Goal: Information Seeking & Learning: Check status

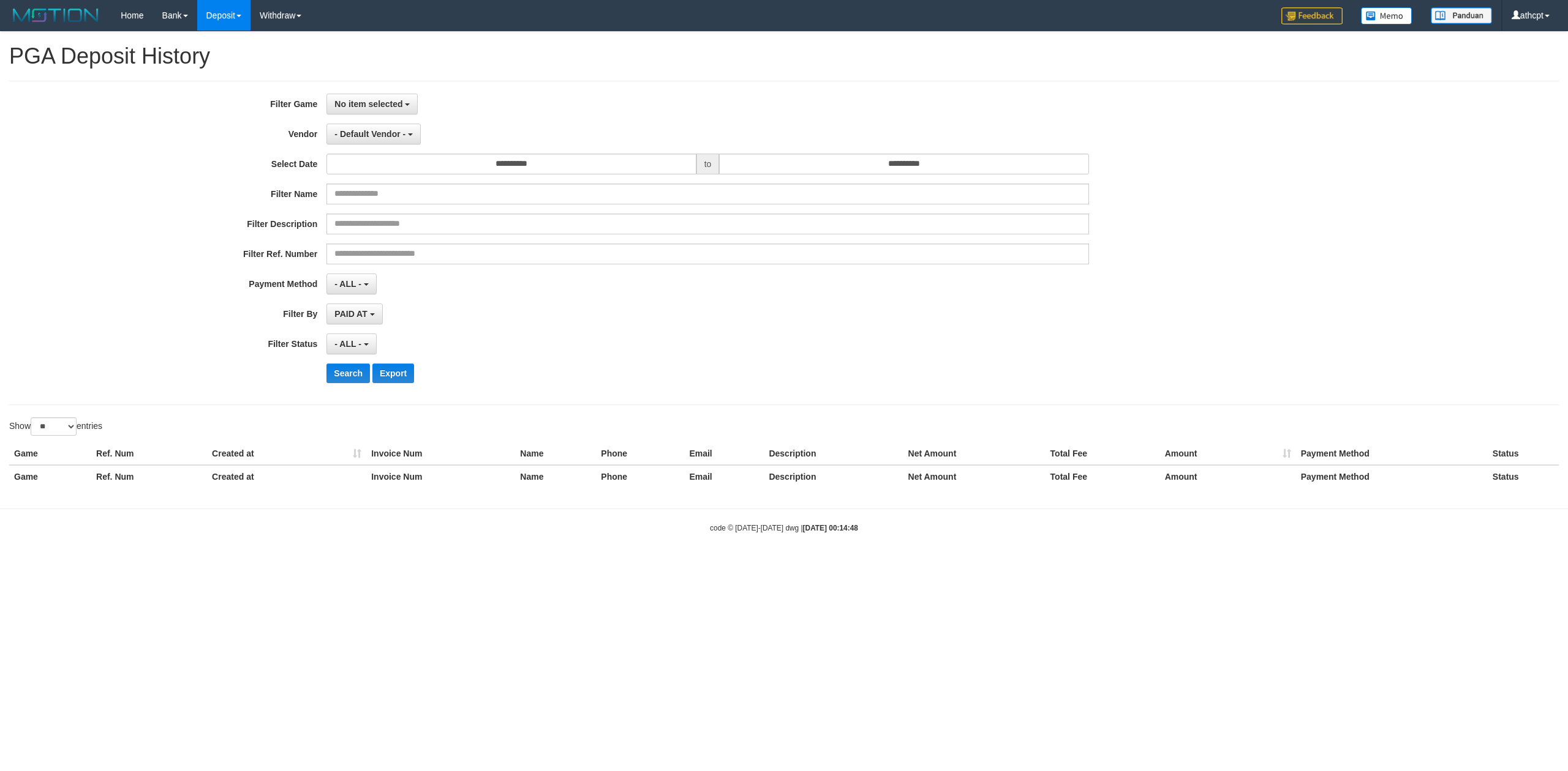
select select
select select "**"
click at [384, 104] on span "No item selected" at bounding box center [368, 104] width 68 height 10
click at [395, 165] on label "[ITOTO] SABATOTO" at bounding box center [404, 167] width 156 height 18
select select "***"
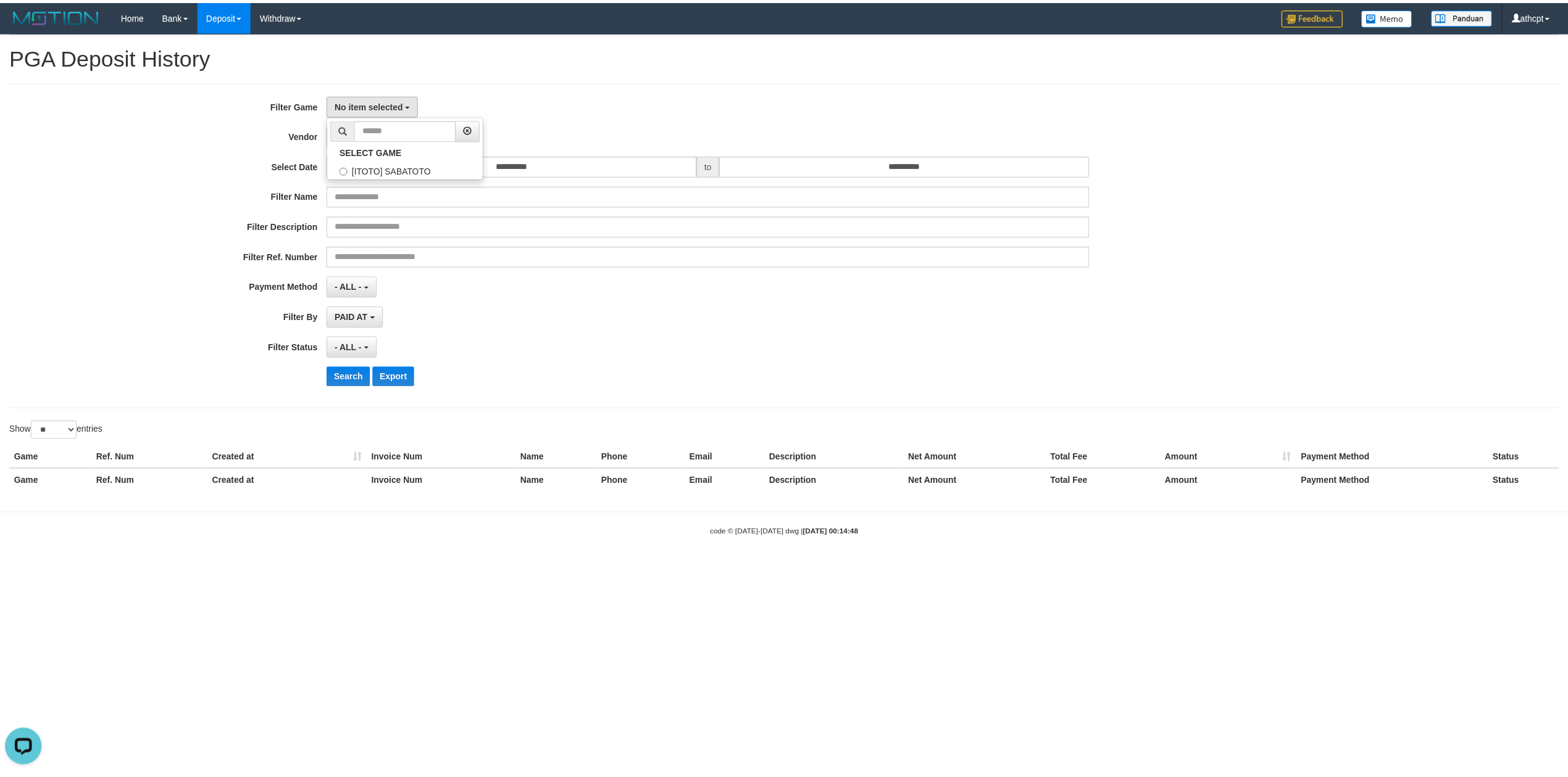
scroll to position [11, 0]
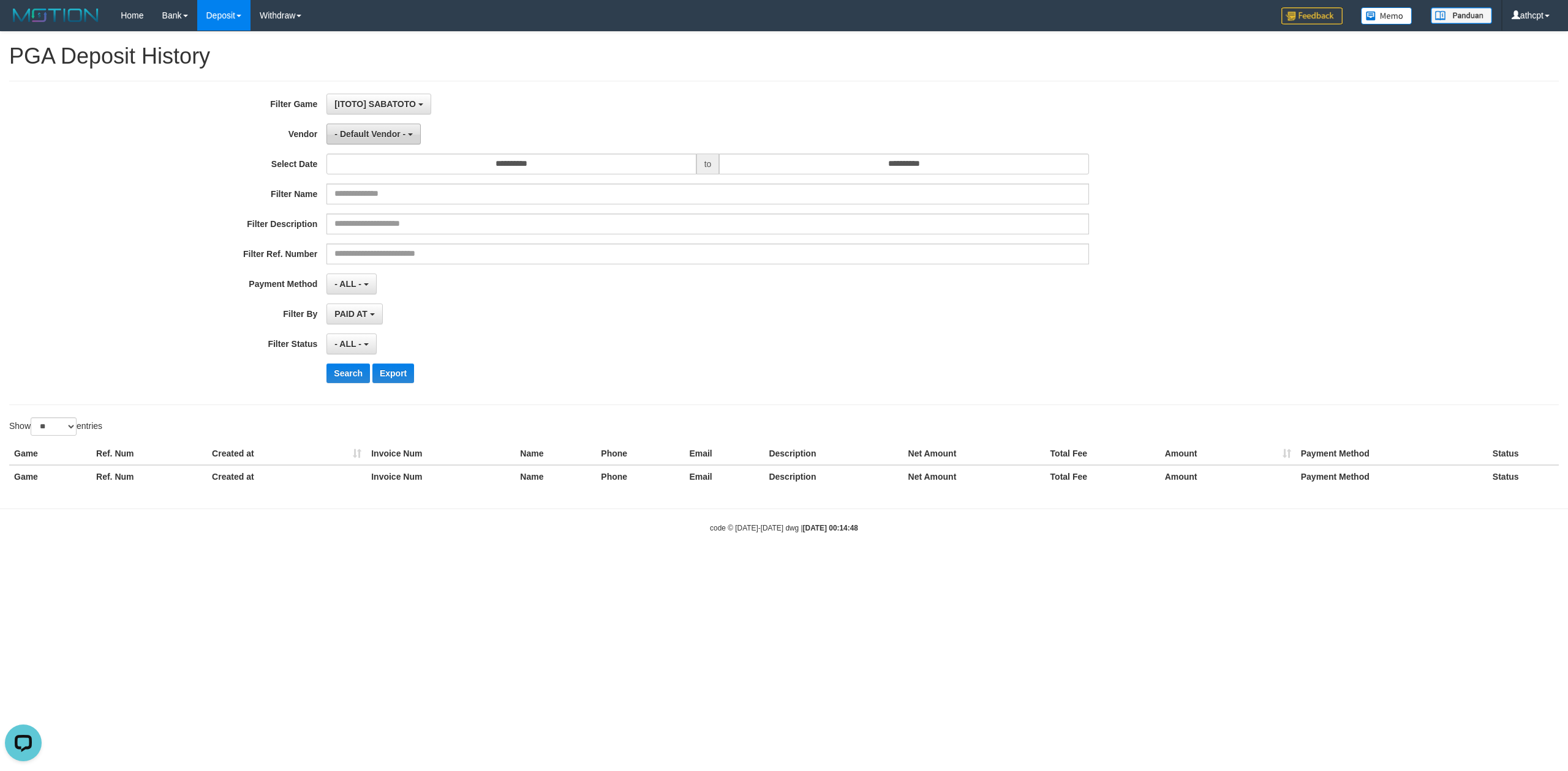
click at [393, 137] on span "- Default Vendor -" at bounding box center [370, 134] width 71 height 10
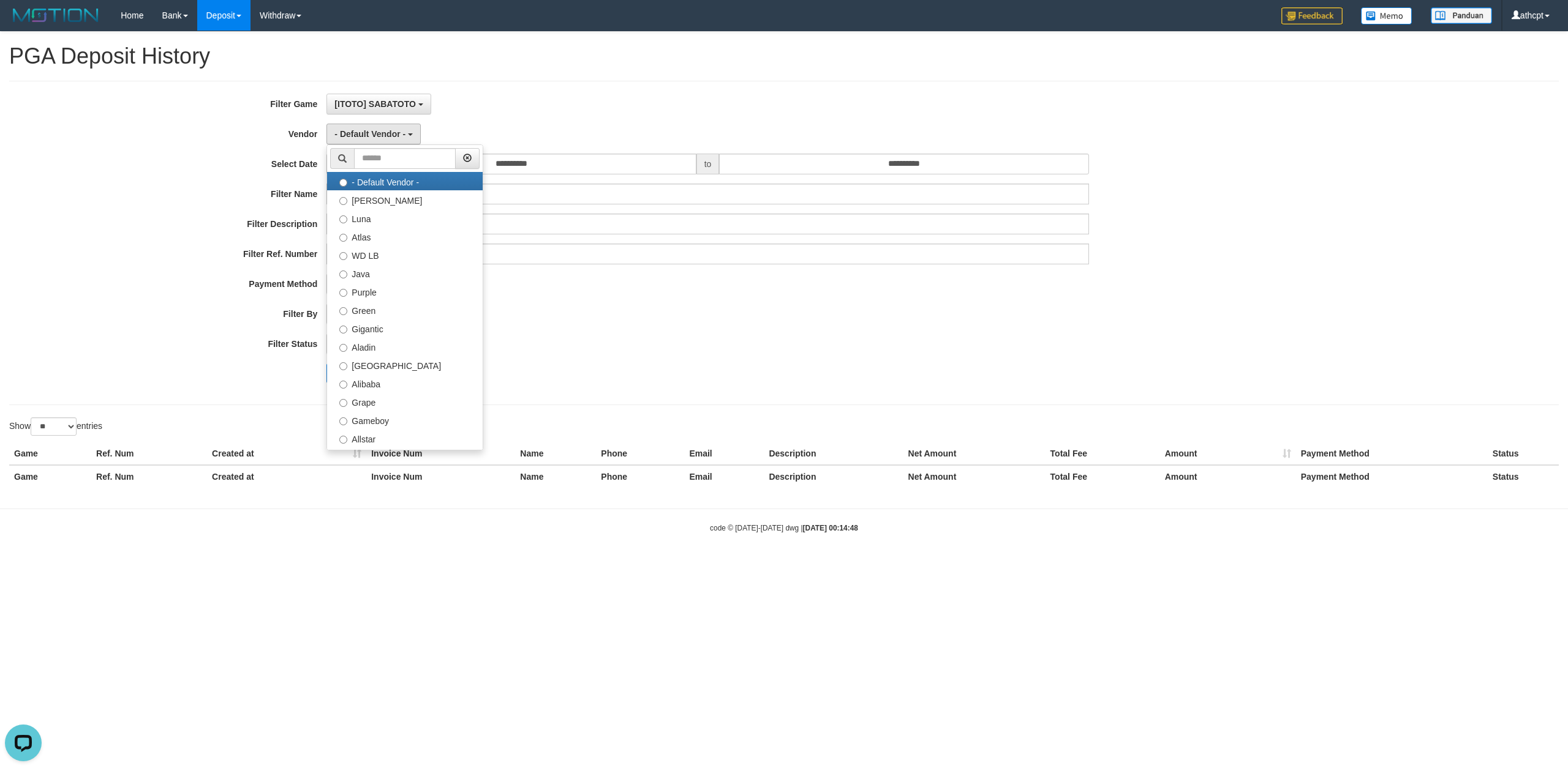
drag, startPoint x: 623, startPoint y: 337, endPoint x: 622, endPoint y: 309, distance: 28.0
click at [626, 337] on div "- ALL - SELECT ALL - ALL - SELECT STATUS PENDING/UNPAID PAID CANCELED EXPIRED" at bounding box center [707, 344] width 762 height 21
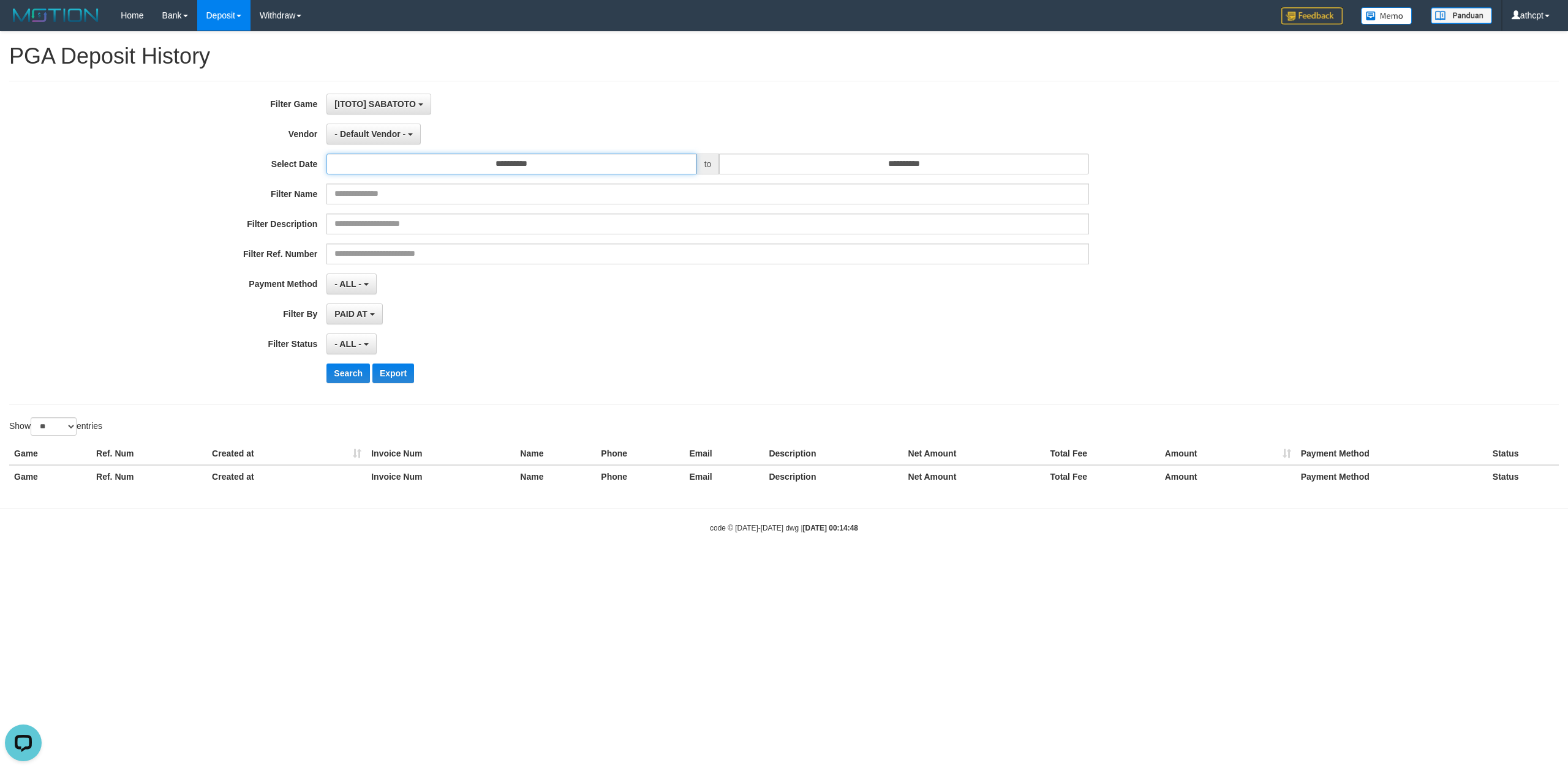
click at [567, 159] on input "**********" at bounding box center [511, 164] width 369 height 21
click at [361, 229] on td "30" at bounding box center [357, 226] width 17 height 18
type input "**********"
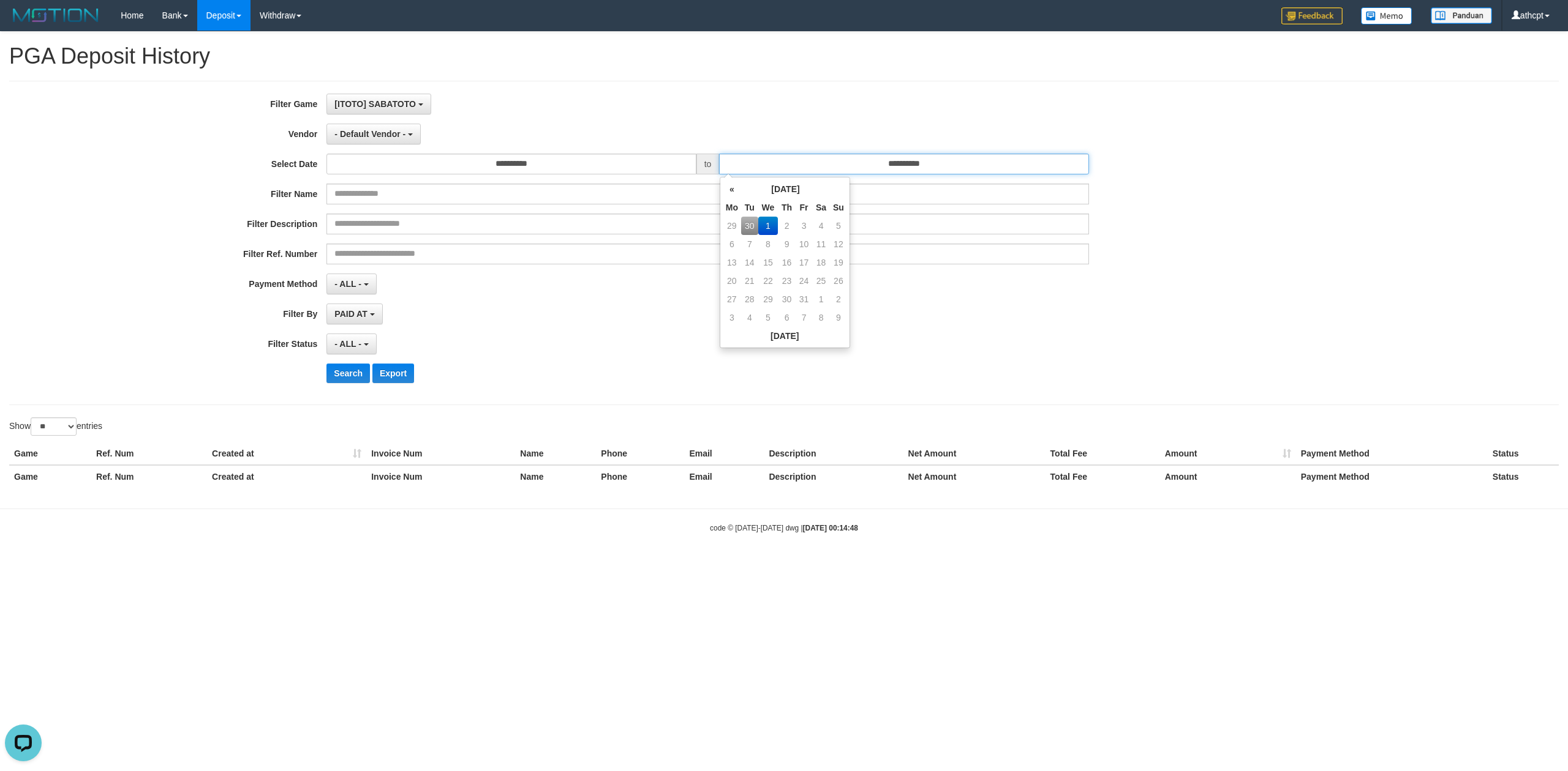
click at [956, 162] on input "**********" at bounding box center [904, 164] width 369 height 21
click at [747, 228] on td "30" at bounding box center [750, 226] width 17 height 18
type input "**********"
click at [632, 303] on div "**********" at bounding box center [653, 243] width 1306 height 299
click at [366, 296] on div "**********" at bounding box center [653, 243] width 1306 height 299
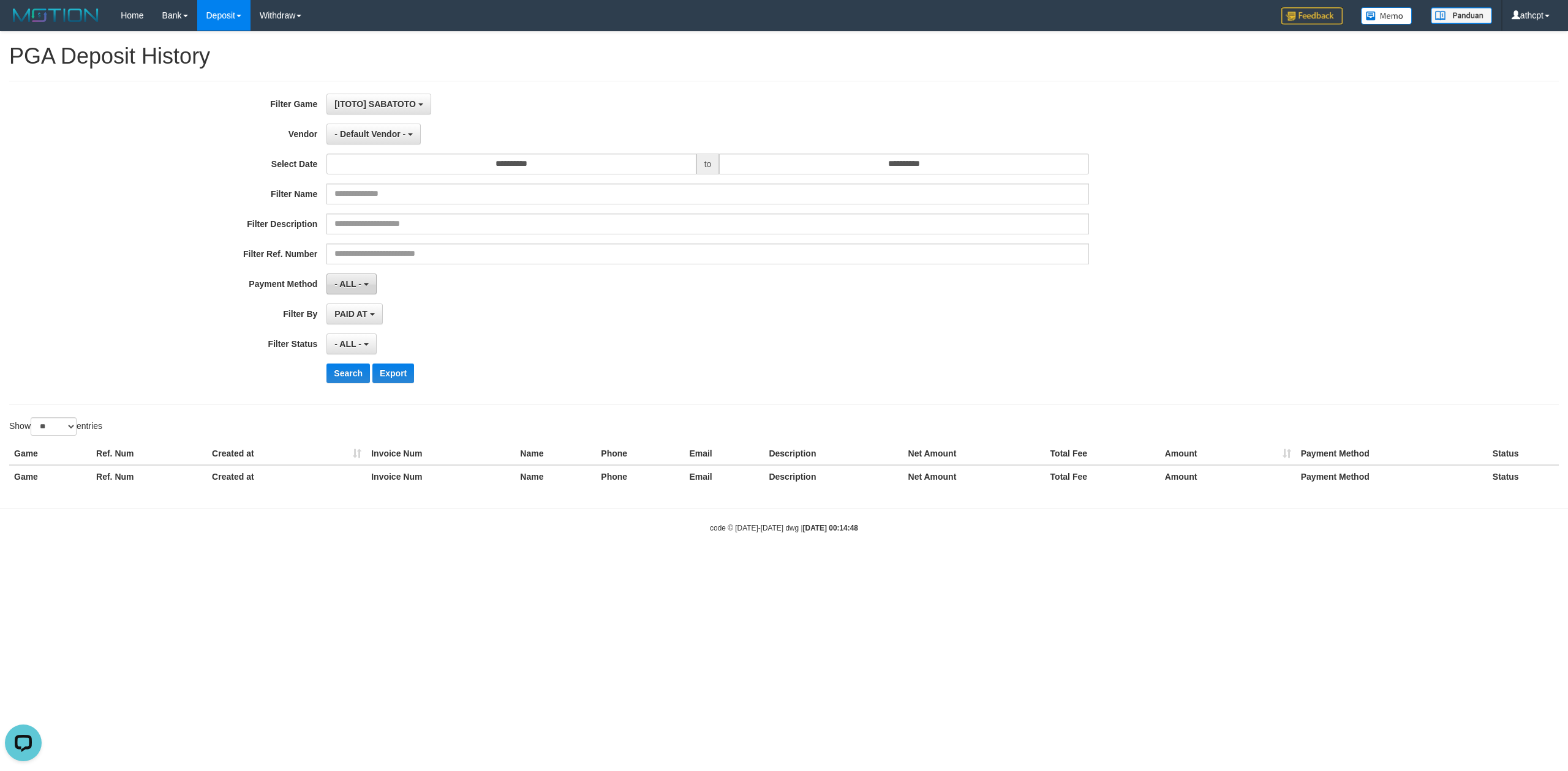
click at [364, 285] on b "button" at bounding box center [366, 284] width 5 height 2
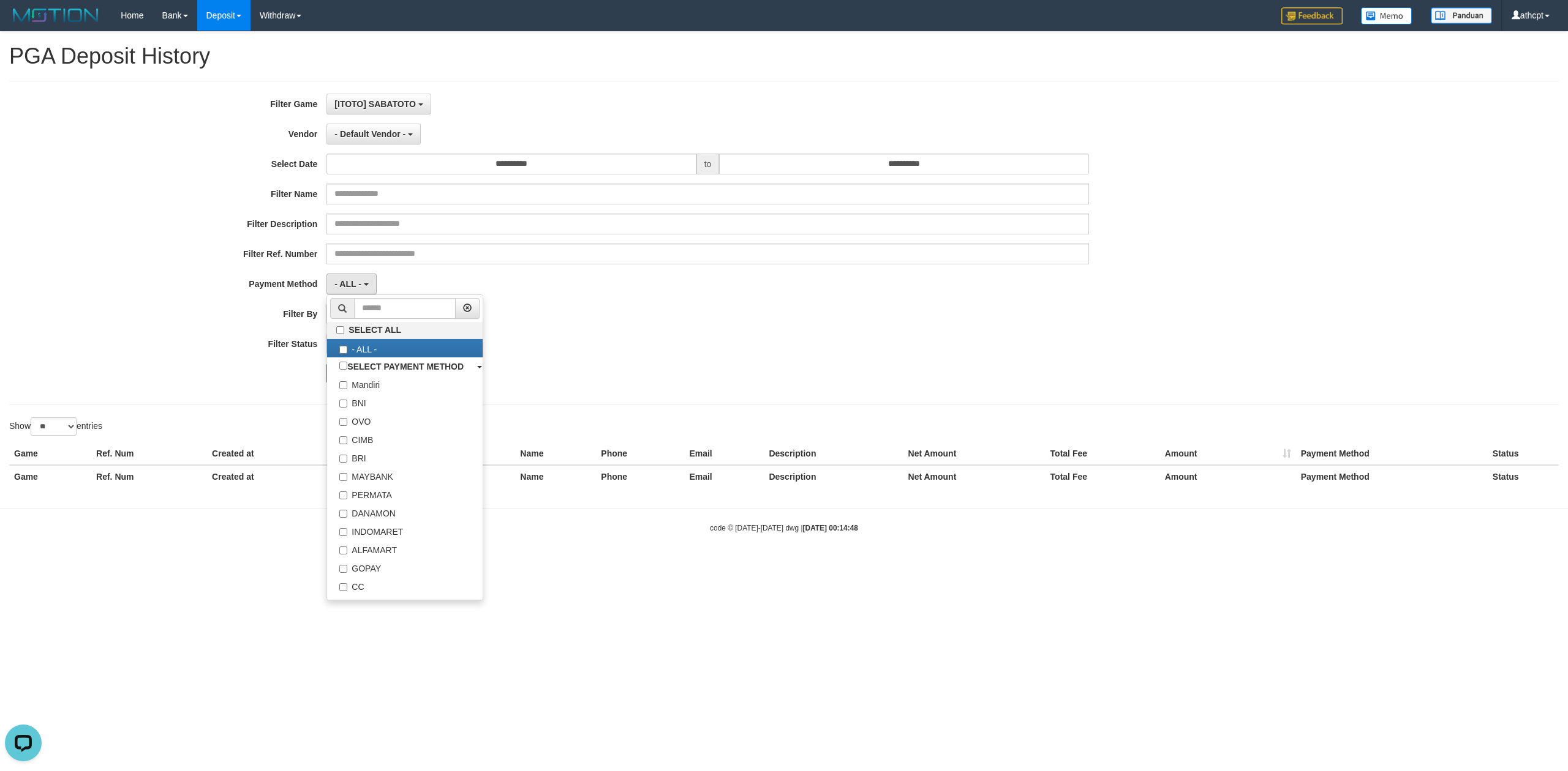
click at [702, 300] on div "**********" at bounding box center [653, 243] width 1306 height 299
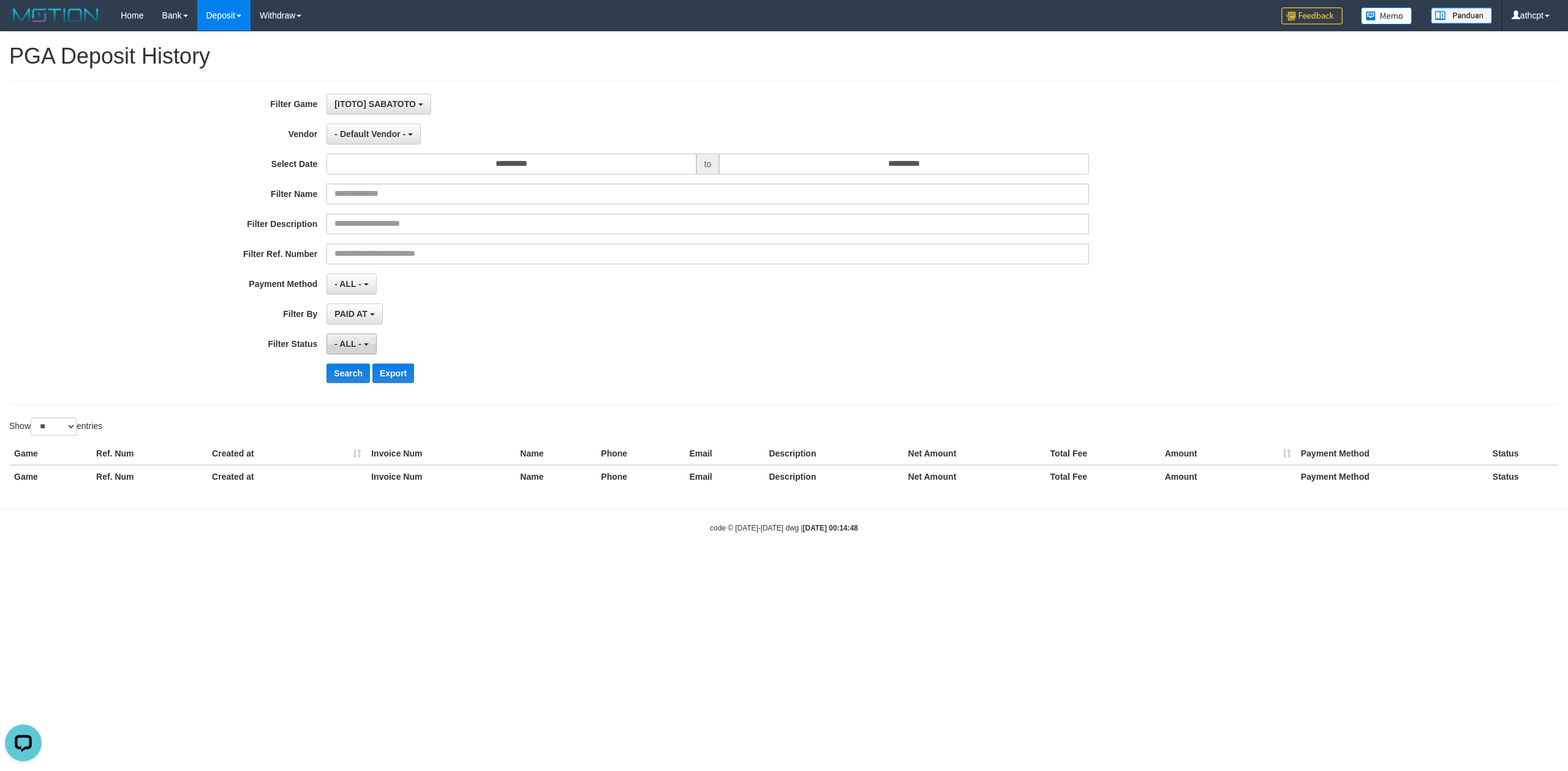
click at [363, 348] on button "- ALL -" at bounding box center [351, 344] width 50 height 21
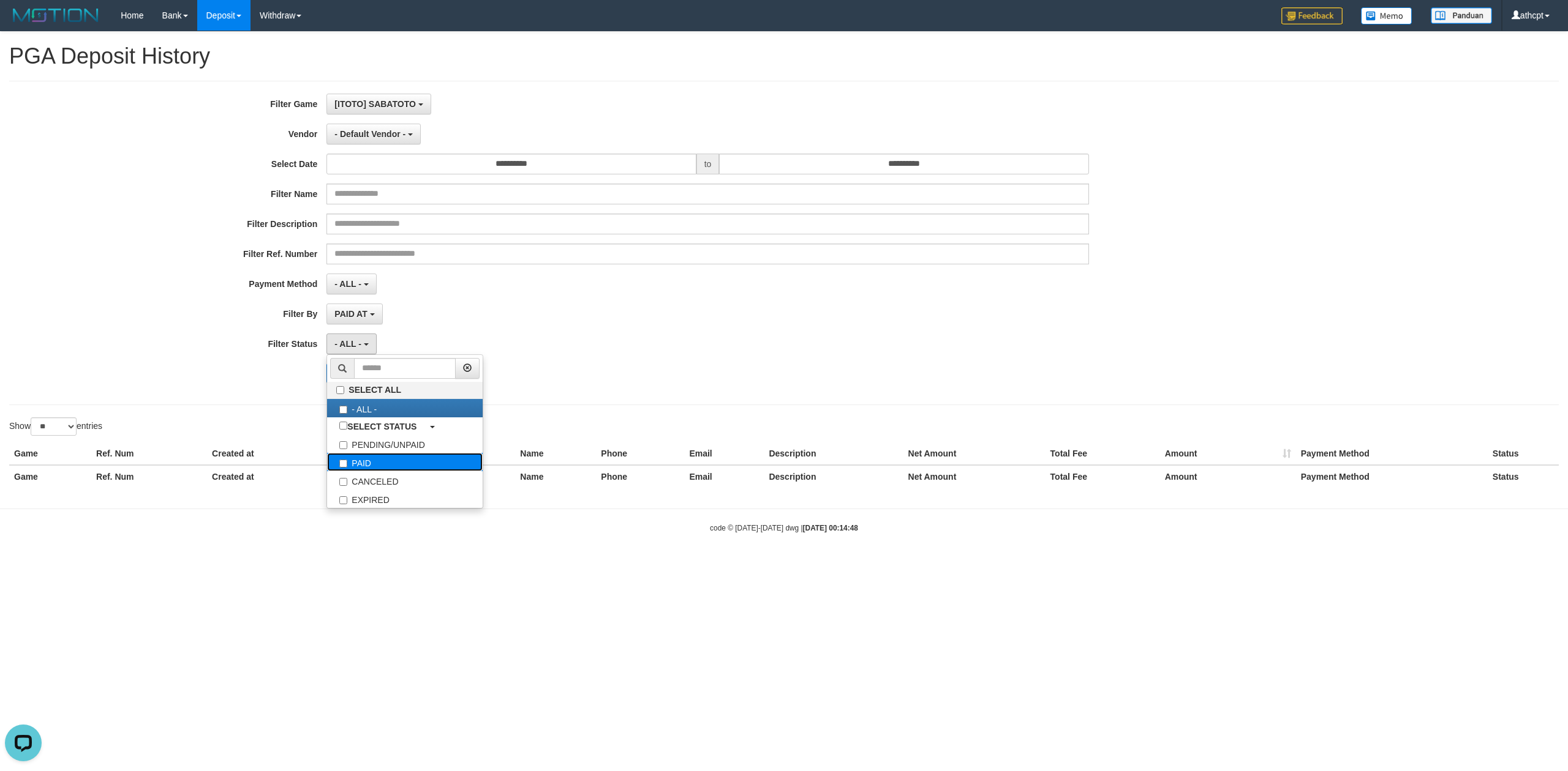
click at [369, 470] on label "PAID" at bounding box center [404, 462] width 156 height 18
select select "*"
click at [654, 319] on div "PAID AT PAID AT CREATED AT" at bounding box center [707, 314] width 762 height 21
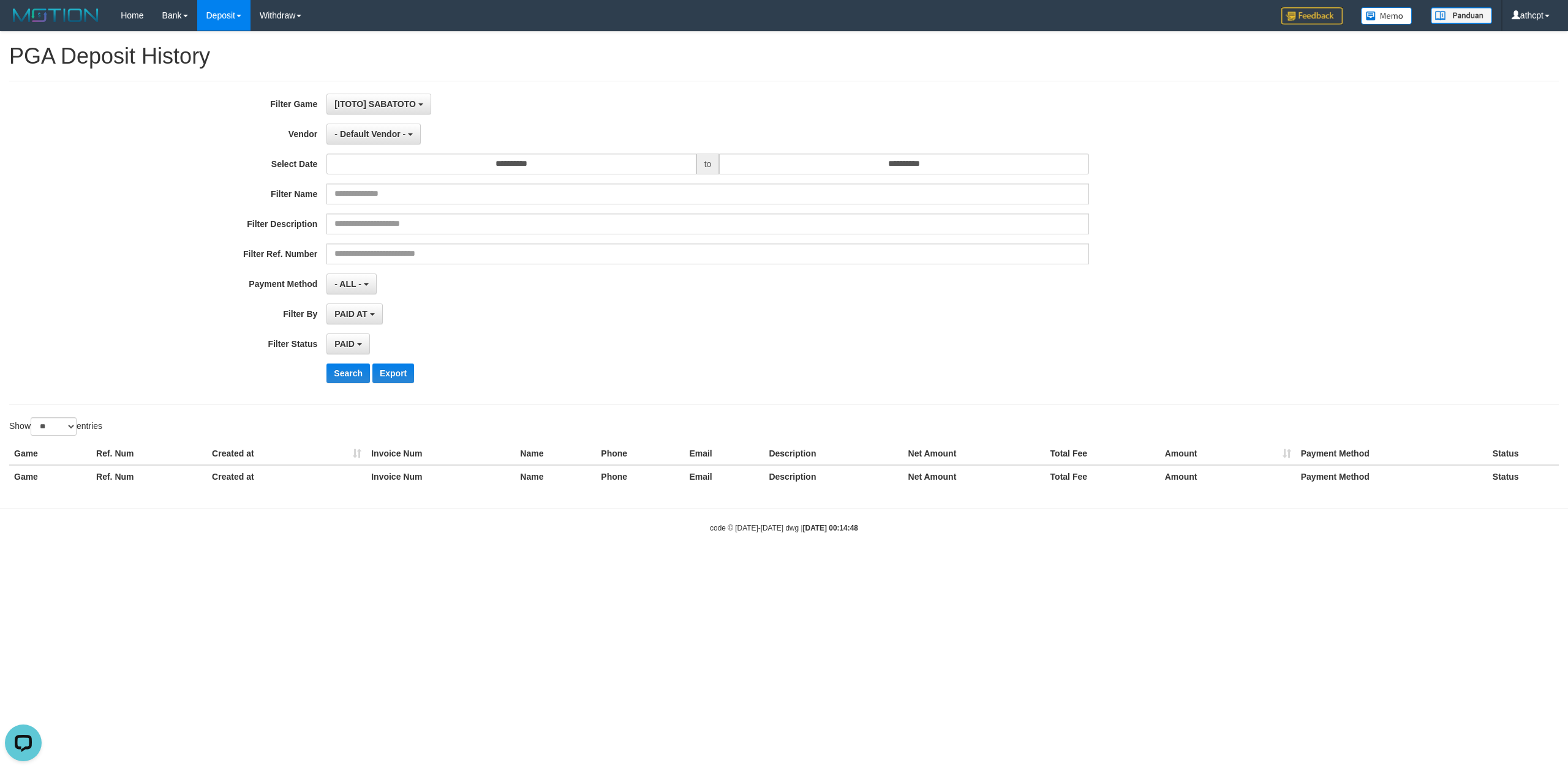
click at [396, 148] on div "**********" at bounding box center [653, 243] width 1306 height 299
click at [395, 135] on span "- Default Vendor -" at bounding box center [370, 134] width 71 height 10
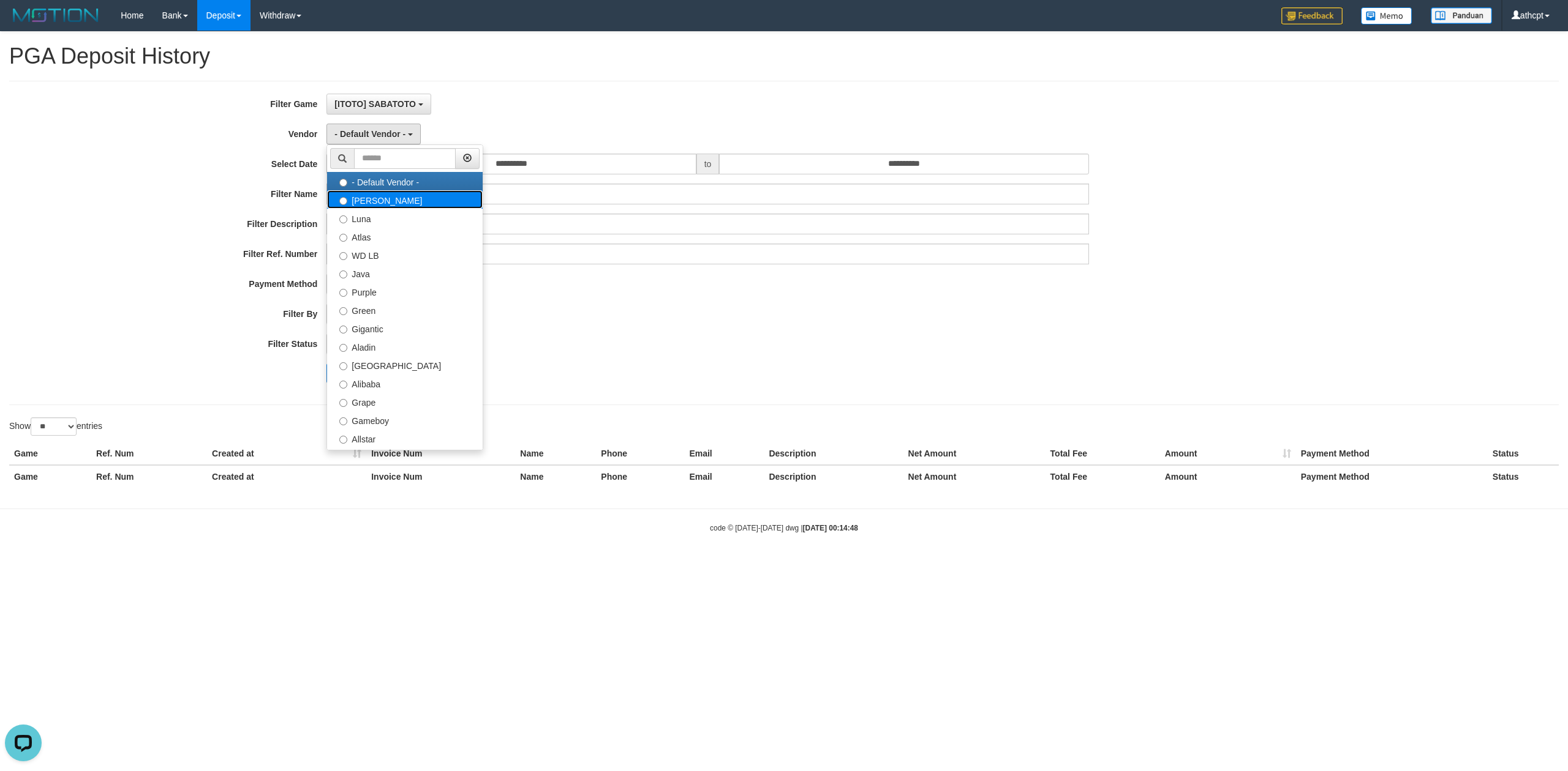
click at [370, 206] on label "[PERSON_NAME]" at bounding box center [404, 200] width 156 height 18
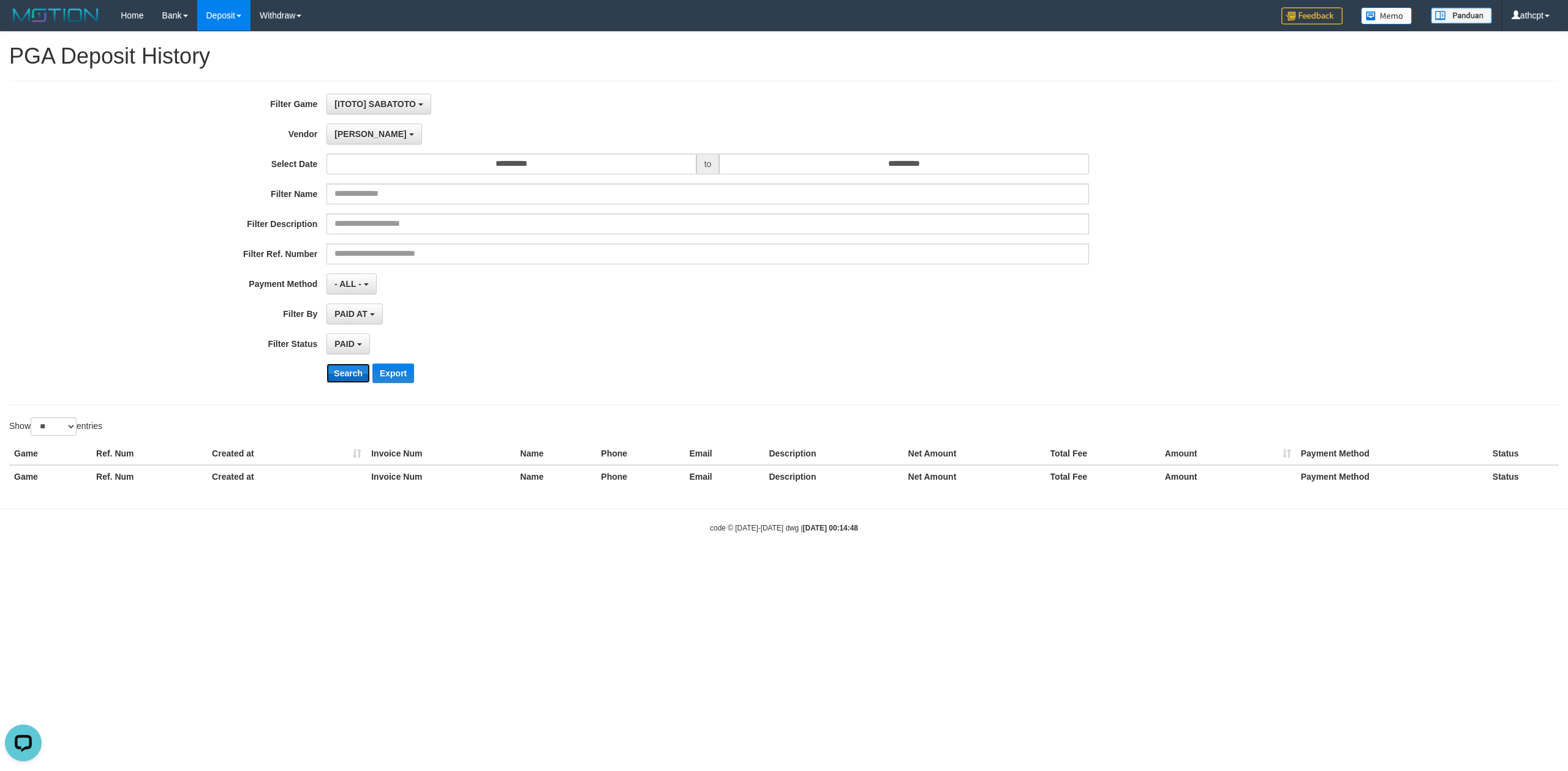
click at [358, 383] on button "Search" at bounding box center [348, 374] width 44 height 20
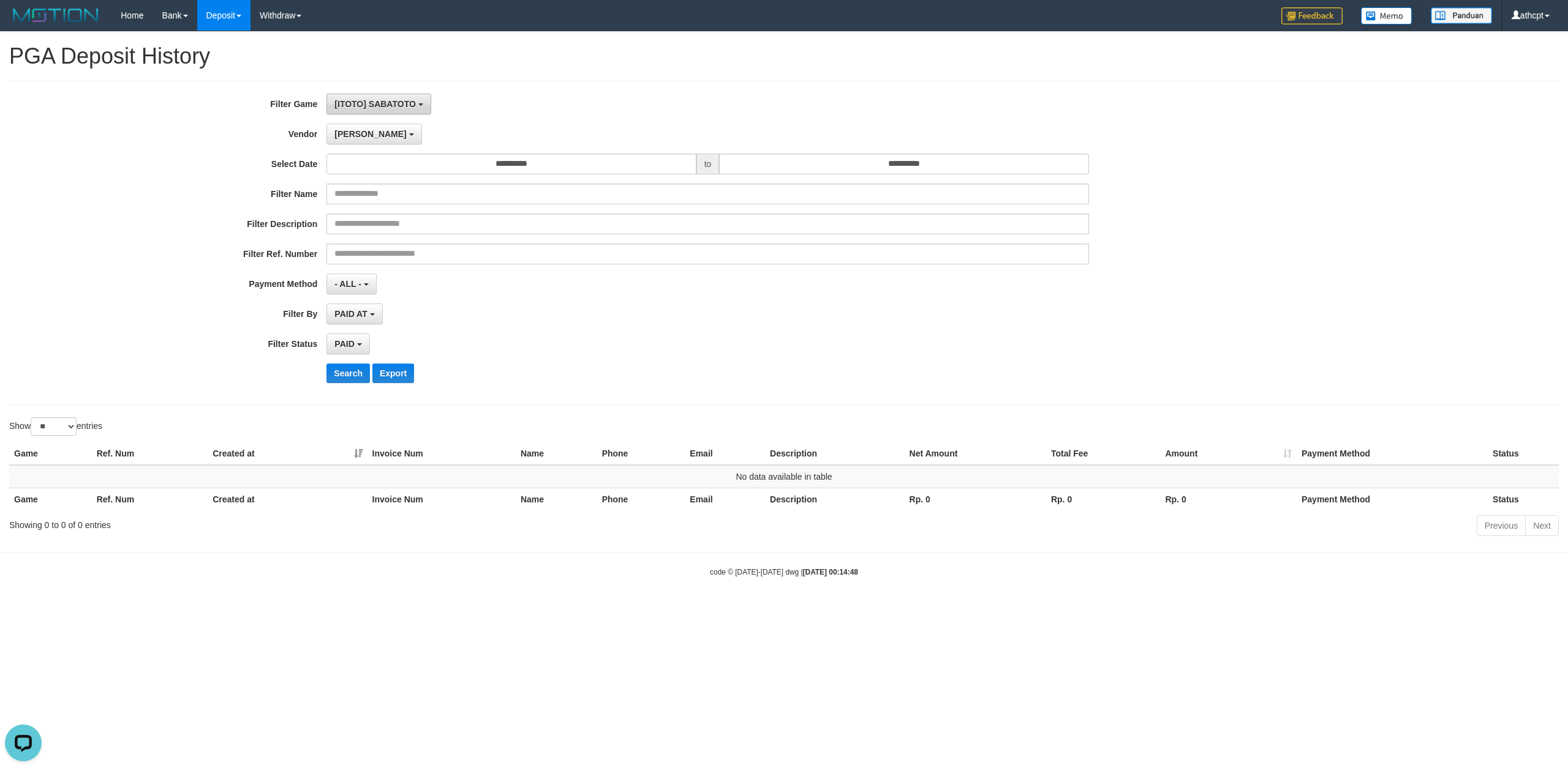
click at [400, 104] on span "[ITOTO] SABATOTO" at bounding box center [375, 104] width 82 height 10
click at [649, 125] on div "Lucy - Default Vendor - Lucy Luna Atlas WD LB Java Purple Green Gigantic Aladin…" at bounding box center [707, 134] width 762 height 21
click at [358, 131] on button "[PERSON_NAME]" at bounding box center [374, 134] width 95 height 21
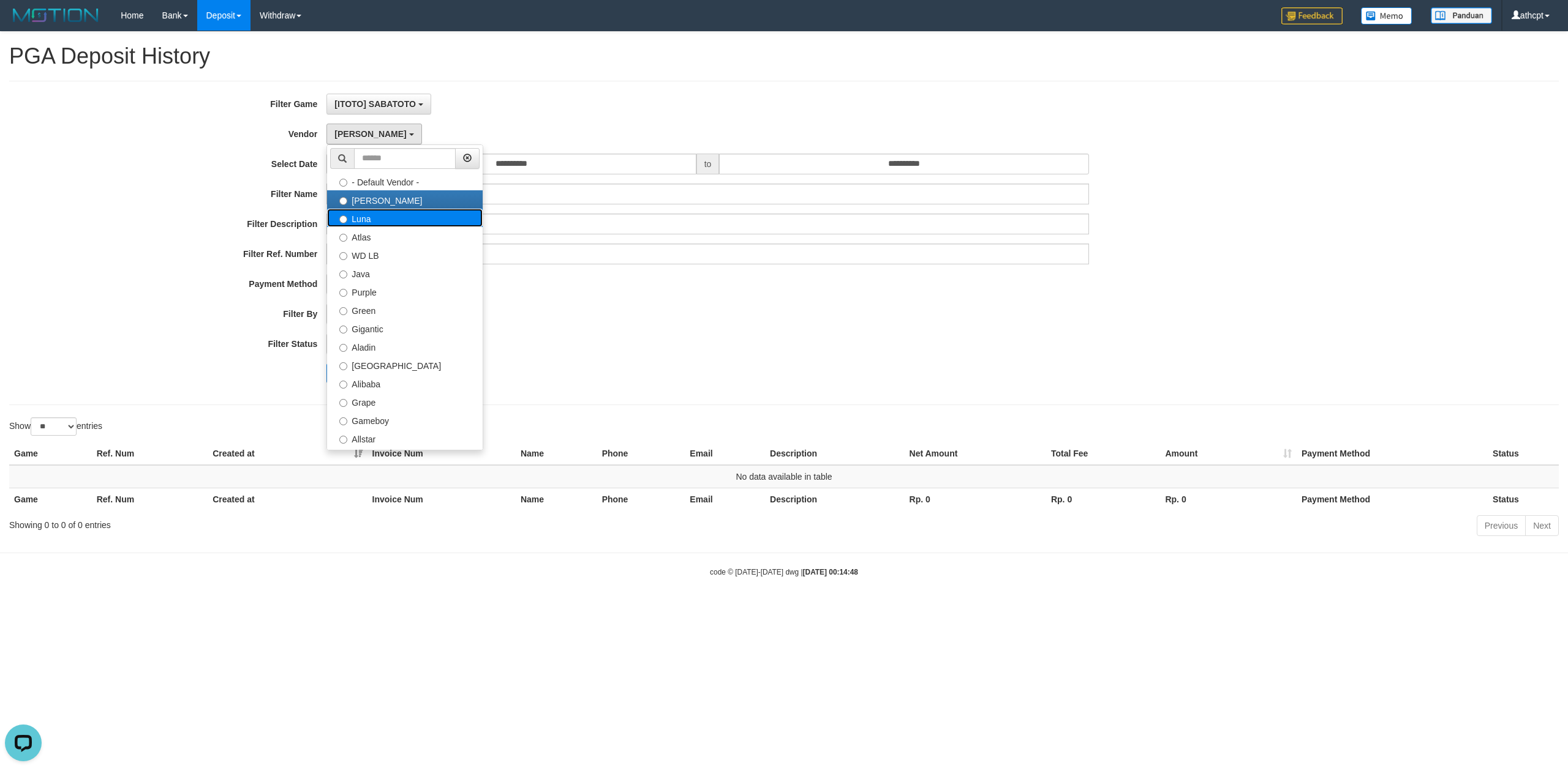
click at [372, 224] on label "Luna" at bounding box center [404, 218] width 156 height 18
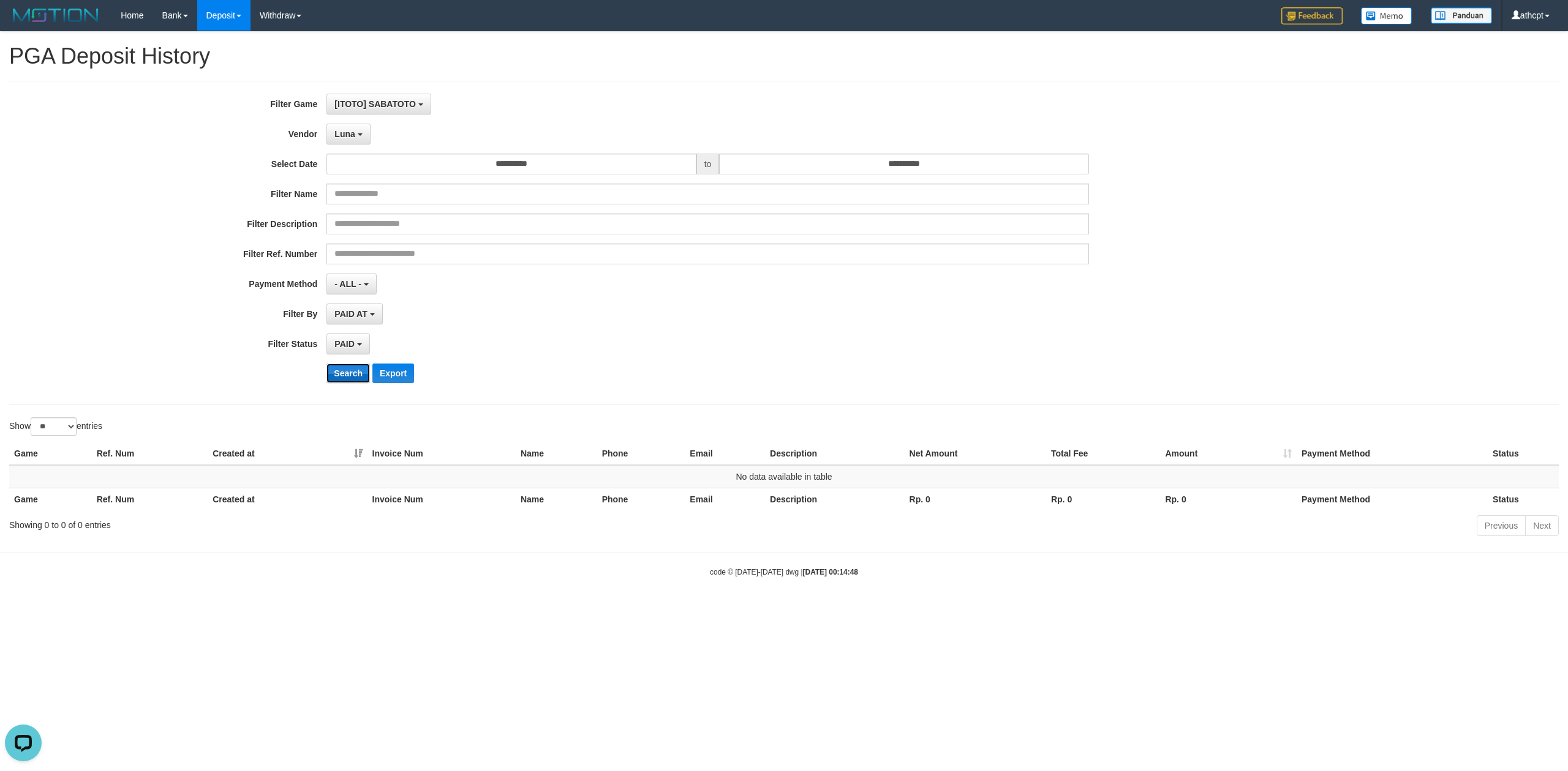
click at [341, 375] on button "Search" at bounding box center [348, 374] width 44 height 20
click at [358, 143] on button "Luna" at bounding box center [348, 134] width 44 height 21
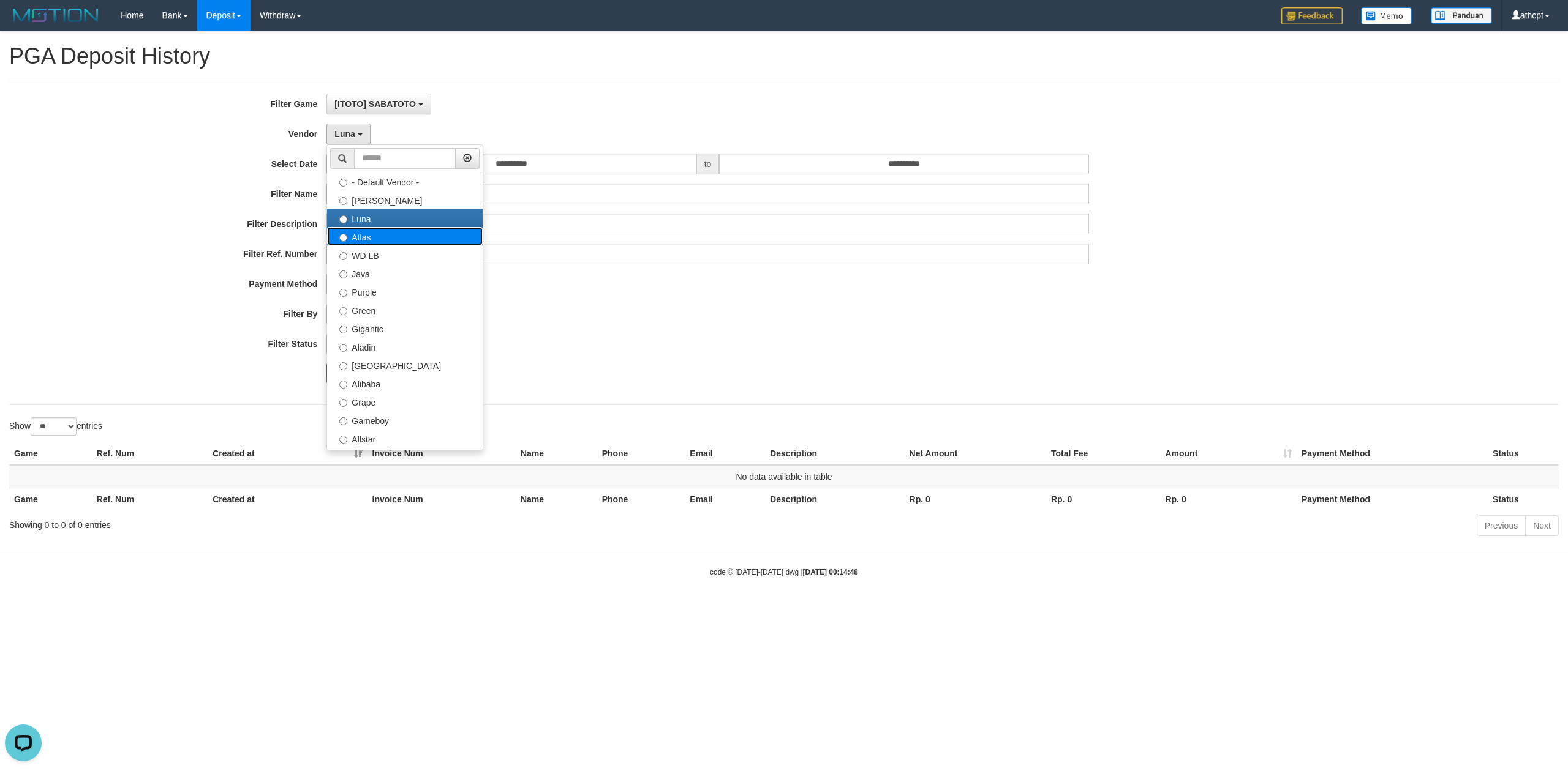
click at [383, 239] on label "Atlas" at bounding box center [404, 237] width 156 height 18
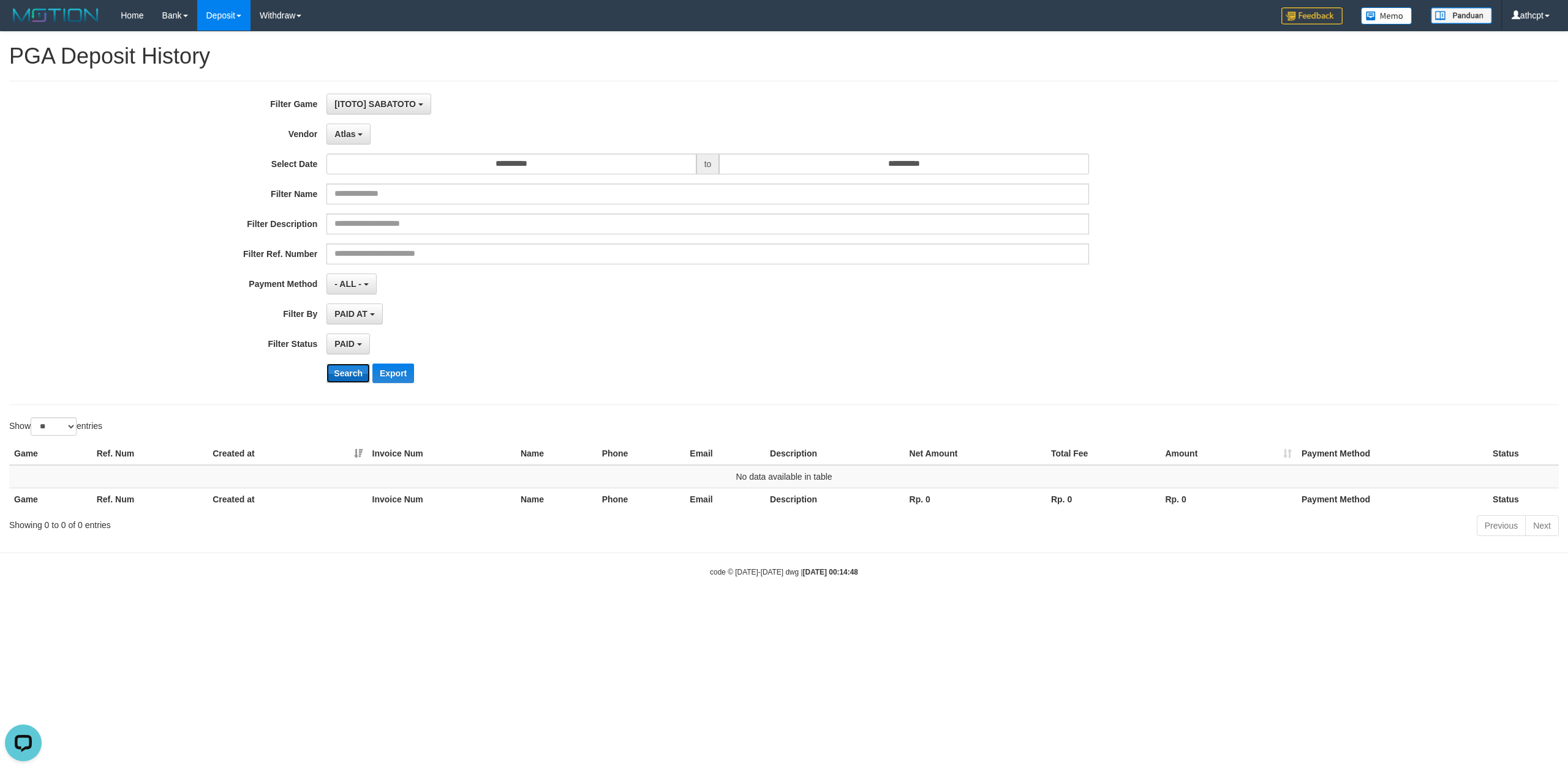
click at [344, 372] on button "Search" at bounding box center [348, 374] width 44 height 20
click at [348, 136] on span "Atlas" at bounding box center [345, 134] width 21 height 10
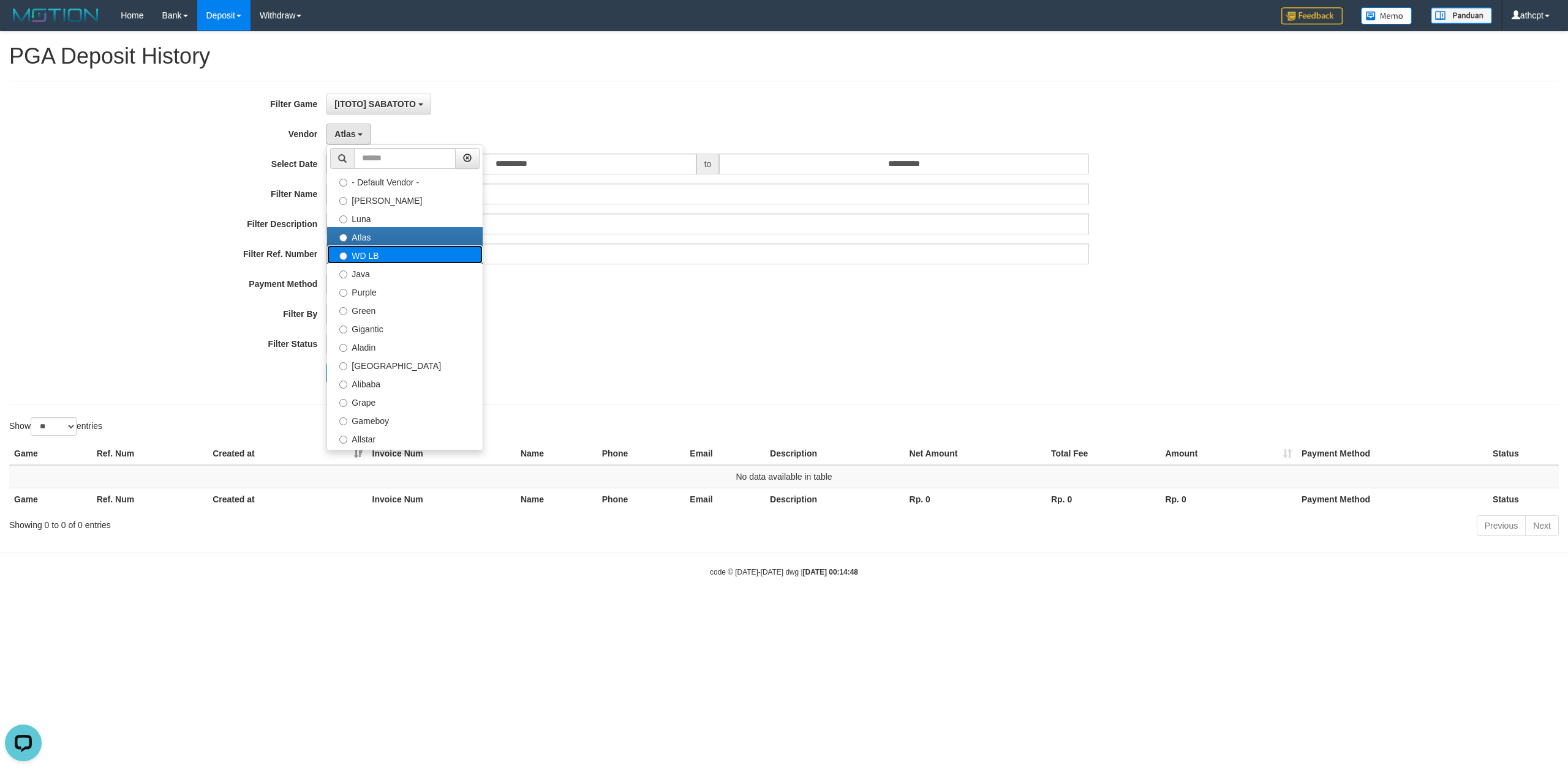
click at [371, 254] on label "WD LB" at bounding box center [404, 255] width 156 height 18
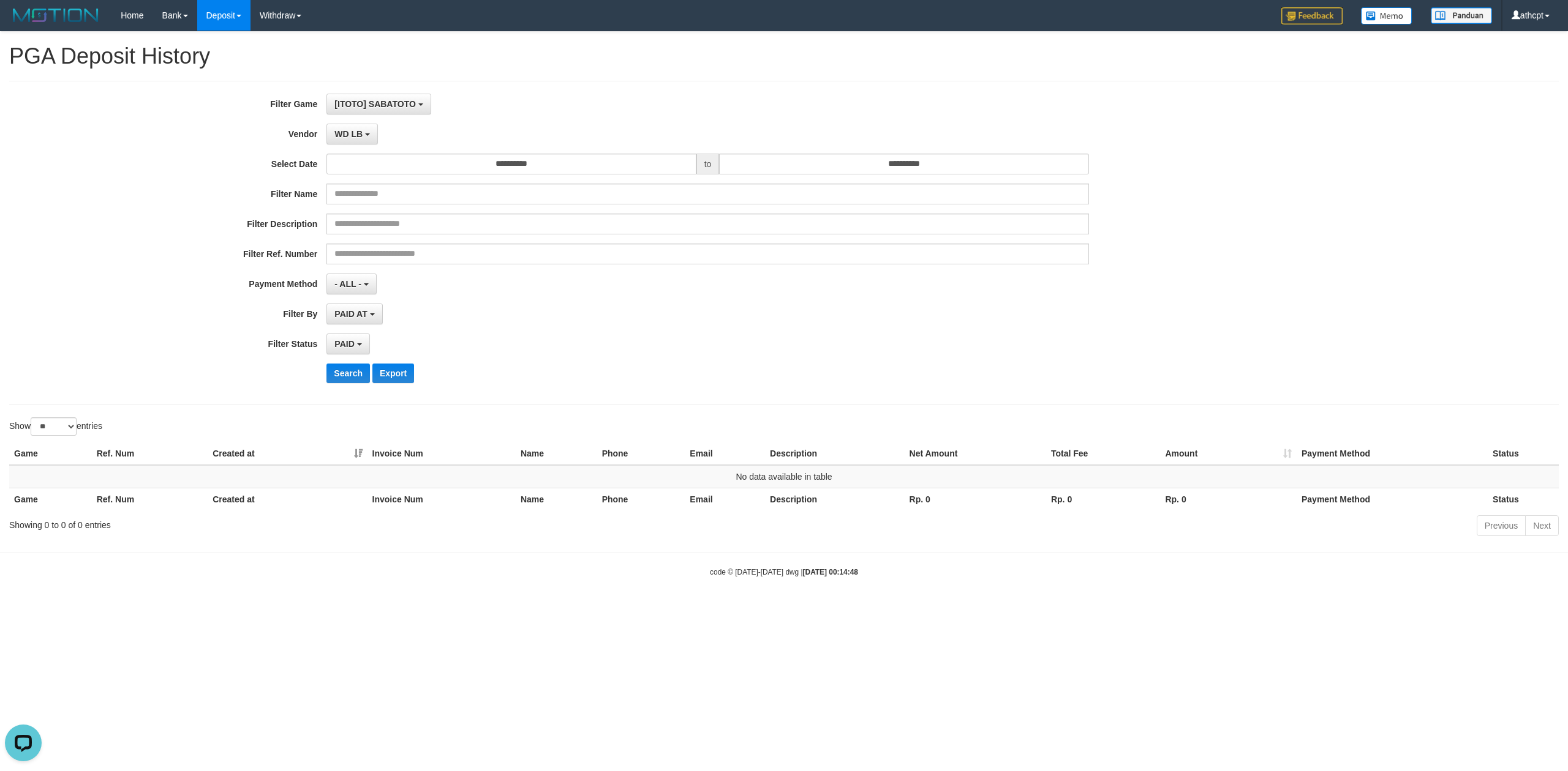
click at [341, 365] on div "**********" at bounding box center [653, 243] width 1306 height 299
click at [363, 138] on button "WD LB" at bounding box center [352, 134] width 52 height 21
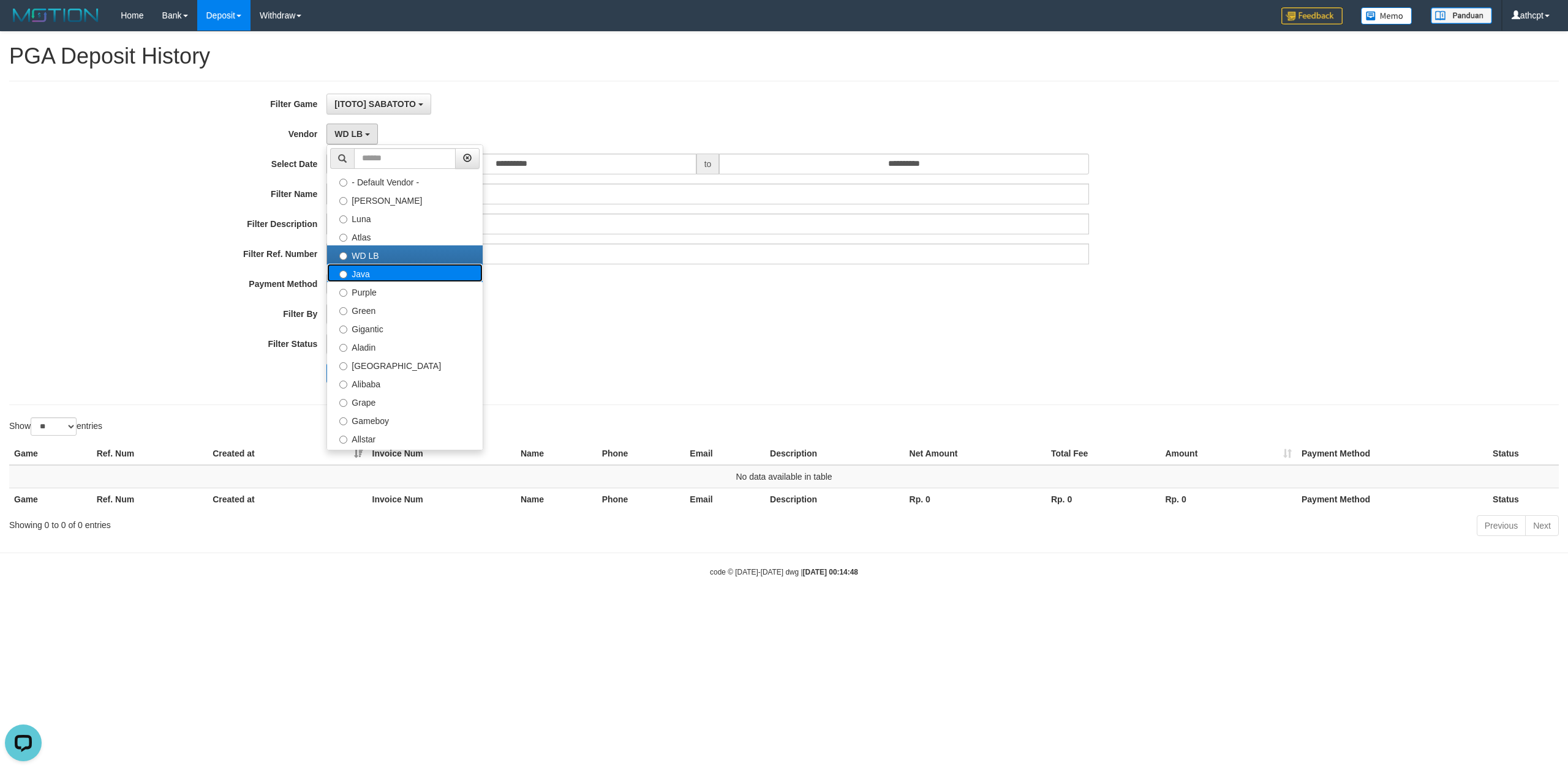
click at [370, 277] on label "Java" at bounding box center [404, 273] width 156 height 18
select select "**********"
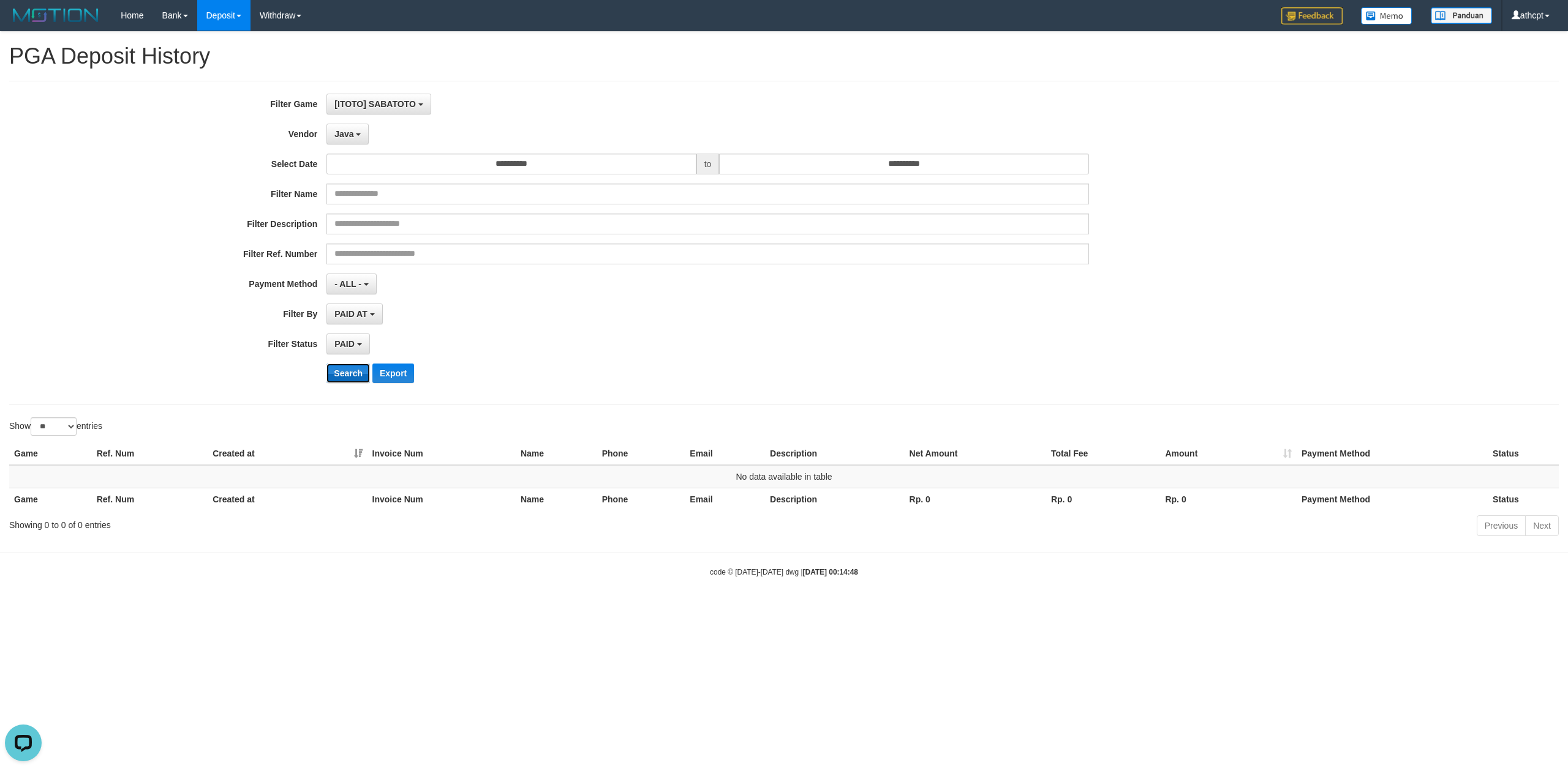
click at [349, 375] on button "Search" at bounding box center [348, 374] width 44 height 20
click at [353, 133] on button "Java" at bounding box center [347, 134] width 42 height 21
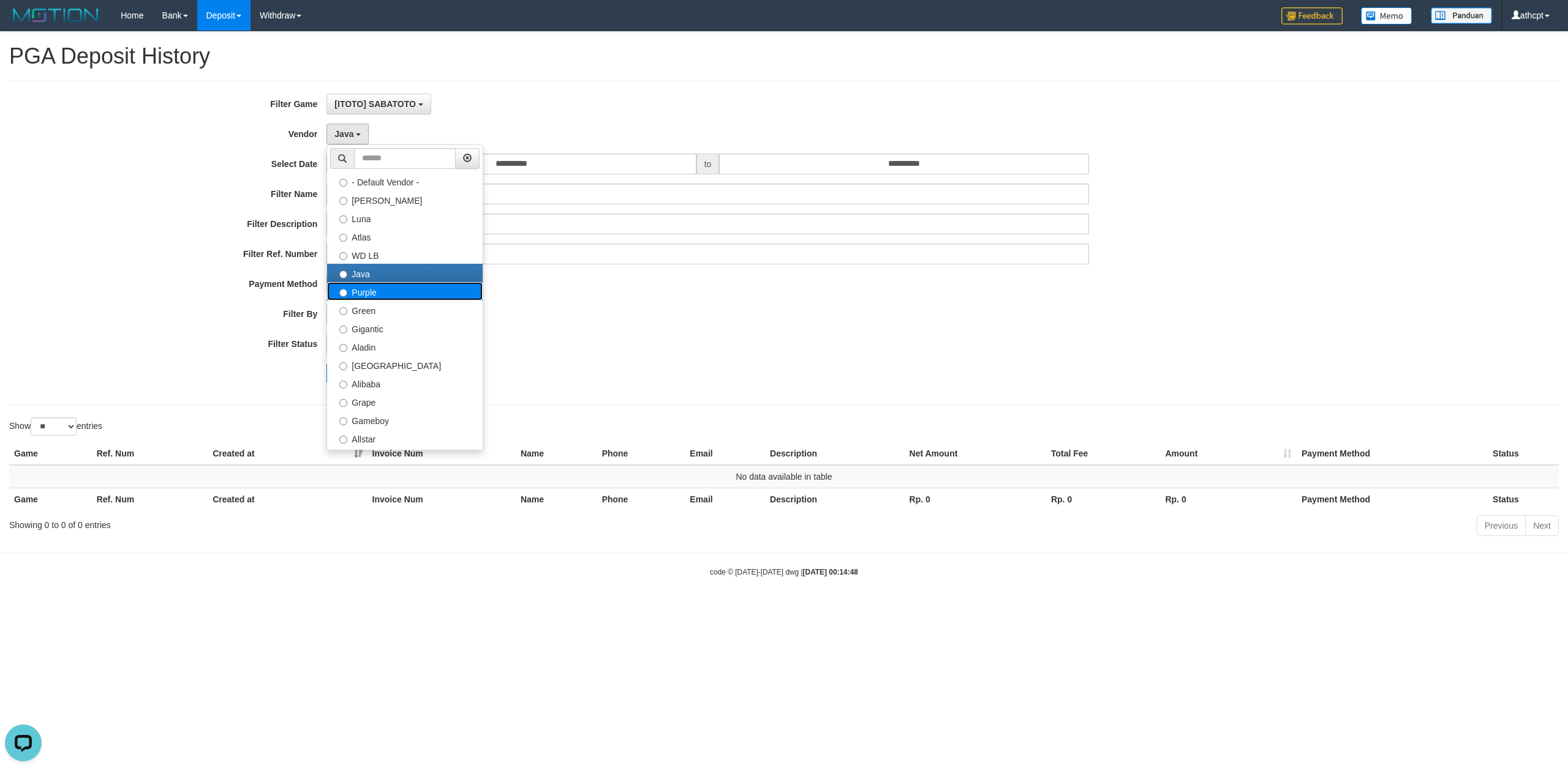
click at [368, 296] on label "Purple" at bounding box center [404, 291] width 156 height 18
select select "**********"
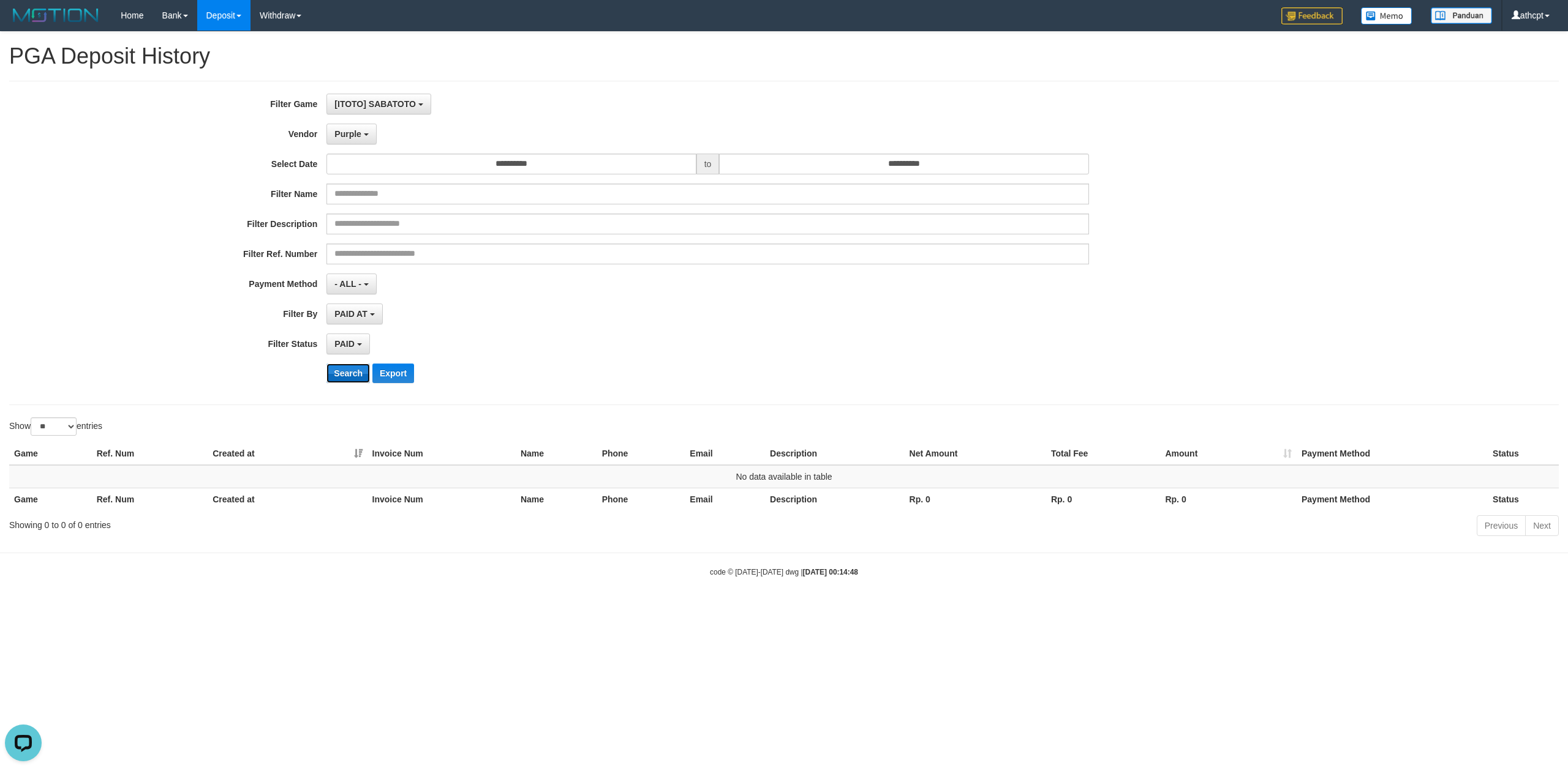
click at [346, 377] on button "Search" at bounding box center [348, 374] width 44 height 20
click at [351, 133] on span "Purple" at bounding box center [348, 134] width 27 height 10
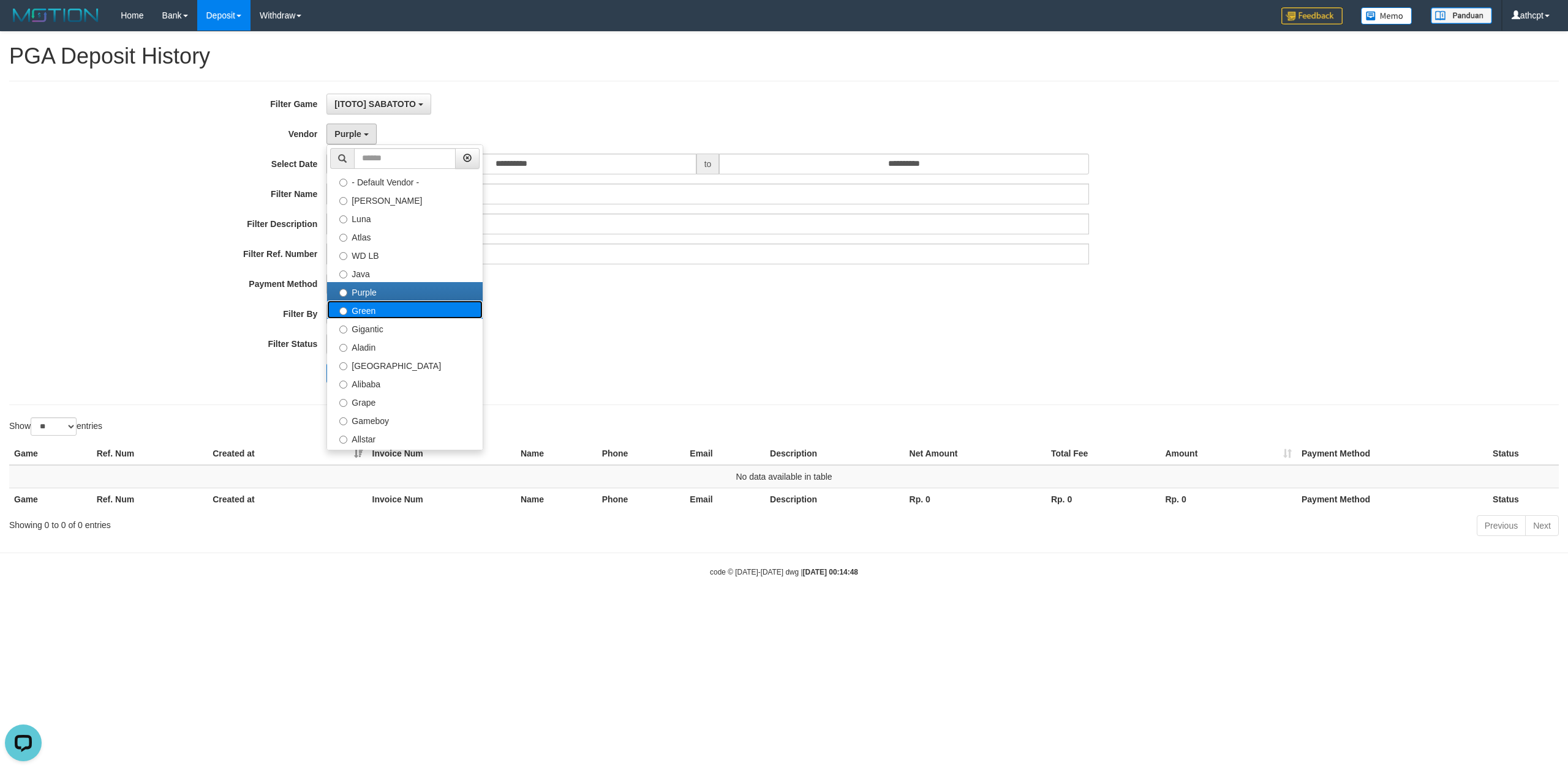
click at [370, 311] on label "Green" at bounding box center [404, 310] width 156 height 18
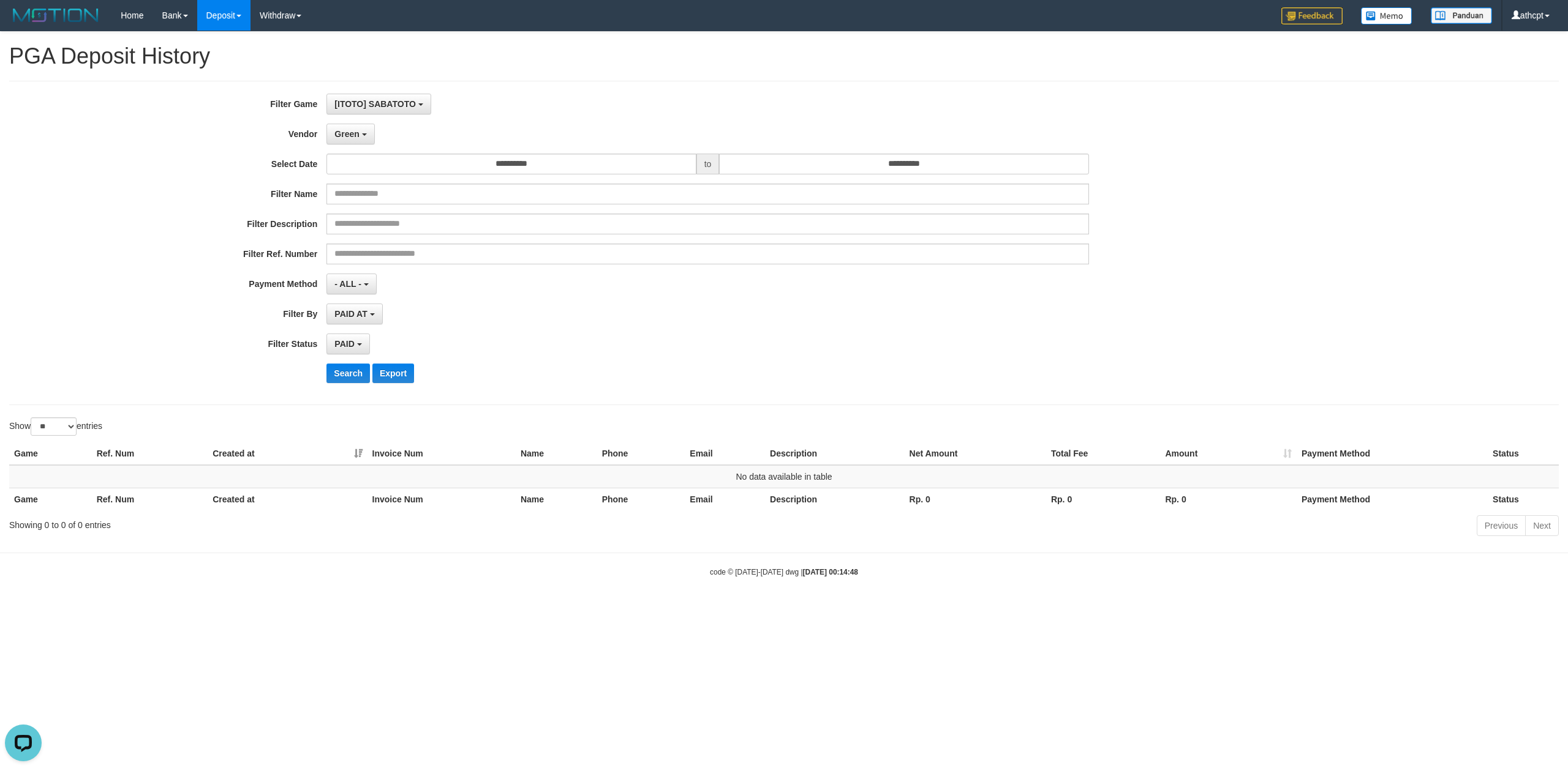
click at [347, 388] on div "**********" at bounding box center [653, 243] width 1306 height 299
click at [348, 377] on button "Search" at bounding box center [348, 374] width 44 height 20
click at [353, 139] on button "Green" at bounding box center [350, 134] width 48 height 21
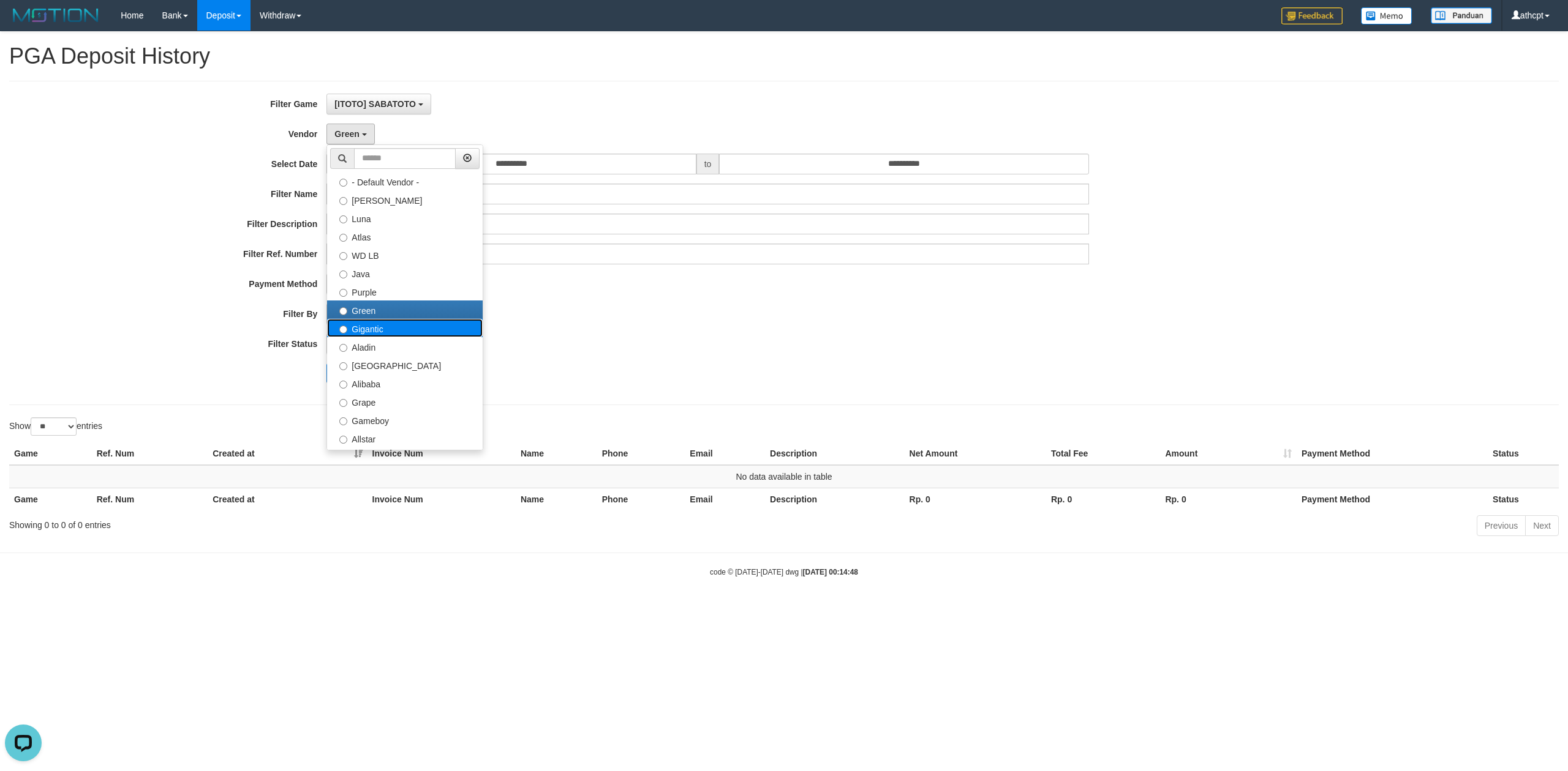
click at [384, 327] on label "Gigantic" at bounding box center [404, 328] width 156 height 18
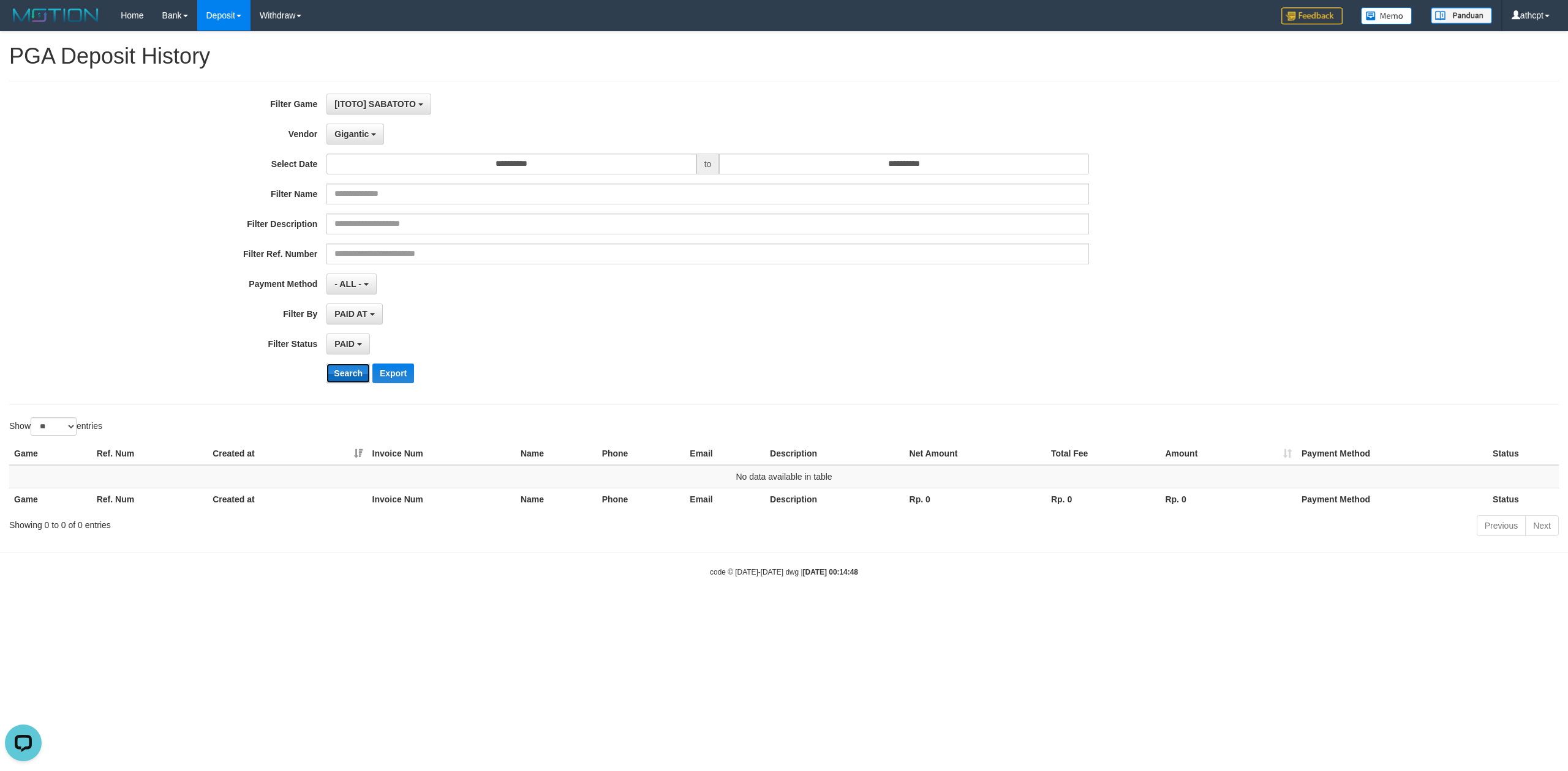
click at [342, 380] on button "Search" at bounding box center [348, 374] width 44 height 20
click at [366, 140] on button "Gigantic" at bounding box center [355, 134] width 58 height 21
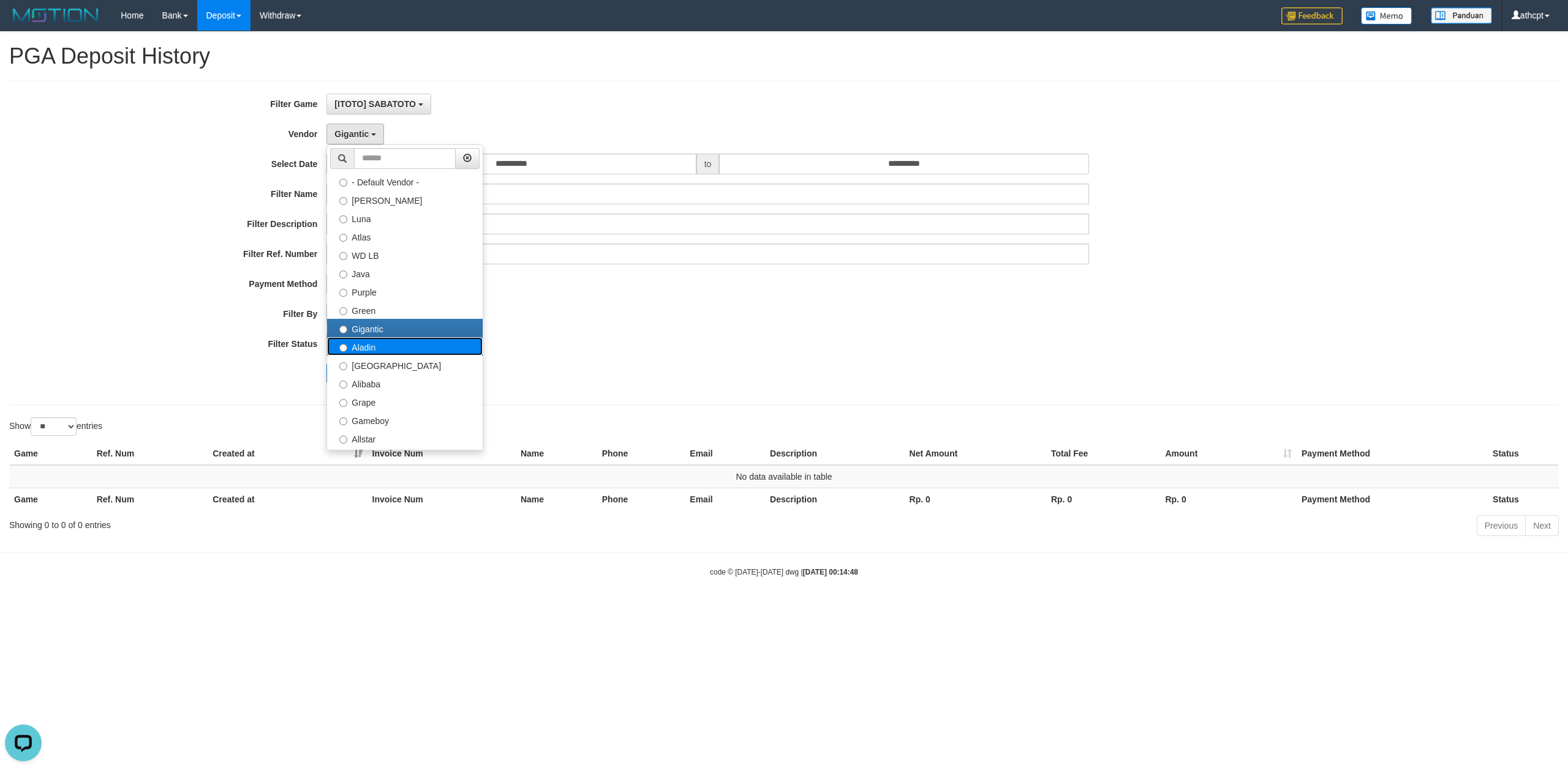
click at [373, 353] on label "Aladin" at bounding box center [404, 346] width 156 height 18
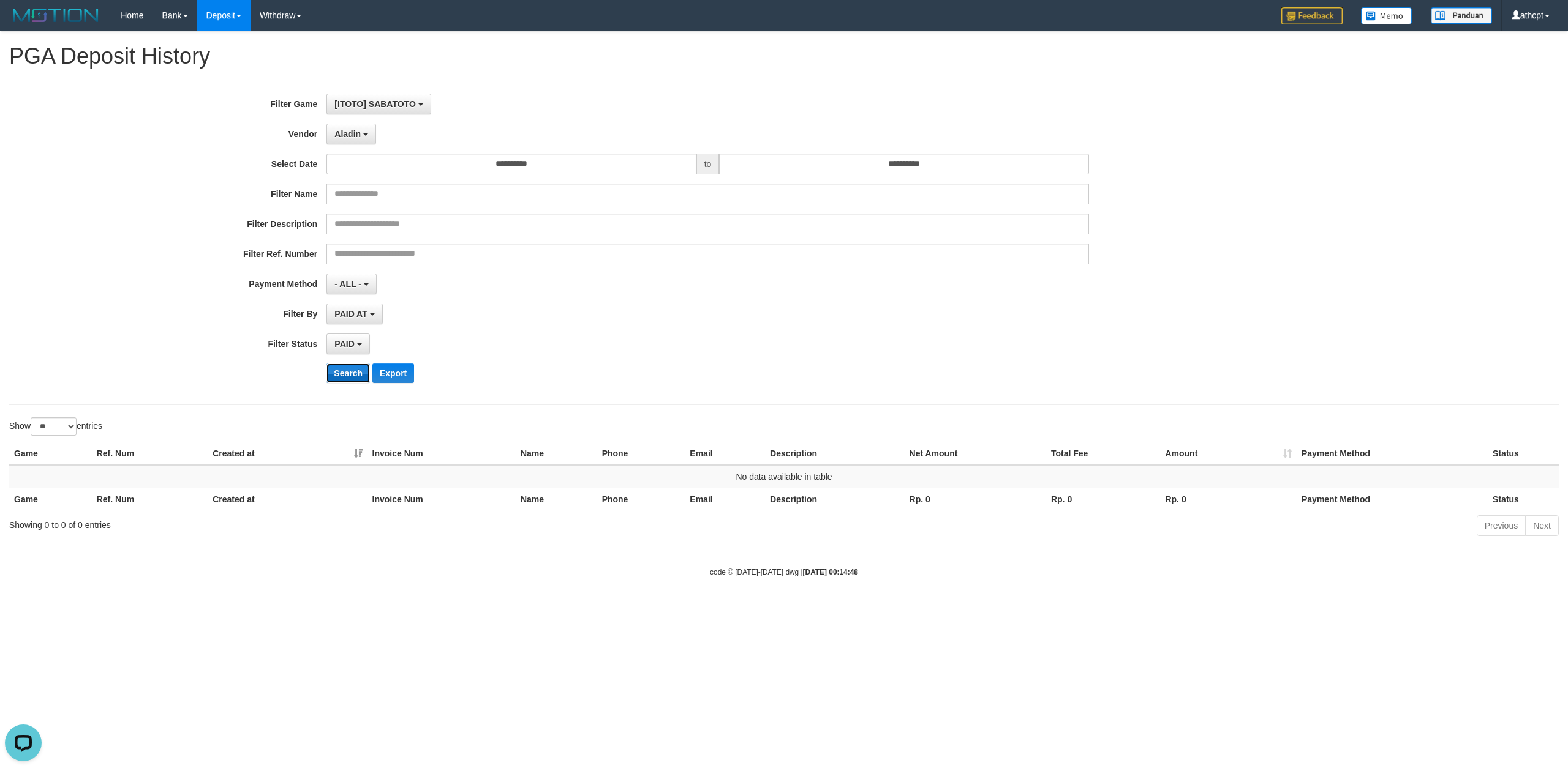
click at [348, 380] on button "Search" at bounding box center [348, 374] width 44 height 20
click at [355, 133] on span "Aladin" at bounding box center [347, 134] width 26 height 10
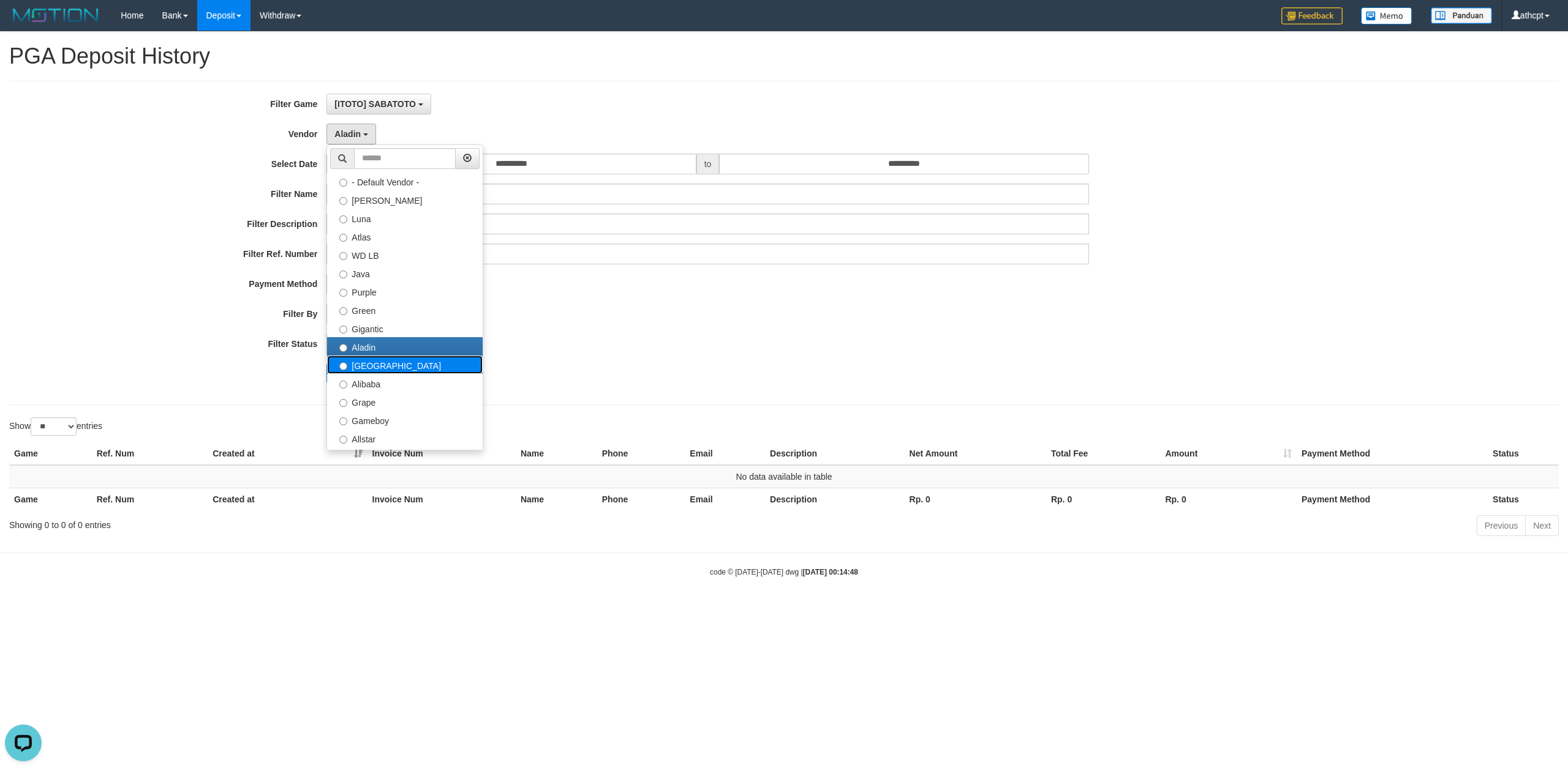
click at [379, 365] on label "[GEOGRAPHIC_DATA]" at bounding box center [404, 365] width 156 height 18
select select "**********"
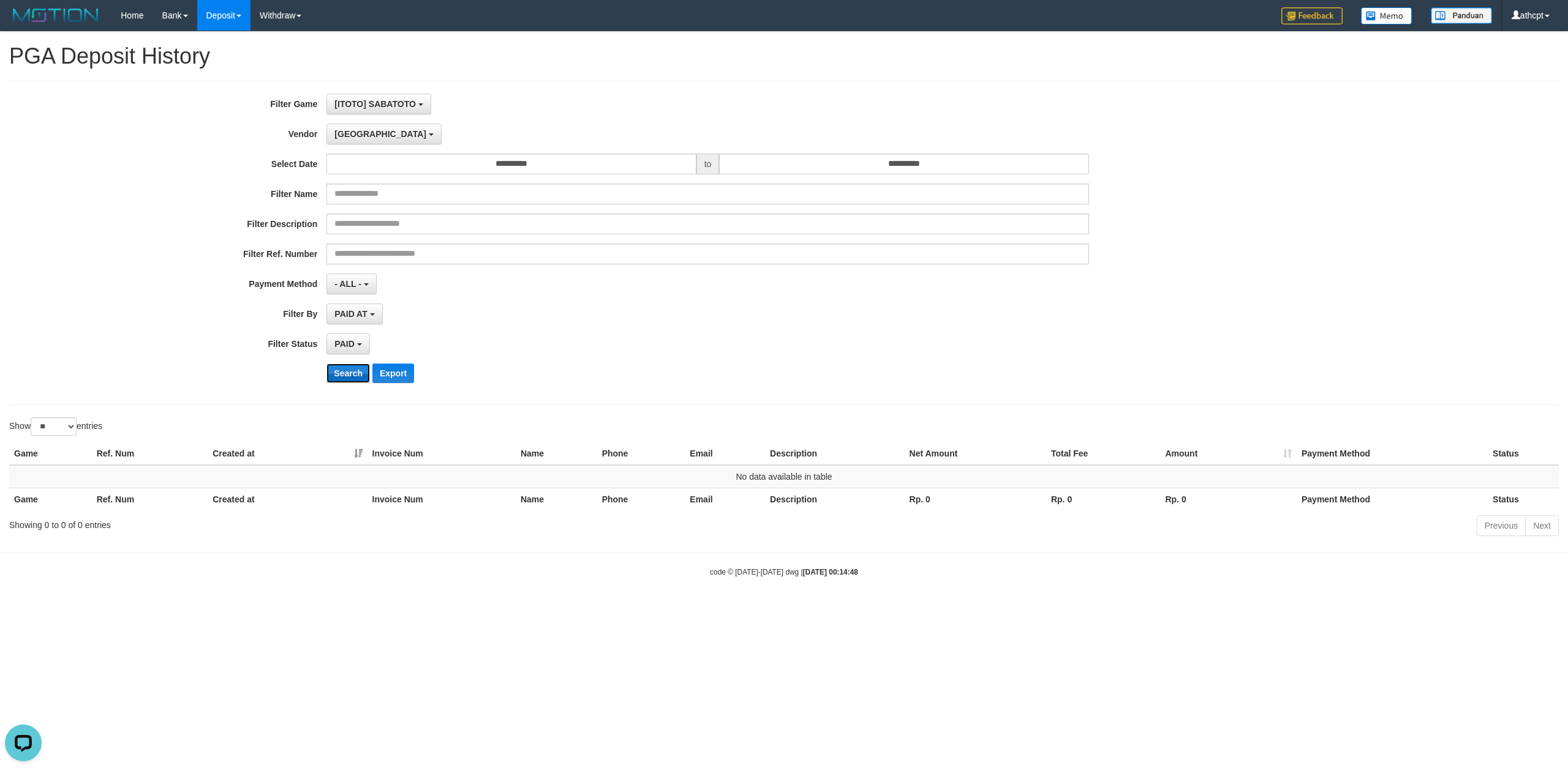
click at [350, 373] on button "Search" at bounding box center [348, 374] width 44 height 20
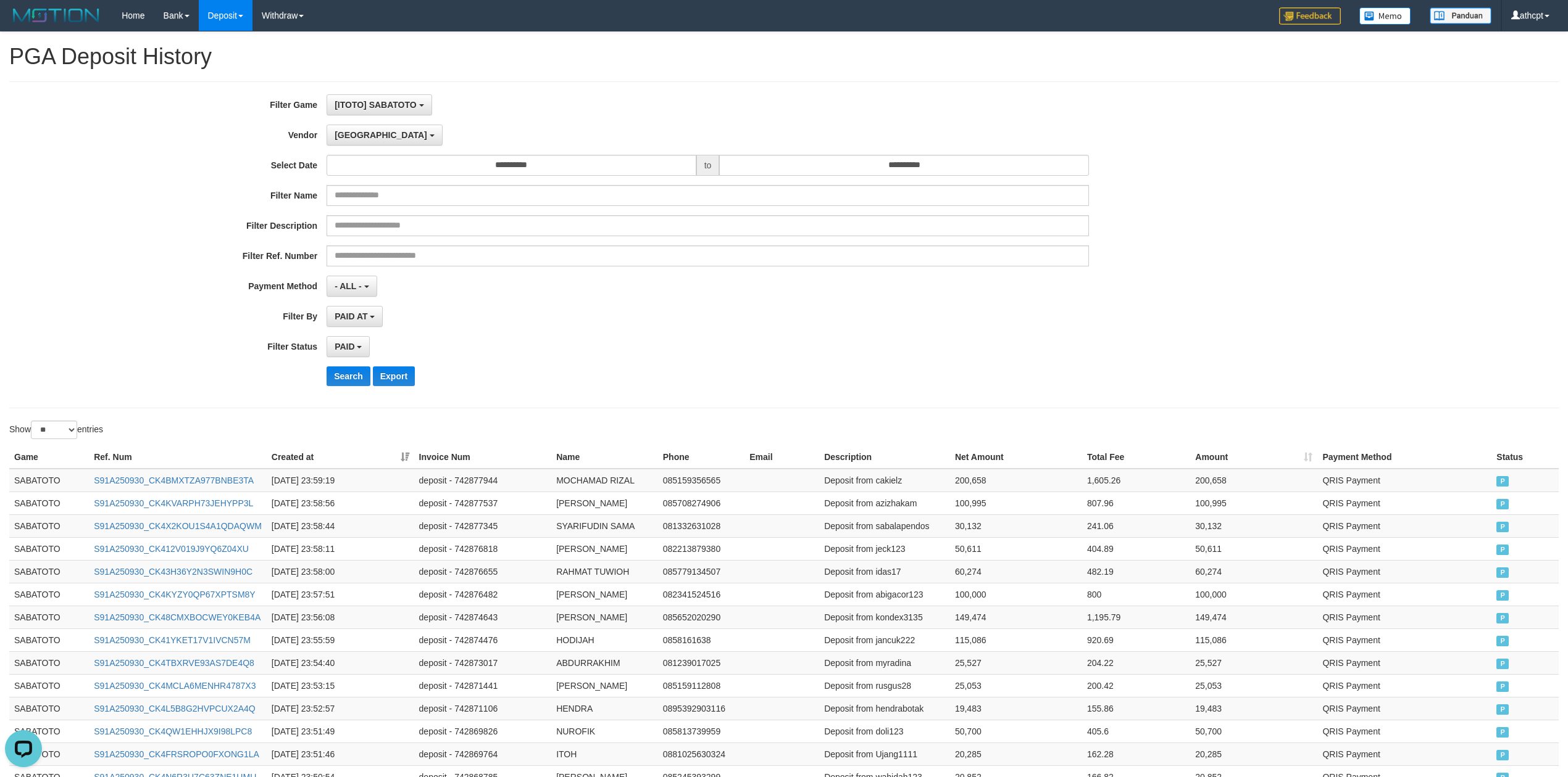
click at [725, 365] on div "**********" at bounding box center [653, 245] width 1307 height 301
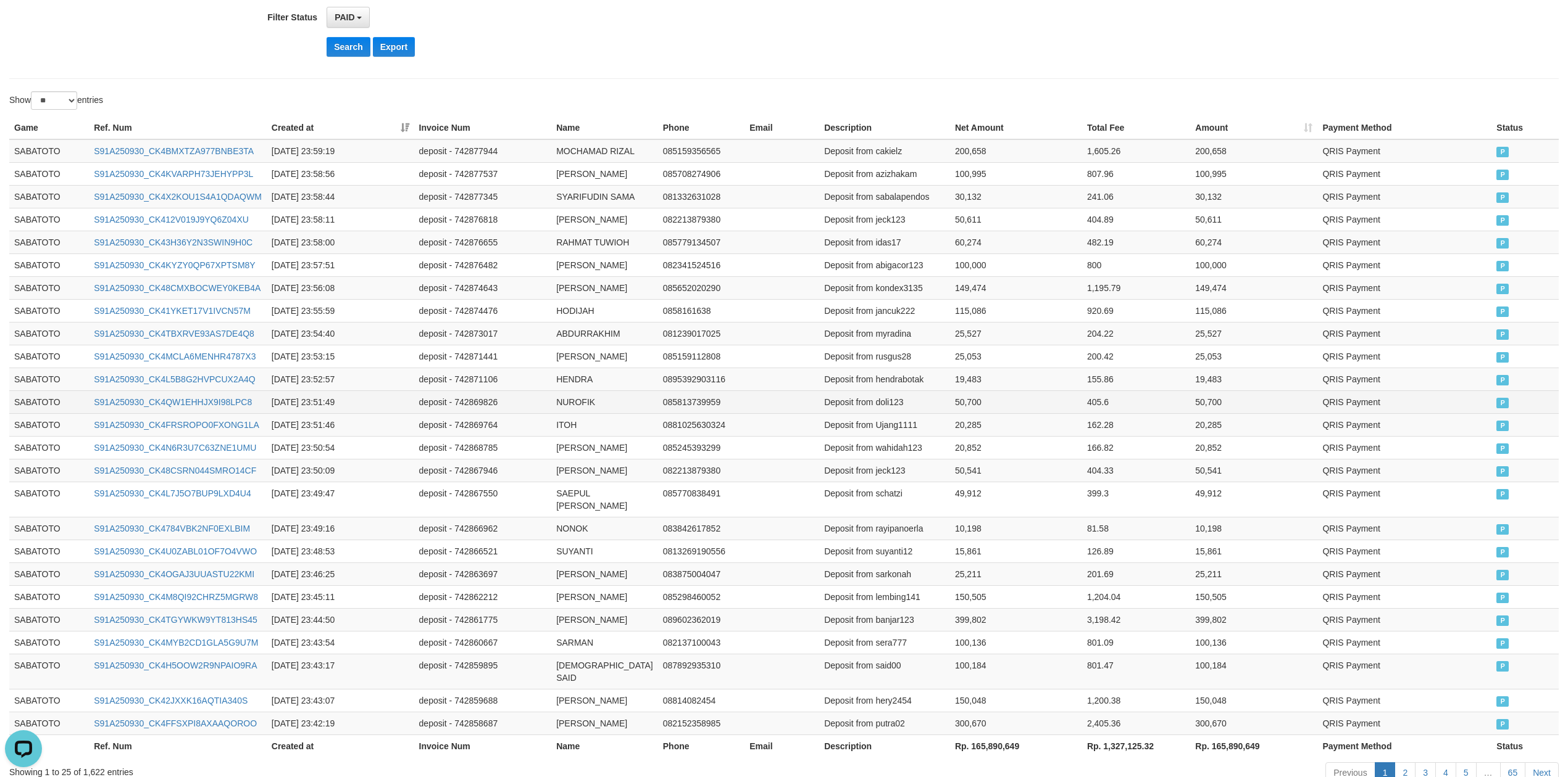
scroll to position [502, 0]
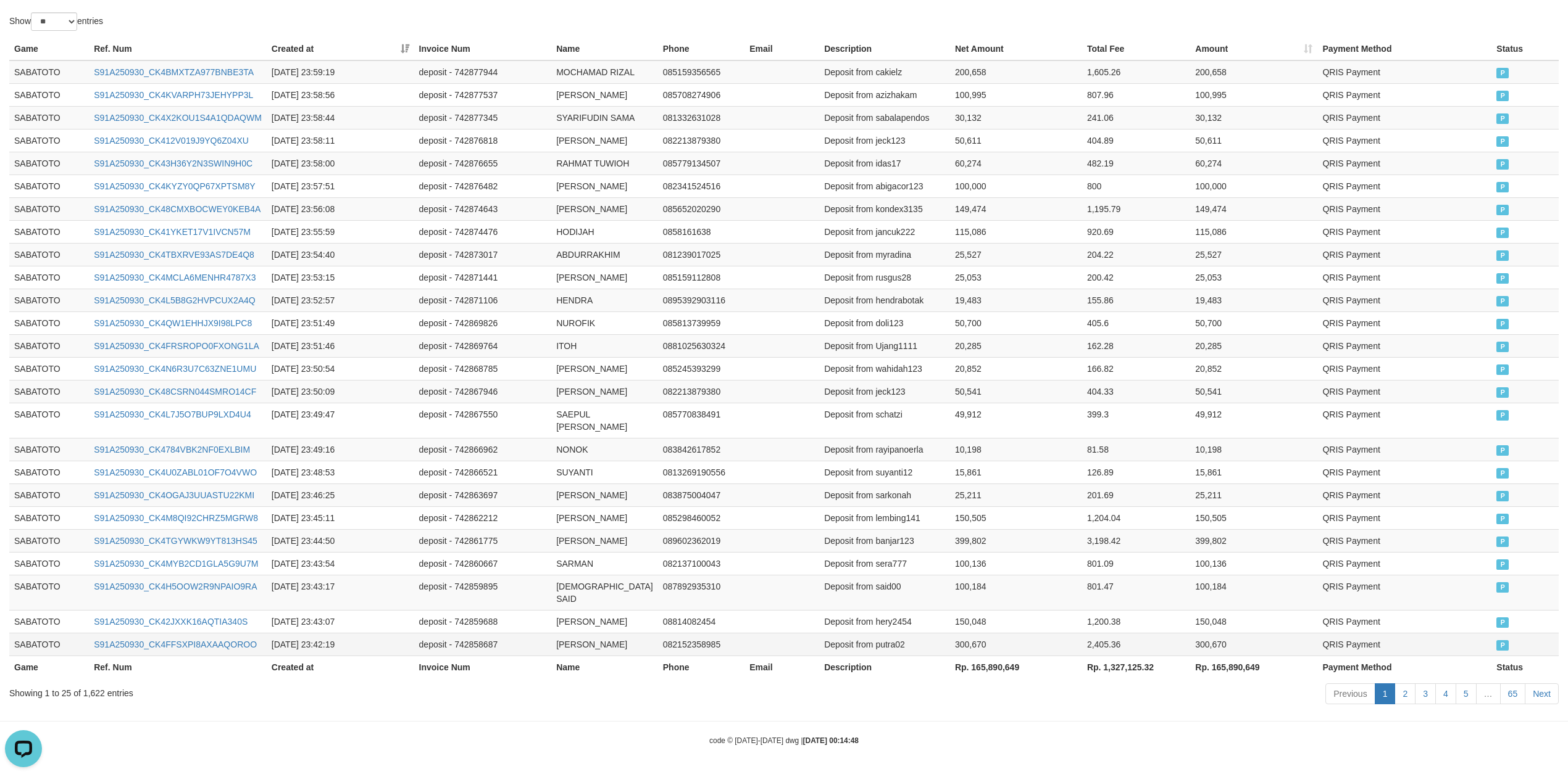
click at [965, 653] on td "300,670" at bounding box center [1015, 644] width 132 height 23
click at [966, 656] on table "Game Ref. Num Created at Invoice Num Name Phone Email Description Net Amount To…" at bounding box center [784, 358] width 1549 height 641
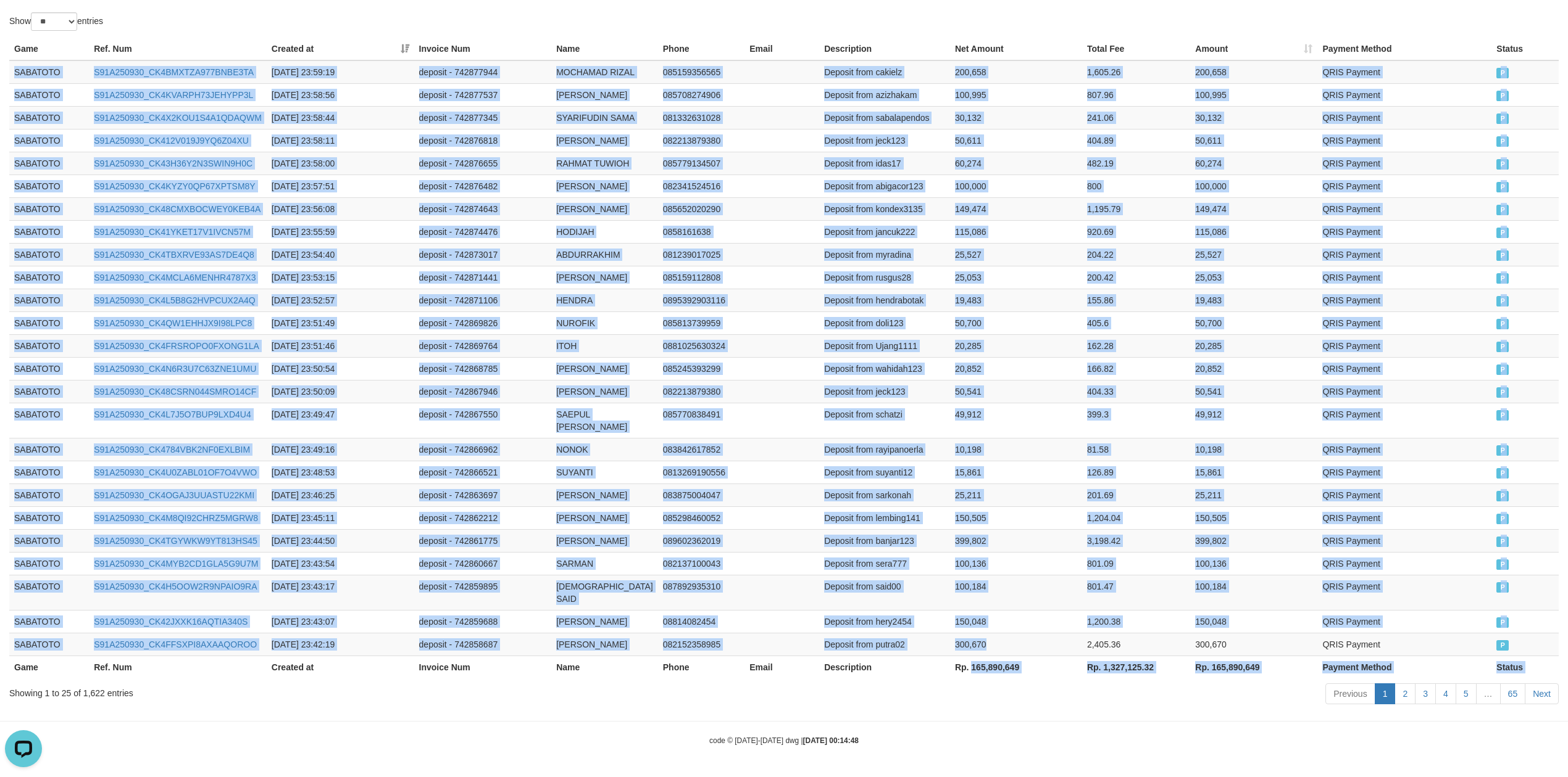
click at [968, 667] on th "Rp. 165,890,649" at bounding box center [1015, 667] width 132 height 23
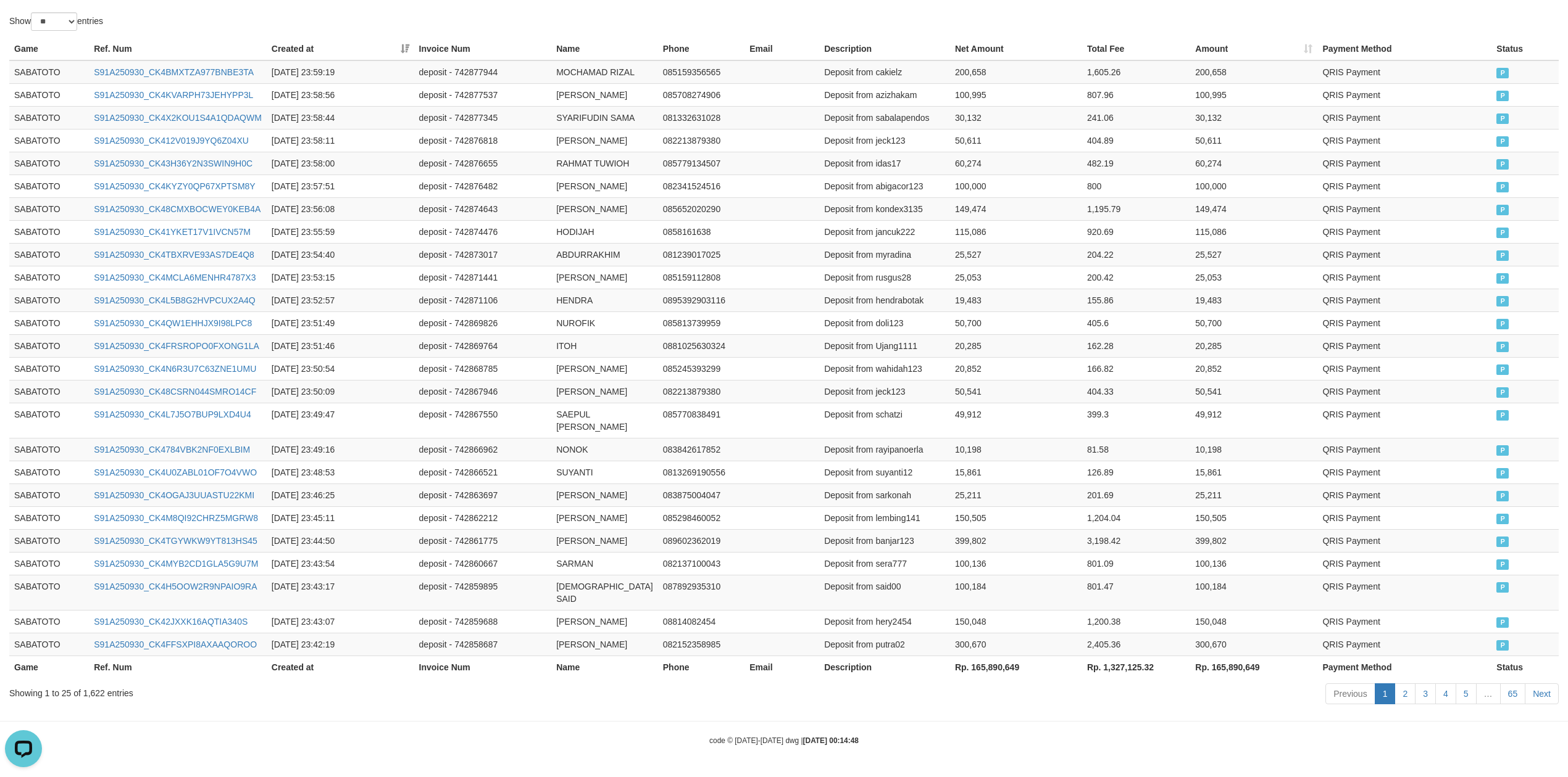
click at [976, 669] on th "Rp. 165,890,649" at bounding box center [1015, 667] width 132 height 23
copy th "165,890,649"
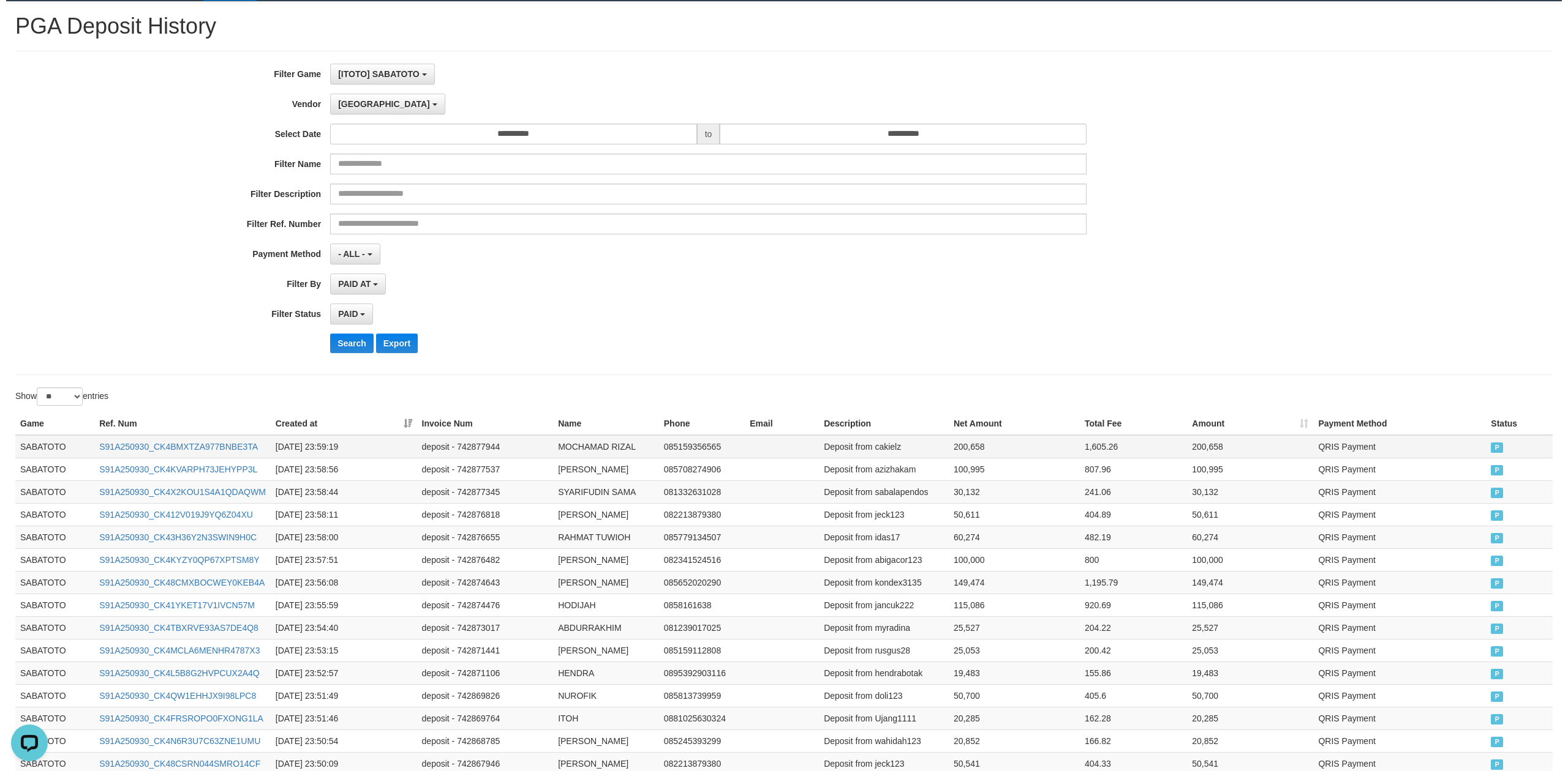
scroll to position [0, 0]
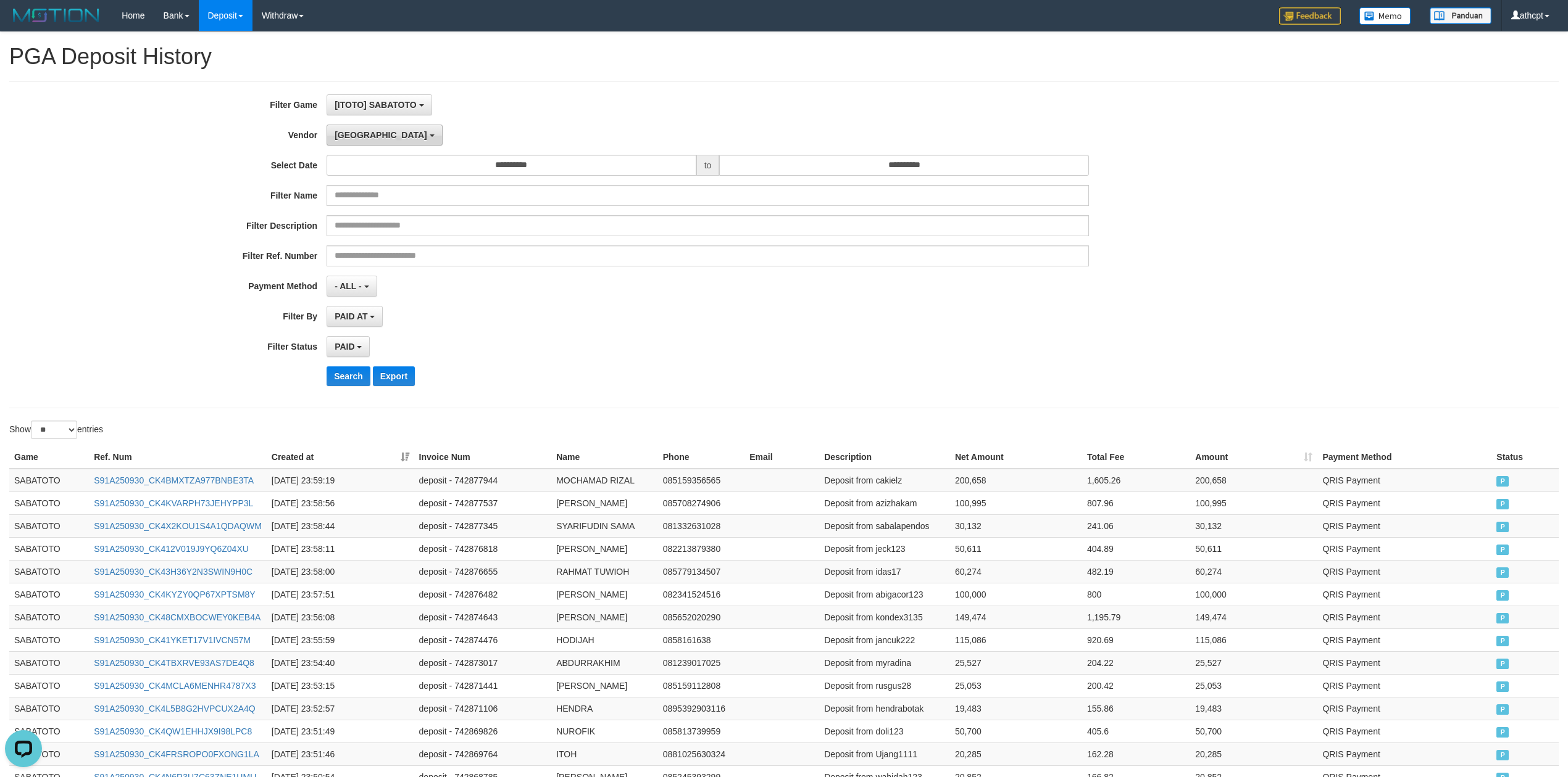
click at [346, 136] on span "[GEOGRAPHIC_DATA]" at bounding box center [380, 135] width 92 height 10
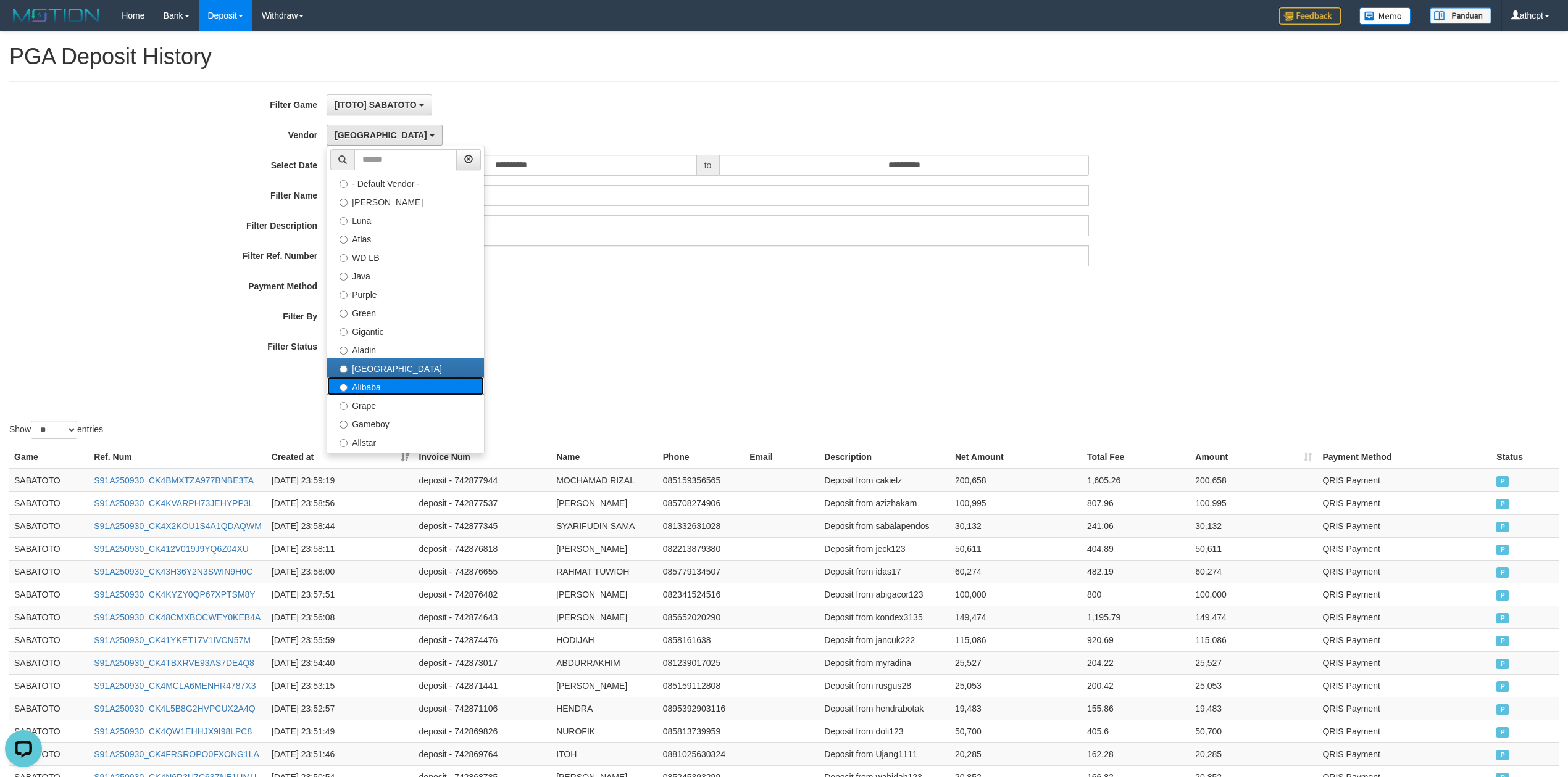
click at [375, 393] on label "Alibaba" at bounding box center [405, 386] width 157 height 19
select select "**********"
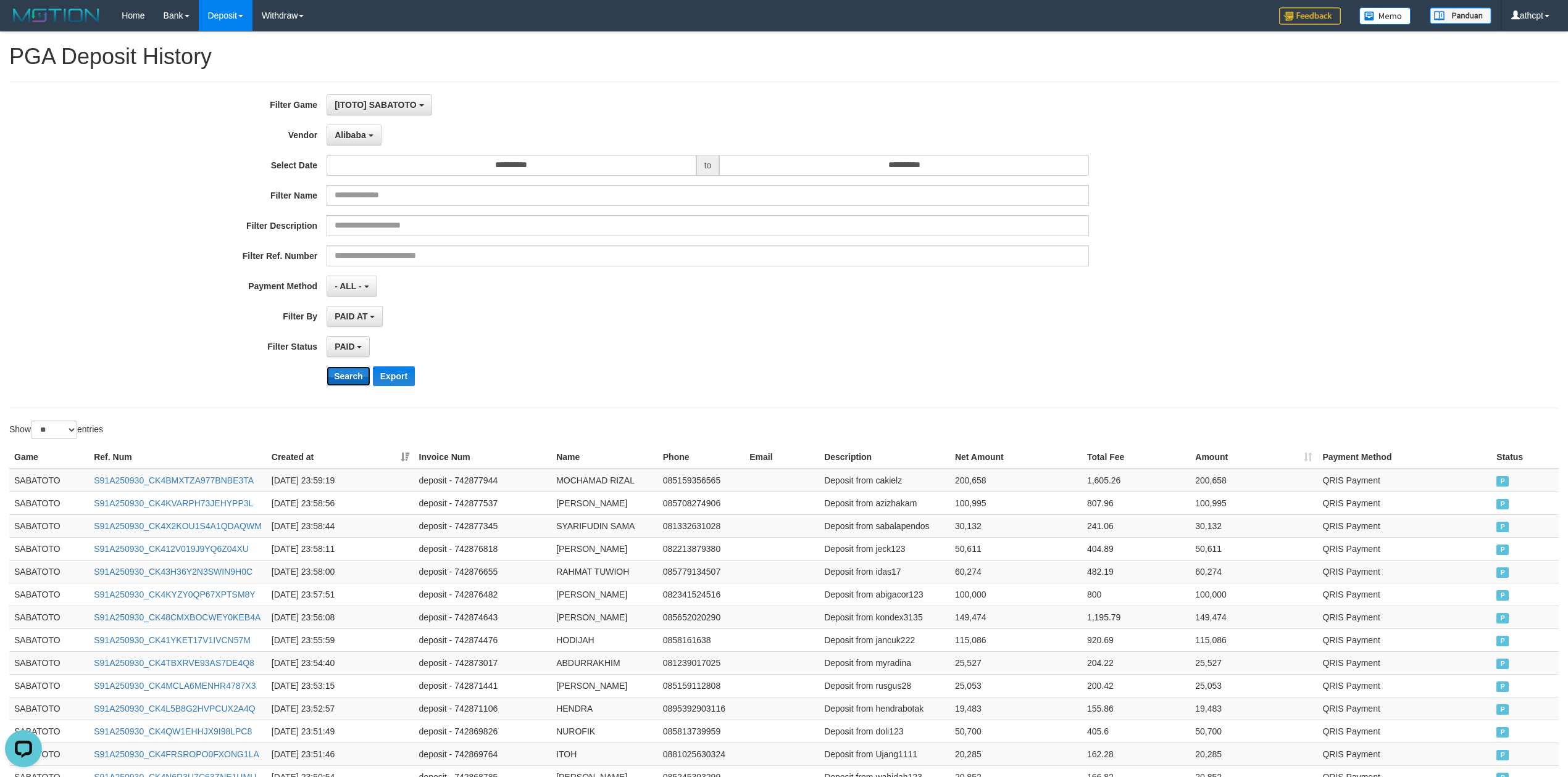
click at [351, 384] on button "Search" at bounding box center [348, 376] width 44 height 20
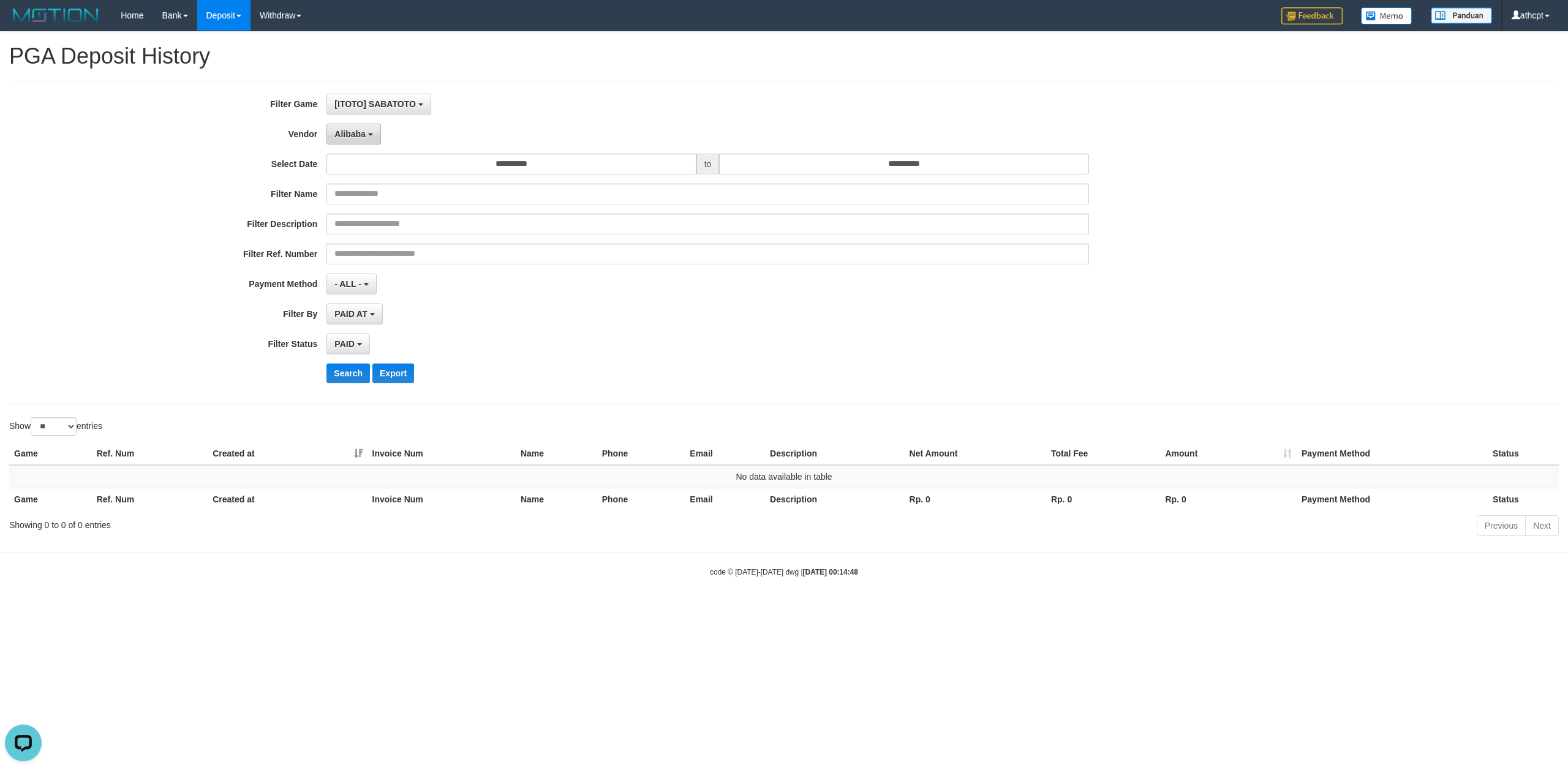
click at [358, 138] on span "Alibaba" at bounding box center [350, 134] width 31 height 10
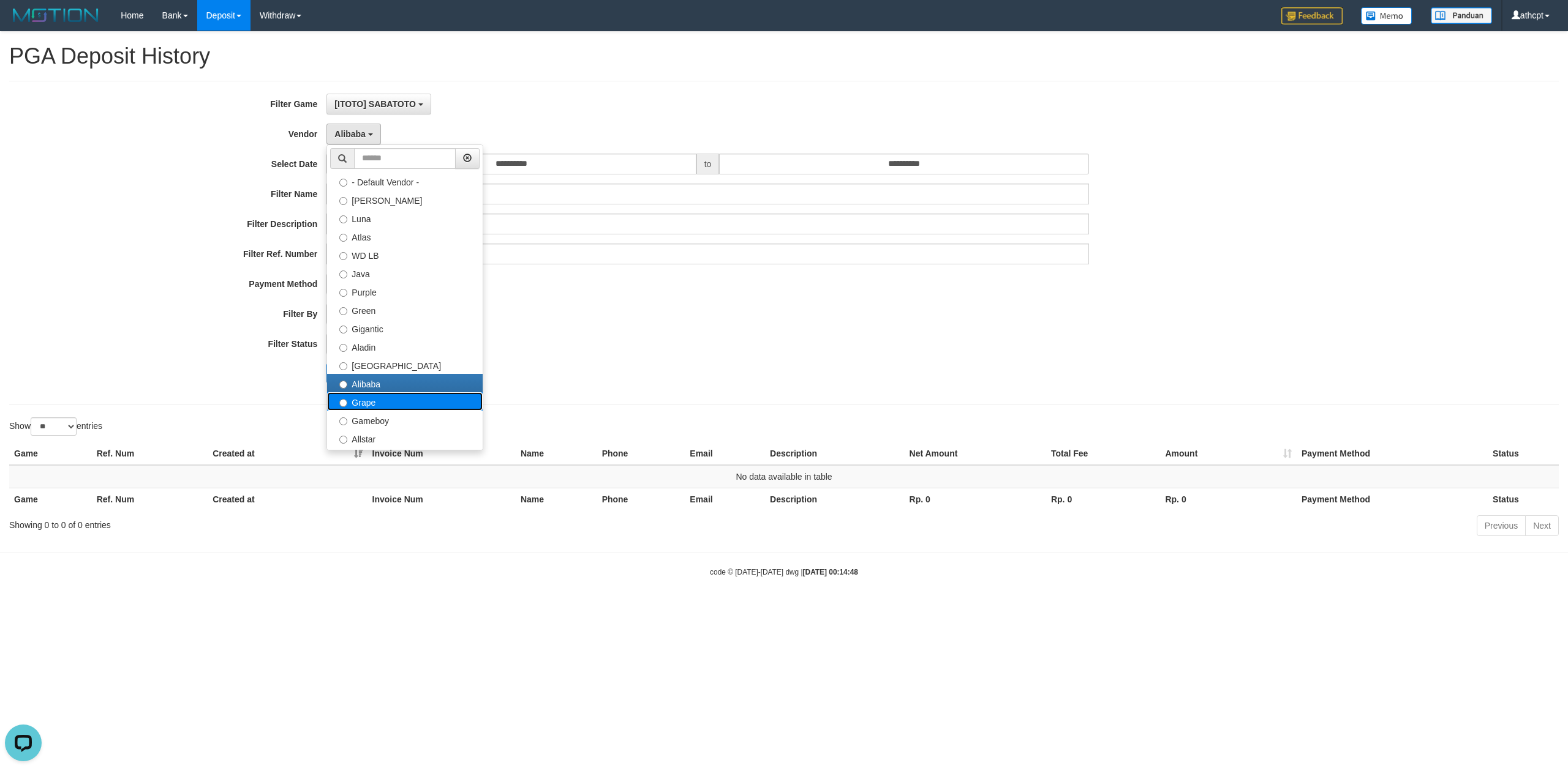
click at [374, 399] on label "Grape" at bounding box center [404, 402] width 156 height 18
select select "**********"
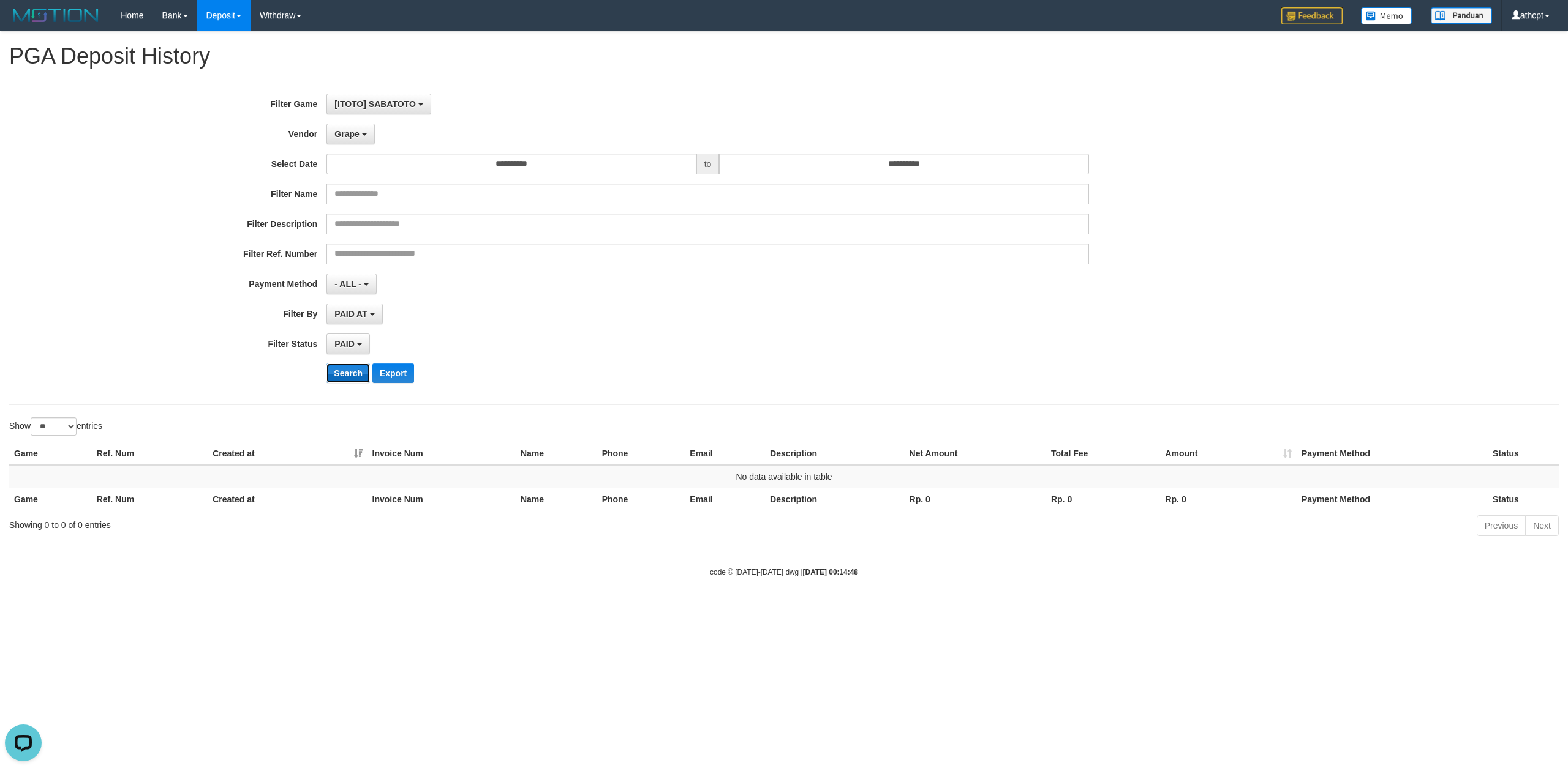
click at [348, 380] on button "Search" at bounding box center [348, 374] width 44 height 20
click at [356, 138] on span "Grape" at bounding box center [347, 134] width 25 height 10
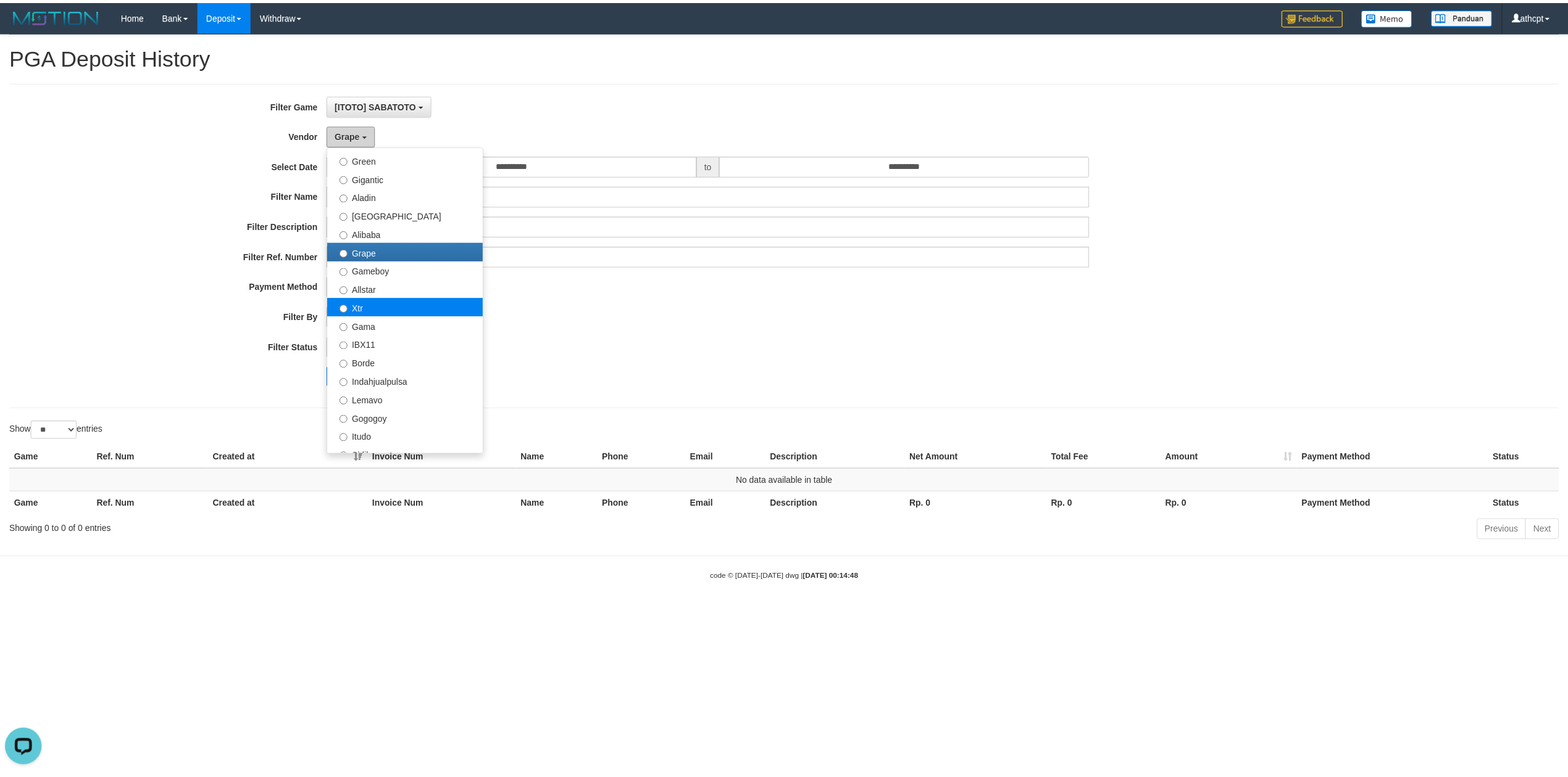
scroll to position [164, 0]
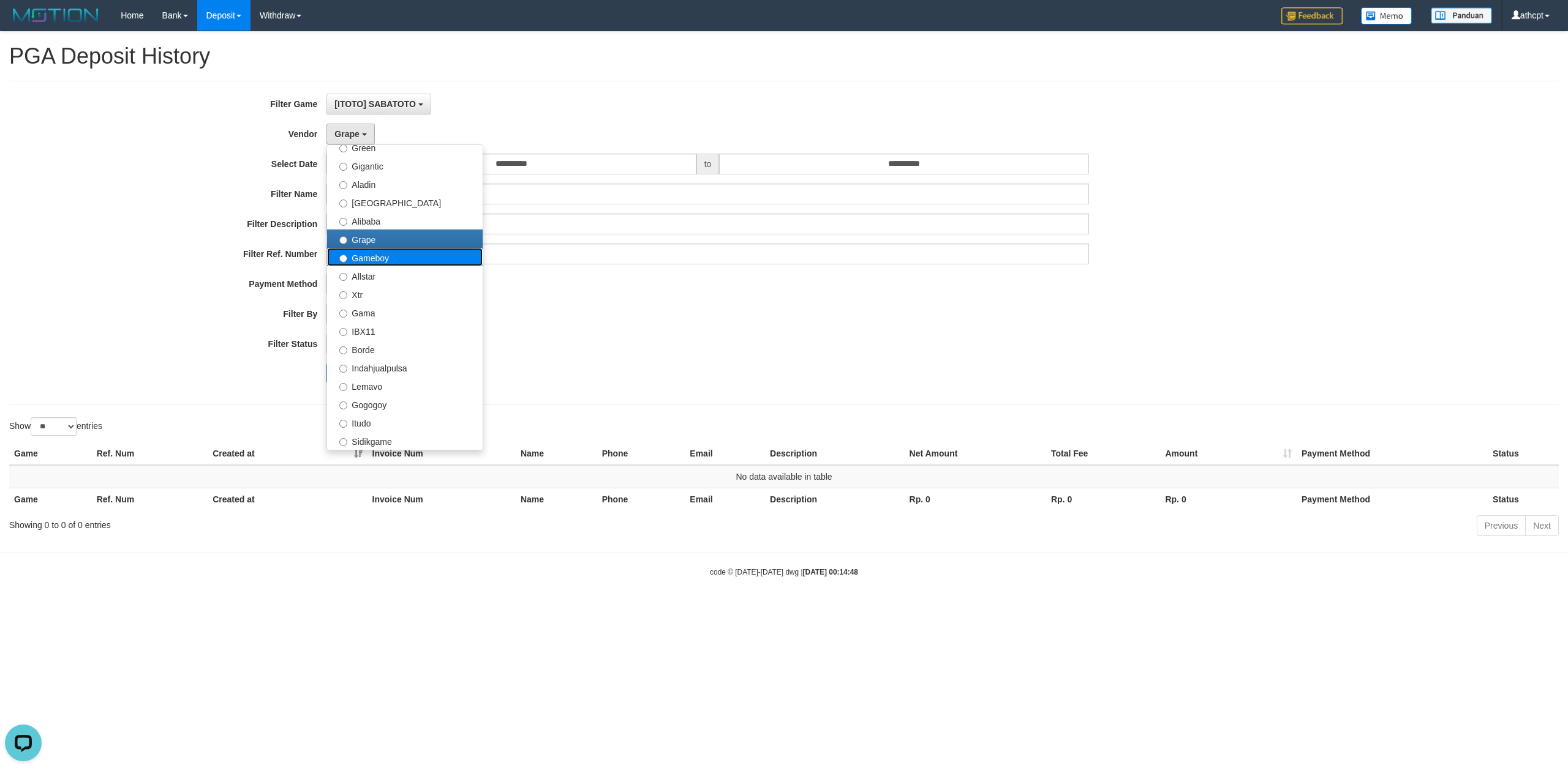
click at [376, 258] on label "Gameboy" at bounding box center [404, 257] width 156 height 18
select select "**********"
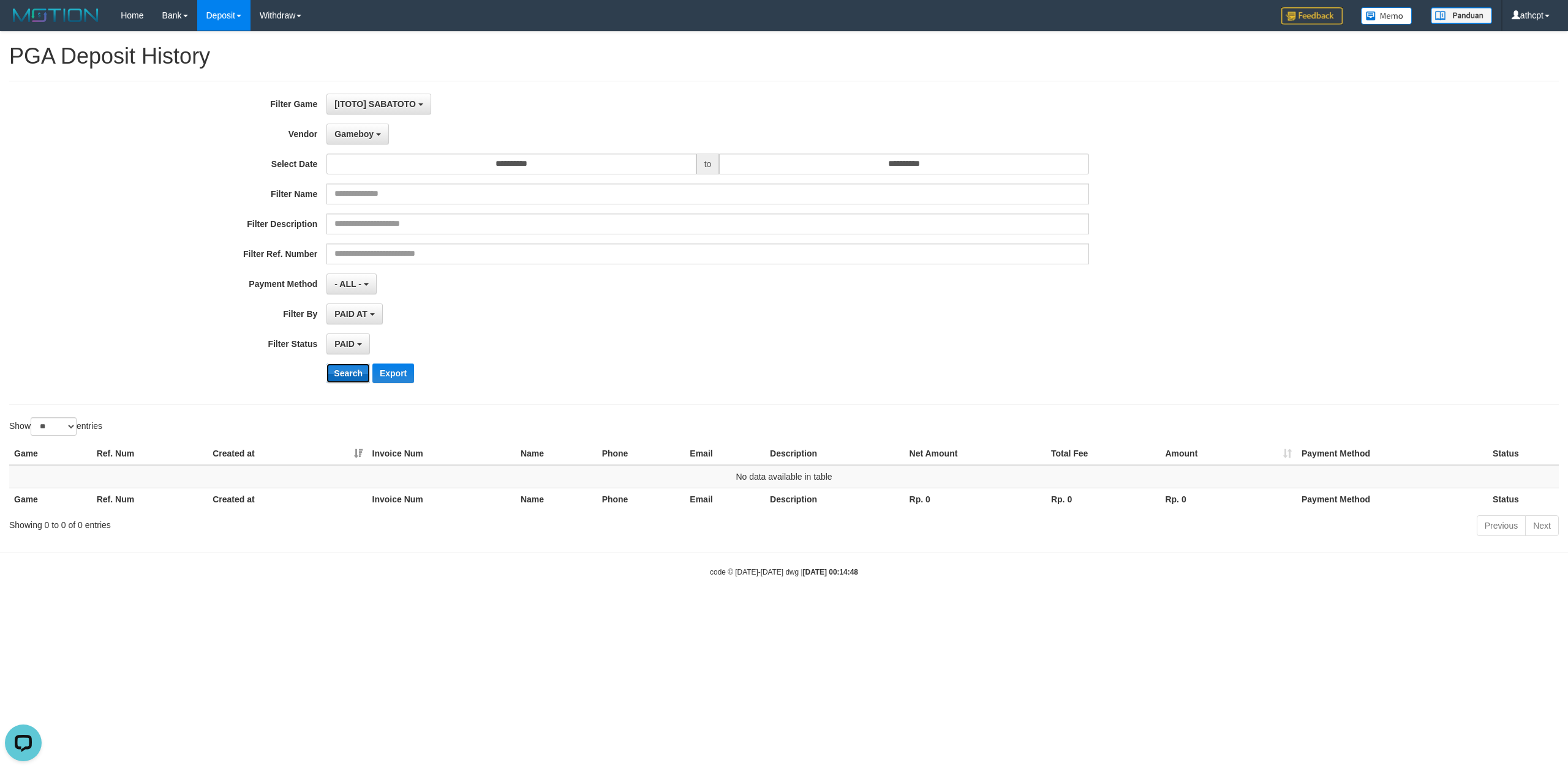
click at [341, 369] on button "Search" at bounding box center [348, 374] width 44 height 20
click at [368, 133] on span "Gameboy" at bounding box center [354, 134] width 39 height 10
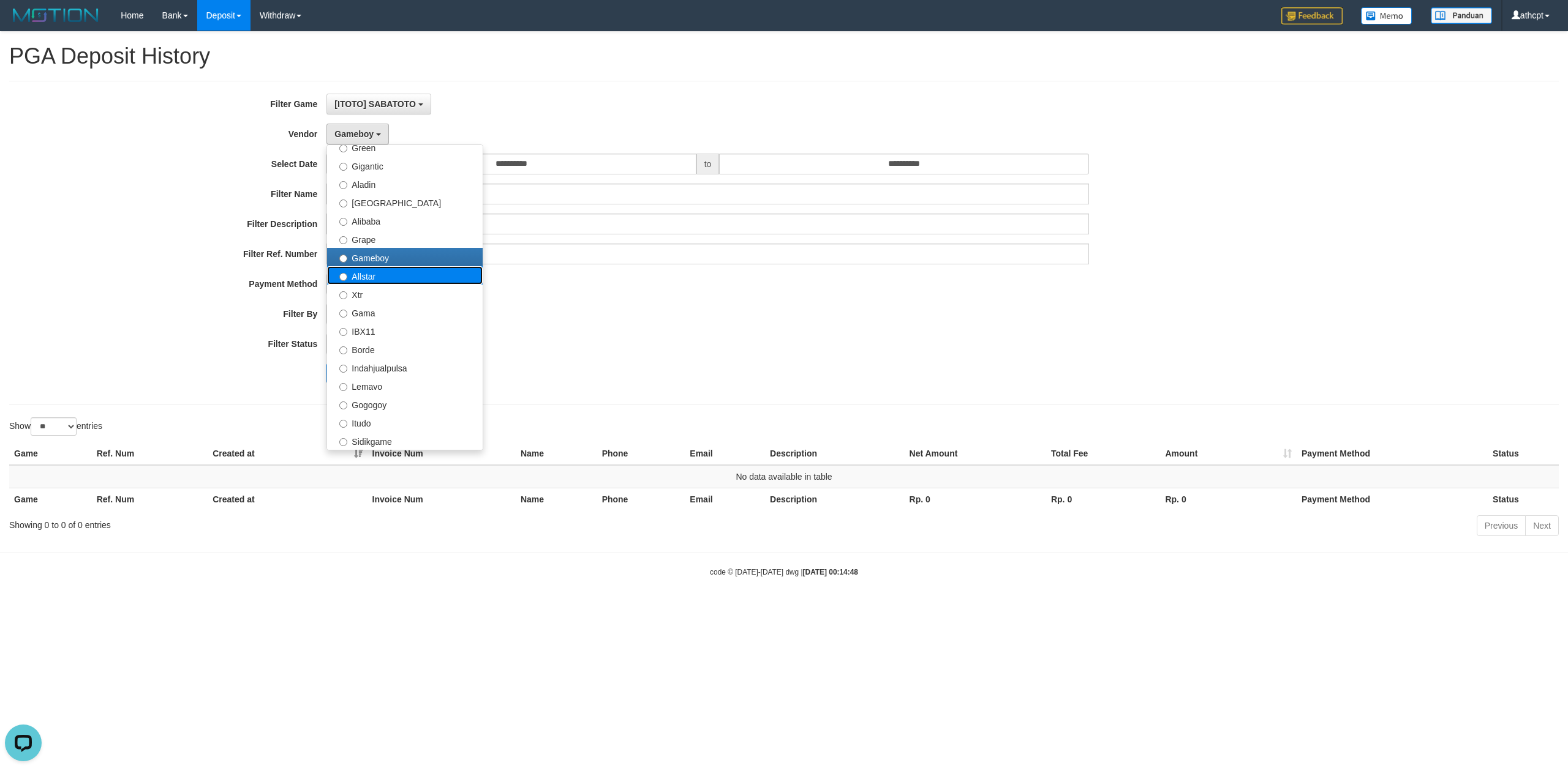
click at [376, 275] on label "Allstar" at bounding box center [404, 275] width 156 height 18
select select "**********"
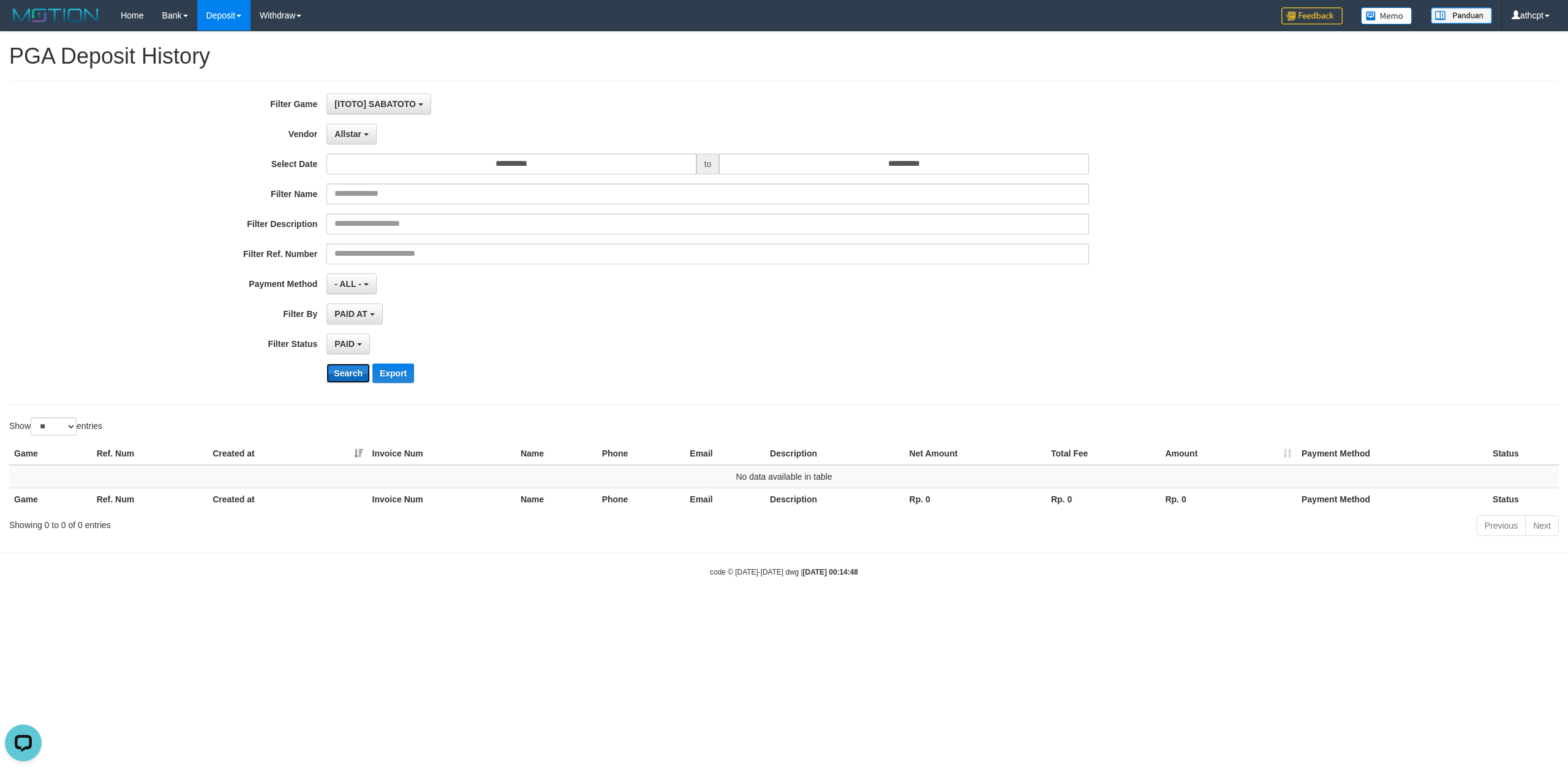
click at [345, 382] on button "Search" at bounding box center [348, 374] width 44 height 20
click at [360, 131] on span "Allstar" at bounding box center [348, 134] width 27 height 10
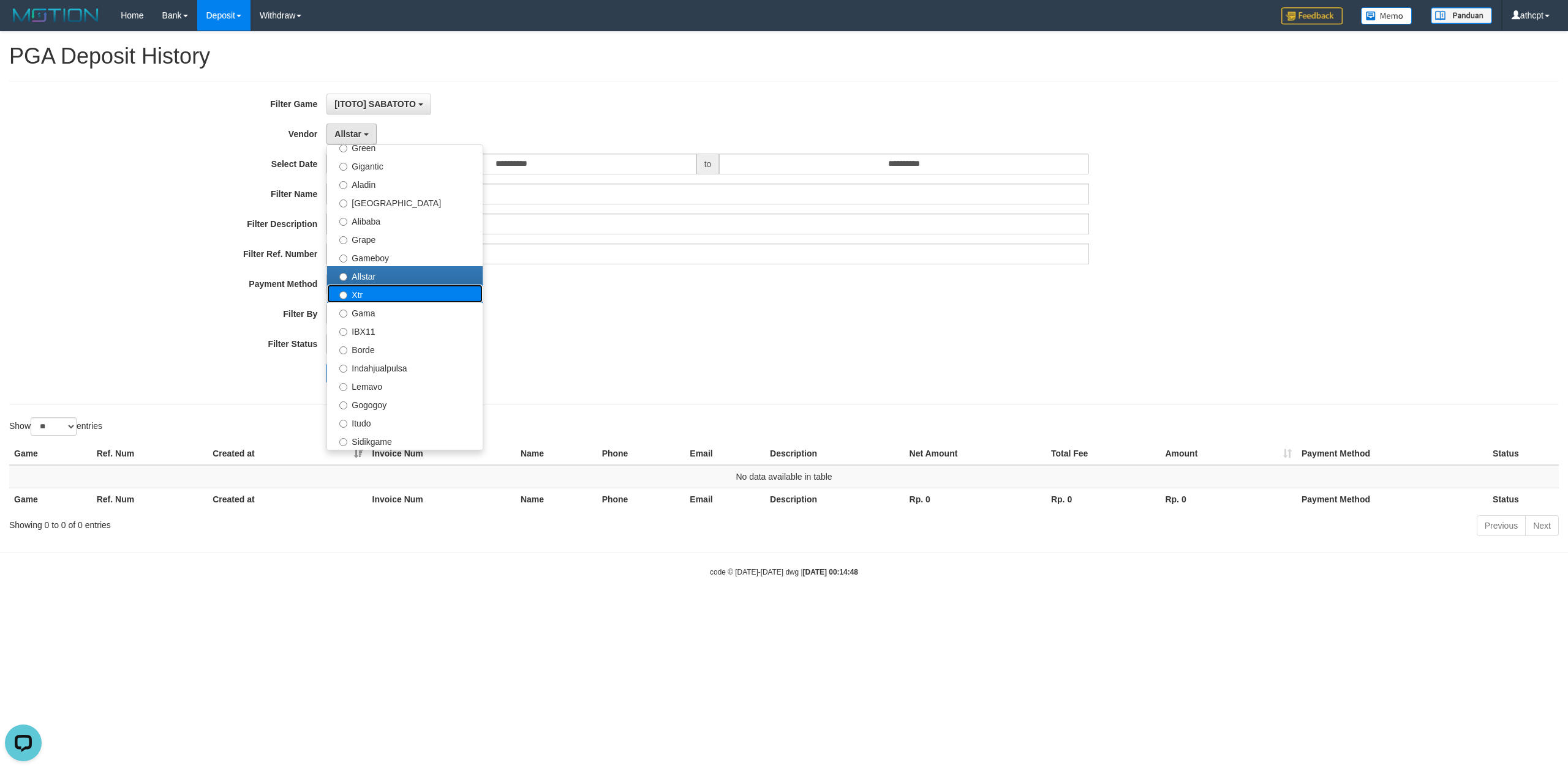
click at [375, 302] on label "Xtr" at bounding box center [404, 294] width 156 height 18
select select "**********"
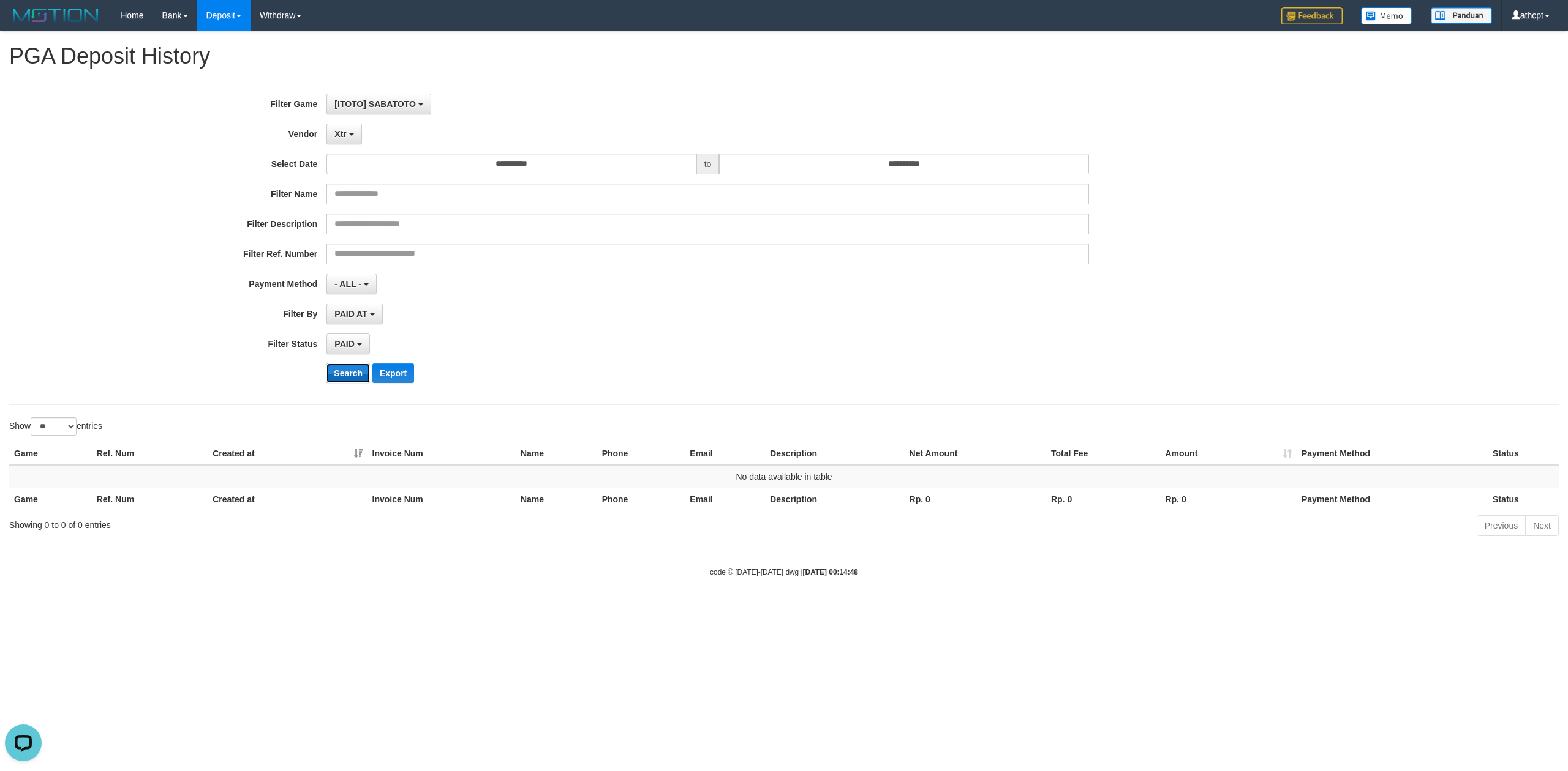
click at [345, 370] on button "Search" at bounding box center [348, 374] width 44 height 20
drag, startPoint x: 353, startPoint y: 132, endPoint x: 349, endPoint y: 140, distance: 8.9
click at [353, 132] on button "Xtr" at bounding box center [344, 134] width 35 height 21
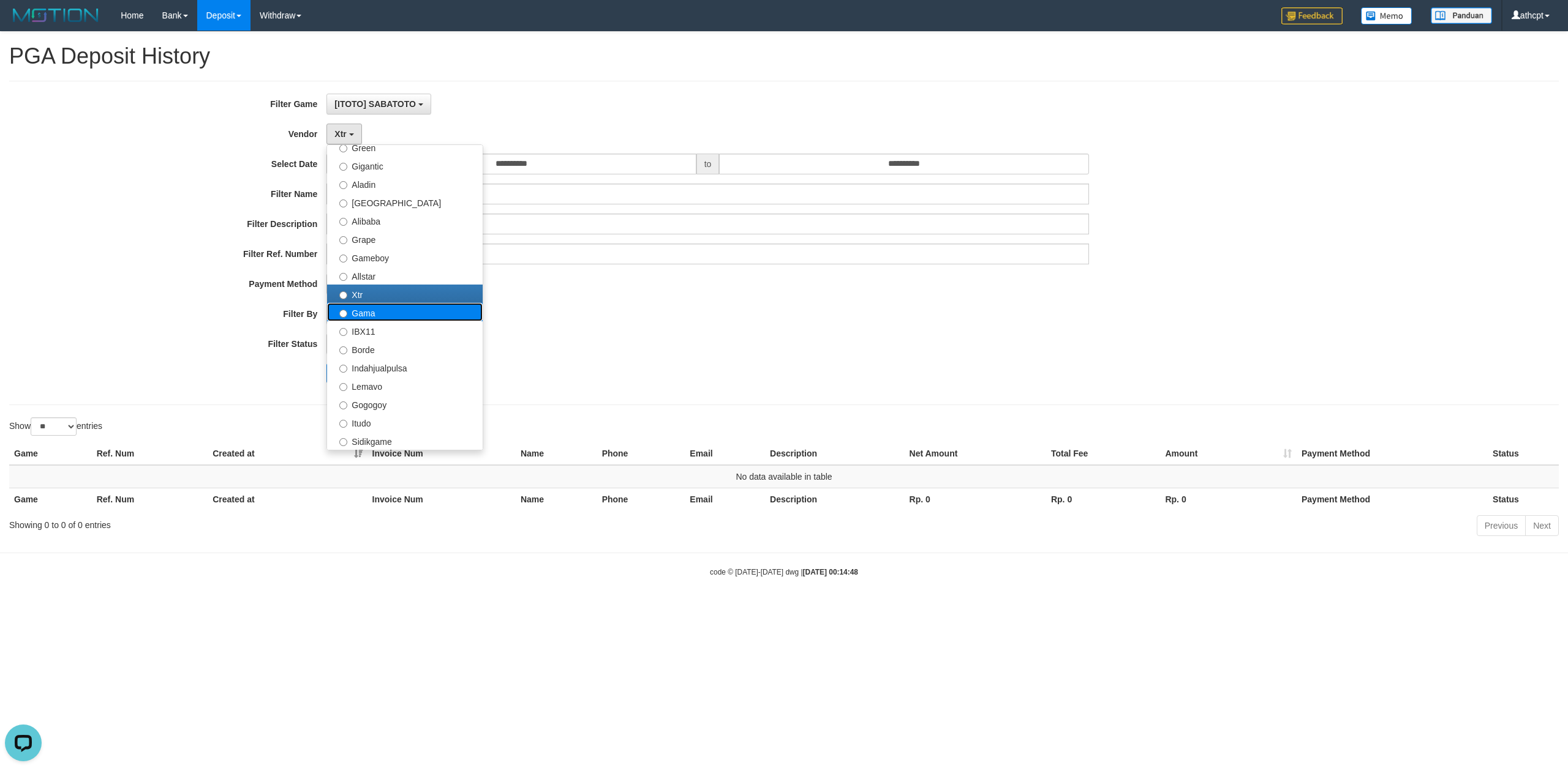
click at [370, 316] on label "Gama" at bounding box center [404, 312] width 156 height 18
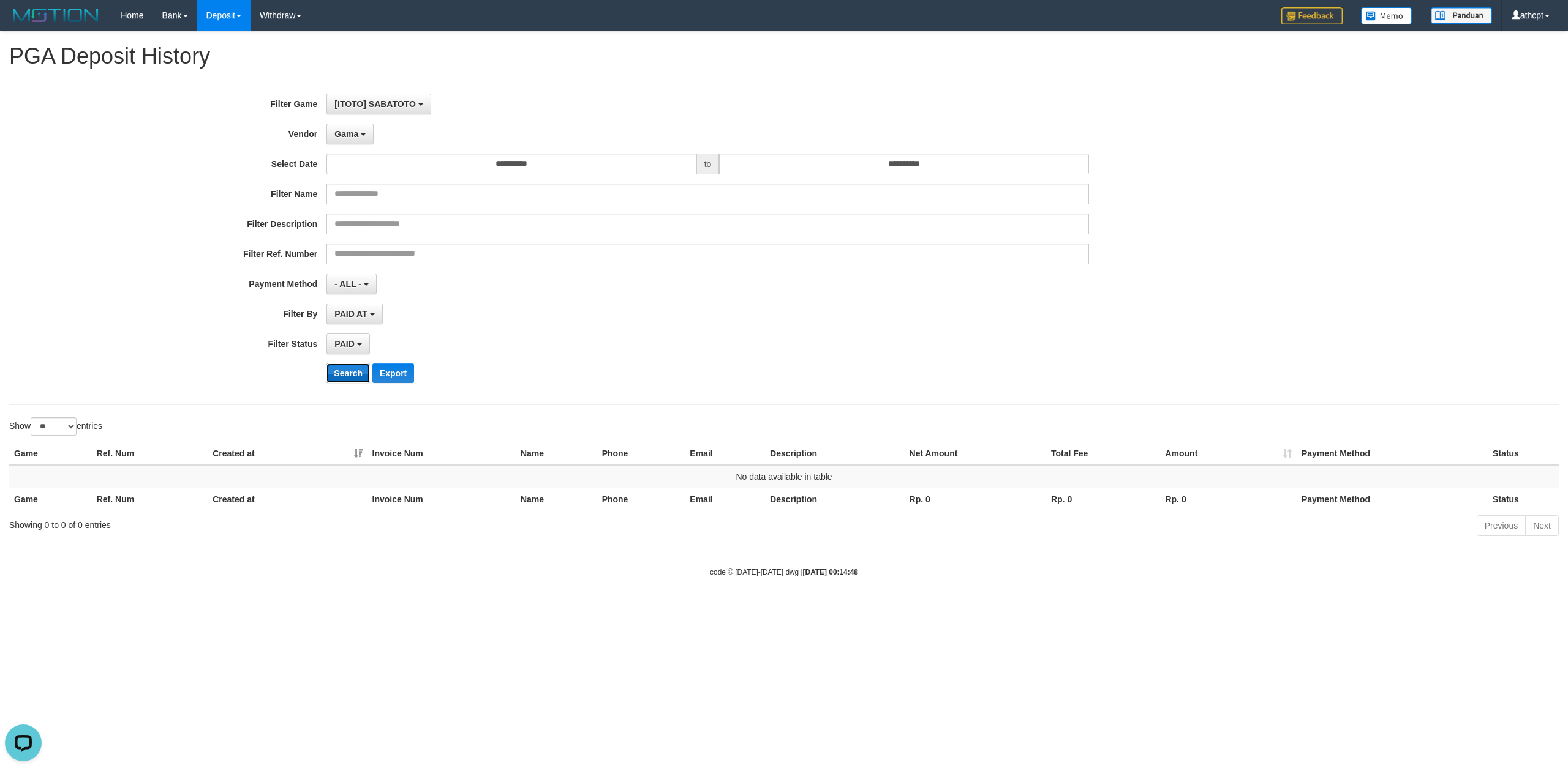
click at [347, 380] on button "Search" at bounding box center [348, 374] width 44 height 20
click at [354, 139] on button "Gama" at bounding box center [350, 134] width 47 height 21
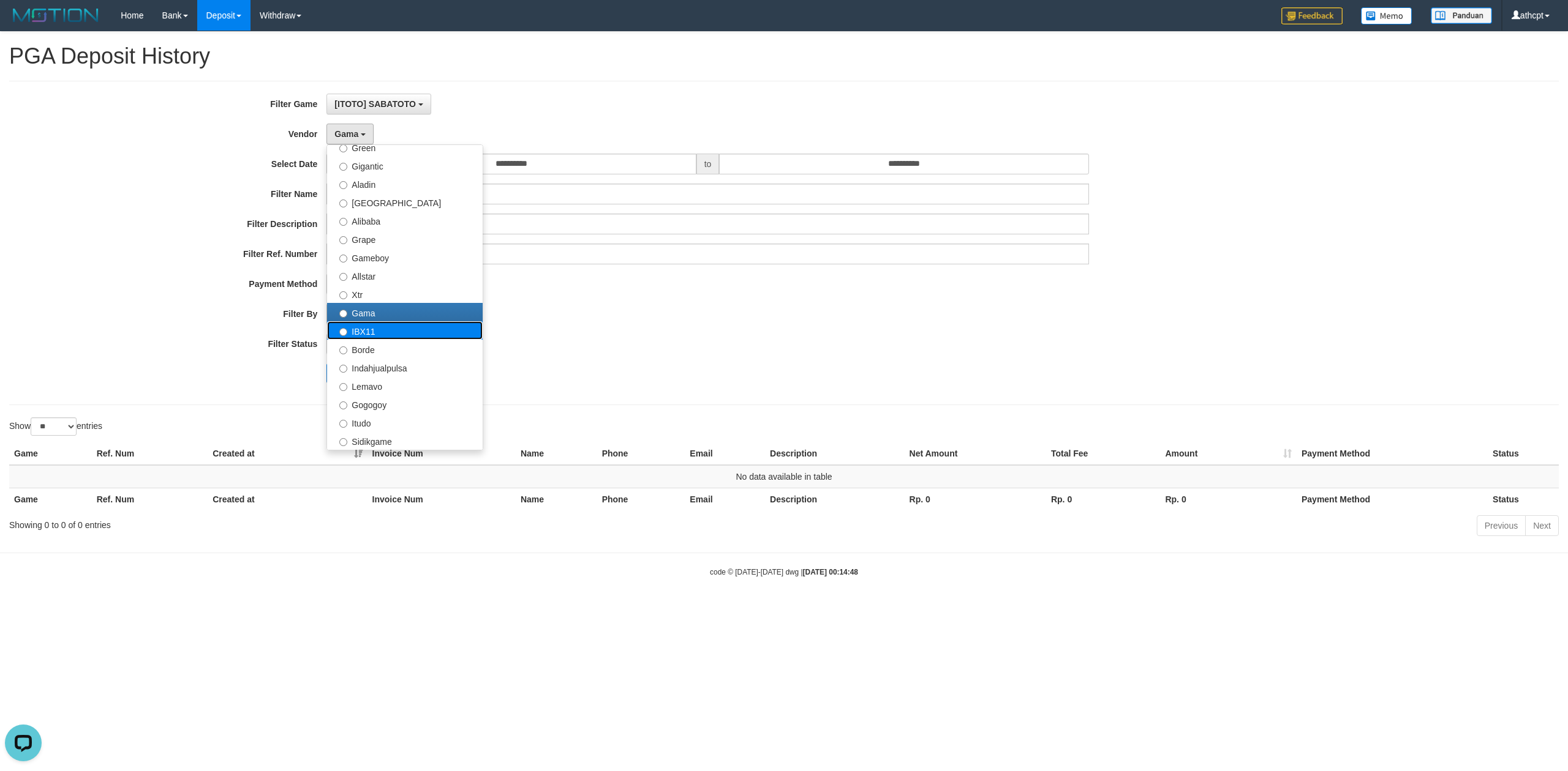
click at [368, 326] on label "IBX11" at bounding box center [404, 331] width 156 height 18
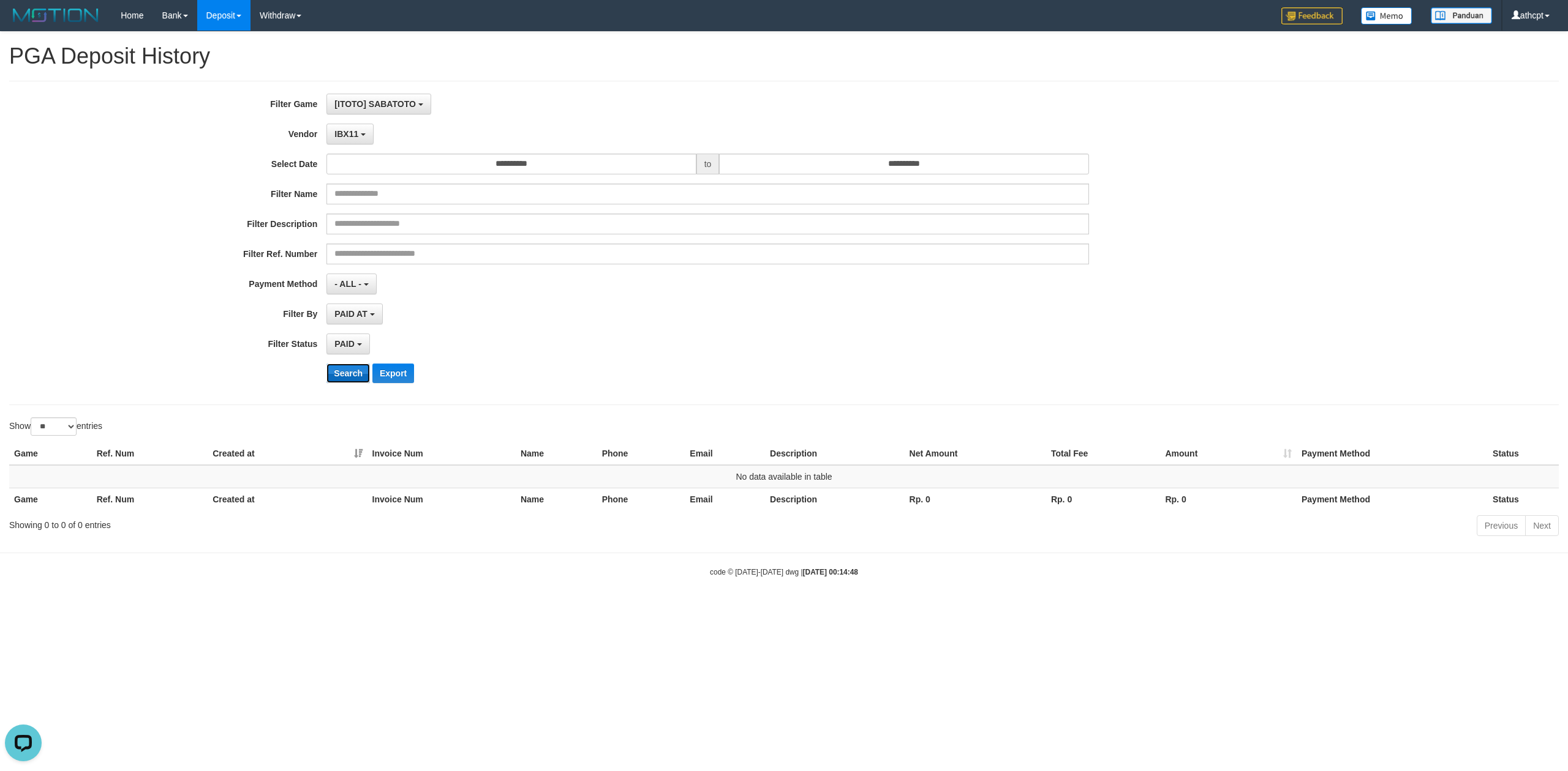
click at [343, 372] on button "Search" at bounding box center [348, 374] width 44 height 20
click at [347, 135] on span "IBX11" at bounding box center [346, 134] width 24 height 10
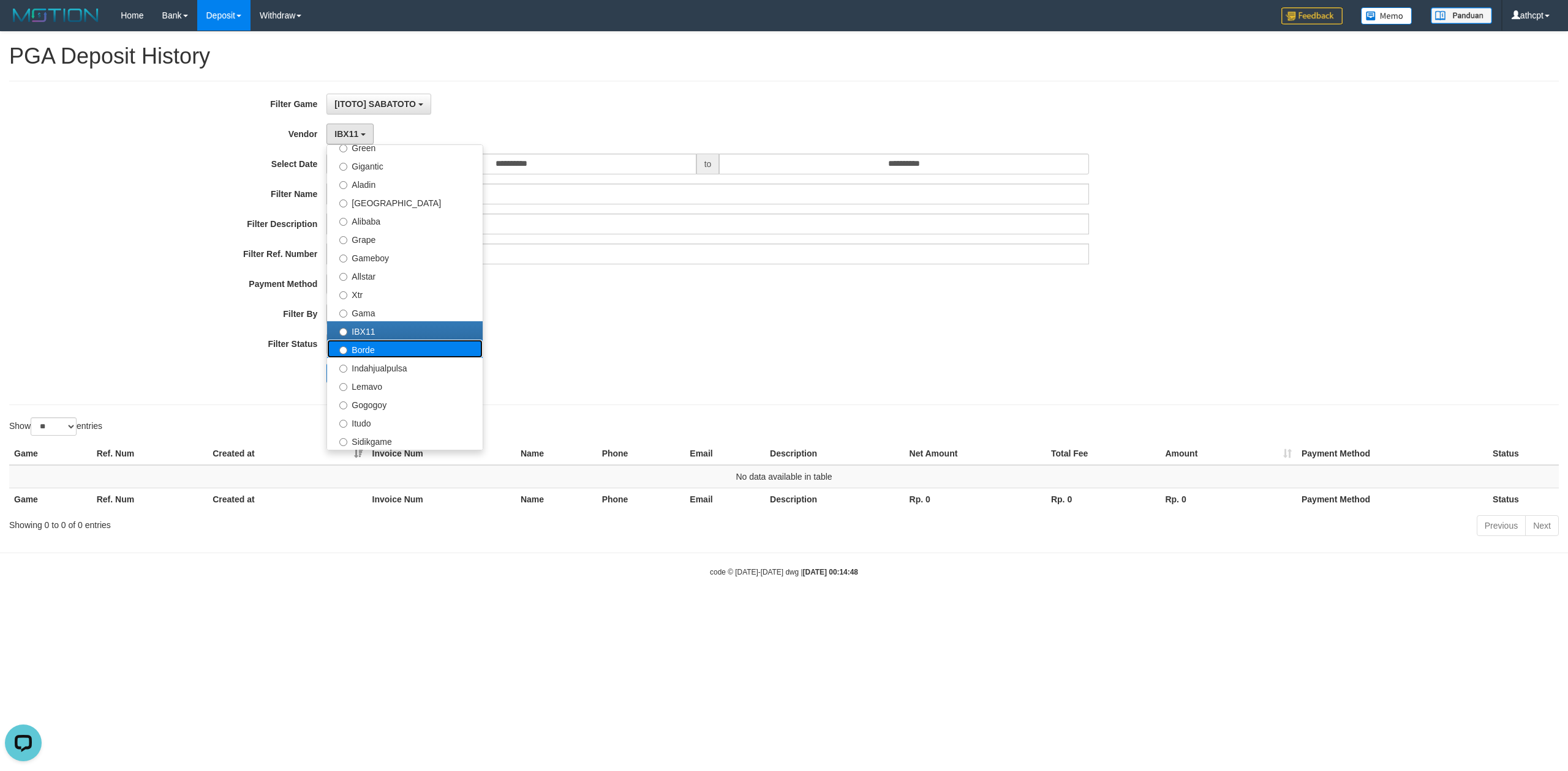
click at [370, 344] on label "Borde" at bounding box center [404, 349] width 156 height 18
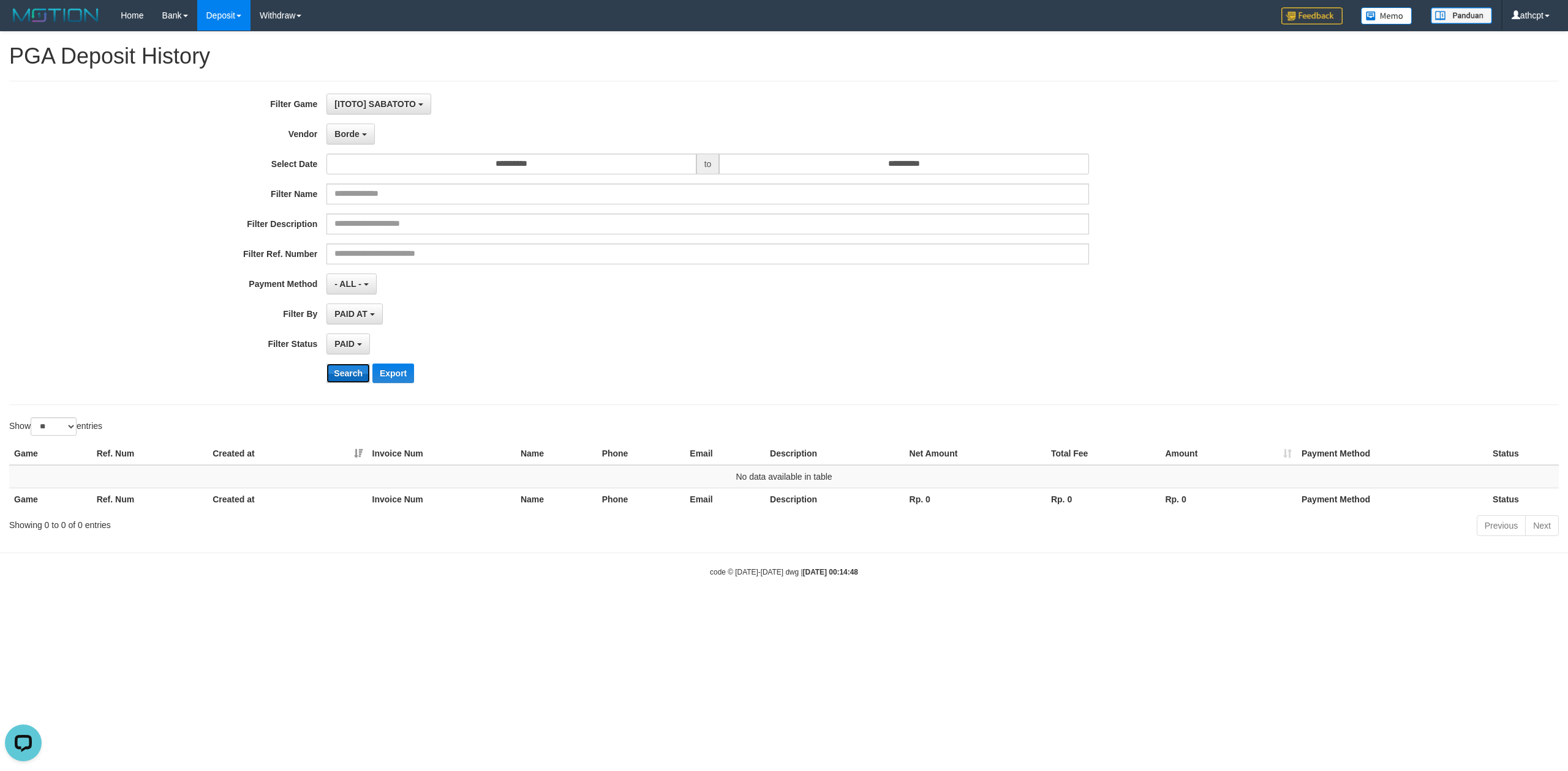
click at [353, 373] on button "Search" at bounding box center [348, 374] width 44 height 20
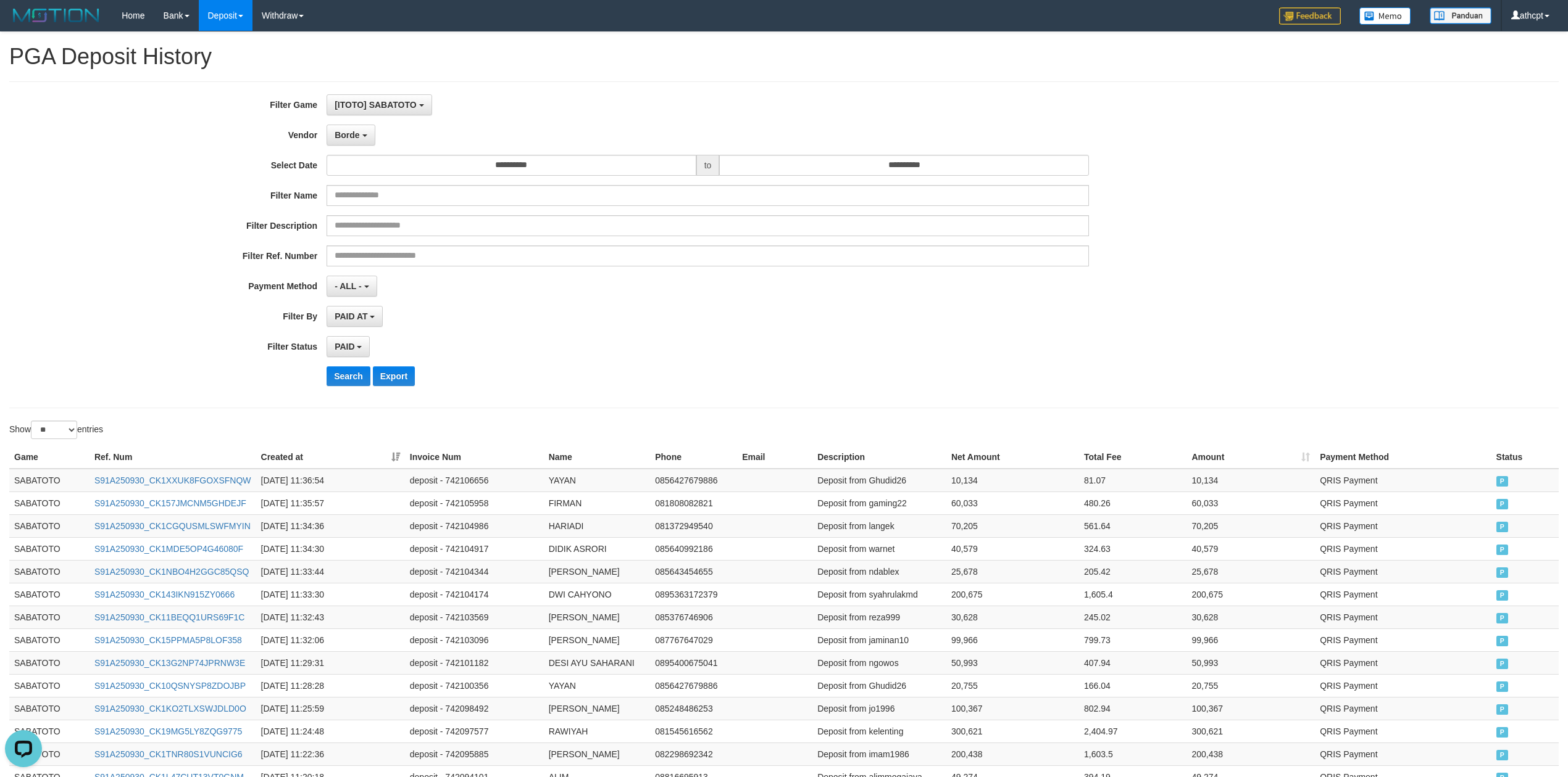
click at [757, 399] on div "**********" at bounding box center [784, 245] width 1549 height 327
click at [779, 357] on div "PAID SELECT ALL - ALL - SELECT STATUS PENDING/UNPAID PAID CANCELED EXPIRED" at bounding box center [707, 347] width 763 height 21
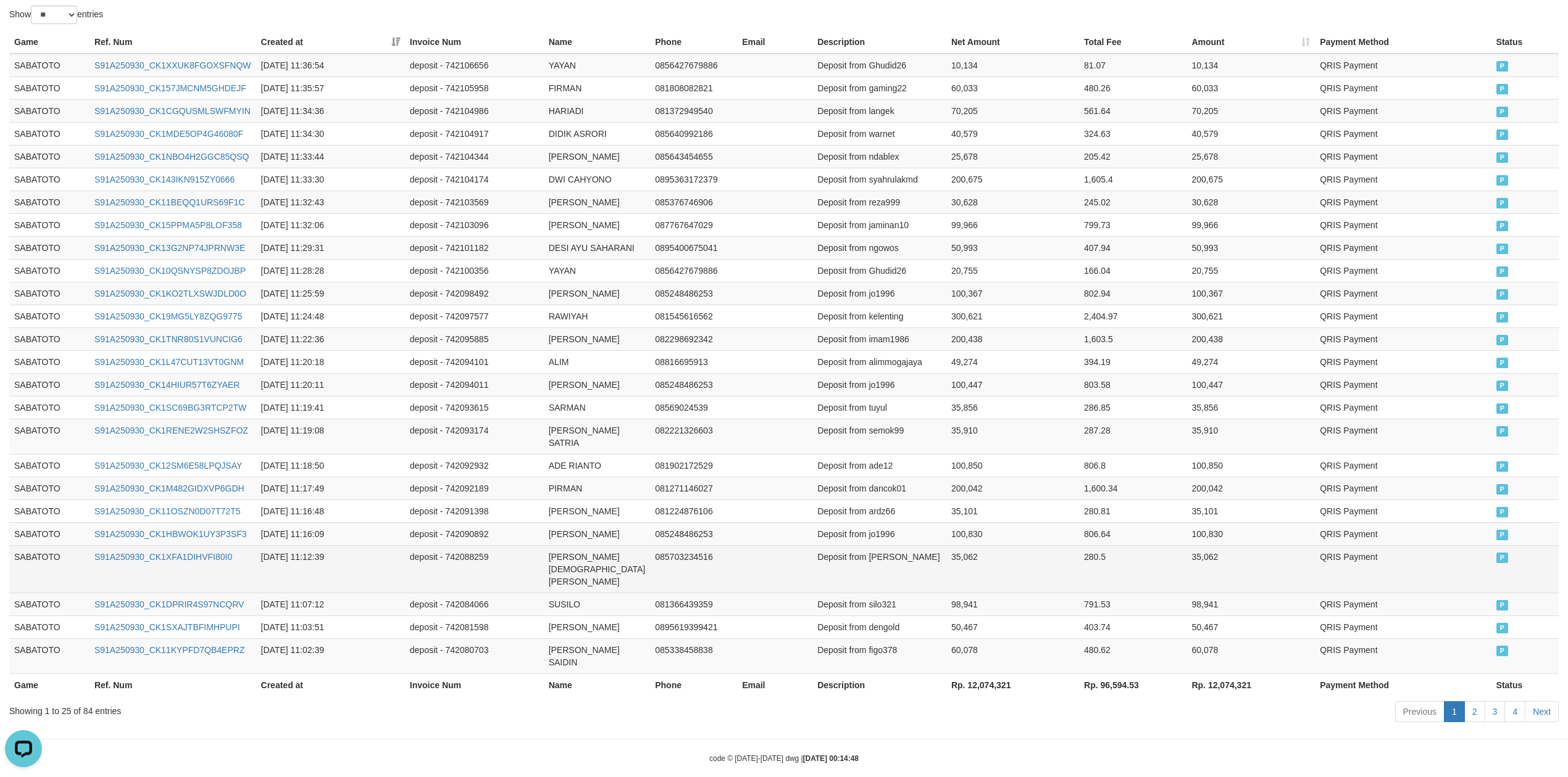
scroll to position [502, 0]
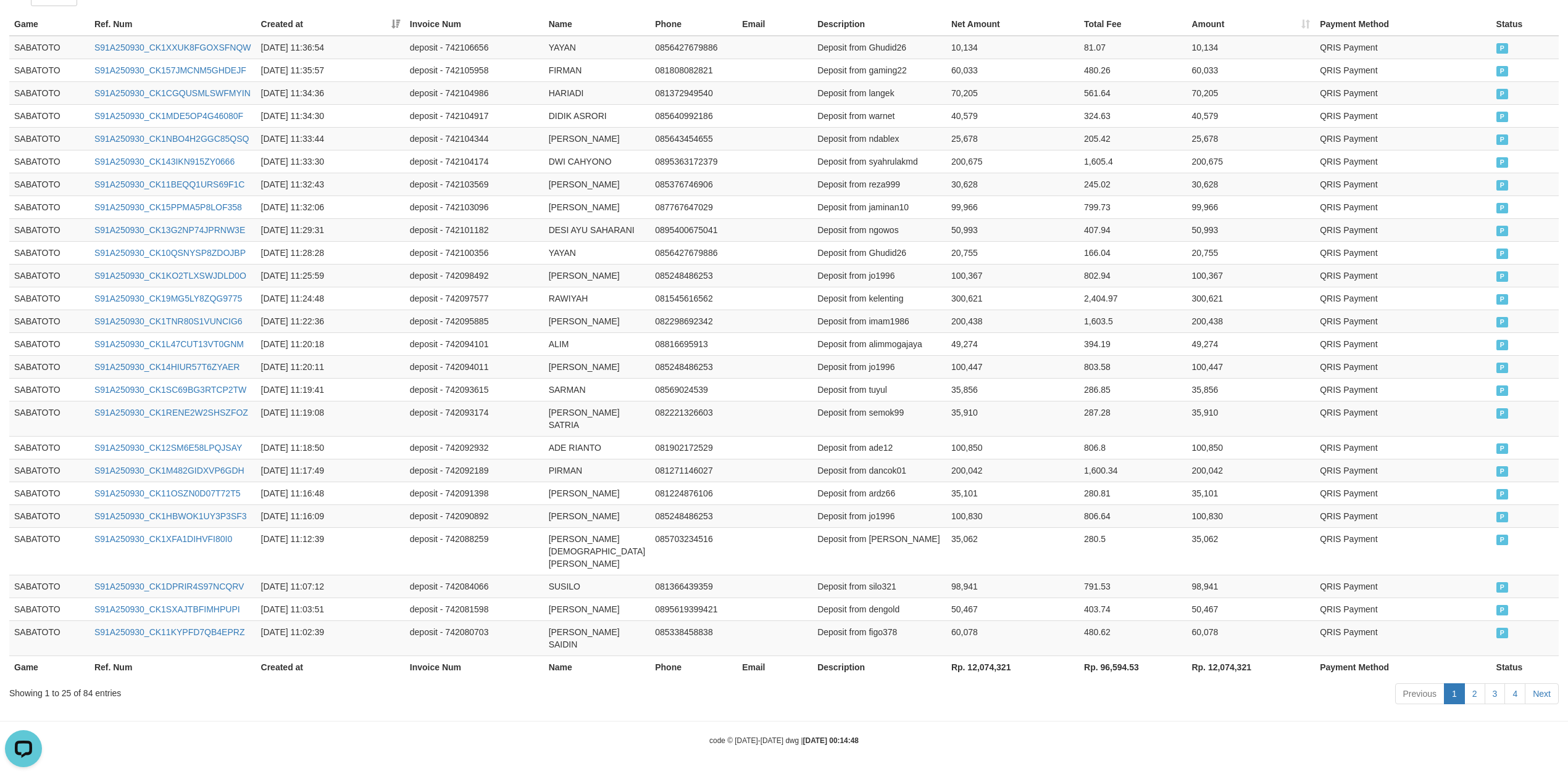
click at [971, 669] on th "Rp. 12,074,321" at bounding box center [1013, 667] width 133 height 23
copy th "12,074,321"
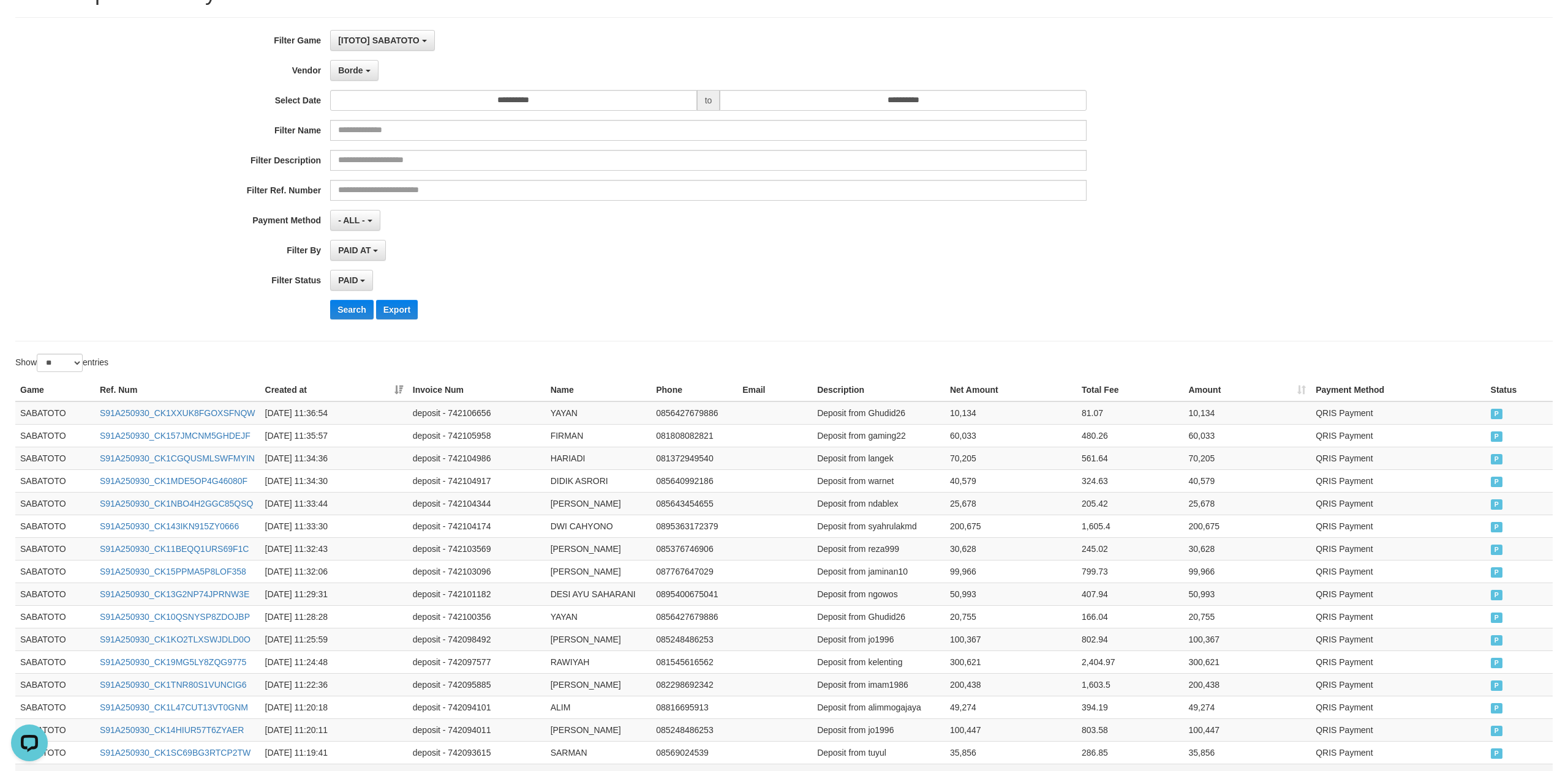
scroll to position [0, 0]
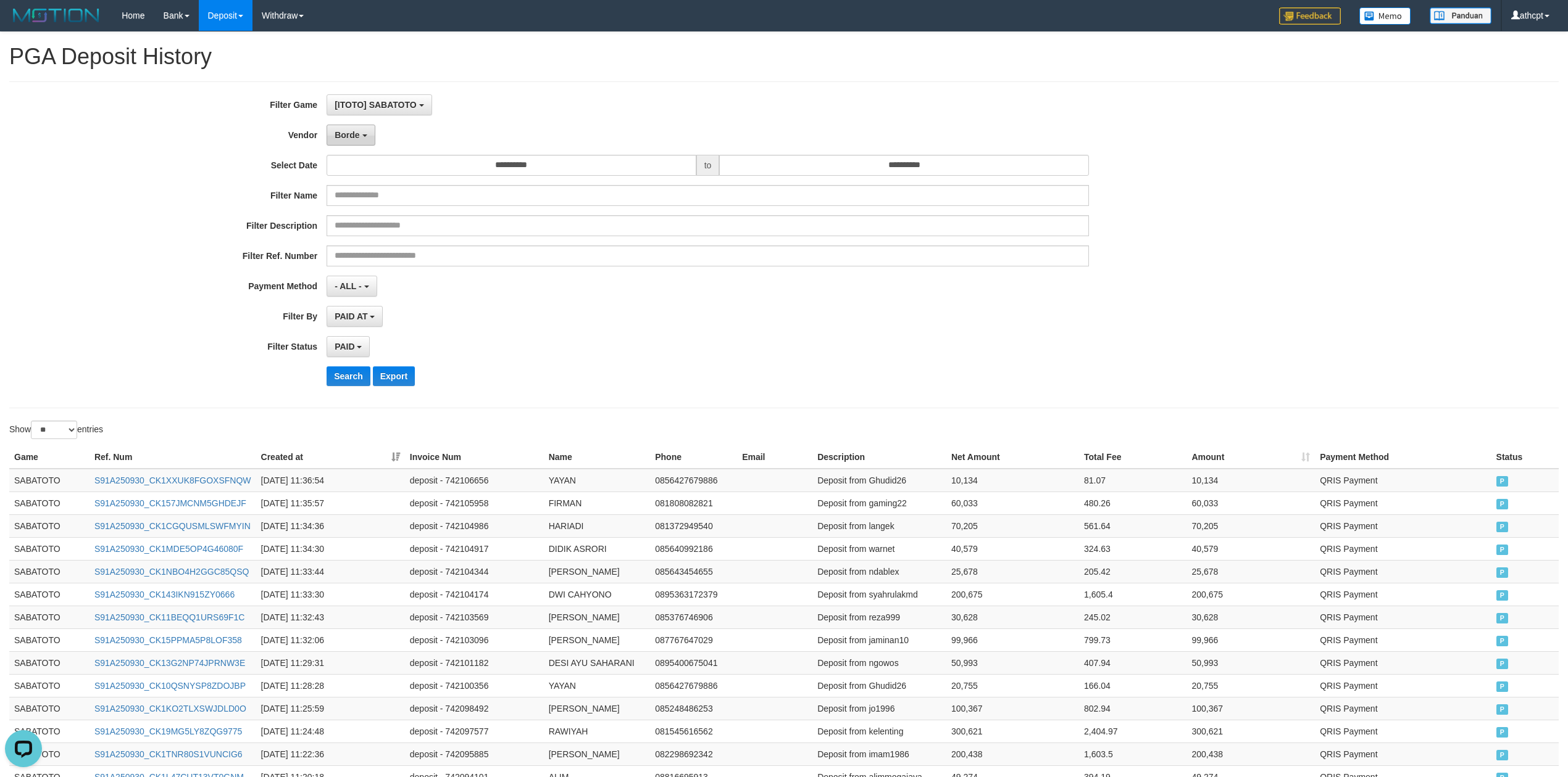
click at [354, 143] on button "Borde" at bounding box center [351, 135] width 48 height 21
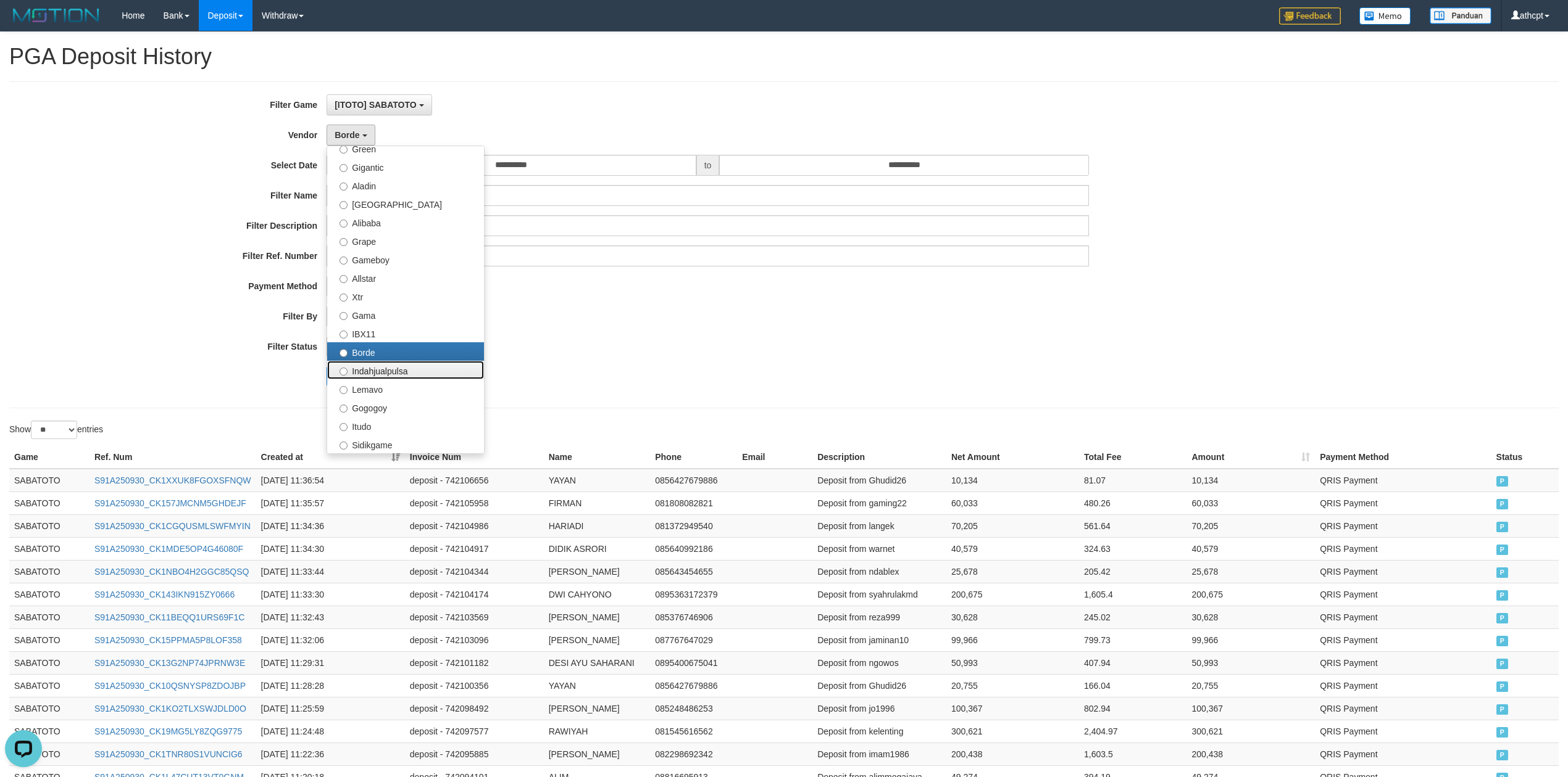
click at [386, 369] on label "Indahjualpulsa" at bounding box center [405, 370] width 157 height 19
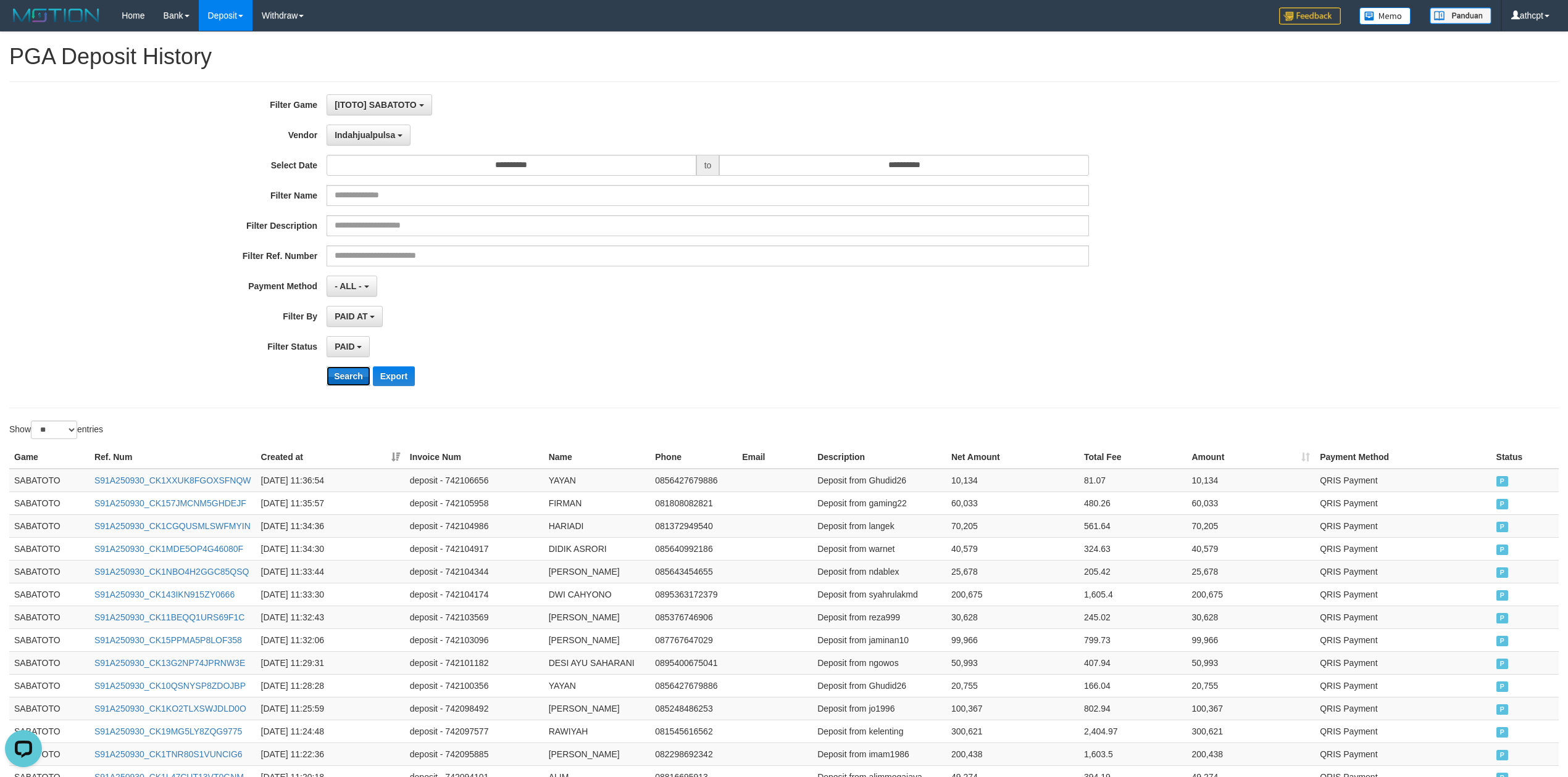
click at [347, 383] on button "Search" at bounding box center [348, 376] width 44 height 20
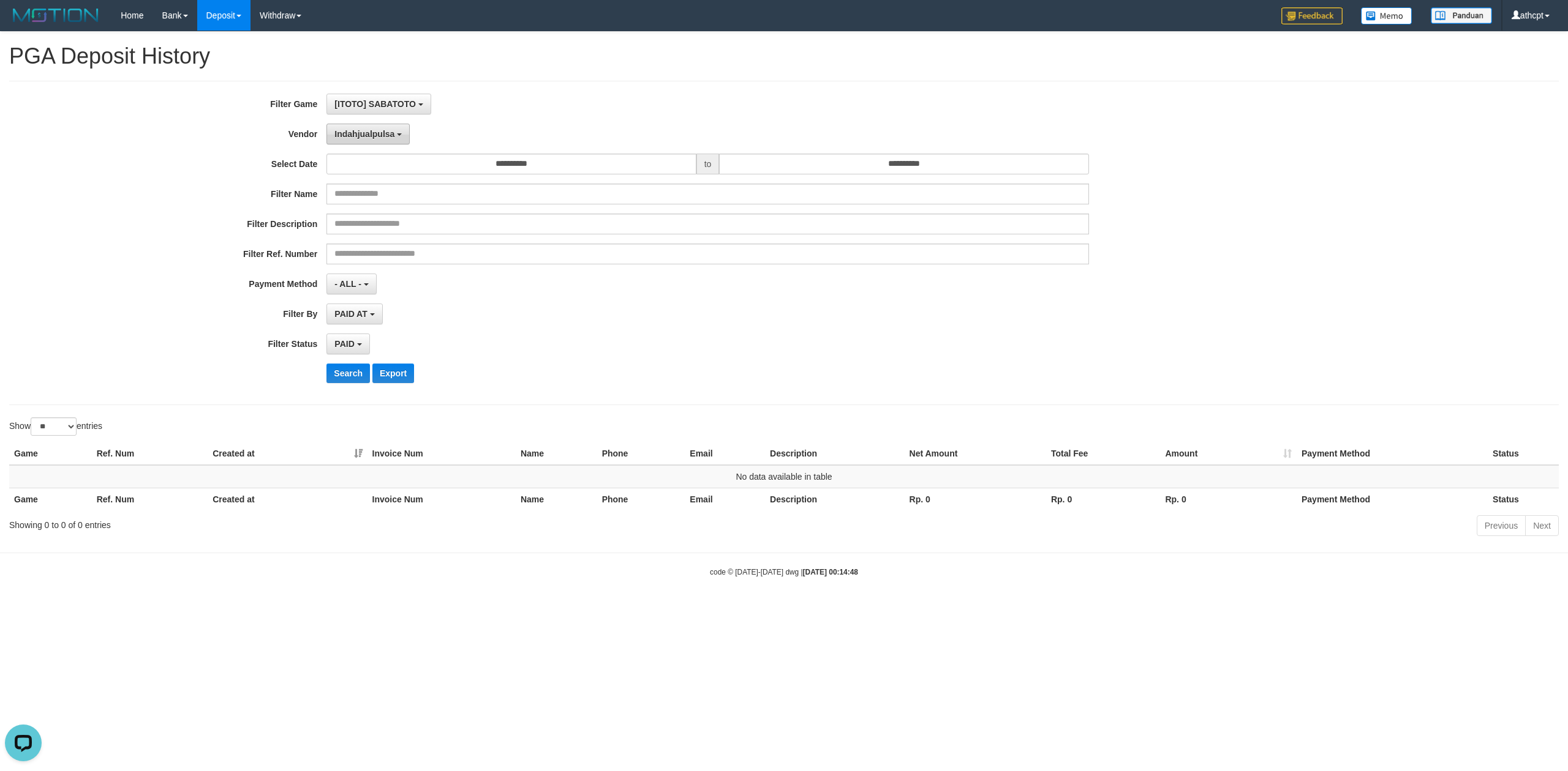
click at [380, 139] on button "Indahjualpulsa" at bounding box center [368, 134] width 84 height 21
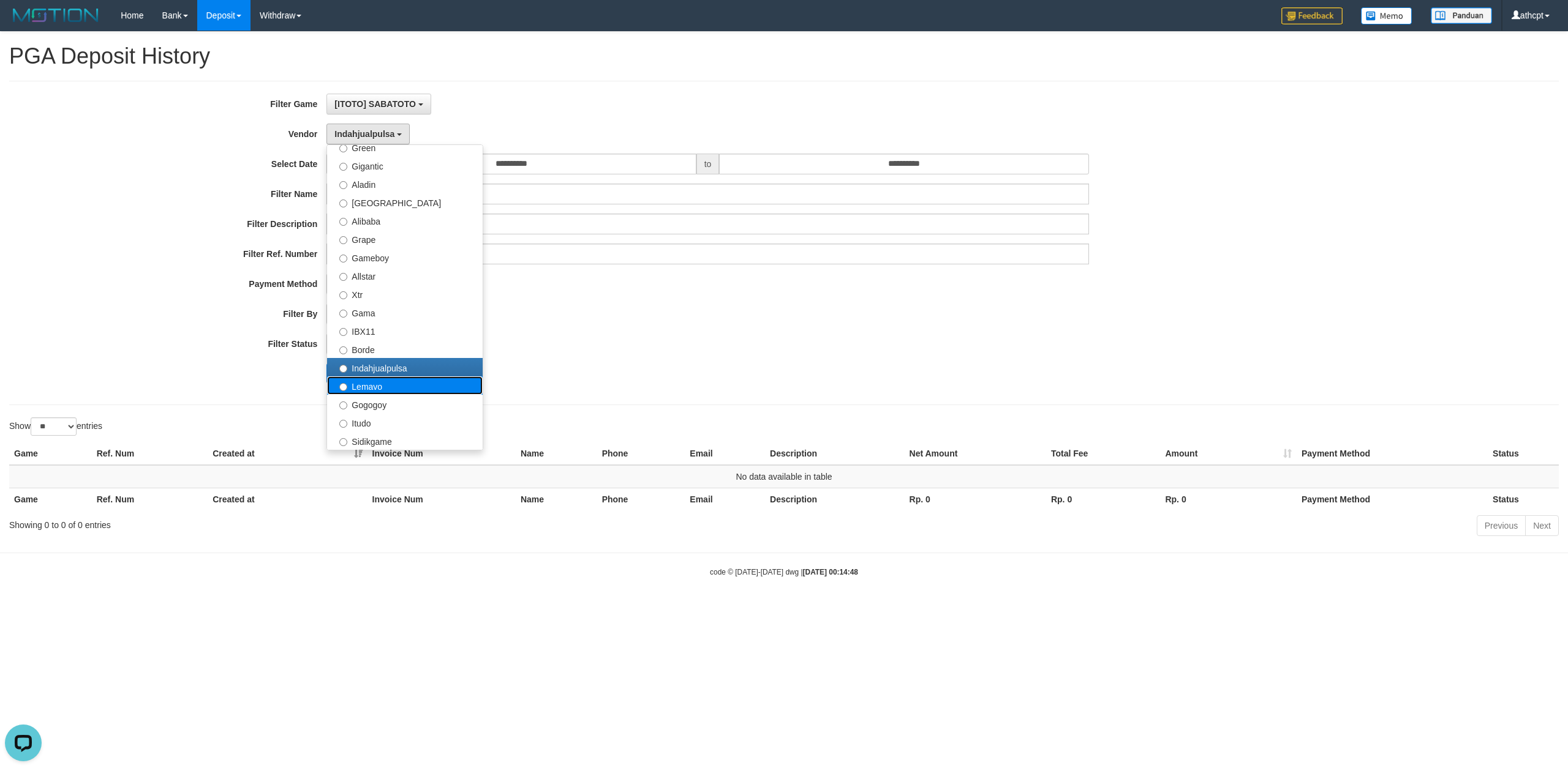
click at [382, 381] on label "Lemavo" at bounding box center [404, 386] width 156 height 18
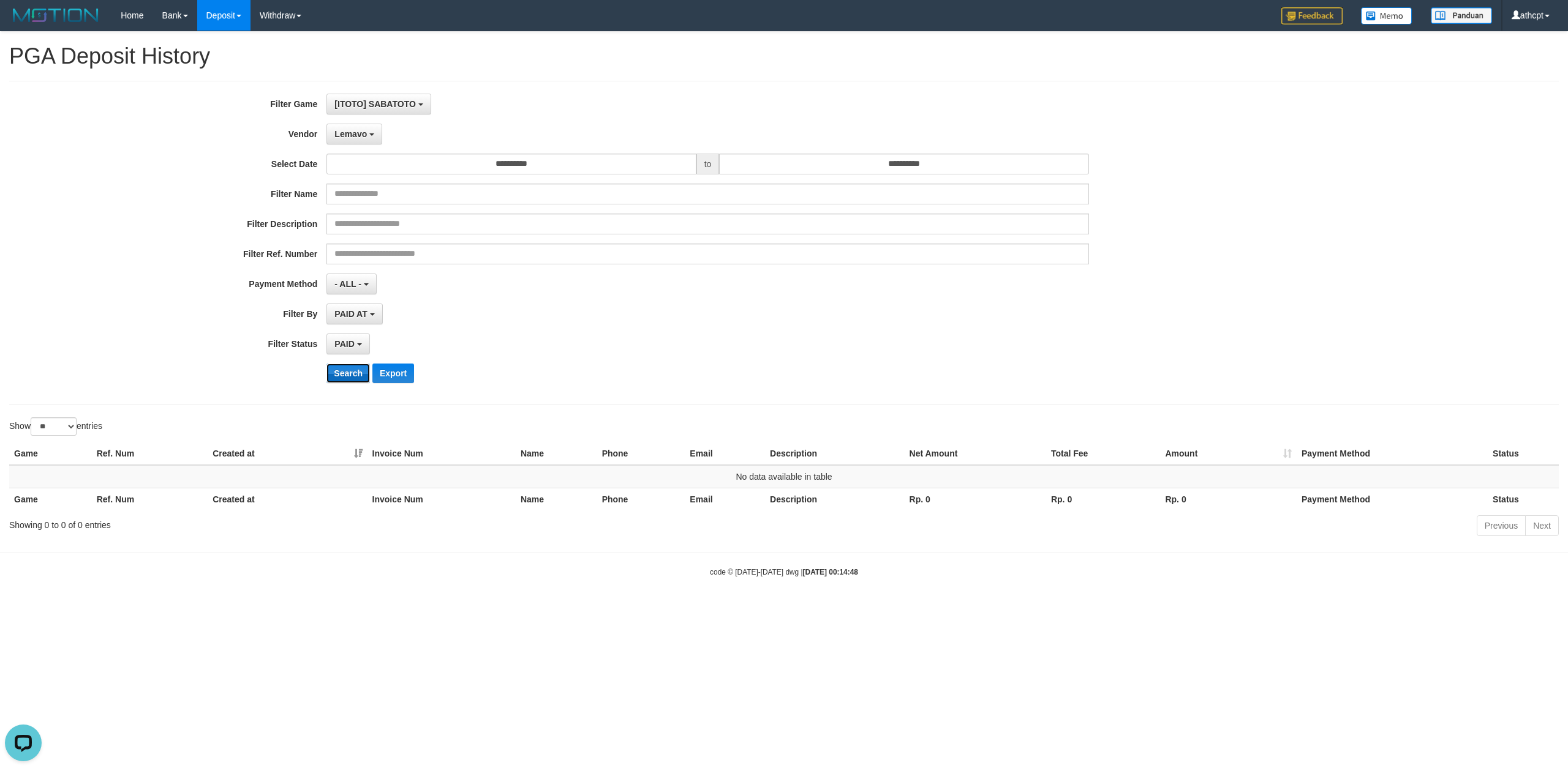
click at [341, 369] on button "Search" at bounding box center [348, 374] width 44 height 20
click at [363, 133] on span "Lemavo" at bounding box center [350, 134] width 33 height 10
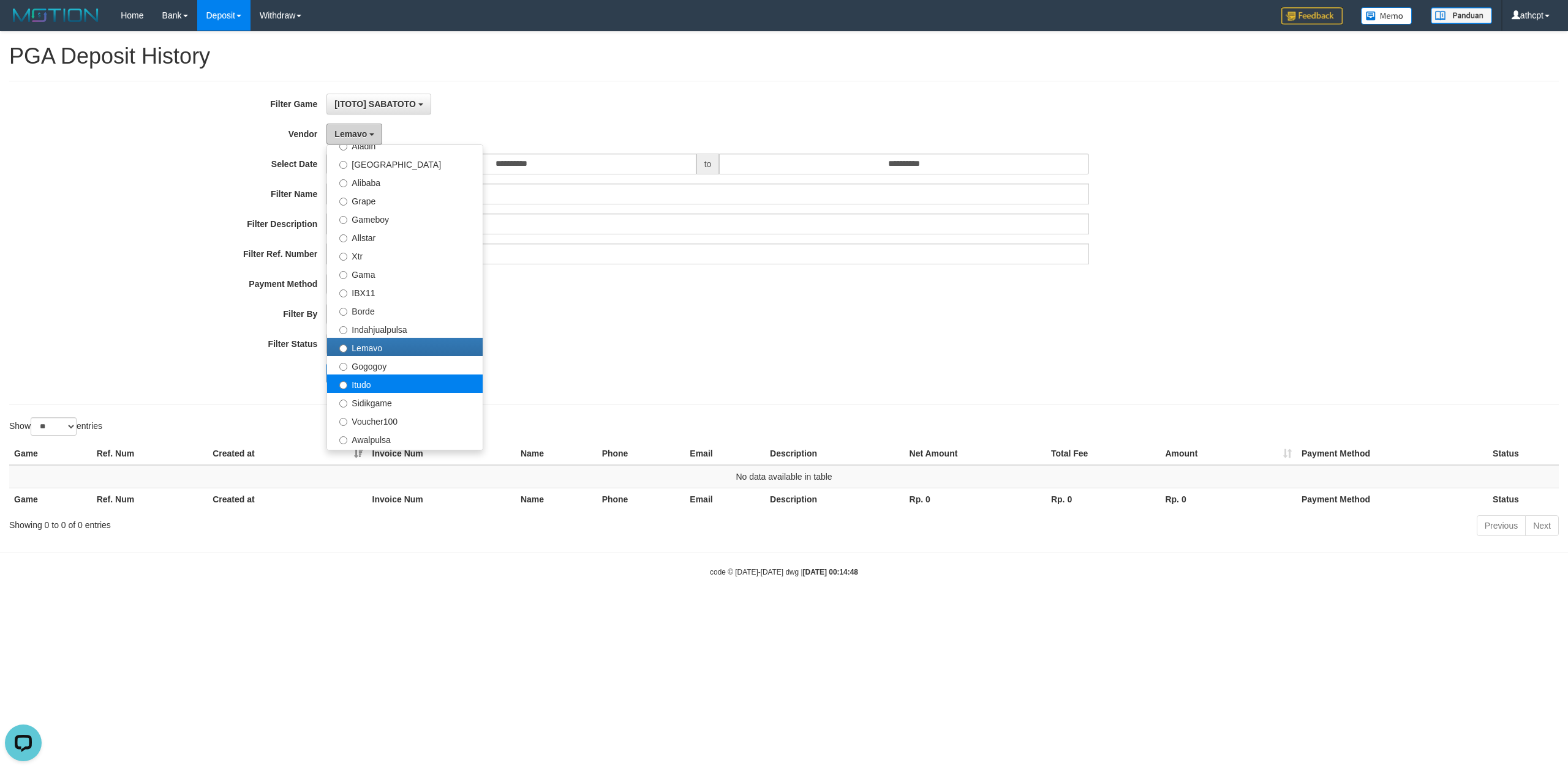
scroll to position [272, 0]
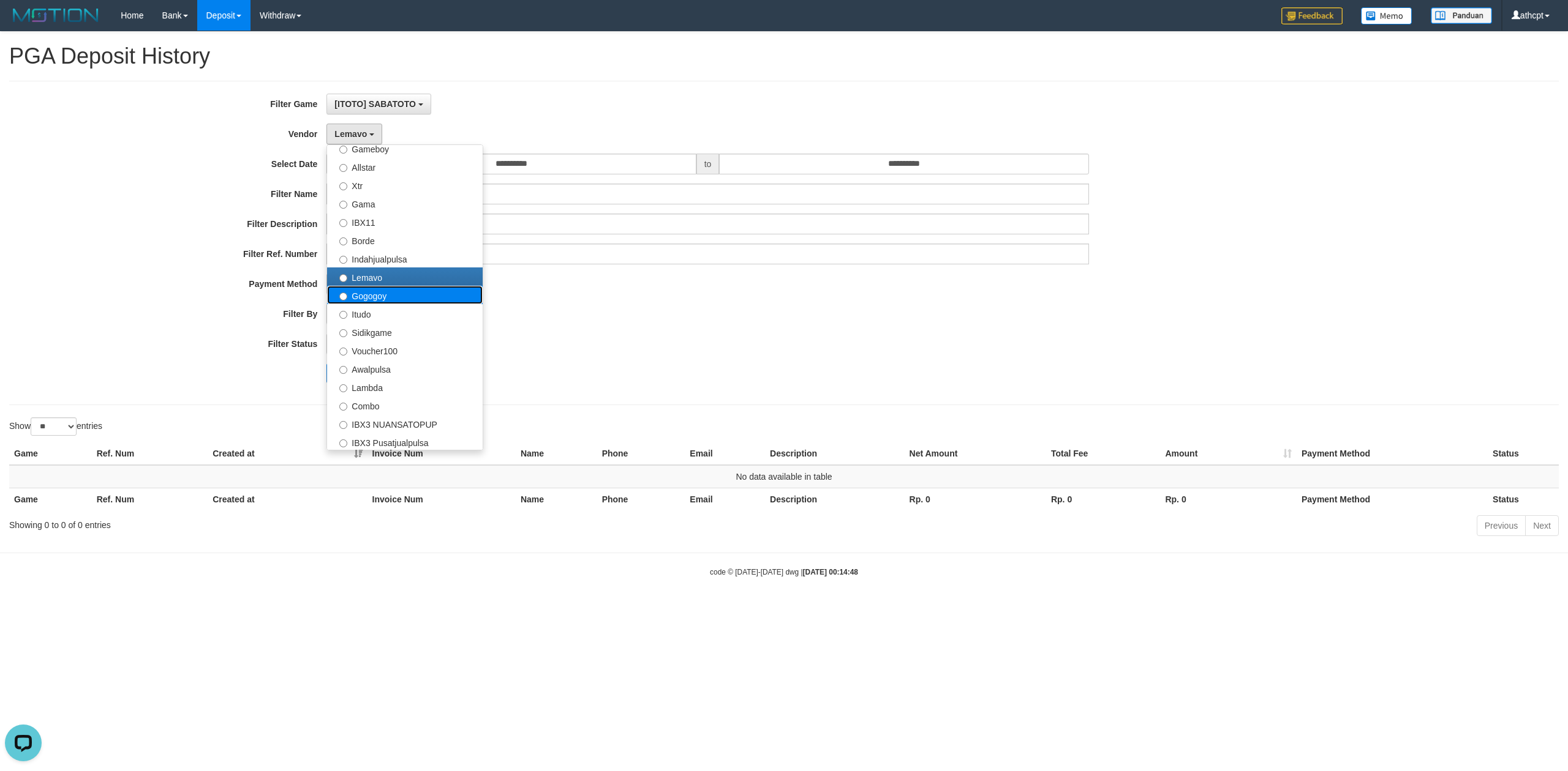
click at [385, 296] on label "Gogogoy" at bounding box center [404, 295] width 156 height 18
select select "**********"
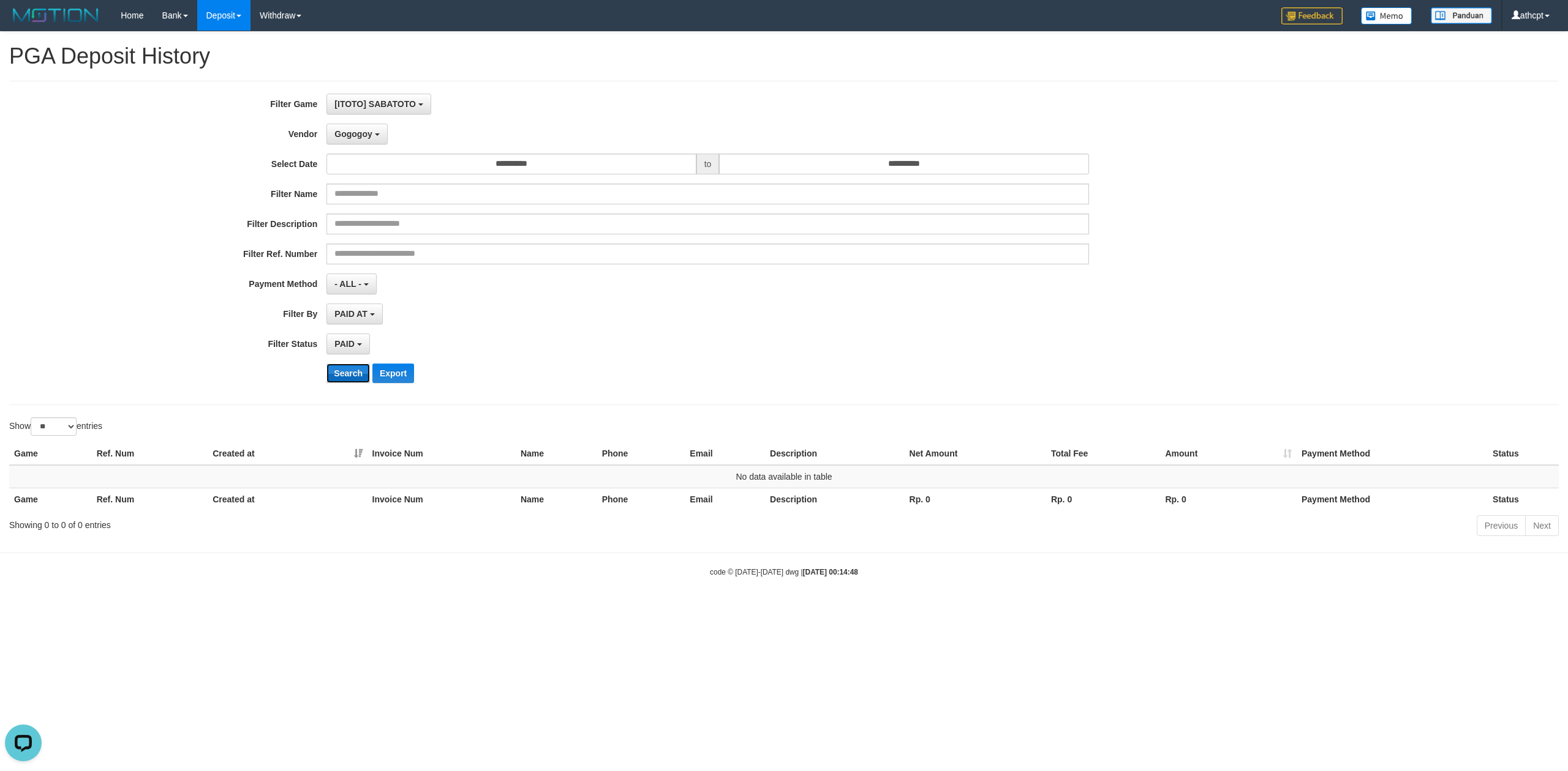
click at [349, 369] on button "Search" at bounding box center [348, 374] width 44 height 20
click at [368, 138] on span "Gogogoy" at bounding box center [353, 134] width 37 height 10
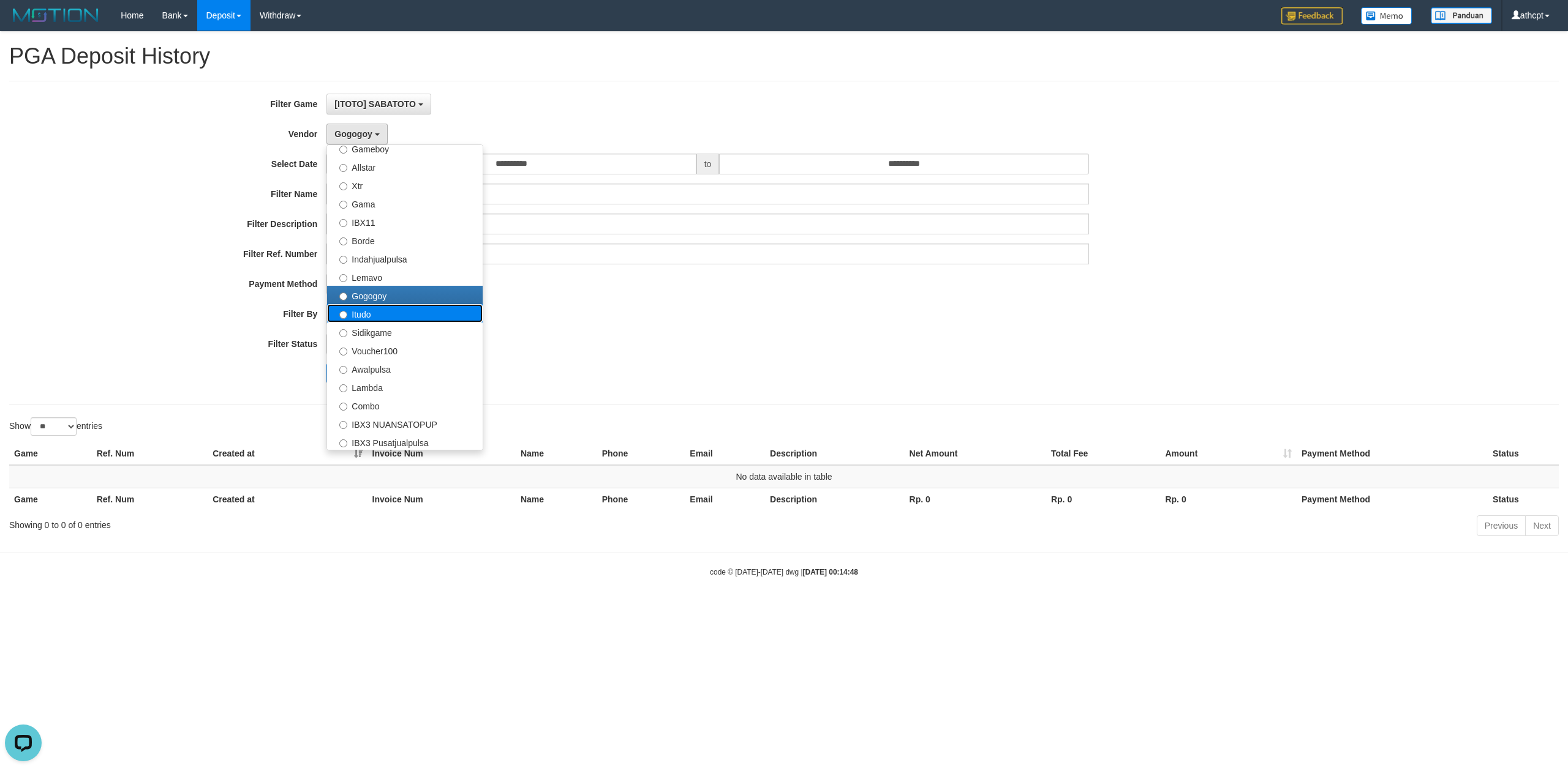
click at [386, 316] on label "Itudo" at bounding box center [404, 313] width 156 height 18
select select "**********"
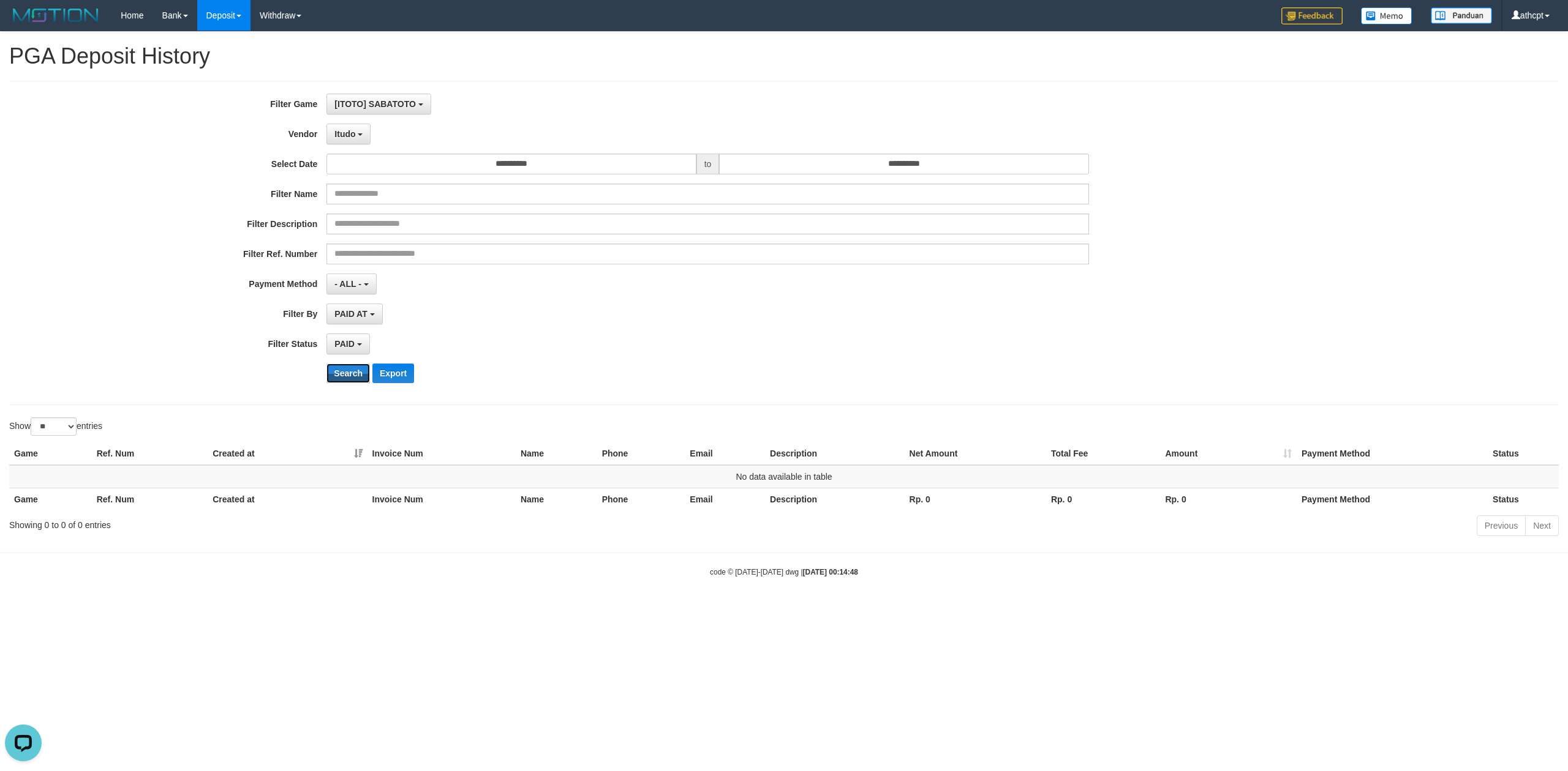
click at [344, 367] on button "Search" at bounding box center [348, 374] width 44 height 20
click at [353, 138] on button "Itudo" at bounding box center [349, 134] width 44 height 21
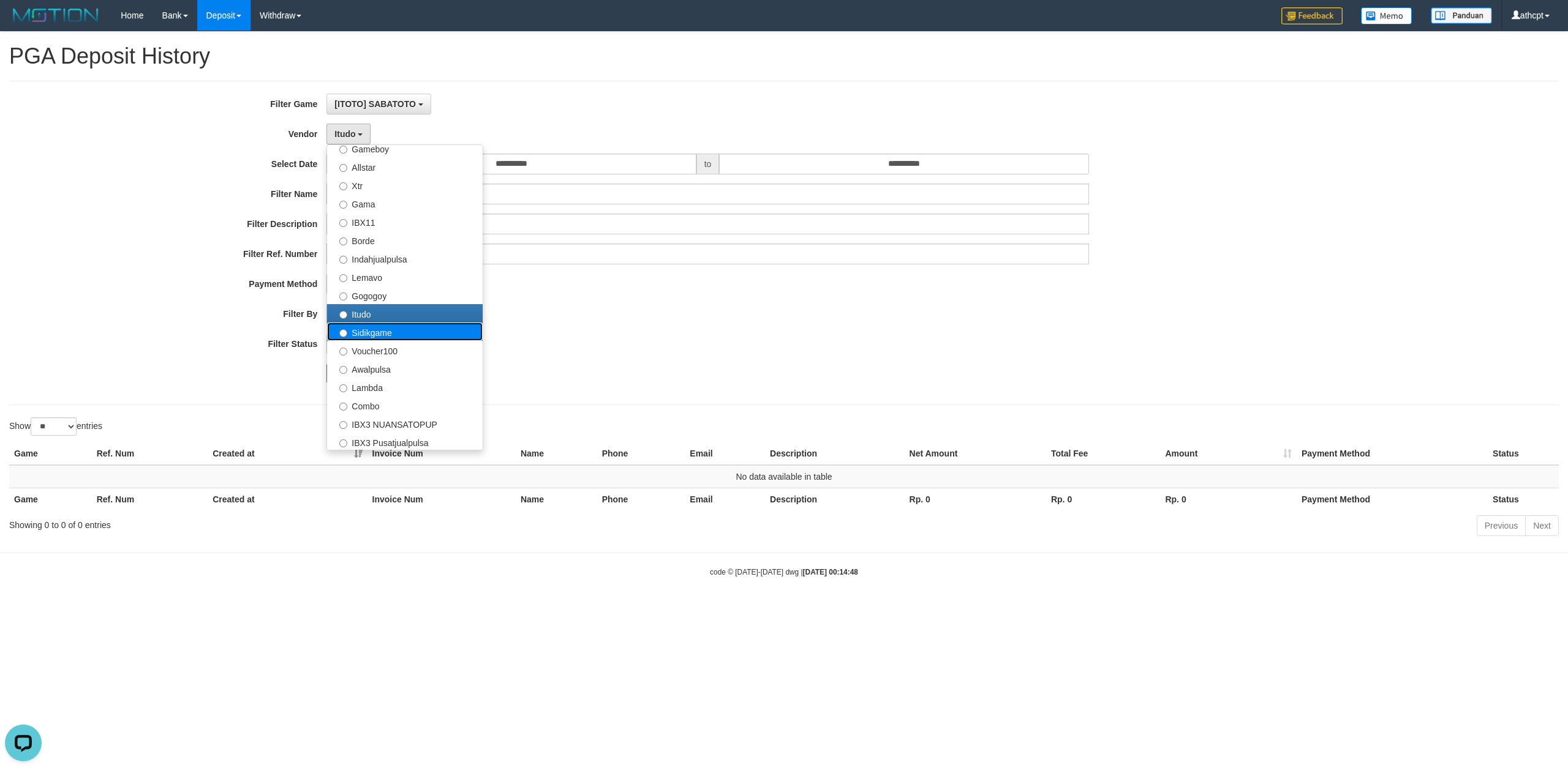
click at [388, 328] on label "Sidikgame" at bounding box center [404, 332] width 156 height 18
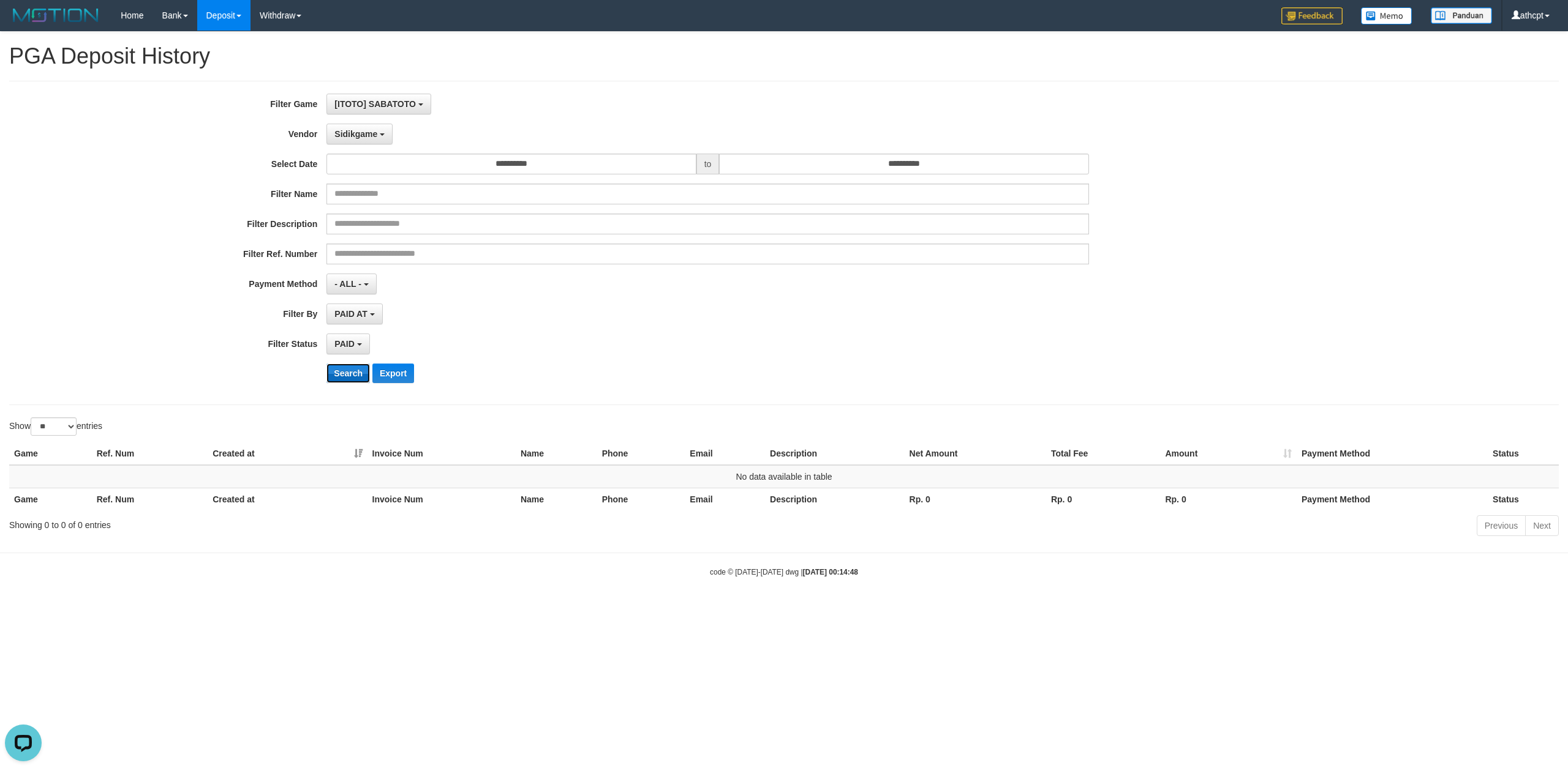
click at [354, 375] on button "Search" at bounding box center [348, 374] width 44 height 20
click at [365, 141] on button "Sidikgame" at bounding box center [360, 134] width 66 height 21
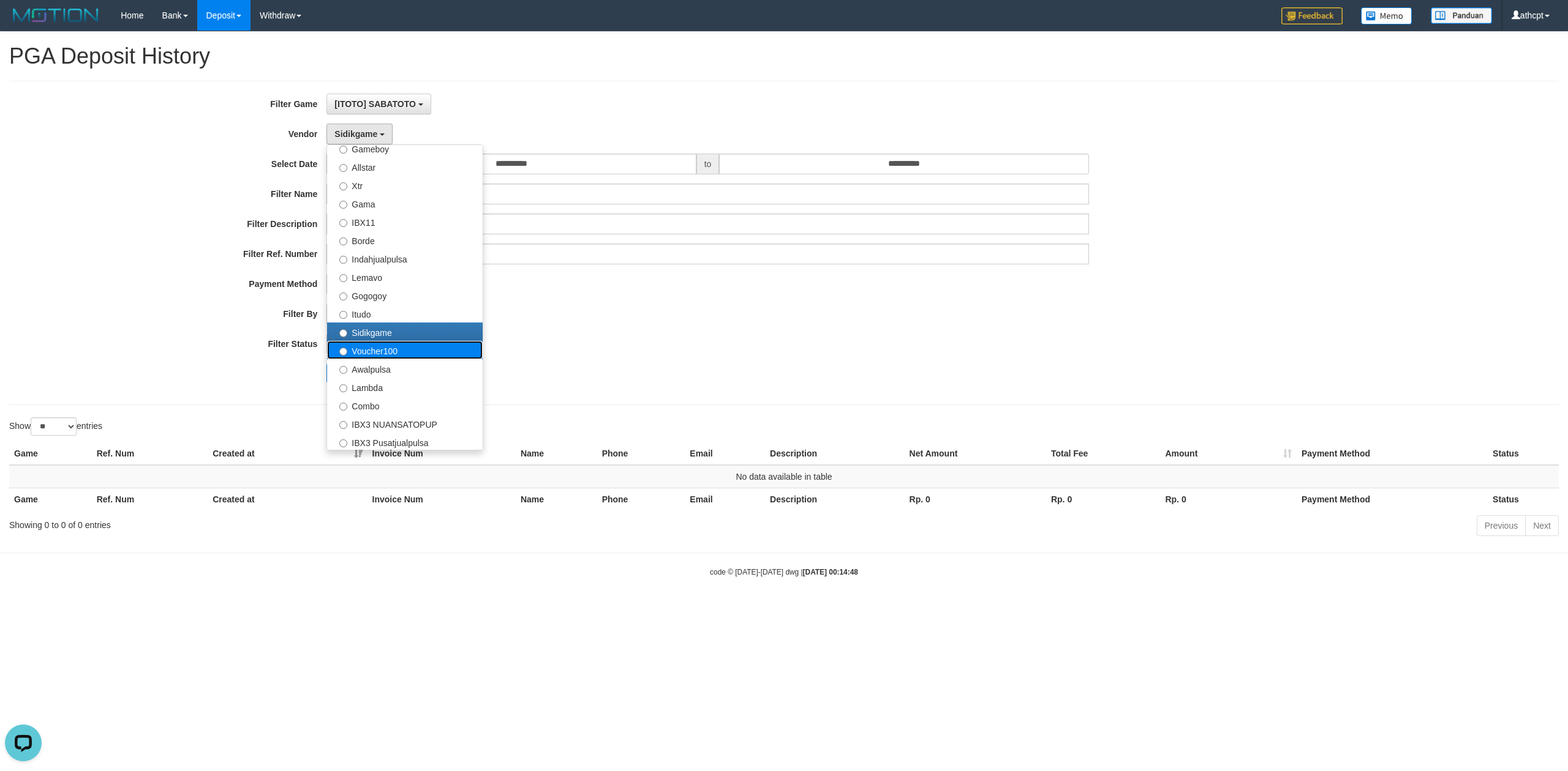
click at [390, 351] on label "Voucher100" at bounding box center [404, 350] width 156 height 18
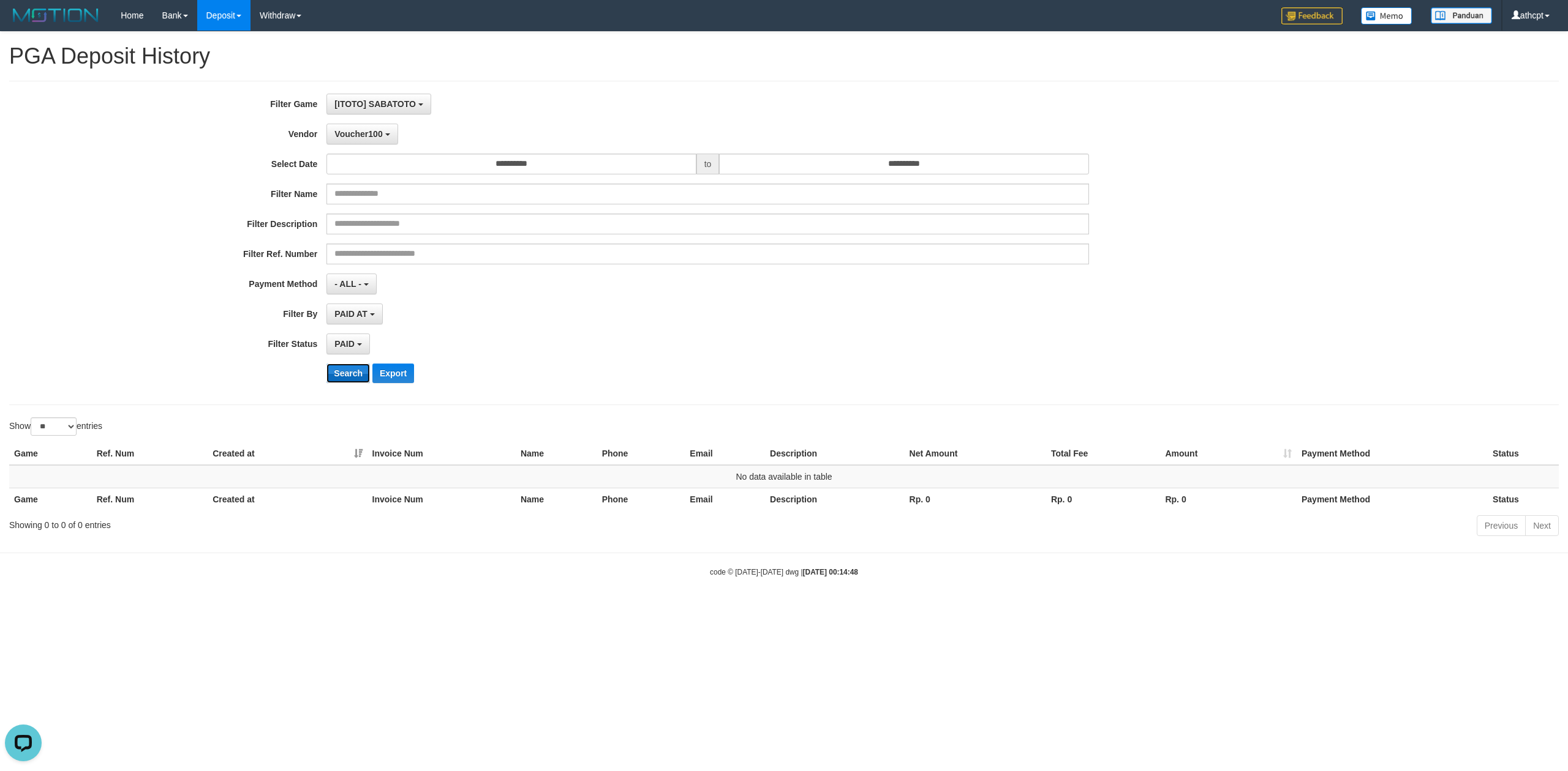
click at [354, 375] on button "Search" at bounding box center [348, 374] width 44 height 20
click at [371, 142] on button "Voucher100" at bounding box center [362, 134] width 71 height 21
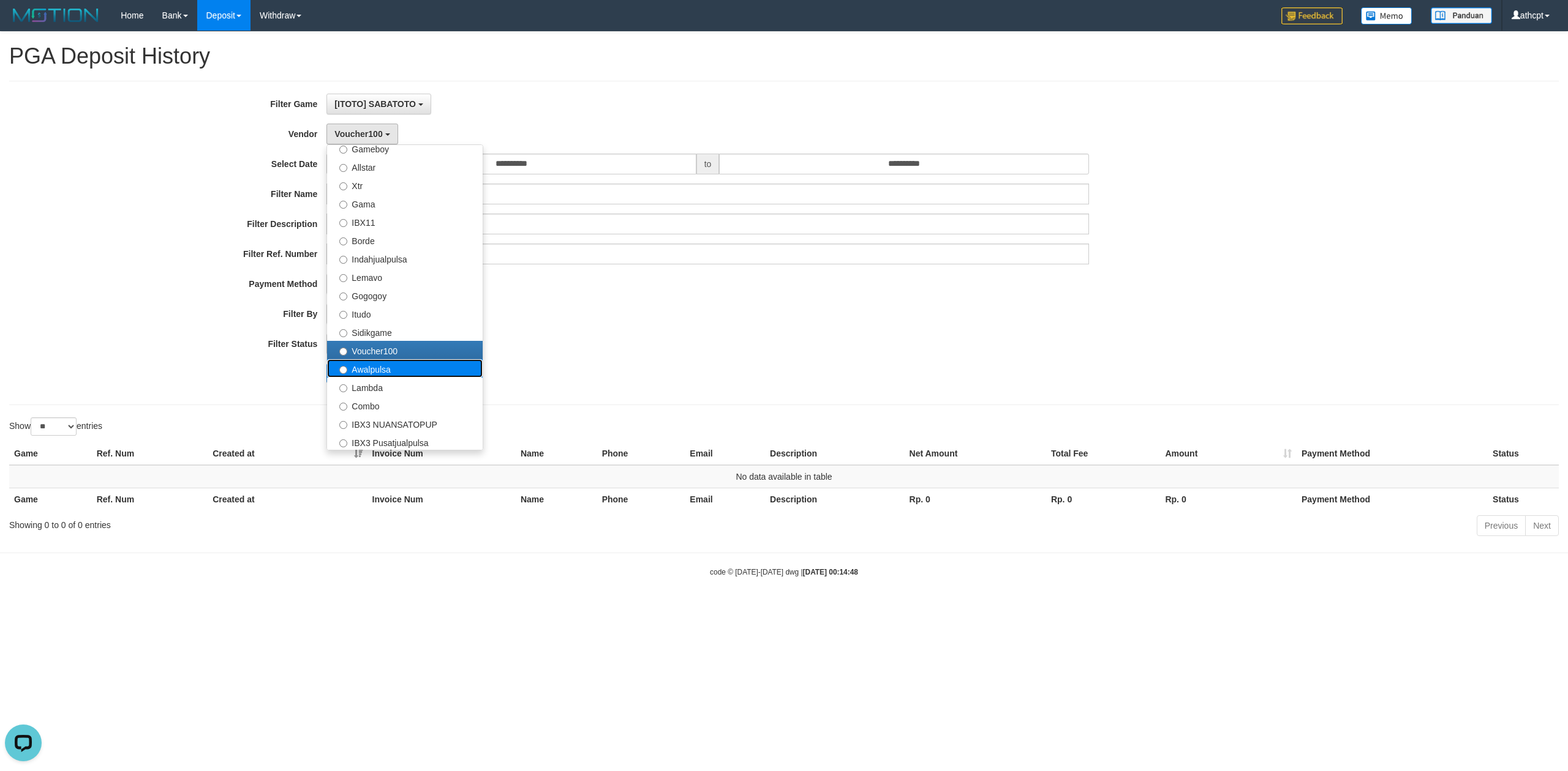
click at [375, 371] on label "Awalpulsa" at bounding box center [404, 369] width 156 height 18
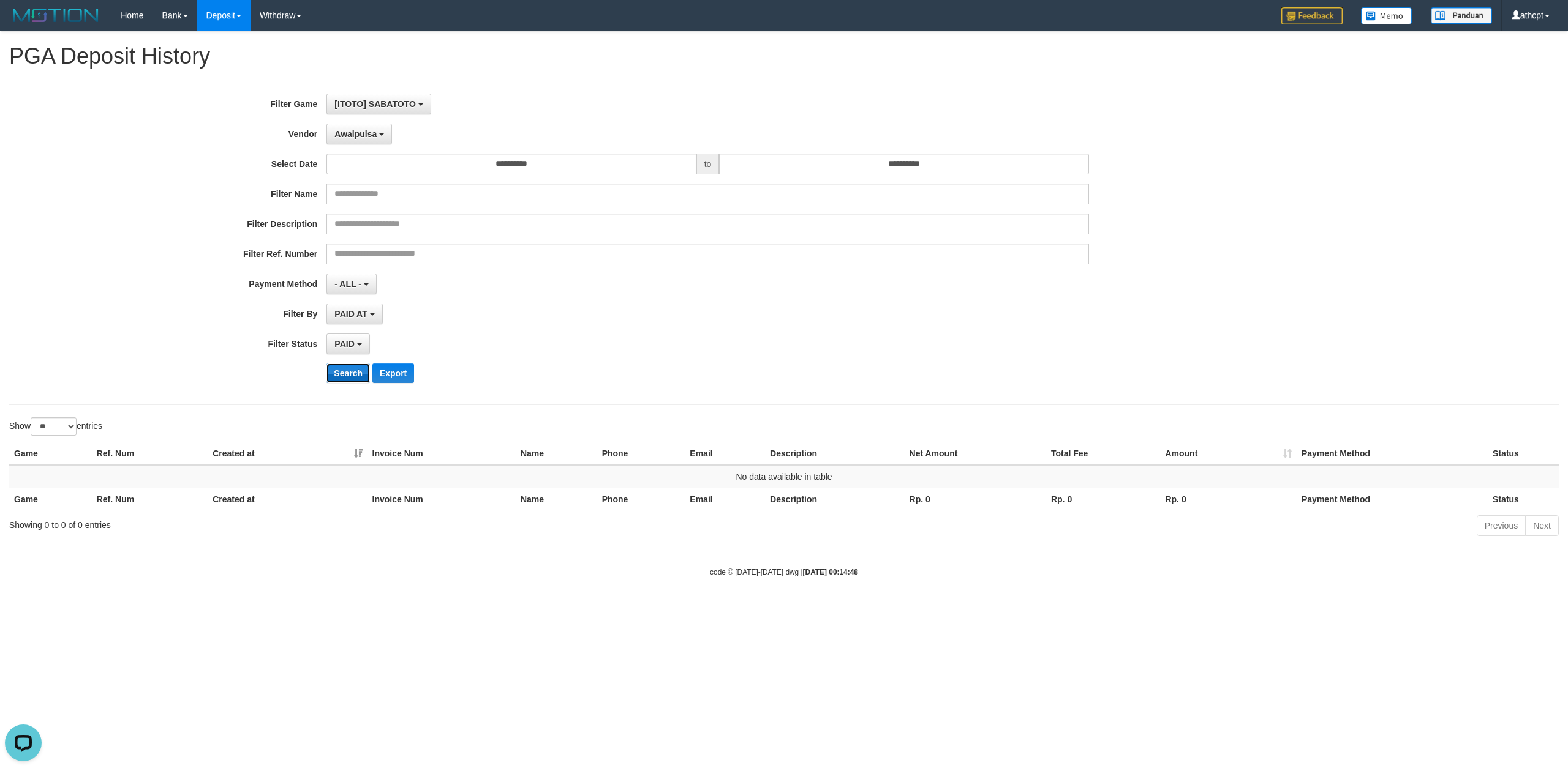
click at [349, 381] on button "Search" at bounding box center [348, 374] width 44 height 20
click at [359, 138] on span "Awalpulsa" at bounding box center [355, 134] width 42 height 10
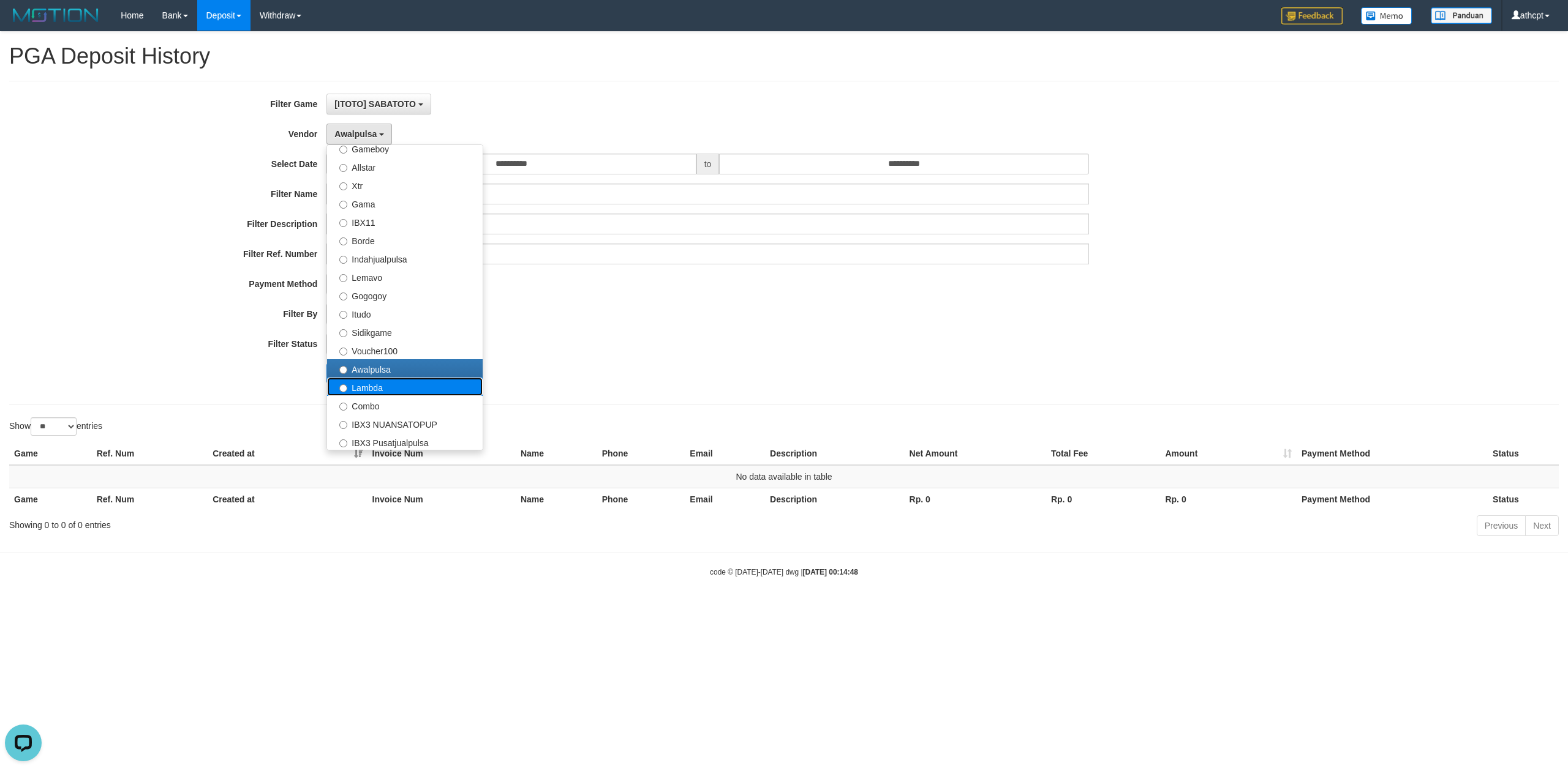
click at [373, 394] on label "Lambda" at bounding box center [404, 387] width 156 height 18
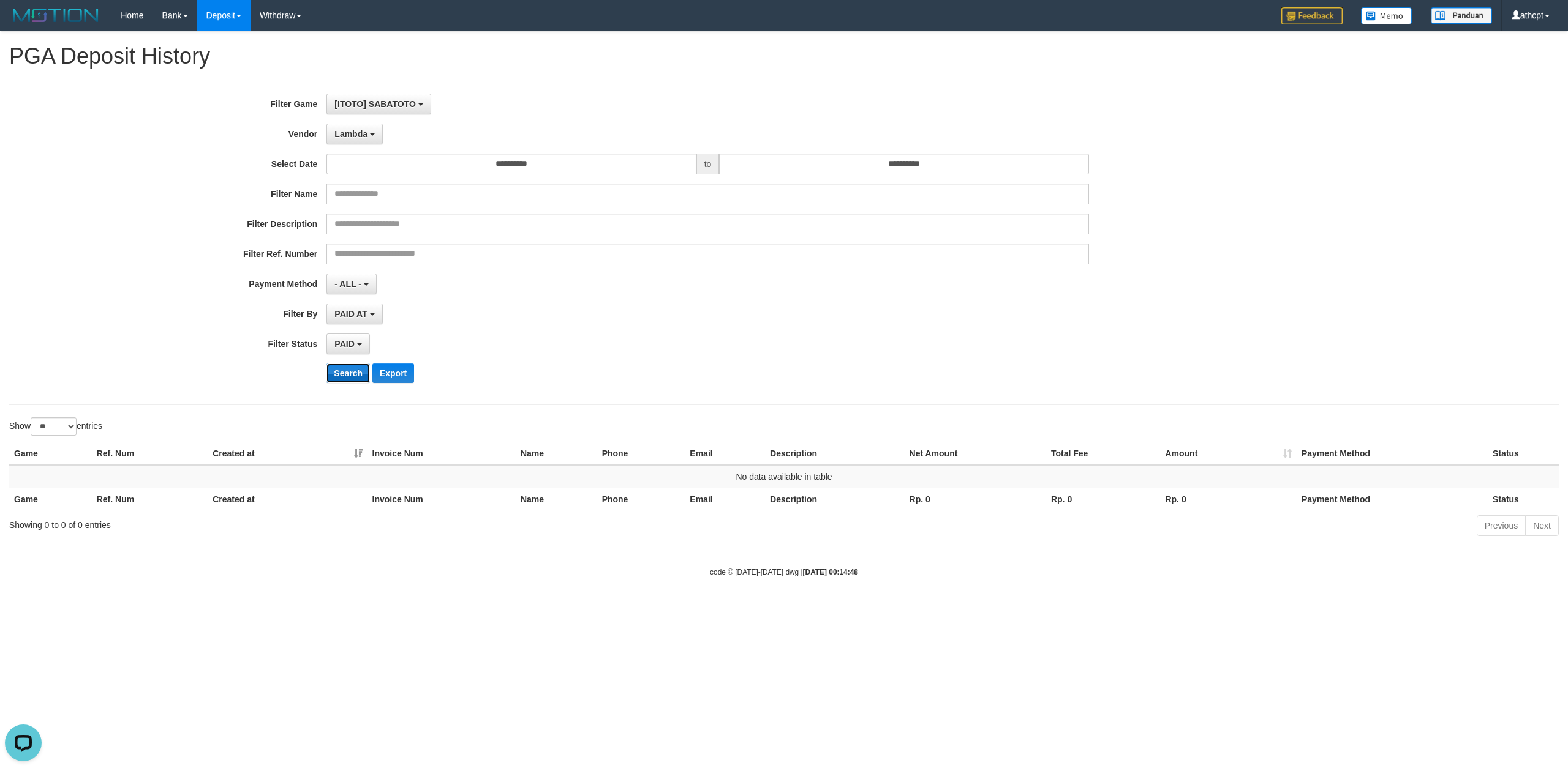
click at [348, 375] on button "Search" at bounding box center [348, 374] width 44 height 20
click at [357, 126] on button "Lambda" at bounding box center [355, 134] width 57 height 21
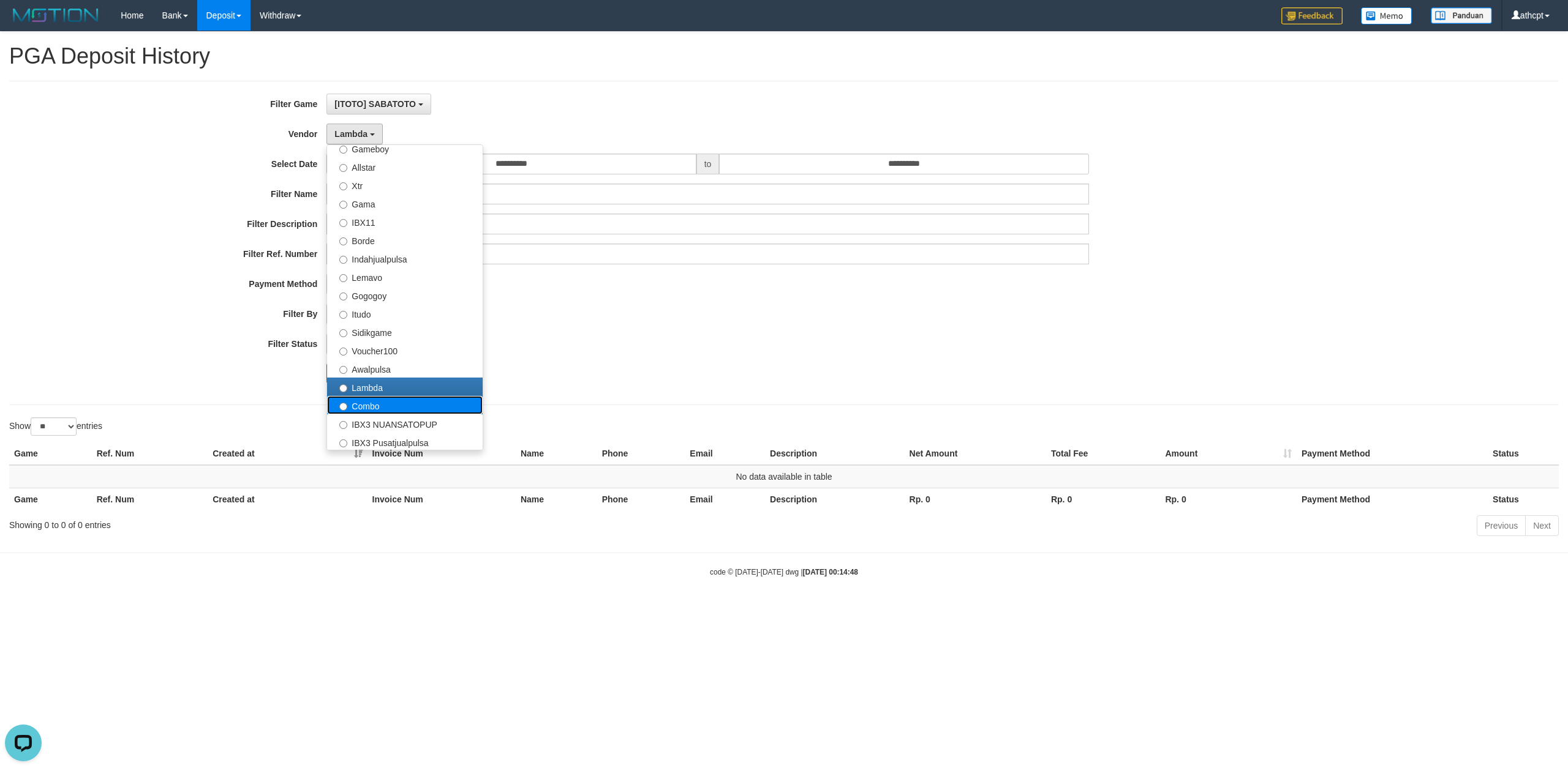
click at [375, 405] on label "Combo" at bounding box center [404, 405] width 156 height 18
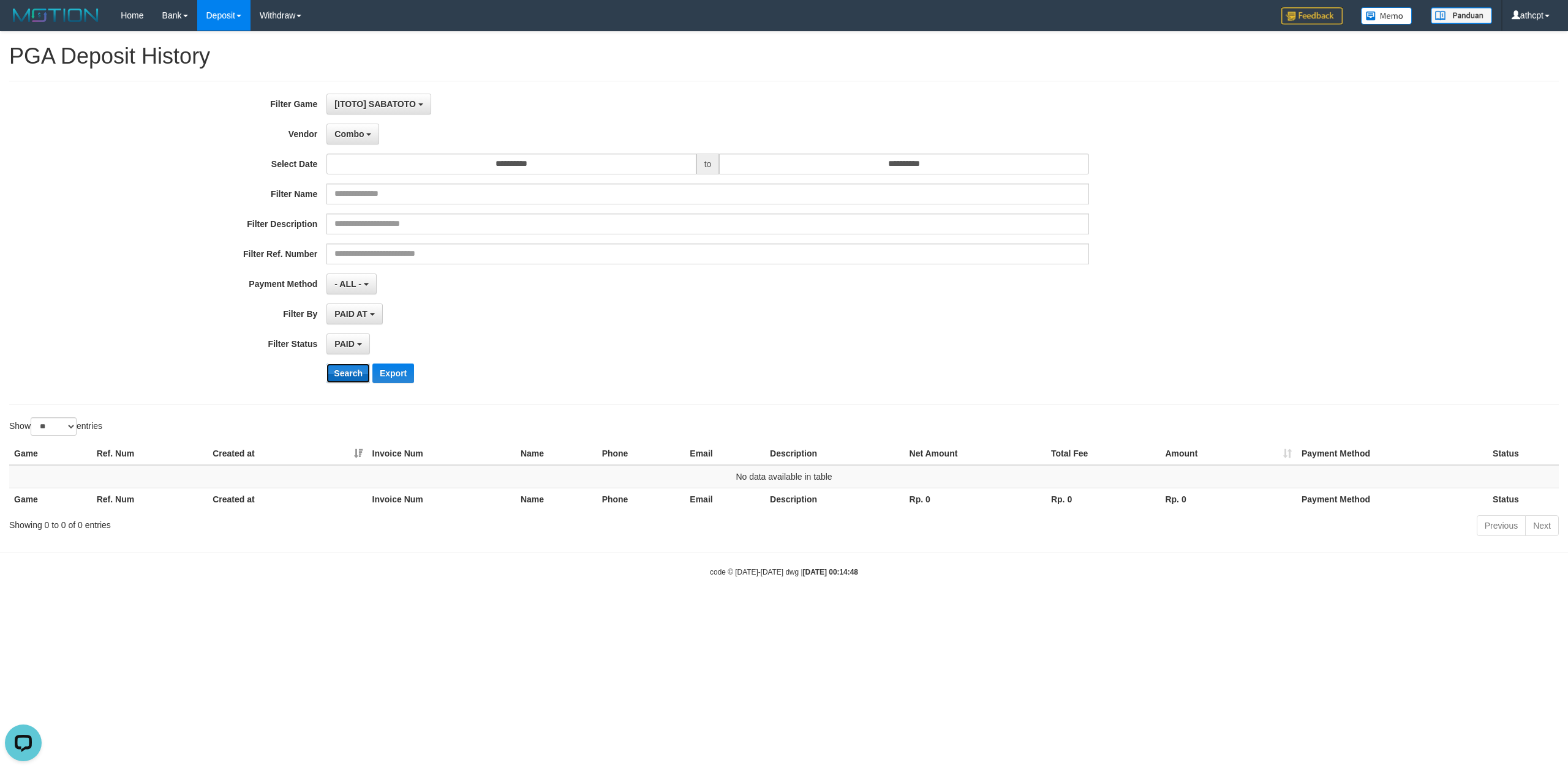
click at [351, 381] on button "Search" at bounding box center [348, 374] width 44 height 20
click at [361, 135] on span "Combo" at bounding box center [349, 134] width 30 height 10
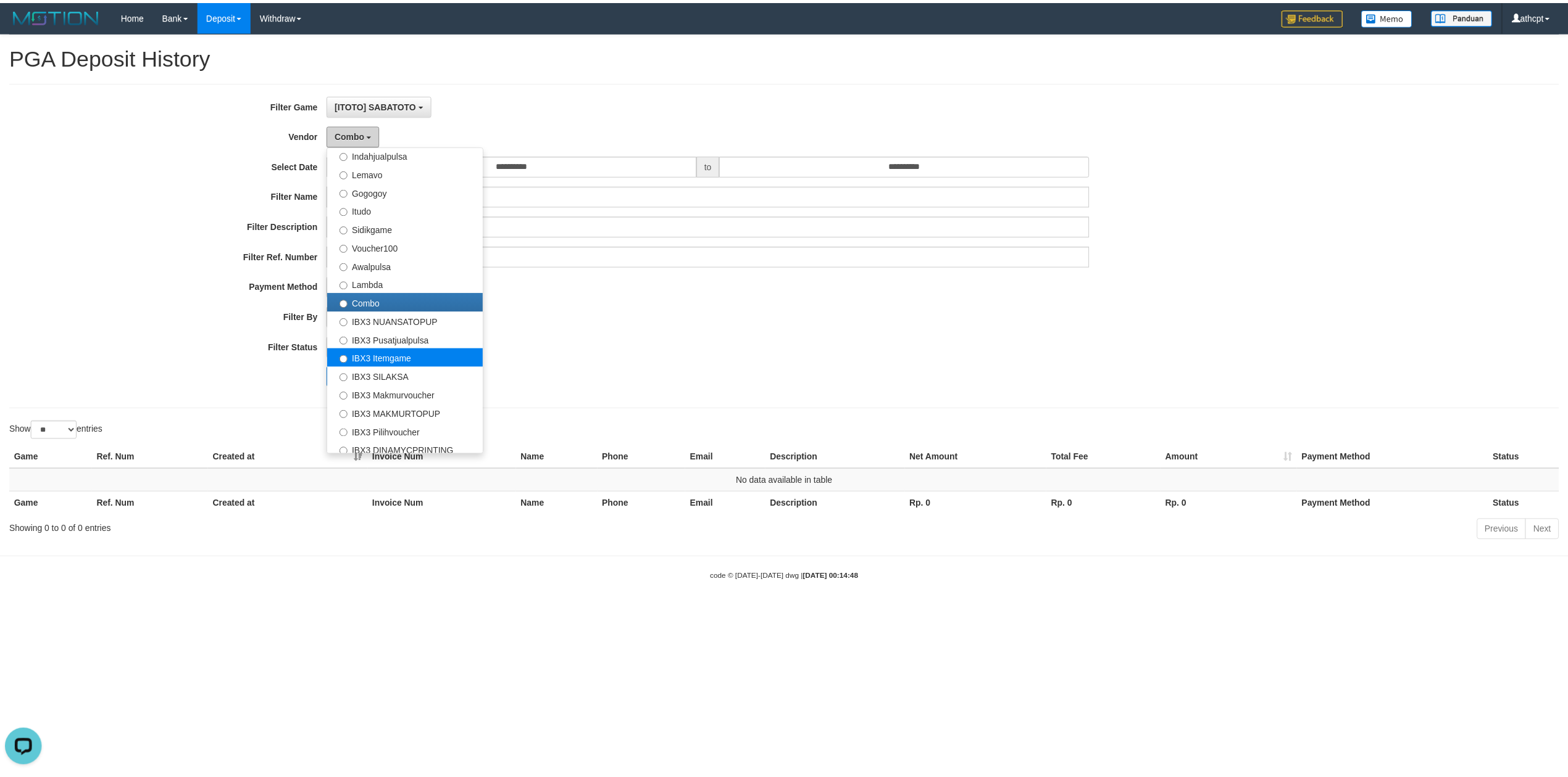
scroll to position [383, 0]
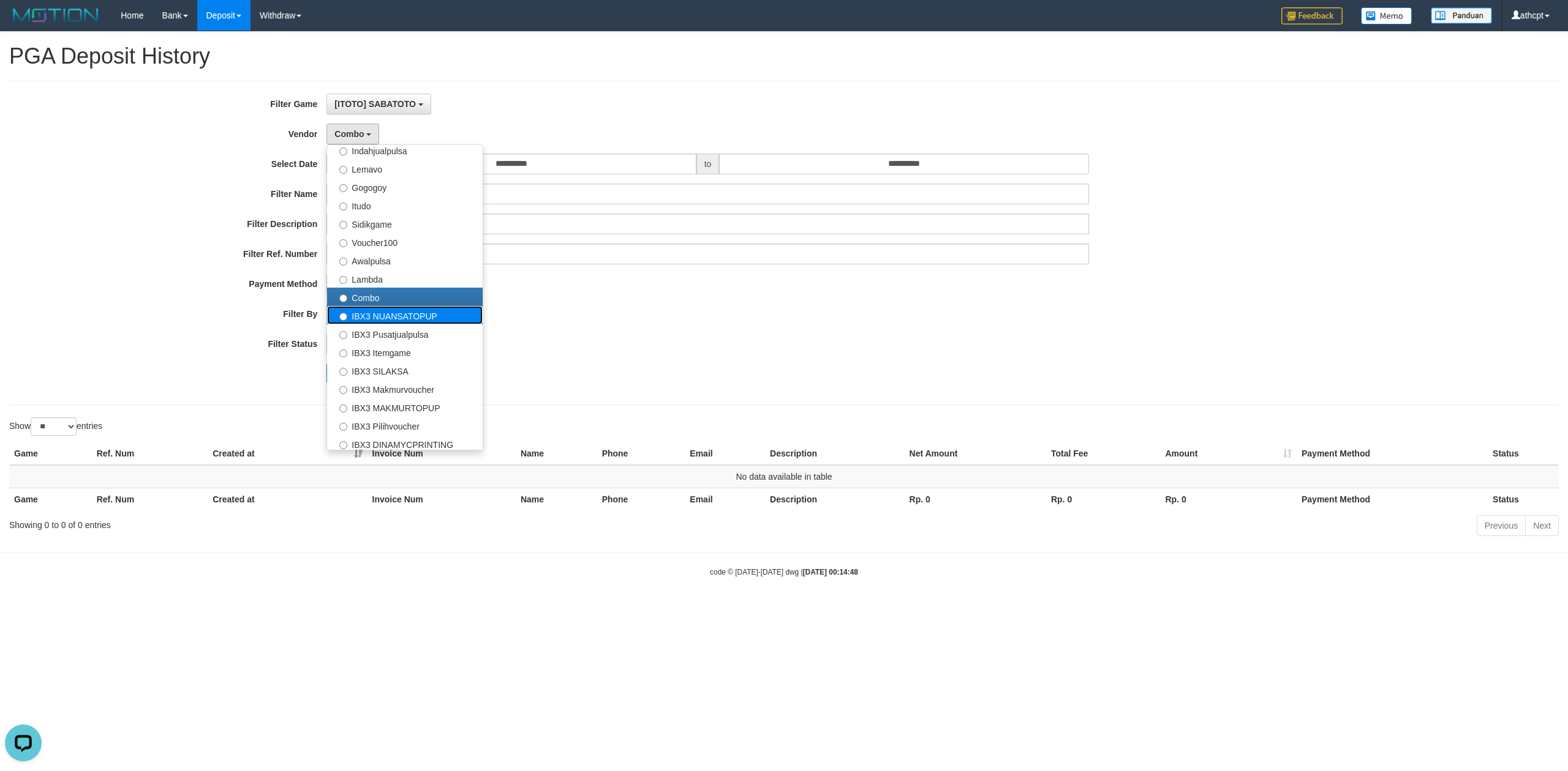
click at [387, 311] on label "IBX3 NUANSATOPUP" at bounding box center [404, 315] width 156 height 18
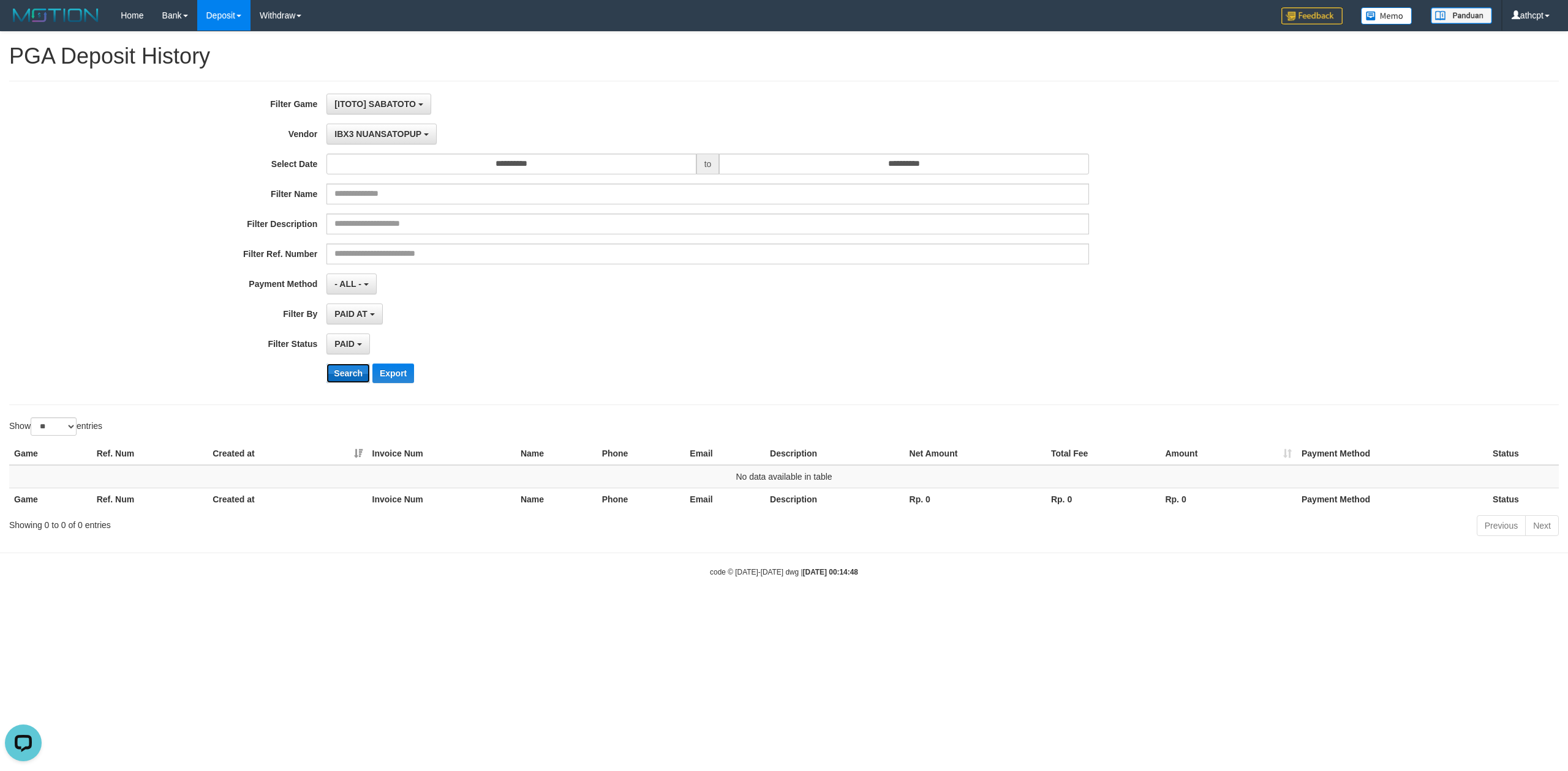
click at [334, 377] on button "Search" at bounding box center [348, 374] width 44 height 20
click at [371, 141] on button "IBX3 NUANSATOPUP" at bounding box center [381, 134] width 109 height 21
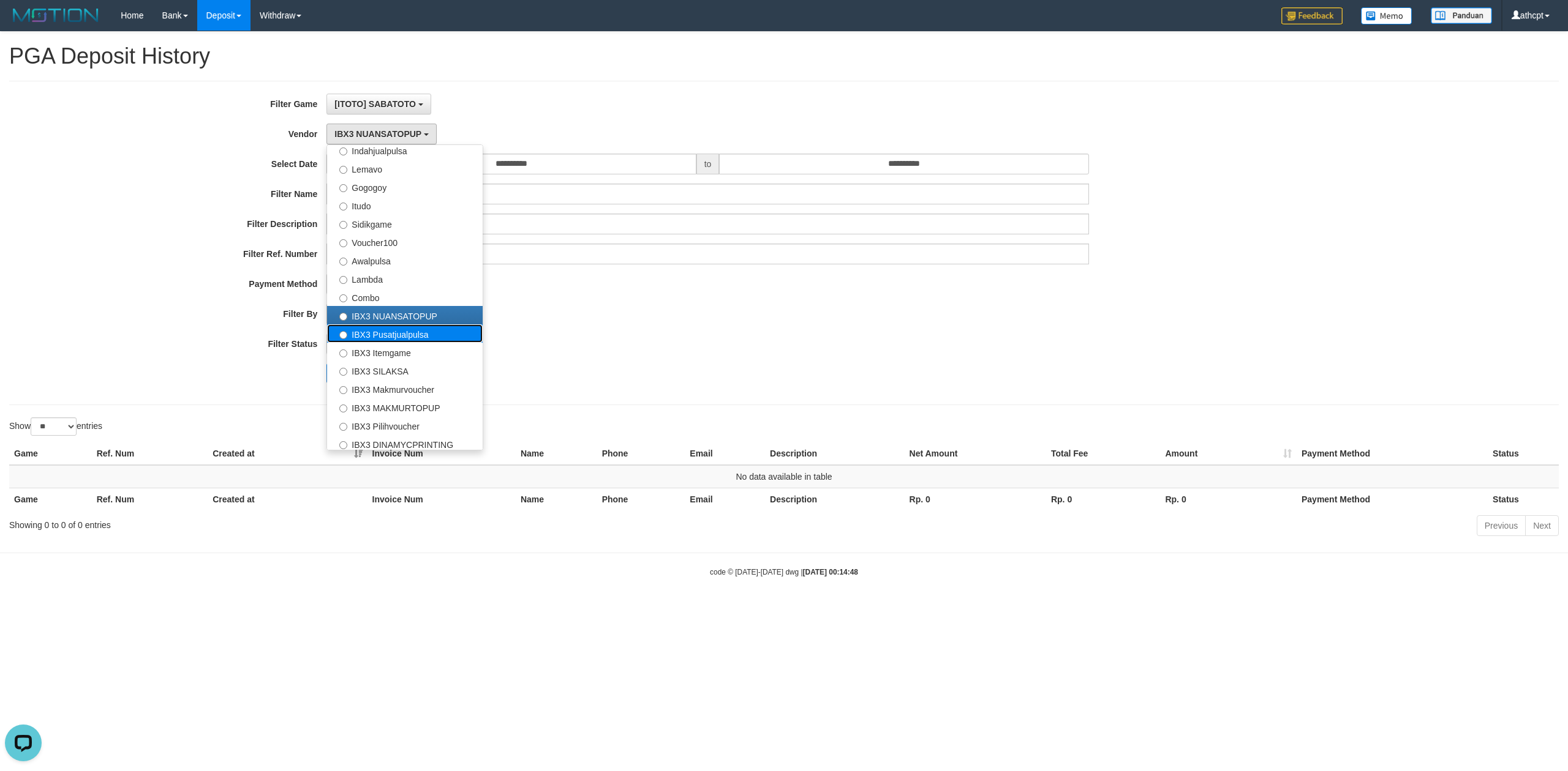
click at [396, 334] on label "IBX3 Pusatjualpulsa" at bounding box center [404, 334] width 156 height 18
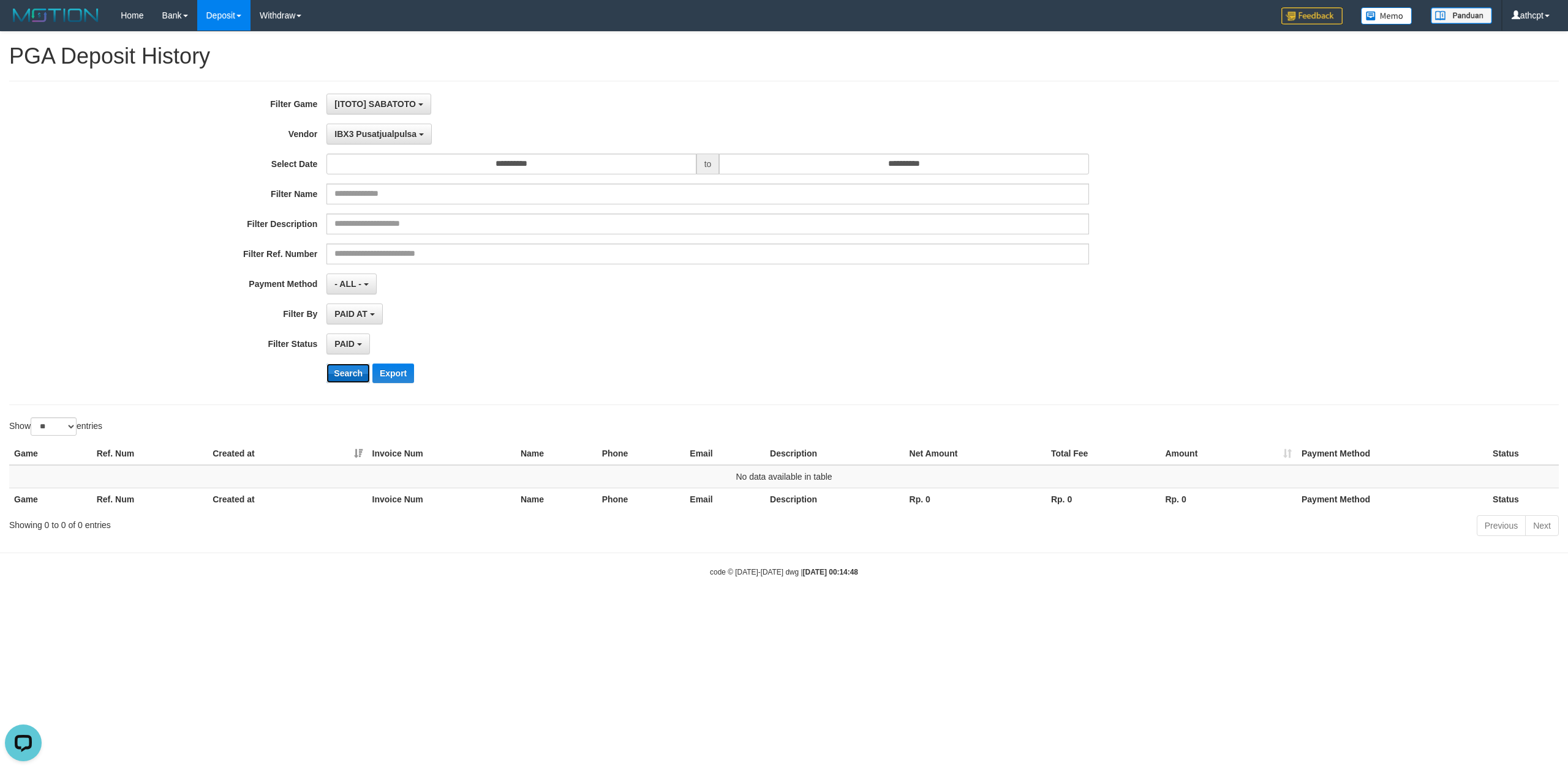
click at [349, 378] on button "Search" at bounding box center [348, 374] width 44 height 20
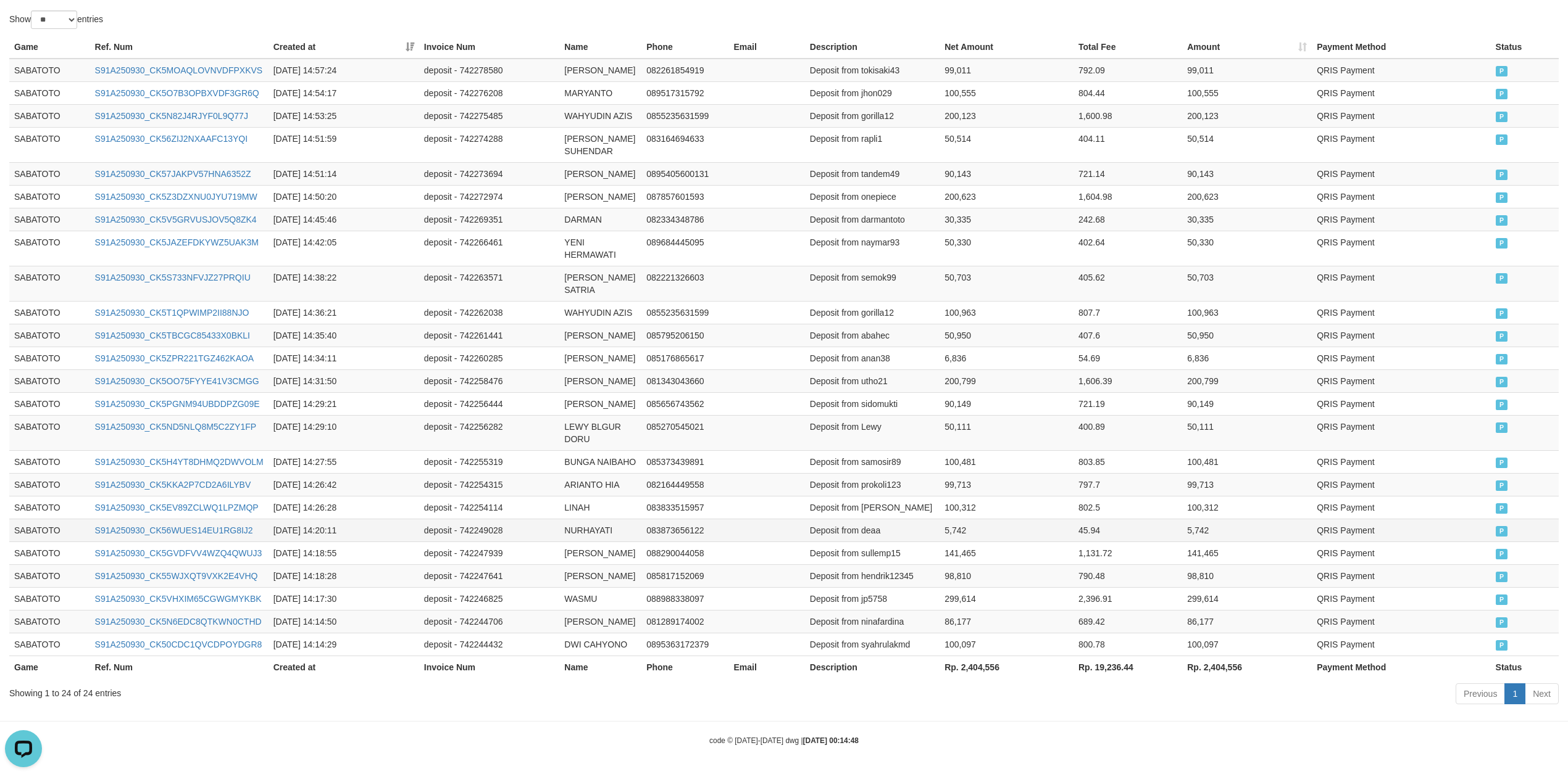
scroll to position [454, 0]
click at [969, 669] on th "Rp. 2,404,556" at bounding box center [1007, 667] width 134 height 23
copy th "2,404,556"
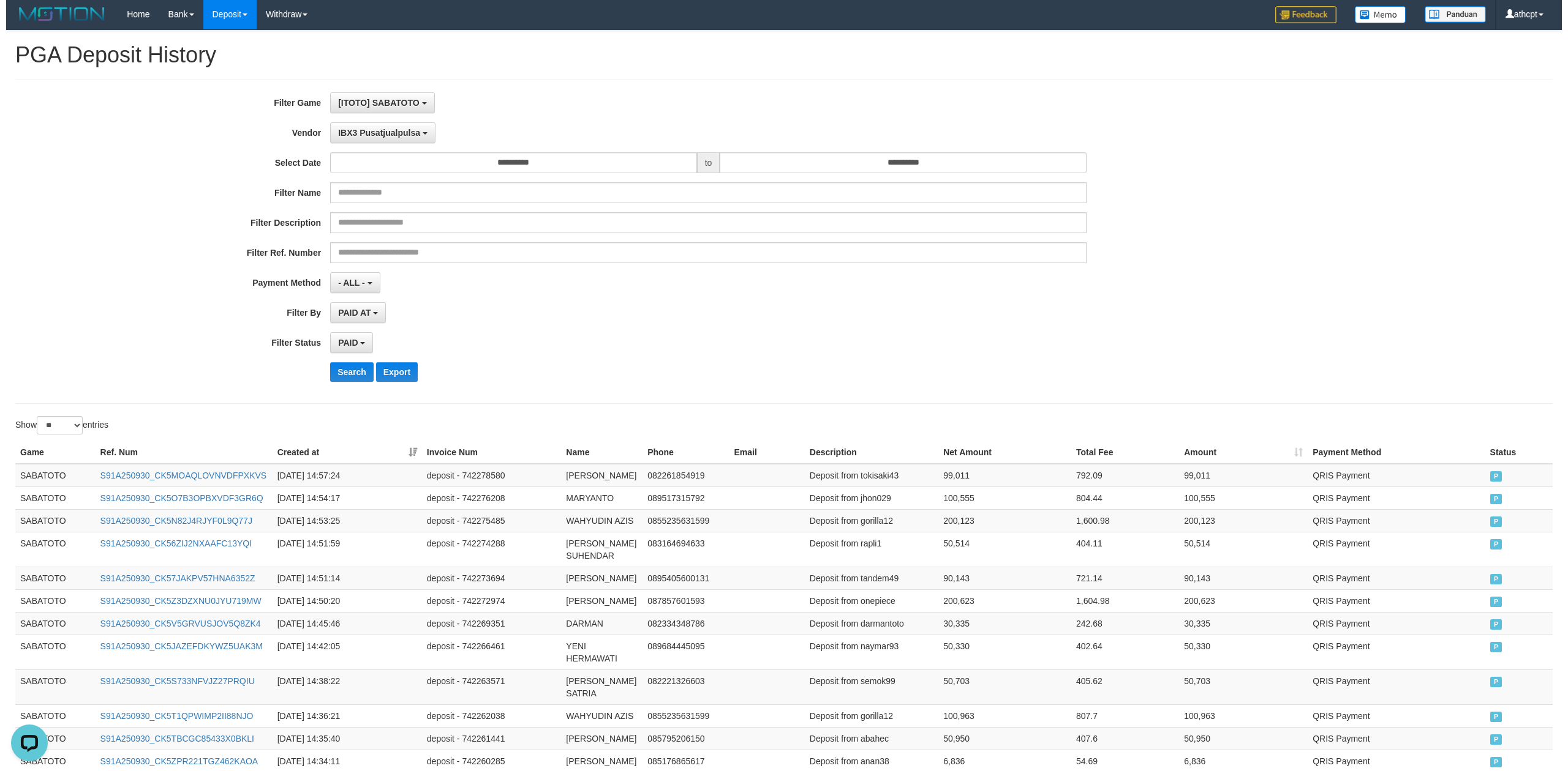
scroll to position [0, 0]
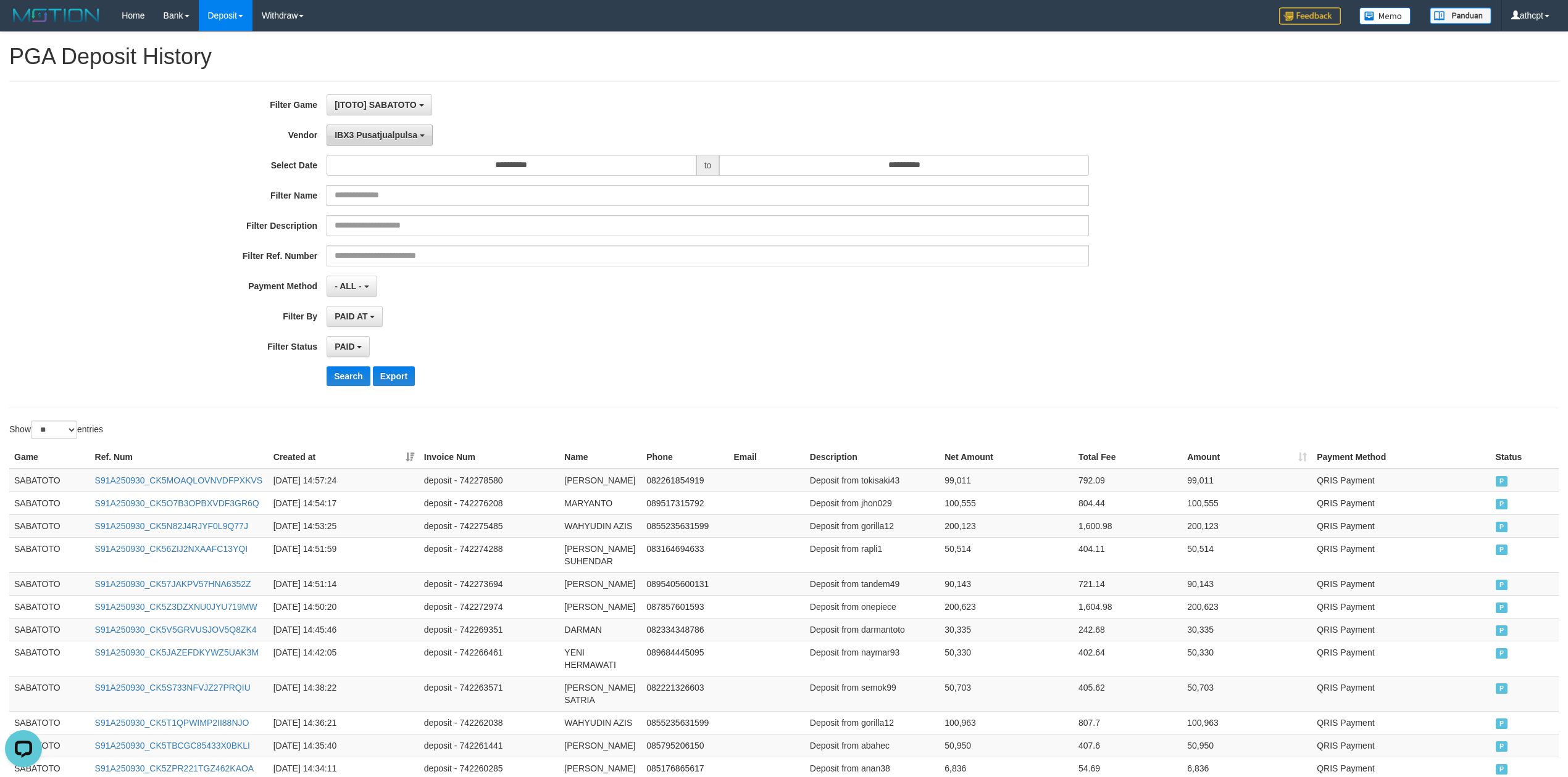
click at [376, 139] on span "IBX3 Pusatjualpulsa" at bounding box center [376, 135] width 83 height 10
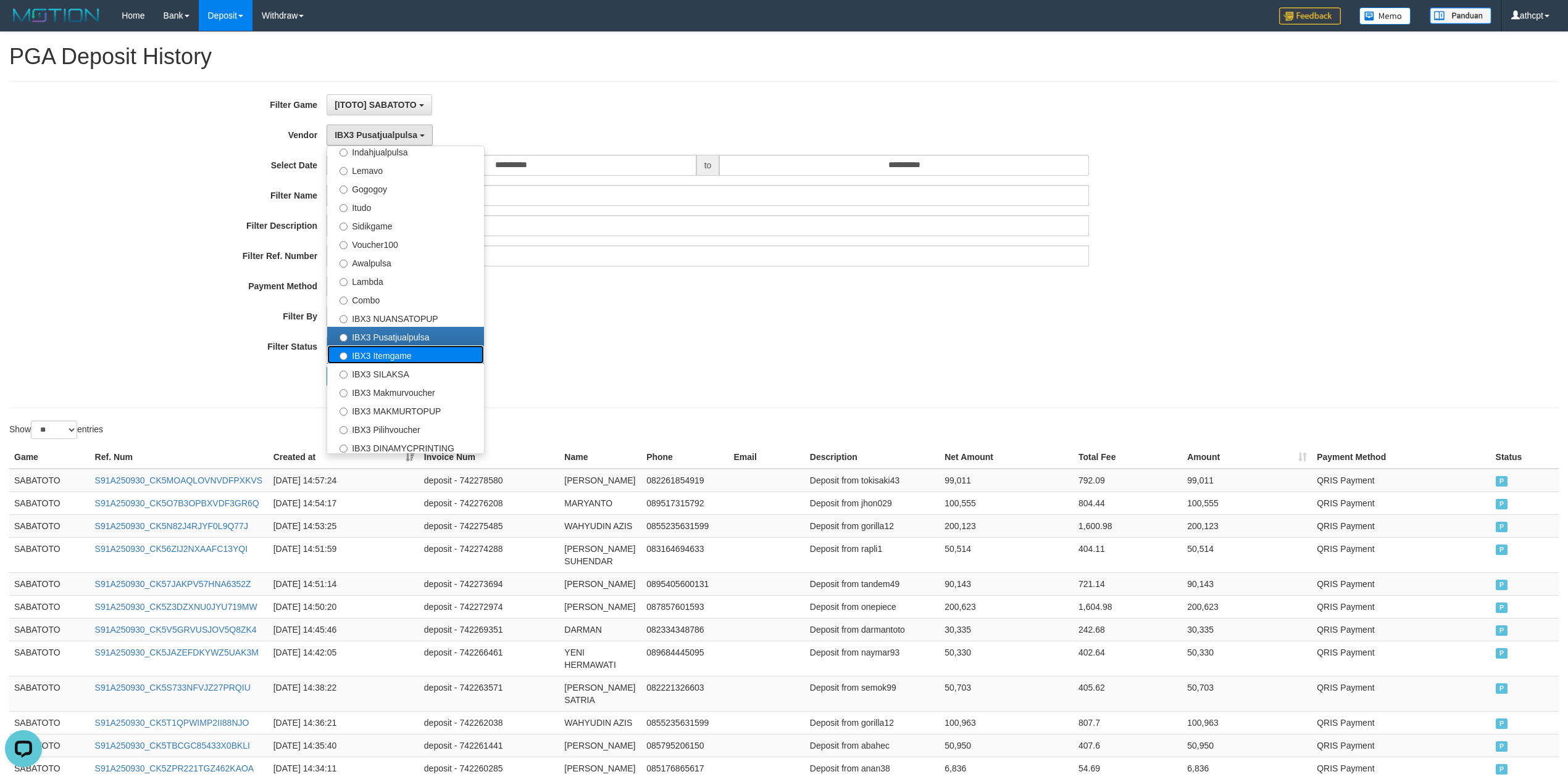
click at [398, 362] on label "IBX3 Itemgame" at bounding box center [405, 355] width 157 height 19
select select "**********"
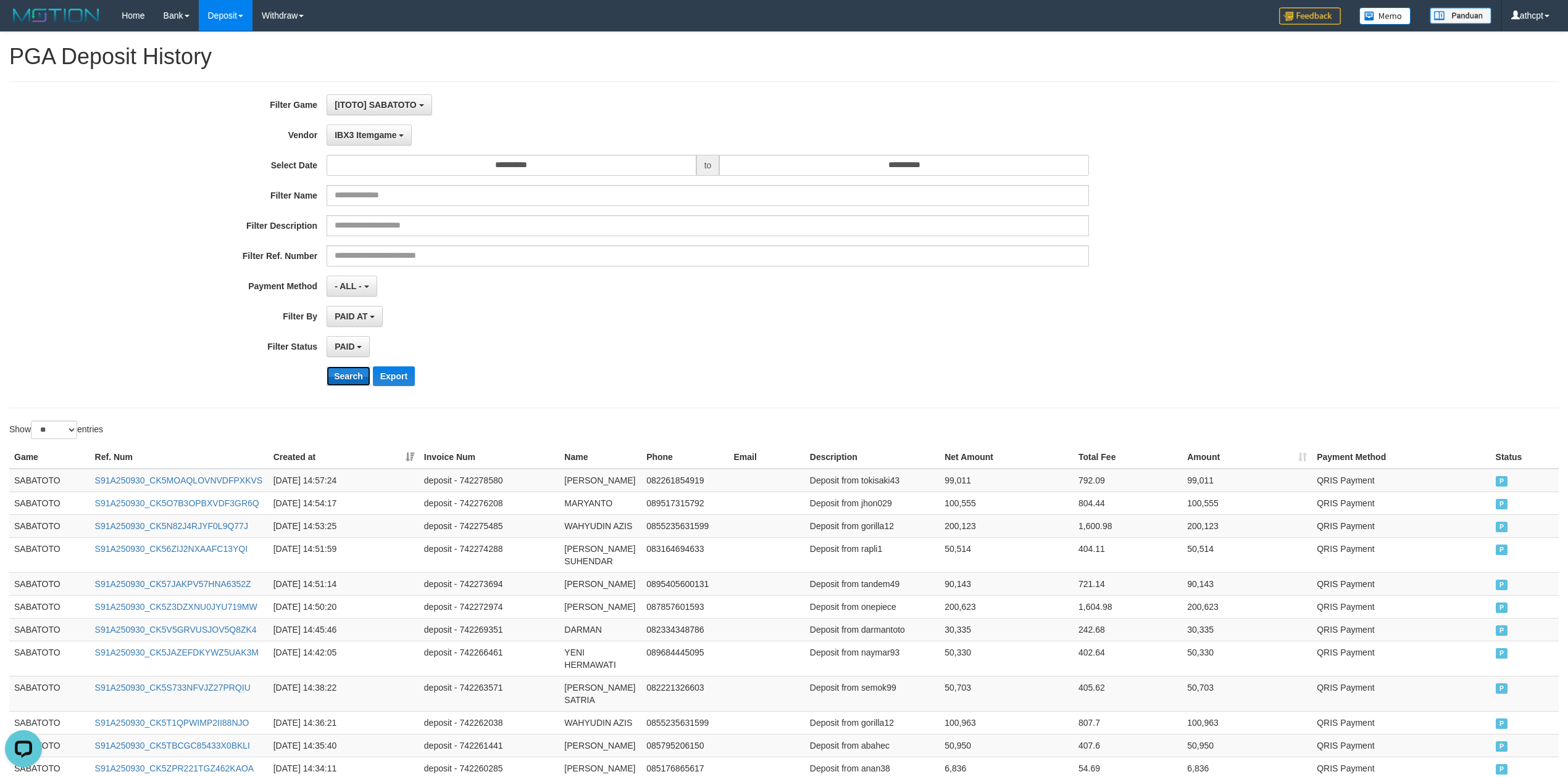
click at [354, 376] on button "Search" at bounding box center [348, 376] width 44 height 20
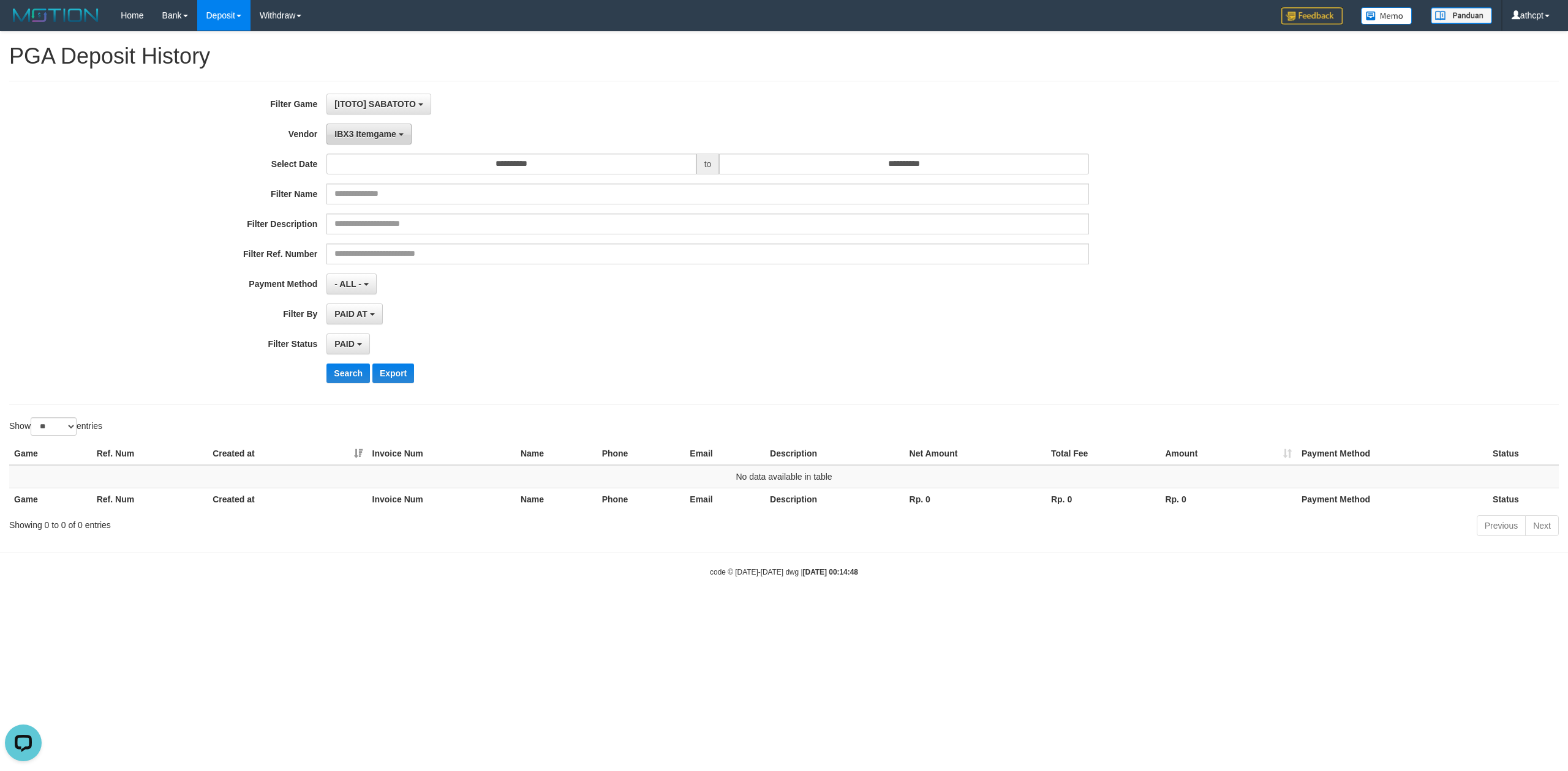
click at [380, 136] on span "IBX3 Itemgame" at bounding box center [365, 134] width 61 height 10
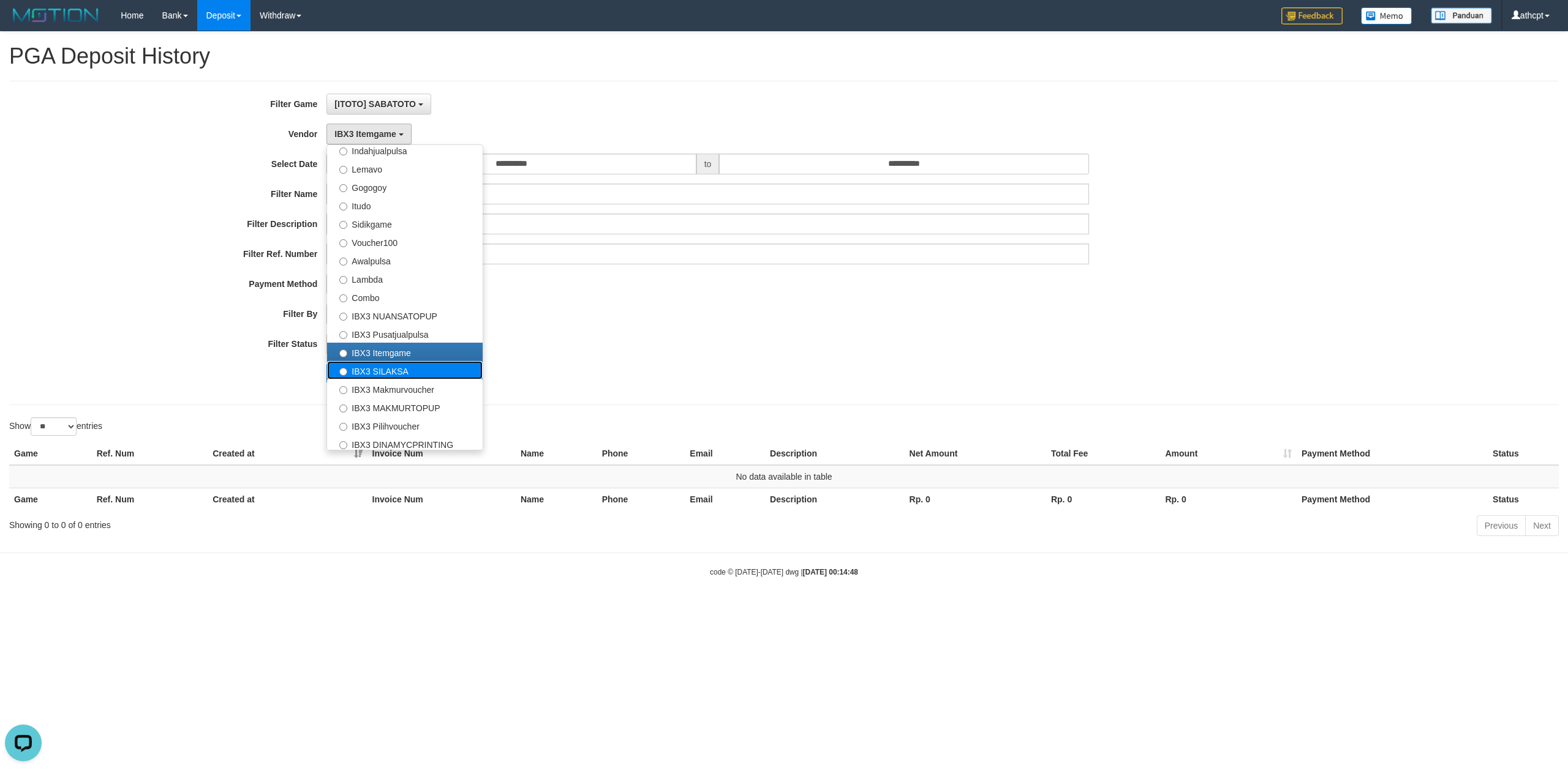
click at [392, 369] on label "IBX3 SILAKSA" at bounding box center [404, 370] width 156 height 18
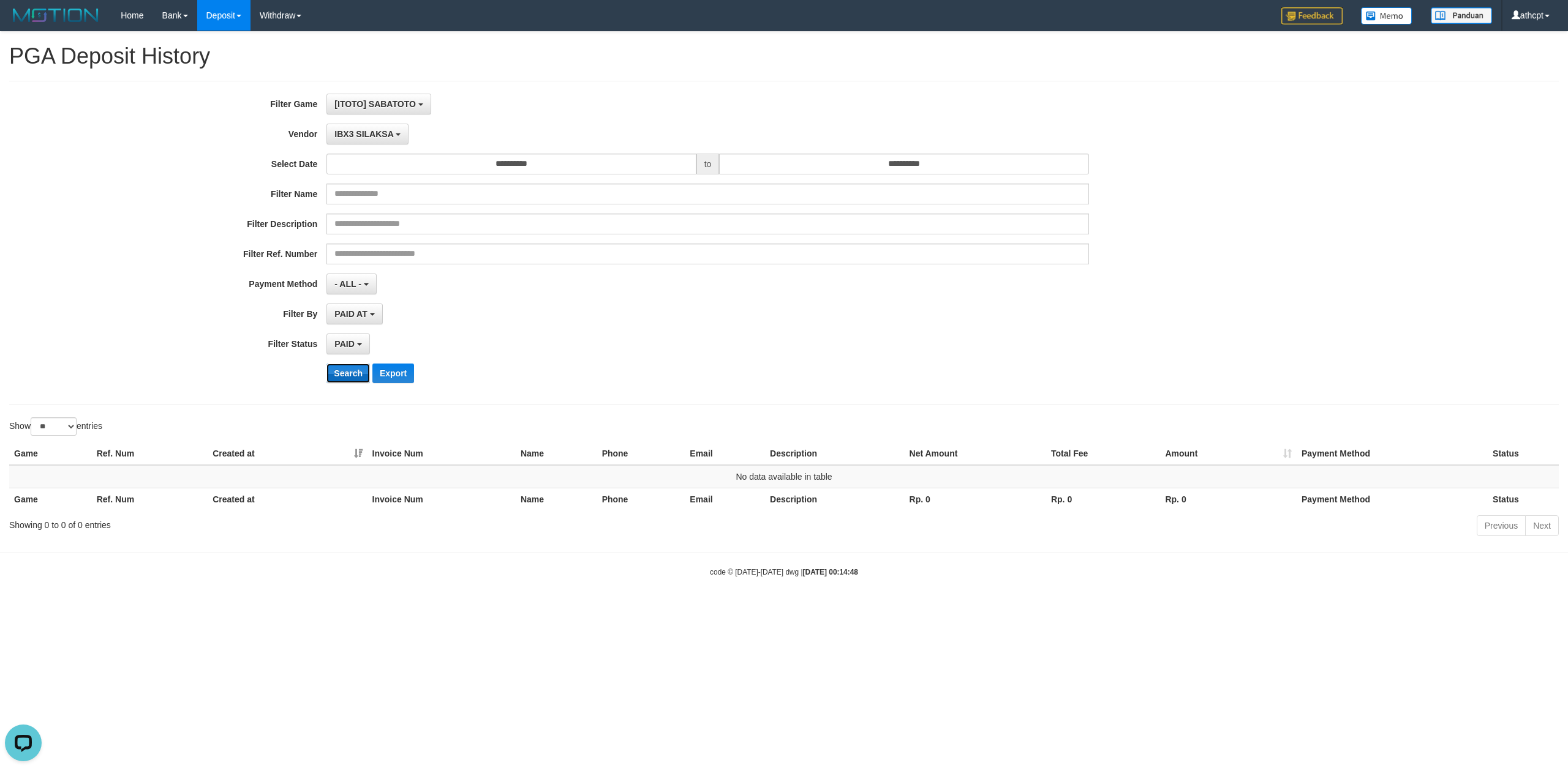
click at [341, 383] on button "Search" at bounding box center [348, 374] width 44 height 20
click at [371, 138] on span "IBX3 SILAKSA" at bounding box center [364, 134] width 59 height 10
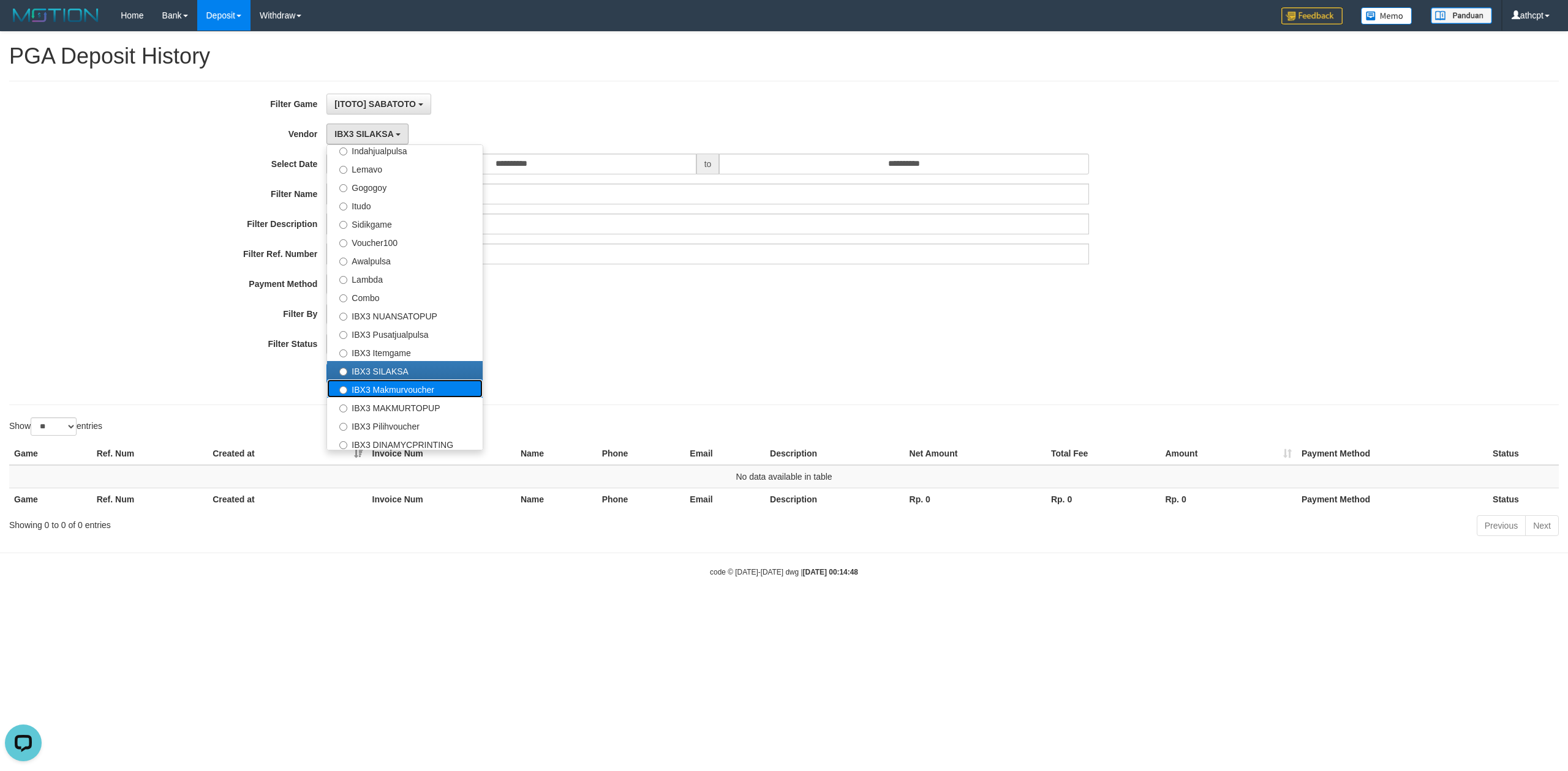
click at [398, 388] on label "IBX3 Makmurvoucher" at bounding box center [404, 389] width 156 height 18
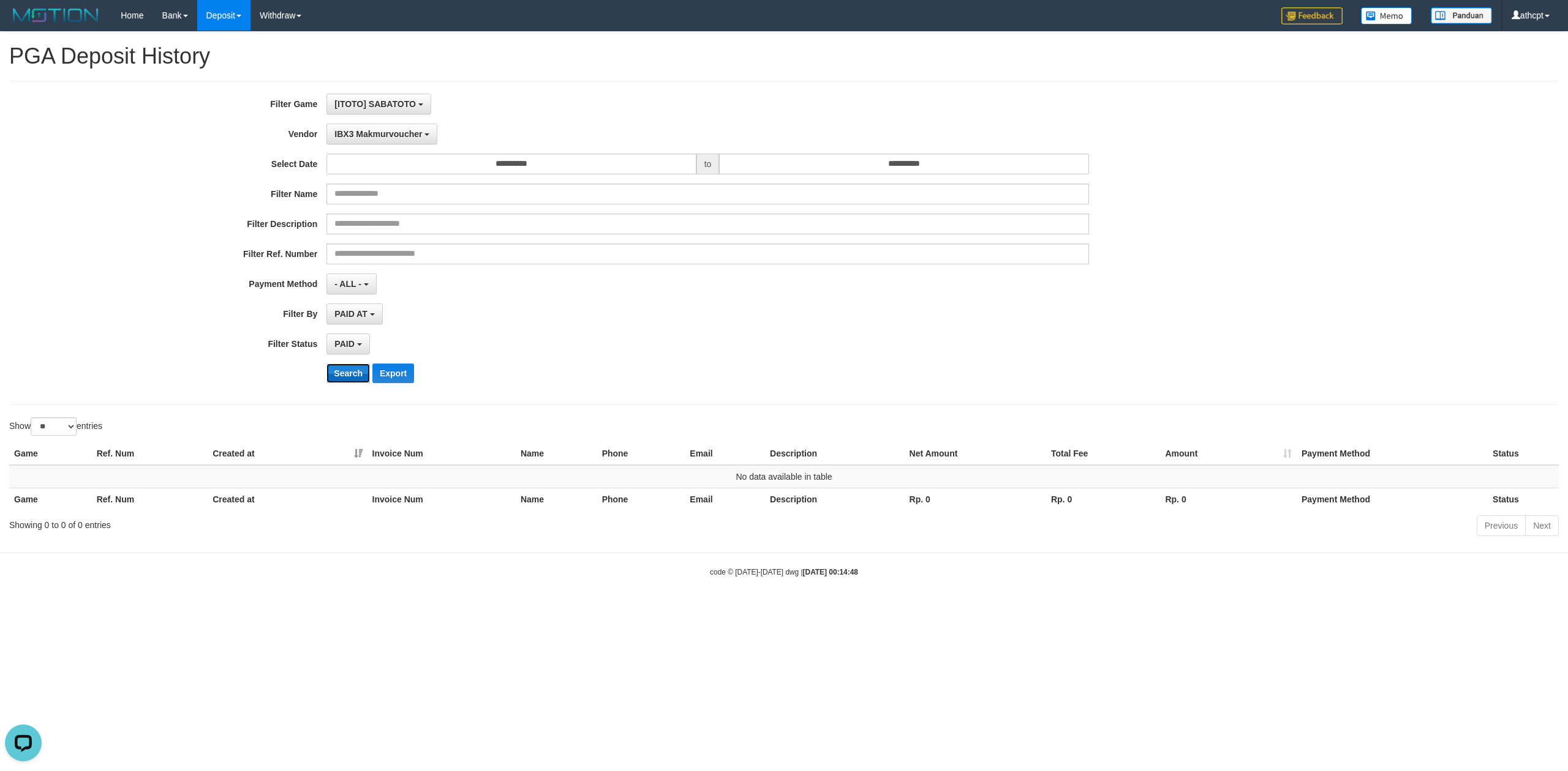
click at [353, 378] on button "Search" at bounding box center [348, 374] width 44 height 20
click at [388, 126] on button "IBX3 Makmurvoucher" at bounding box center [382, 134] width 111 height 21
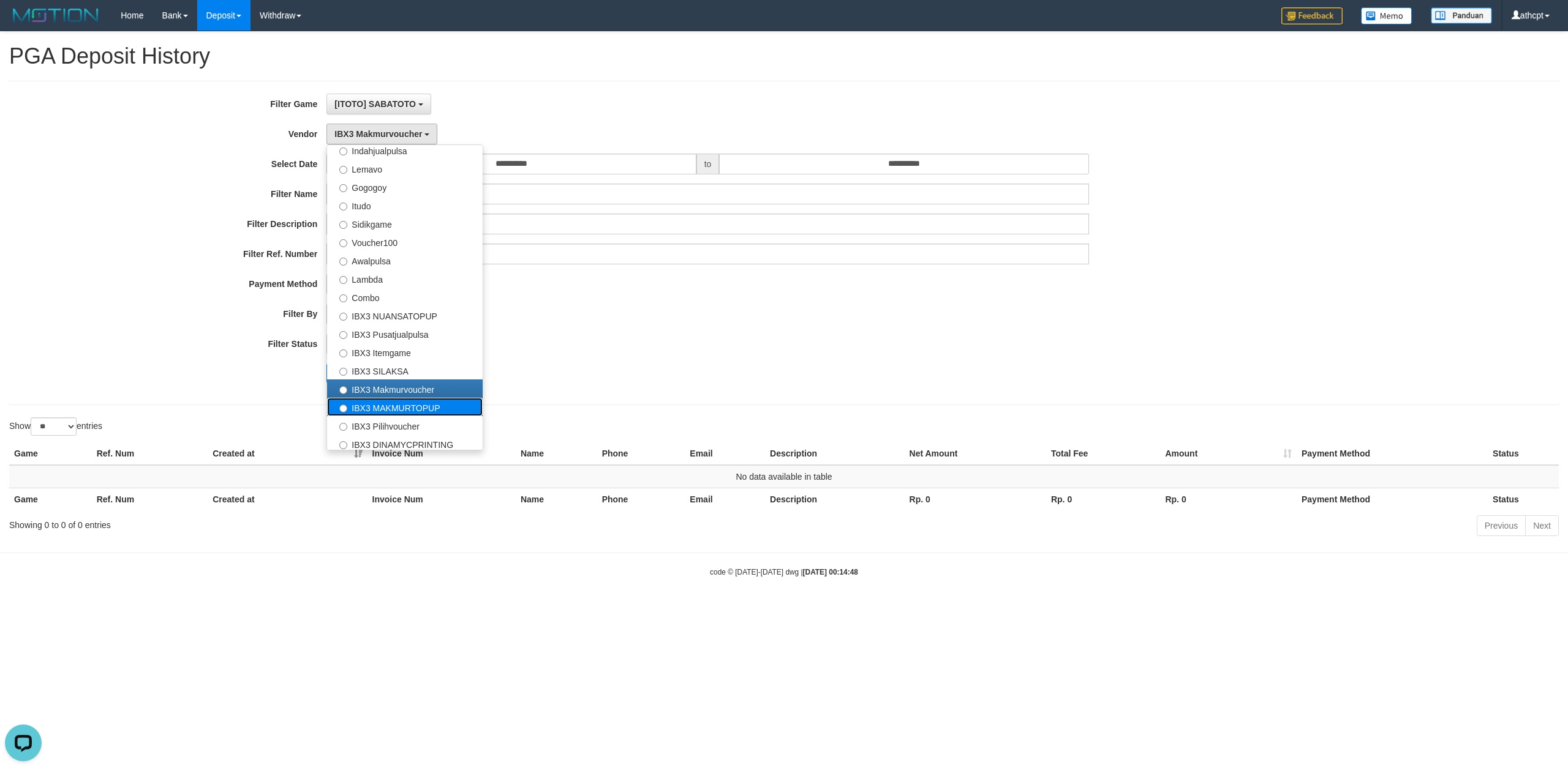
click at [400, 402] on label "IBX3 MAKMURTOPUP" at bounding box center [404, 407] width 156 height 18
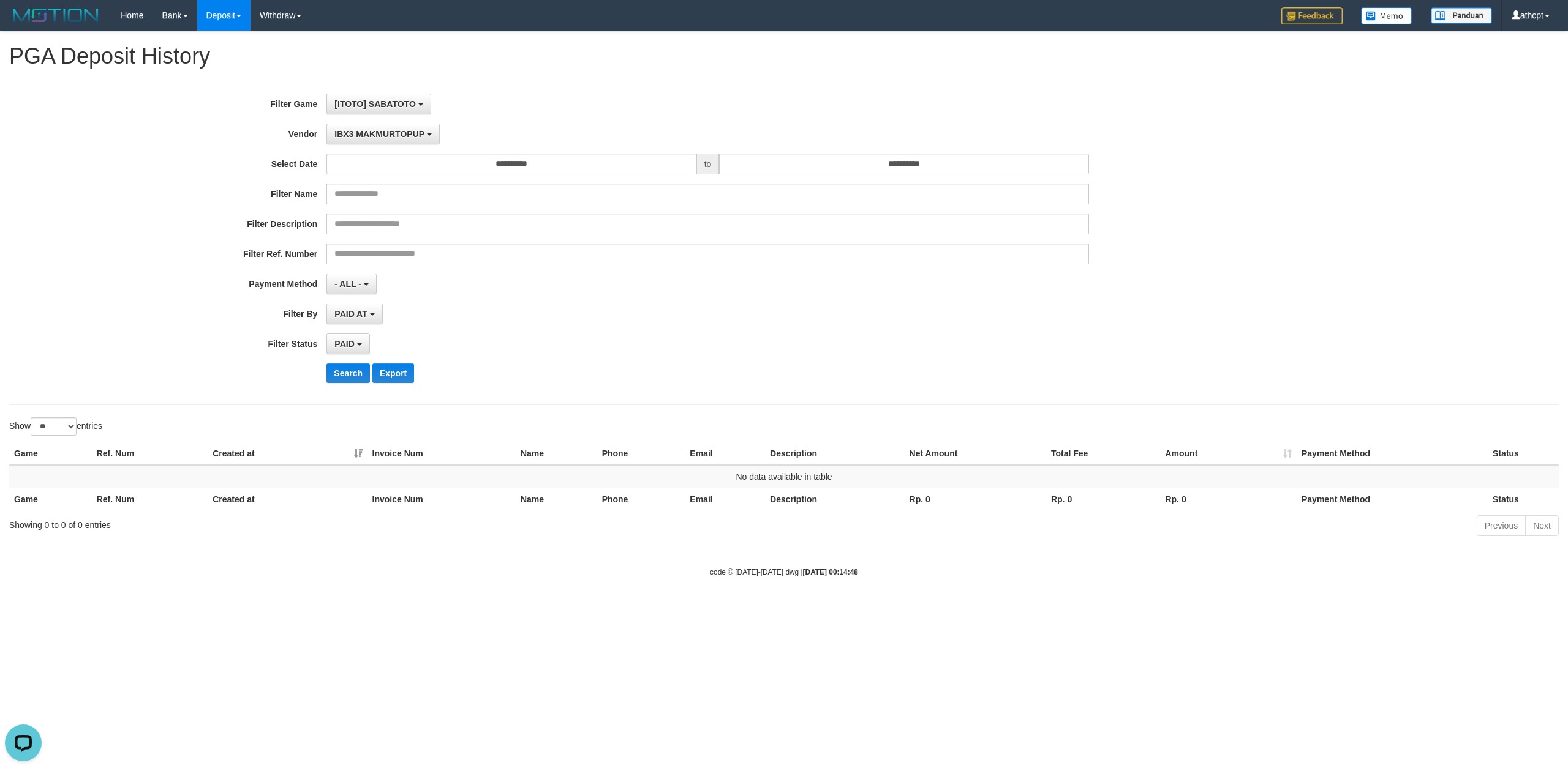
click at [339, 365] on div "**********" at bounding box center [653, 243] width 1306 height 299
click at [348, 381] on button "Search" at bounding box center [348, 374] width 44 height 20
click at [377, 135] on span "IBX3 MAKMURTOPUP" at bounding box center [379, 134] width 90 height 10
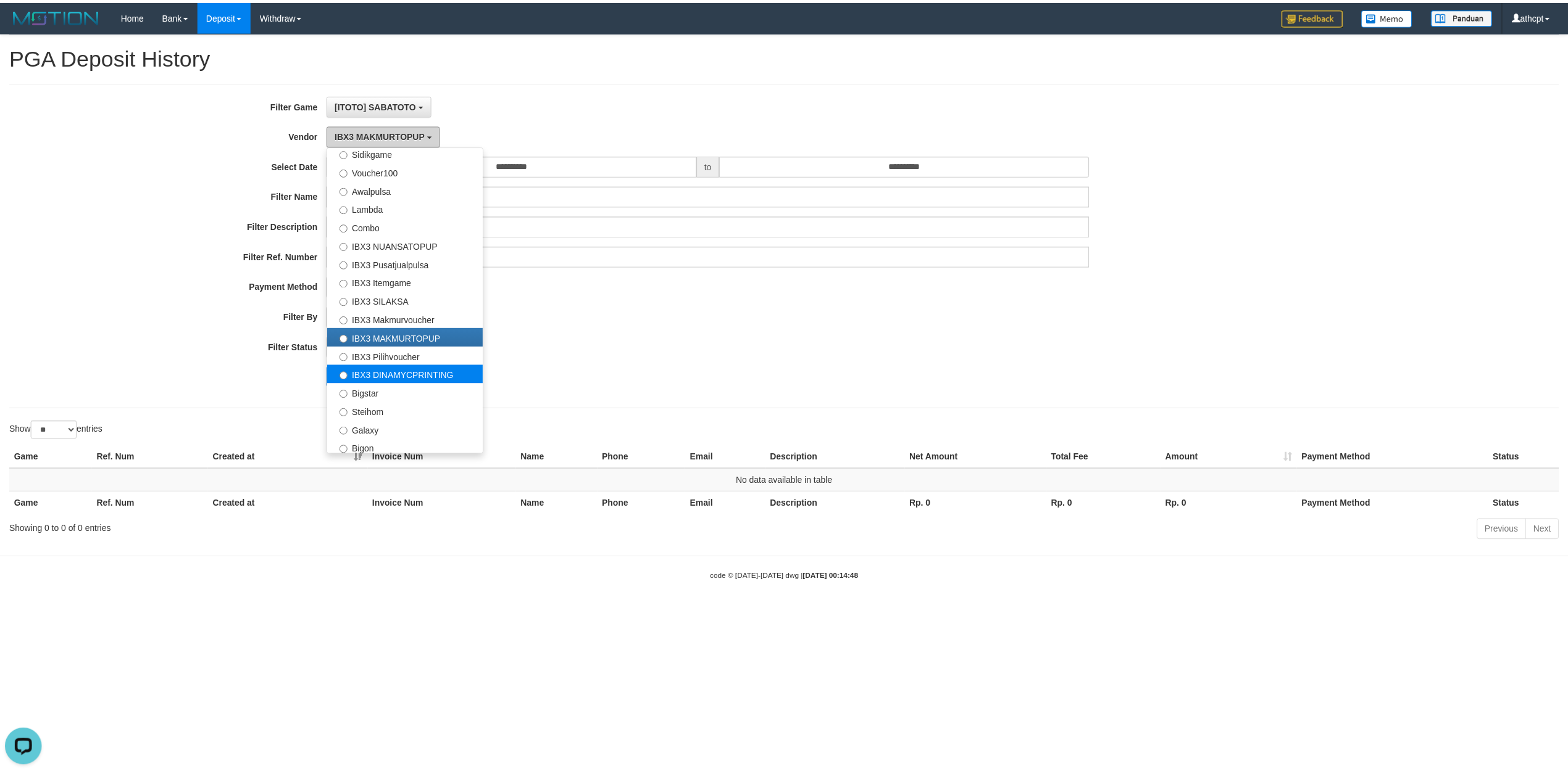
scroll to position [461, 0]
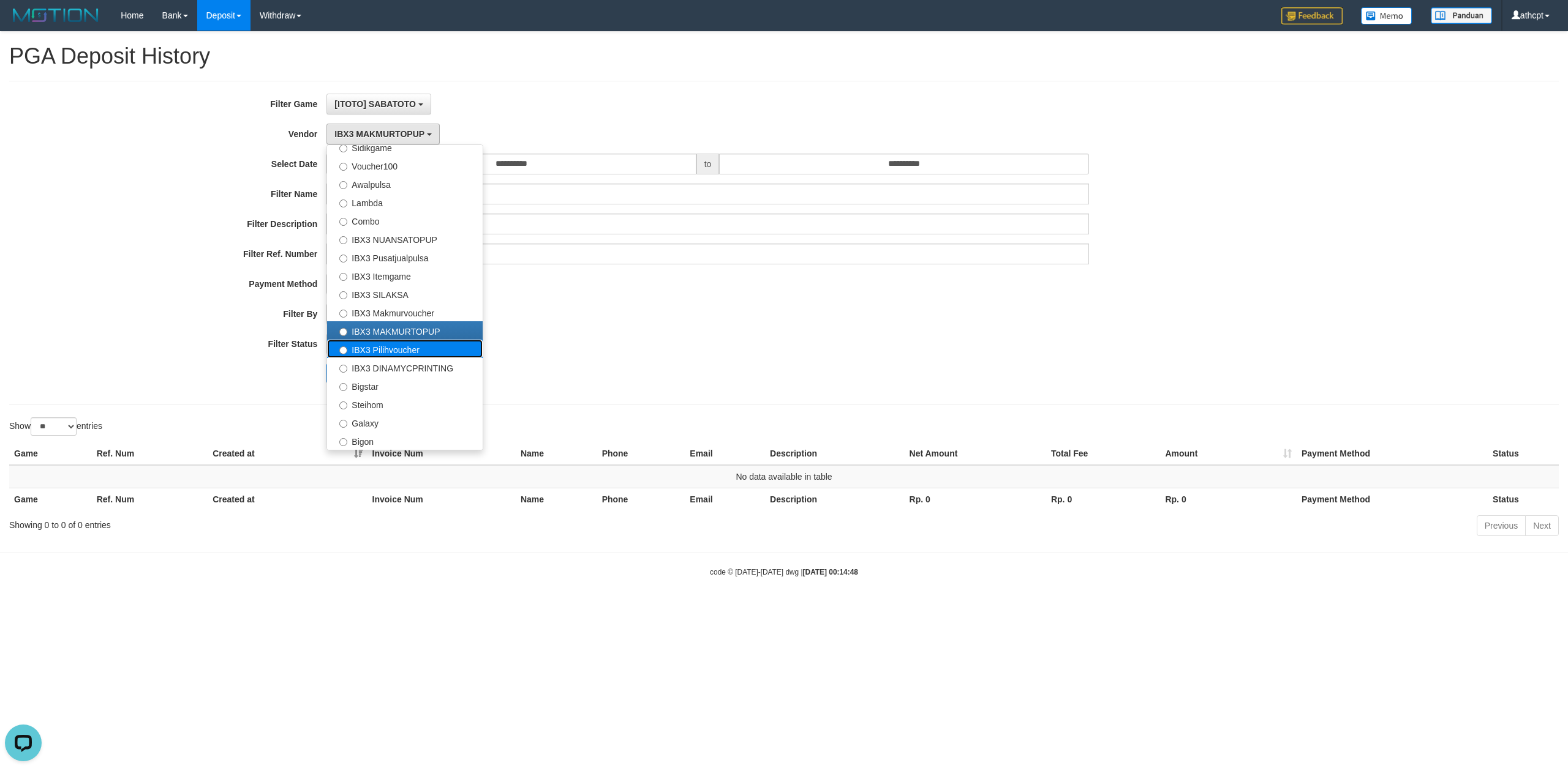
click at [397, 349] on label "IBX3 Pilihvoucher" at bounding box center [404, 349] width 156 height 18
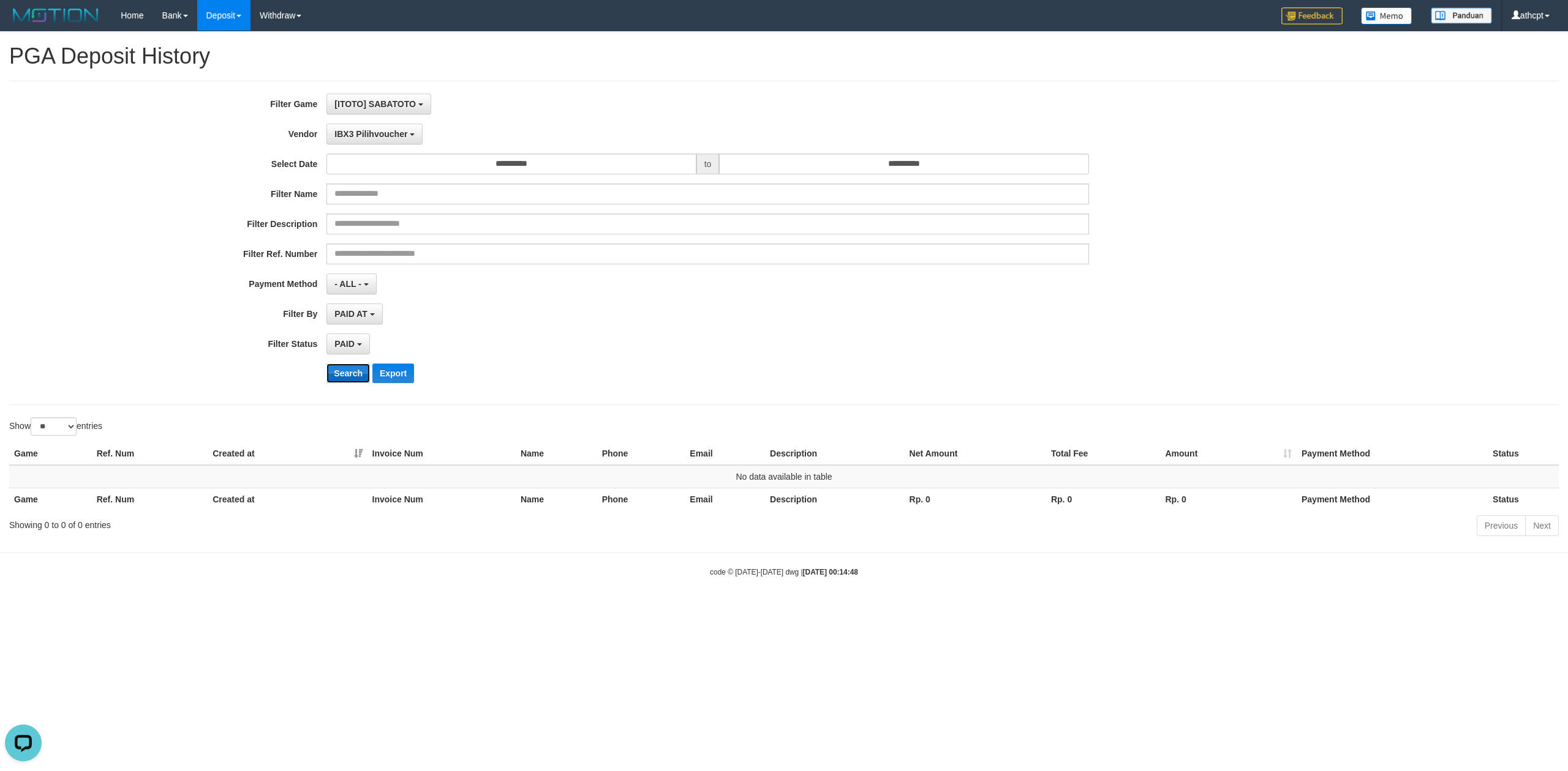
click at [347, 373] on button "Search" at bounding box center [348, 374] width 44 height 20
click at [370, 135] on span "IBX3 Pilihvoucher" at bounding box center [371, 134] width 73 height 10
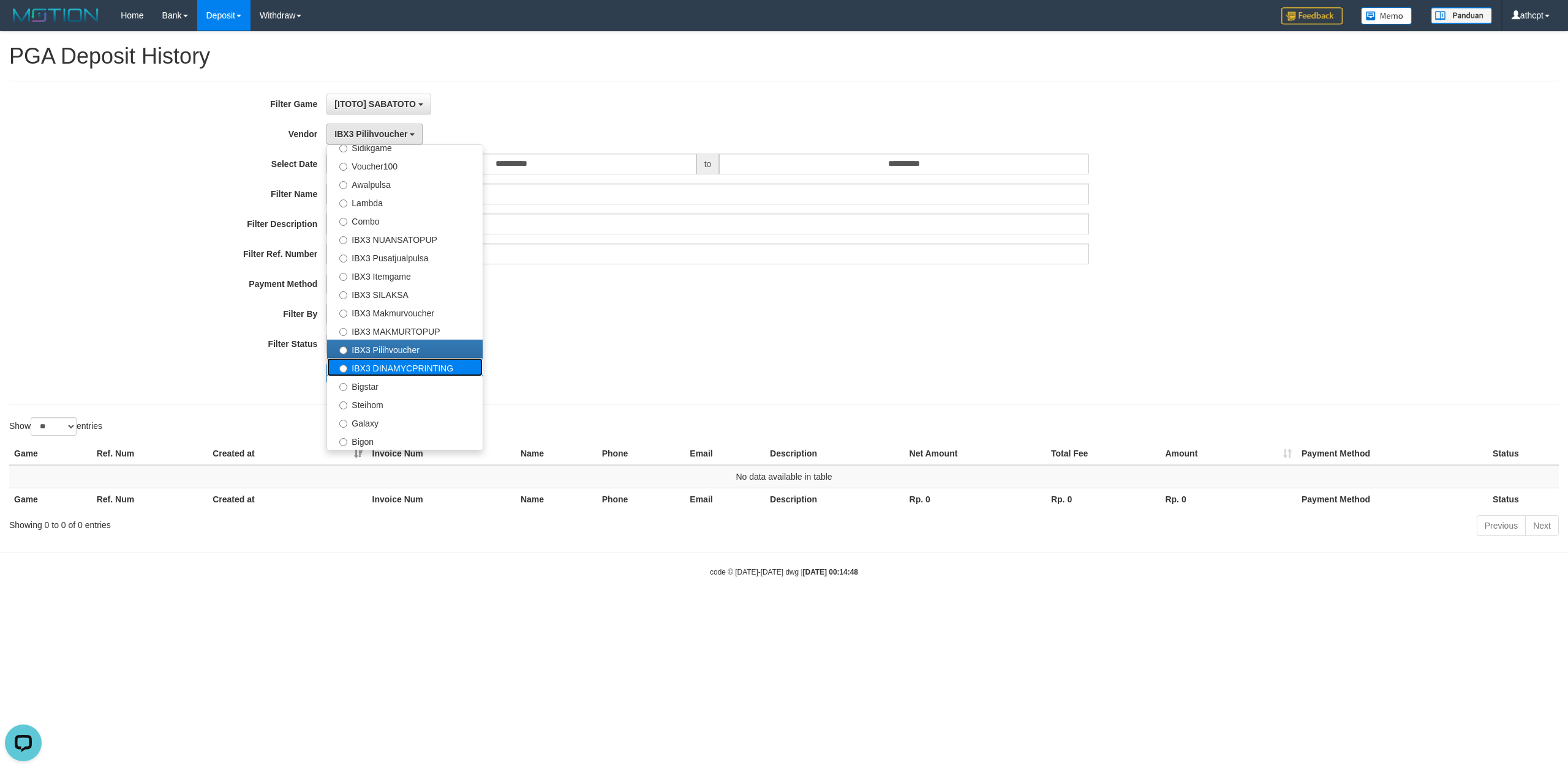
click at [393, 373] on label "IBX3 DINAMYCPRINTING" at bounding box center [404, 367] width 156 height 18
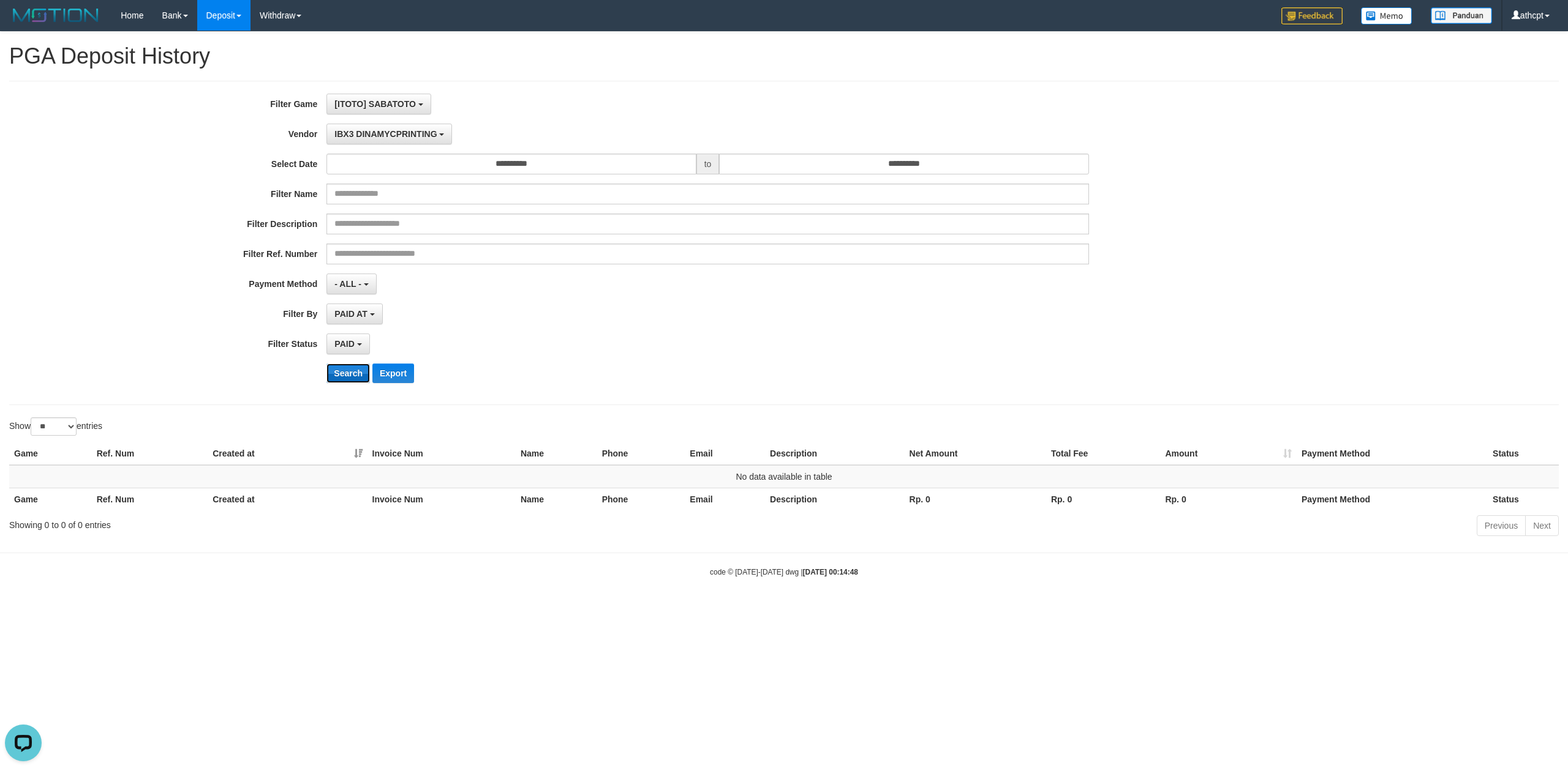
click at [346, 380] on button "Search" at bounding box center [348, 374] width 44 height 20
click at [396, 128] on button "IBX3 DINAMYCPRINTING" at bounding box center [389, 134] width 125 height 21
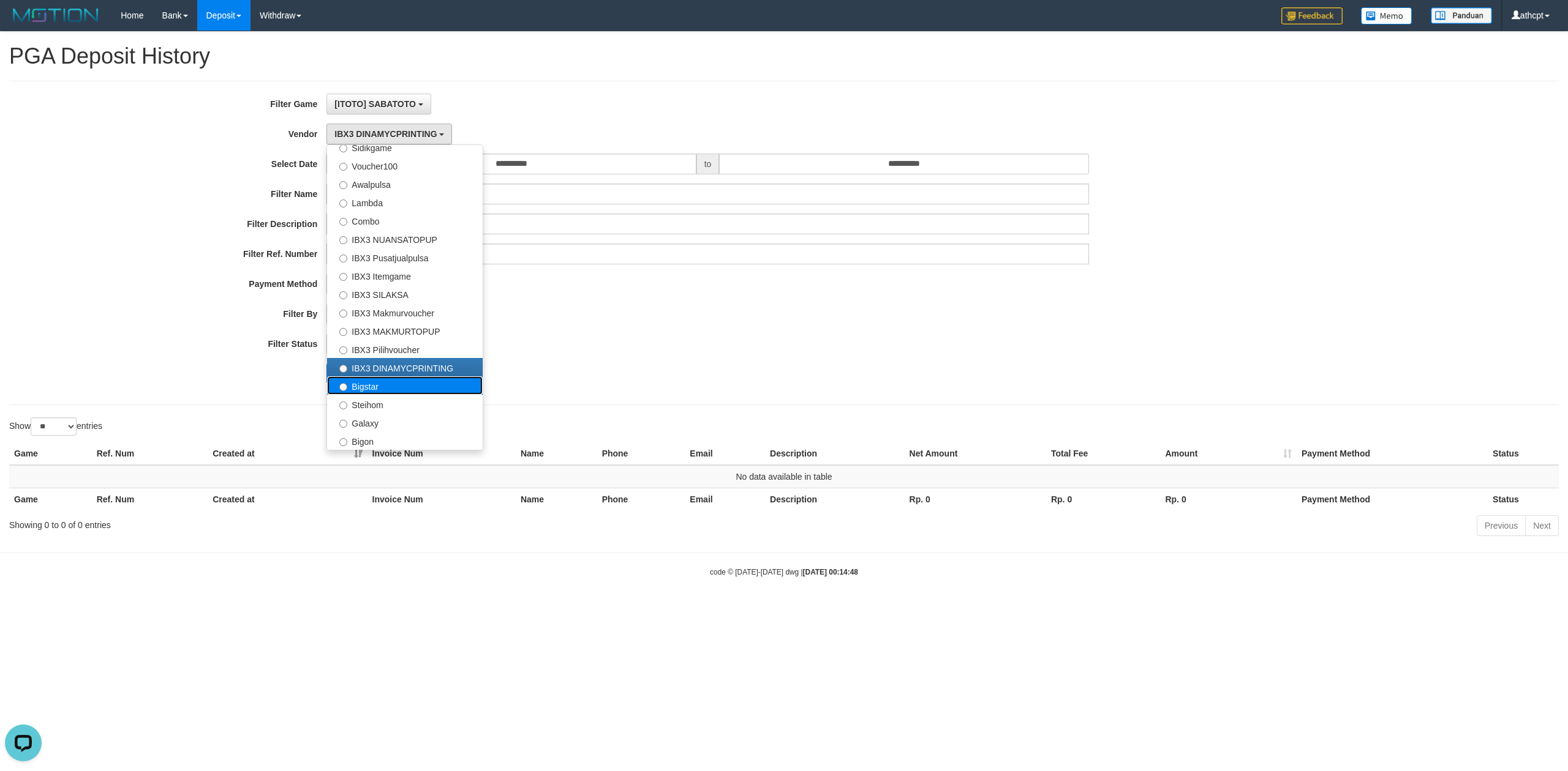
click at [385, 387] on label "Bigstar" at bounding box center [404, 386] width 156 height 18
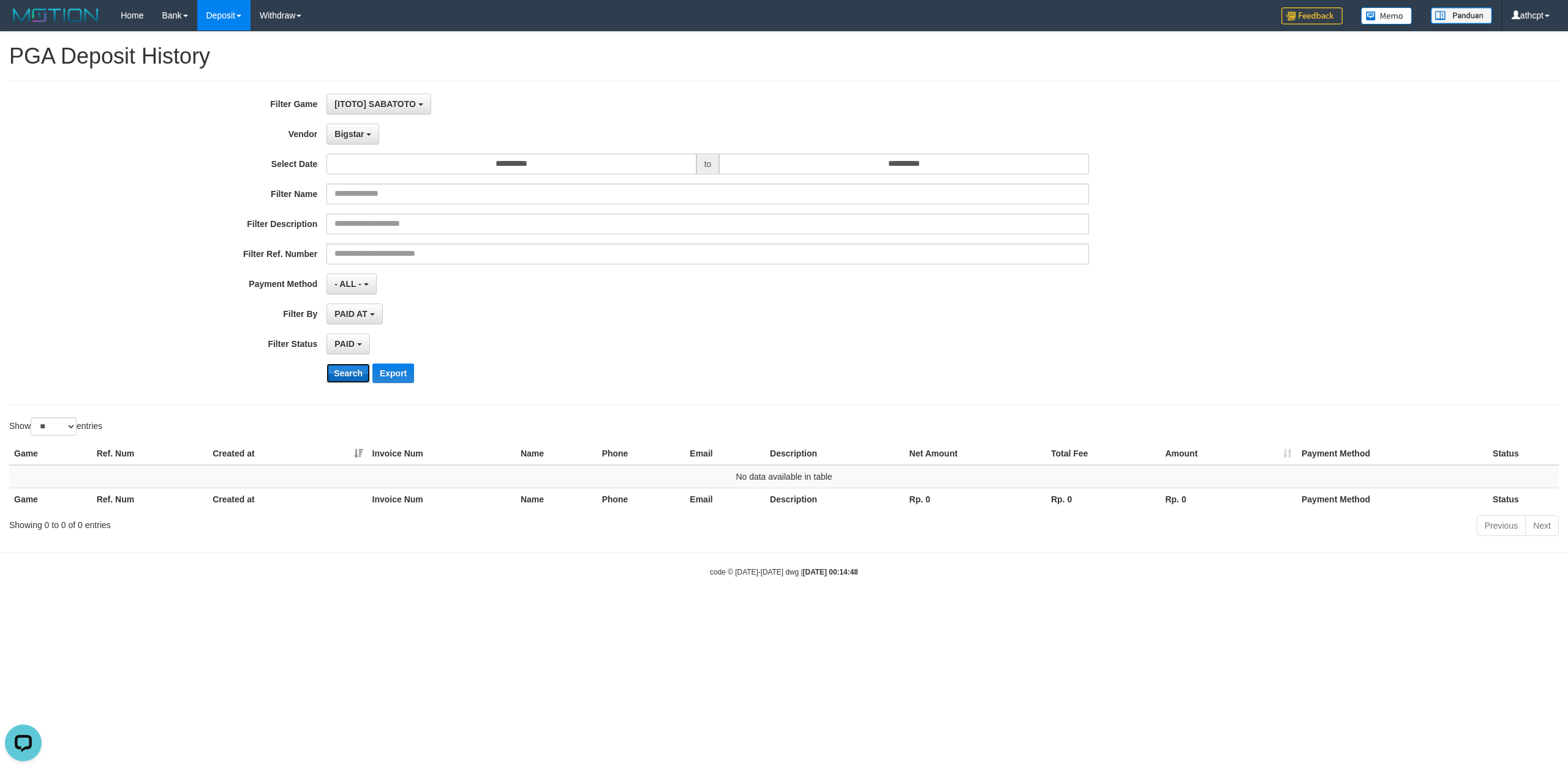
click at [347, 376] on button "Search" at bounding box center [348, 374] width 44 height 20
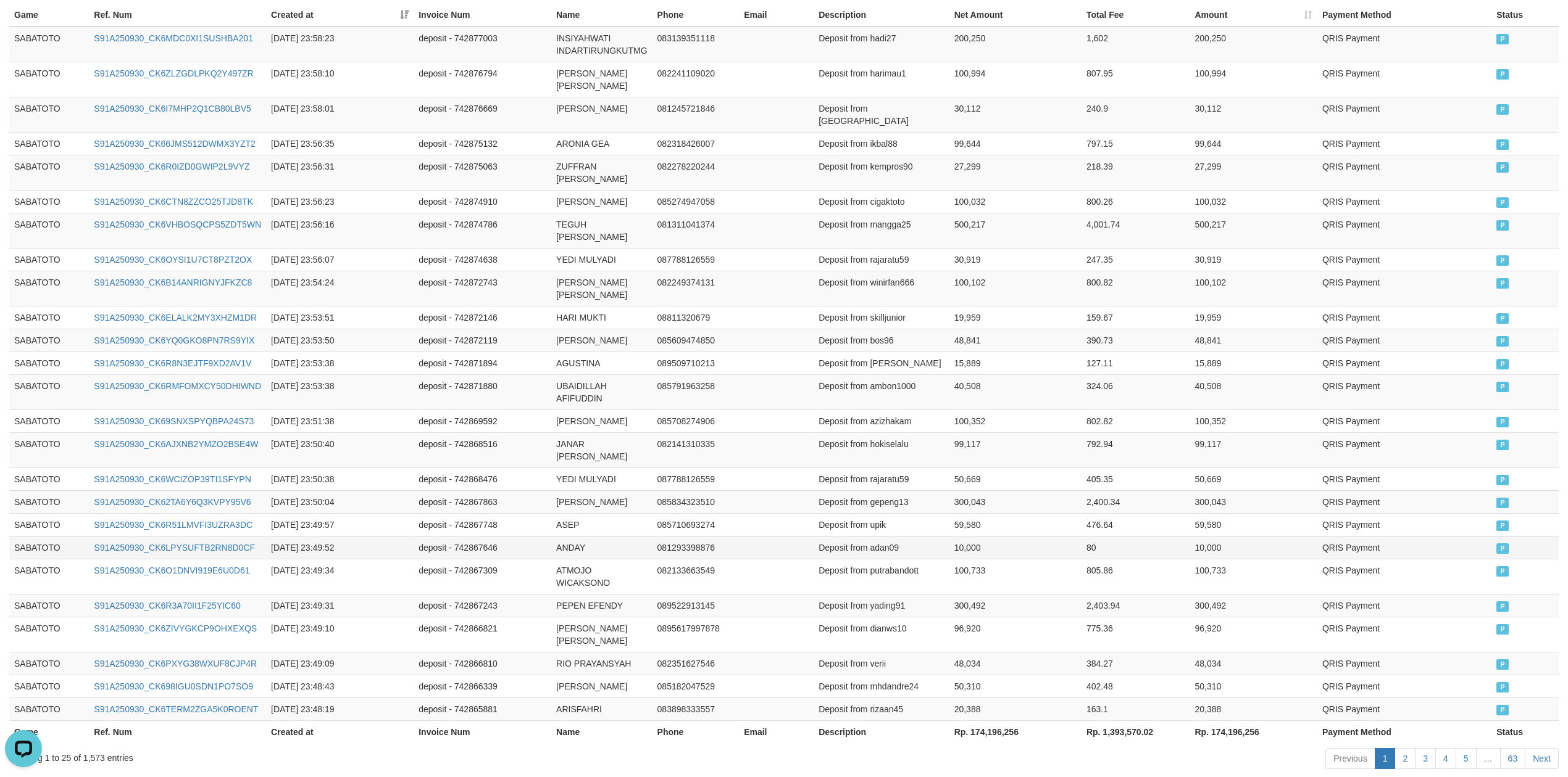
scroll to position [514, 0]
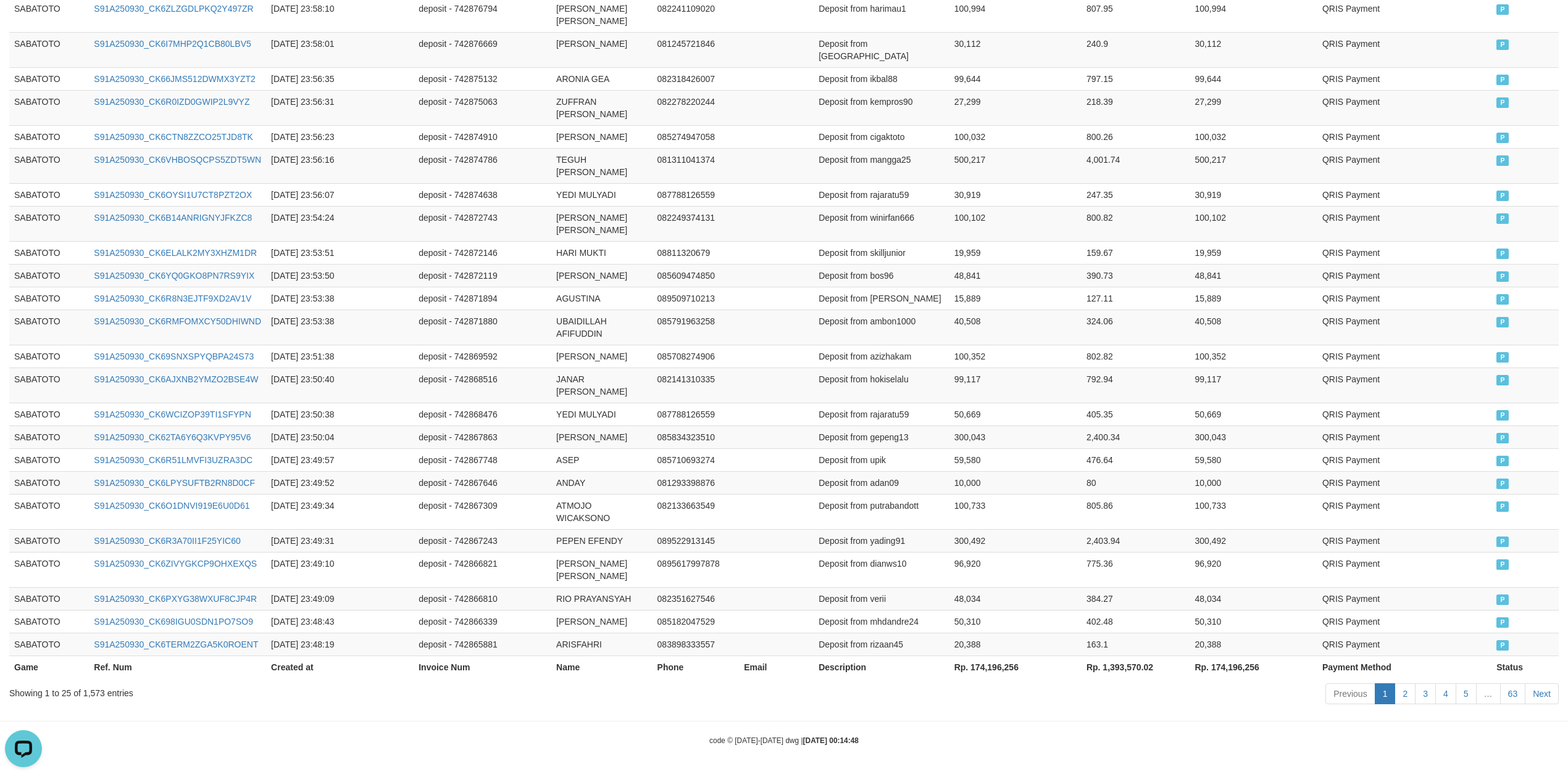
click at [995, 658] on th "Rp. 174,196,256" at bounding box center [1015, 667] width 132 height 23
copy th "174,196,256"
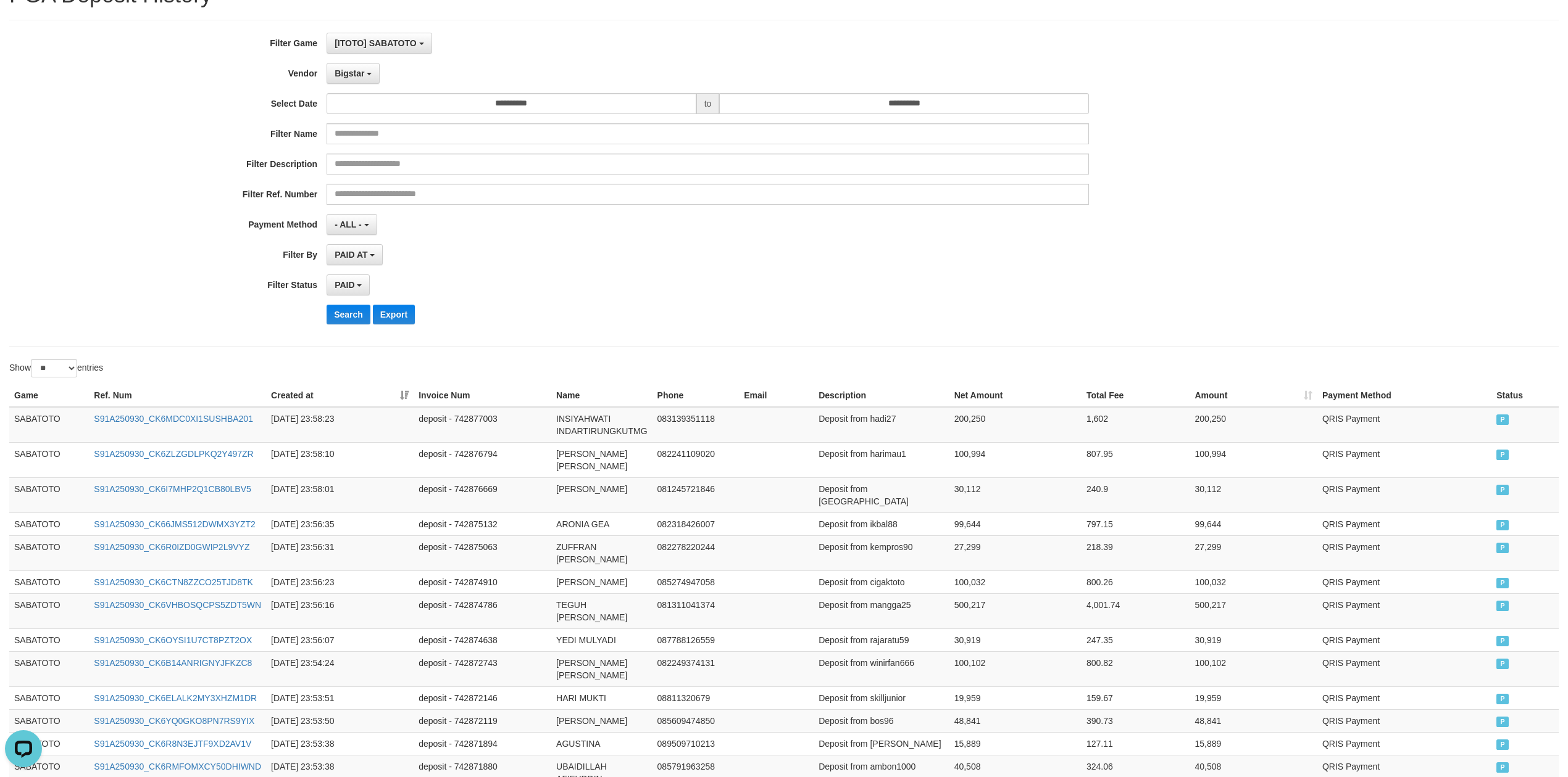
scroll to position [0, 0]
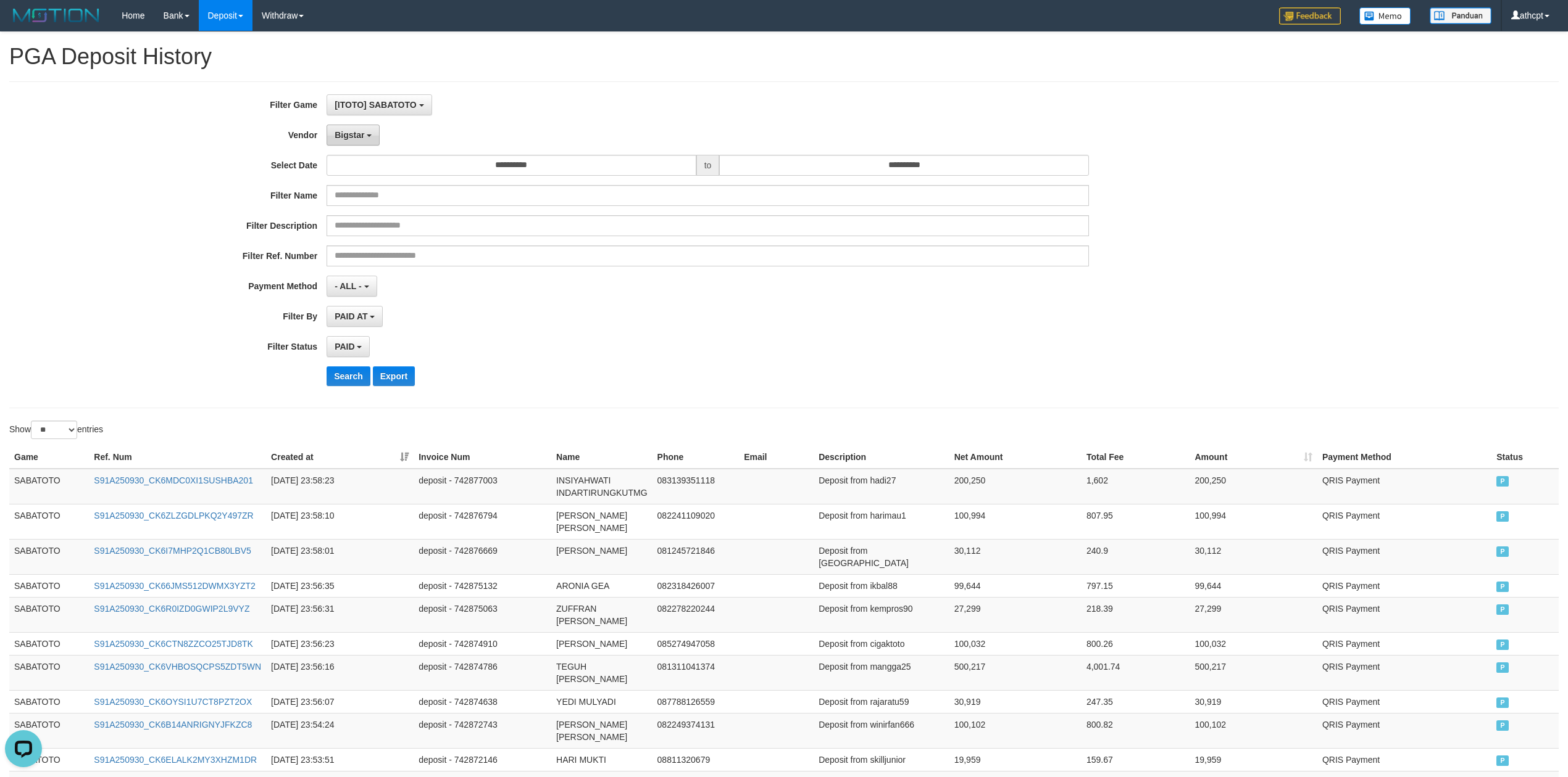
click at [358, 141] on button "Bigstar" at bounding box center [353, 135] width 53 height 21
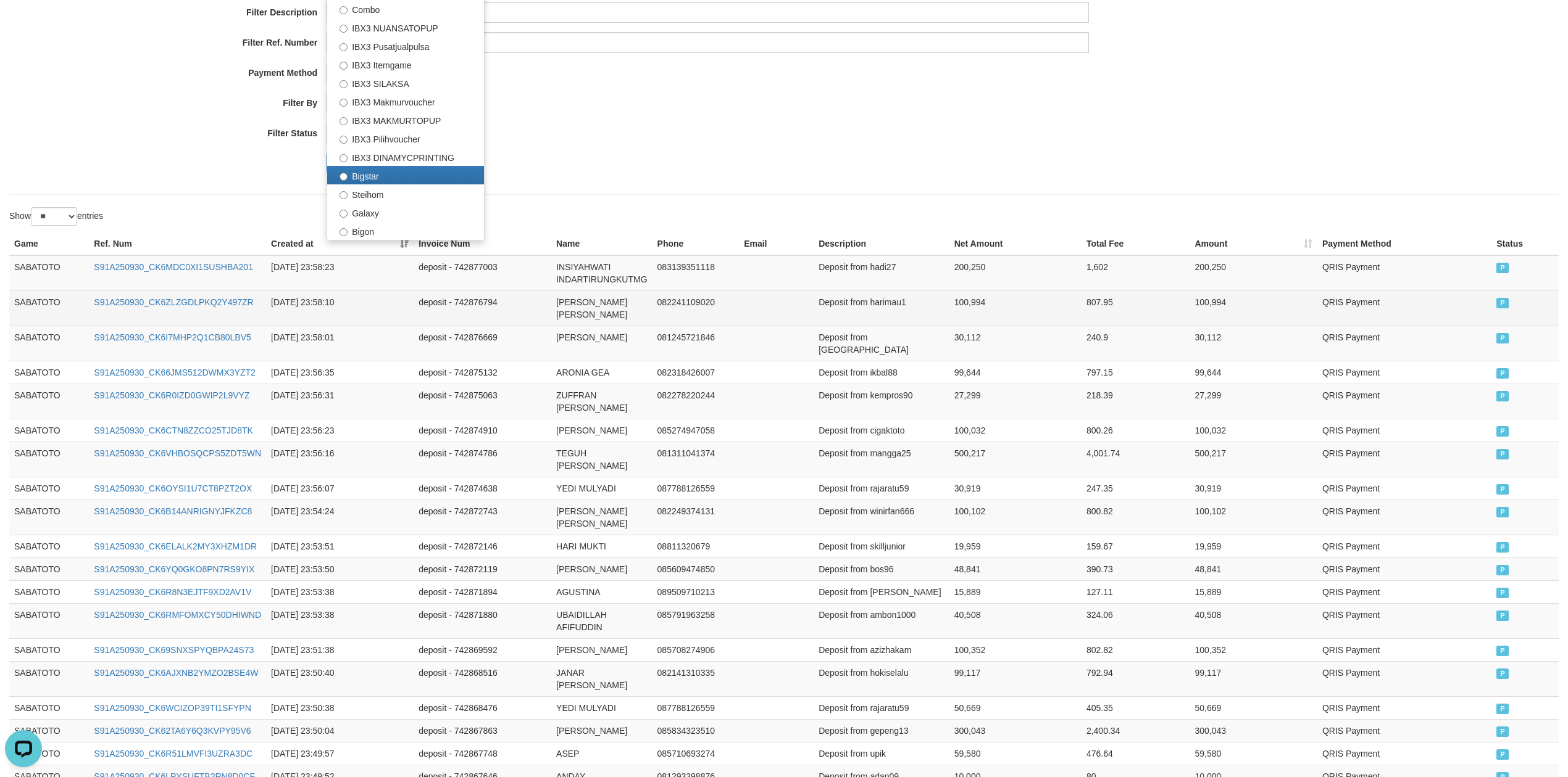
scroll to position [220, 0]
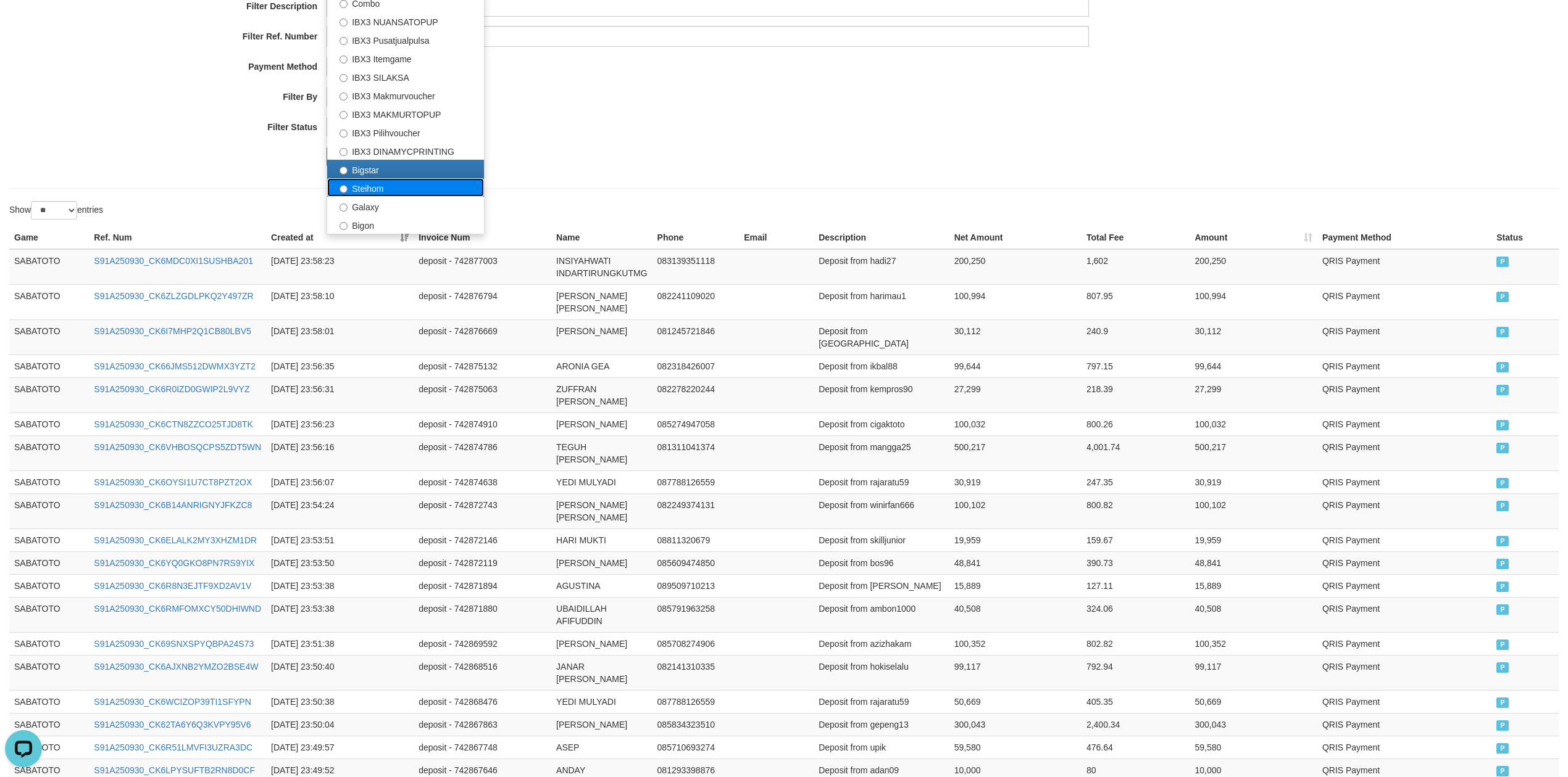
click at [380, 191] on label "Steihom" at bounding box center [405, 188] width 157 height 19
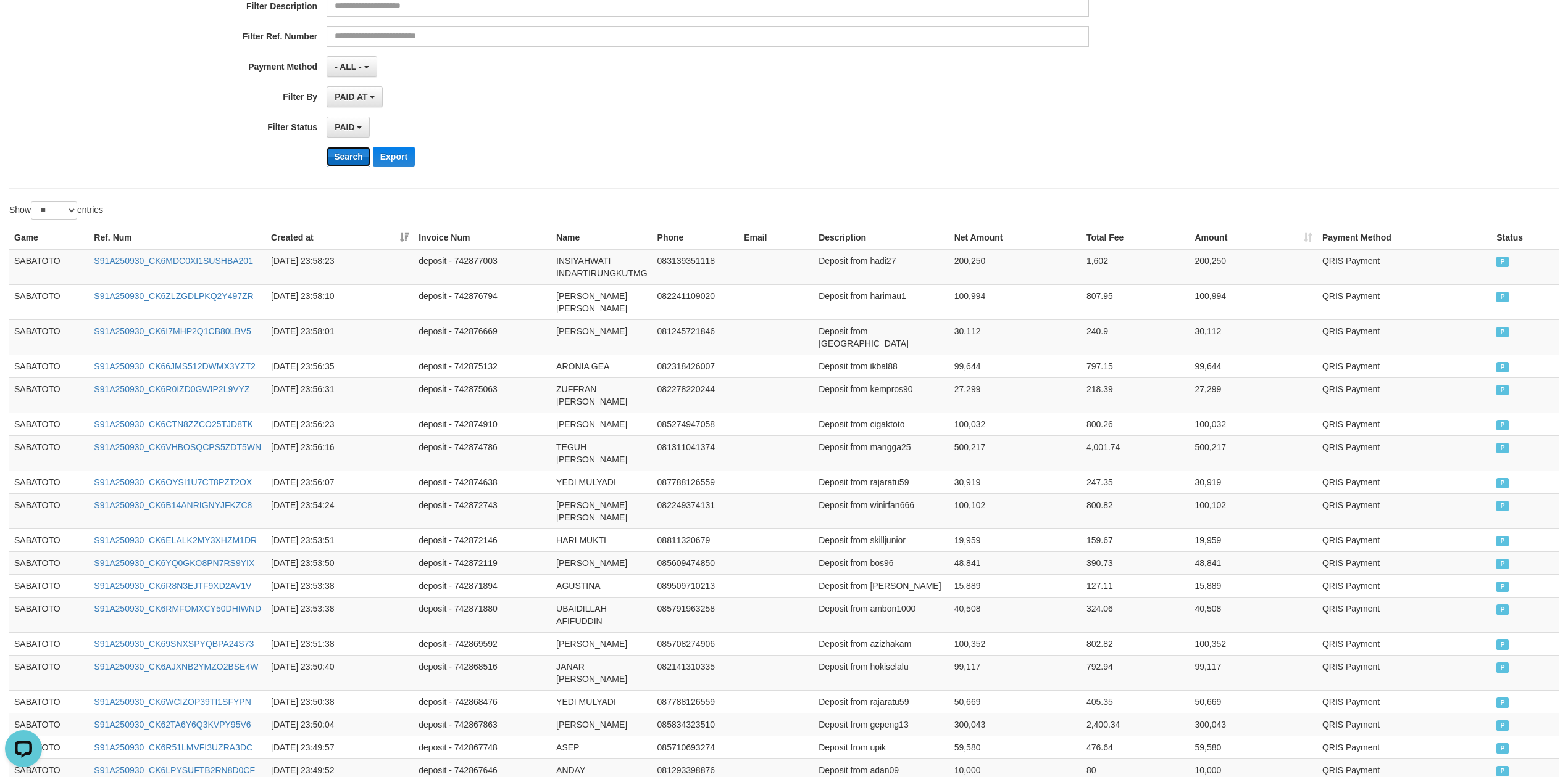
click at [339, 163] on button "Search" at bounding box center [348, 157] width 44 height 20
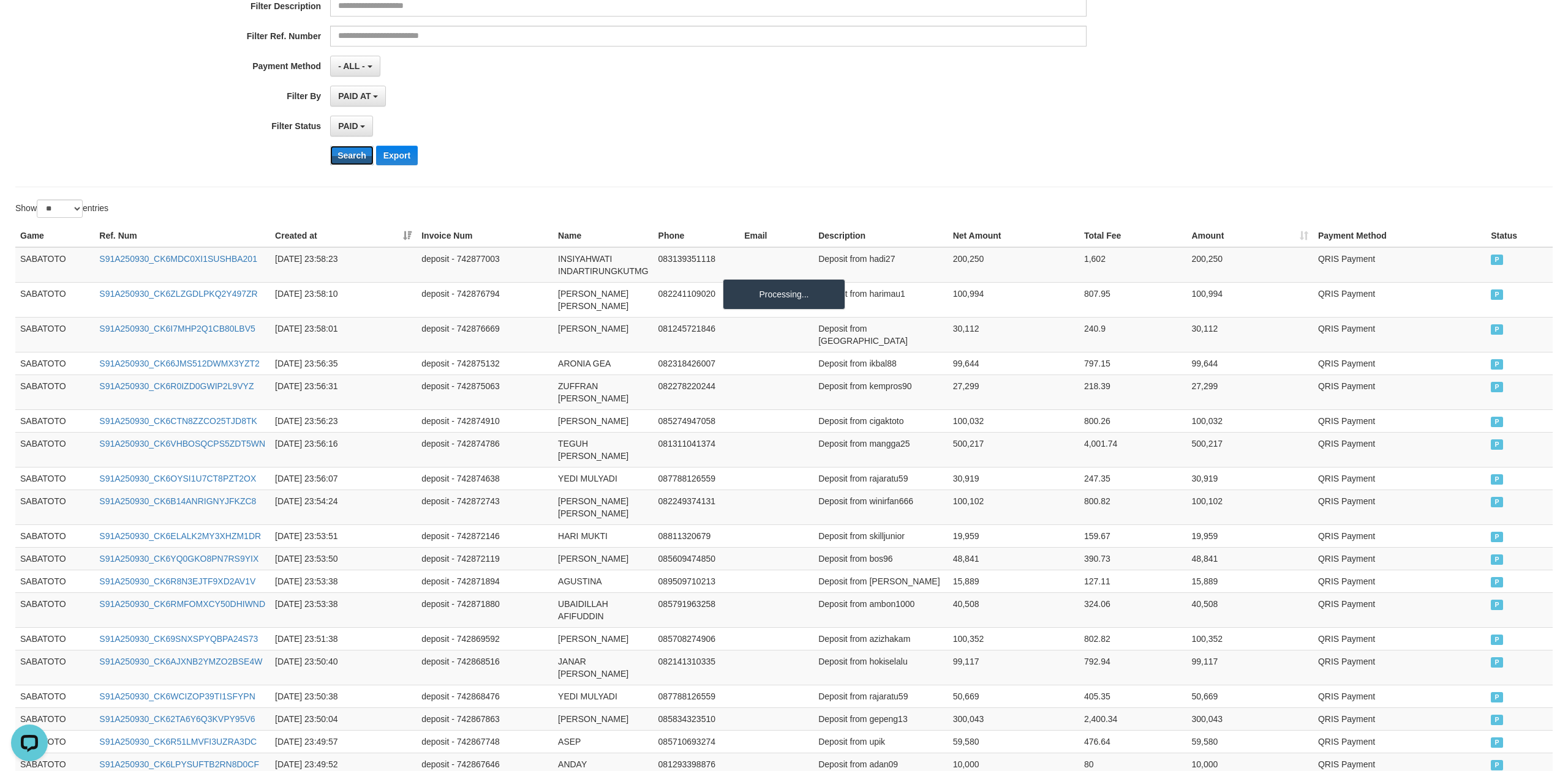
scroll to position [0, 0]
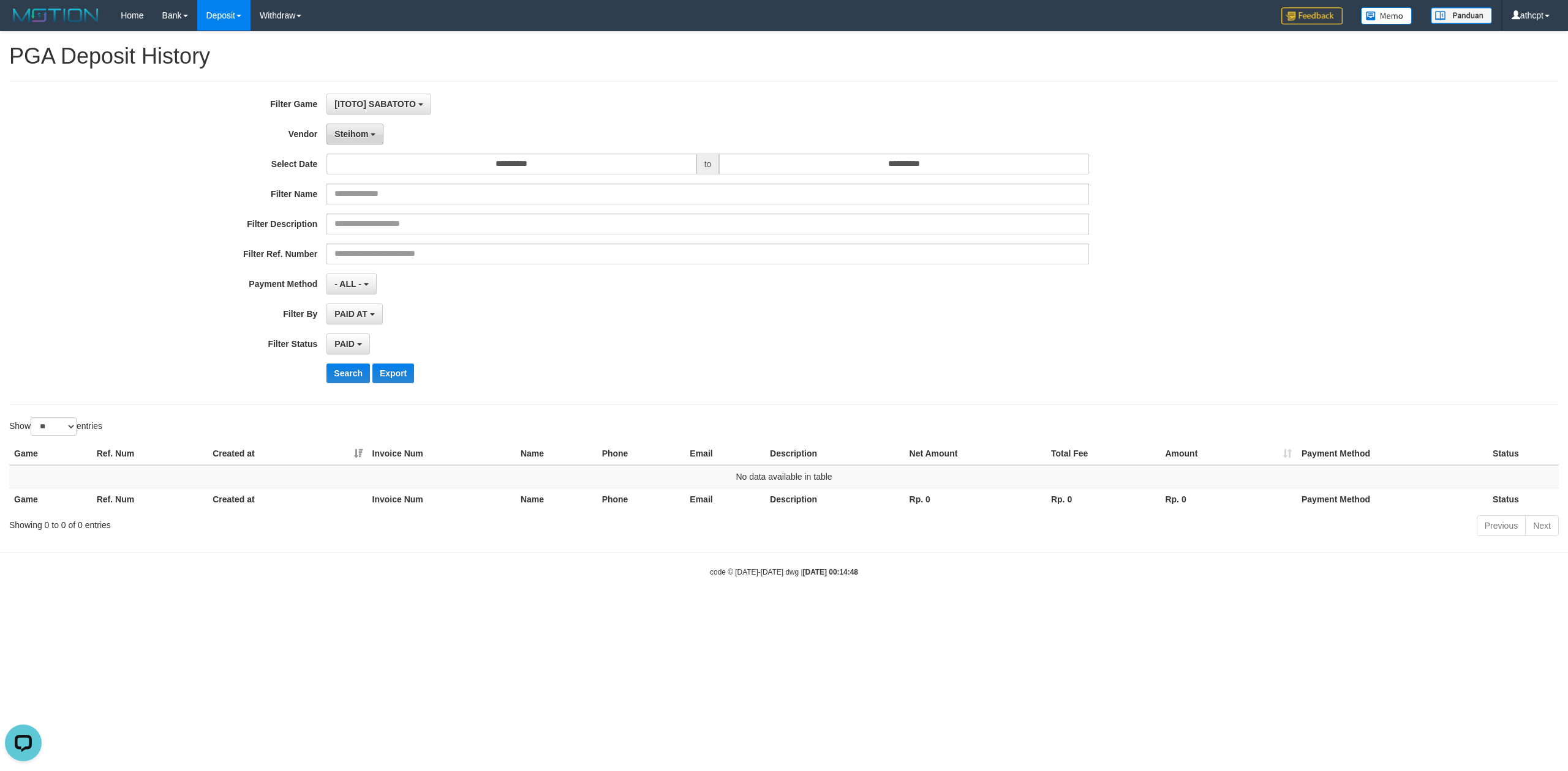
click at [364, 123] on button "Steihom" at bounding box center [355, 134] width 57 height 21
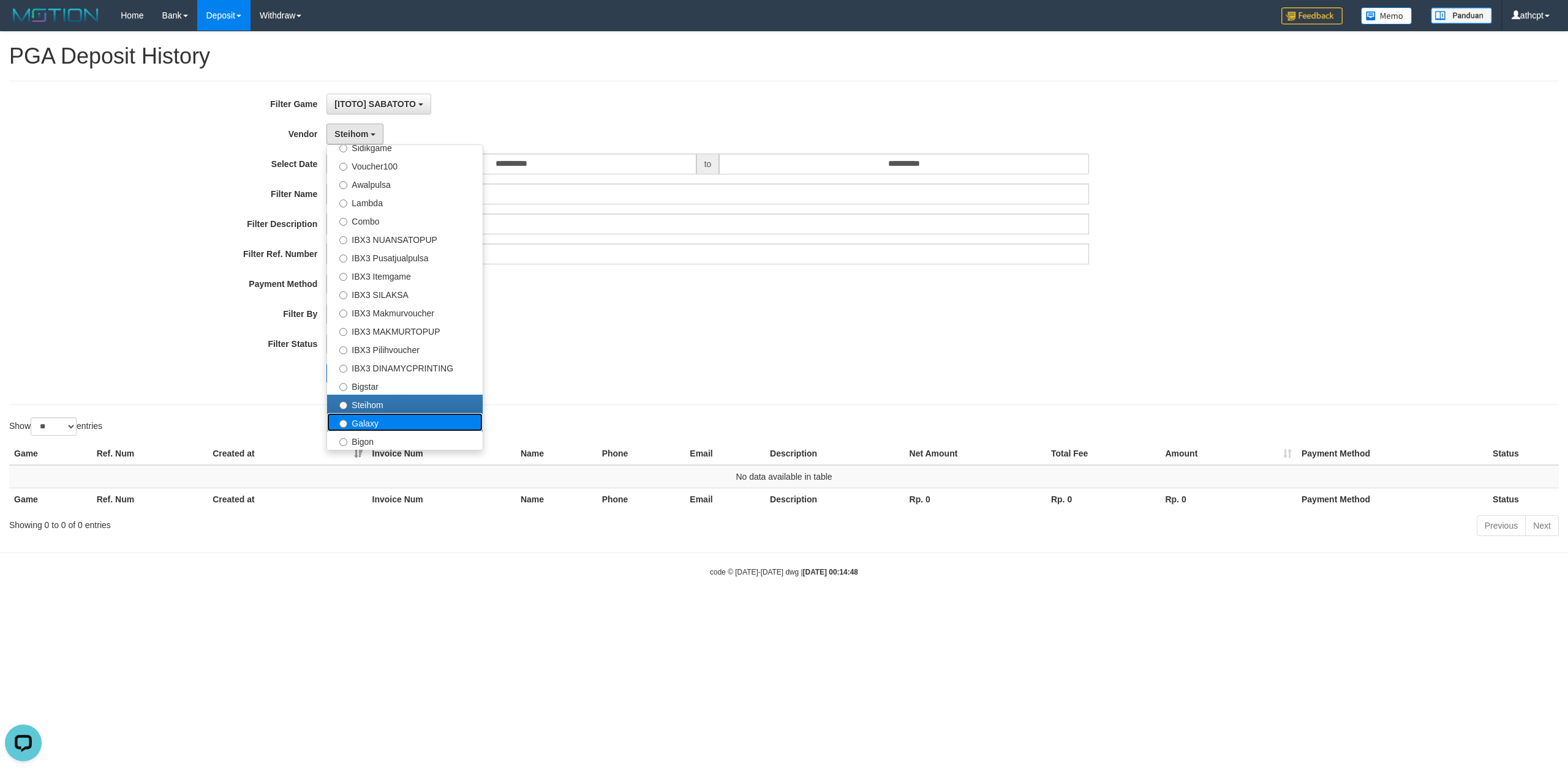
click at [372, 428] on label "Galaxy" at bounding box center [404, 423] width 156 height 18
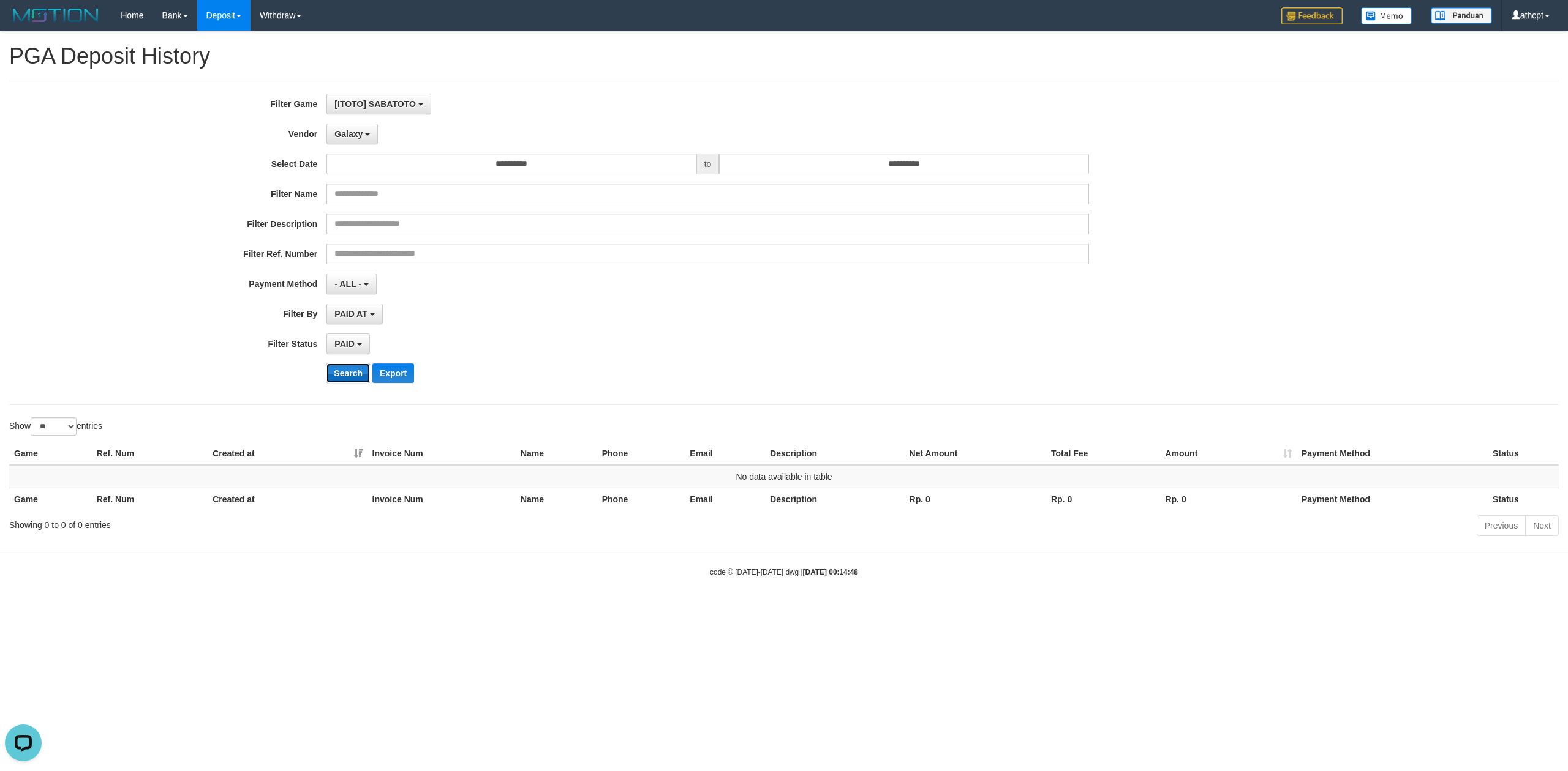
click at [345, 369] on button "Search" at bounding box center [348, 374] width 44 height 20
click at [355, 133] on span "Galaxy" at bounding box center [349, 134] width 28 height 10
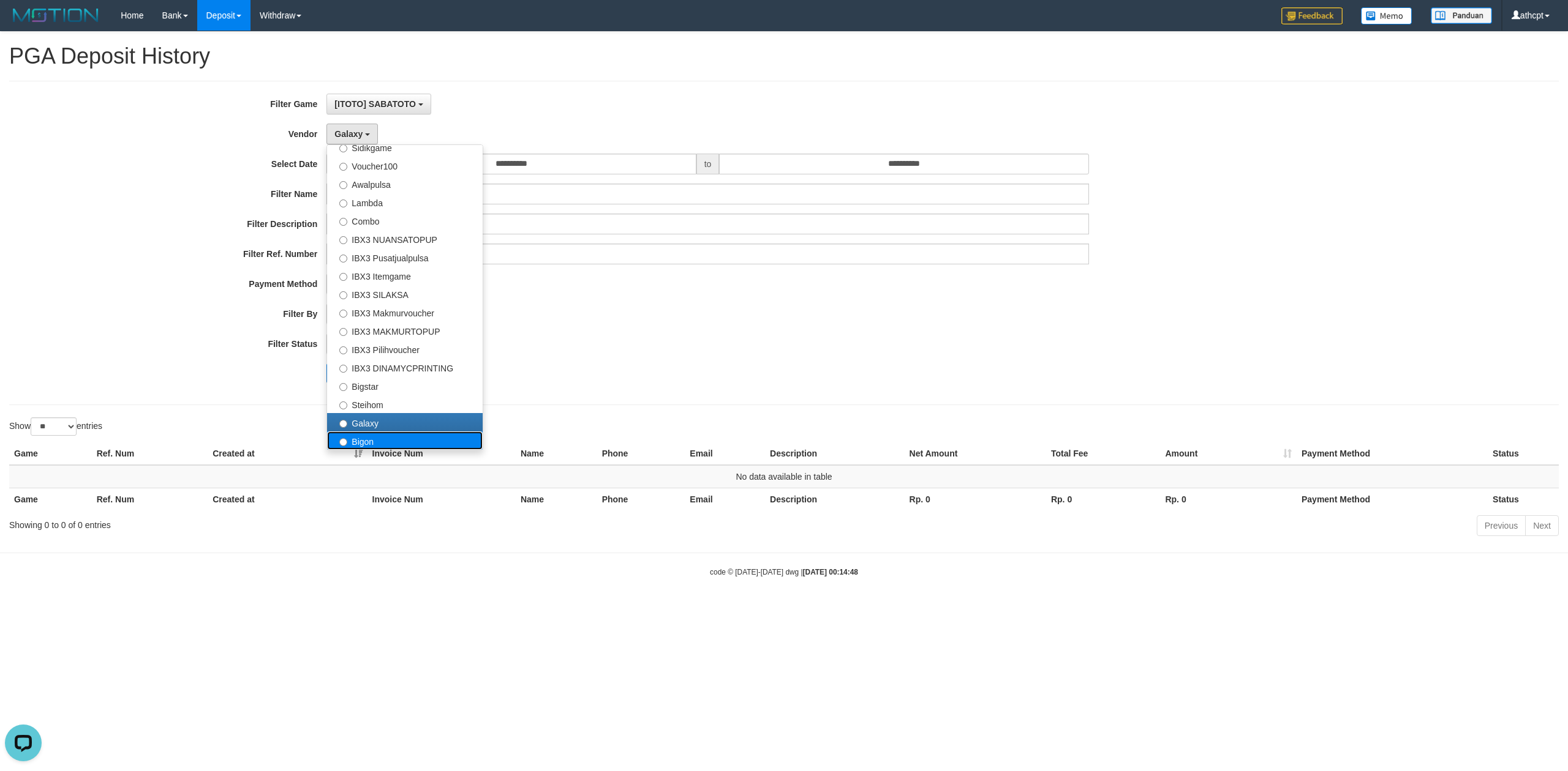
click at [382, 445] on label "Bigon" at bounding box center [404, 440] width 156 height 18
select select "**********"
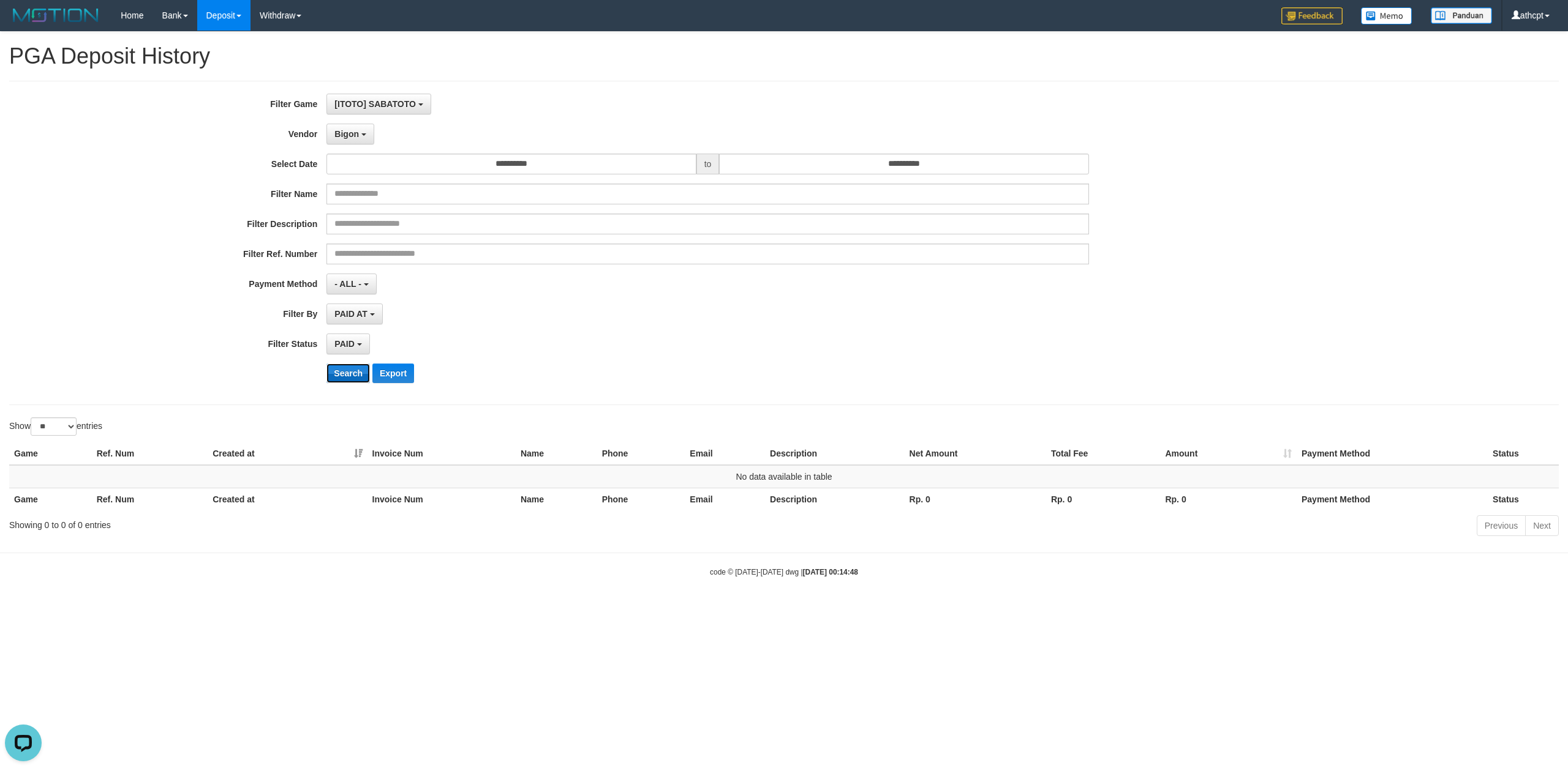
click at [344, 368] on button "Search" at bounding box center [348, 374] width 44 height 20
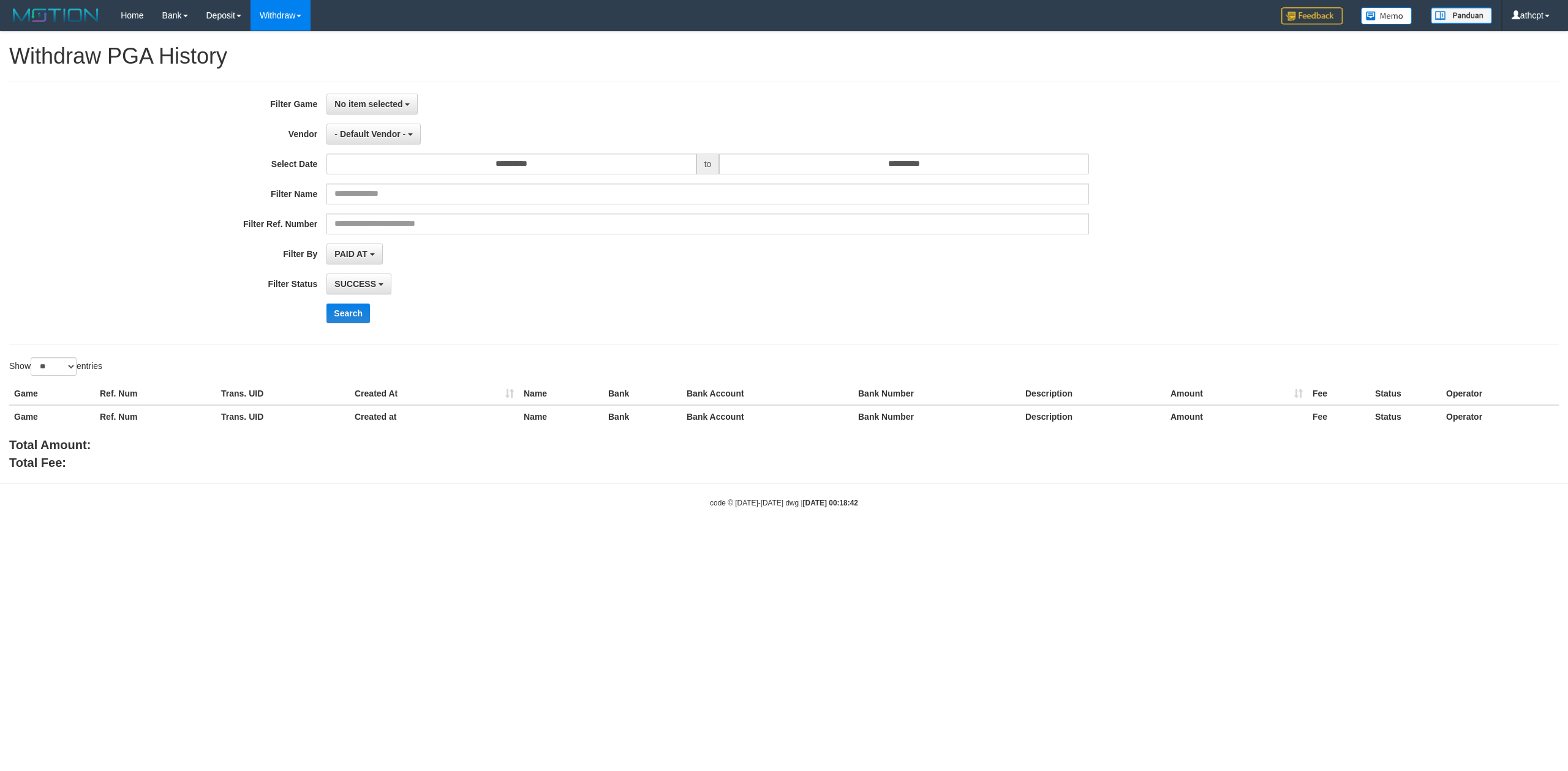
select select
select select "**"
click at [388, 105] on span "No item selected" at bounding box center [368, 104] width 68 height 10
click at [402, 170] on label "[ITOTO] SABATOTO" at bounding box center [404, 167] width 156 height 18
select select "***"
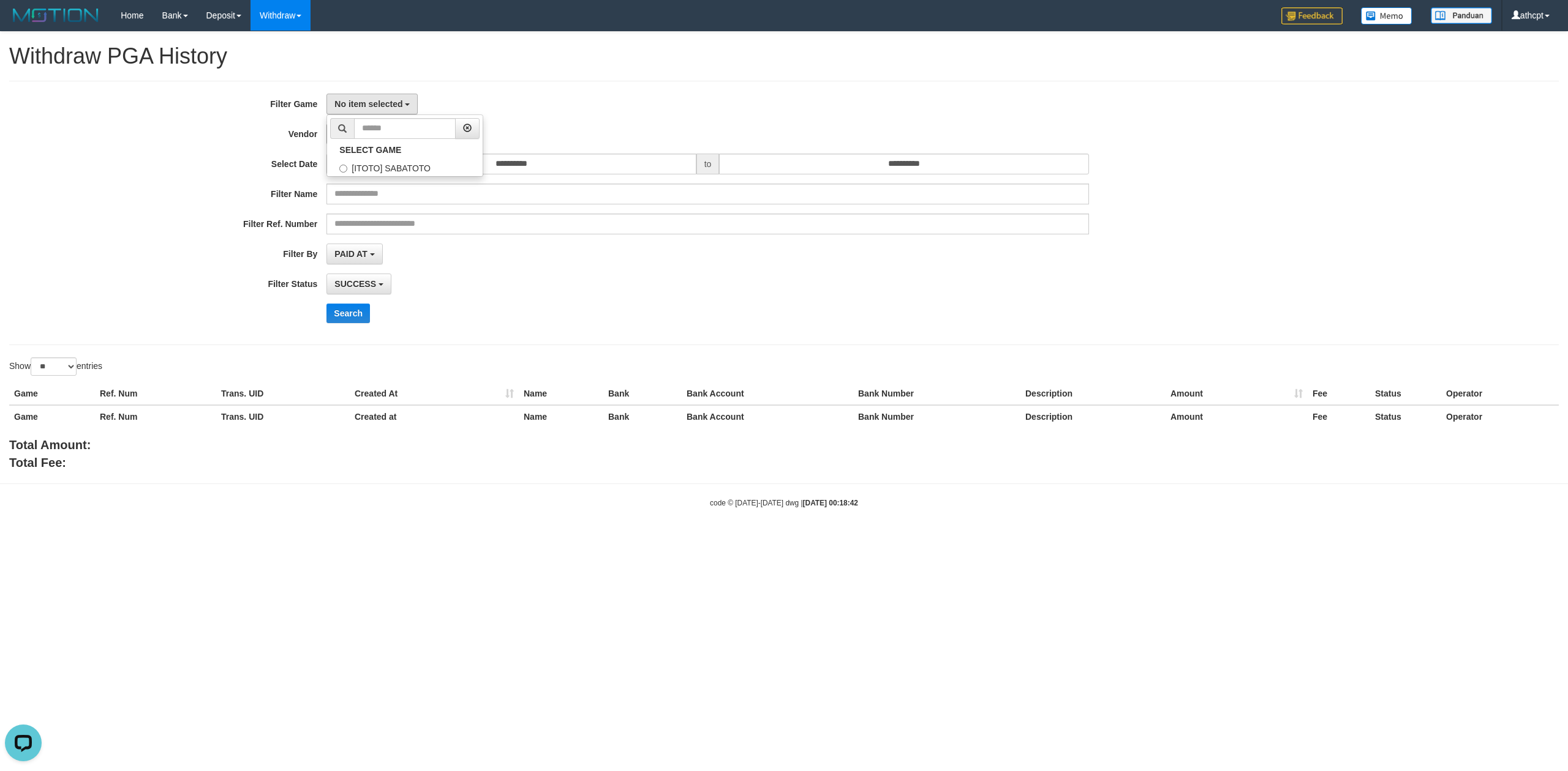
scroll to position [10, 0]
click at [387, 143] on button "- Default Vendor -" at bounding box center [373, 134] width 94 height 21
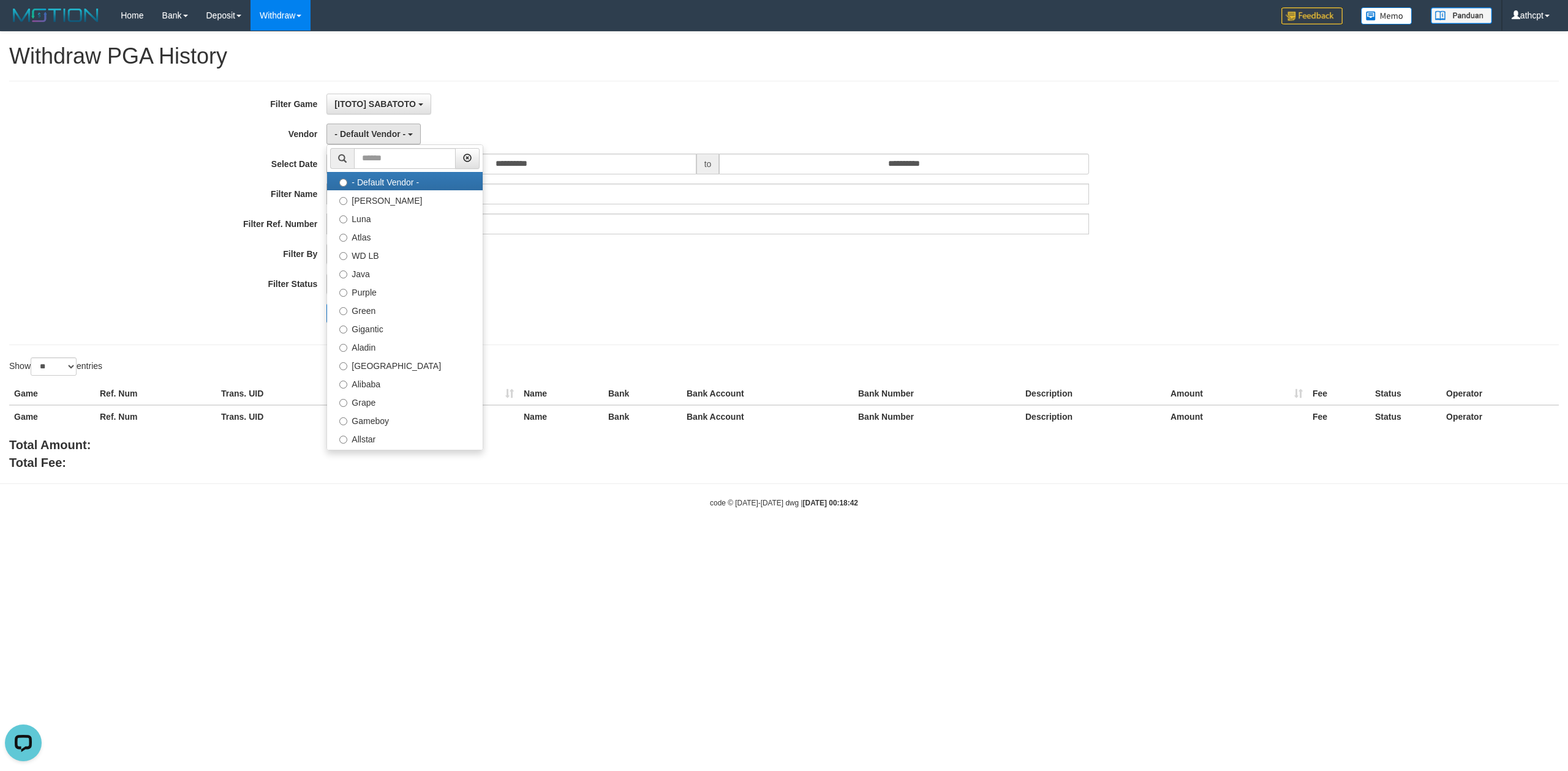
click at [687, 308] on div "Search" at bounding box center [816, 313] width 980 height 20
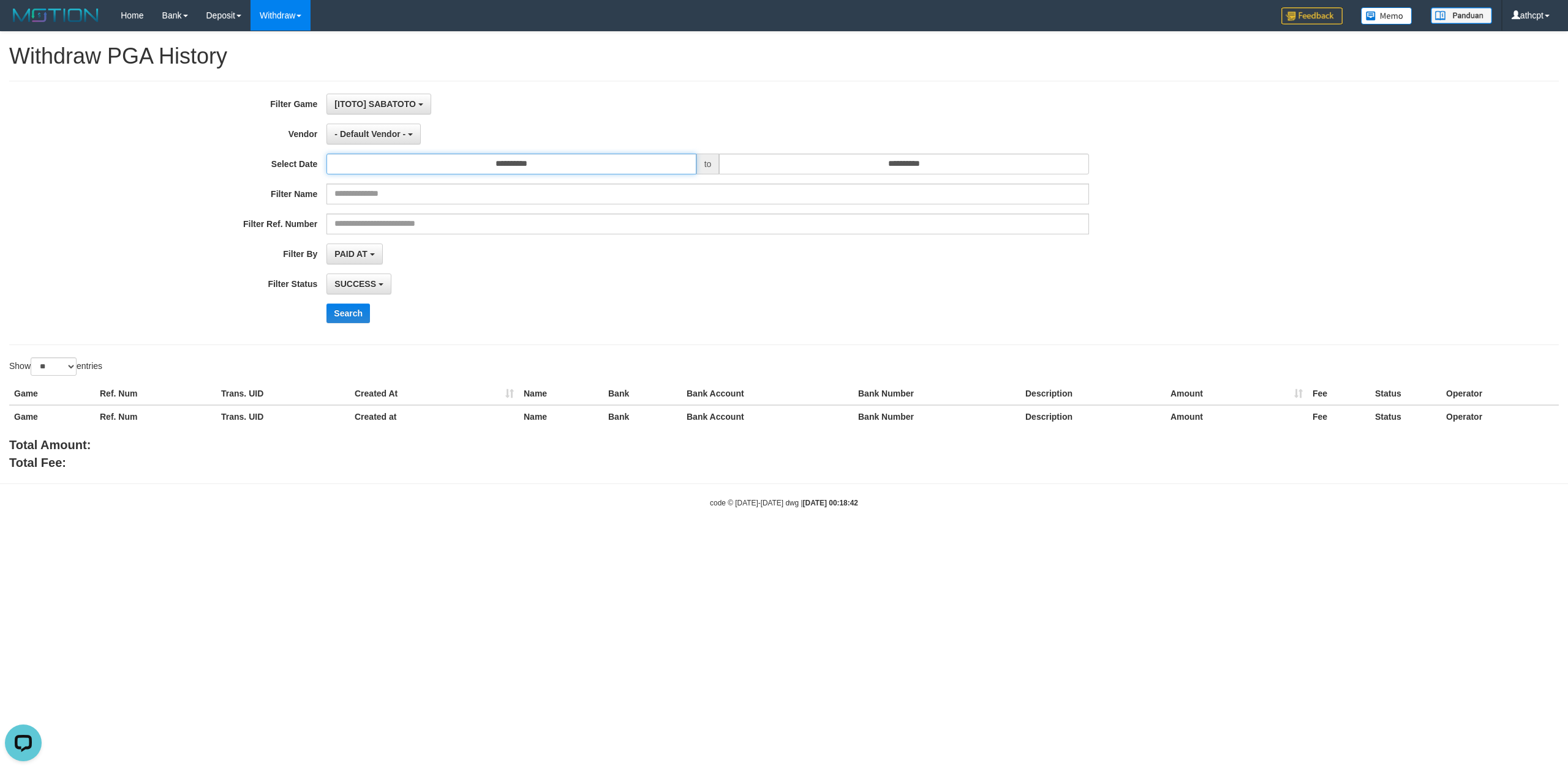
click at [571, 172] on input "**********" at bounding box center [511, 164] width 369 height 21
click at [358, 227] on td "30" at bounding box center [357, 226] width 17 height 18
type input "**********"
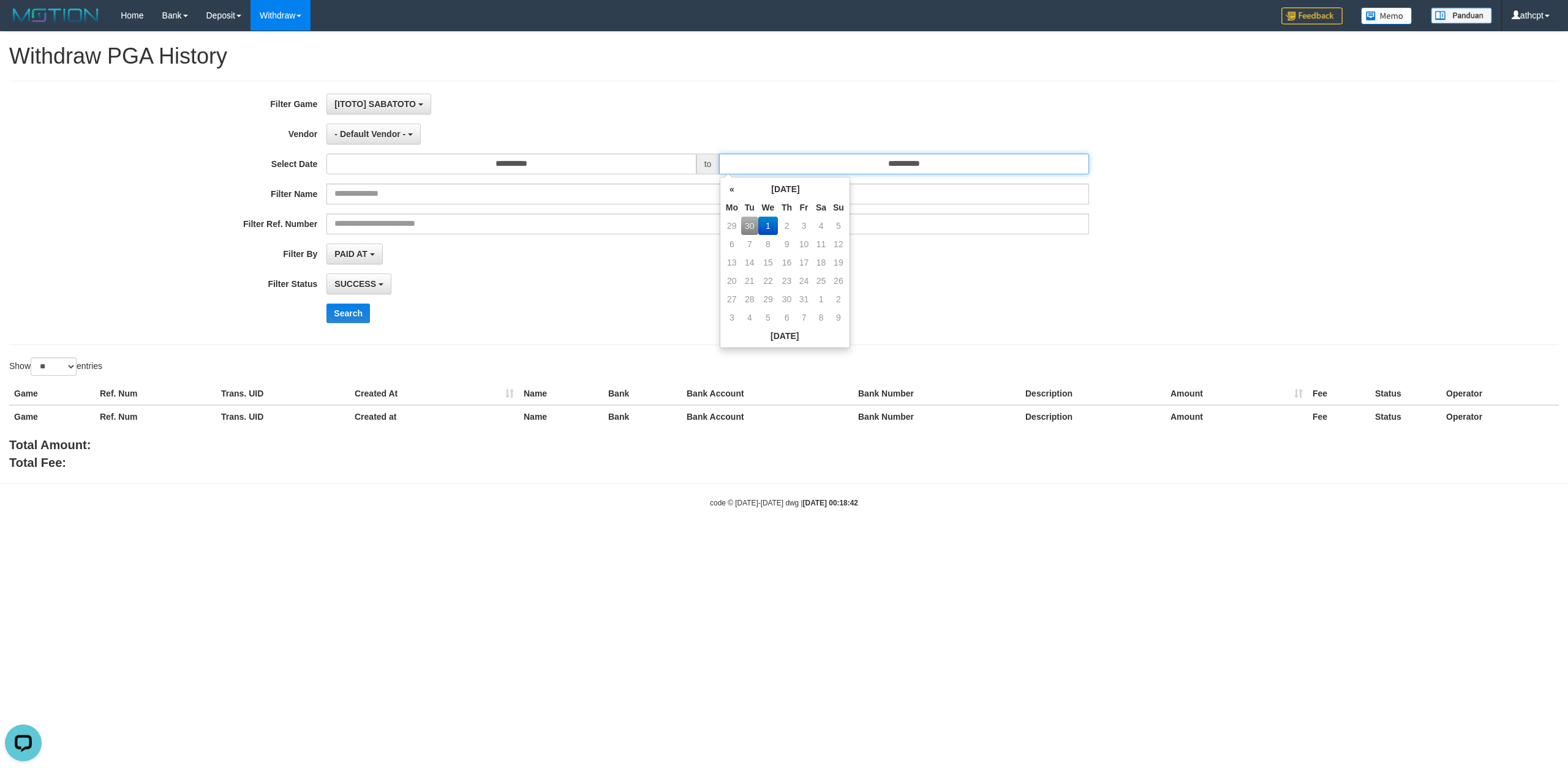
click at [947, 170] on input "**********" at bounding box center [904, 164] width 369 height 21
click at [743, 225] on td "30" at bounding box center [750, 226] width 17 height 18
type input "**********"
click at [522, 303] on div "**********" at bounding box center [653, 213] width 1306 height 239
click at [385, 143] on button "- Default Vendor -" at bounding box center [373, 134] width 94 height 21
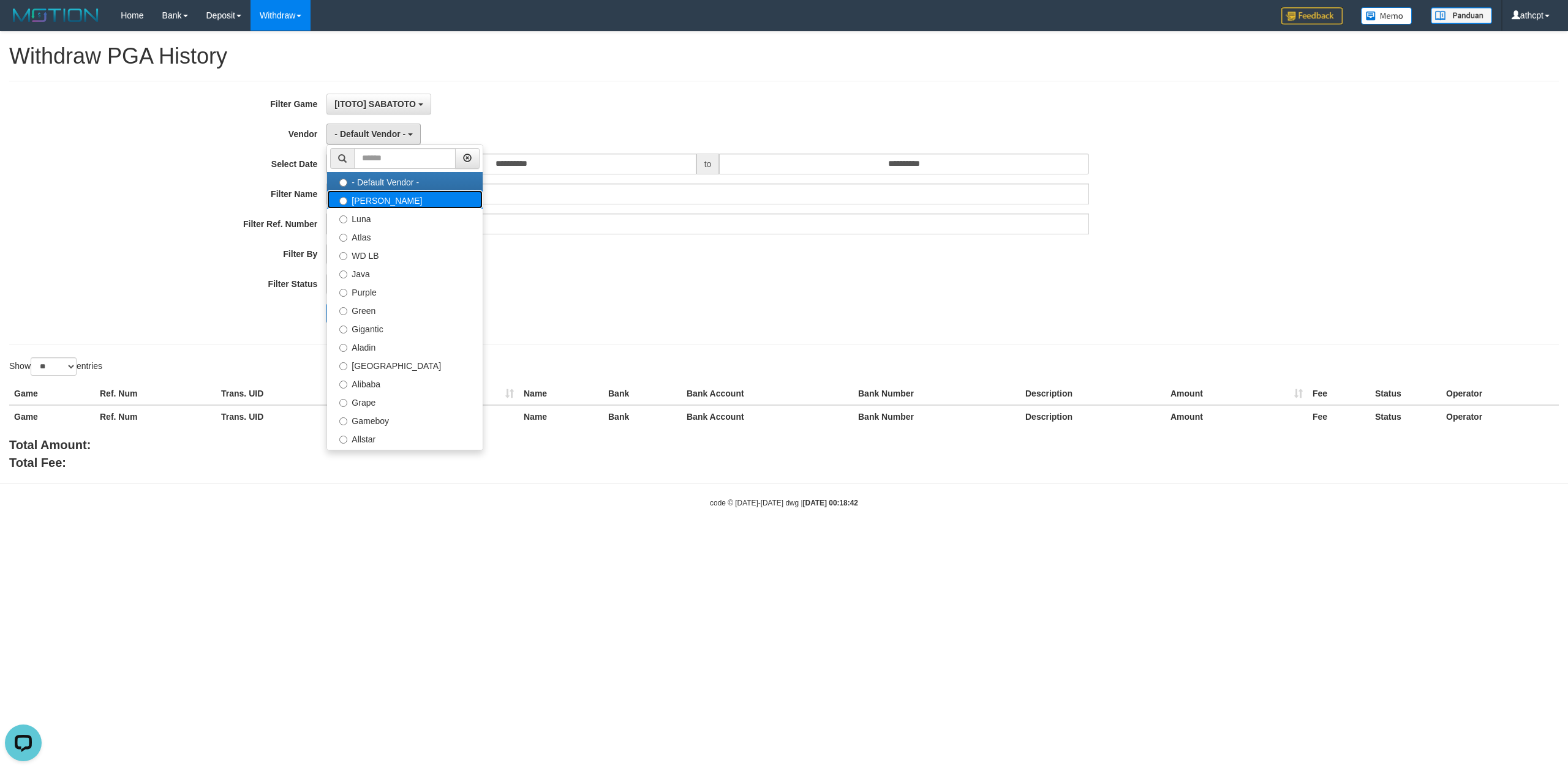
click at [393, 204] on label "[PERSON_NAME]" at bounding box center [404, 200] width 156 height 18
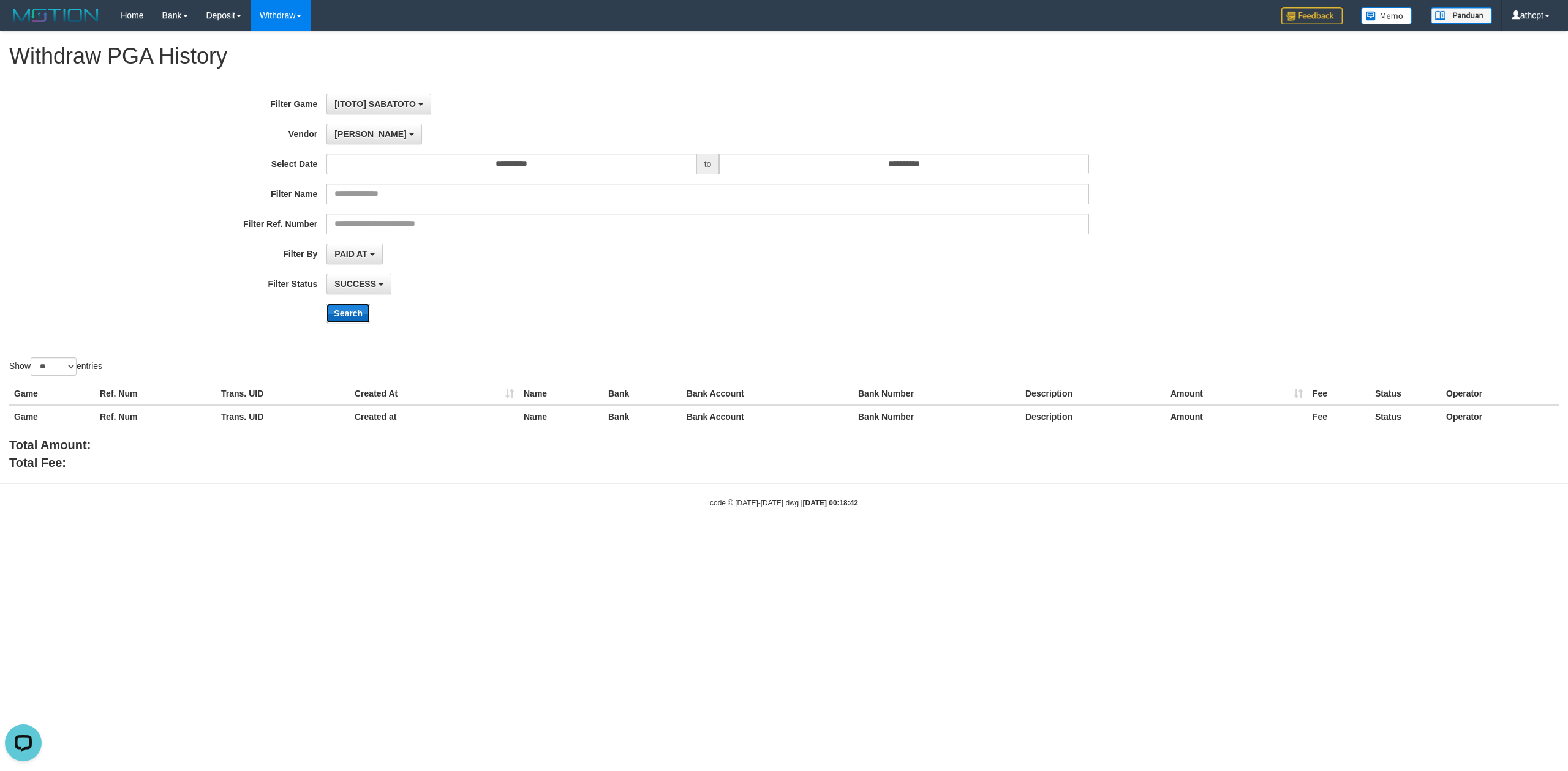
click at [353, 315] on button "Search" at bounding box center [348, 313] width 44 height 20
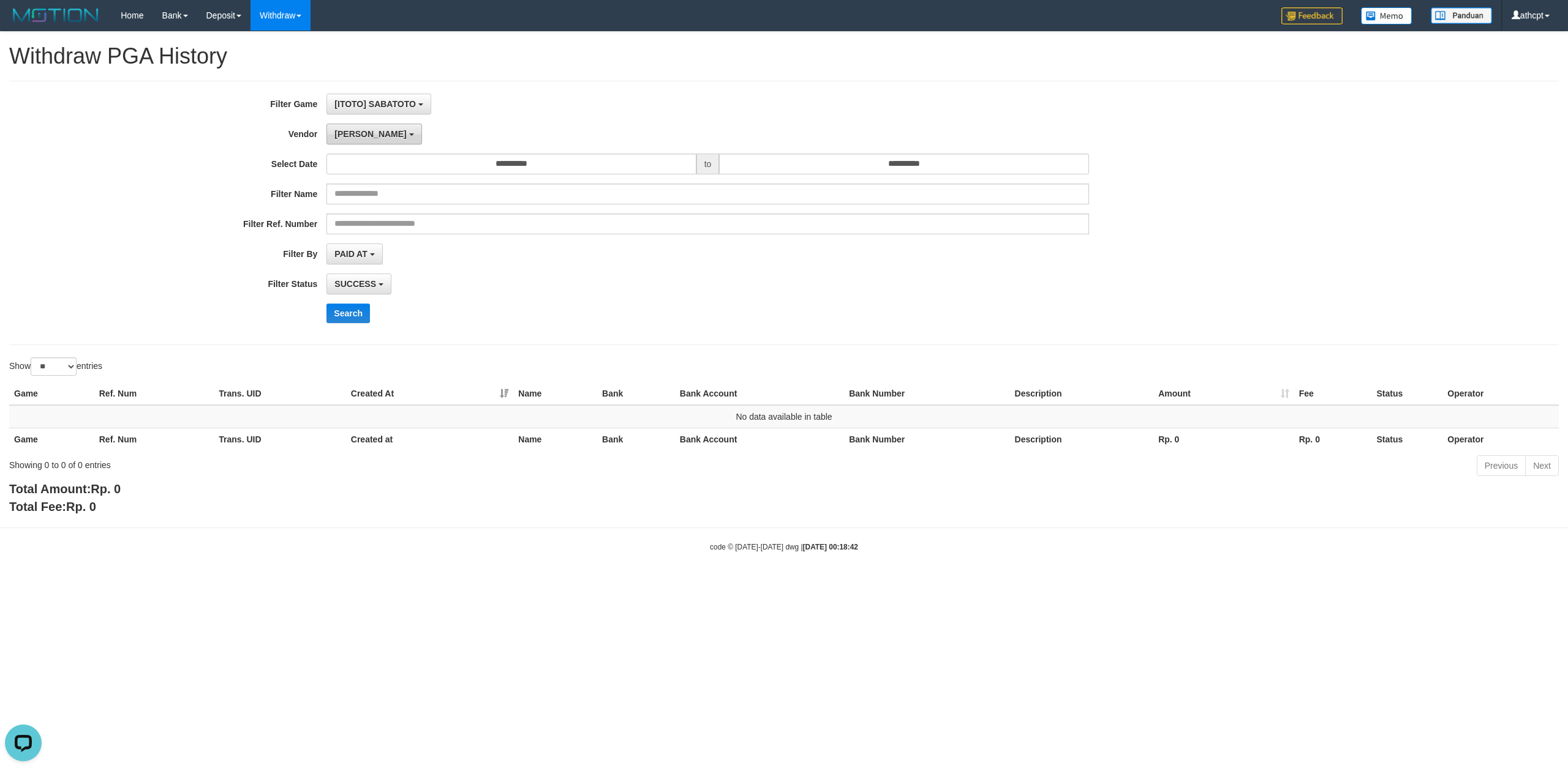
click at [358, 139] on button "[PERSON_NAME]" at bounding box center [374, 134] width 95 height 21
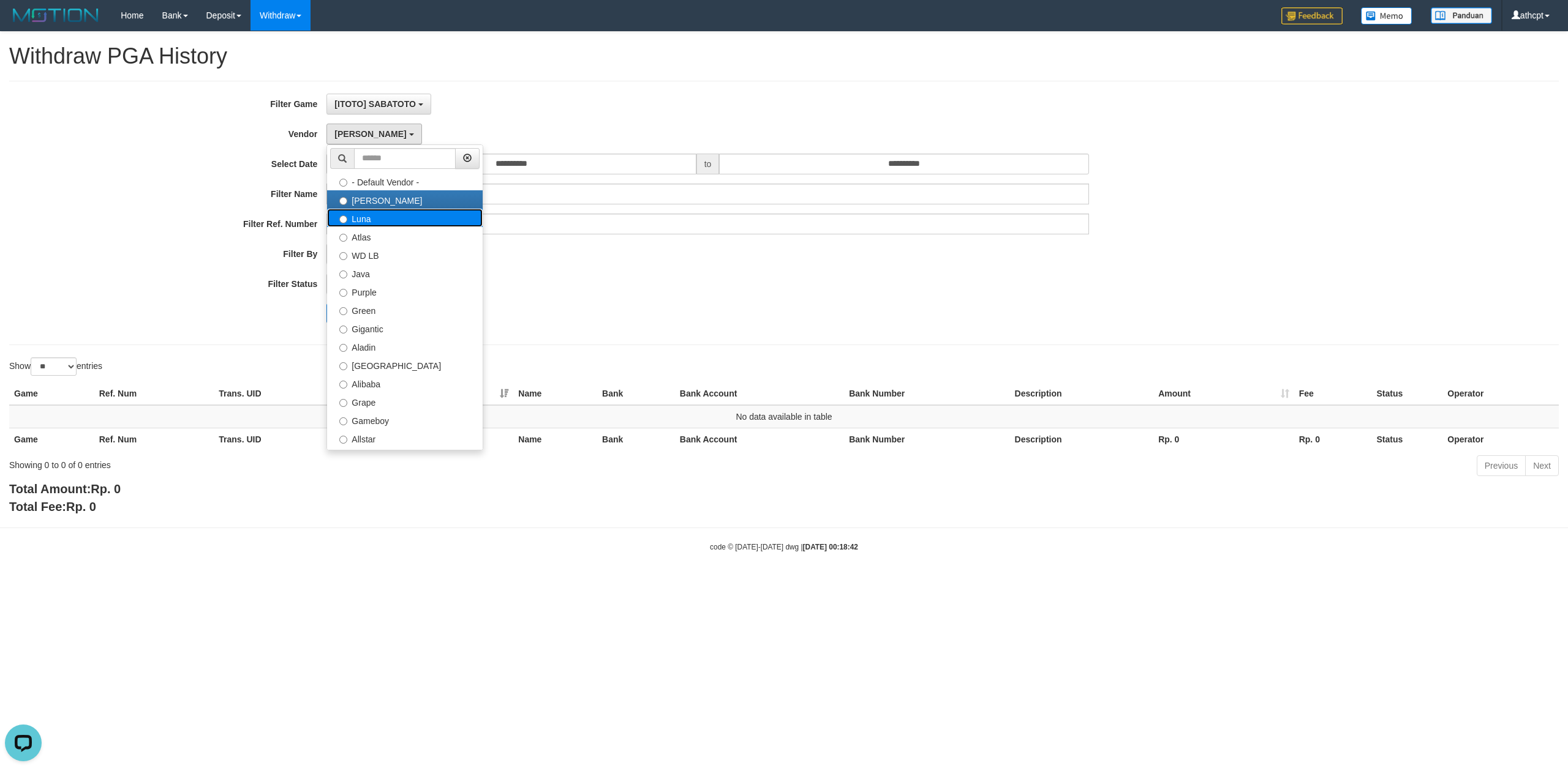
click at [380, 221] on label "Luna" at bounding box center [404, 218] width 156 height 18
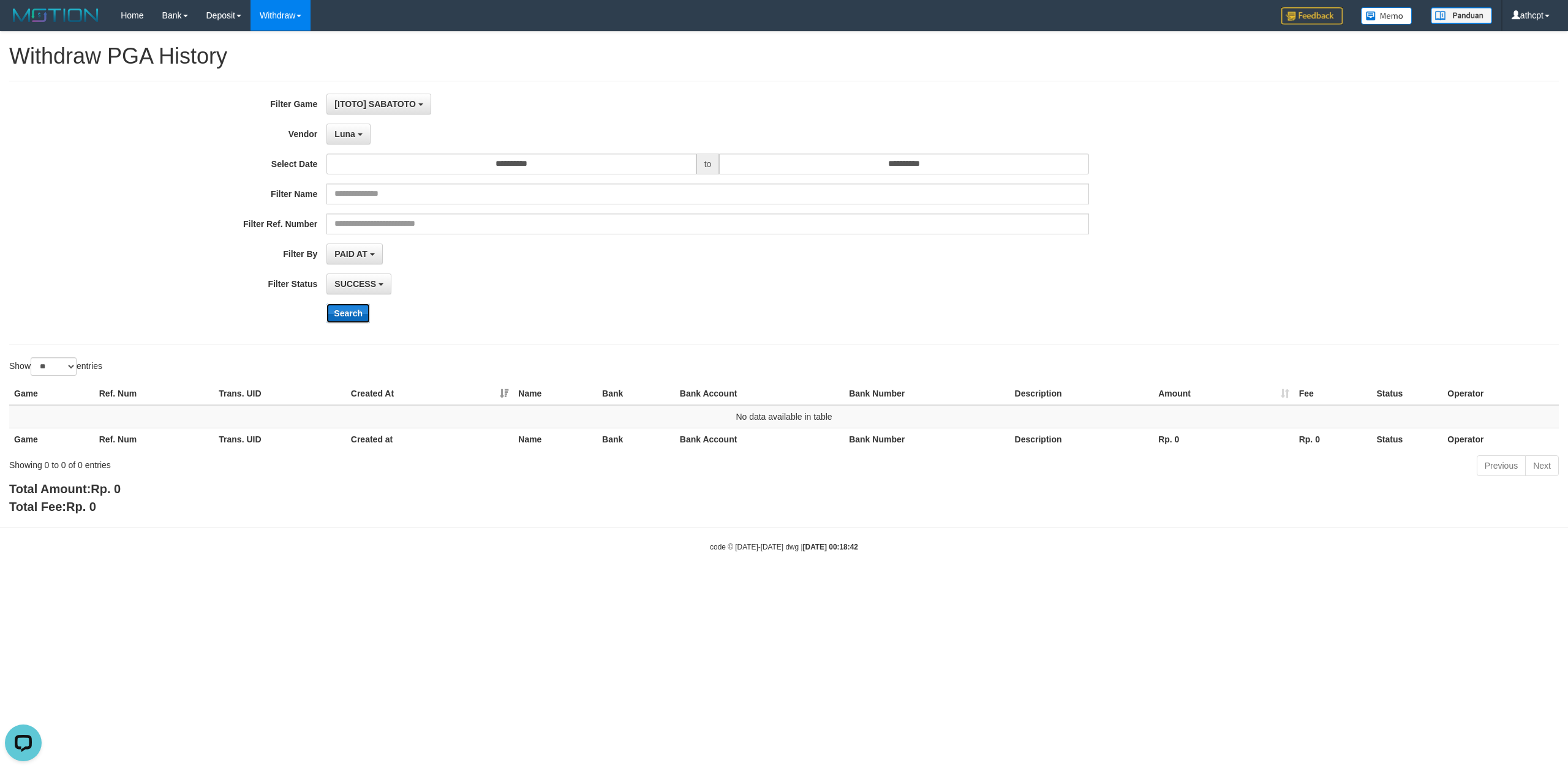
click at [339, 313] on button "Search" at bounding box center [348, 313] width 44 height 20
click at [347, 138] on span "Luna" at bounding box center [344, 134] width 20 height 10
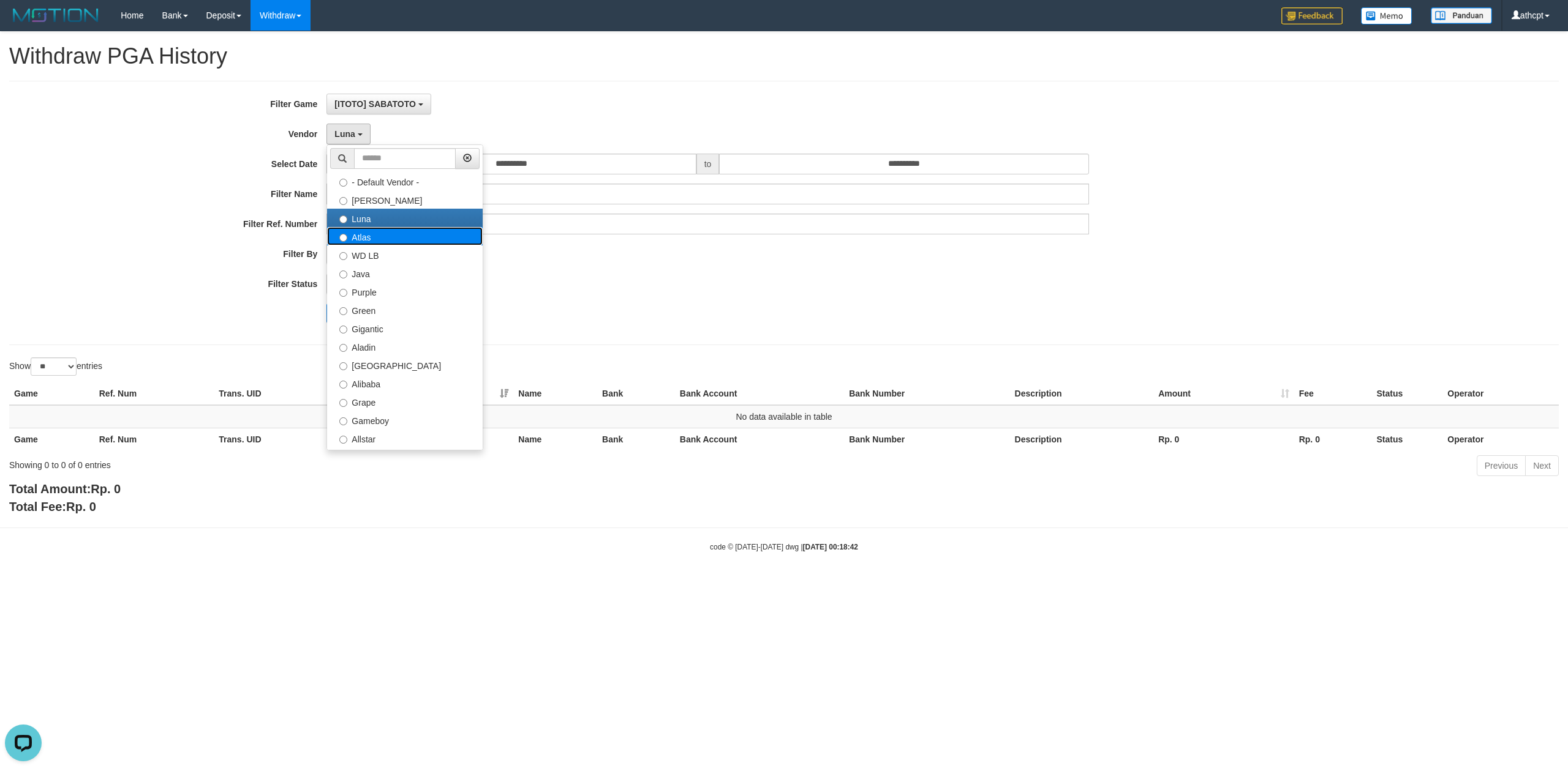
click at [387, 239] on label "Atlas" at bounding box center [404, 237] width 156 height 18
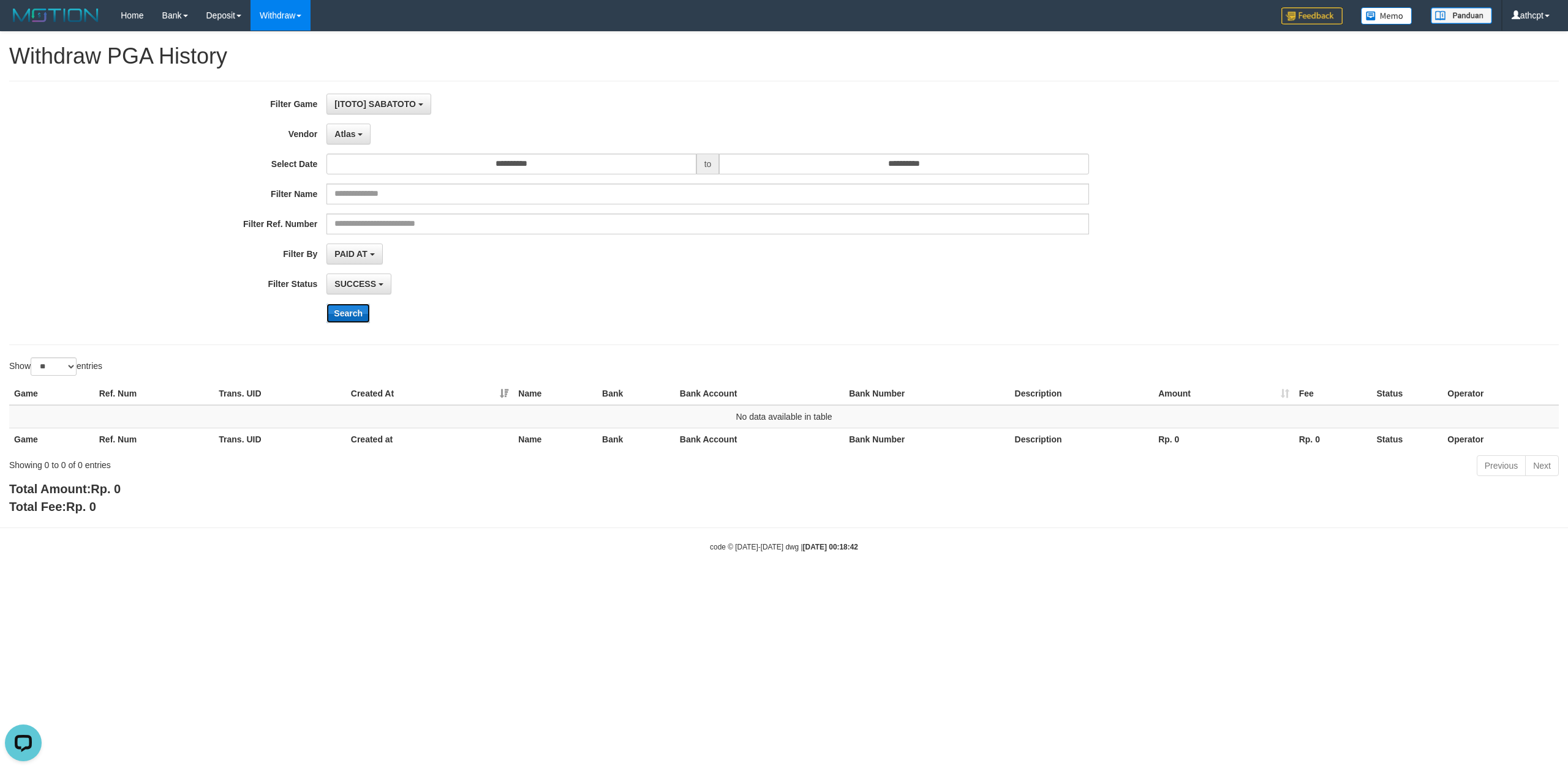
click at [332, 314] on button "Search" at bounding box center [348, 313] width 44 height 20
click at [355, 135] on span "Atlas" at bounding box center [345, 134] width 21 height 10
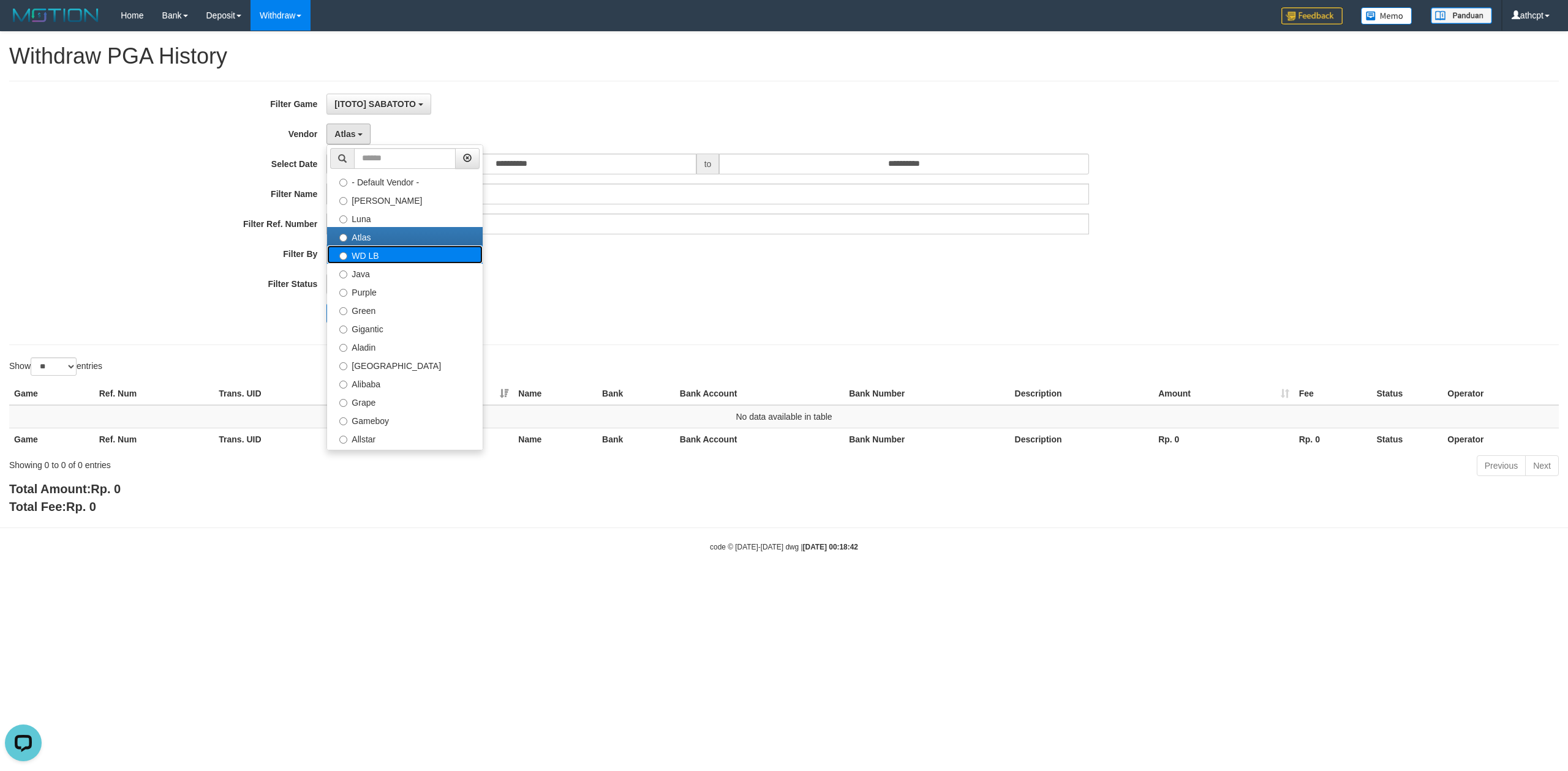
click at [400, 251] on label "WD LB" at bounding box center [404, 255] width 156 height 18
select select "**********"
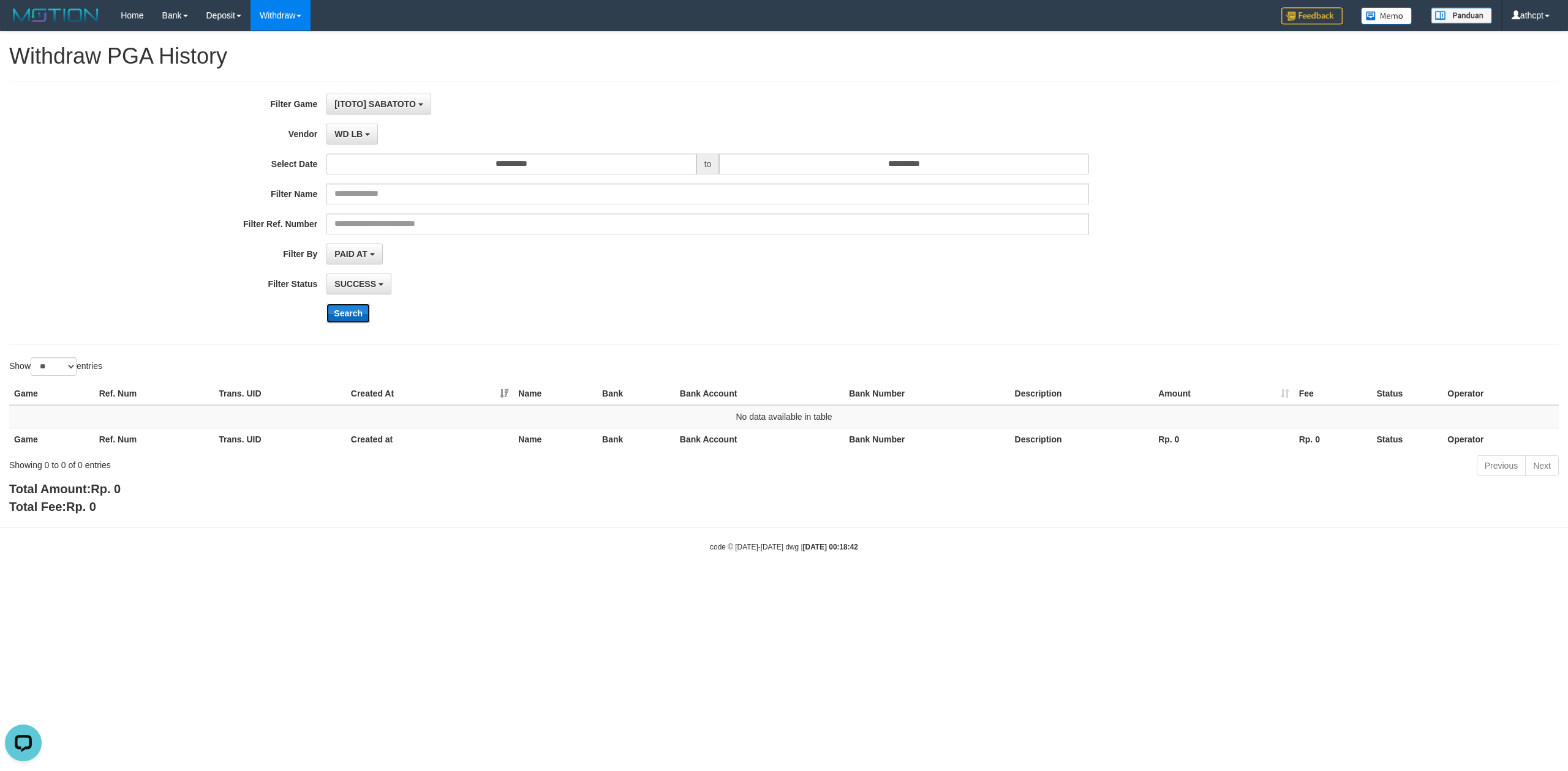
click at [345, 311] on button "Search" at bounding box center [348, 313] width 44 height 20
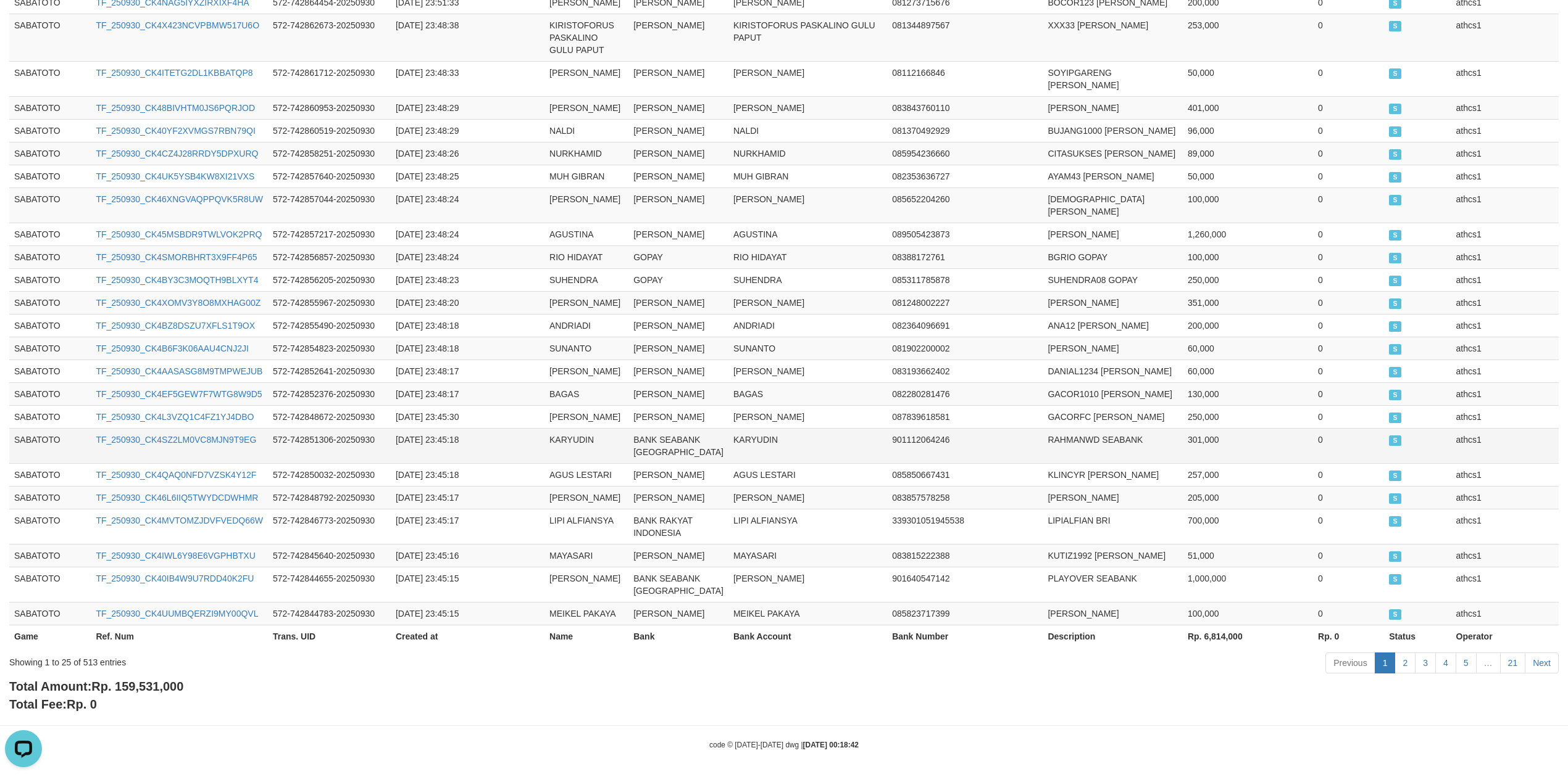
scroll to position [501, 0]
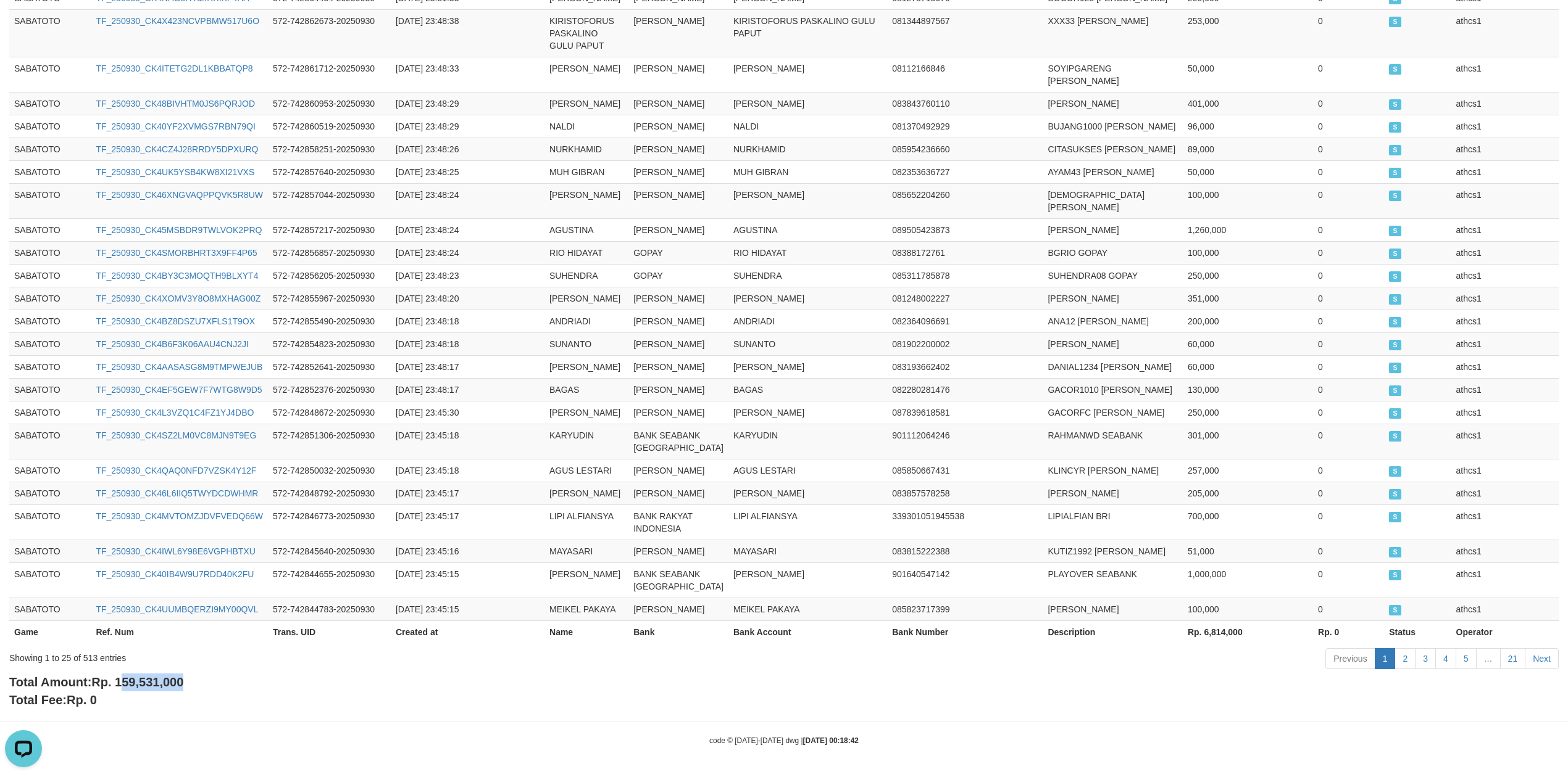
drag, startPoint x: 124, startPoint y: 680, endPoint x: 229, endPoint y: 688, distance: 105.3
click at [229, 688] on div "Total Amount: Rp. 159,531,000 Total Fee: Rp. 0" at bounding box center [784, 691] width 1549 height 35
click at [124, 680] on span "Rp. 159,531,000" at bounding box center [137, 682] width 92 height 14
drag, startPoint x: 121, startPoint y: 687, endPoint x: 311, endPoint y: 709, distance: 191.3
click at [255, 694] on div "Total Amount: Rp. 159,531,000 Total Fee: Rp. 0" at bounding box center [784, 691] width 1549 height 35
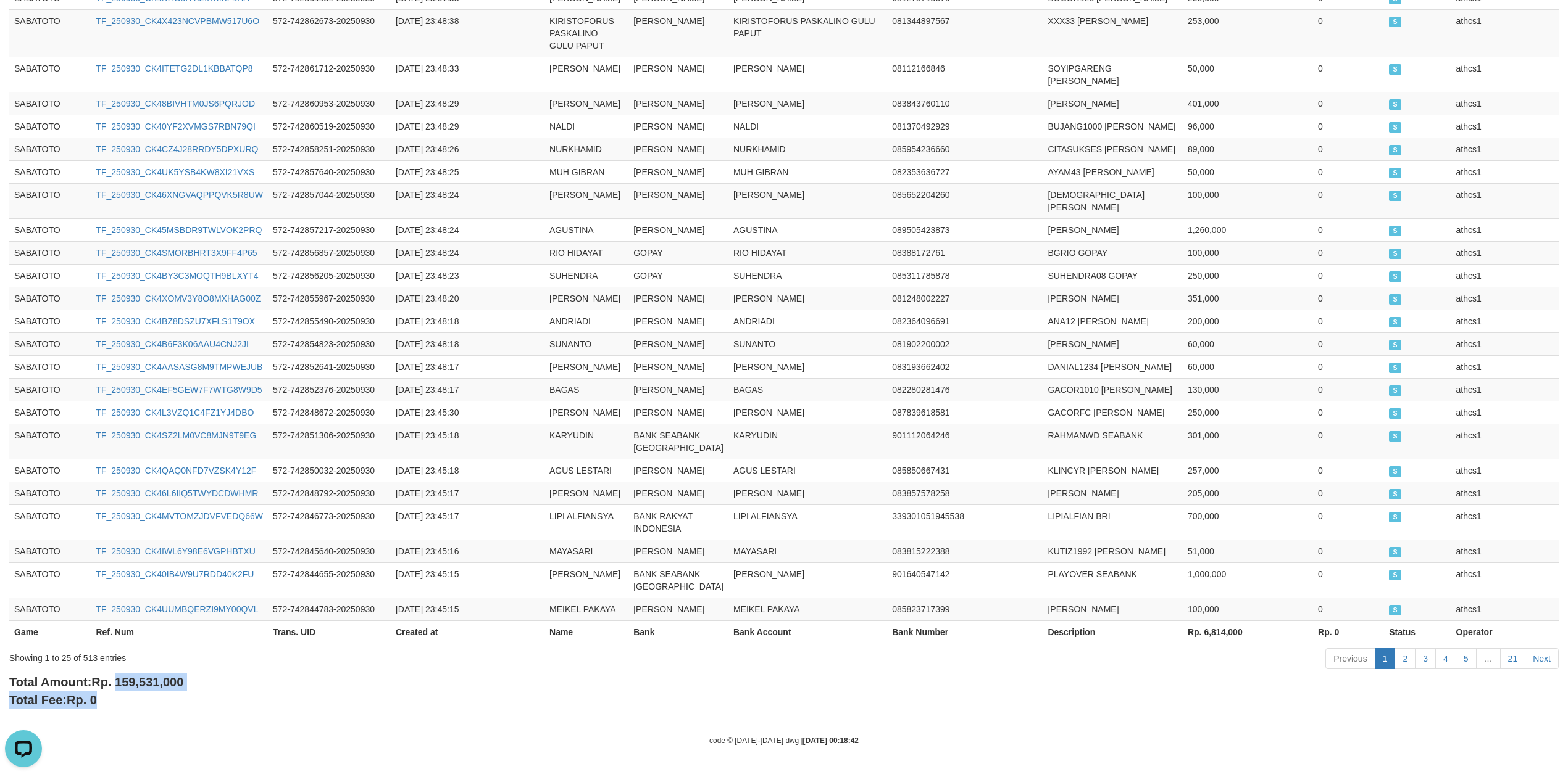
copy div "159,531,000 Total Fee: Rp. 0"
click at [255, 693] on div "Total Amount: Rp. 159,531,000 Total Fee: Rp. 0" at bounding box center [784, 691] width 1549 height 35
drag, startPoint x: 199, startPoint y: 679, endPoint x: 188, endPoint y: 682, distance: 11.4
click at [188, 682] on div "Total Amount: Rp. 159,531,000 Total Fee: Rp. 0" at bounding box center [784, 691] width 1549 height 35
drag, startPoint x: 121, startPoint y: 679, endPoint x: 162, endPoint y: 682, distance: 41.1
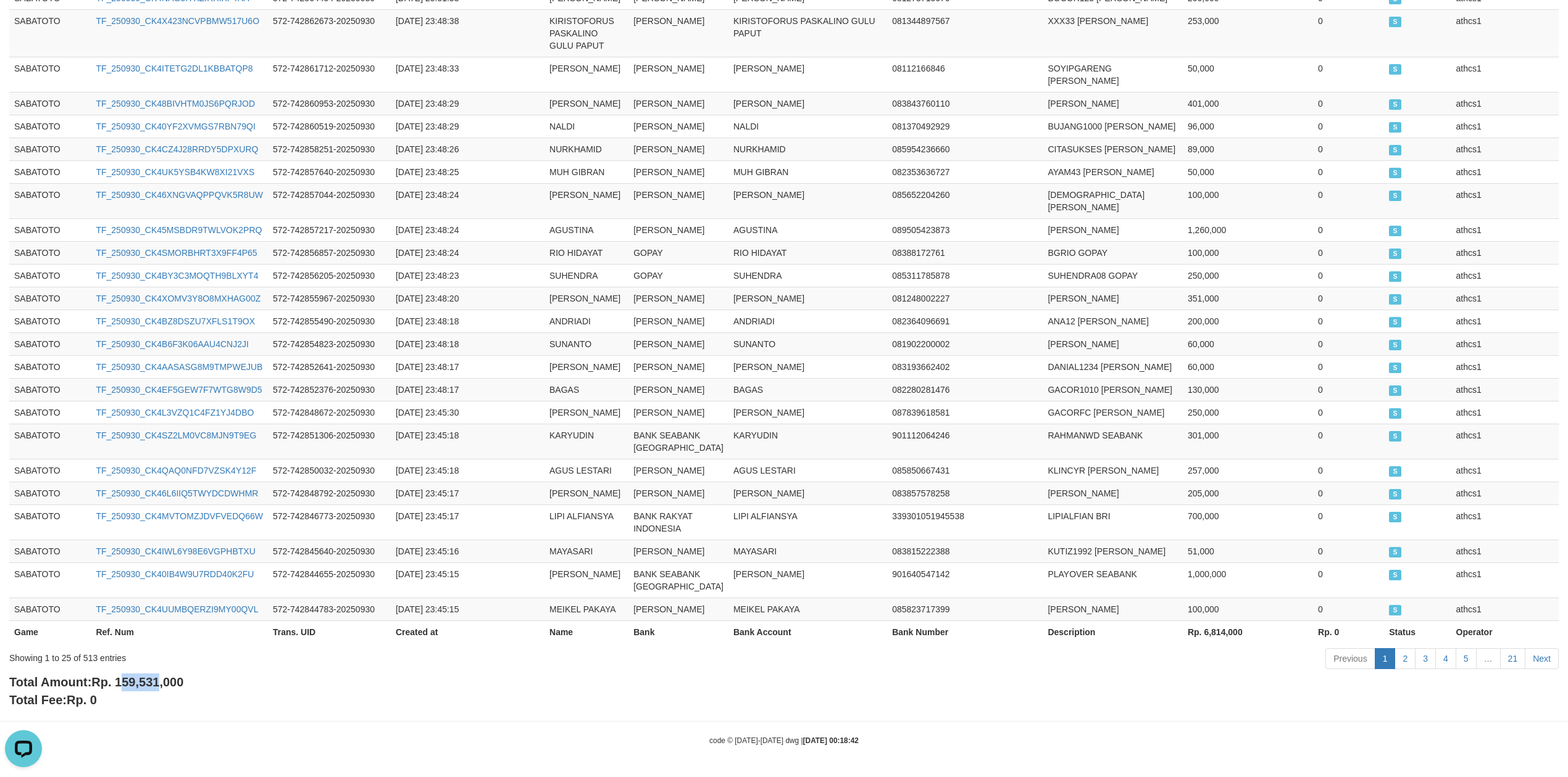
click at [162, 681] on span "Rp. 159,531,000" at bounding box center [137, 682] width 92 height 14
click at [123, 684] on span "Rp. 159,531,000" at bounding box center [137, 682] width 92 height 14
click at [124, 680] on span "Rp. 159,531,000" at bounding box center [137, 682] width 92 height 14
drag, startPoint x: 121, startPoint y: 684, endPoint x: 190, endPoint y: 684, distance: 69.0
click at [190, 684] on div "Total Amount: Rp. 159,531,000 Total Fee: Rp. 0" at bounding box center [784, 691] width 1549 height 35
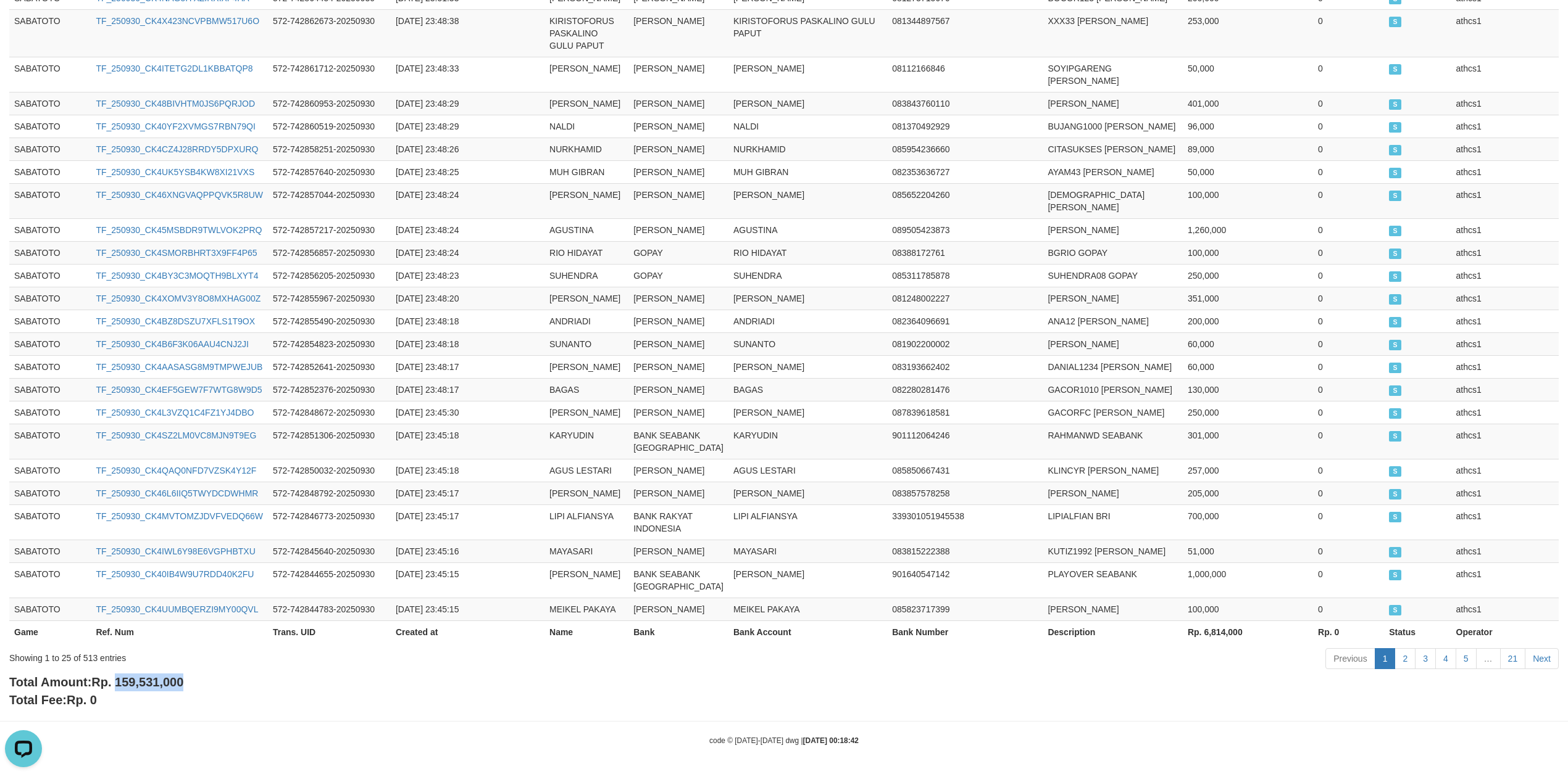
copy span "159,531,000"
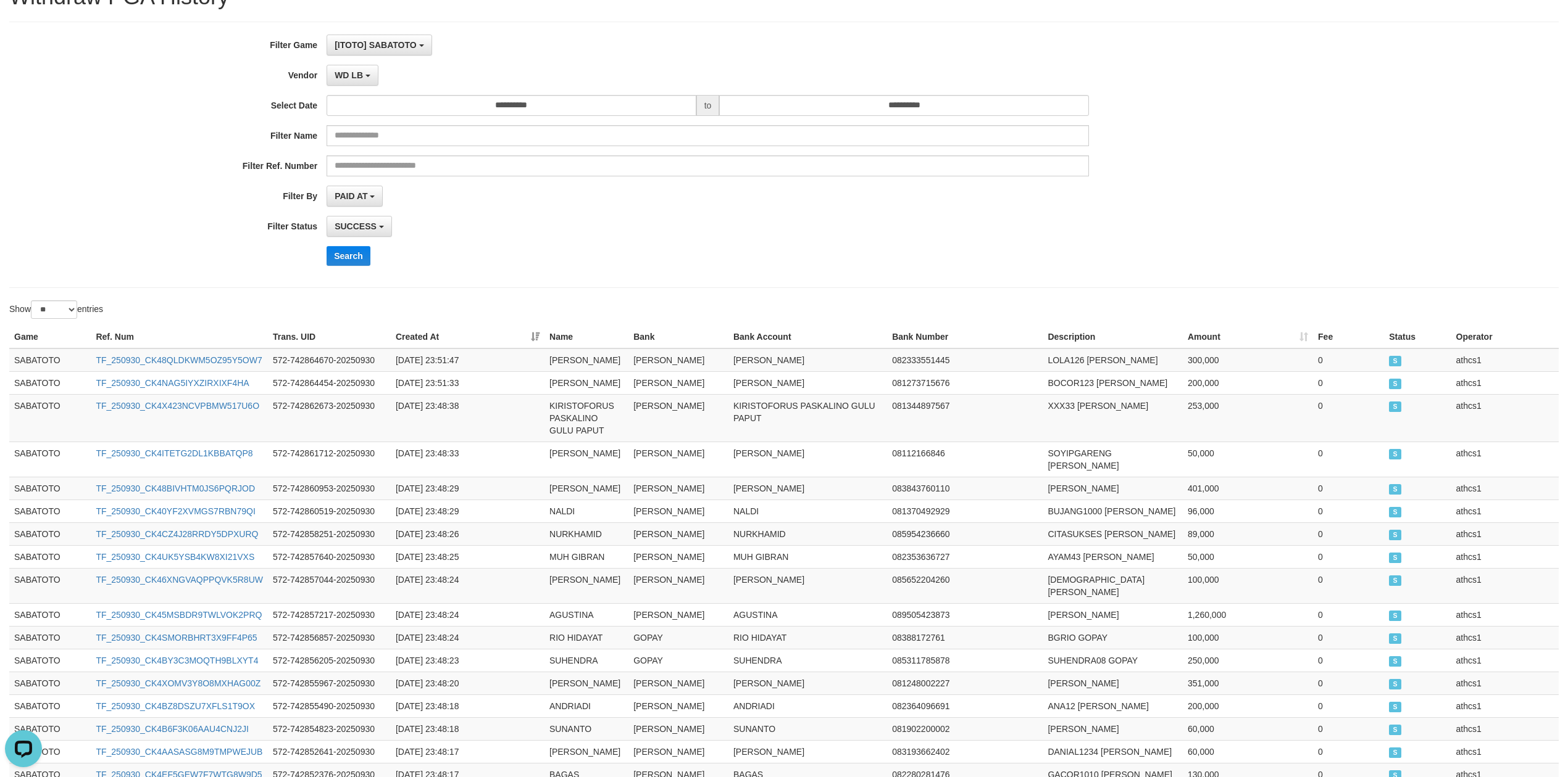
scroll to position [0, 0]
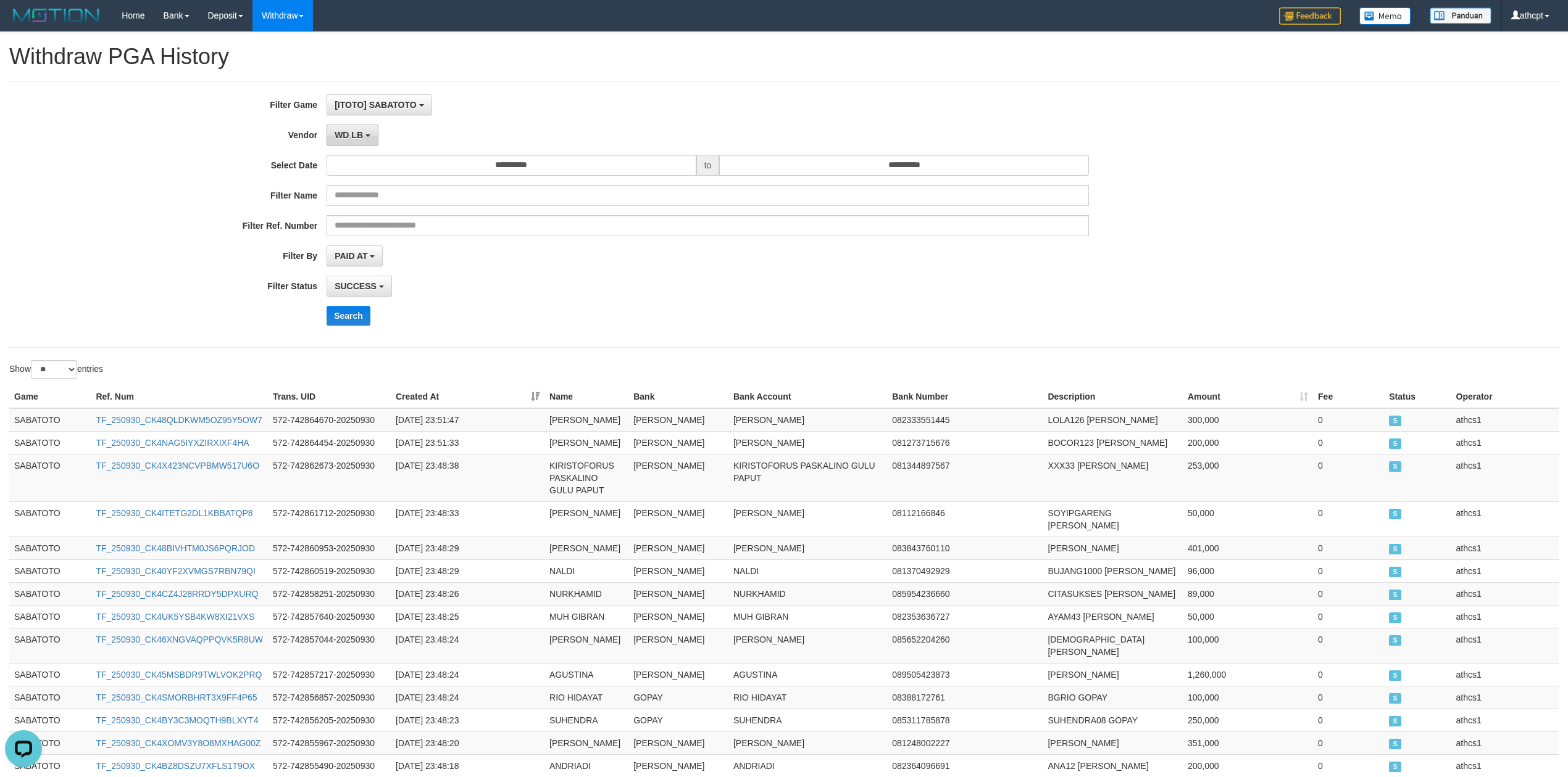
click at [362, 136] on span "WD LB" at bounding box center [349, 135] width 28 height 10
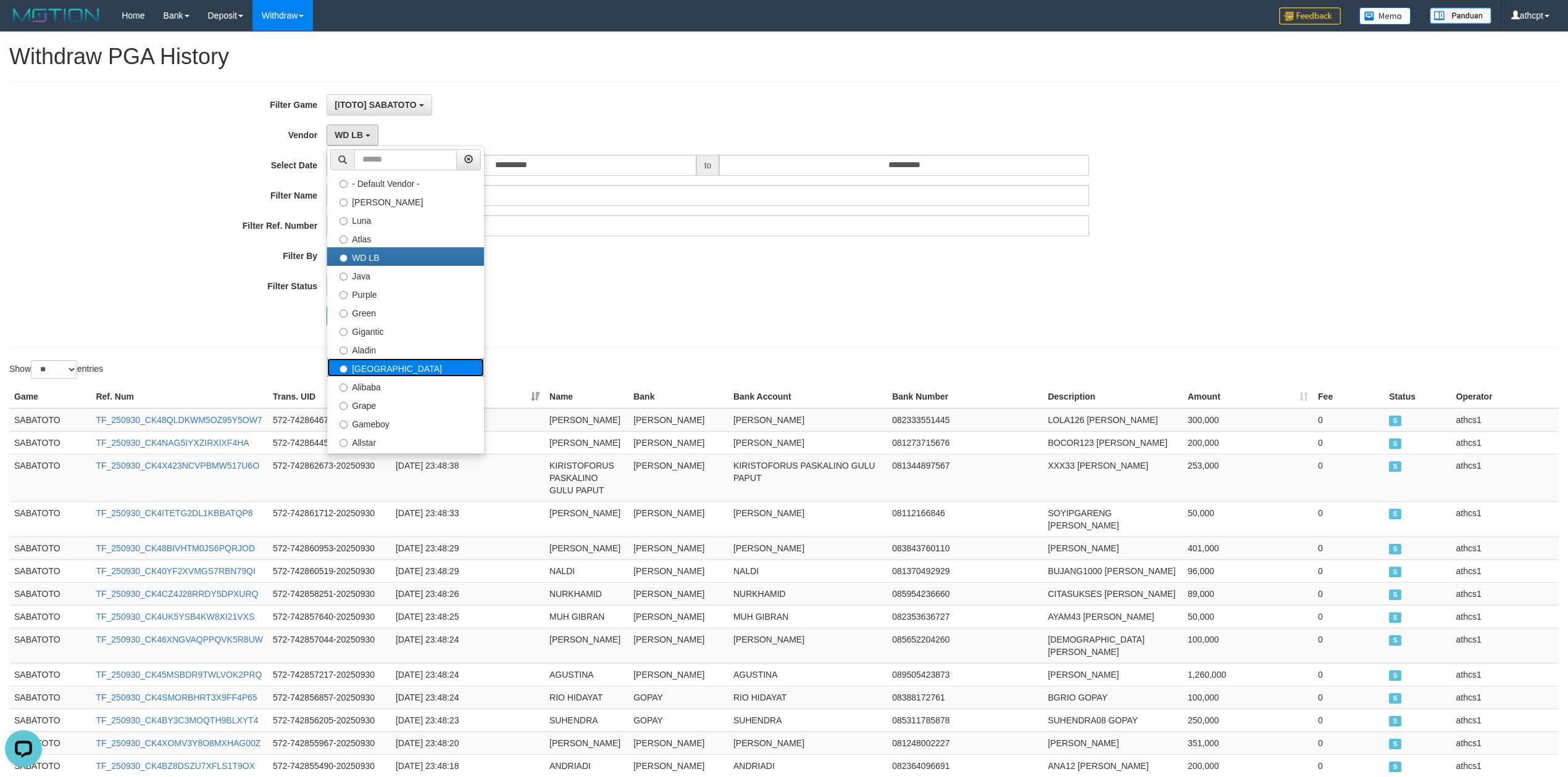
click at [404, 367] on label "[GEOGRAPHIC_DATA]" at bounding box center [405, 368] width 157 height 19
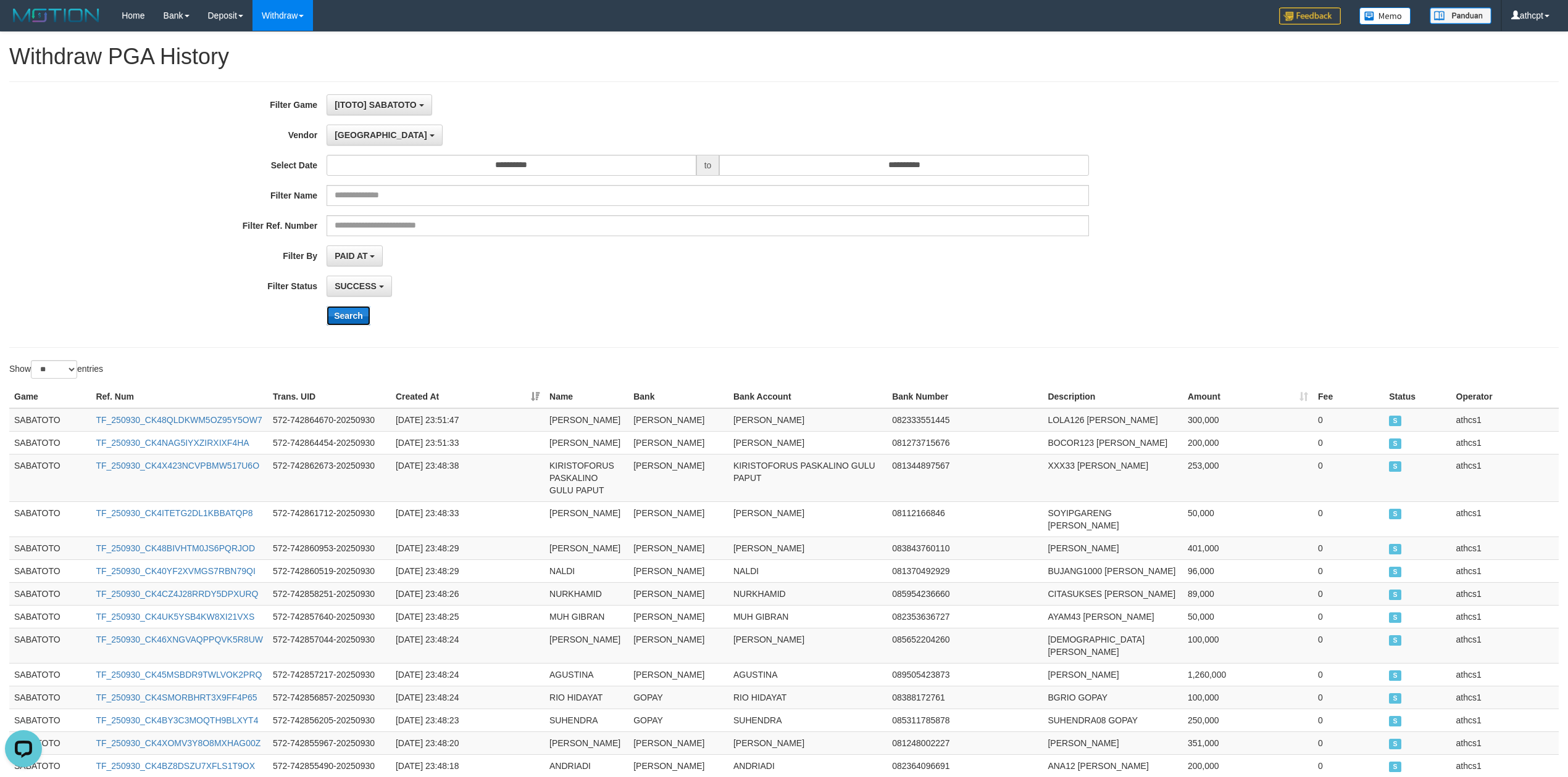
click at [357, 316] on button "Search" at bounding box center [348, 316] width 44 height 20
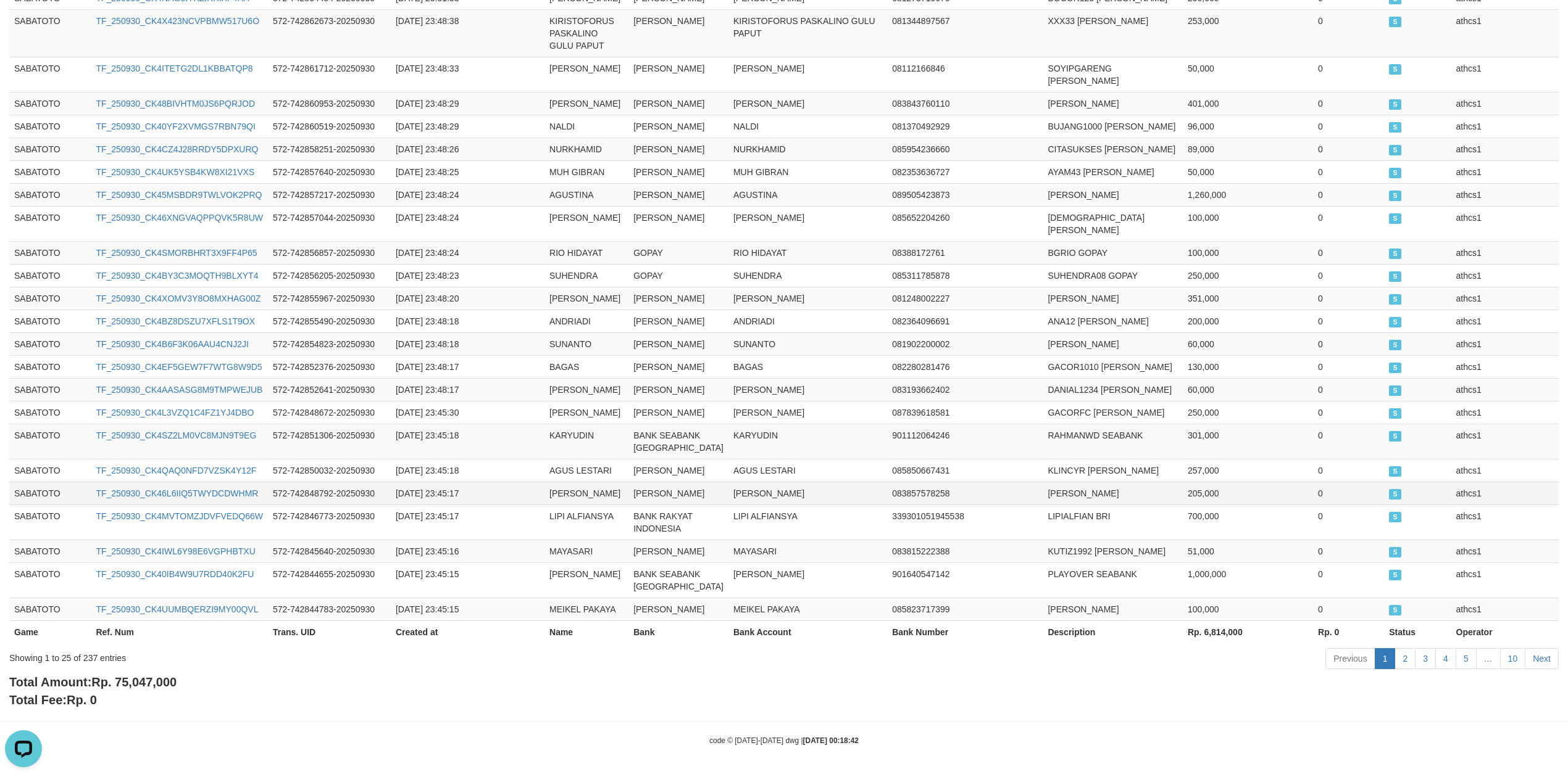
scroll to position [501, 0]
drag, startPoint x: 117, startPoint y: 679, endPoint x: 210, endPoint y: 682, distance: 93.0
click at [210, 682] on div "Total Amount: Rp. 75,047,000 Total Fee: Rp. 0" at bounding box center [784, 691] width 1549 height 35
copy span "75,047,000"
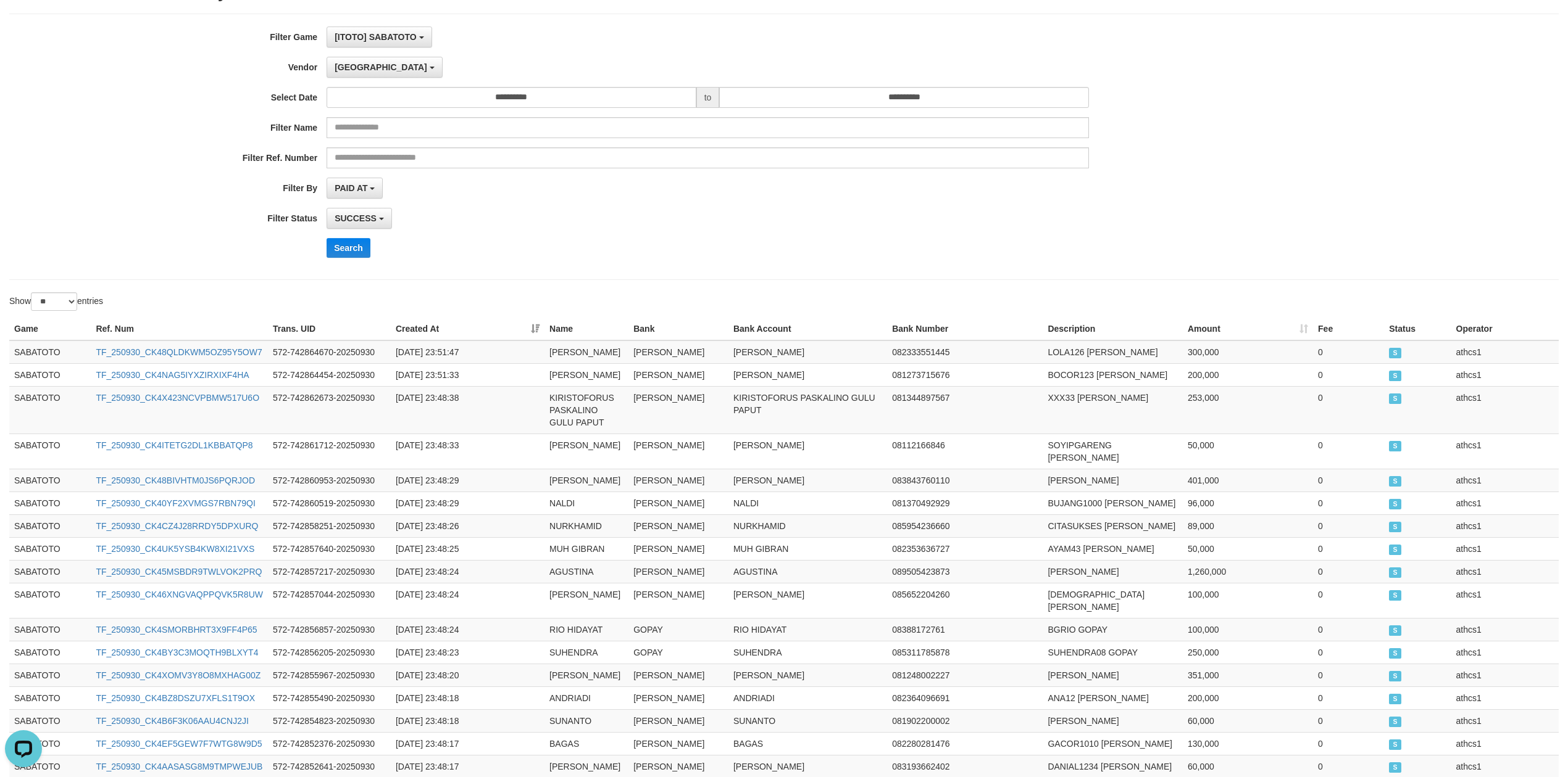
scroll to position [0, 0]
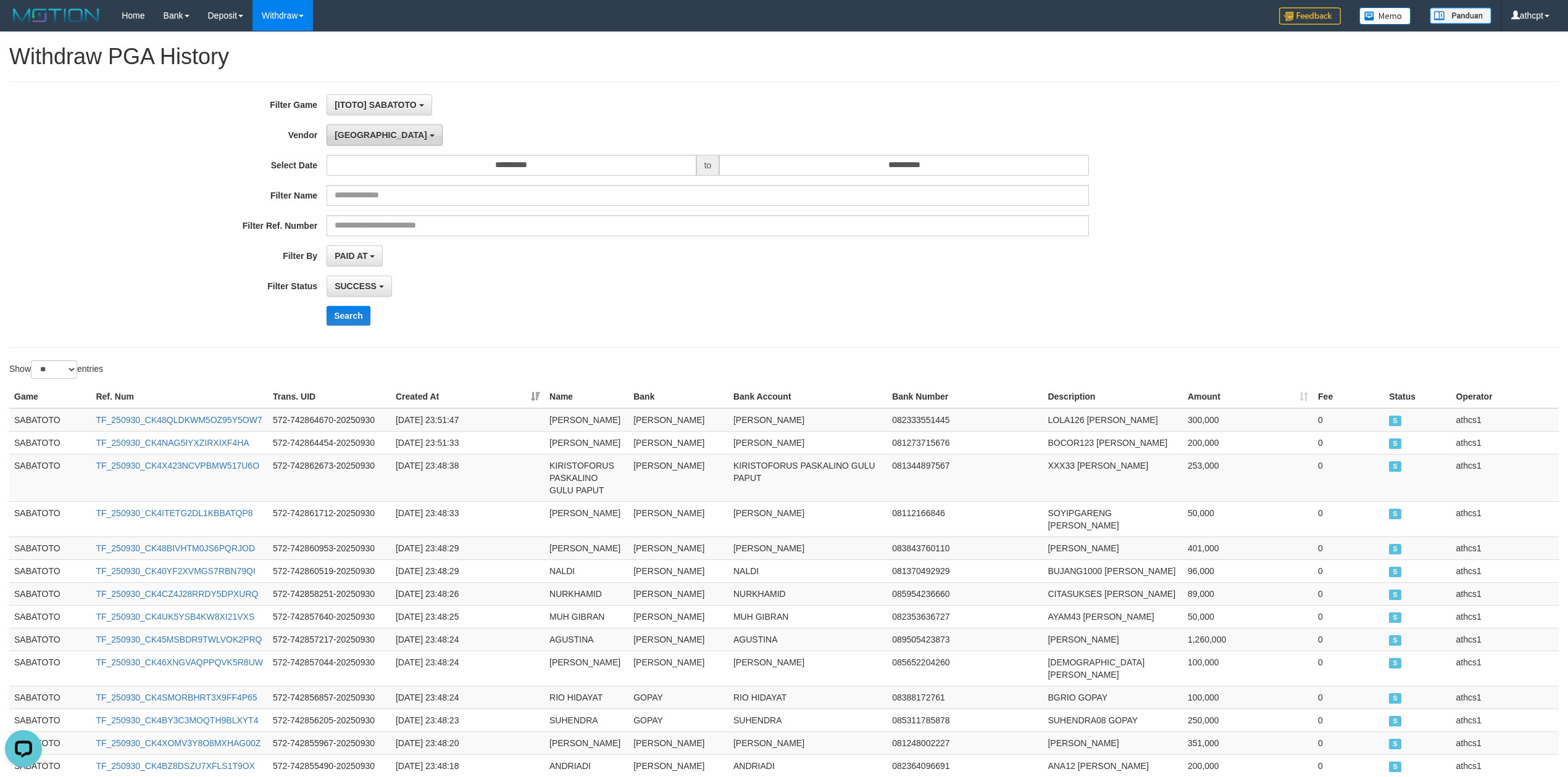
click at [346, 136] on span "[GEOGRAPHIC_DATA]" at bounding box center [380, 135] width 92 height 10
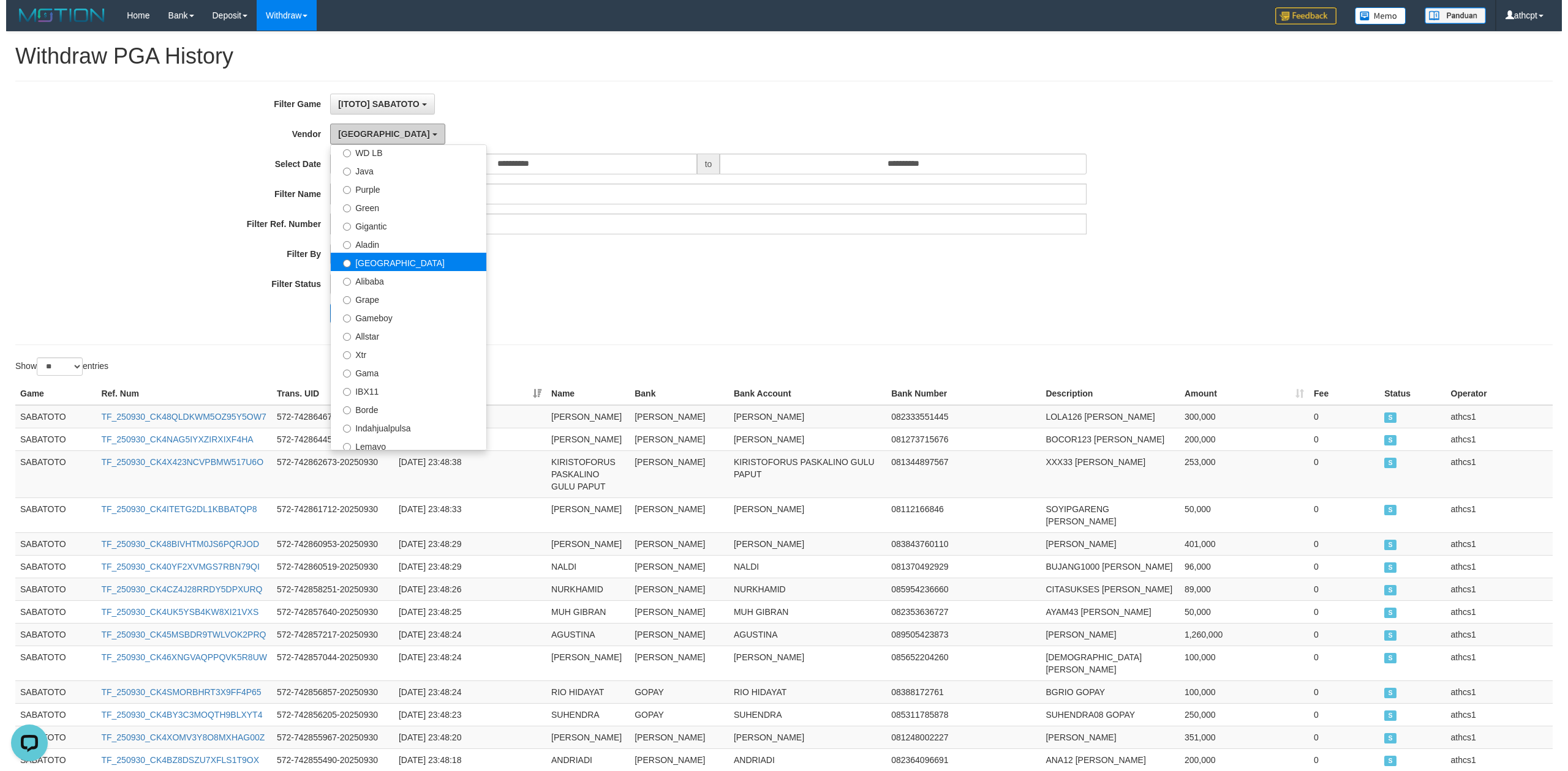
scroll to position [108, 0]
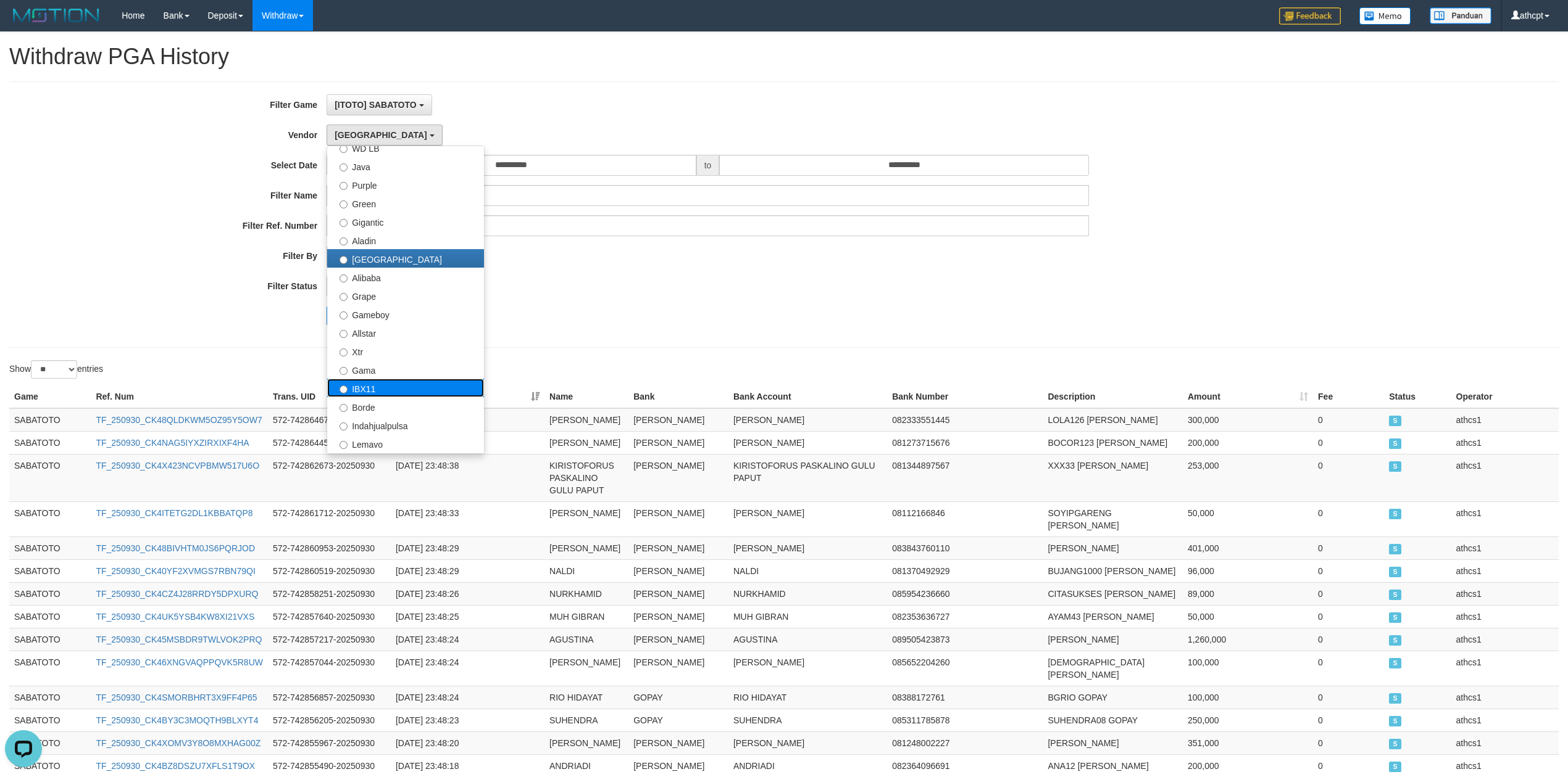
click at [388, 391] on label "IBX11" at bounding box center [405, 388] width 157 height 19
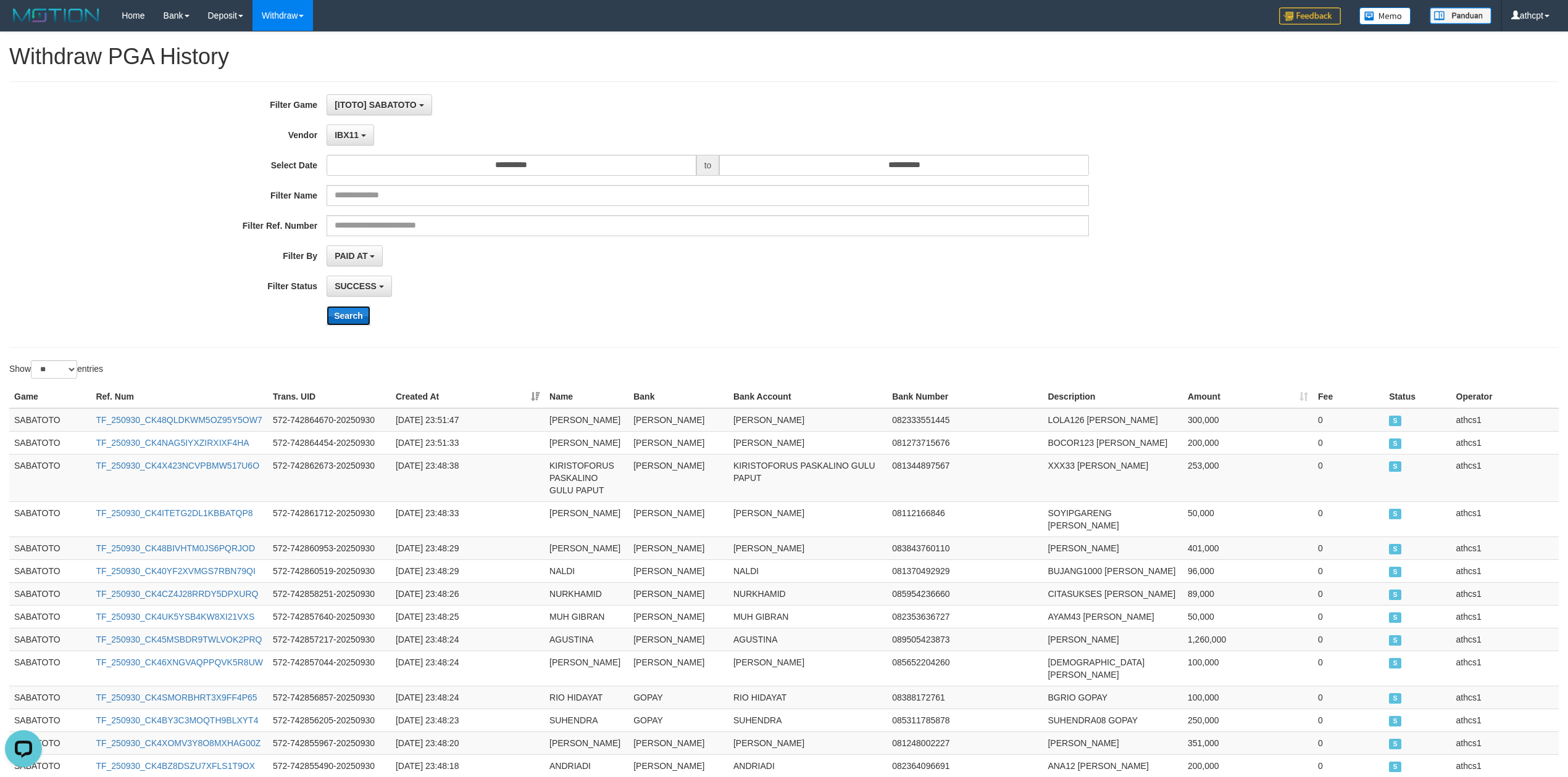
click at [348, 315] on button "Search" at bounding box center [348, 316] width 44 height 20
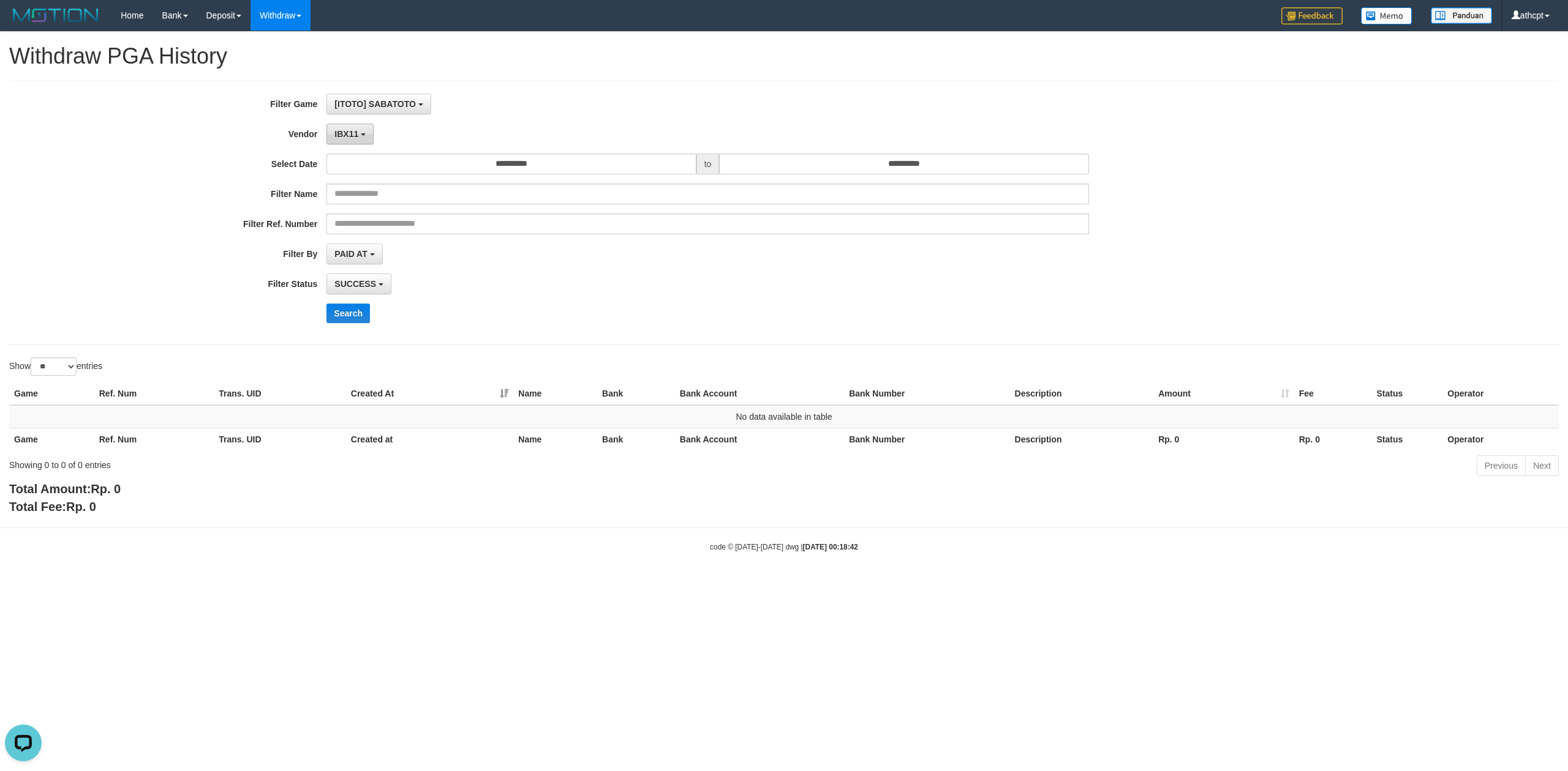
click at [329, 125] on button "IBX11" at bounding box center [350, 134] width 47 height 21
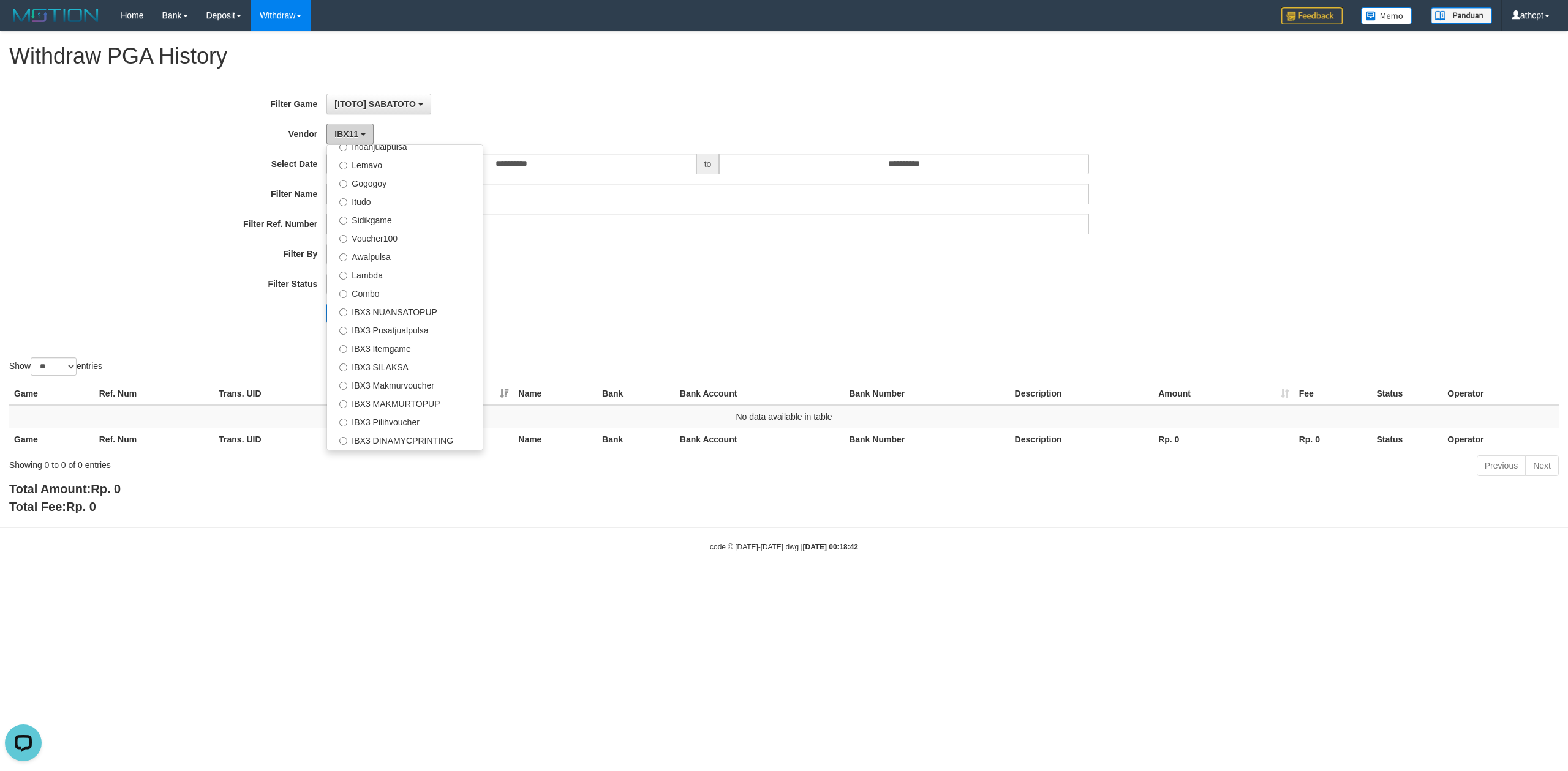
scroll to position [434, 0]
click at [403, 281] on label "IBX3 Pusatjualpulsa" at bounding box center [404, 279] width 156 height 18
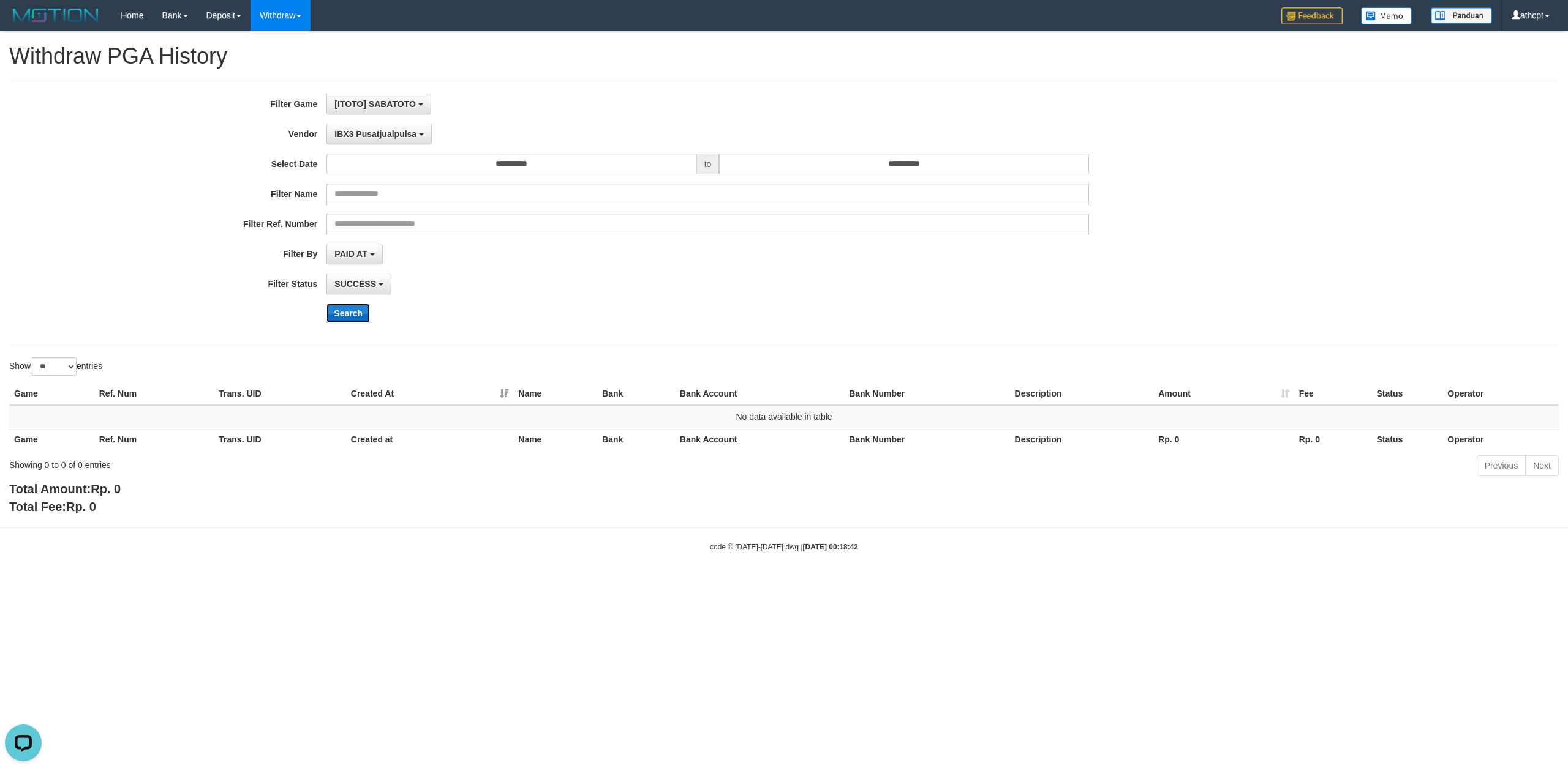
click at [350, 317] on button "Search" at bounding box center [348, 313] width 44 height 20
click at [350, 316] on button "Search" at bounding box center [348, 313] width 44 height 20
click at [390, 139] on button "IBX3 Pusatjualpulsa" at bounding box center [379, 134] width 105 height 21
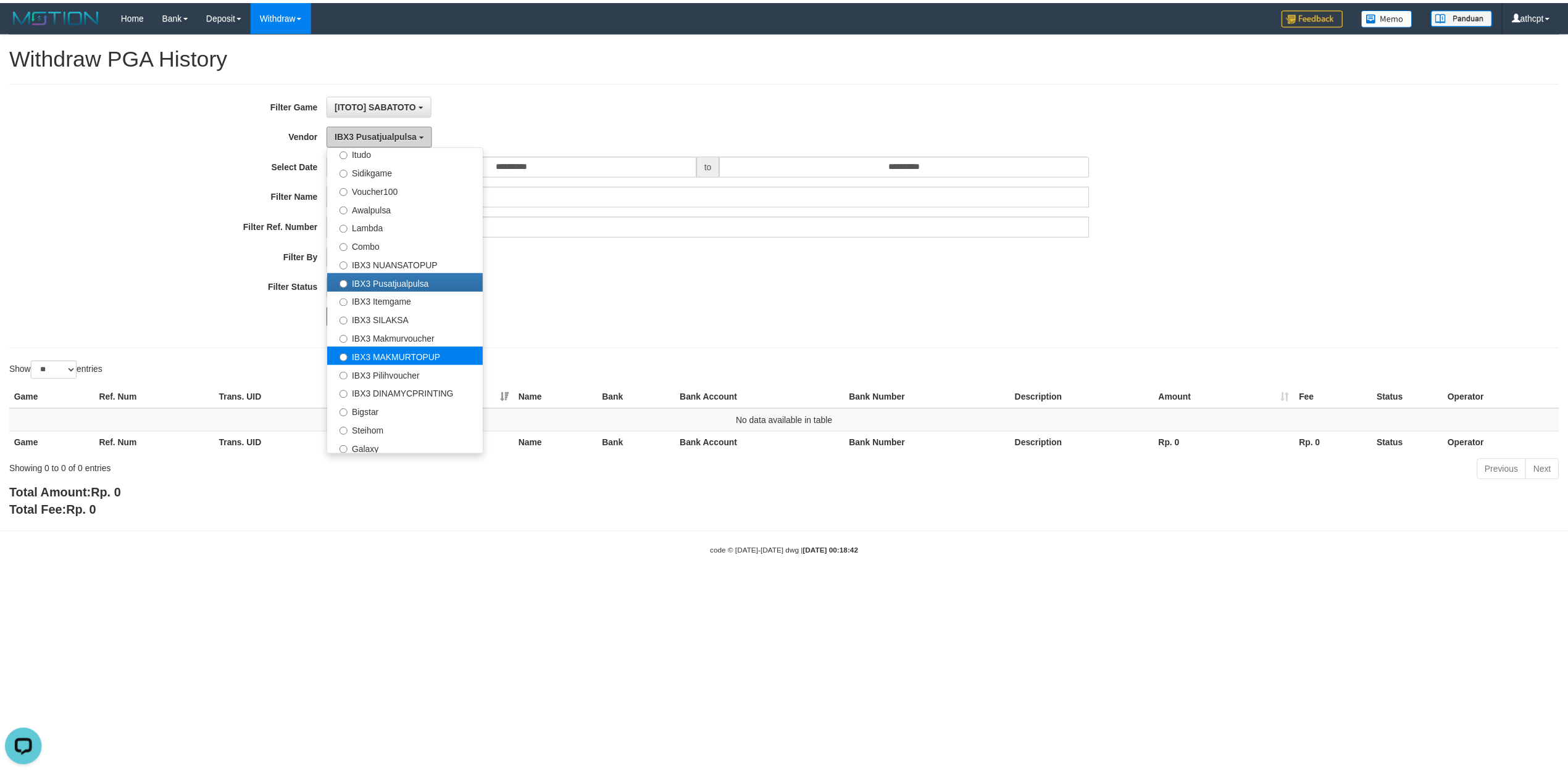
scroll to position [461, 0]
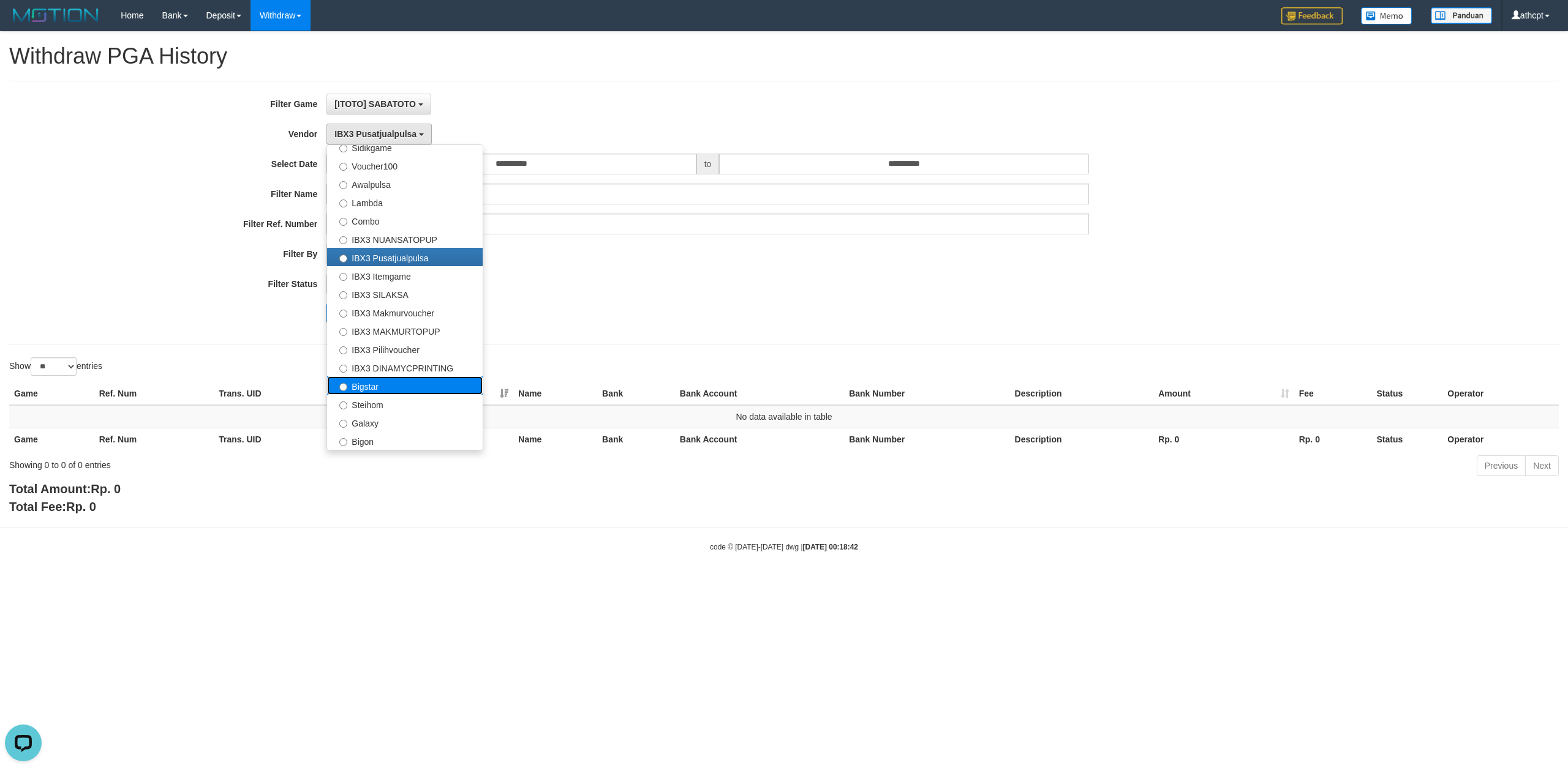
click at [384, 387] on label "Bigstar" at bounding box center [404, 386] width 156 height 18
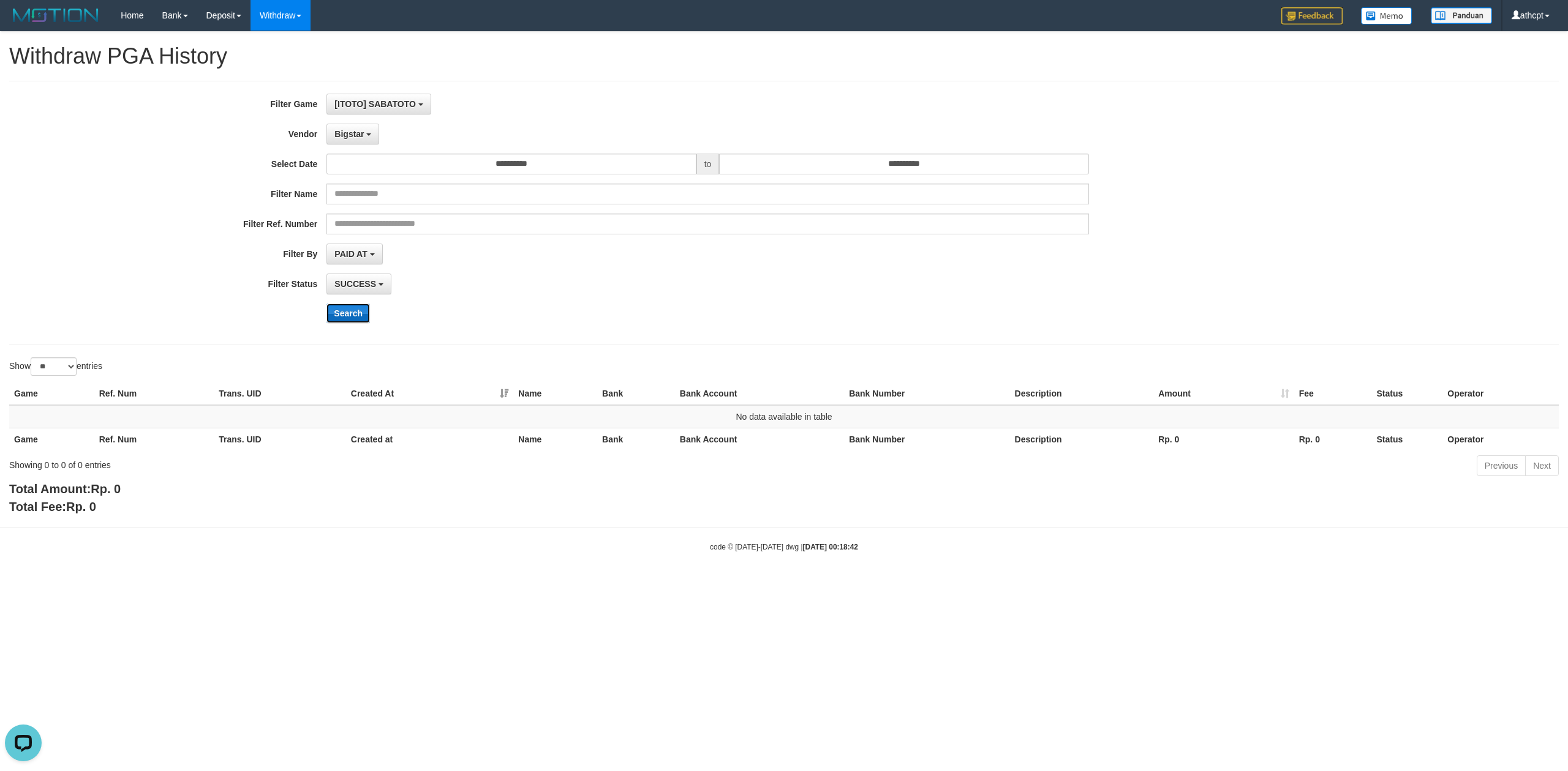
click at [354, 313] on button "Search" at bounding box center [348, 313] width 44 height 20
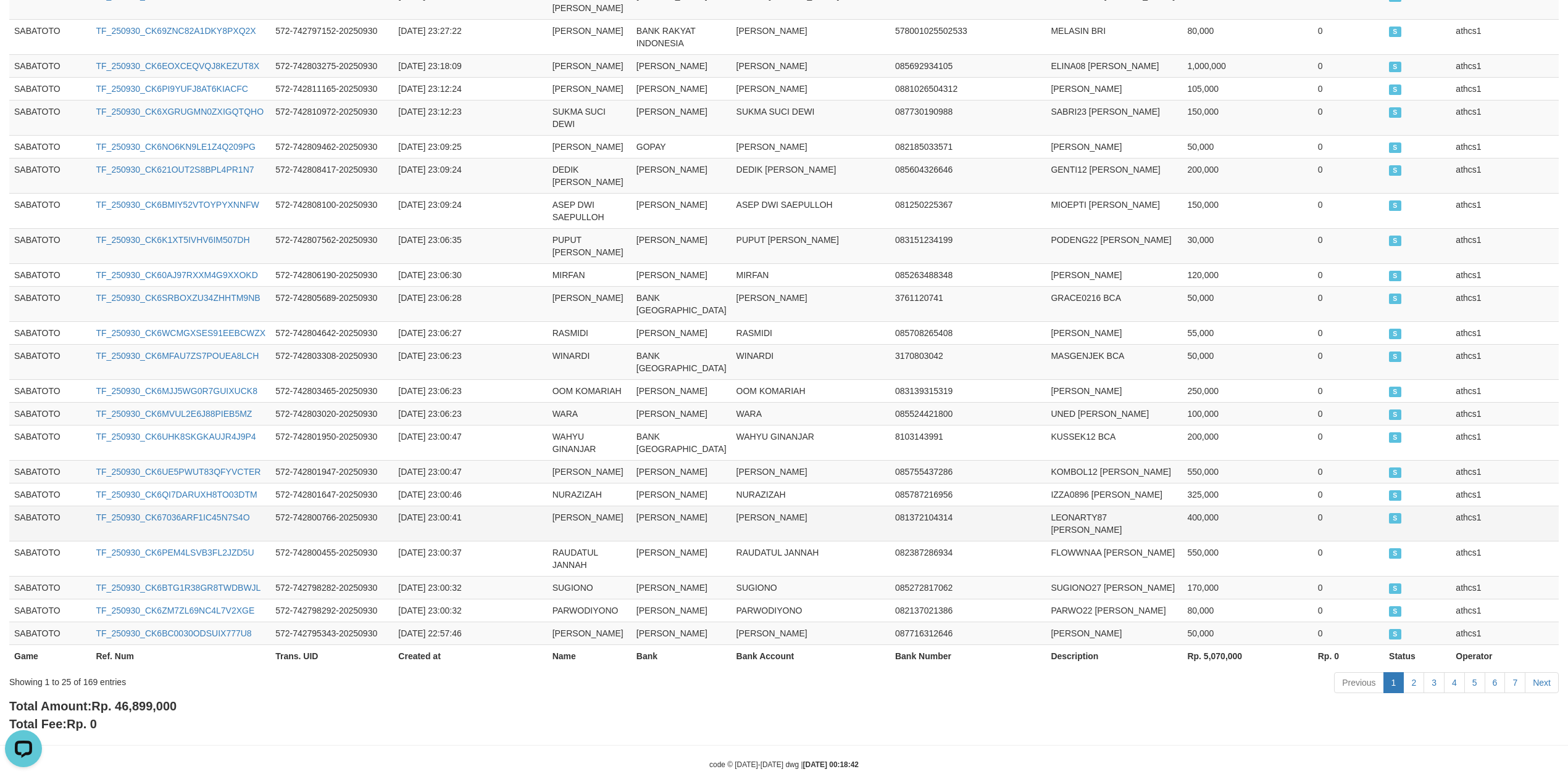
scroll to position [563, 0]
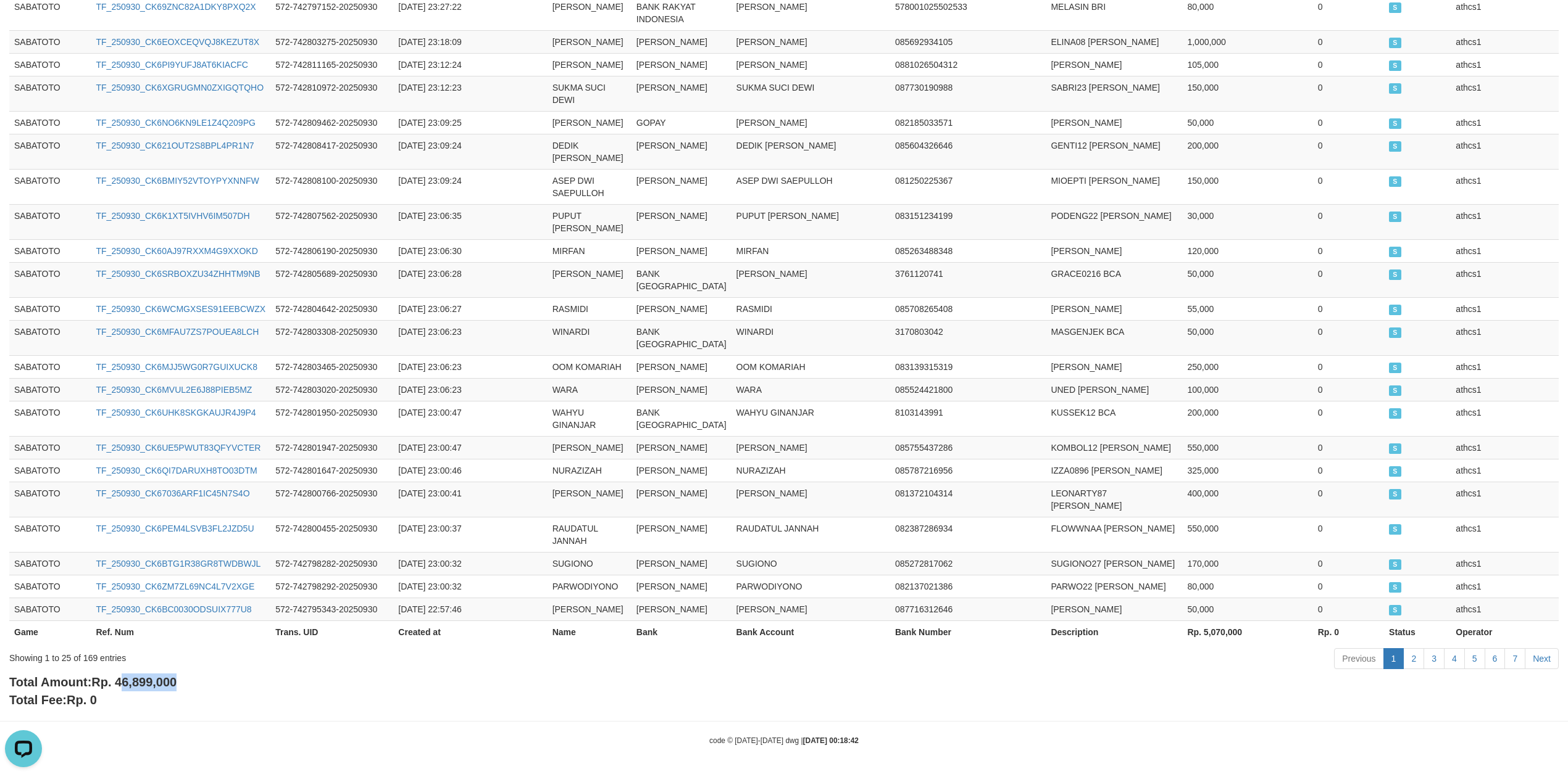
drag, startPoint x: 122, startPoint y: 682, endPoint x: 142, endPoint y: 679, distance: 20.2
click at [186, 682] on div "Total Amount: Rp. 46,899,000 Total Fee: Rp. 0" at bounding box center [784, 691] width 1549 height 35
click at [121, 675] on b "Total Amount: Rp. 46,899,000" at bounding box center [93, 682] width 167 height 14
drag, startPoint x: 120, startPoint y: 679, endPoint x: 200, endPoint y: 680, distance: 80.0
click at [200, 680] on div "Total Amount: Rp. 46,899,000 Total Fee: Rp. 0" at bounding box center [784, 691] width 1549 height 35
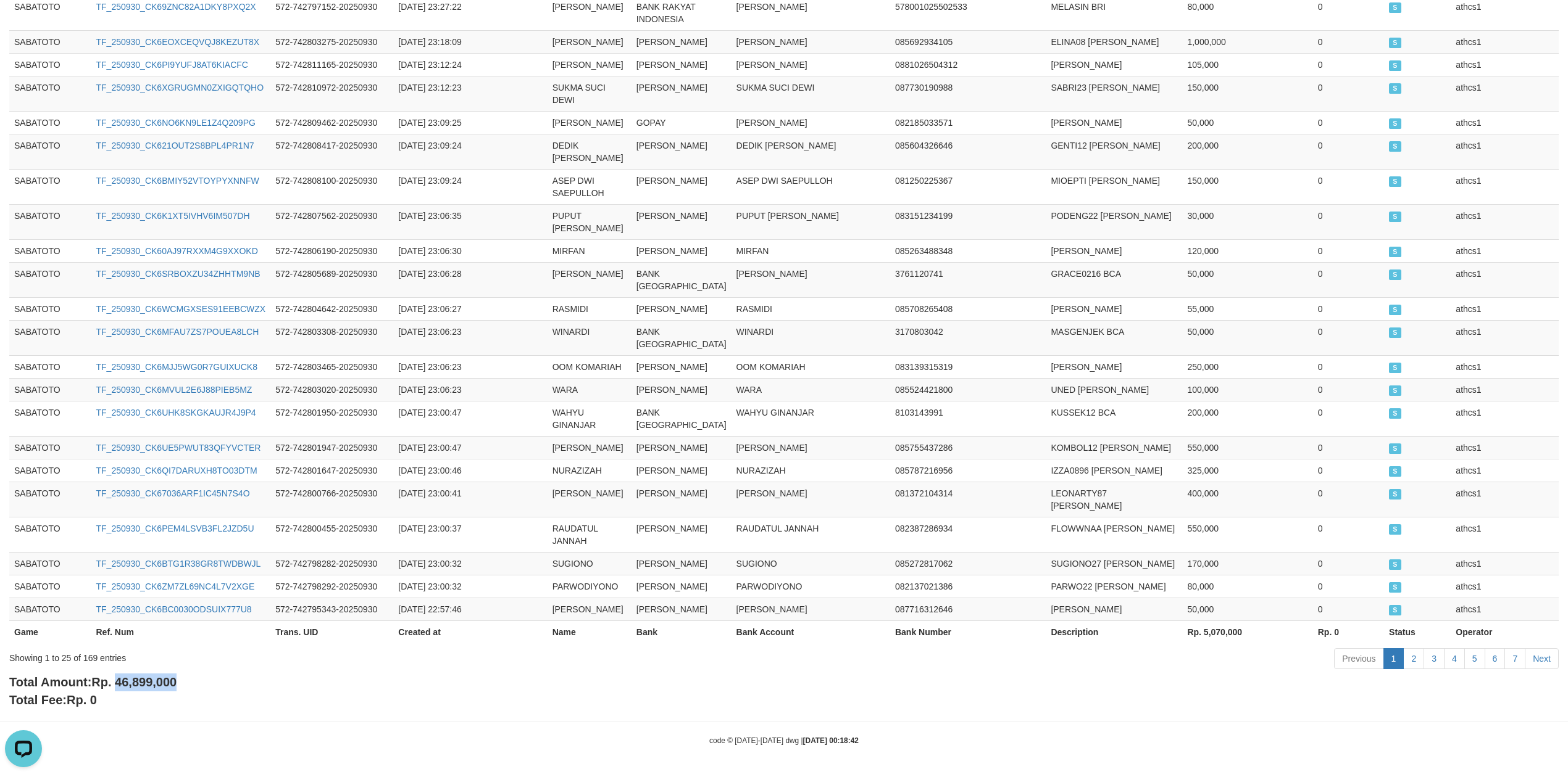
copy span "46,899,000"
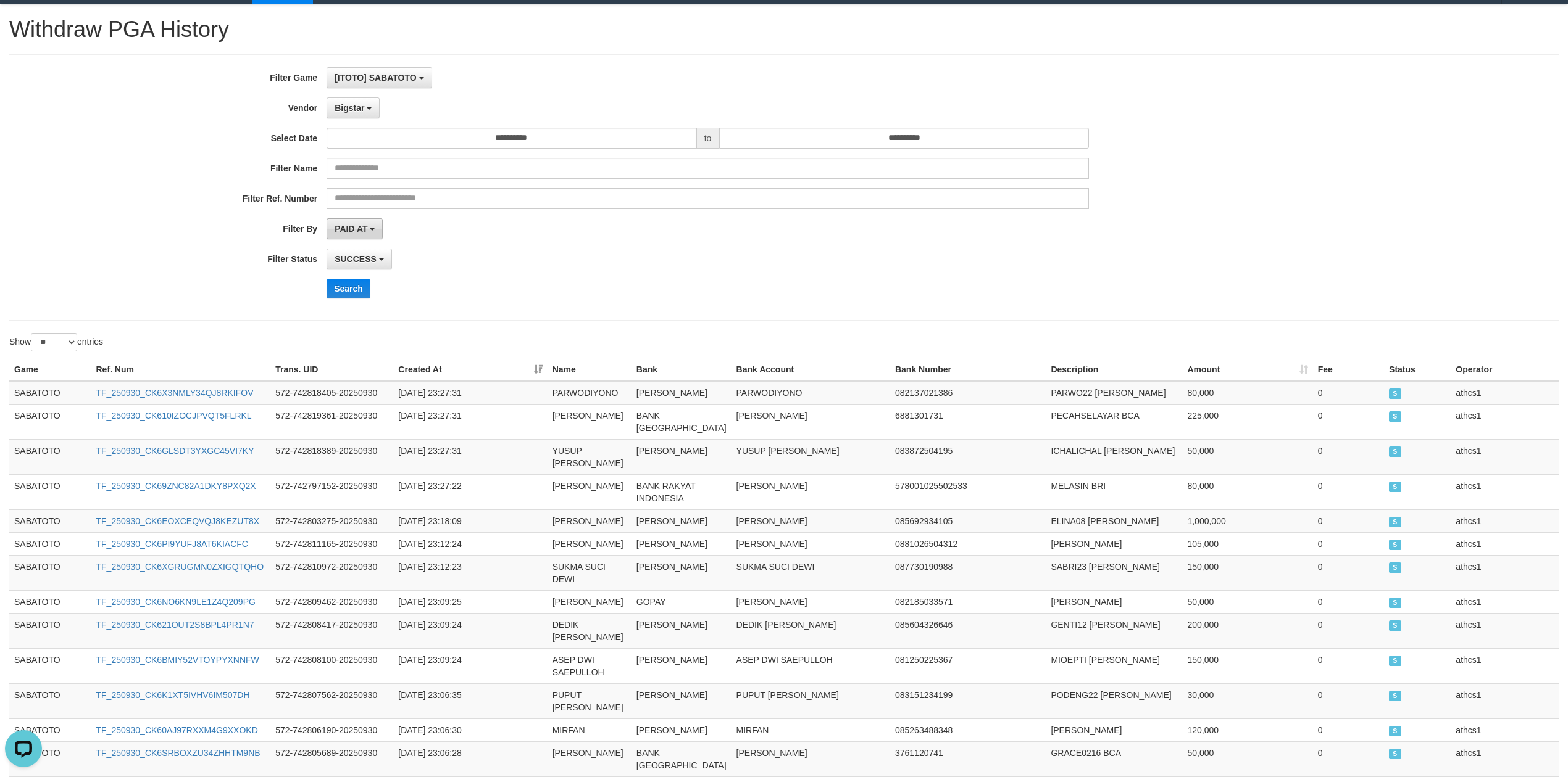
scroll to position [0, 0]
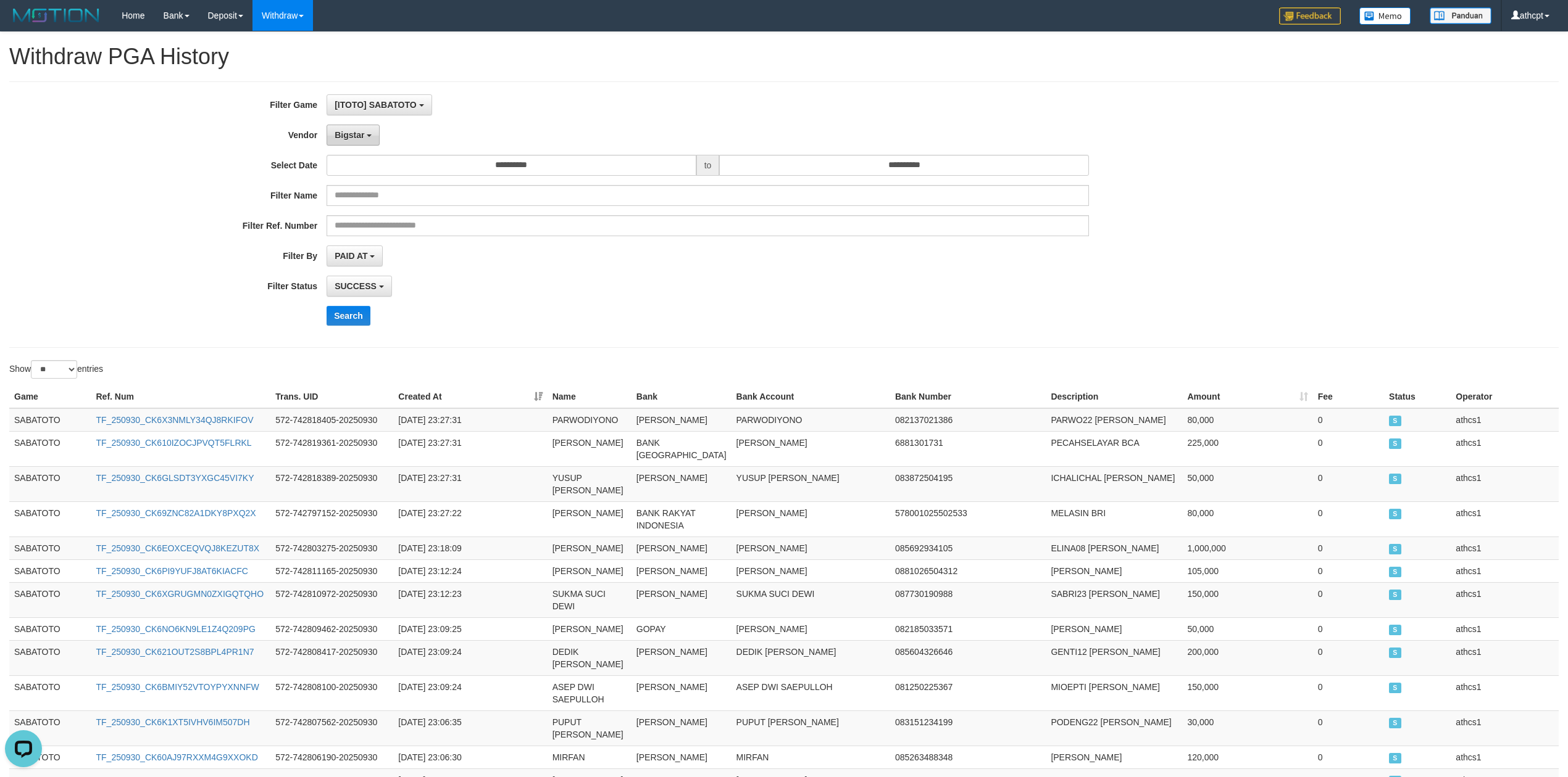
click at [364, 138] on button "Bigstar" at bounding box center [353, 135] width 53 height 21
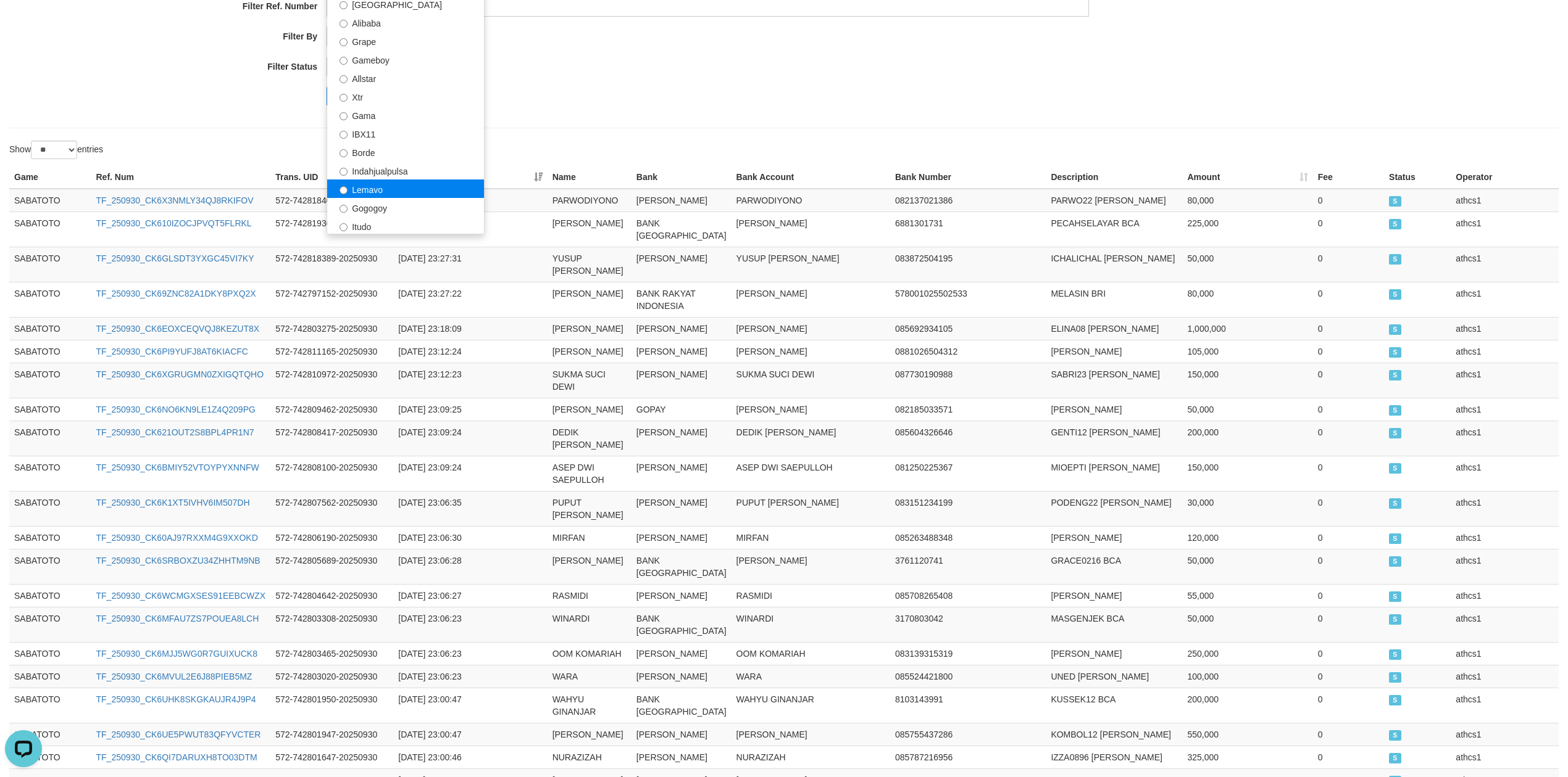
scroll to position [132, 0]
click at [398, 163] on label "Borde" at bounding box center [405, 164] width 157 height 19
click at [346, 92] on button "Search" at bounding box center [348, 96] width 44 height 20
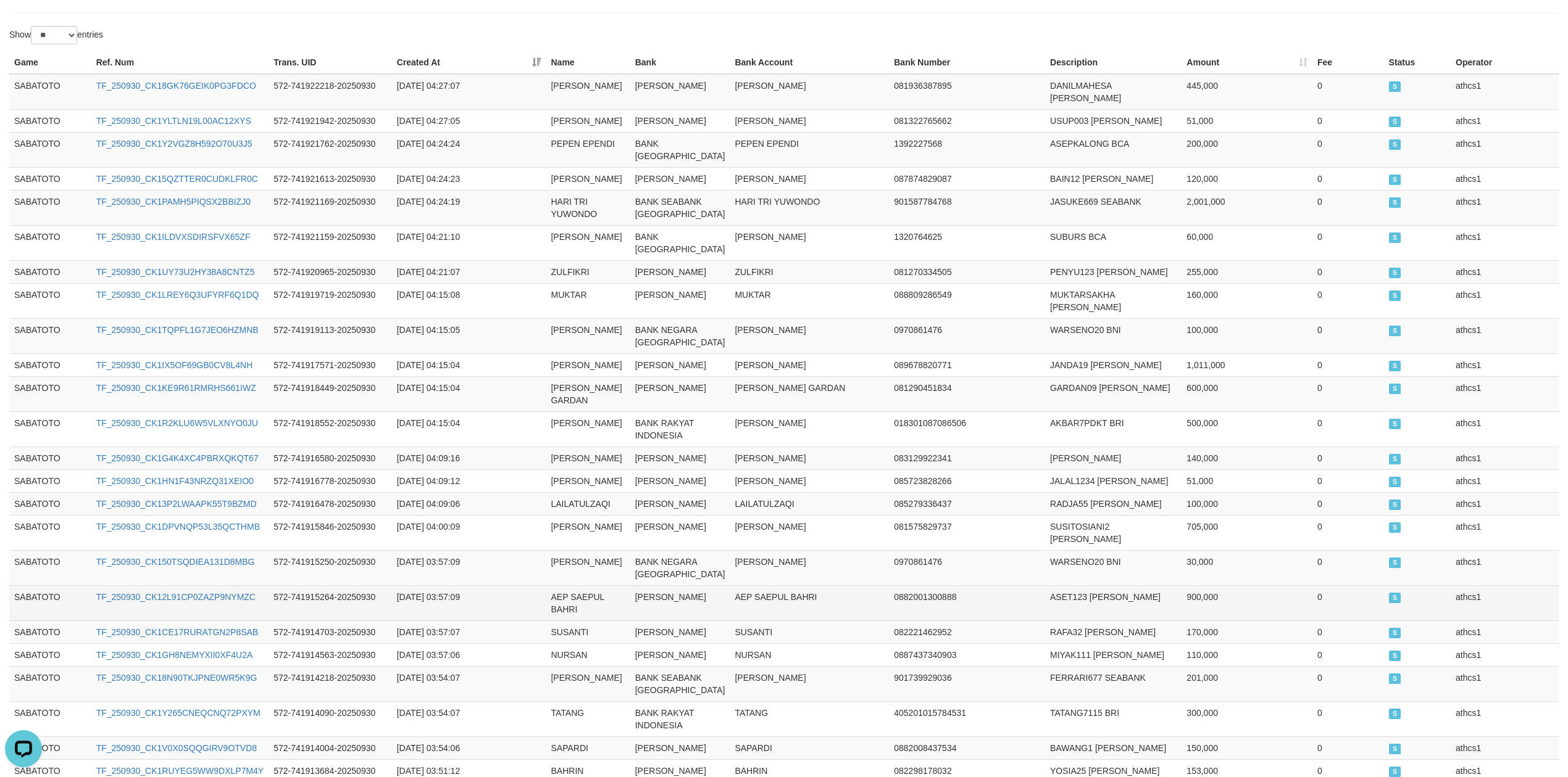
scroll to position [526, 0]
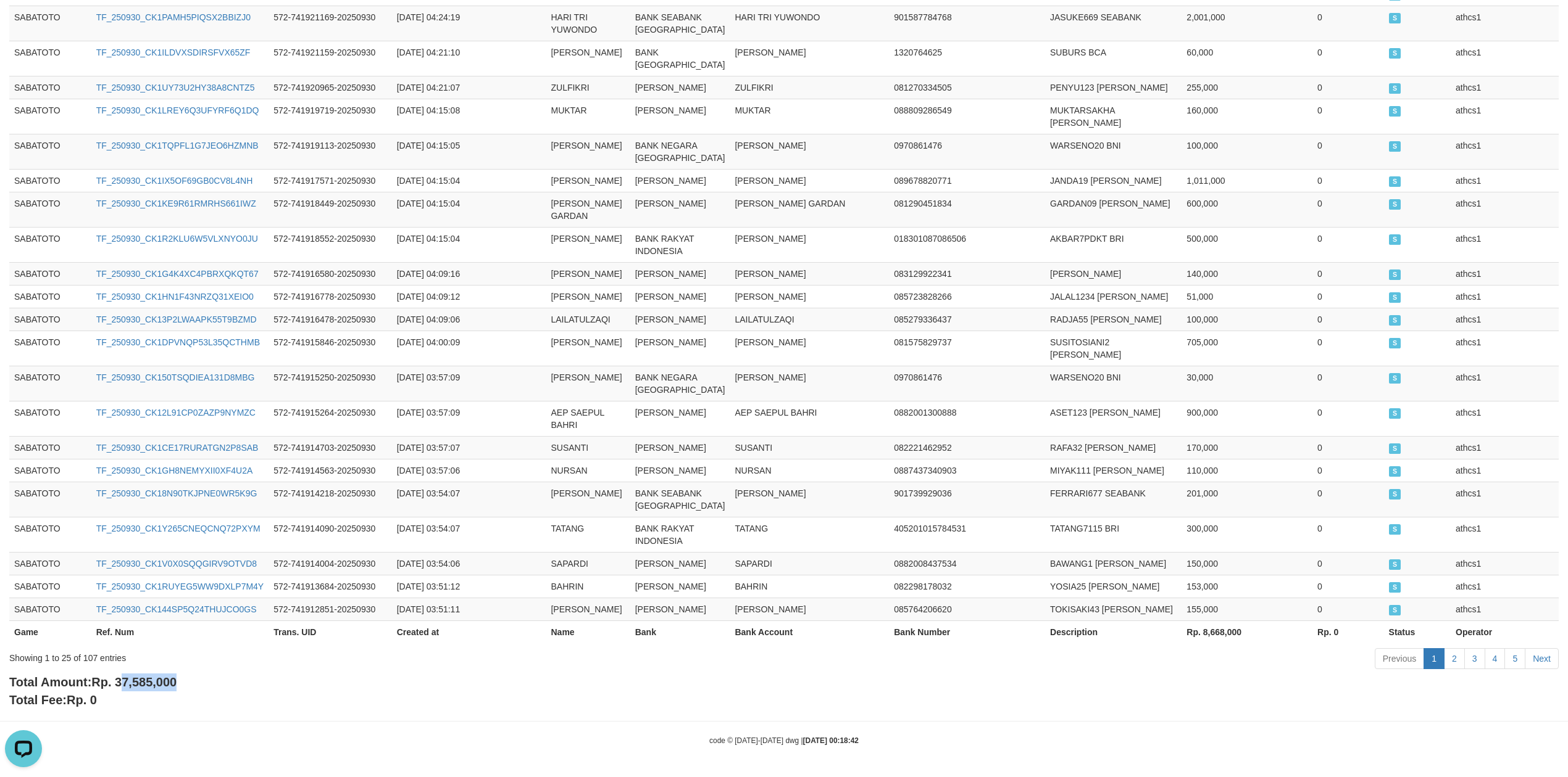
drag, startPoint x: 122, startPoint y: 684, endPoint x: 216, endPoint y: 682, distance: 94.0
click at [216, 682] on div "Total Amount: Rp. 37,585,000 Total Fee: Rp. 0" at bounding box center [784, 691] width 1549 height 35
click at [121, 677] on span "Rp. 37,585,000" at bounding box center [134, 682] width 85 height 14
drag, startPoint x: 121, startPoint y: 680, endPoint x: 222, endPoint y: 680, distance: 101.0
click at [221, 680] on div "Total Amount: Rp. 37,585,000 Total Fee: Rp. 0" at bounding box center [784, 691] width 1549 height 35
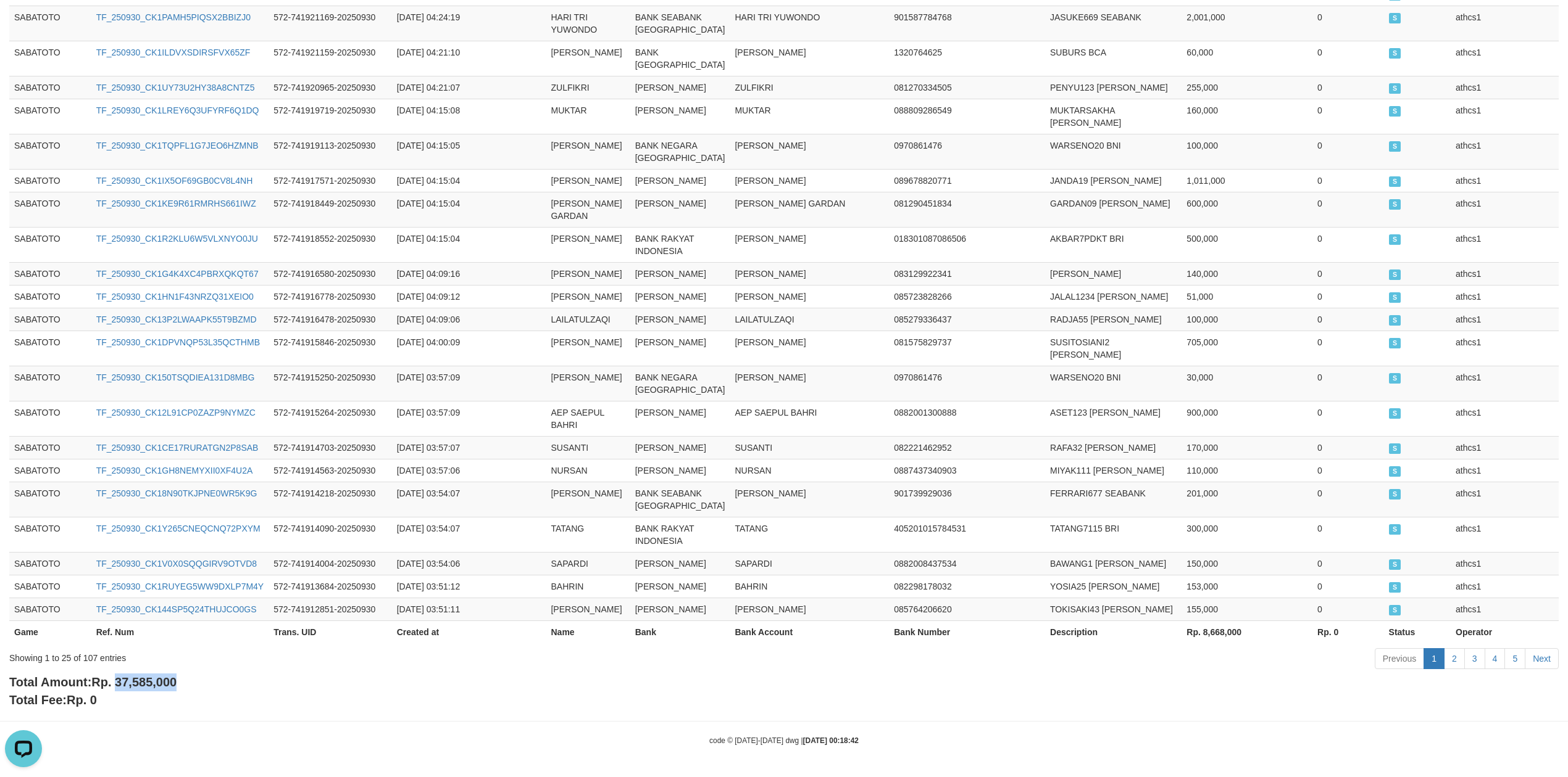
copy span "37,585,000"
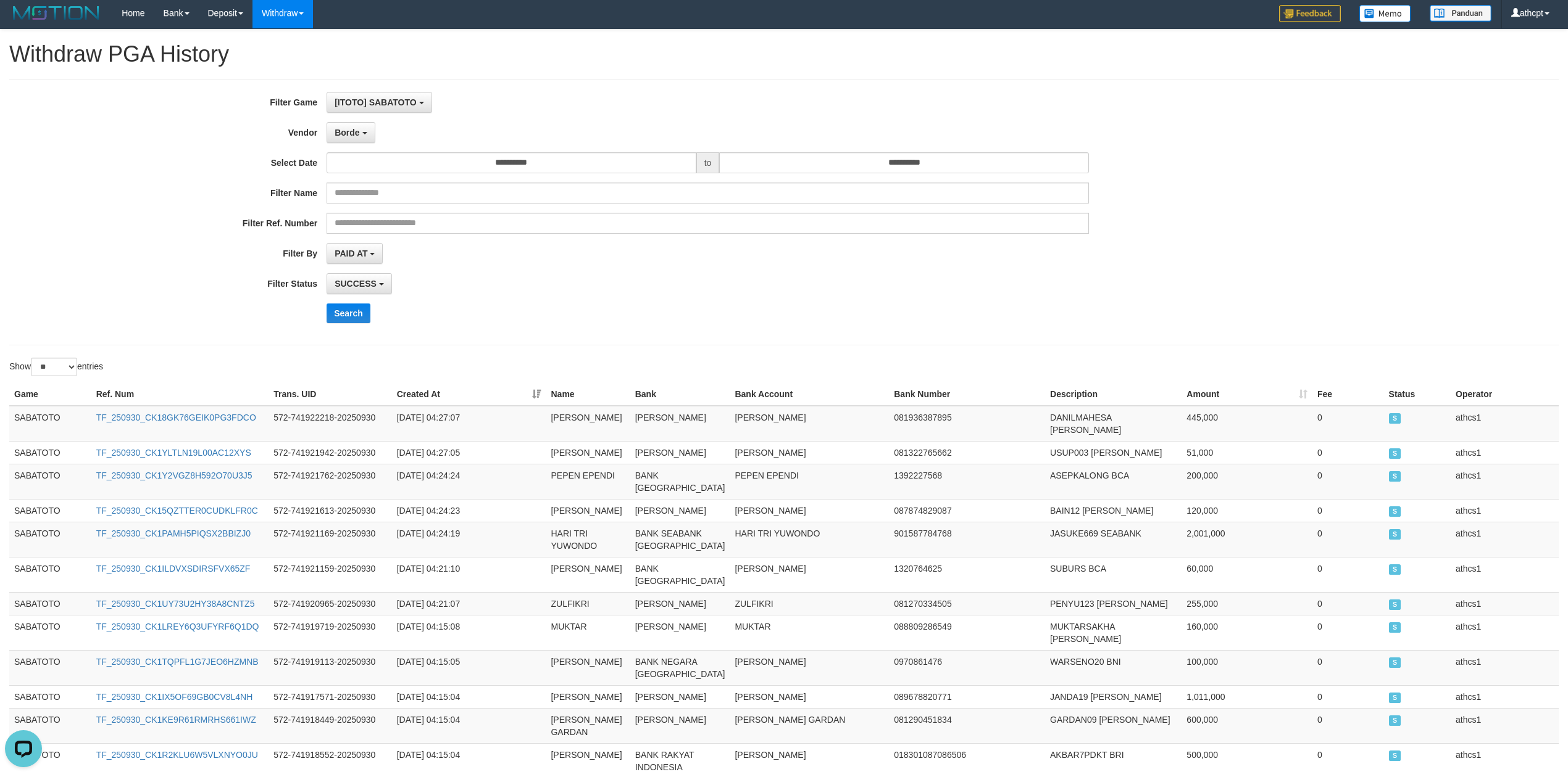
scroll to position [0, 0]
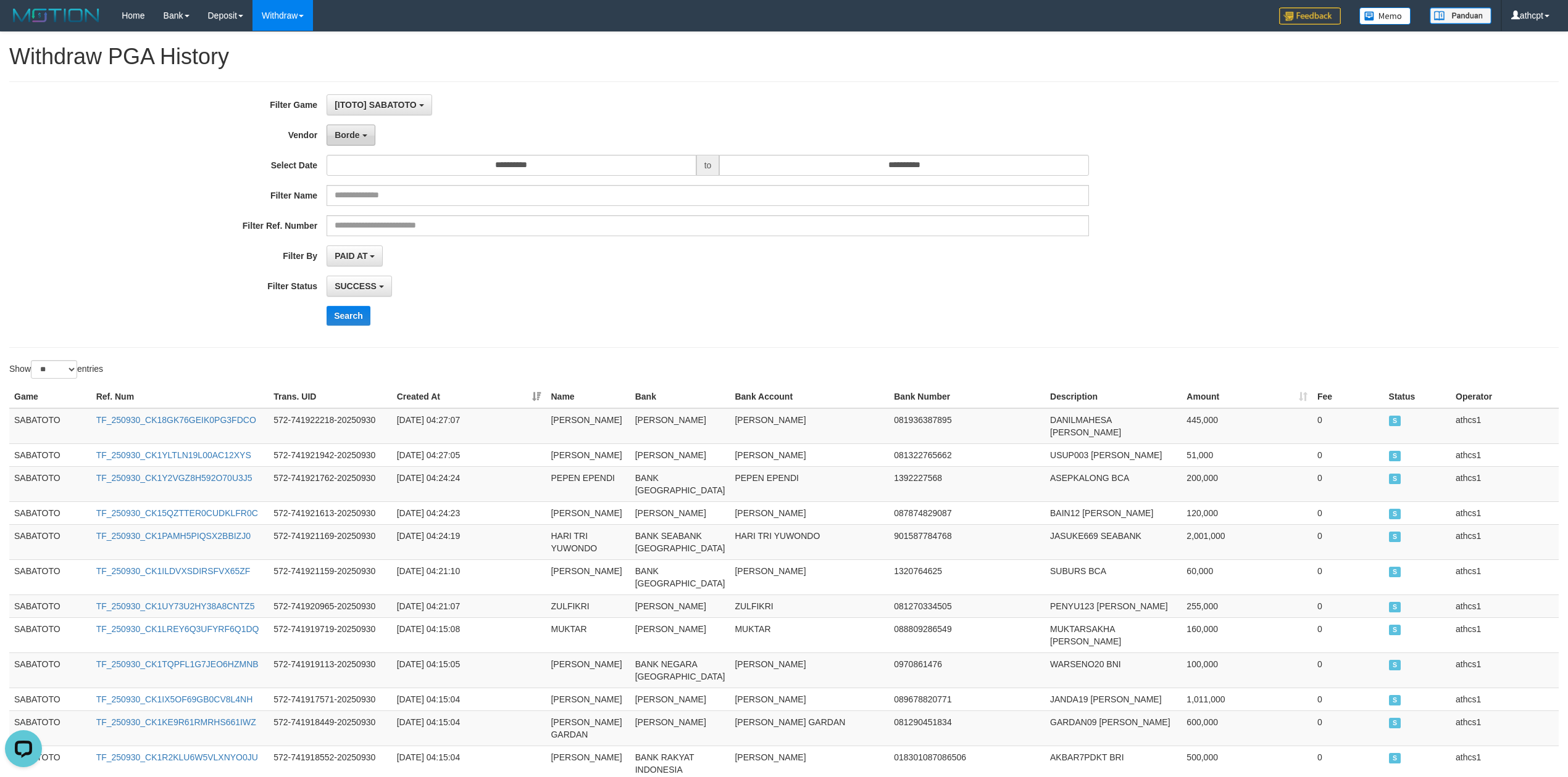
click at [366, 134] on button "Borde" at bounding box center [351, 135] width 48 height 21
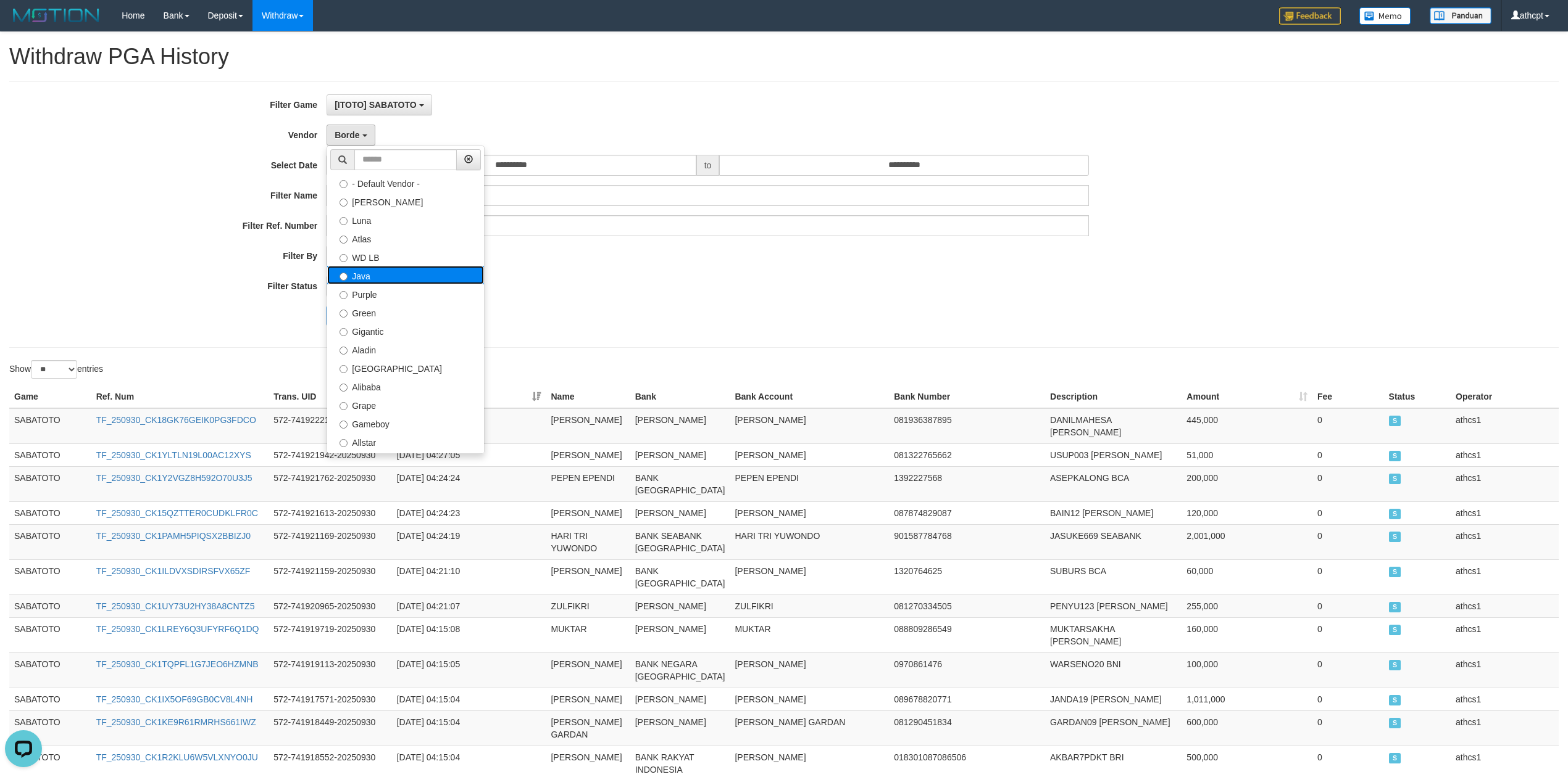
click at [424, 282] on label "Java" at bounding box center [405, 275] width 157 height 19
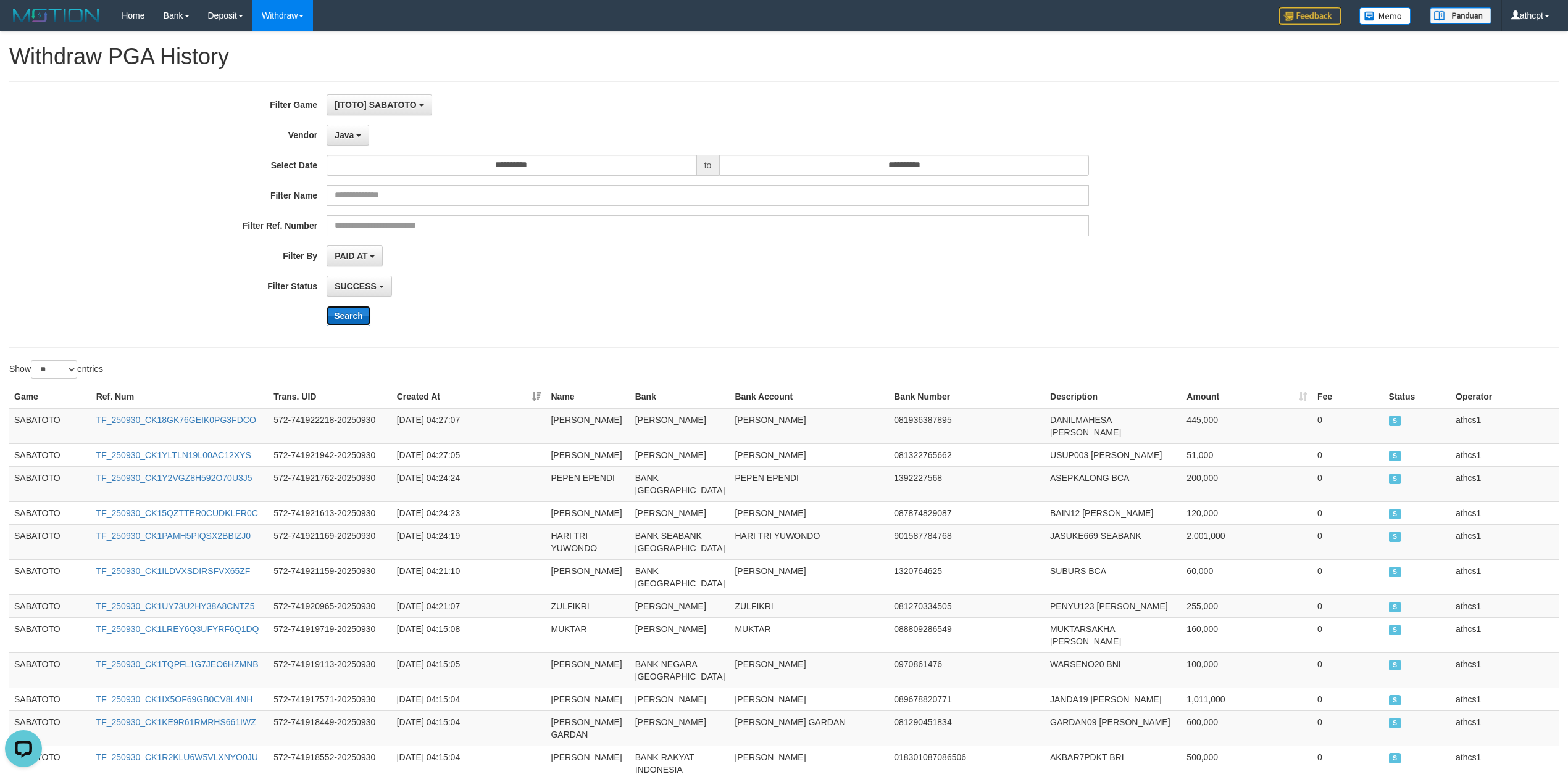
click at [353, 316] on button "Search" at bounding box center [348, 316] width 44 height 20
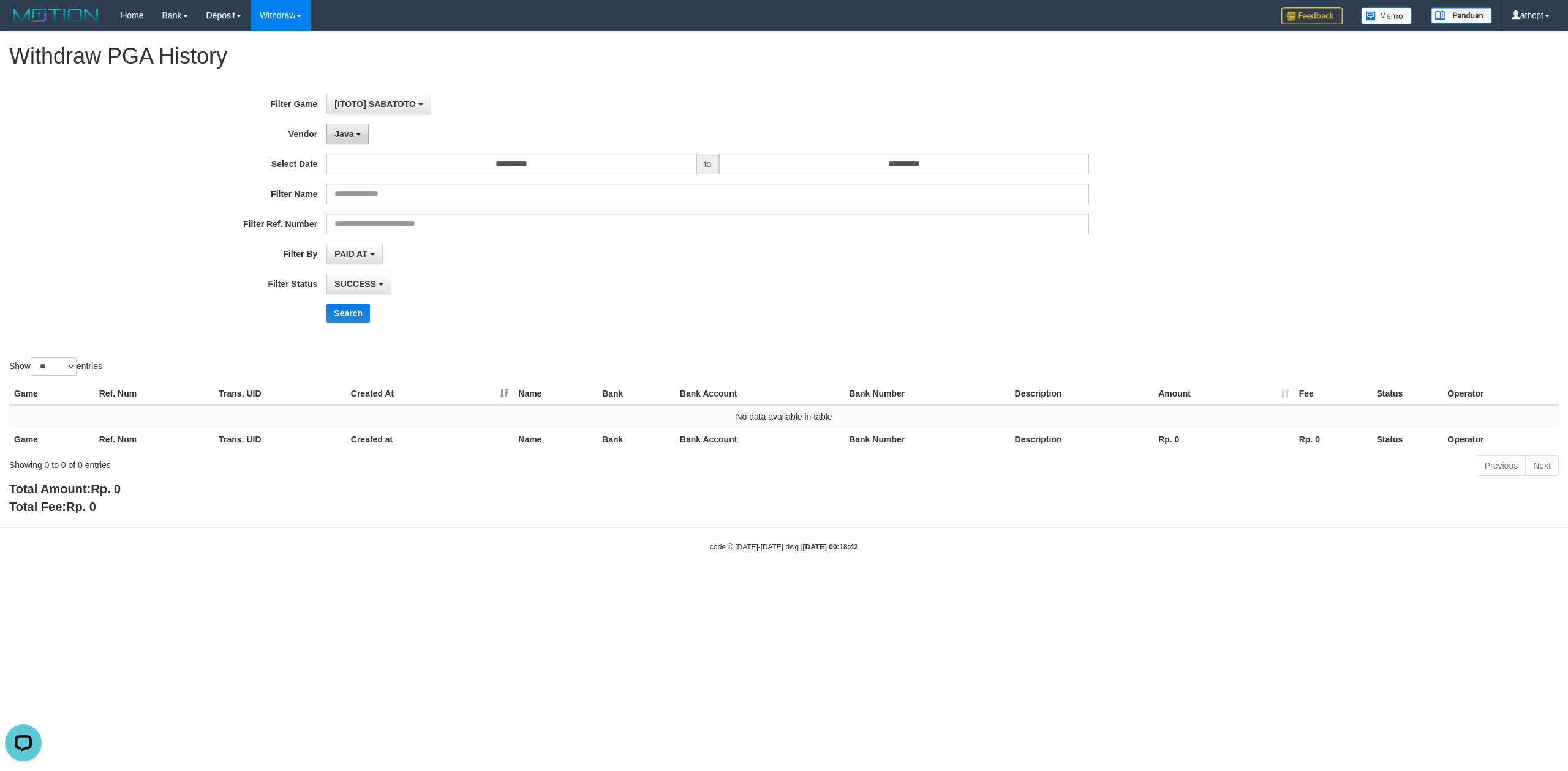
click at [353, 137] on span "Java" at bounding box center [344, 134] width 19 height 10
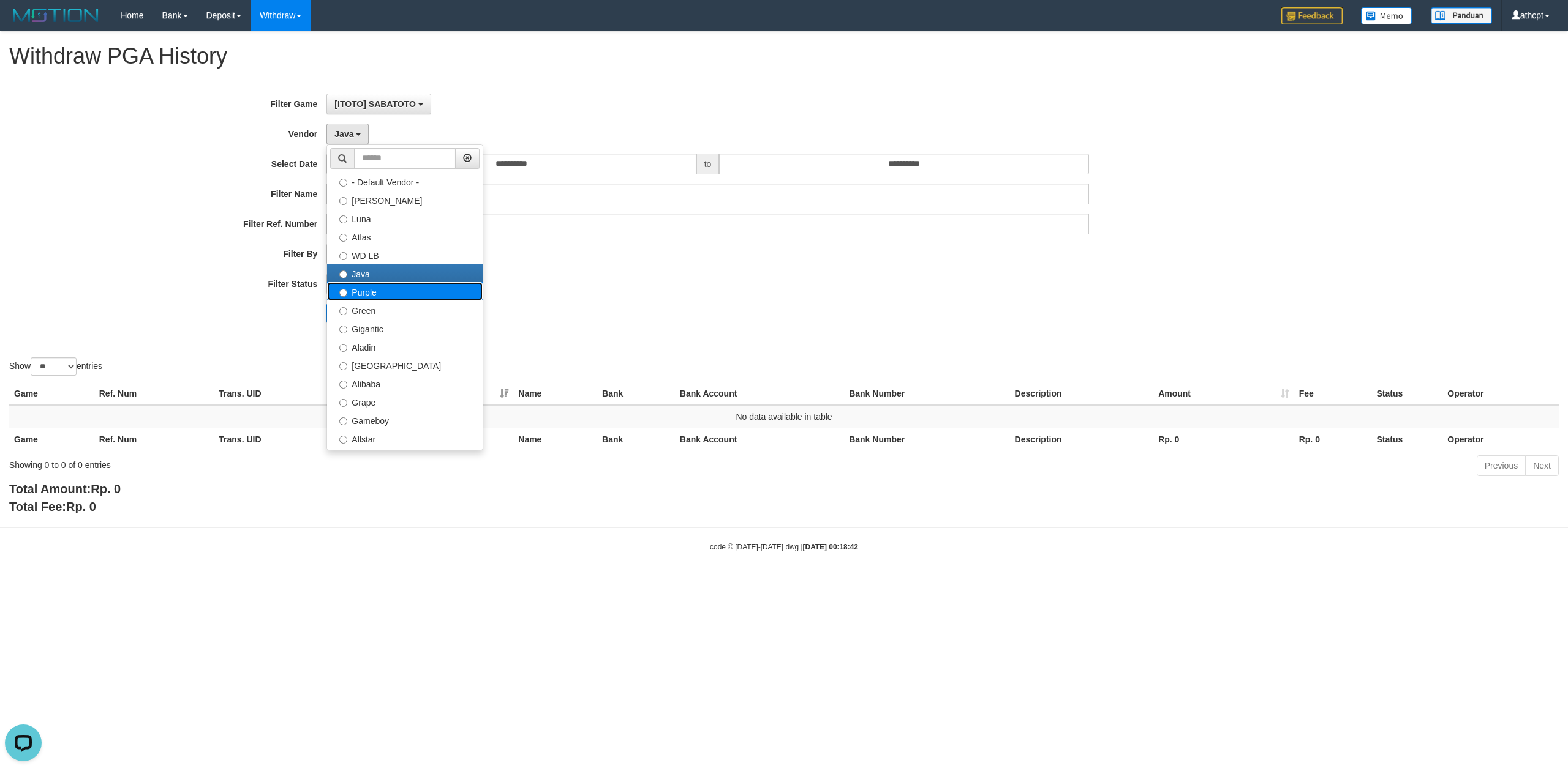
click at [372, 292] on label "Purple" at bounding box center [404, 291] width 156 height 18
select select "**********"
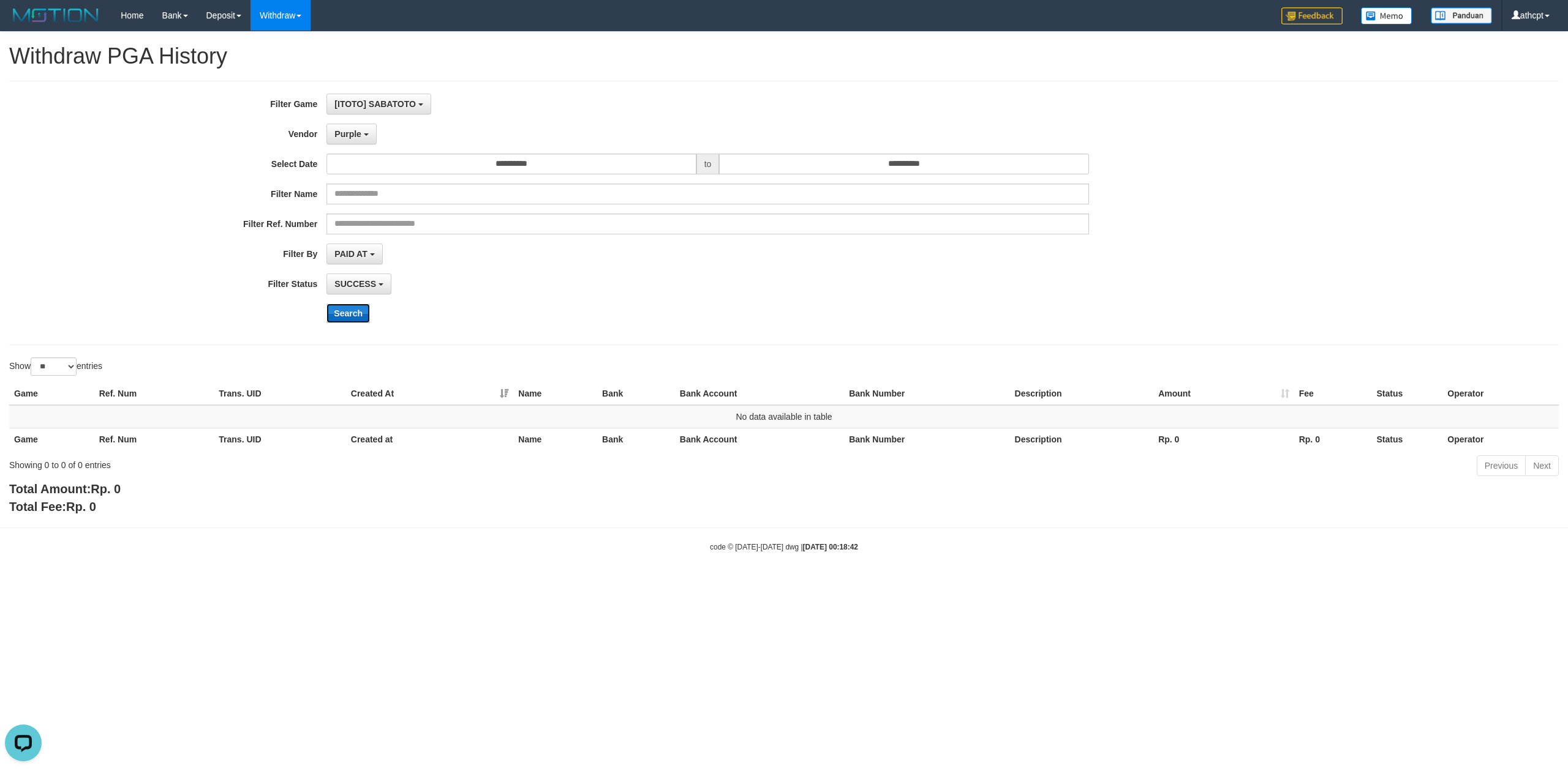
click at [356, 311] on button "Search" at bounding box center [348, 313] width 44 height 20
click at [359, 131] on span "Purple" at bounding box center [348, 134] width 27 height 10
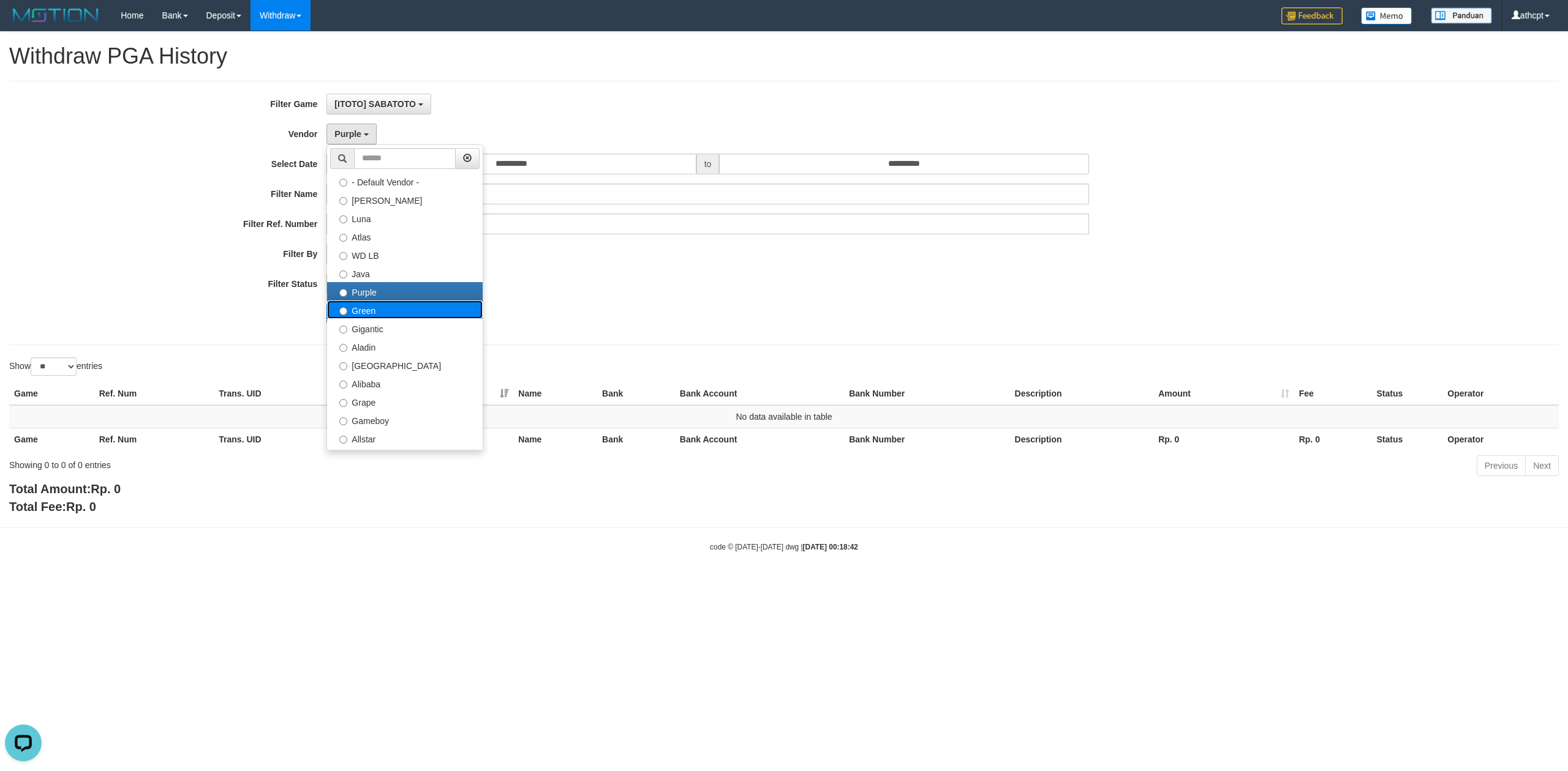
click at [381, 313] on label "Green" at bounding box center [404, 310] width 156 height 18
select select "**********"
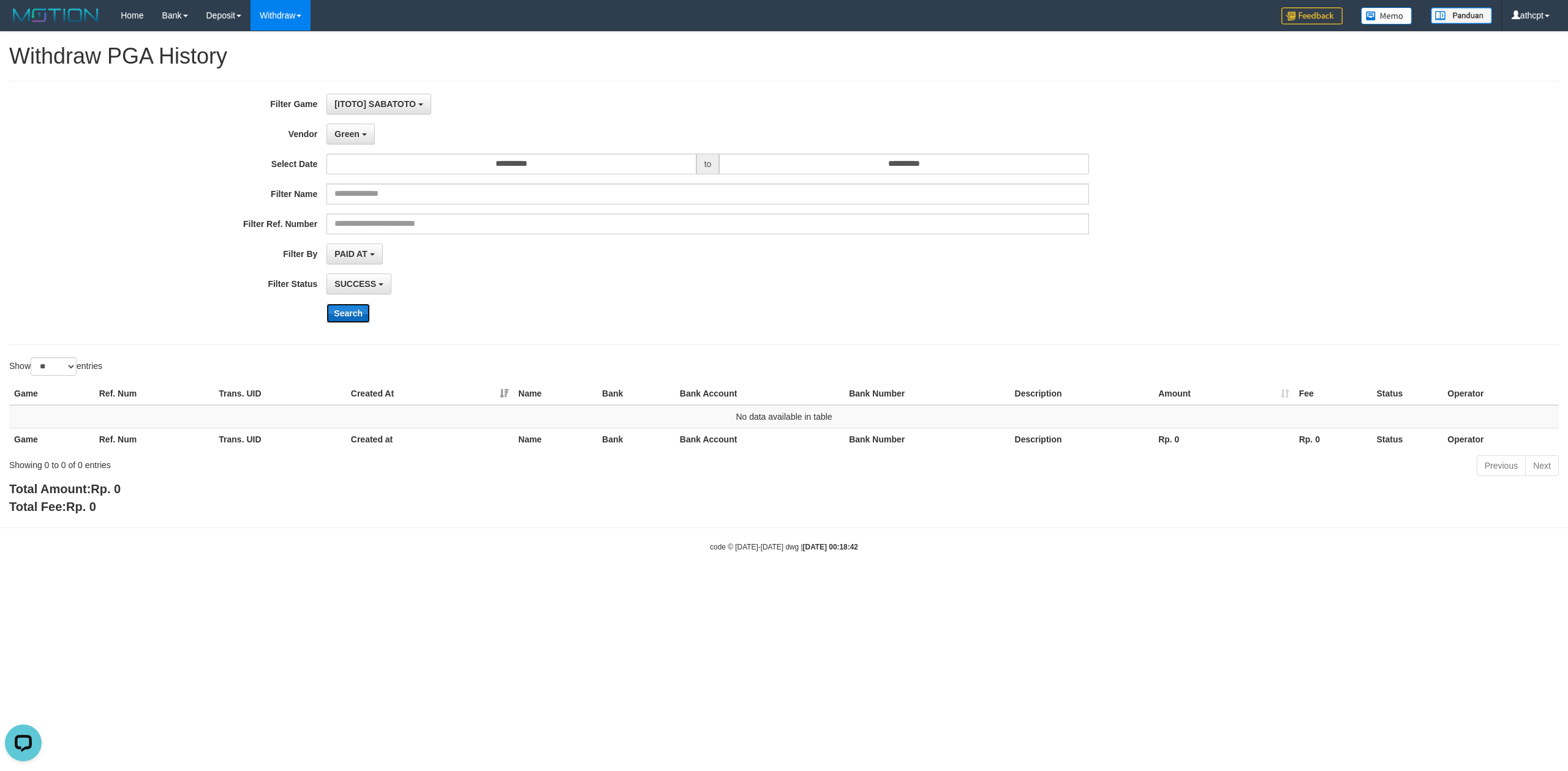
click at [346, 312] on button "Search" at bounding box center [348, 313] width 44 height 20
click at [349, 138] on span "Green" at bounding box center [347, 134] width 25 height 10
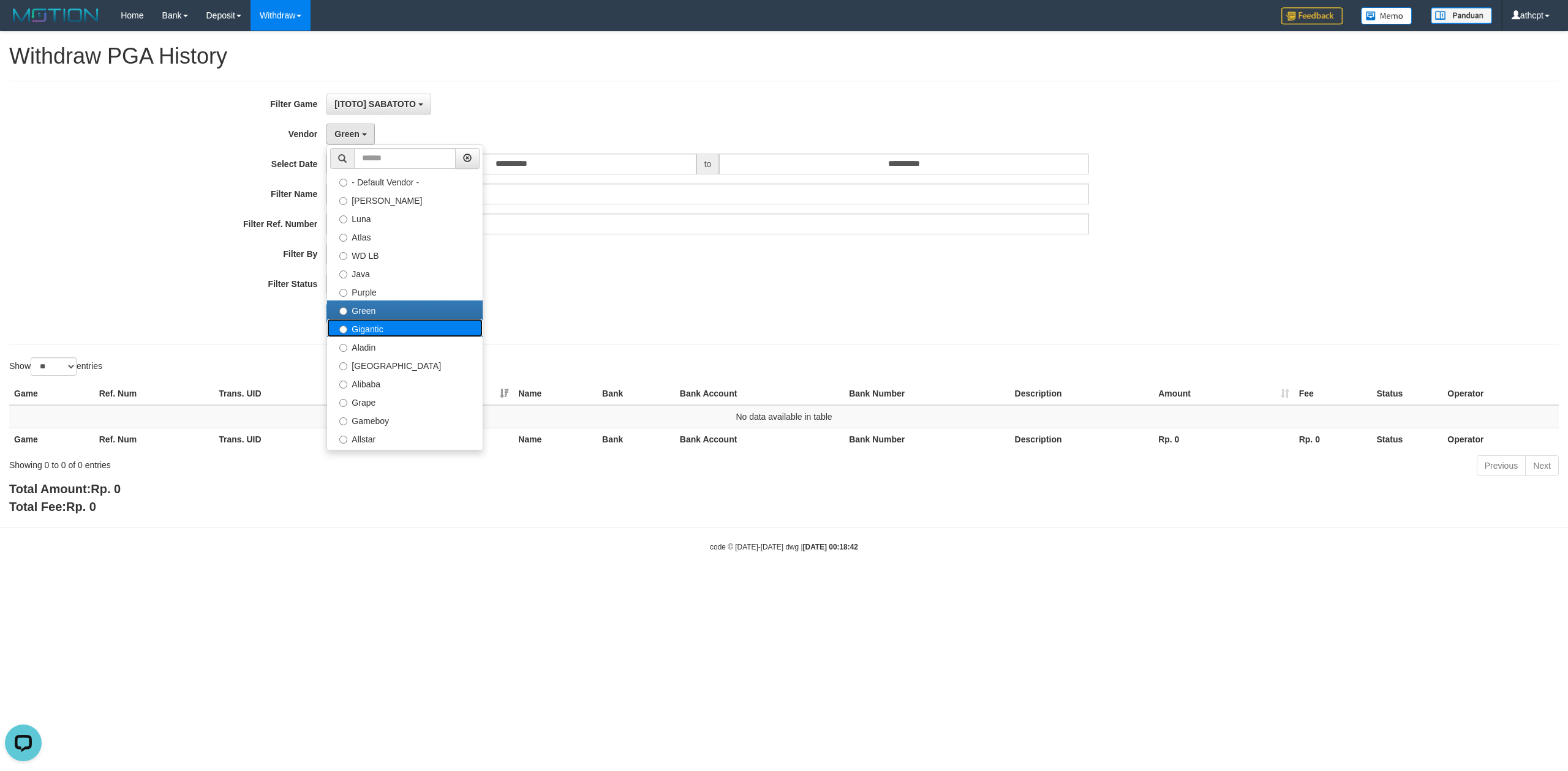
click at [369, 332] on label "Gigantic" at bounding box center [404, 328] width 156 height 18
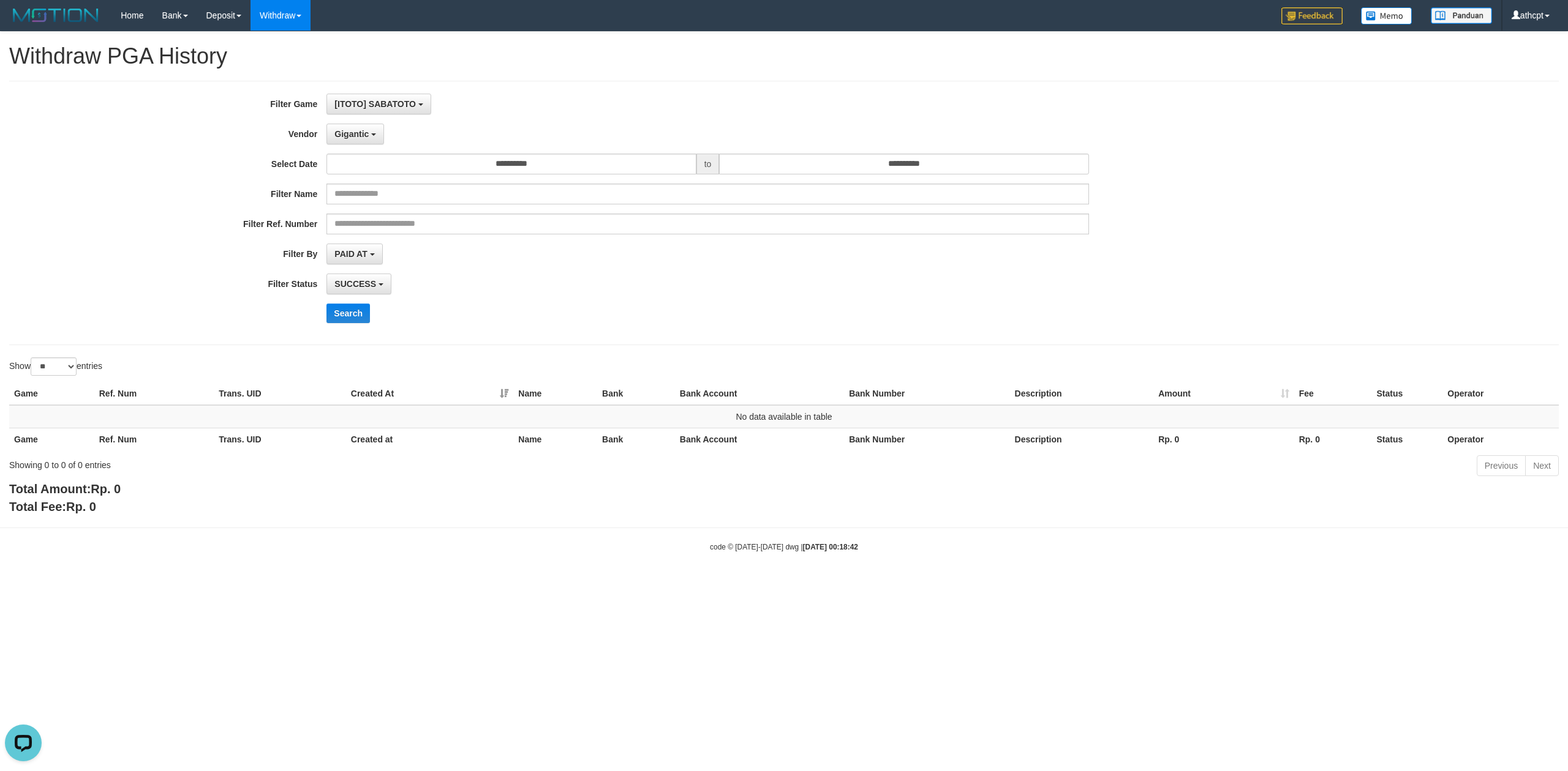
click at [350, 302] on div "**********" at bounding box center [653, 213] width 1306 height 239
click at [356, 313] on button "Search" at bounding box center [348, 313] width 44 height 20
click at [356, 139] on button "Gigantic" at bounding box center [355, 134] width 58 height 21
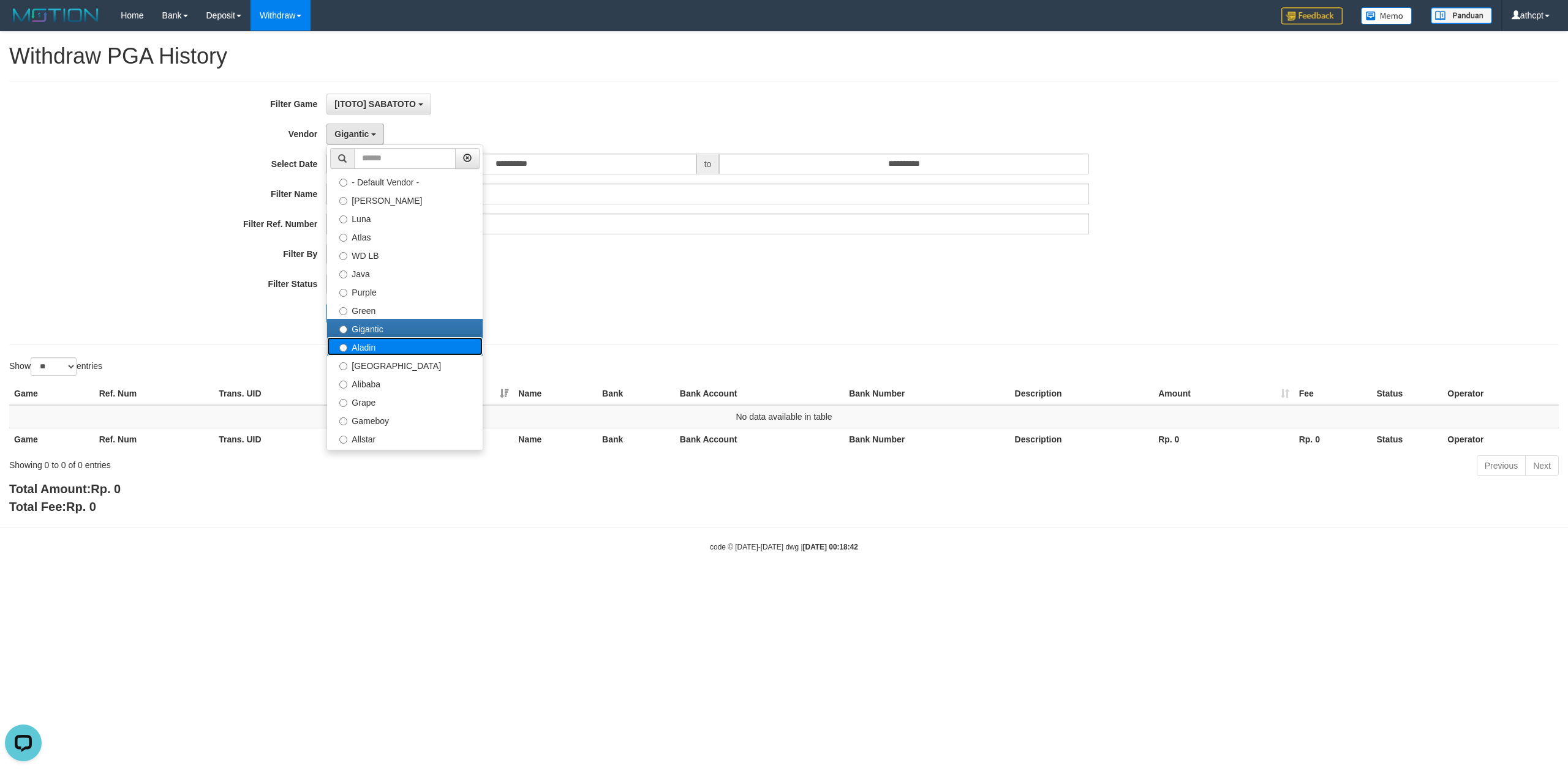
click at [377, 345] on label "Aladin" at bounding box center [404, 346] width 156 height 18
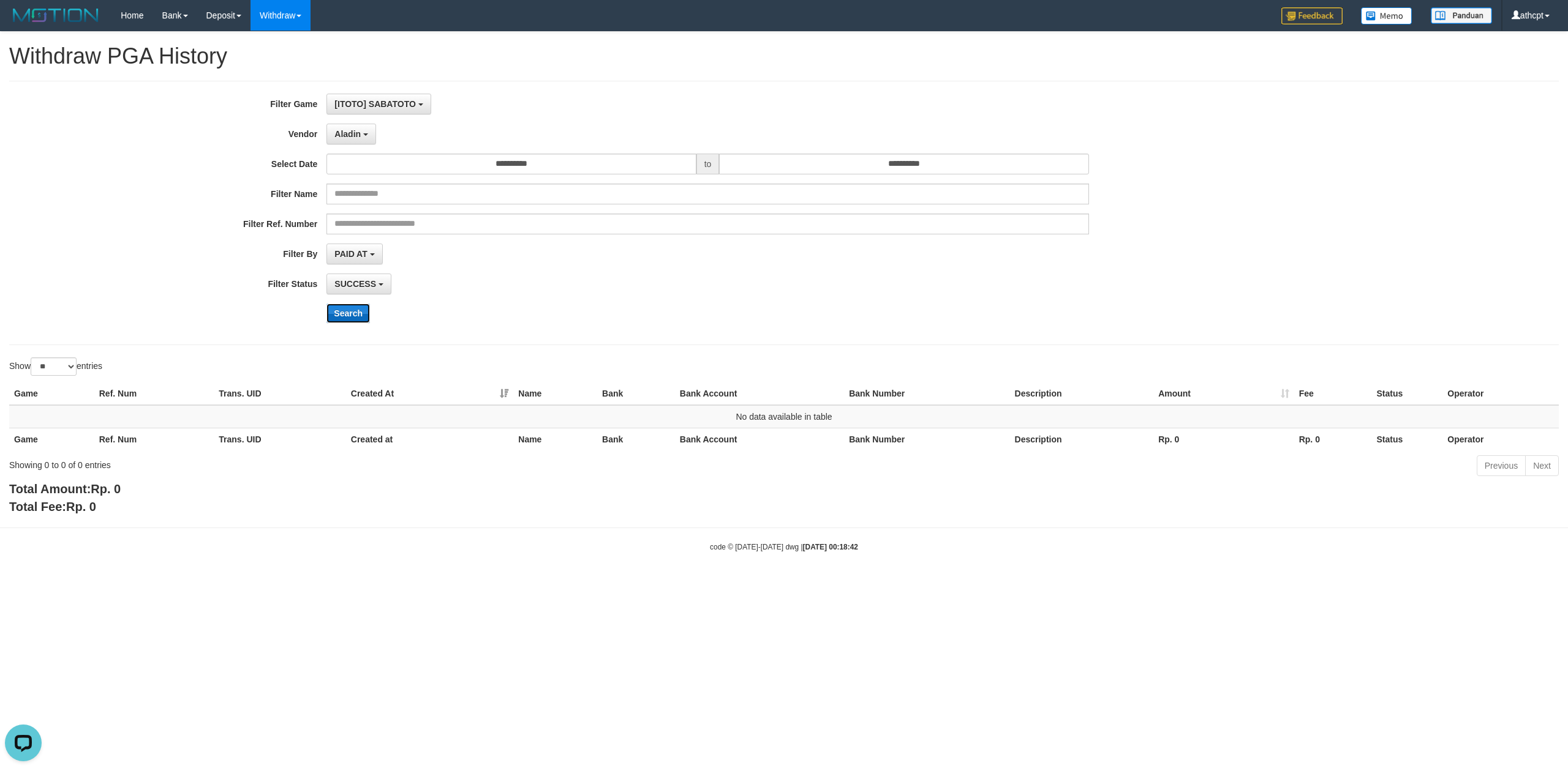
click at [350, 311] on button "Search" at bounding box center [348, 313] width 44 height 20
click at [358, 130] on span "Aladin" at bounding box center [347, 134] width 26 height 10
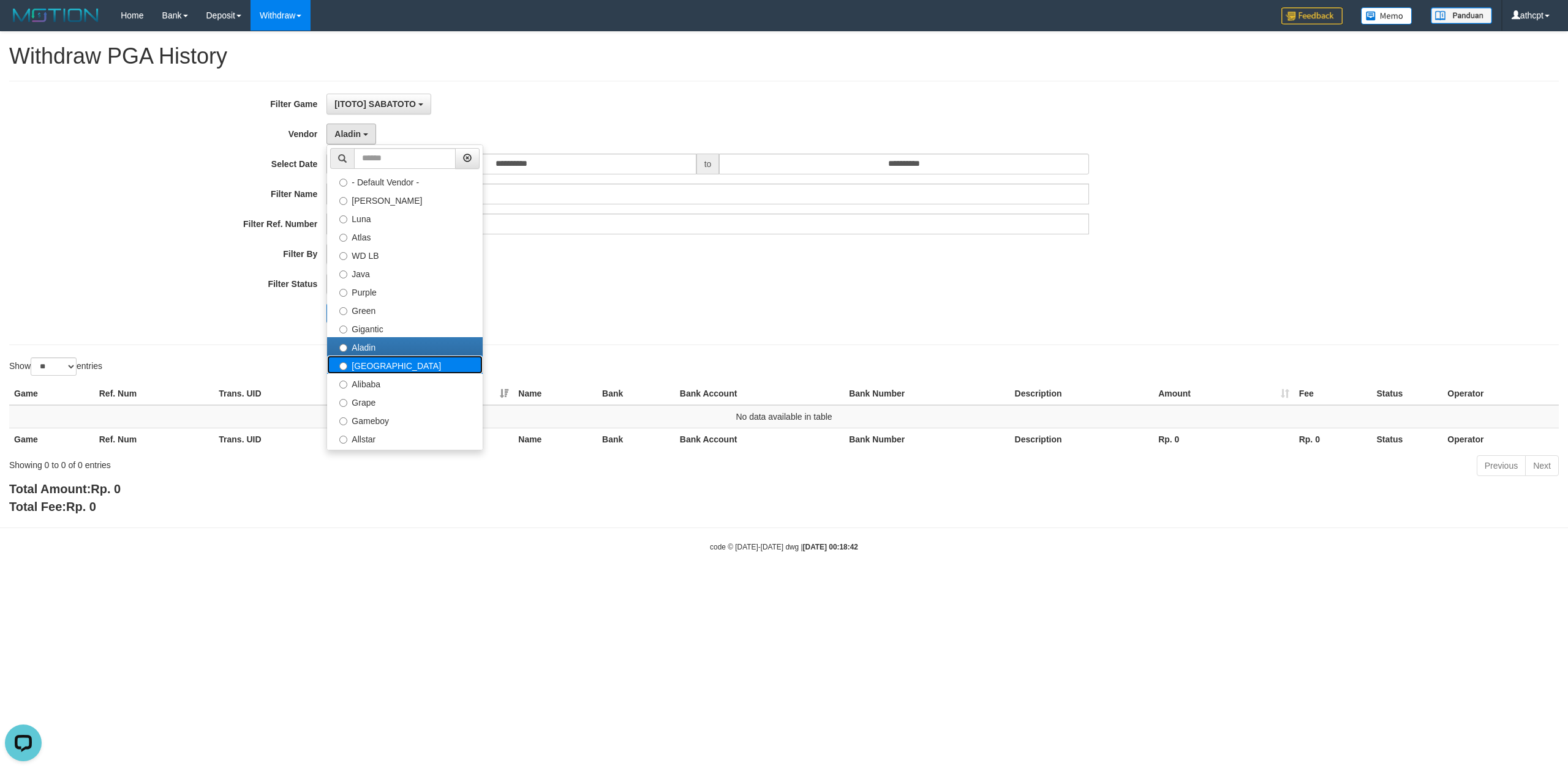
click at [374, 363] on label "[GEOGRAPHIC_DATA]" at bounding box center [404, 365] width 156 height 18
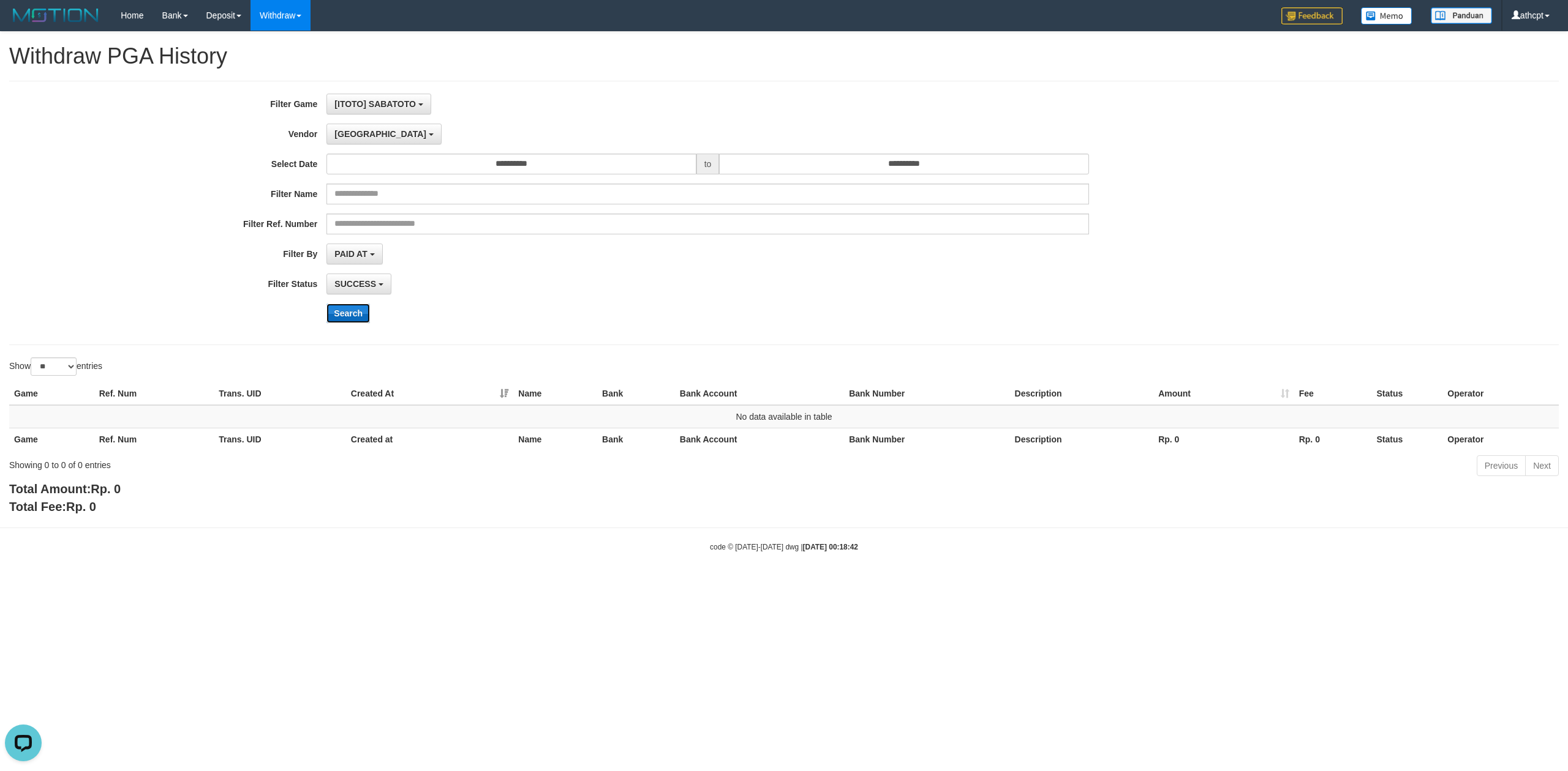
click at [351, 313] on button "Search" at bounding box center [348, 313] width 44 height 20
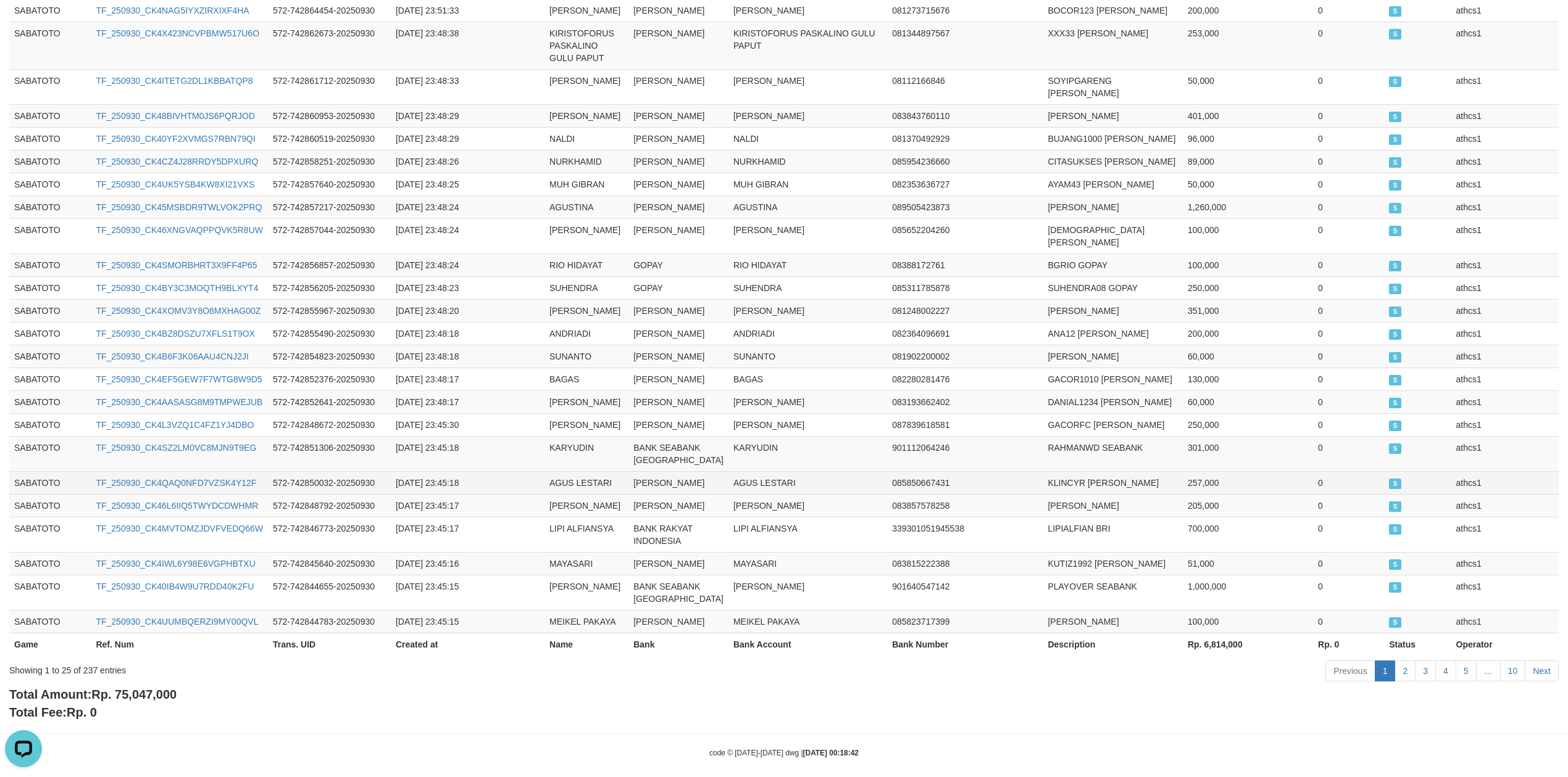
scroll to position [501, 0]
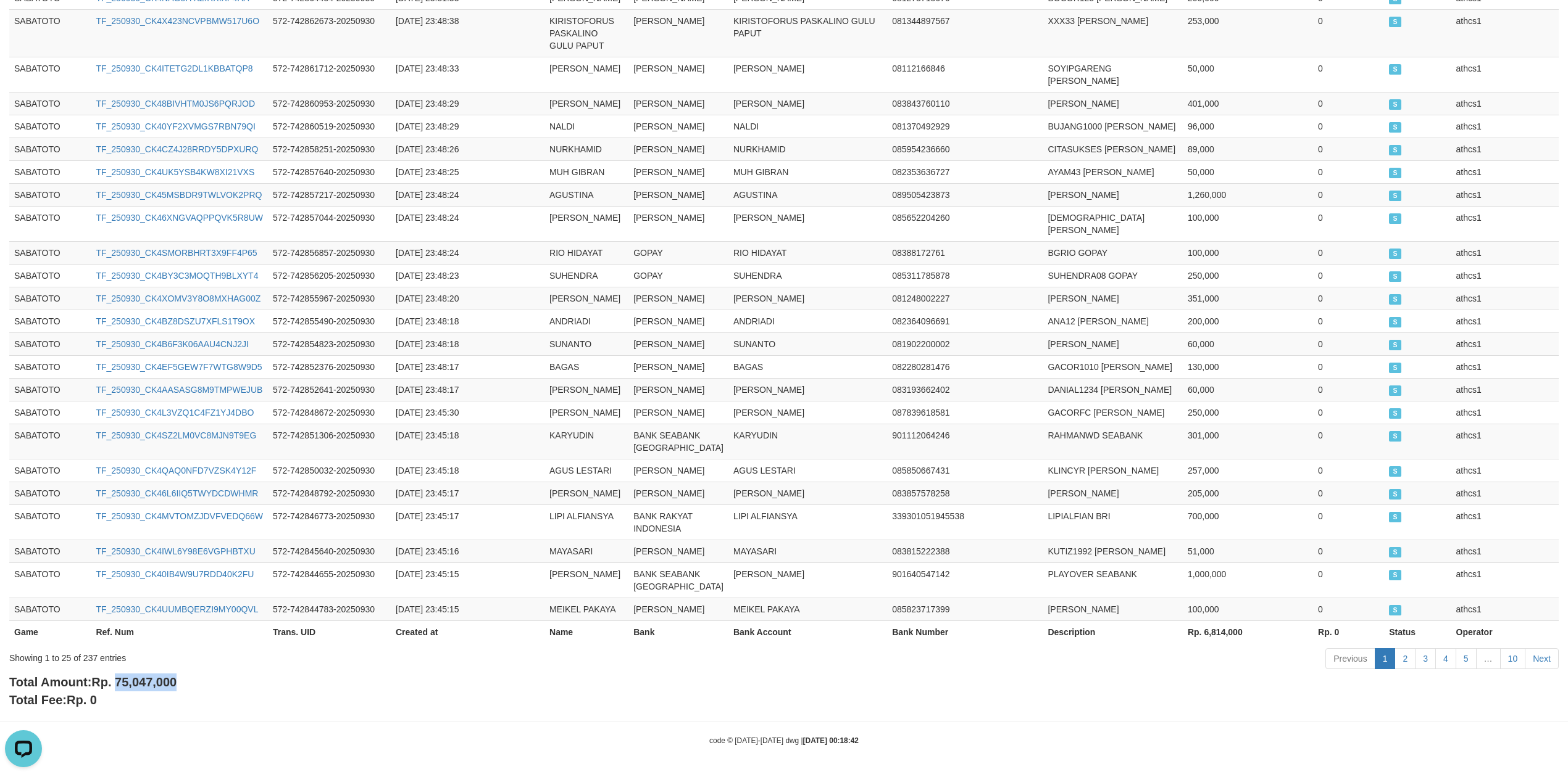
drag, startPoint x: 121, startPoint y: 677, endPoint x: 304, endPoint y: 679, distance: 183.0
click at [269, 685] on div "Total Amount: Rp. 75,047,000 Total Fee: Rp. 0" at bounding box center [784, 691] width 1549 height 35
copy span "75,047,000"
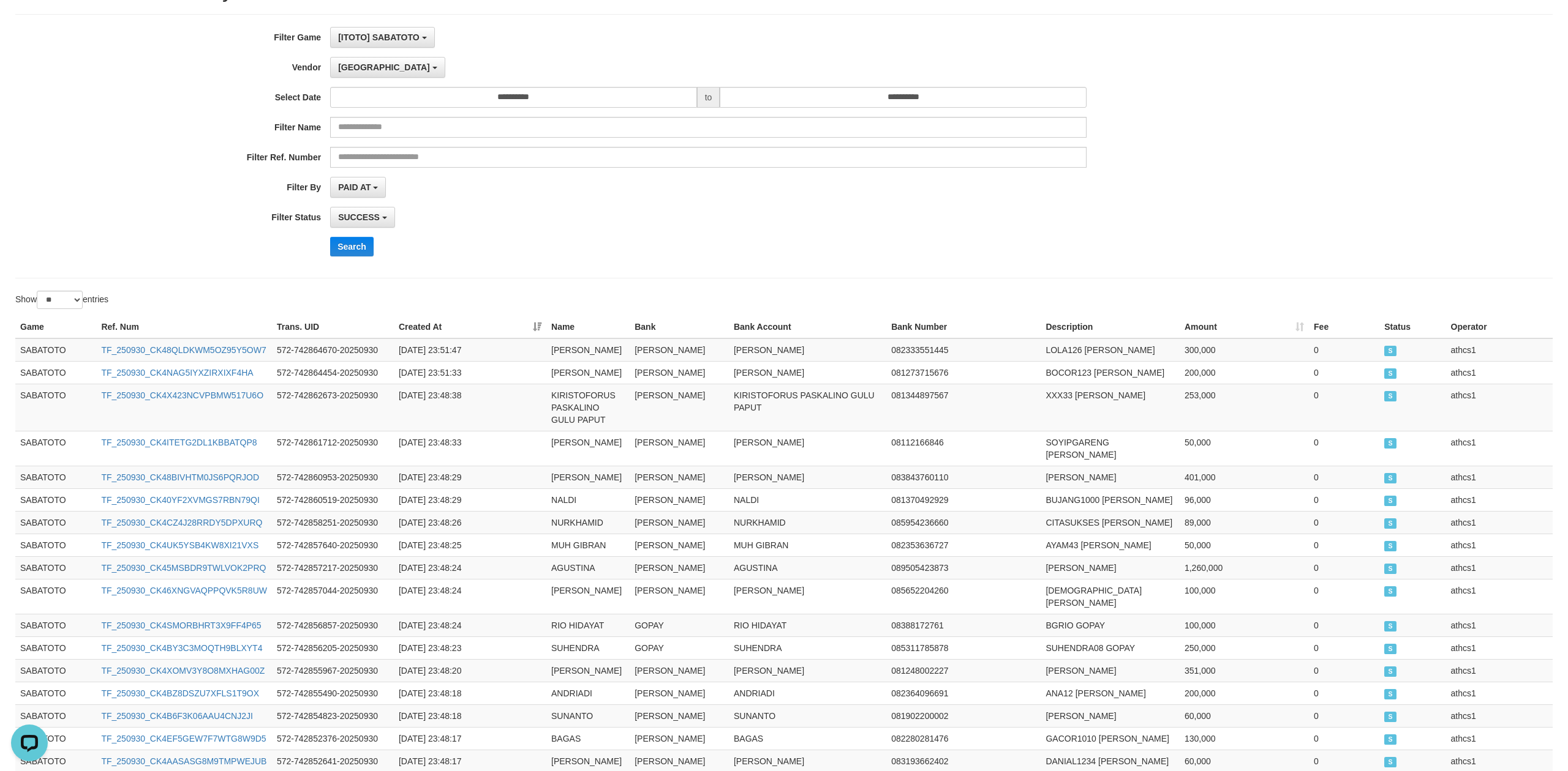
scroll to position [0, 0]
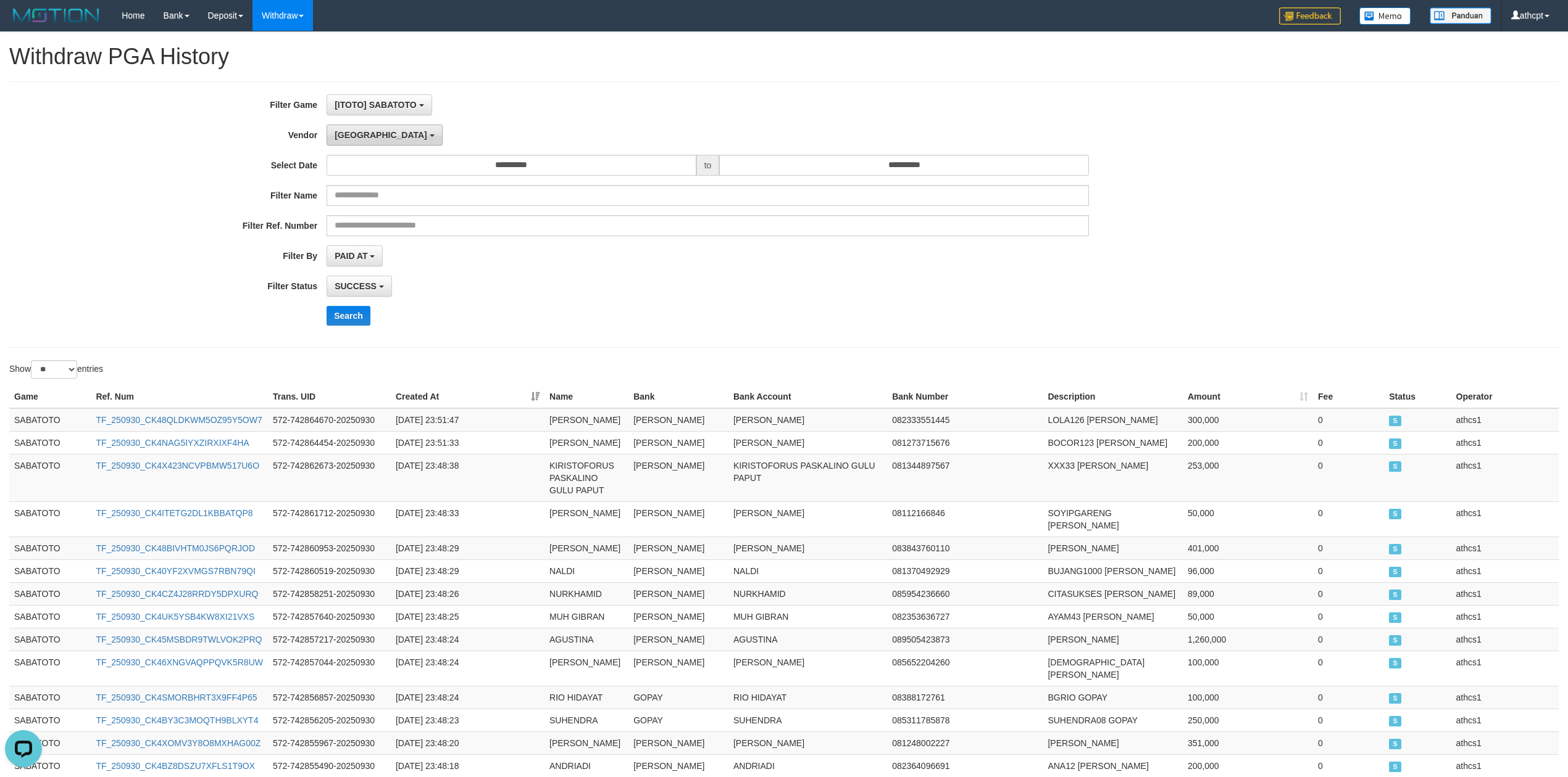
click at [347, 144] on button "[GEOGRAPHIC_DATA]" at bounding box center [384, 135] width 115 height 21
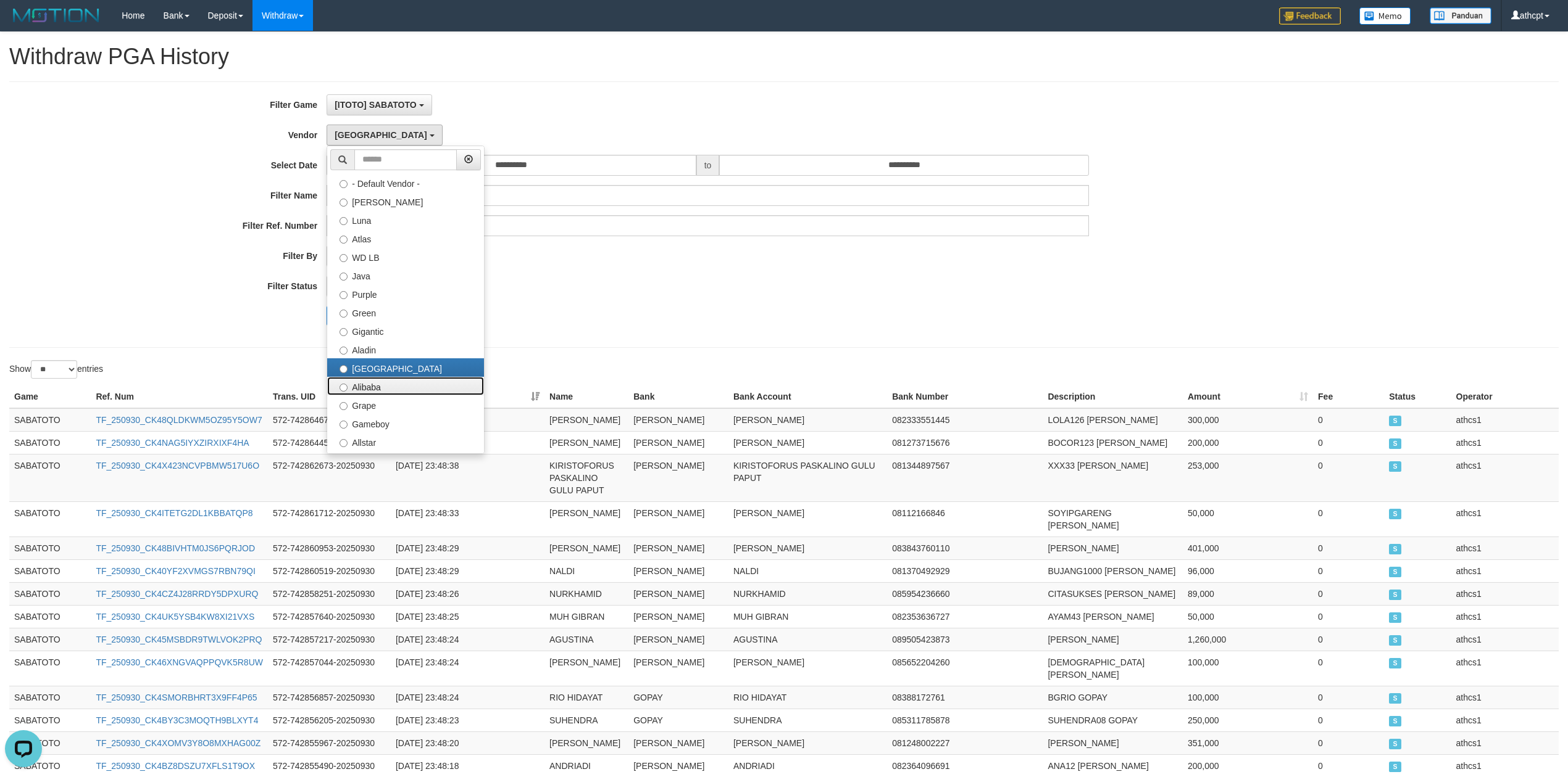
click at [364, 386] on label "Alibaba" at bounding box center [405, 386] width 157 height 19
select select "**********"
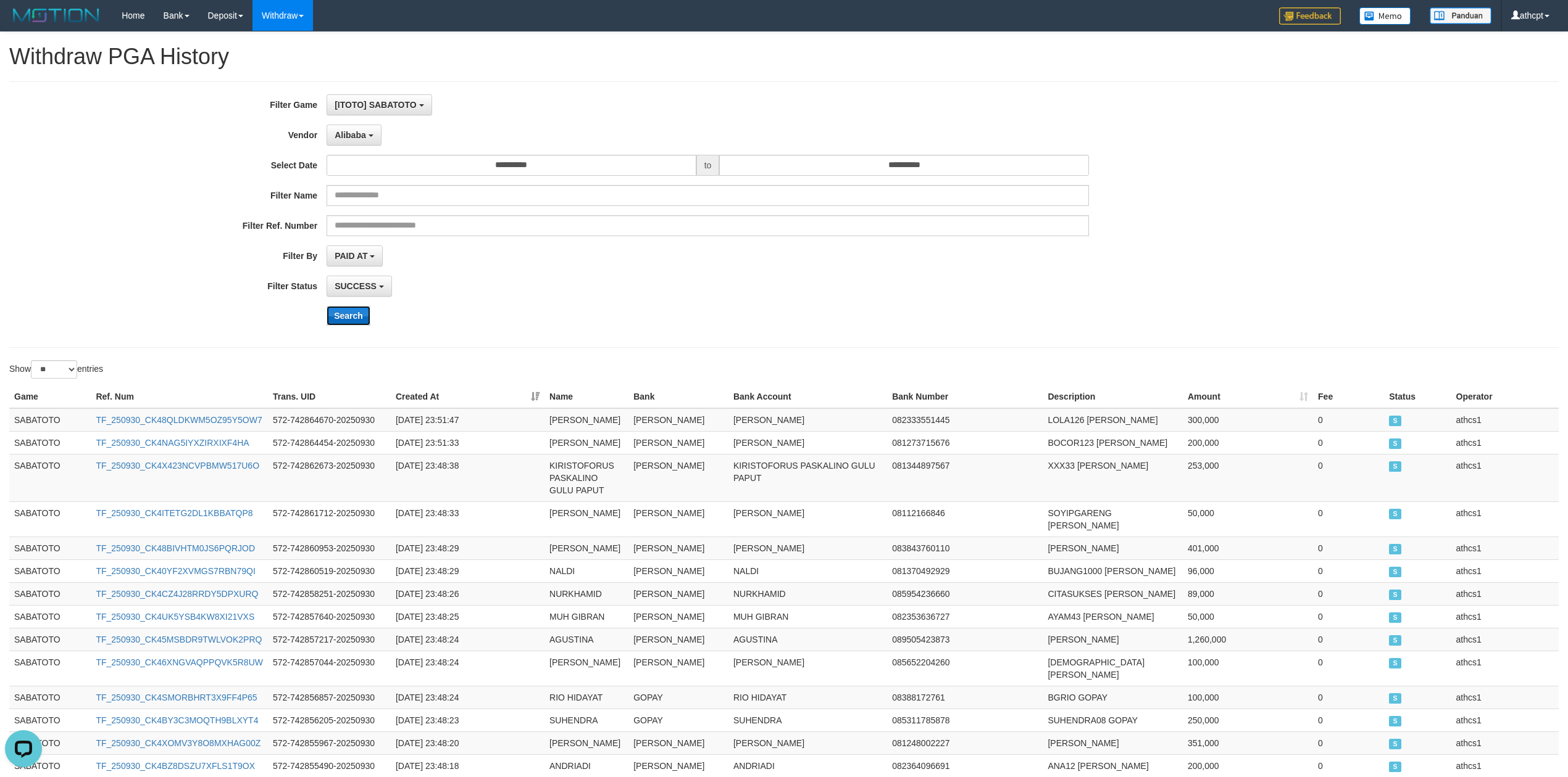
click at [341, 316] on button "Search" at bounding box center [348, 316] width 44 height 20
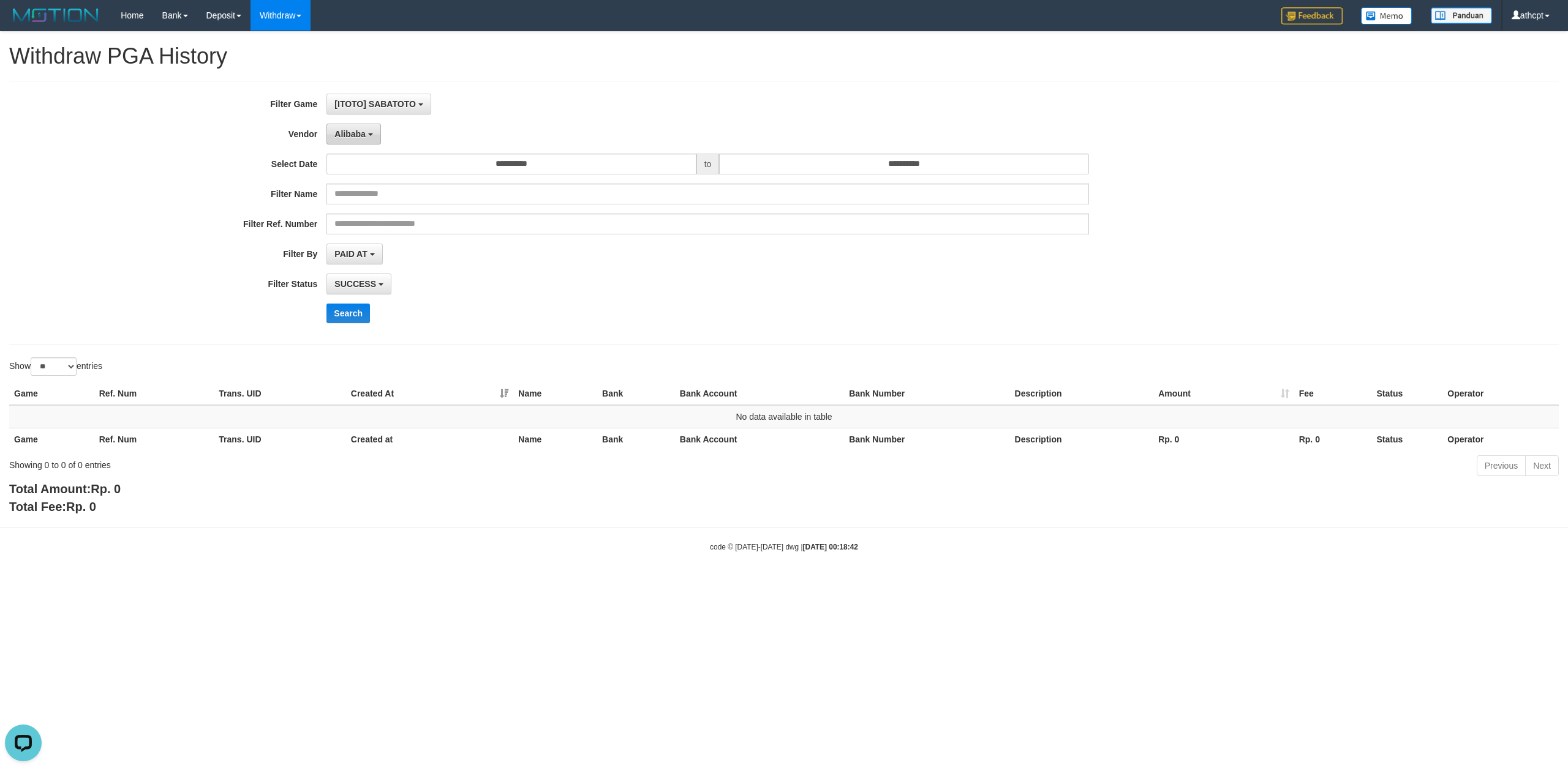
click at [361, 143] on button "Alibaba" at bounding box center [353, 134] width 54 height 21
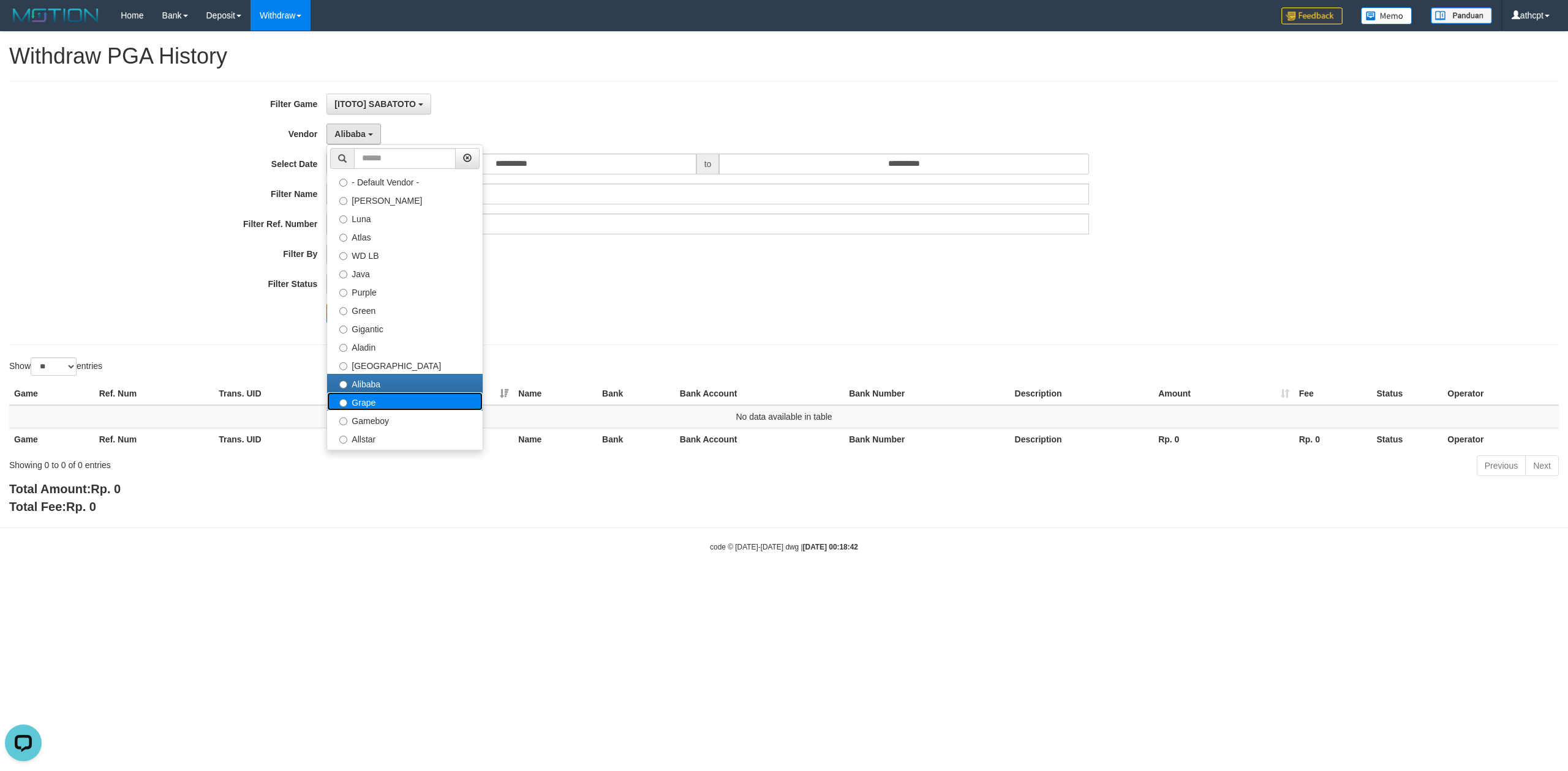
click at [376, 396] on label "Grape" at bounding box center [404, 402] width 156 height 18
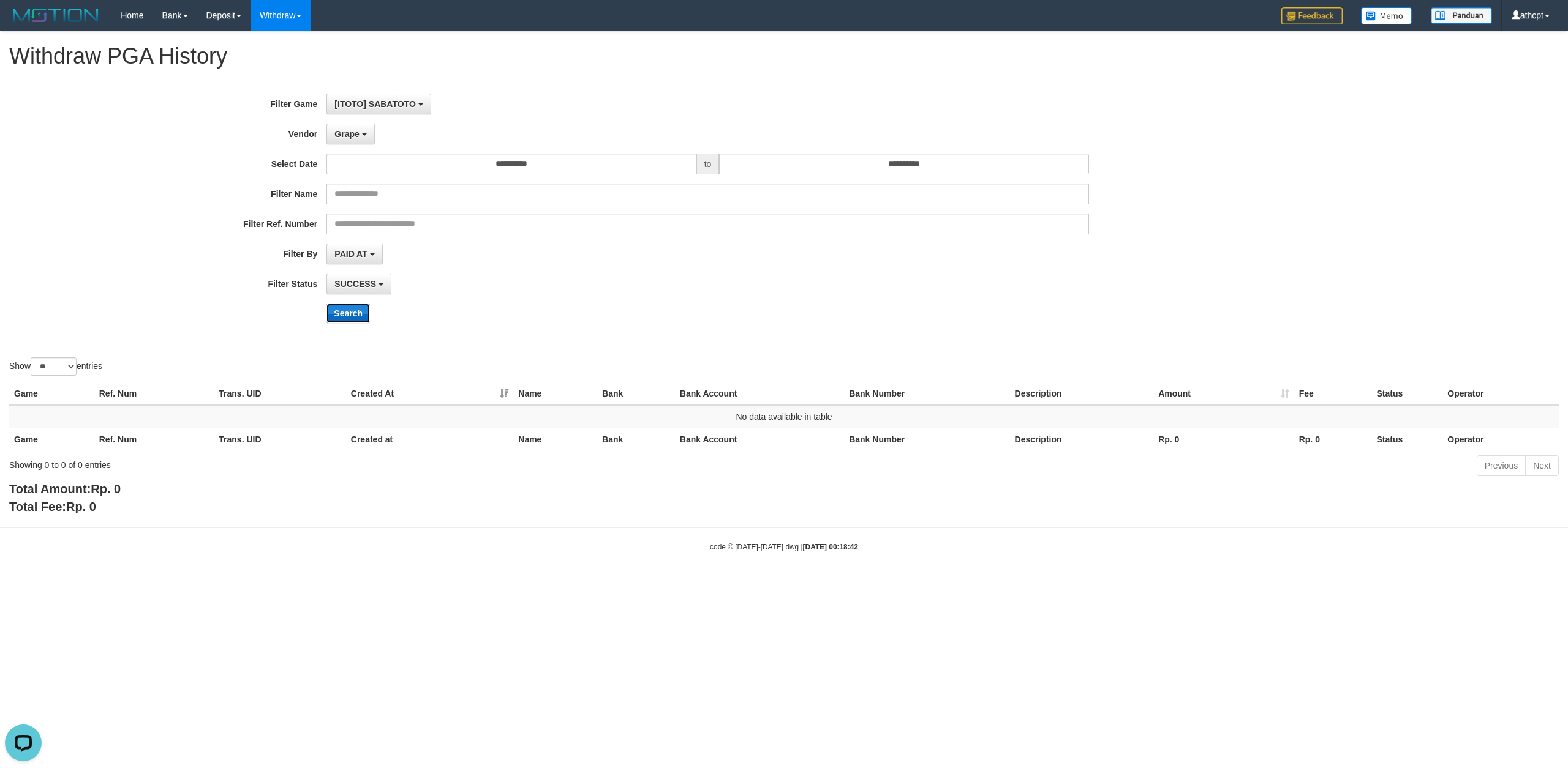
click at [352, 305] on button "Search" at bounding box center [348, 313] width 44 height 20
click at [360, 135] on button "Grape" at bounding box center [350, 134] width 48 height 21
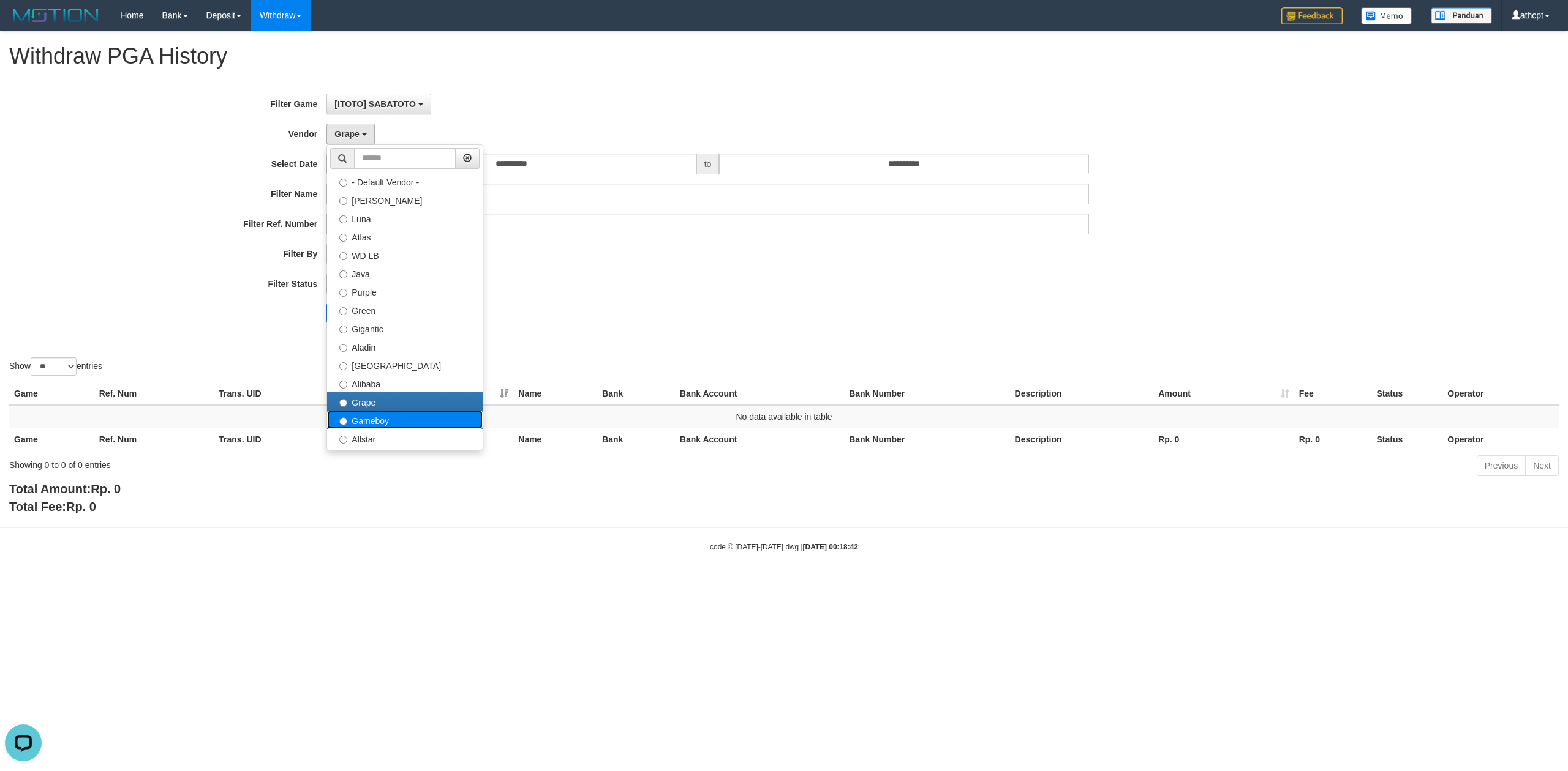
click at [385, 420] on label "Gameboy" at bounding box center [404, 420] width 156 height 18
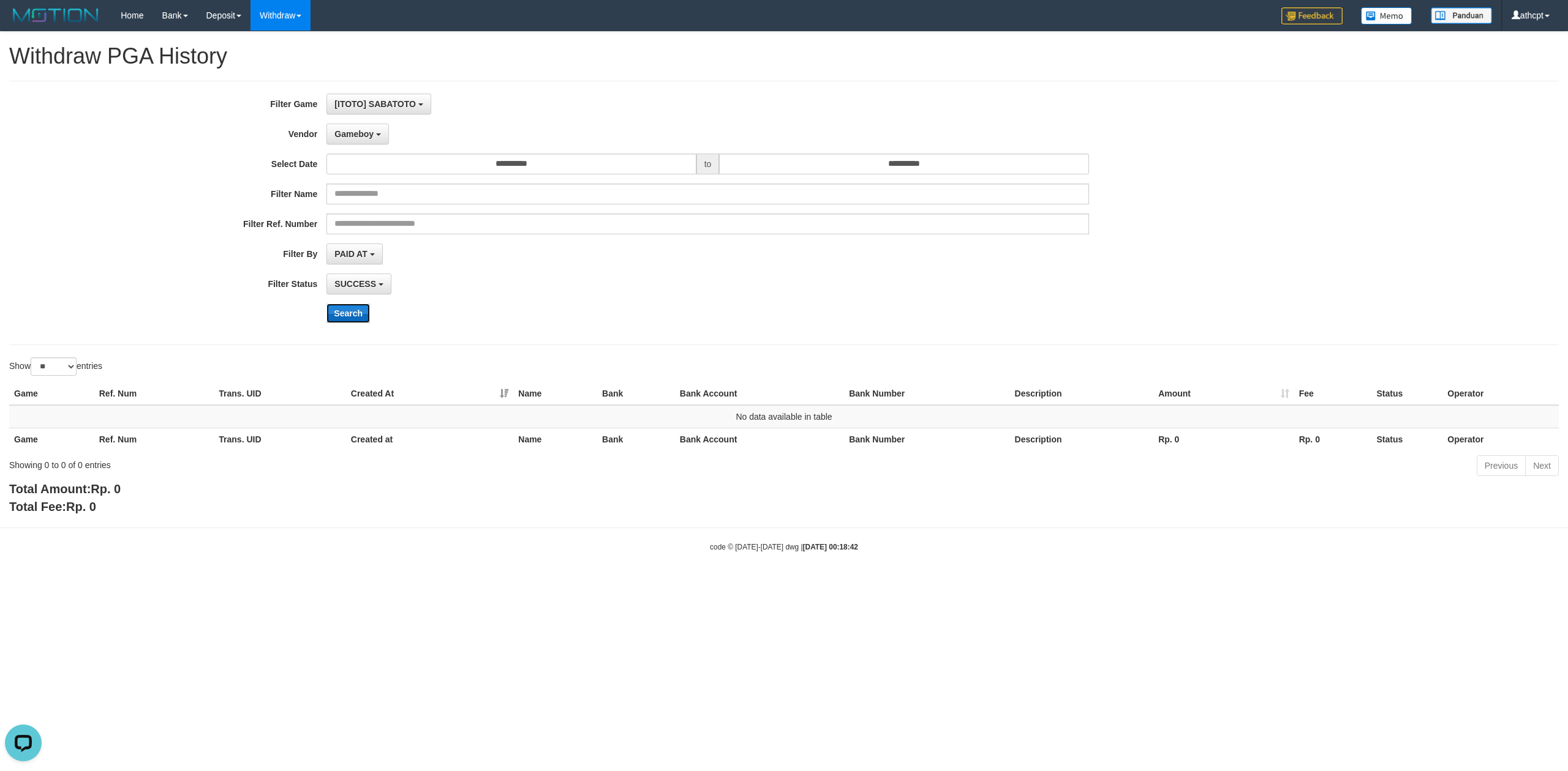
click at [346, 314] on button "Search" at bounding box center [348, 313] width 44 height 20
click at [360, 131] on span "Gameboy" at bounding box center [354, 134] width 39 height 10
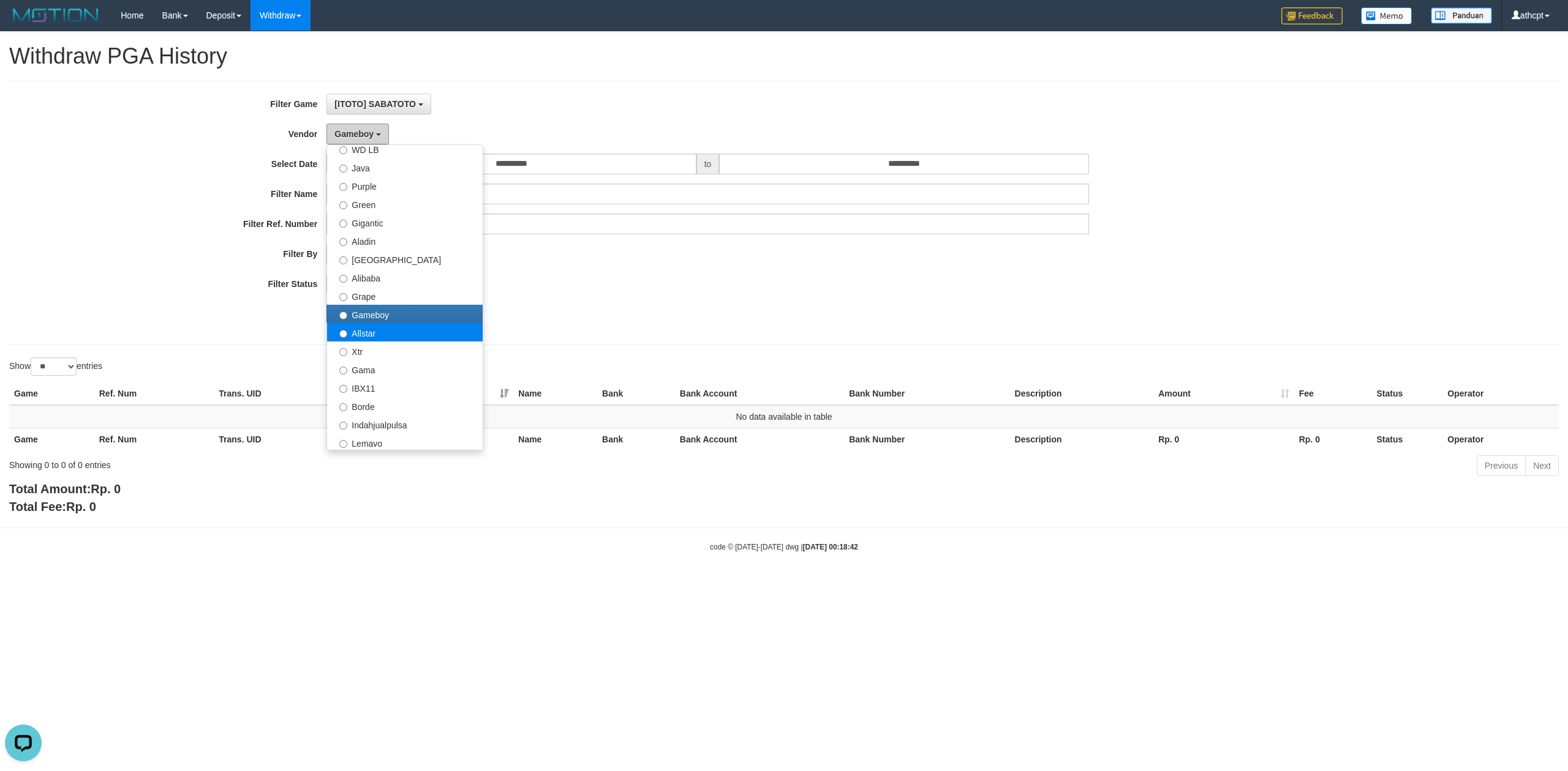
scroll to position [108, 0]
click at [385, 331] on label "Allstar" at bounding box center [404, 330] width 156 height 18
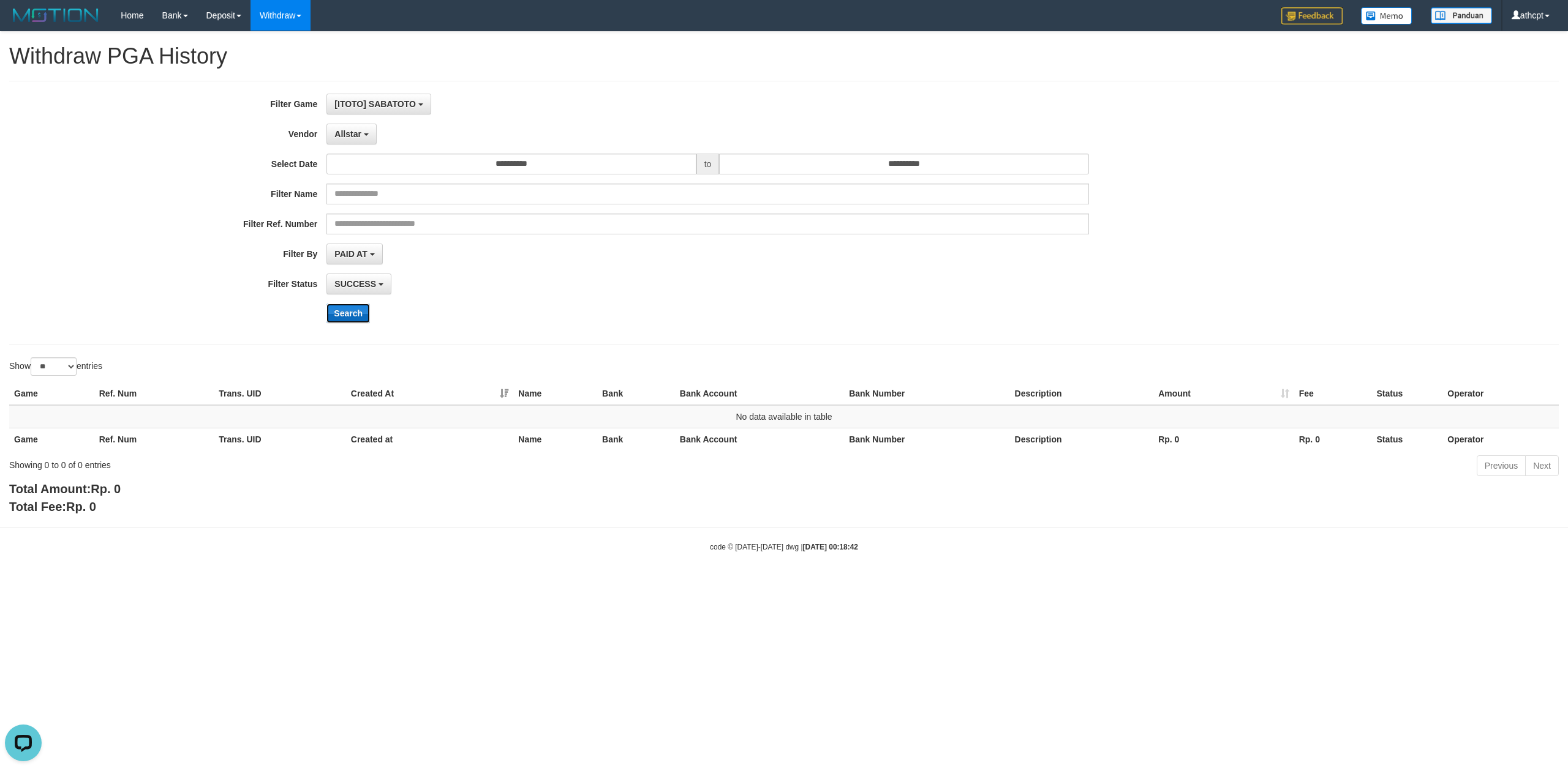
click at [353, 307] on button "Search" at bounding box center [348, 313] width 44 height 20
click at [360, 133] on span "Allstar" at bounding box center [348, 134] width 27 height 10
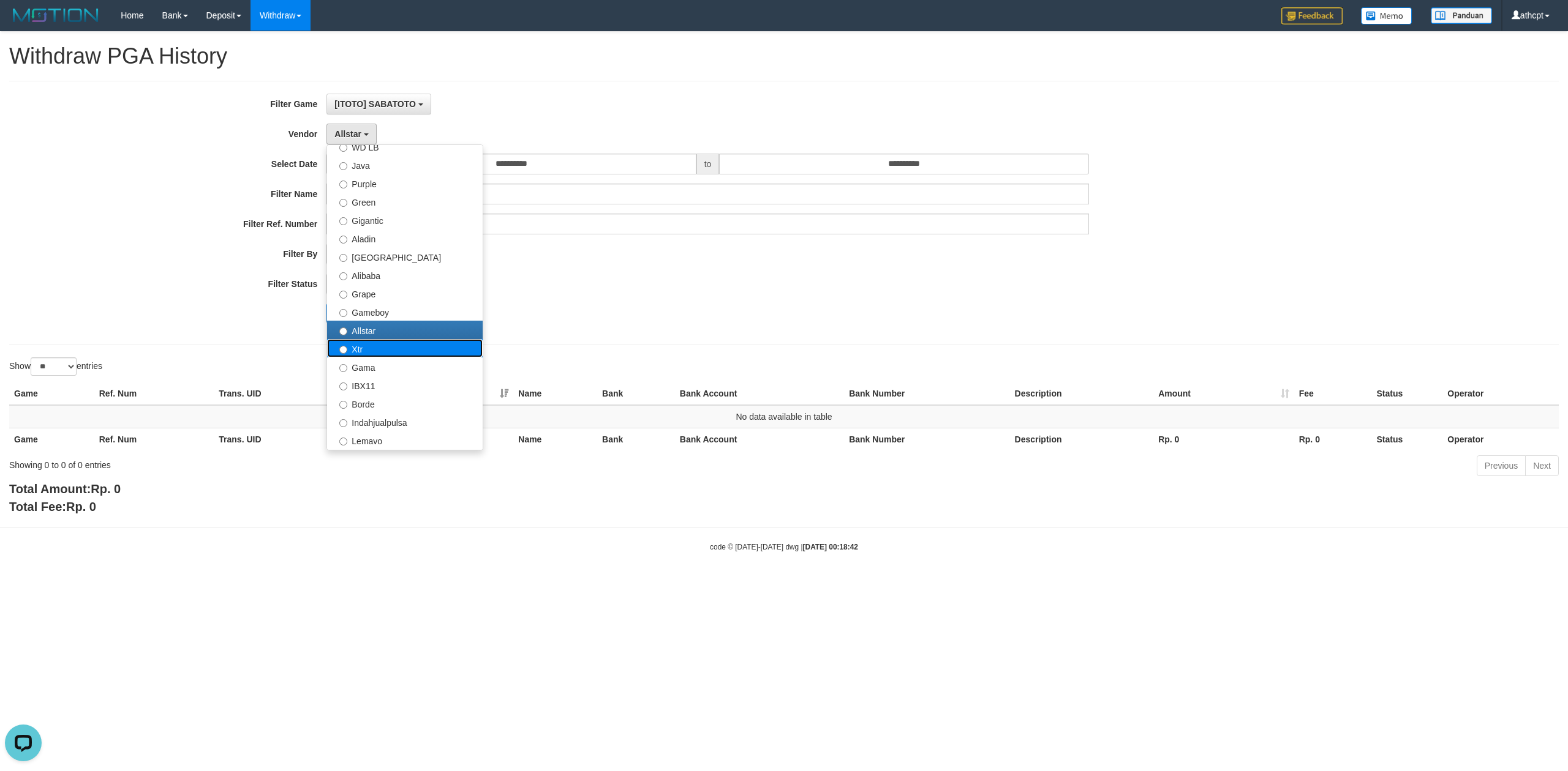
click at [374, 345] on label "Xtr" at bounding box center [404, 348] width 156 height 18
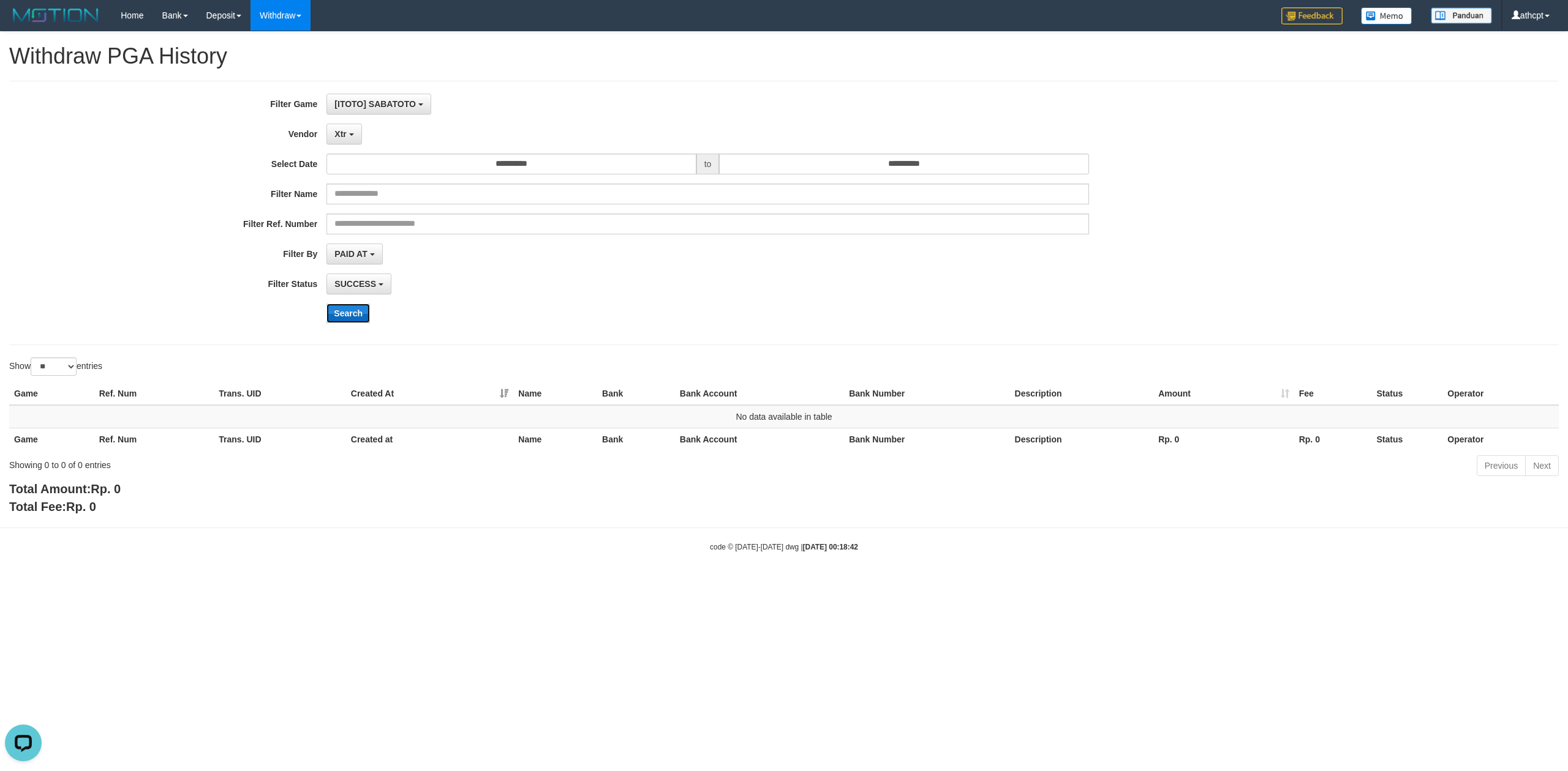
click at [350, 308] on button "Search" at bounding box center [348, 313] width 44 height 20
click at [349, 135] on b "button" at bounding box center [352, 135] width 5 height 2
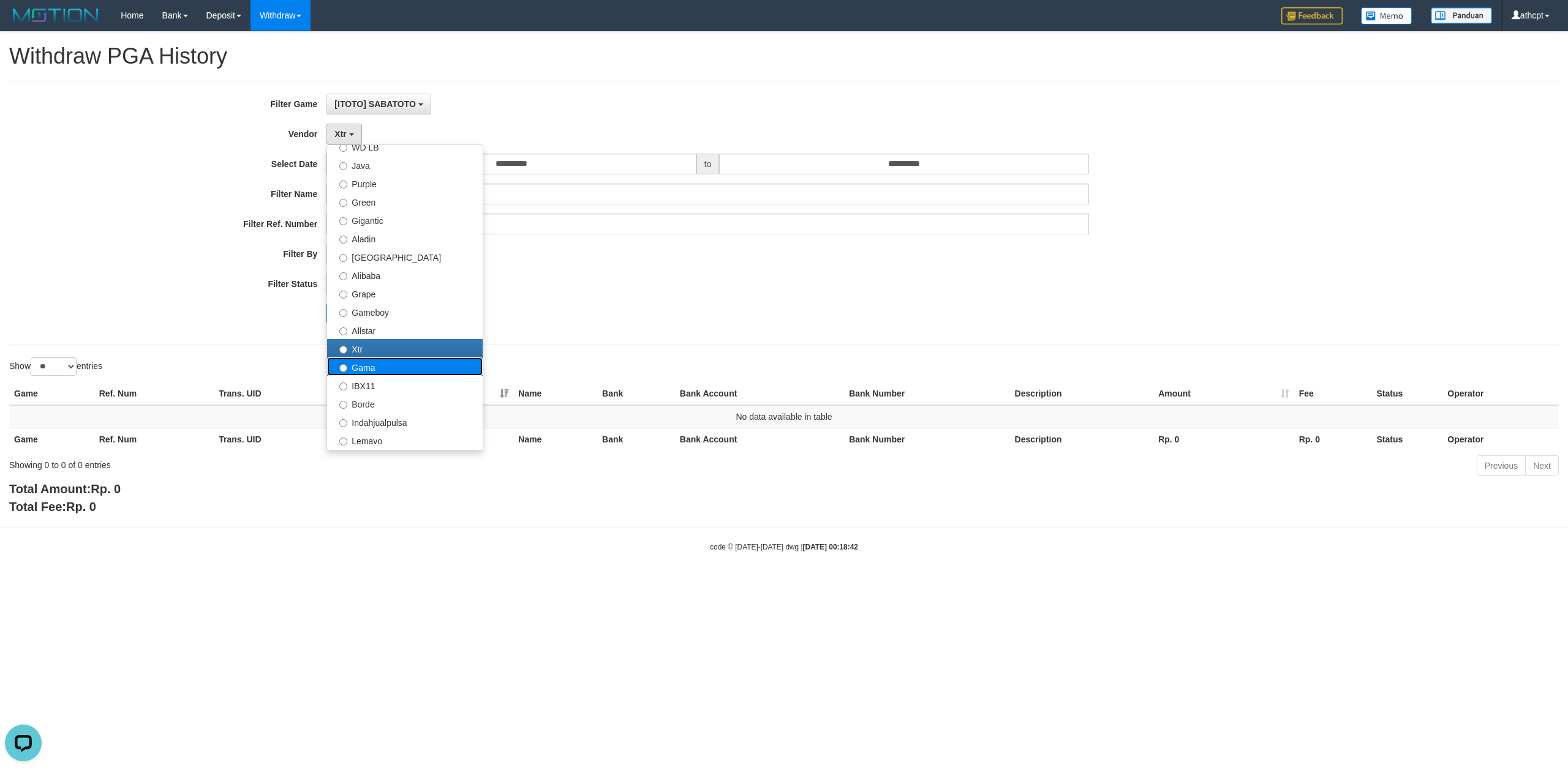
click at [383, 365] on label "Gama" at bounding box center [404, 367] width 156 height 18
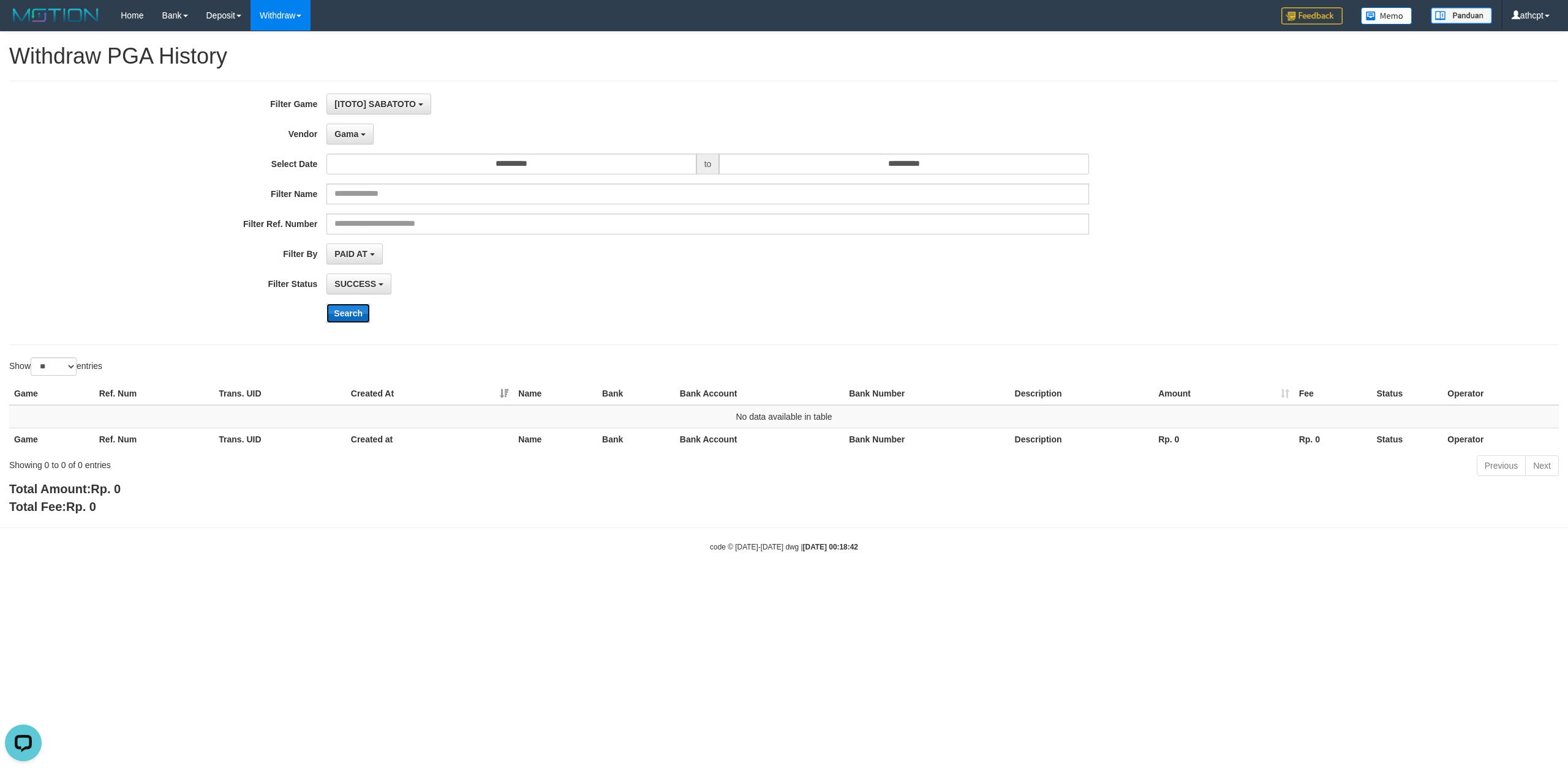
click at [356, 323] on button "Search" at bounding box center [348, 313] width 44 height 20
click at [350, 140] on button "Gama" at bounding box center [350, 134] width 47 height 21
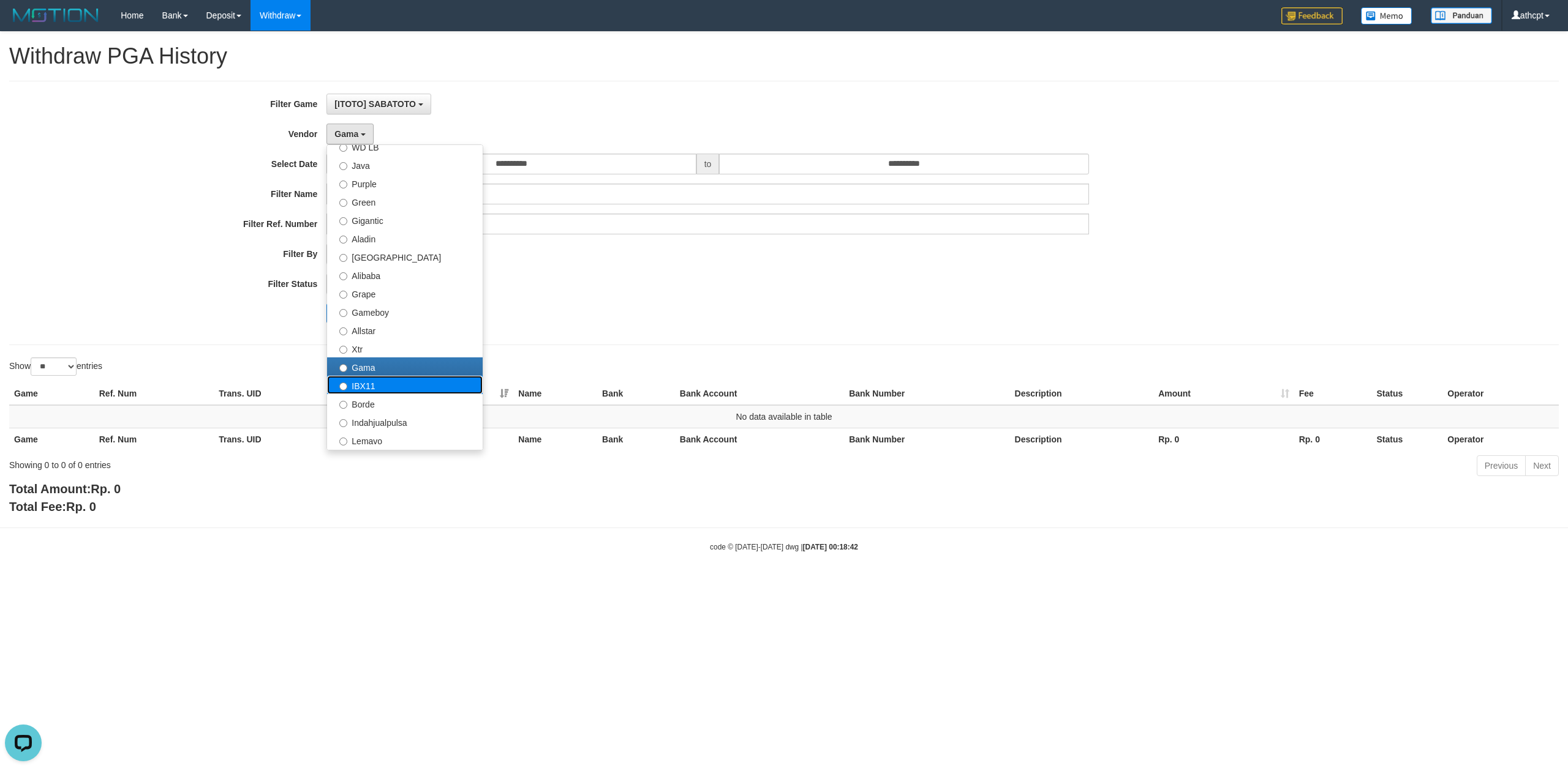
click at [374, 377] on label "IBX11" at bounding box center [404, 385] width 156 height 18
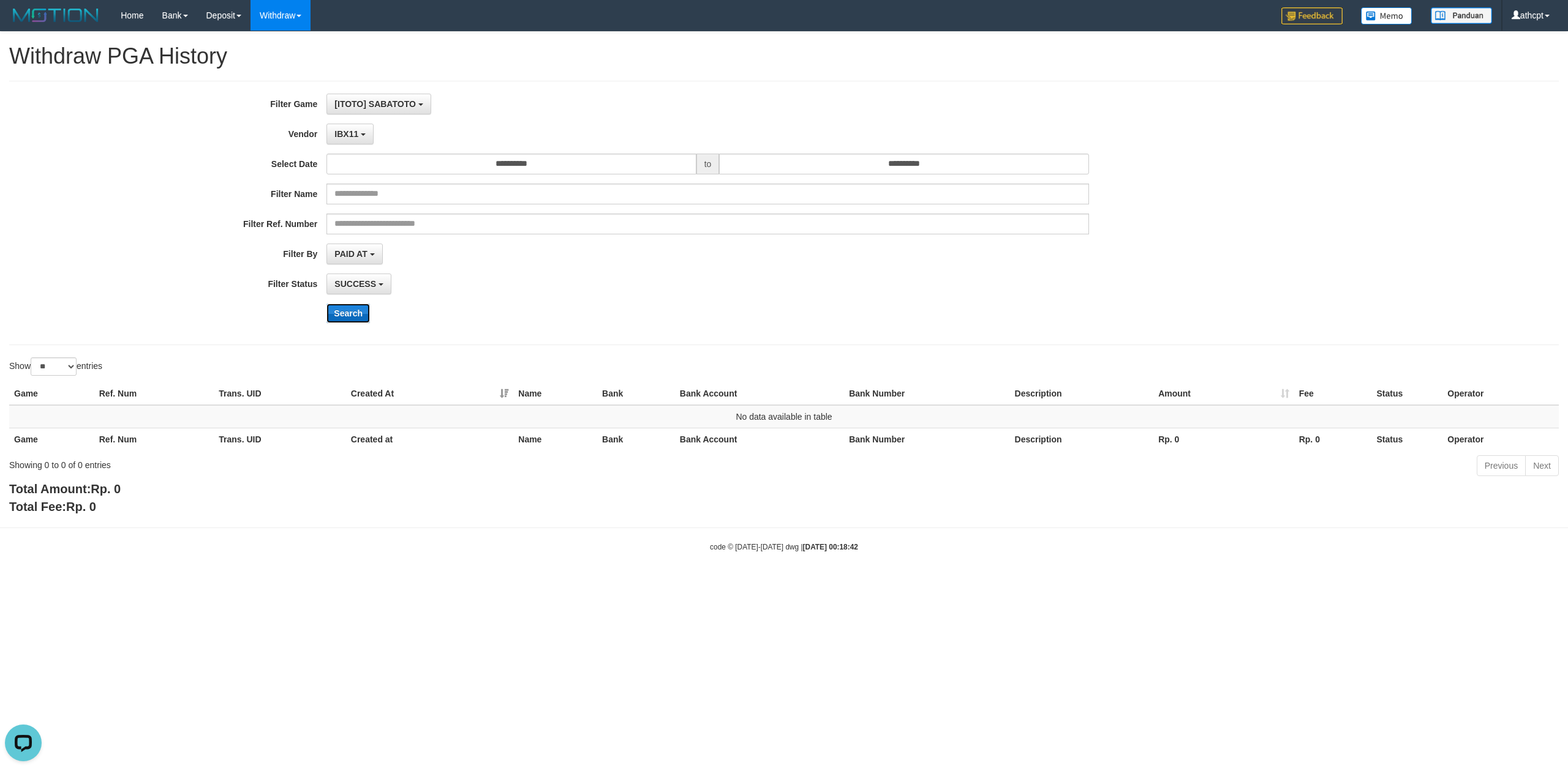
click at [344, 316] on button "Search" at bounding box center [348, 313] width 44 height 20
click at [363, 138] on button "IBX11" at bounding box center [350, 134] width 47 height 21
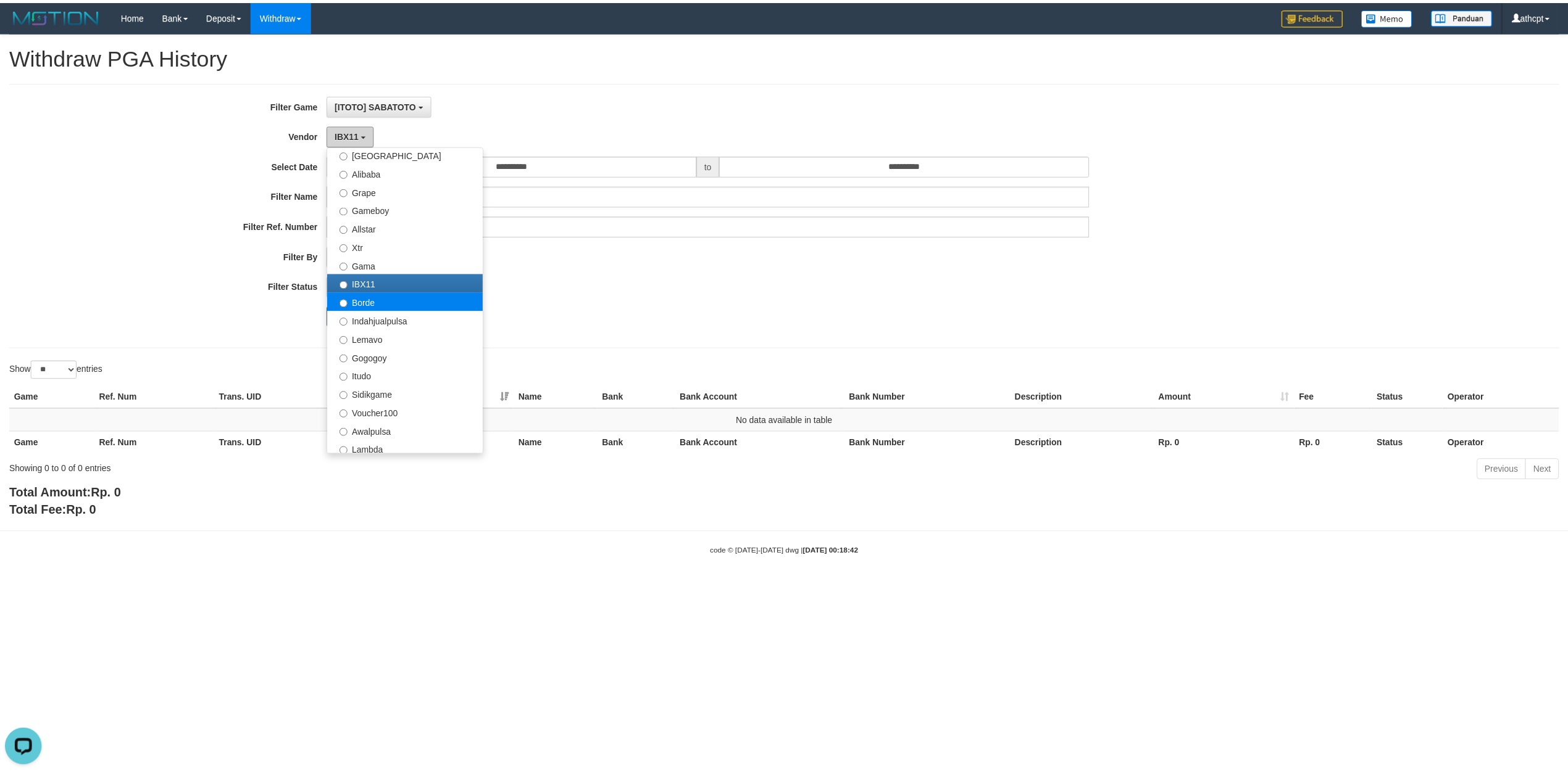
scroll to position [219, 0]
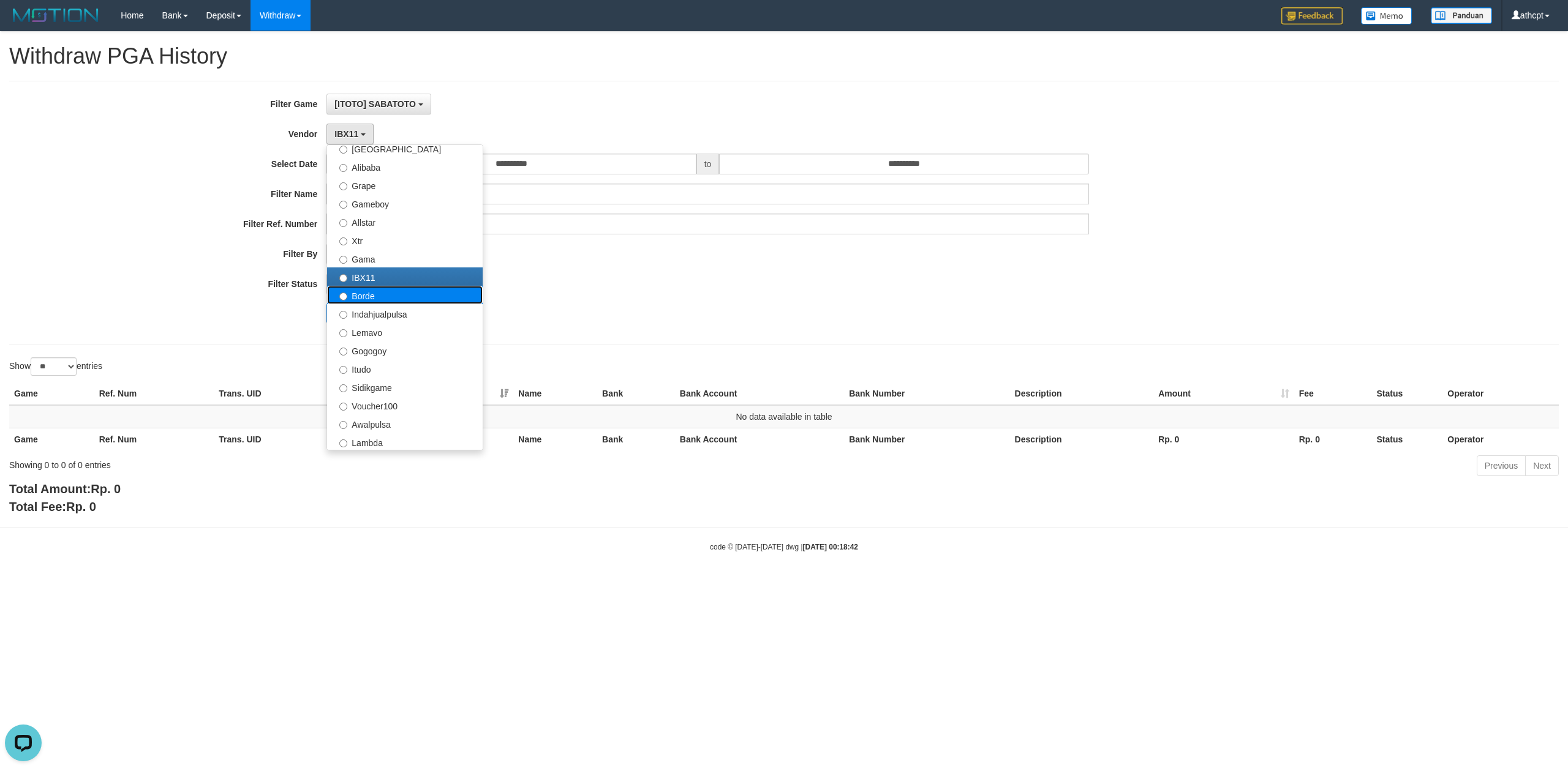
click at [392, 299] on label "Borde" at bounding box center [404, 295] width 156 height 18
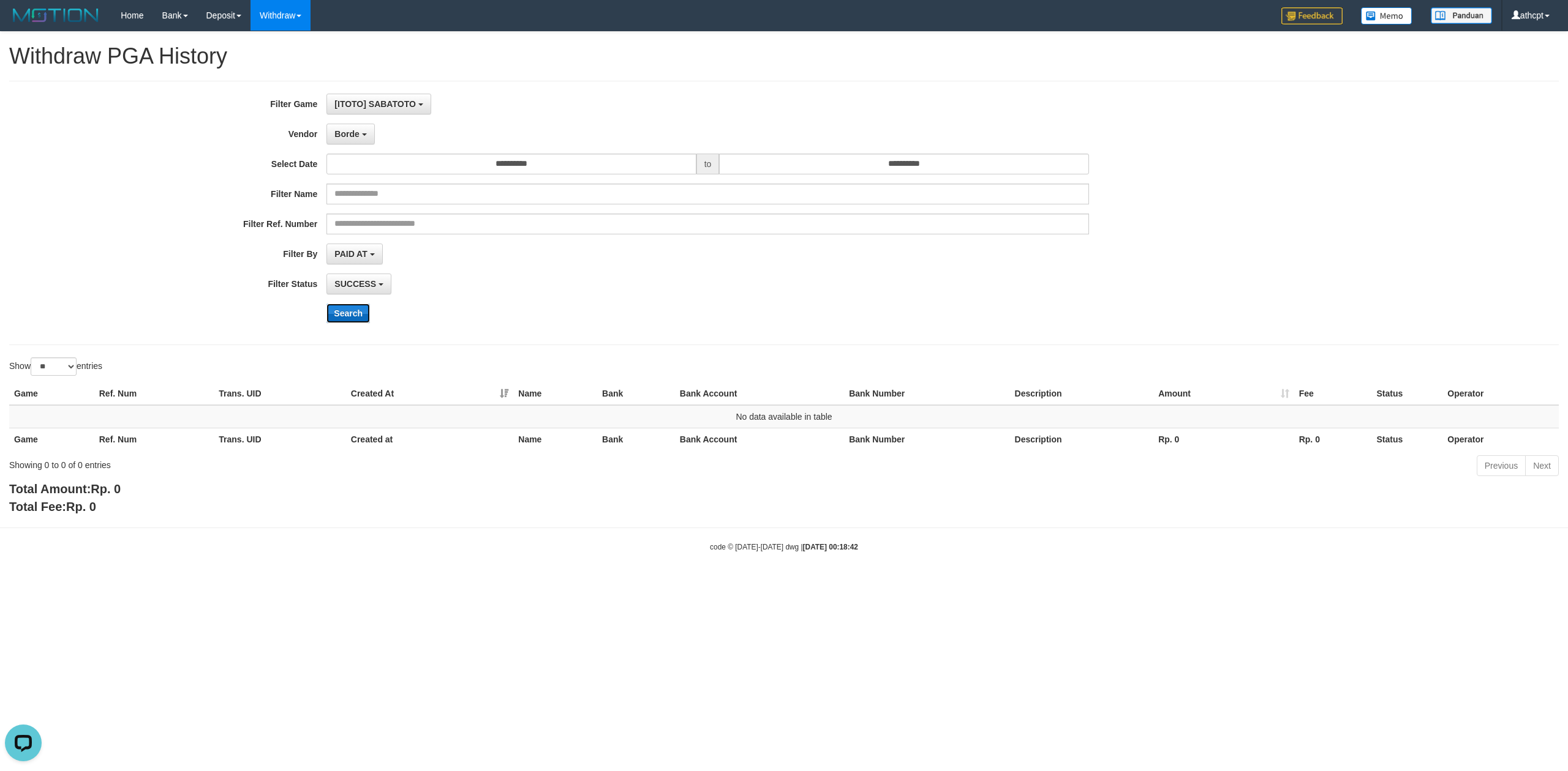
click at [344, 316] on button "Search" at bounding box center [348, 313] width 44 height 20
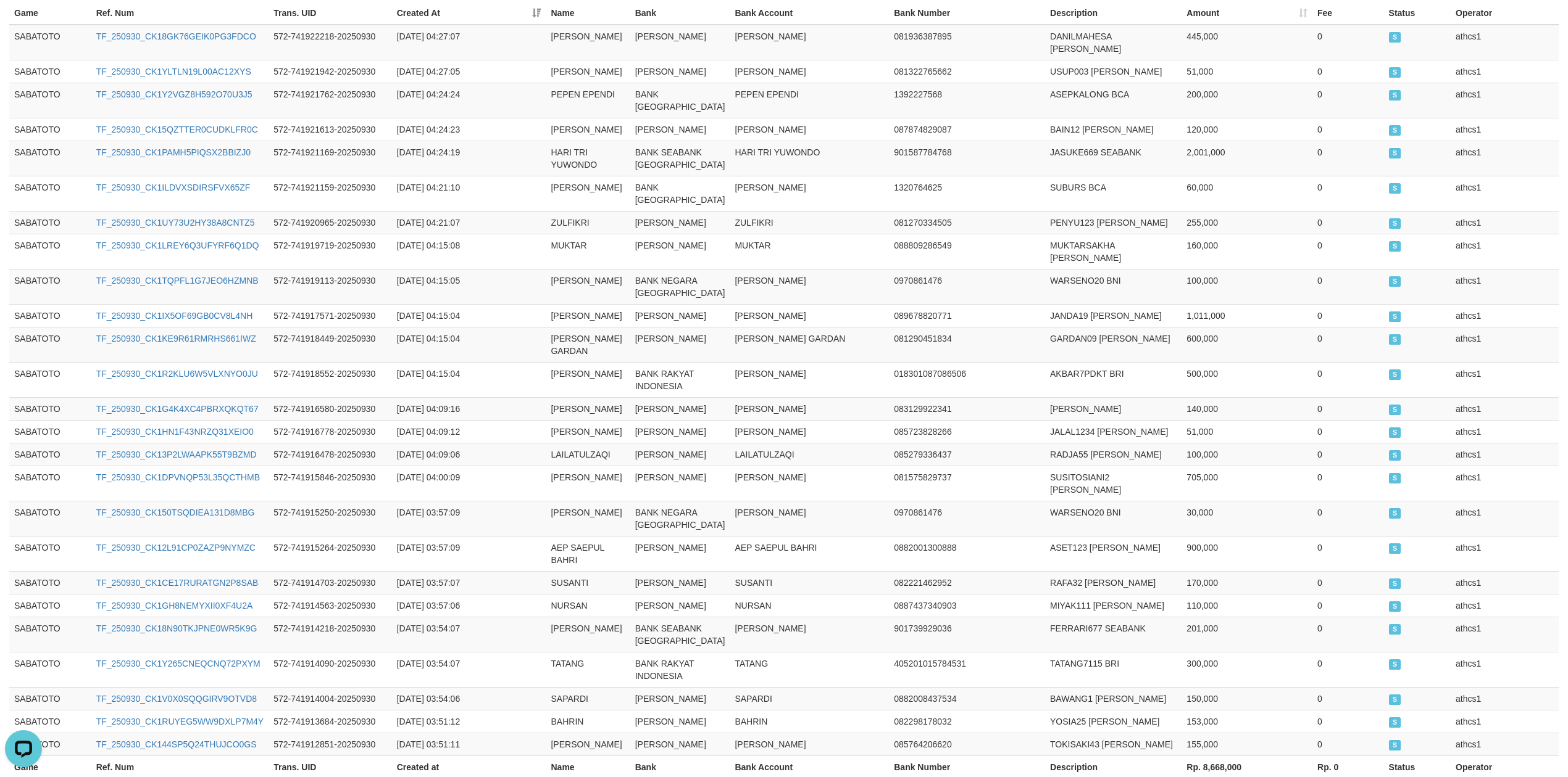
scroll to position [526, 0]
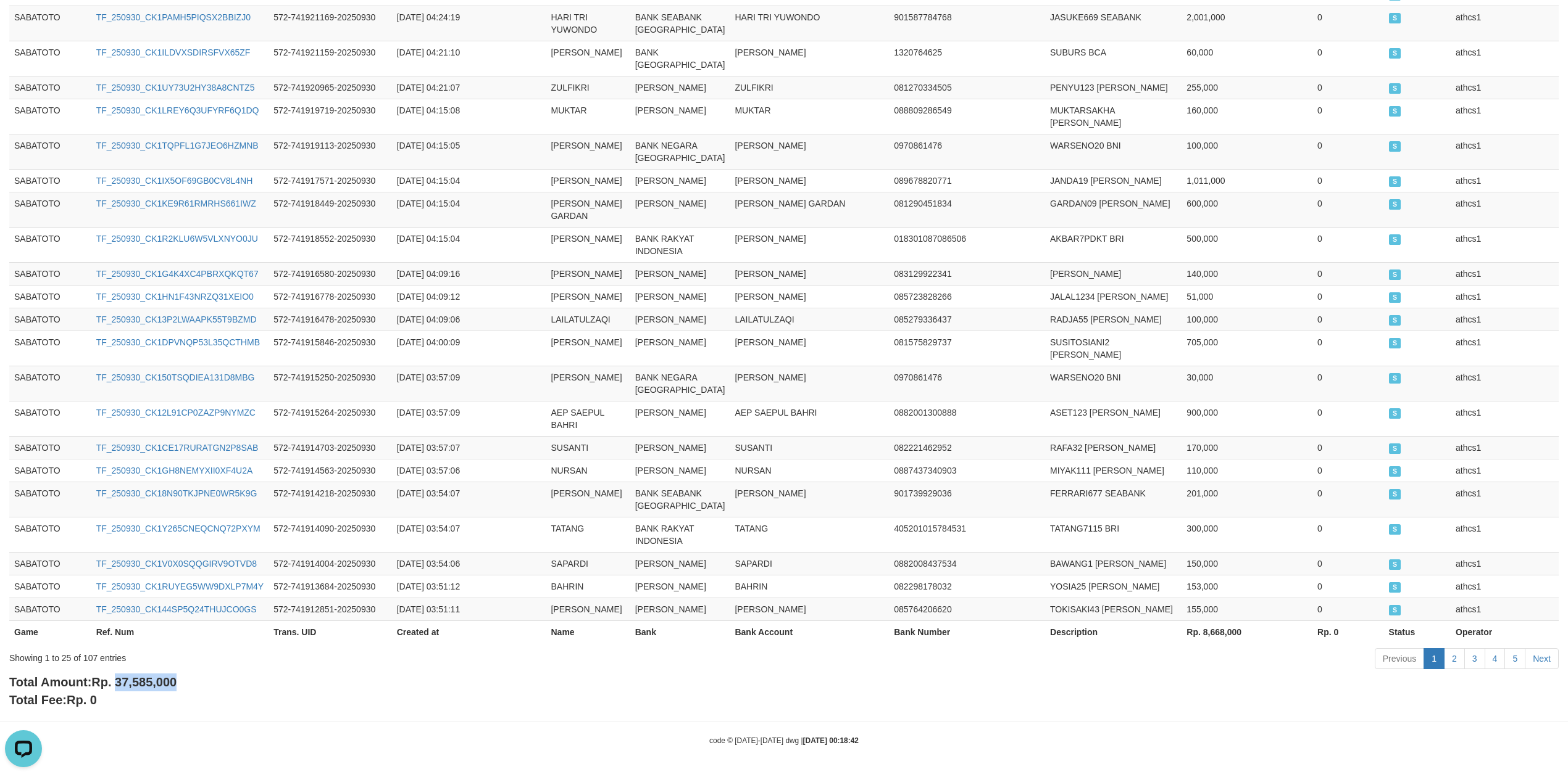
drag, startPoint x: 117, startPoint y: 681, endPoint x: 260, endPoint y: 681, distance: 143.0
click at [260, 681] on div "Total Amount: Rp. 37,585,000 Total Fee: Rp. 0" at bounding box center [784, 691] width 1549 height 35
copy span "37,585,000"
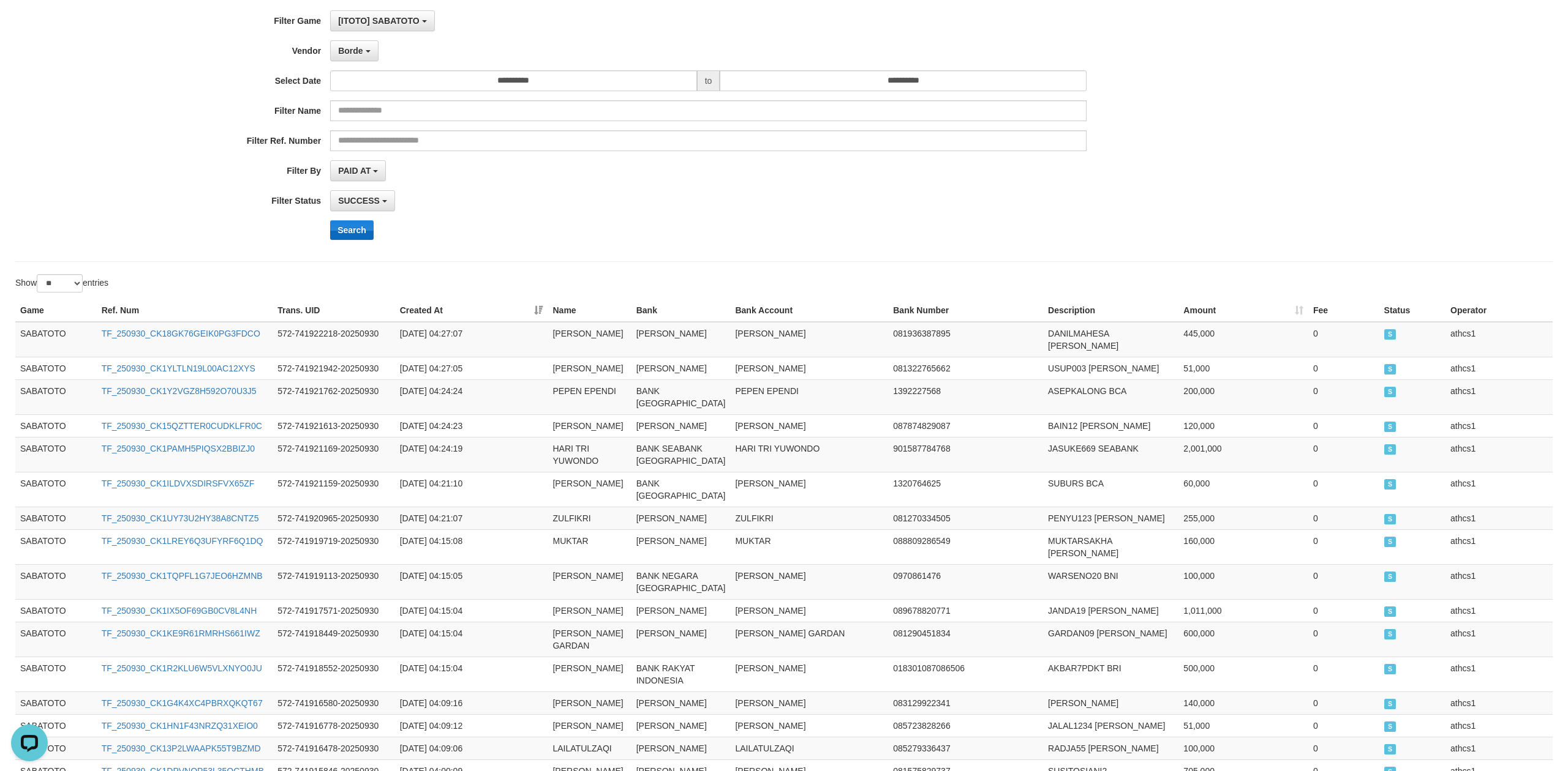
scroll to position [0, 0]
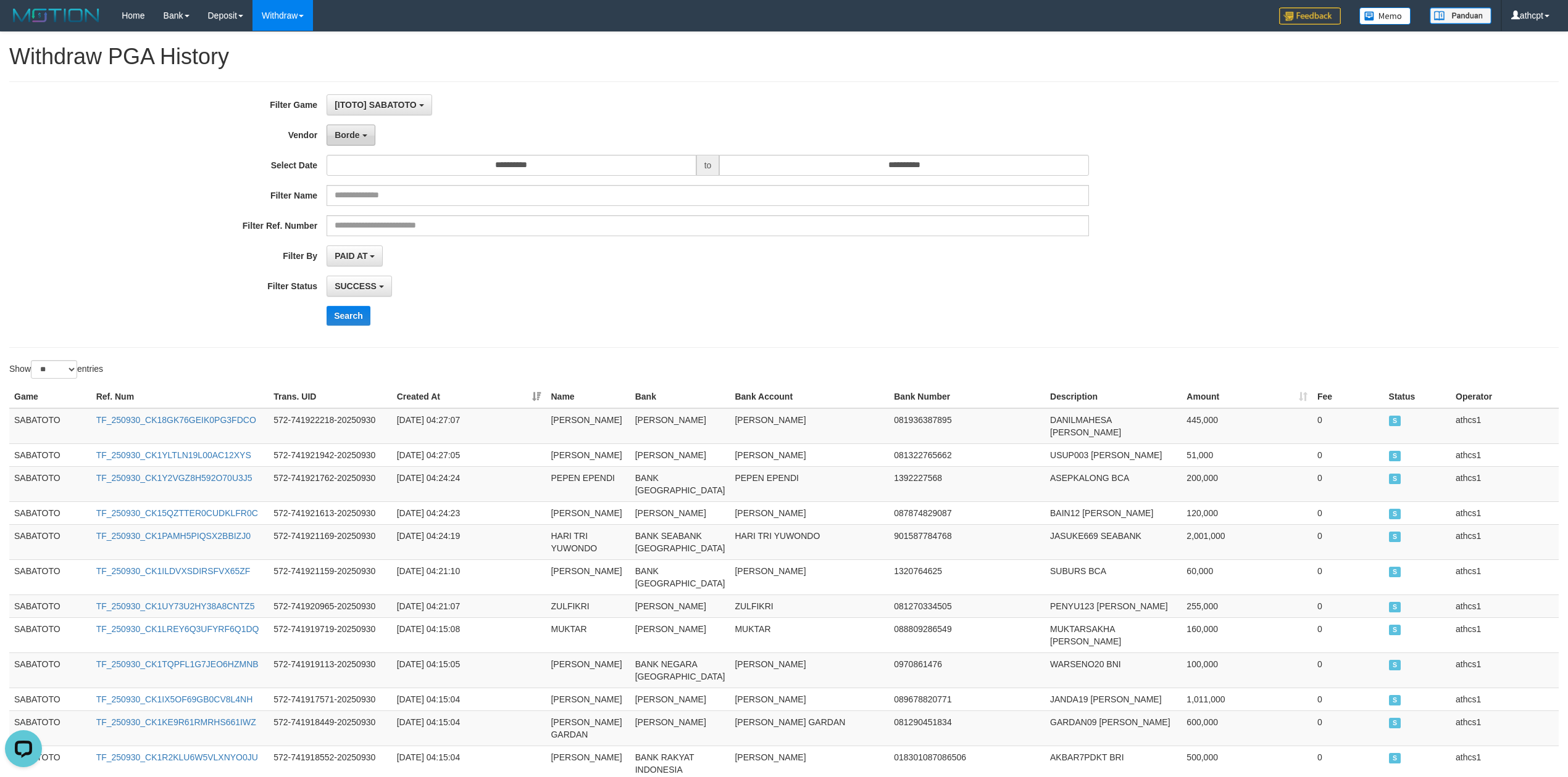
click at [366, 139] on button "Borde" at bounding box center [351, 135] width 48 height 21
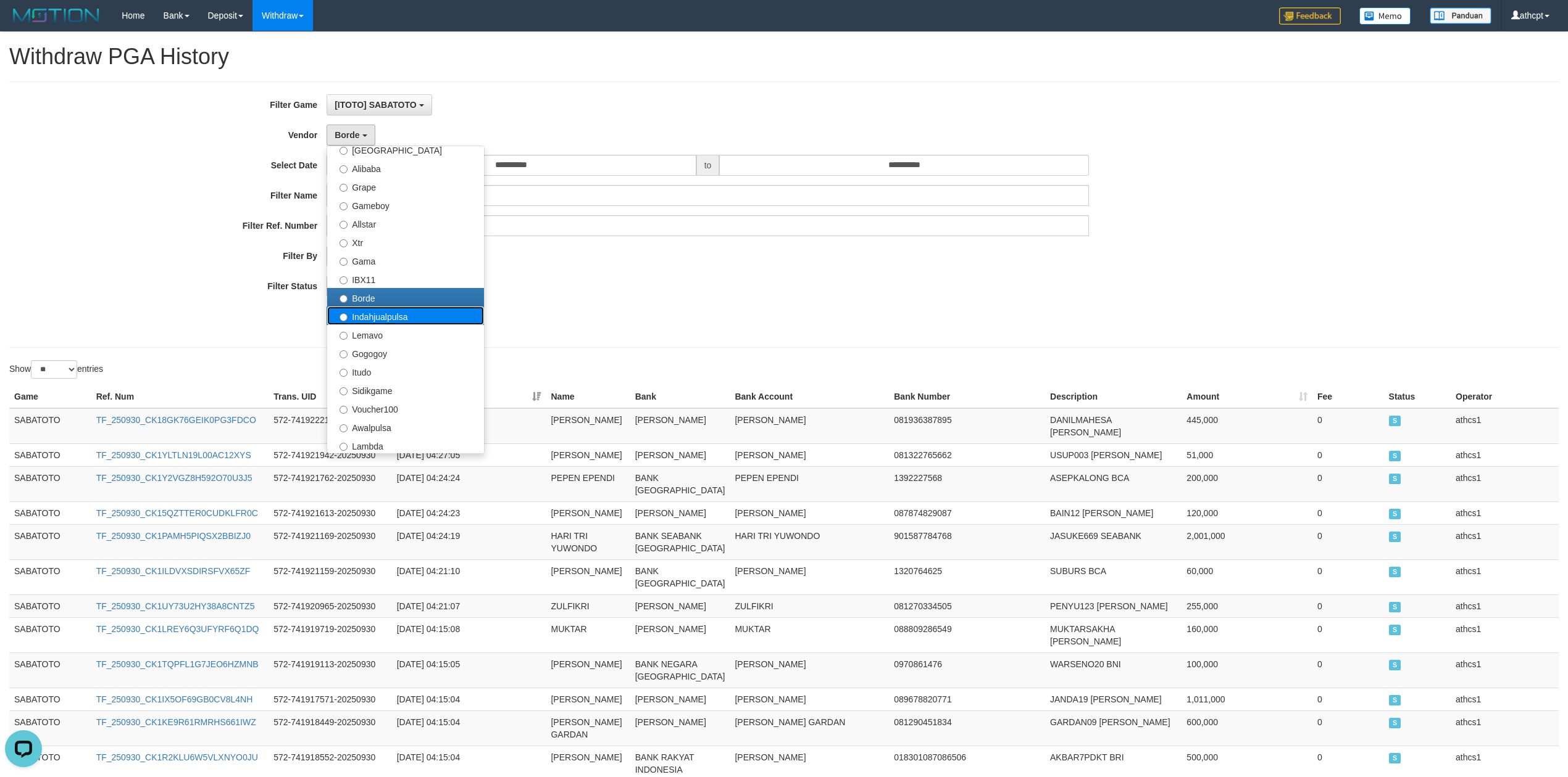
click at [395, 324] on label "Indahjualpulsa" at bounding box center [405, 316] width 157 height 19
select select "**********"
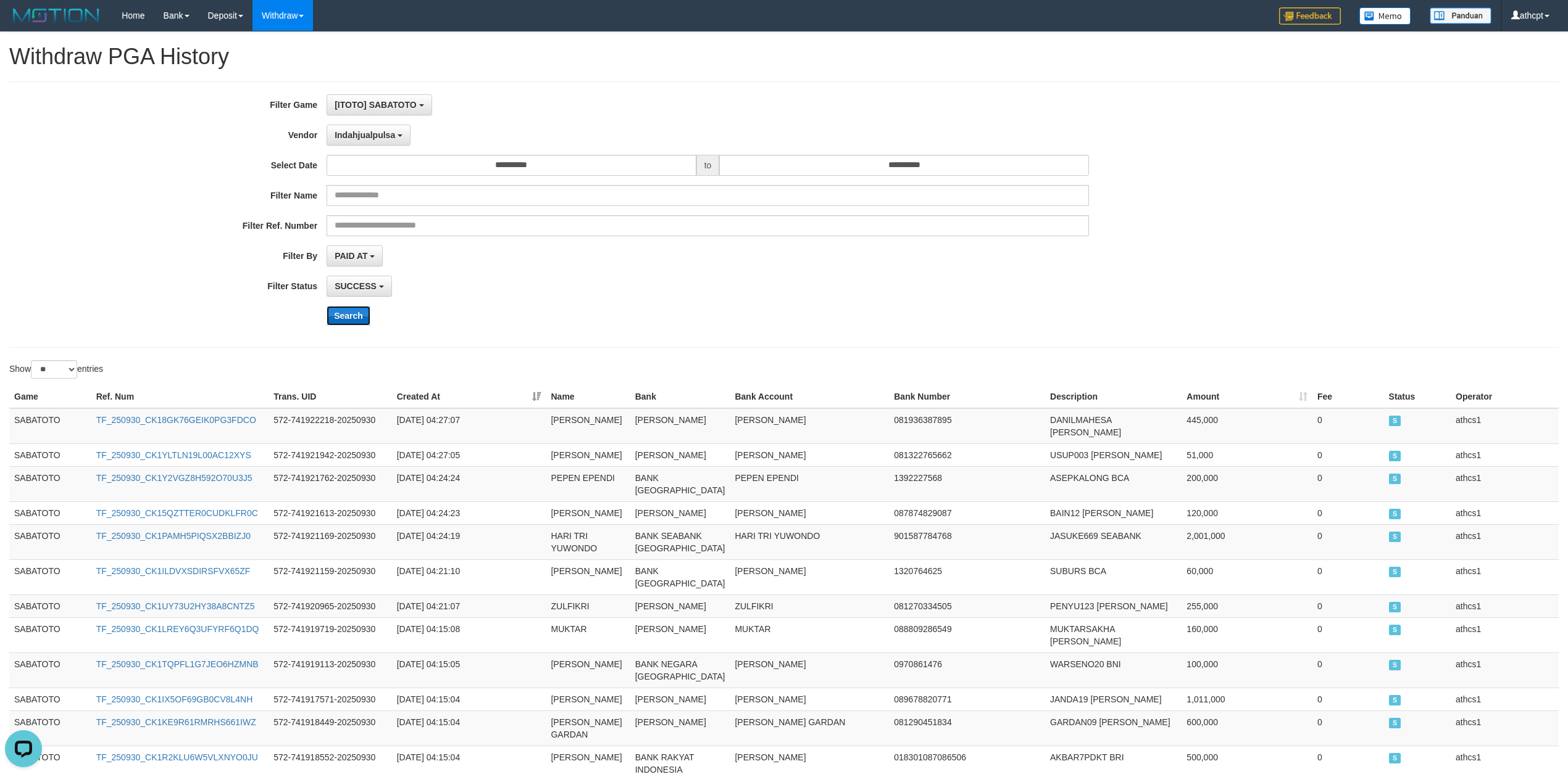
click at [339, 312] on button "Search" at bounding box center [348, 316] width 44 height 20
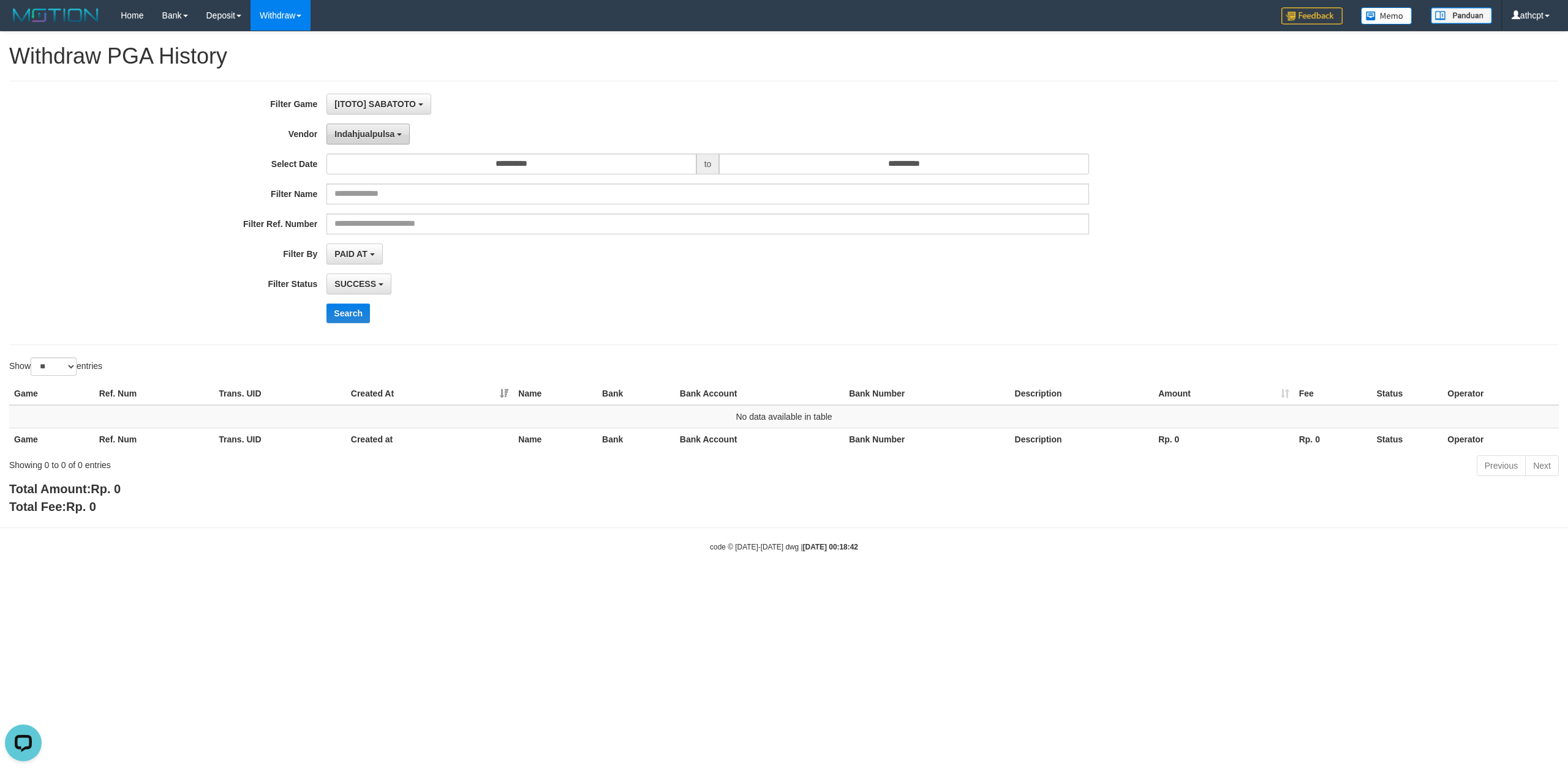
click at [398, 125] on button "Indahjualpulsa" at bounding box center [368, 134] width 84 height 21
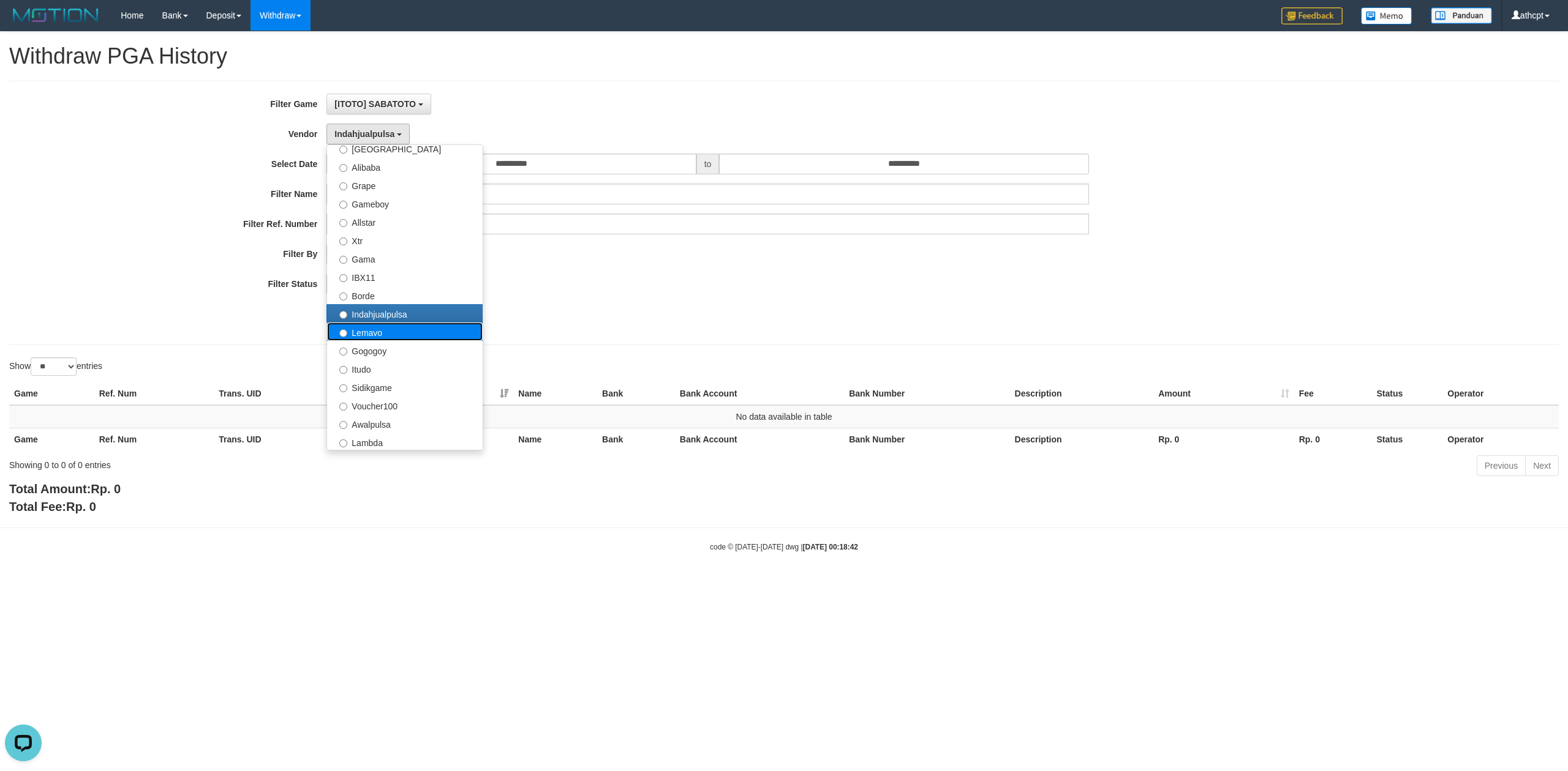
click at [382, 327] on label "Lemavo" at bounding box center [404, 332] width 156 height 18
select select "**********"
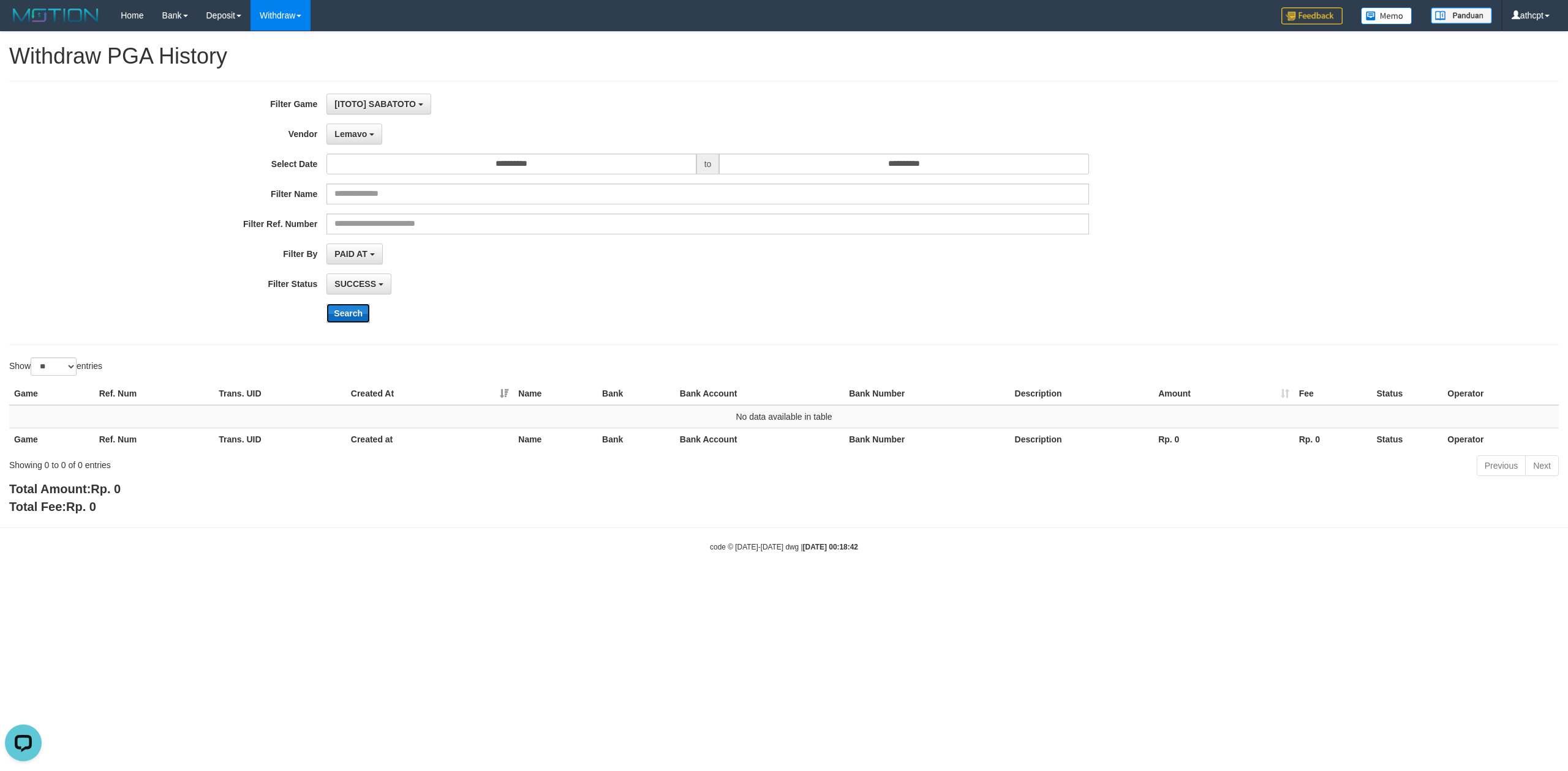
click at [339, 316] on button "Search" at bounding box center [348, 313] width 44 height 20
click at [363, 141] on button "Lemavo" at bounding box center [354, 134] width 56 height 21
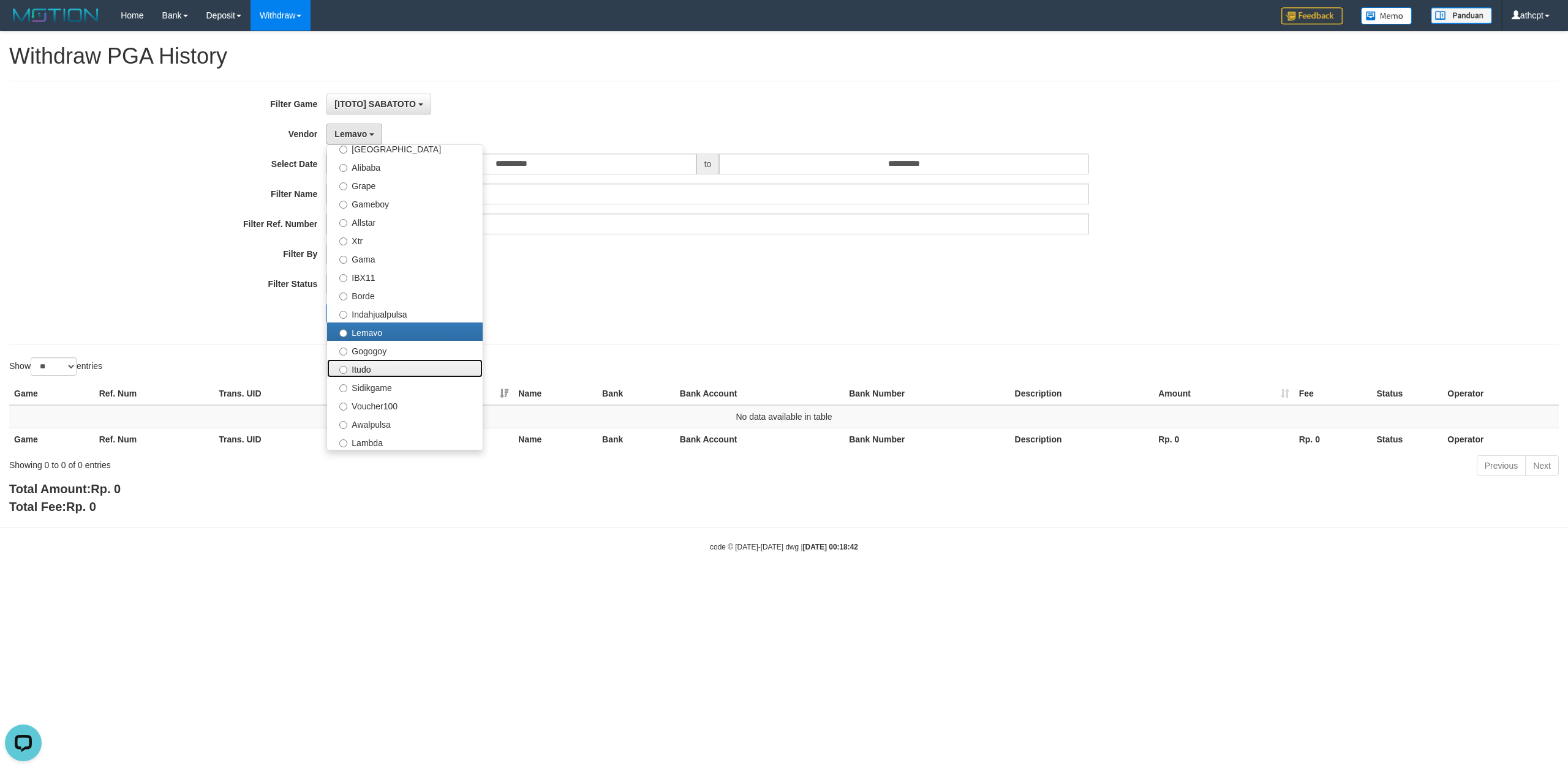
click at [379, 360] on label "Itudo" at bounding box center [404, 369] width 156 height 18
select select "**********"
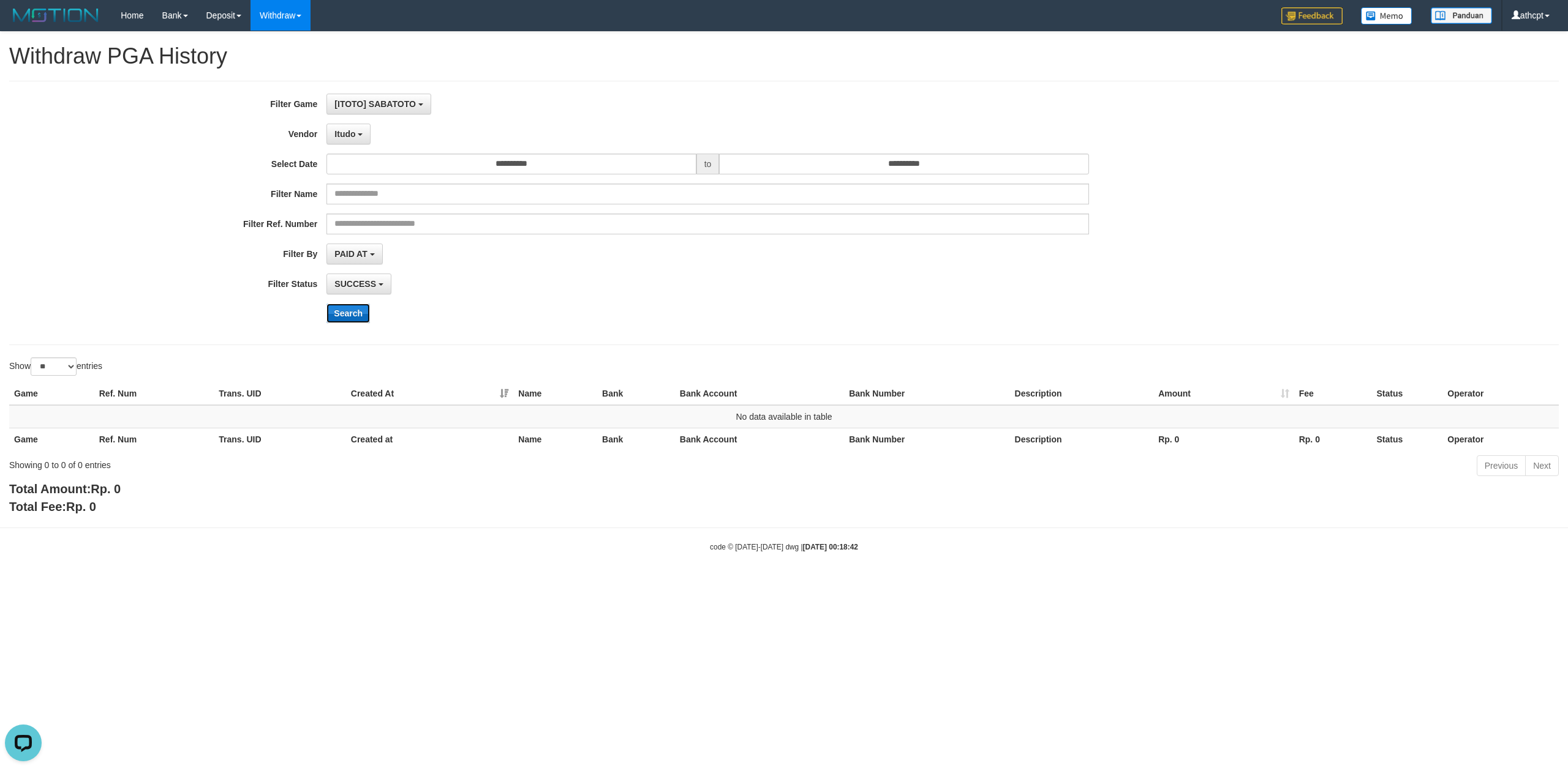
click at [363, 309] on button "Search" at bounding box center [348, 313] width 44 height 20
click at [361, 135] on b "button" at bounding box center [360, 135] width 5 height 2
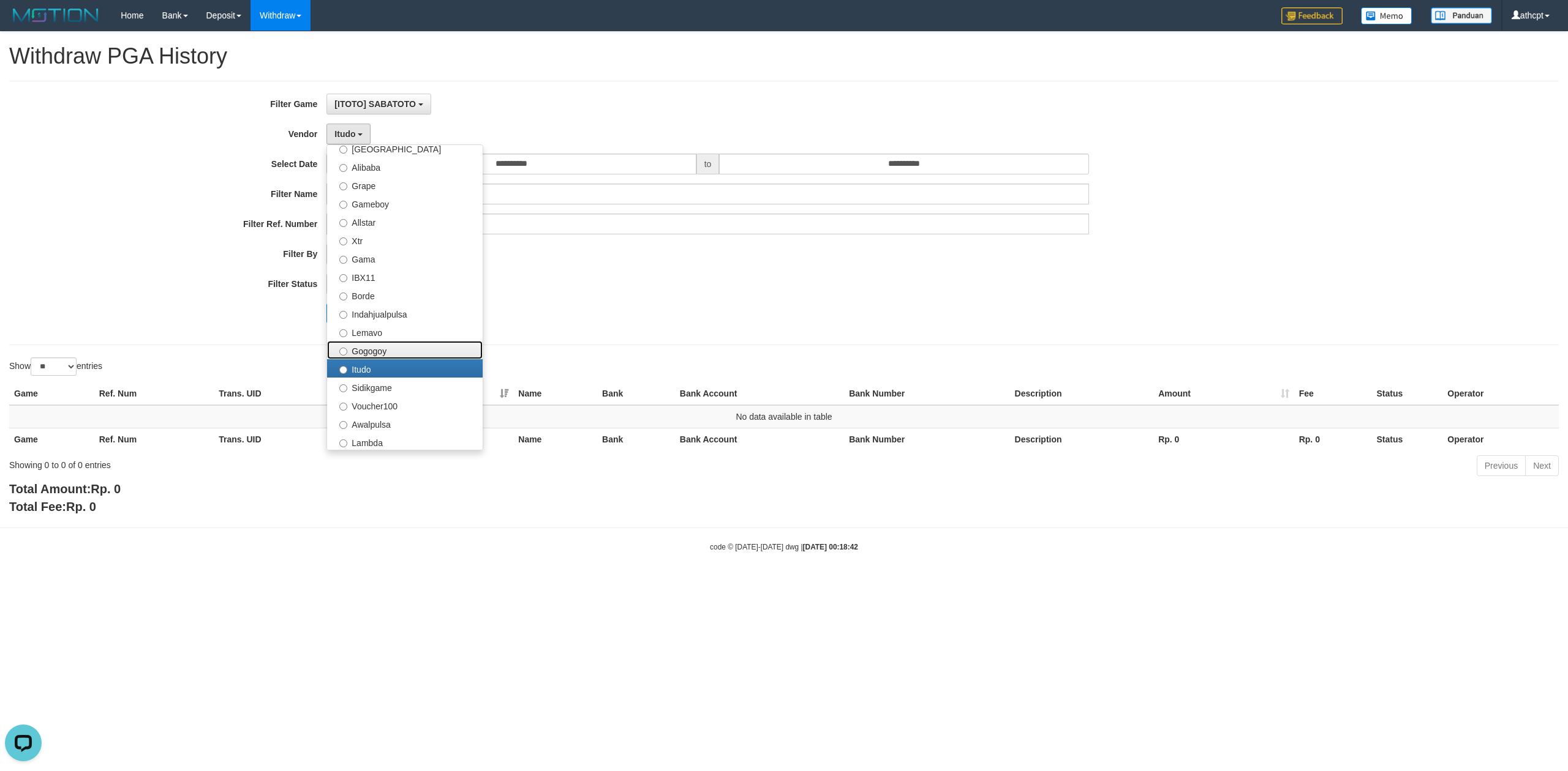
click at [379, 349] on label "Gogogoy" at bounding box center [404, 350] width 156 height 18
select select "**********"
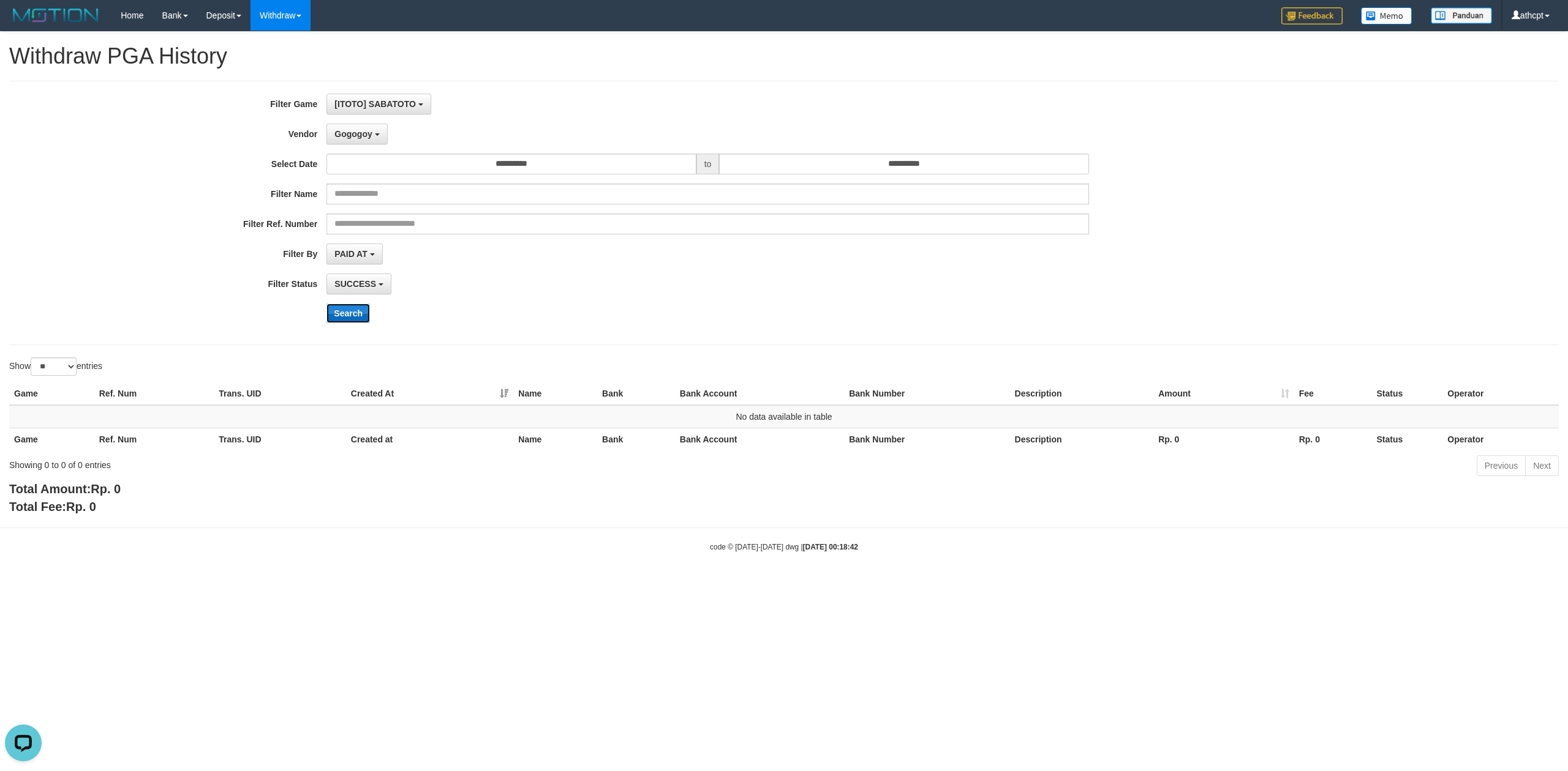
click at [355, 311] on button "Search" at bounding box center [348, 313] width 44 height 20
click at [368, 135] on span "Gogogoy" at bounding box center [353, 134] width 37 height 10
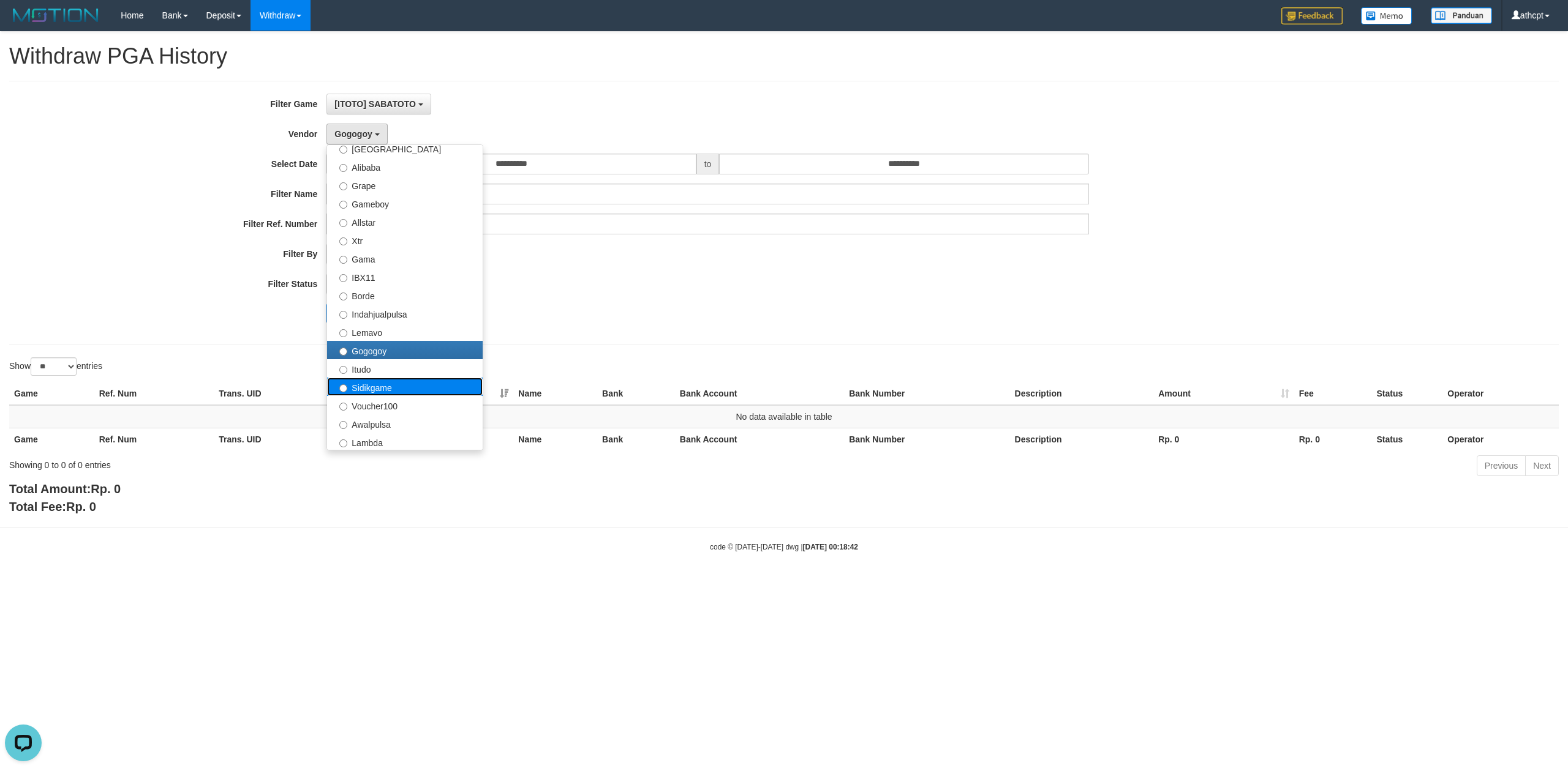
click at [382, 389] on label "Sidikgame" at bounding box center [404, 387] width 156 height 18
select select "**********"
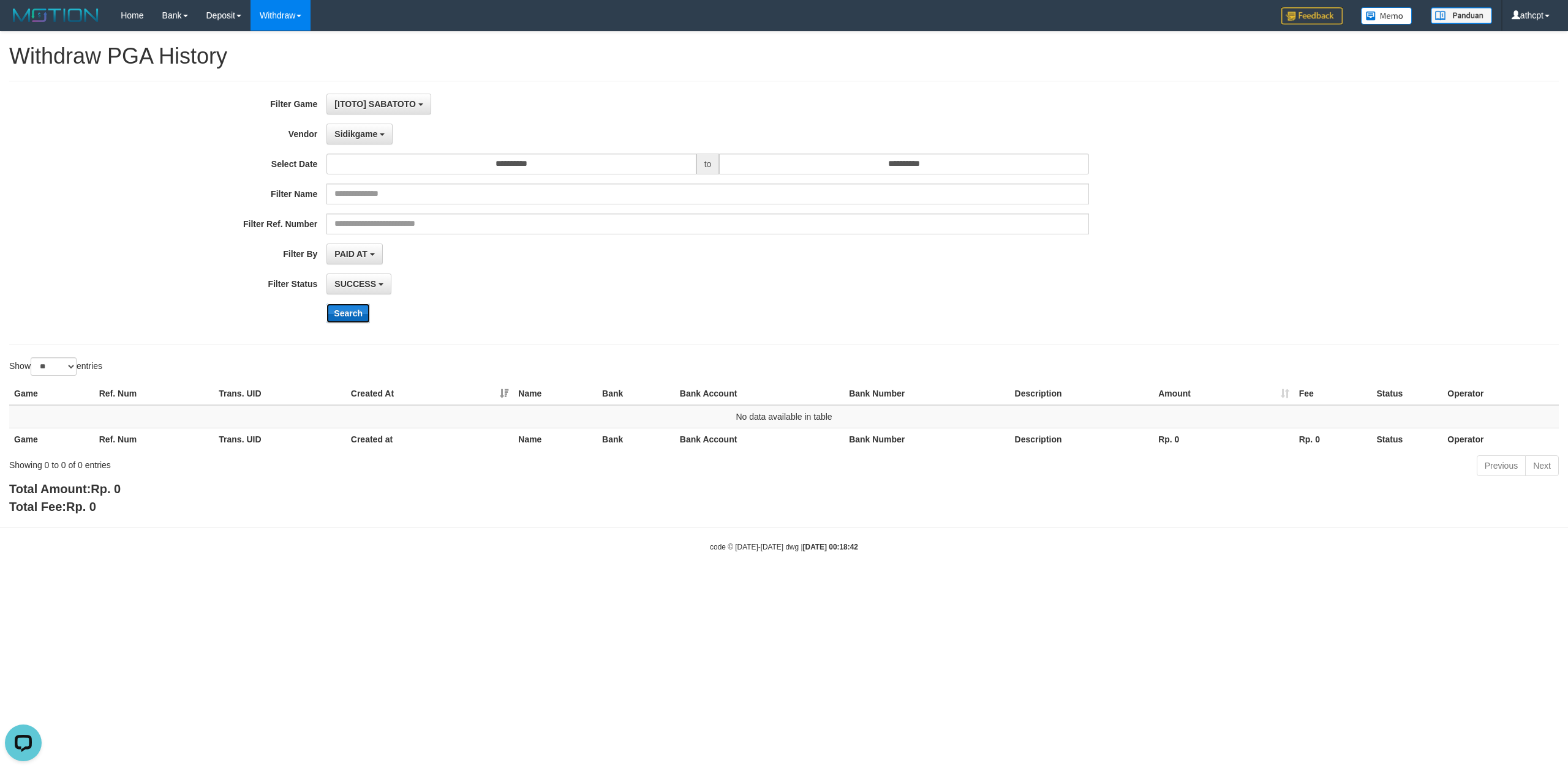
click at [342, 318] on button "Search" at bounding box center [348, 313] width 44 height 20
click at [368, 138] on span "Sidikgame" at bounding box center [356, 134] width 43 height 10
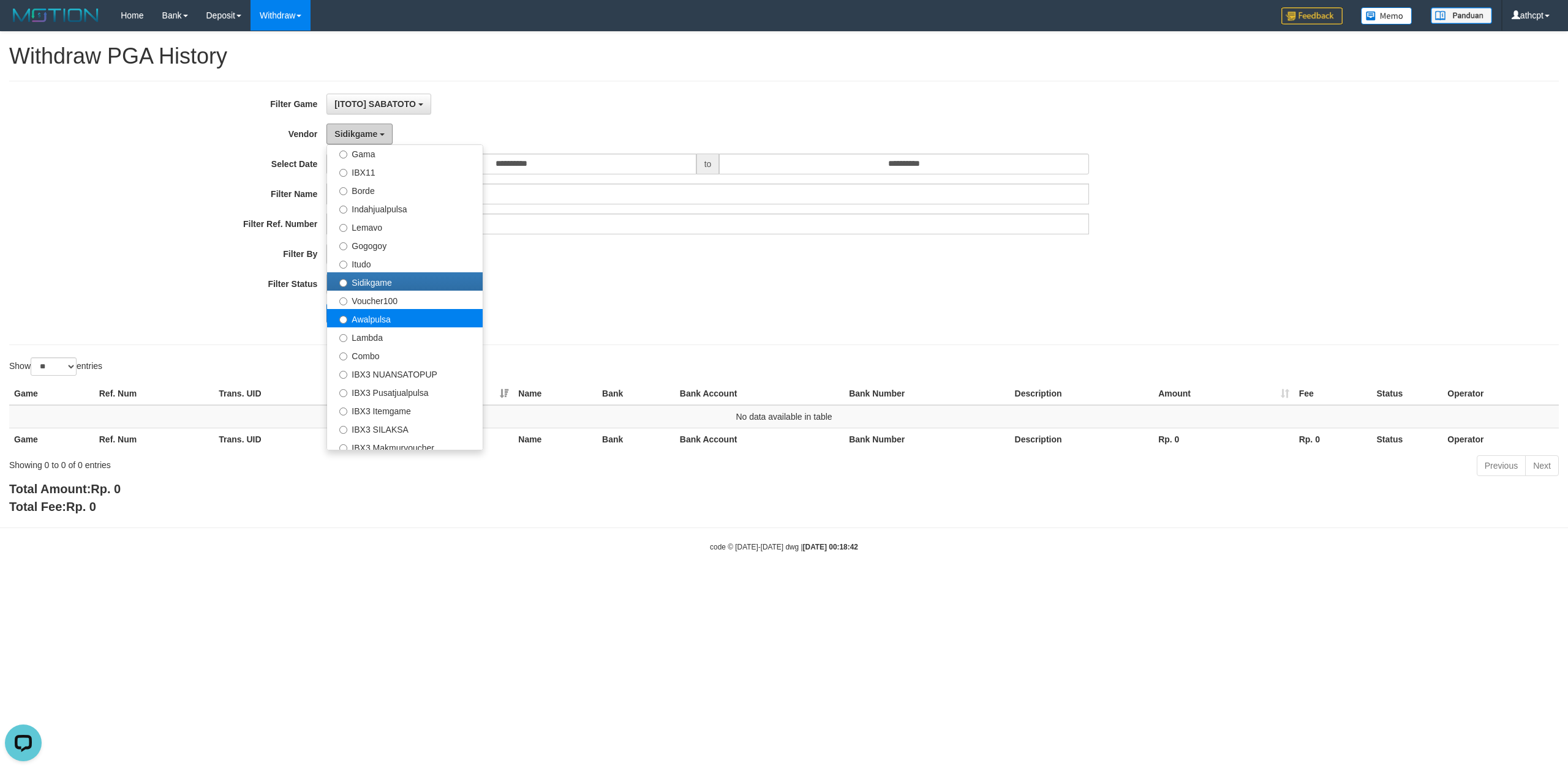
scroll to position [326, 0]
click at [388, 302] on label "Voucher100" at bounding box center [404, 296] width 156 height 18
select select "**********"
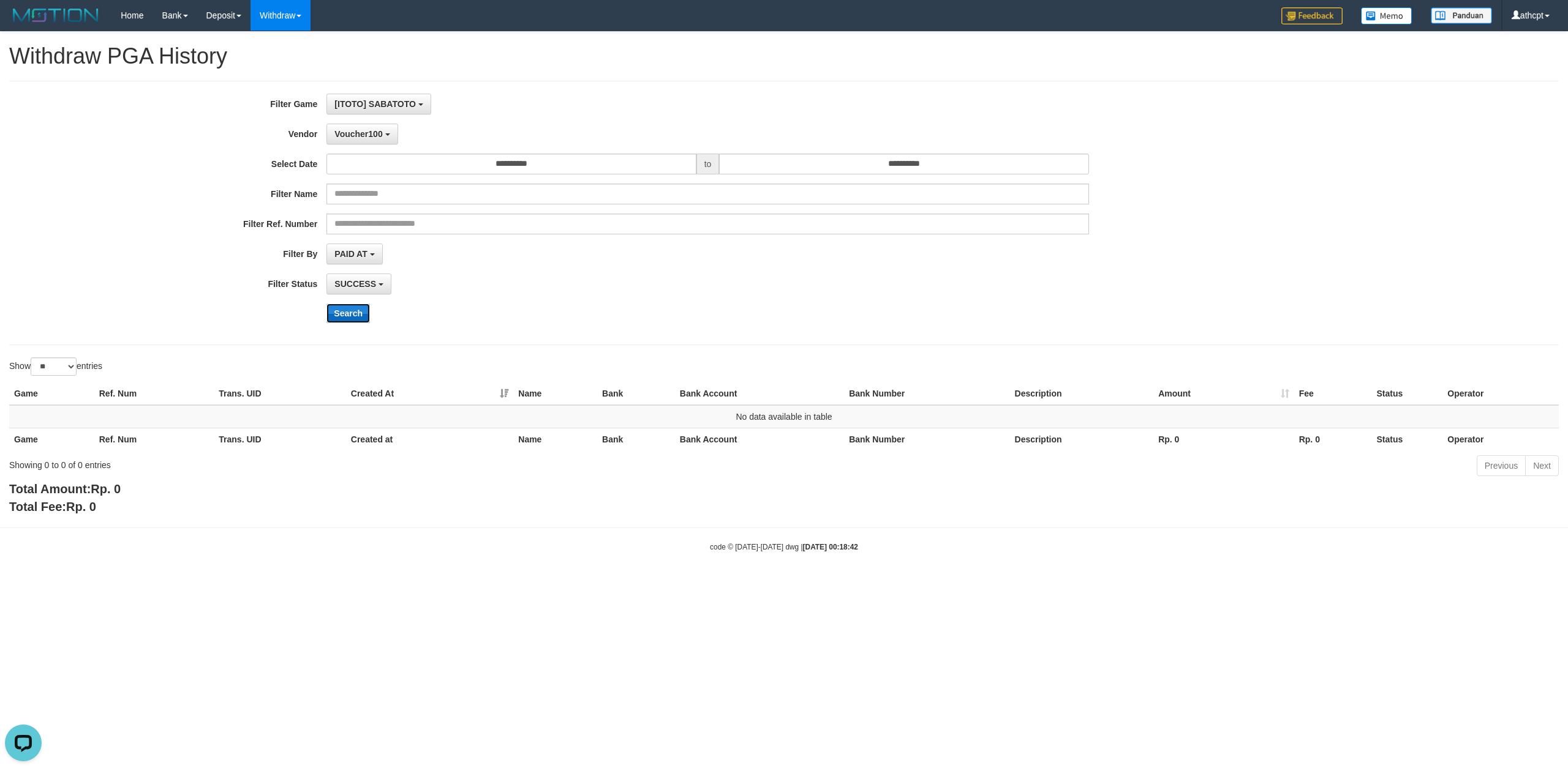
click at [356, 316] on button "Search" at bounding box center [348, 313] width 44 height 20
drag, startPoint x: 373, startPoint y: 141, endPoint x: 384, endPoint y: 191, distance: 51.2
click at [372, 140] on button "Voucher100" at bounding box center [362, 134] width 71 height 21
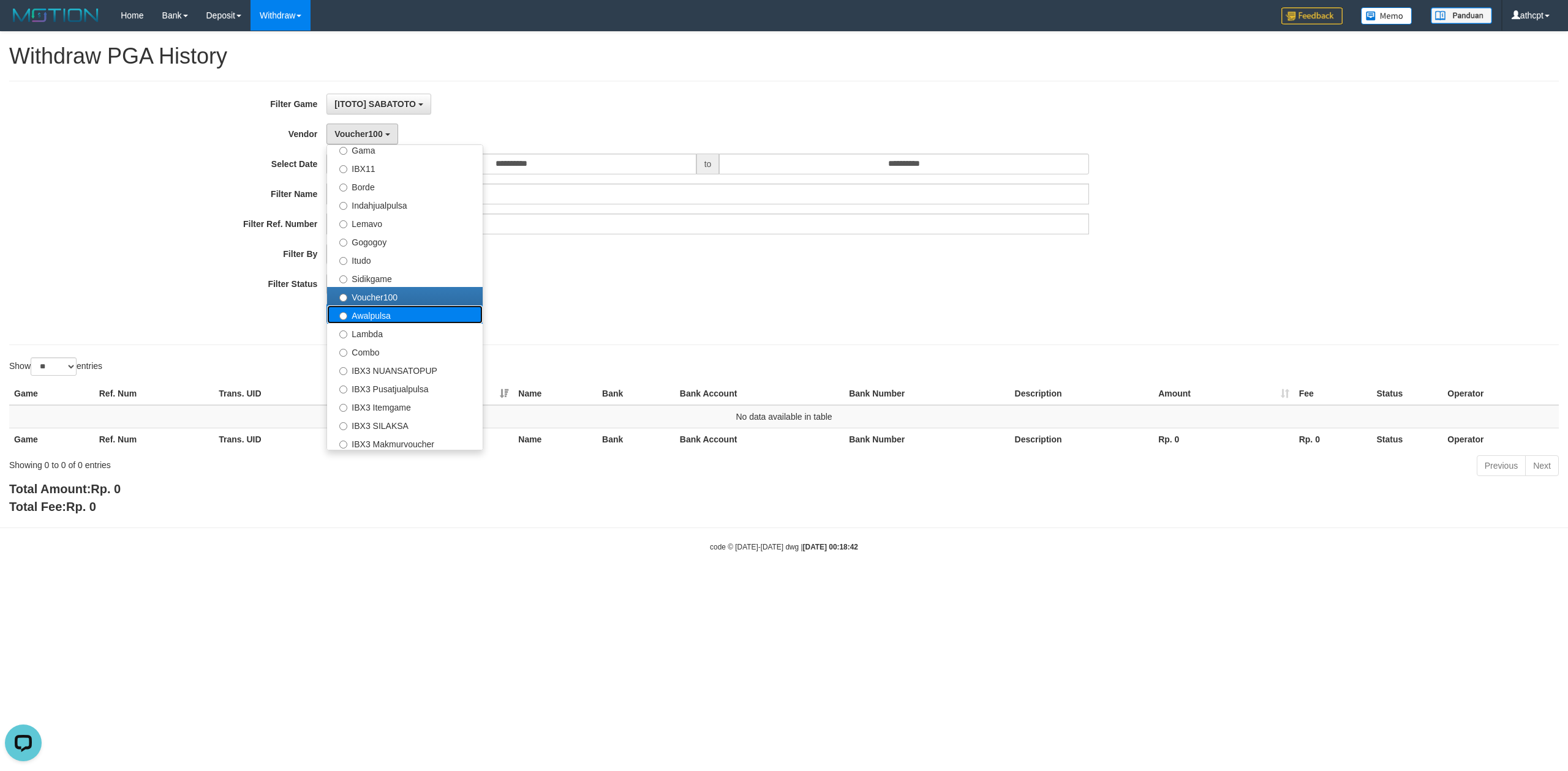
click at [382, 312] on label "Awalpulsa" at bounding box center [404, 315] width 156 height 18
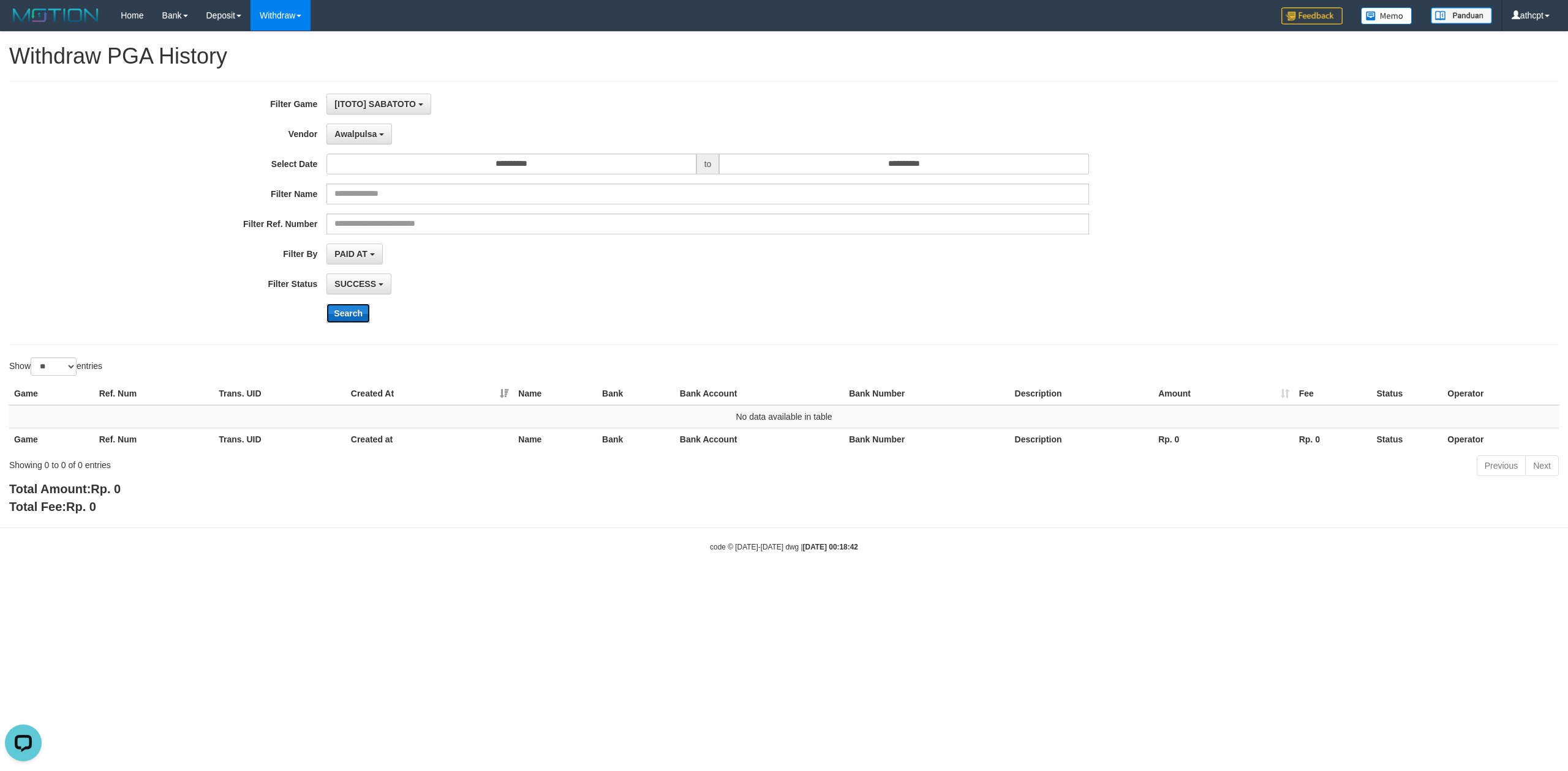
click at [354, 323] on button "Search" at bounding box center [348, 313] width 44 height 20
click at [366, 125] on button "Awalpulsa" at bounding box center [359, 134] width 66 height 21
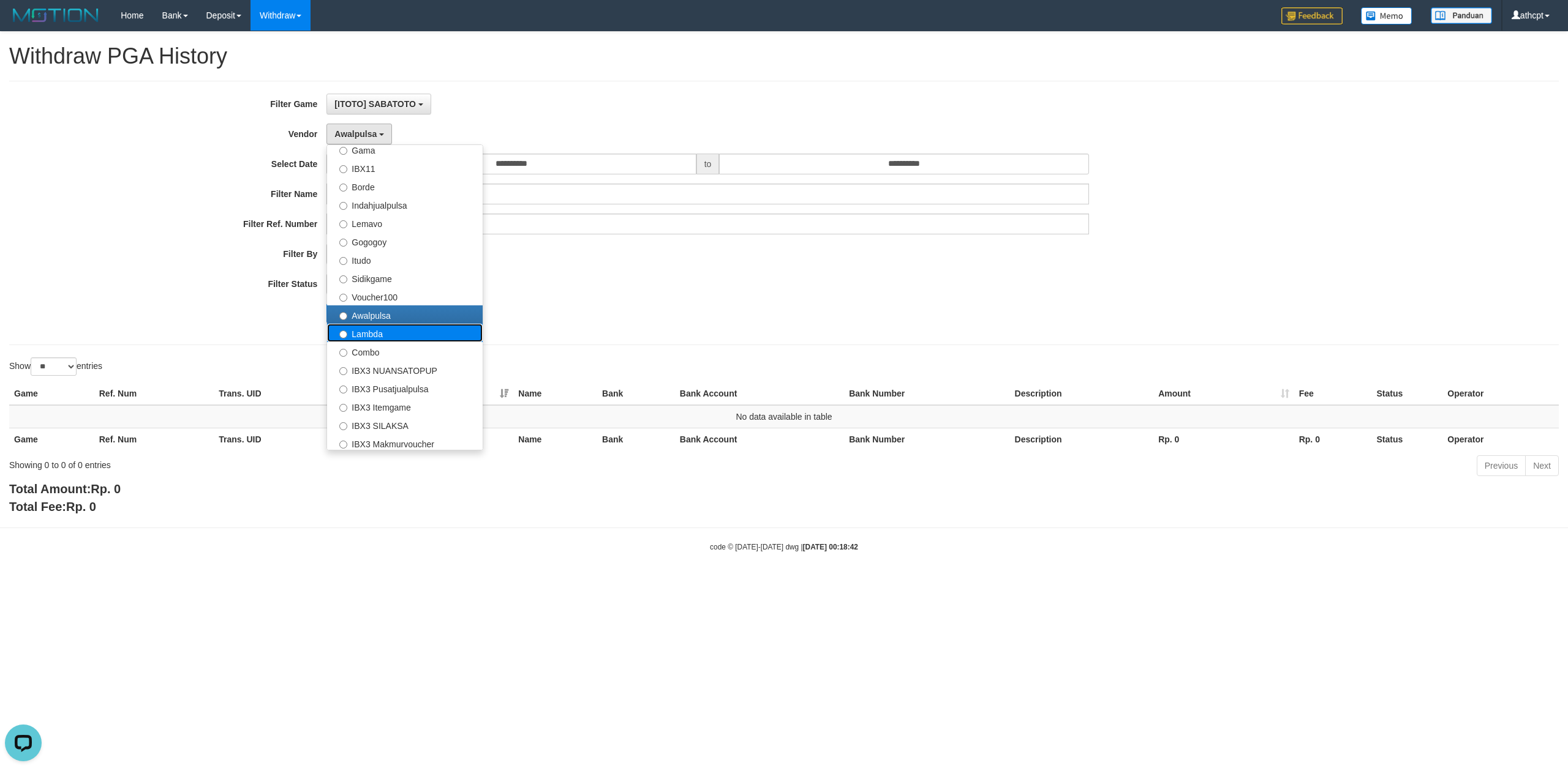
click at [374, 337] on label "Lambda" at bounding box center [404, 333] width 156 height 18
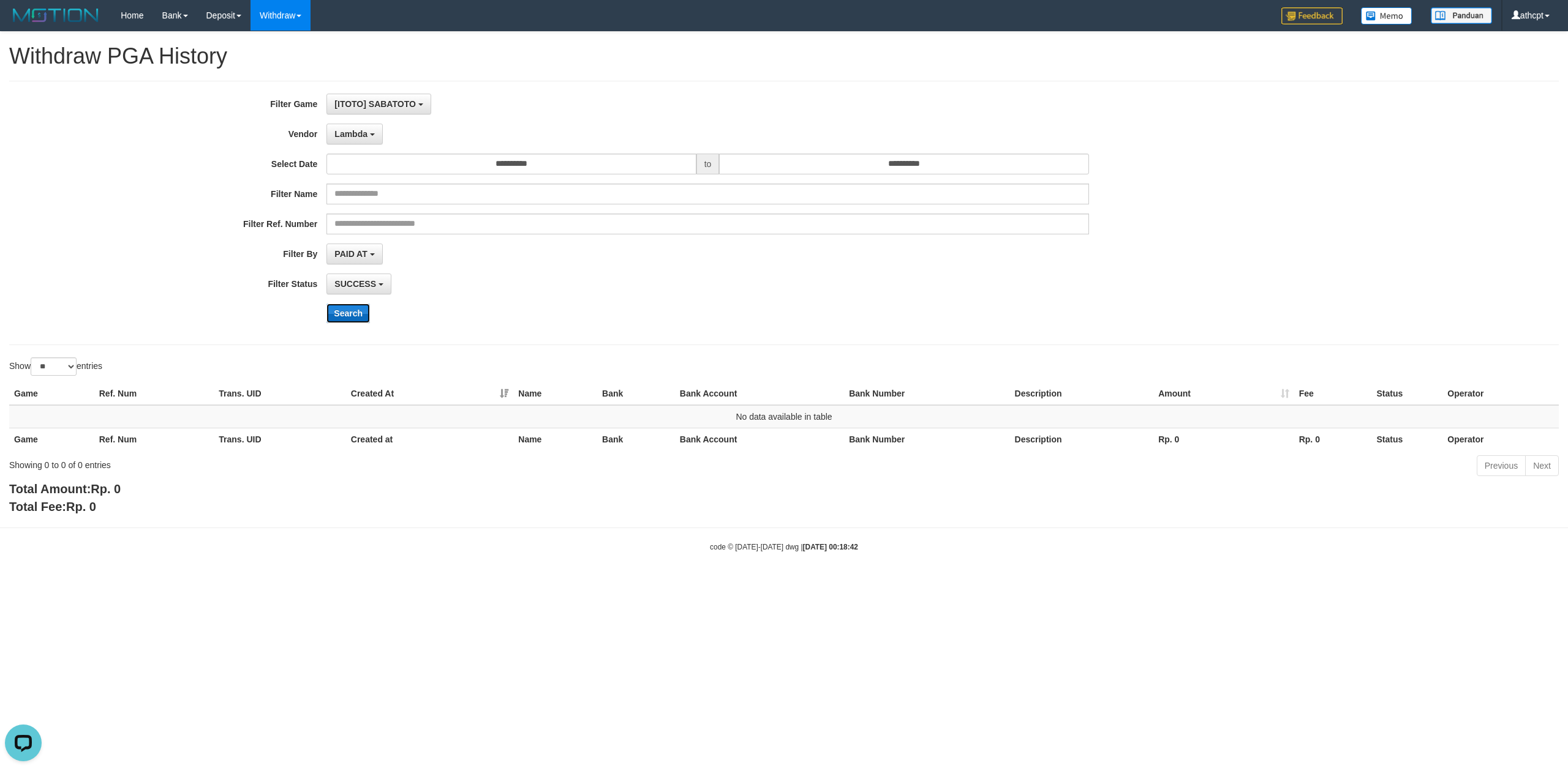
click at [359, 314] on button "Search" at bounding box center [348, 313] width 44 height 20
click at [369, 138] on button "Lambda" at bounding box center [355, 134] width 57 height 21
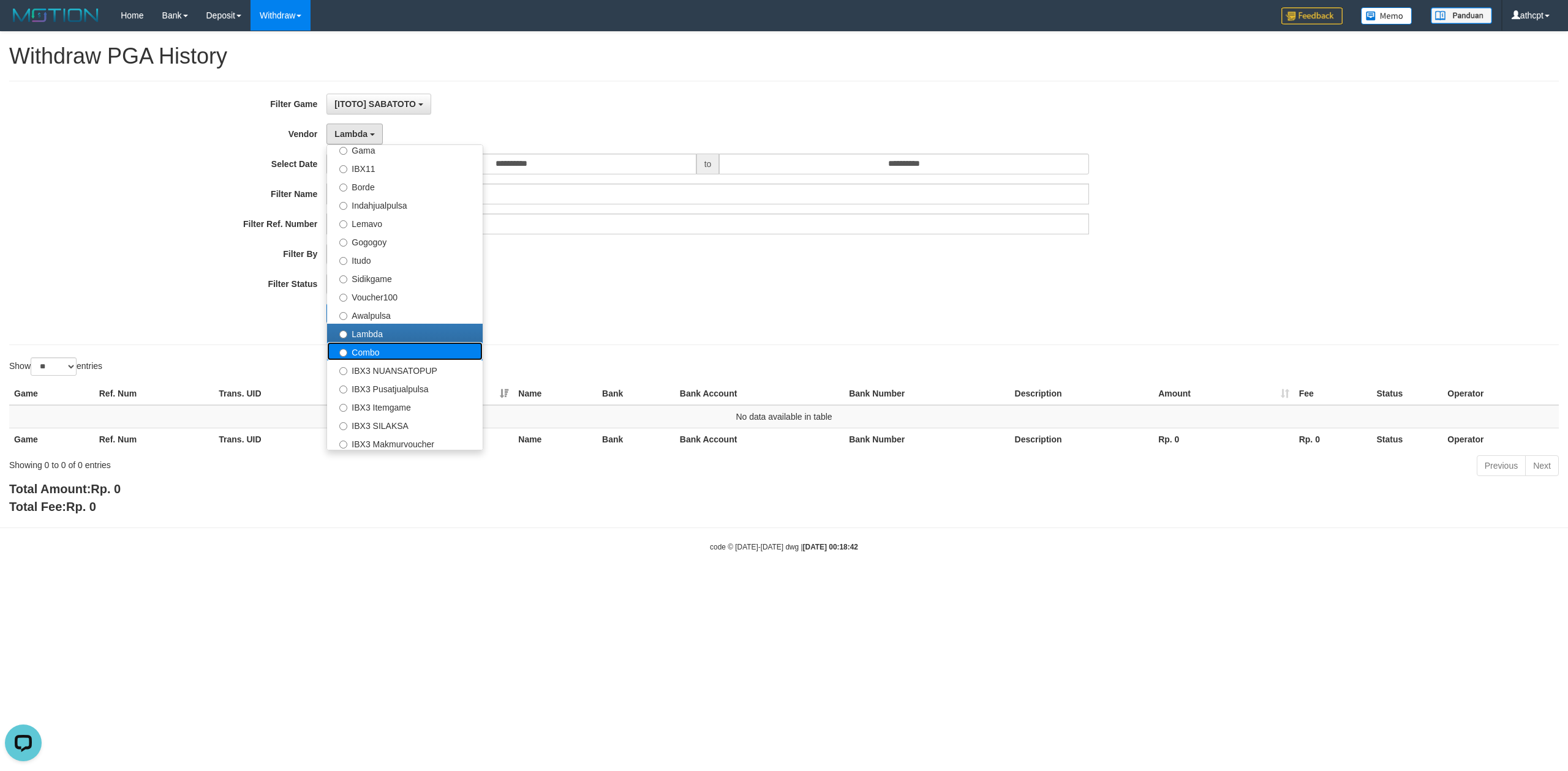
click at [382, 356] on label "Combo" at bounding box center [404, 351] width 156 height 18
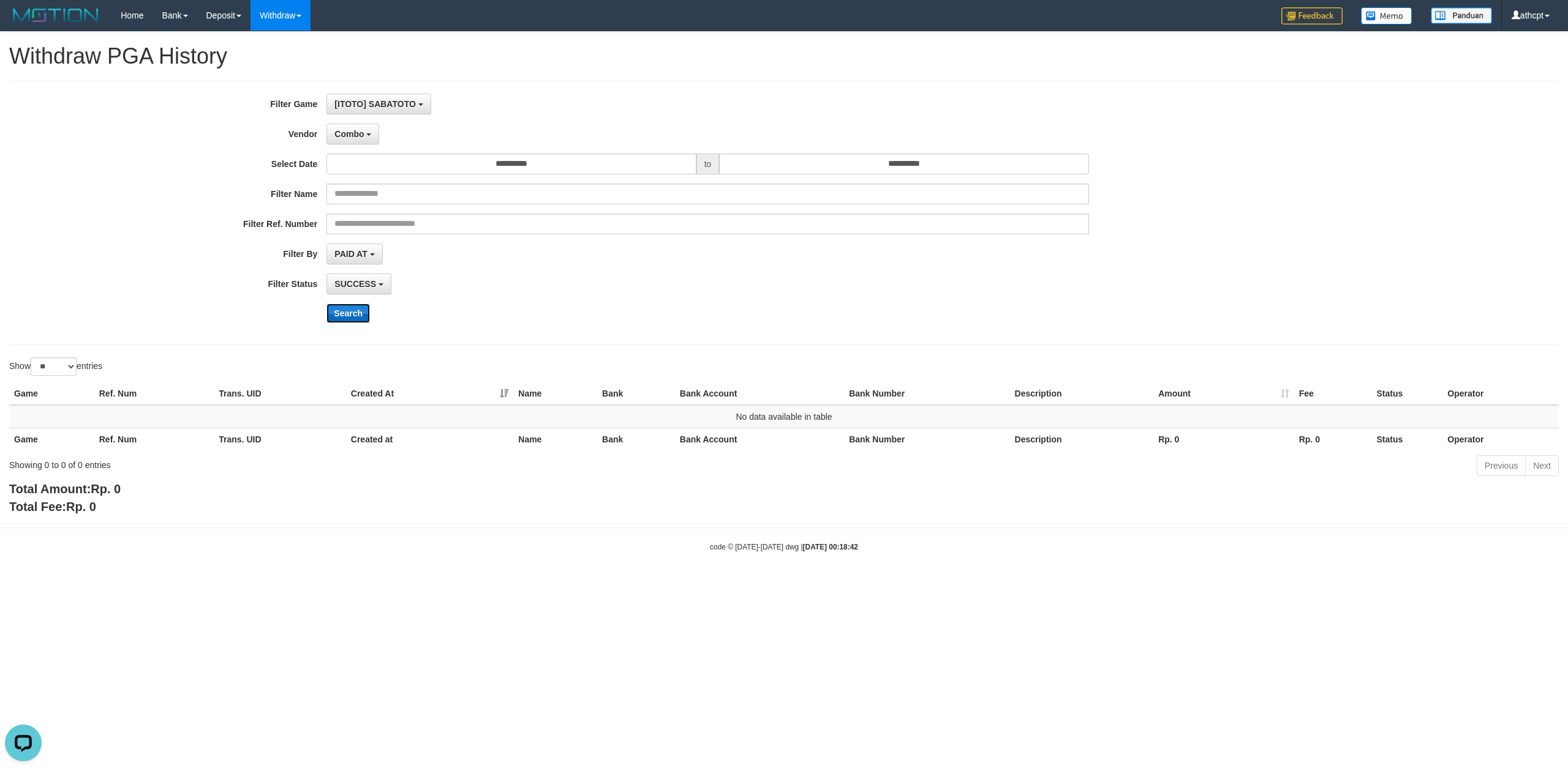
click at [355, 319] on button "Search" at bounding box center [348, 313] width 44 height 20
click at [356, 142] on button "Combo" at bounding box center [353, 134] width 53 height 21
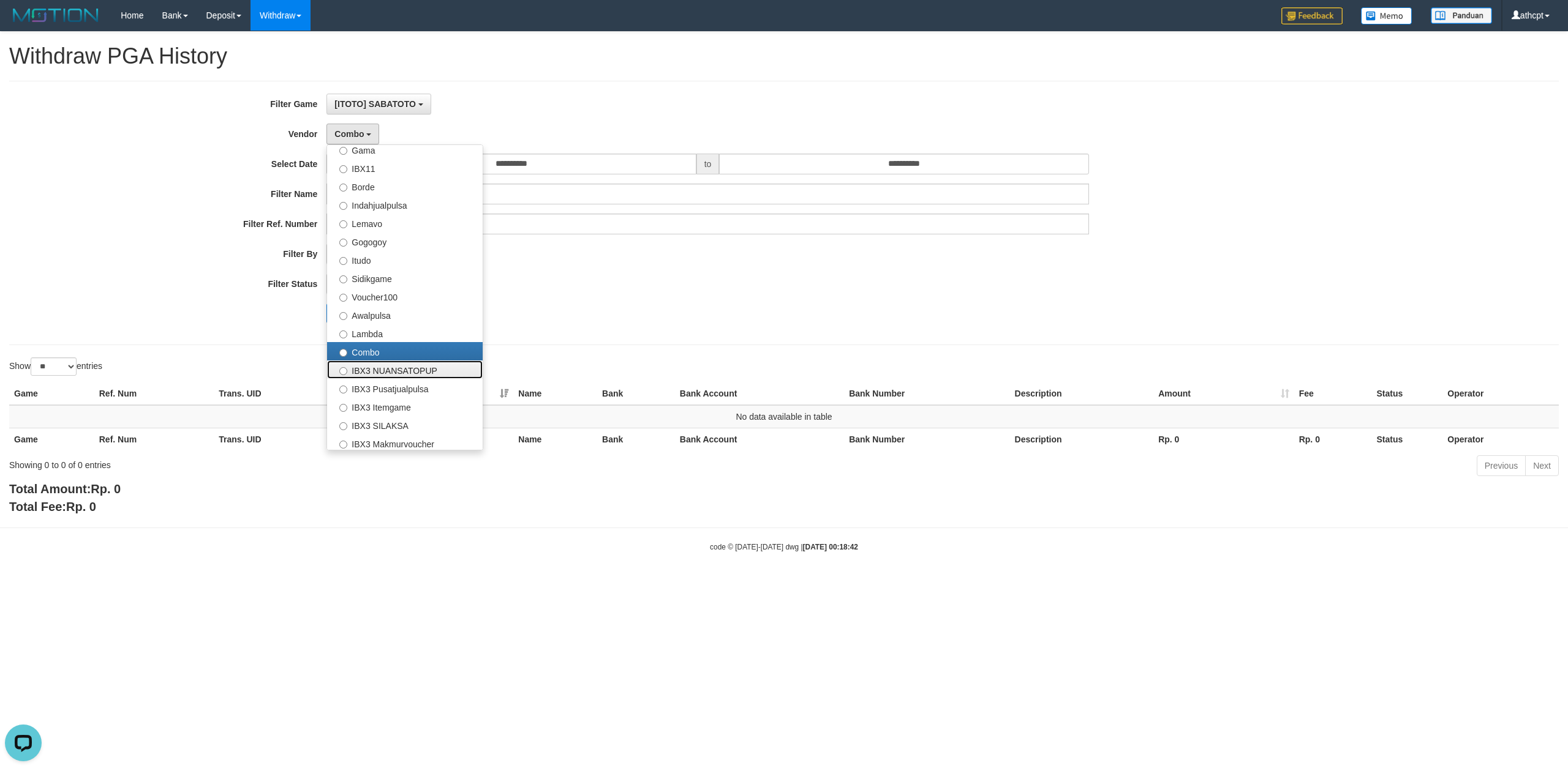
click at [398, 364] on label "IBX3 NUANSATOPUP" at bounding box center [404, 370] width 156 height 18
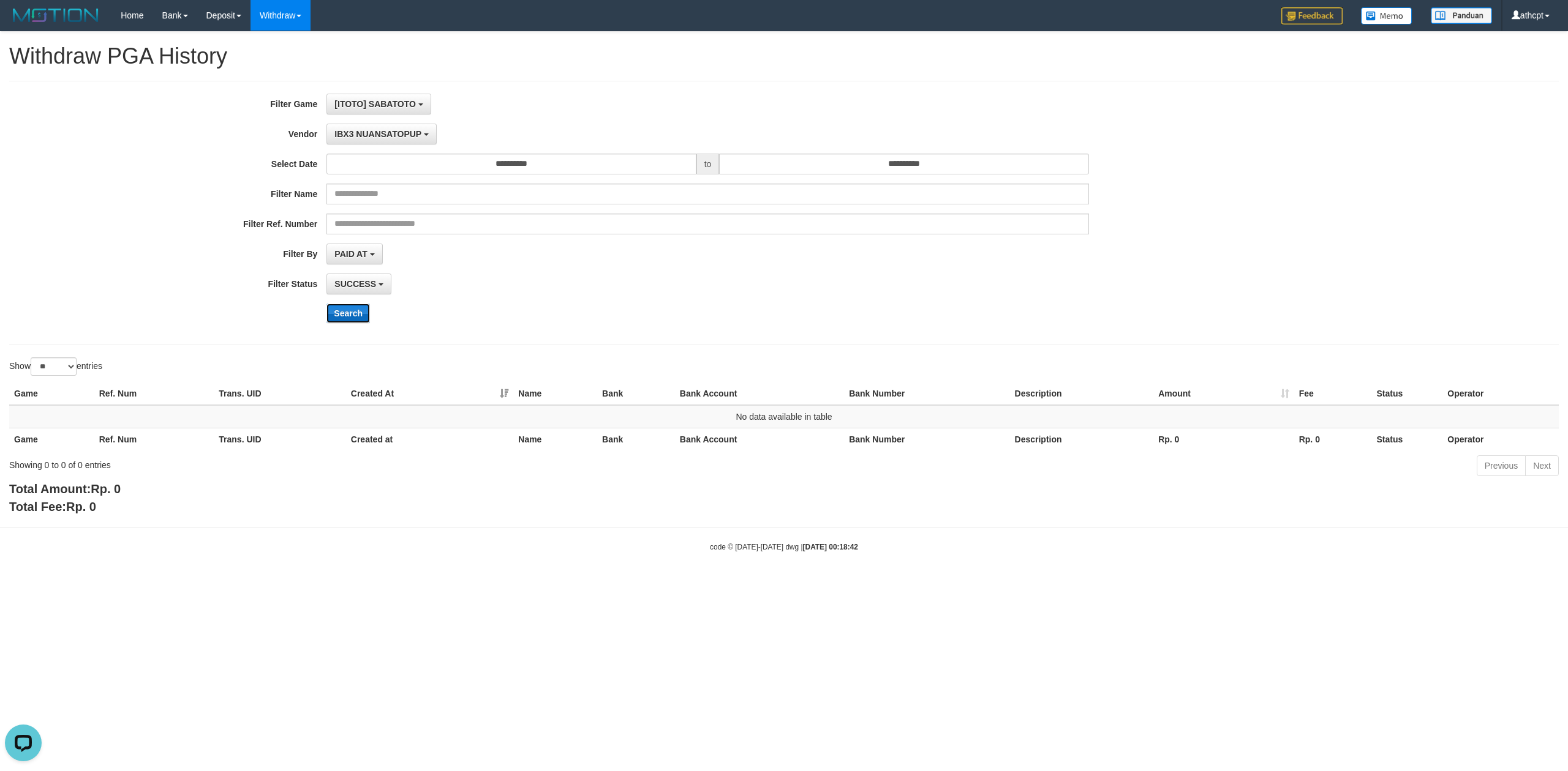
click at [353, 308] on button "Search" at bounding box center [348, 313] width 44 height 20
click at [392, 141] on button "IBX3 NUANSATOPUP" at bounding box center [381, 134] width 109 height 21
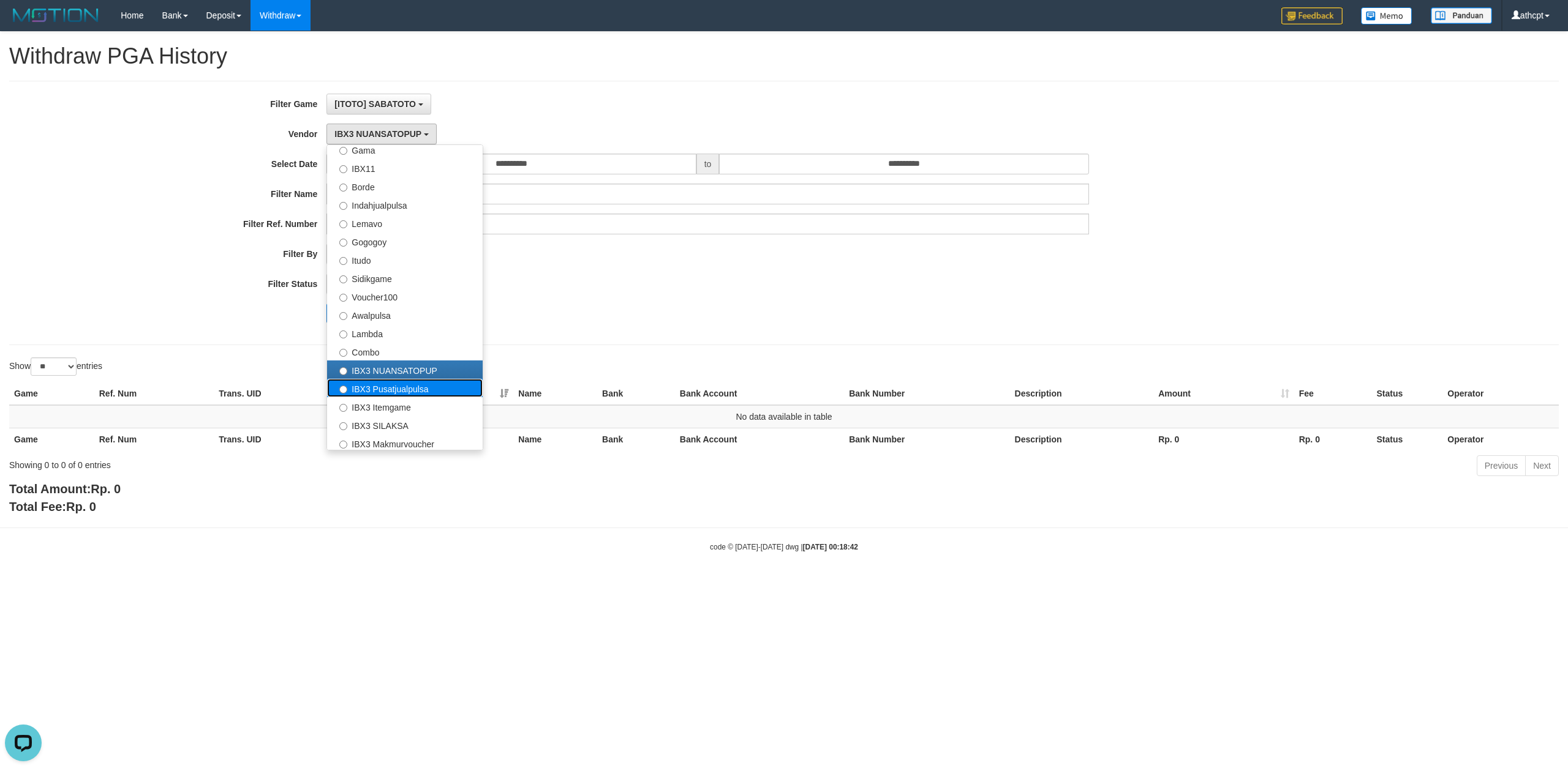
click at [396, 388] on label "IBX3 Pusatjualpulsa" at bounding box center [404, 388] width 156 height 18
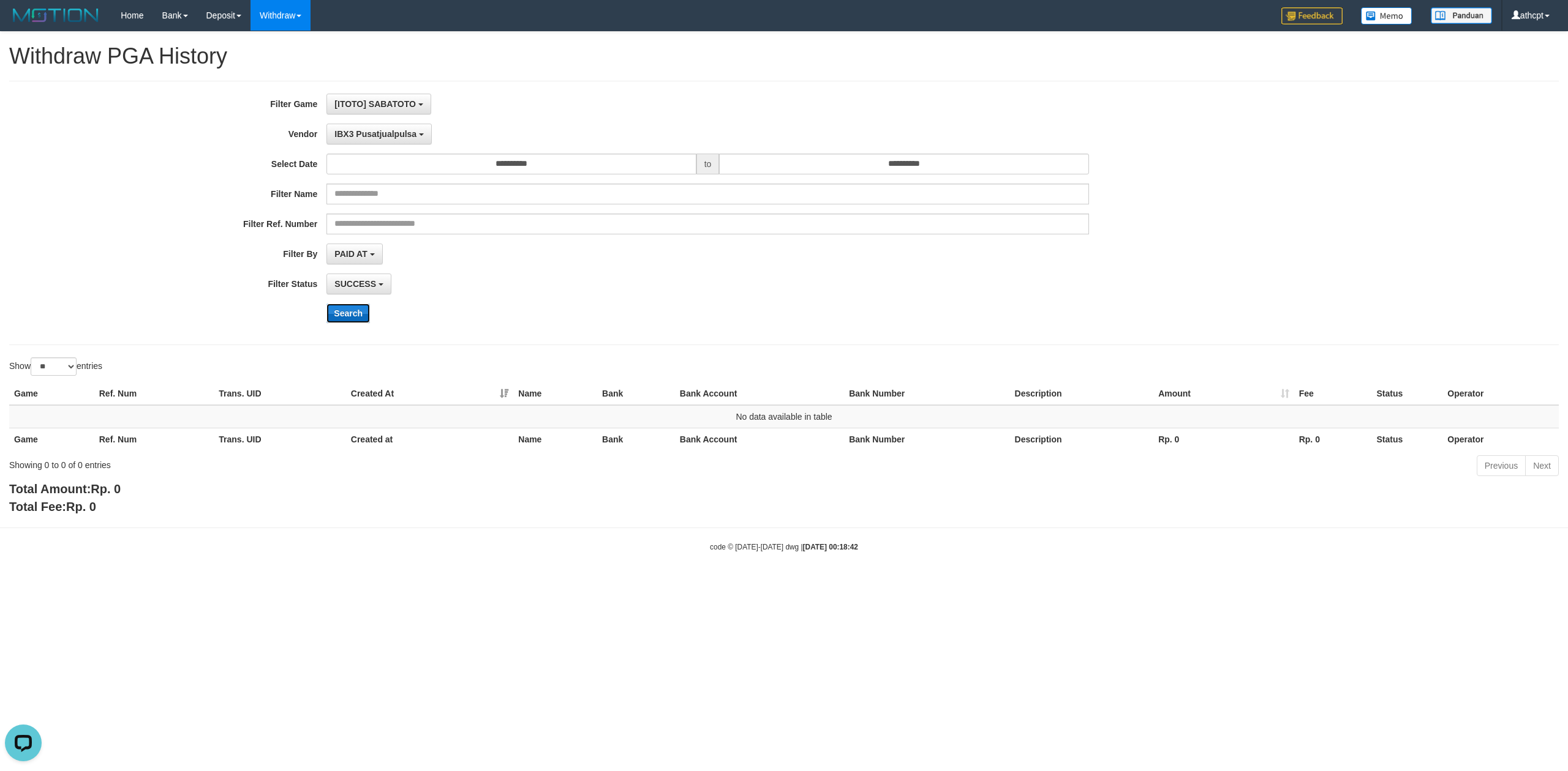
click at [347, 308] on button "Search" at bounding box center [348, 313] width 44 height 20
click at [405, 140] on button "IBX3 Pusatjualpulsa" at bounding box center [379, 134] width 105 height 21
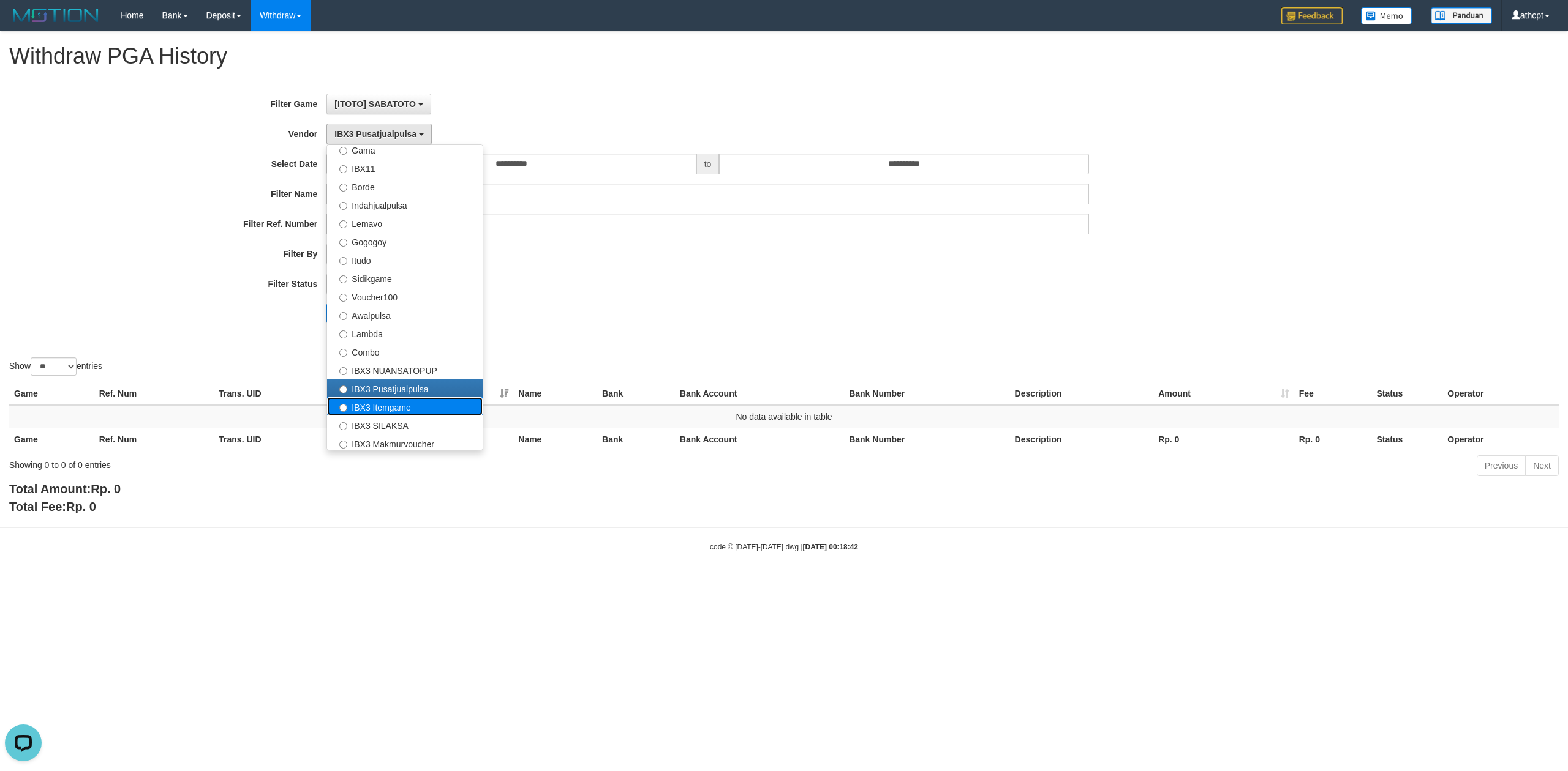
click at [390, 405] on label "IBX3 Itemgame" at bounding box center [404, 407] width 156 height 18
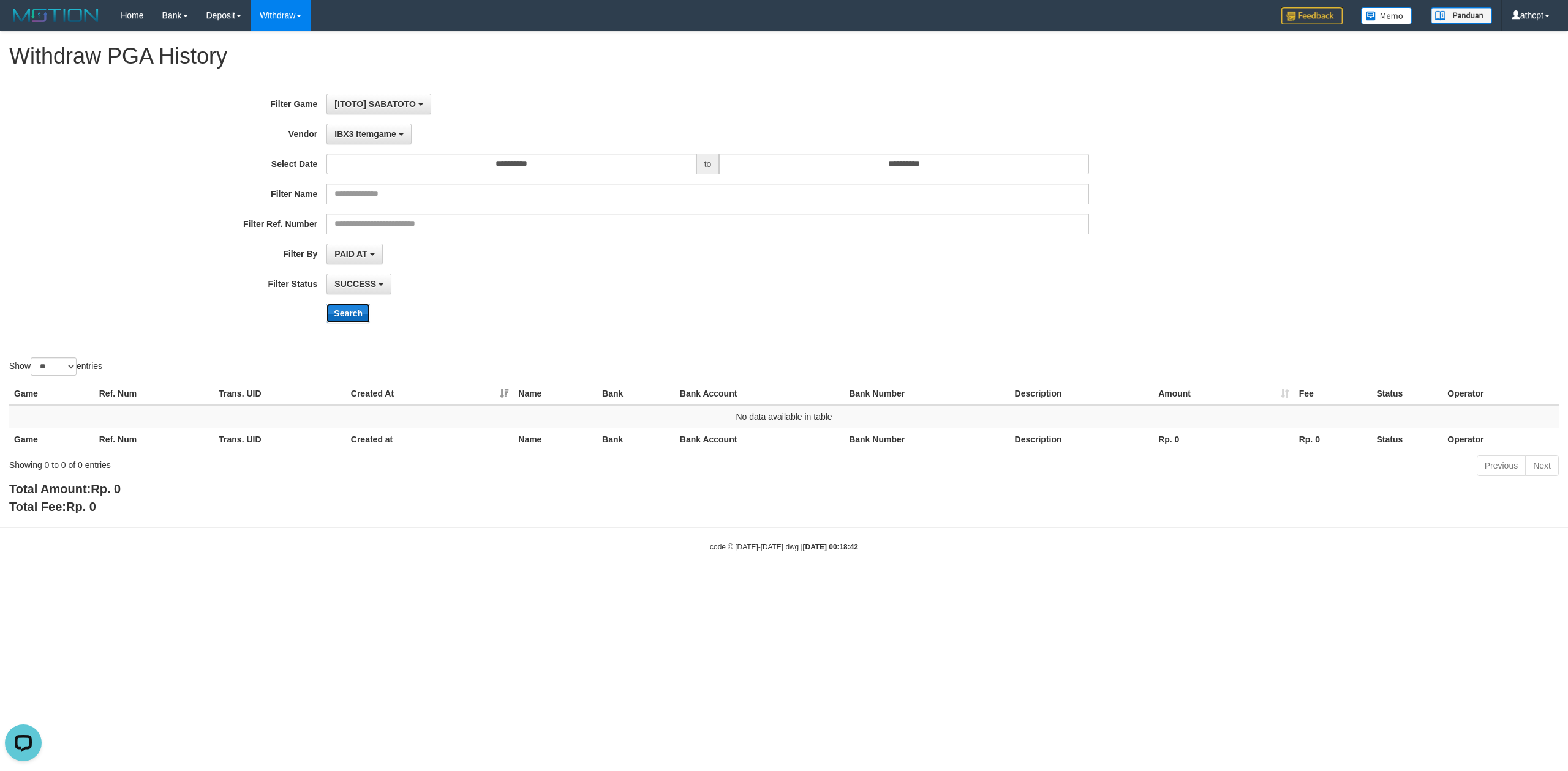
click at [352, 312] on button "Search" at bounding box center [348, 313] width 44 height 20
click at [385, 139] on button "IBX3 Itemgame" at bounding box center [369, 134] width 85 height 21
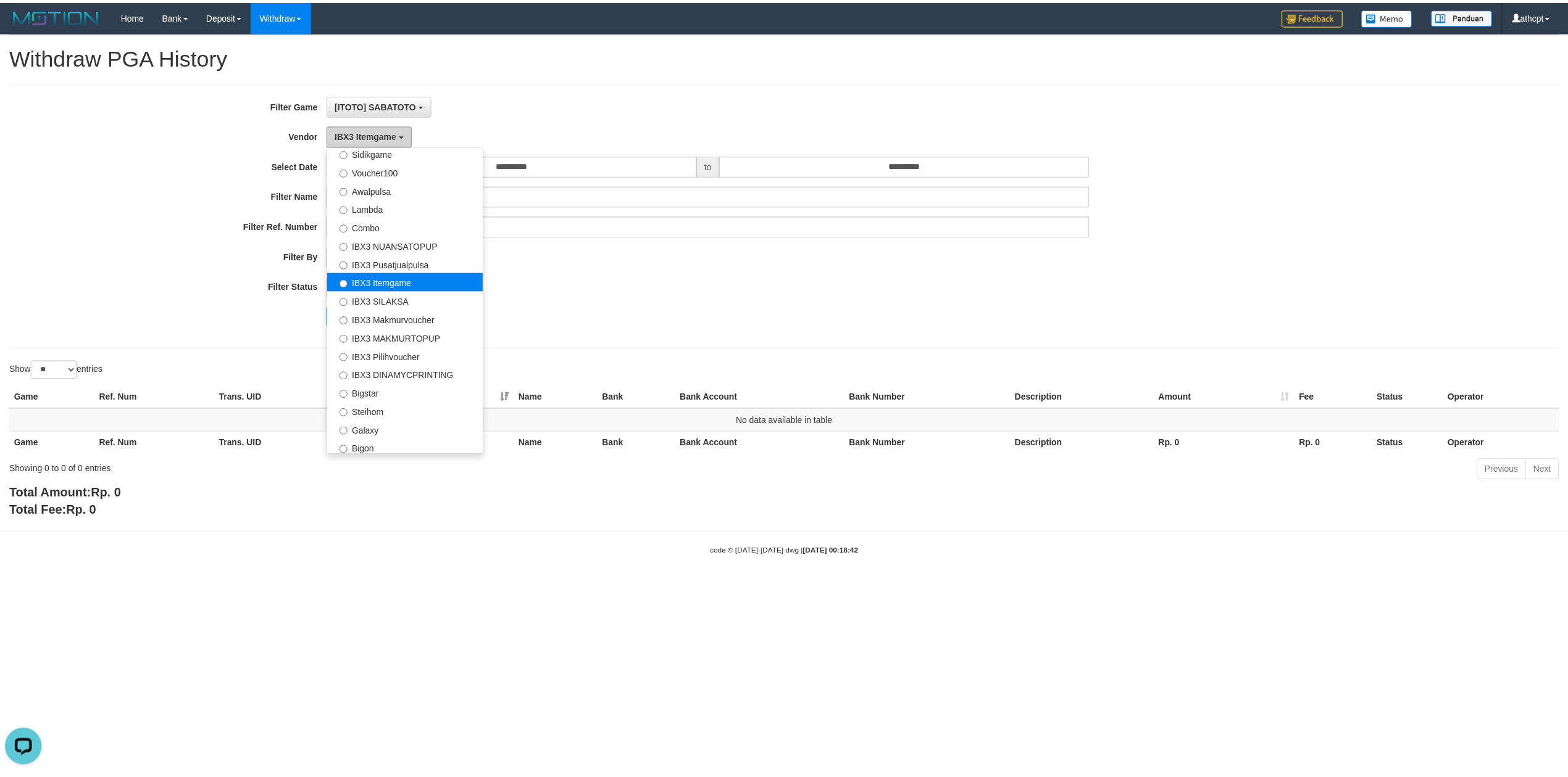
scroll to position [461, 0]
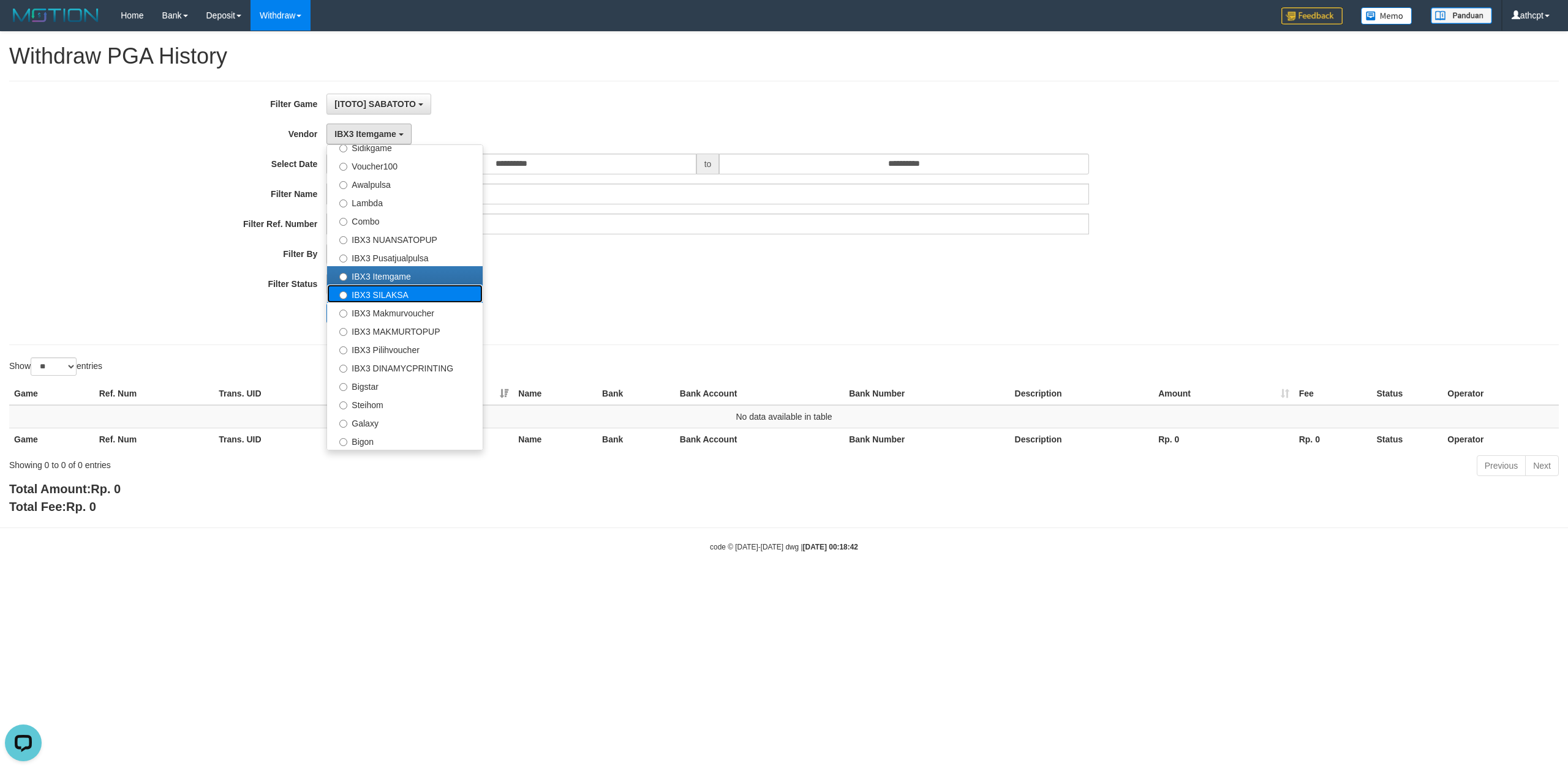
click at [406, 286] on label "IBX3 SILAKSA" at bounding box center [404, 294] width 156 height 18
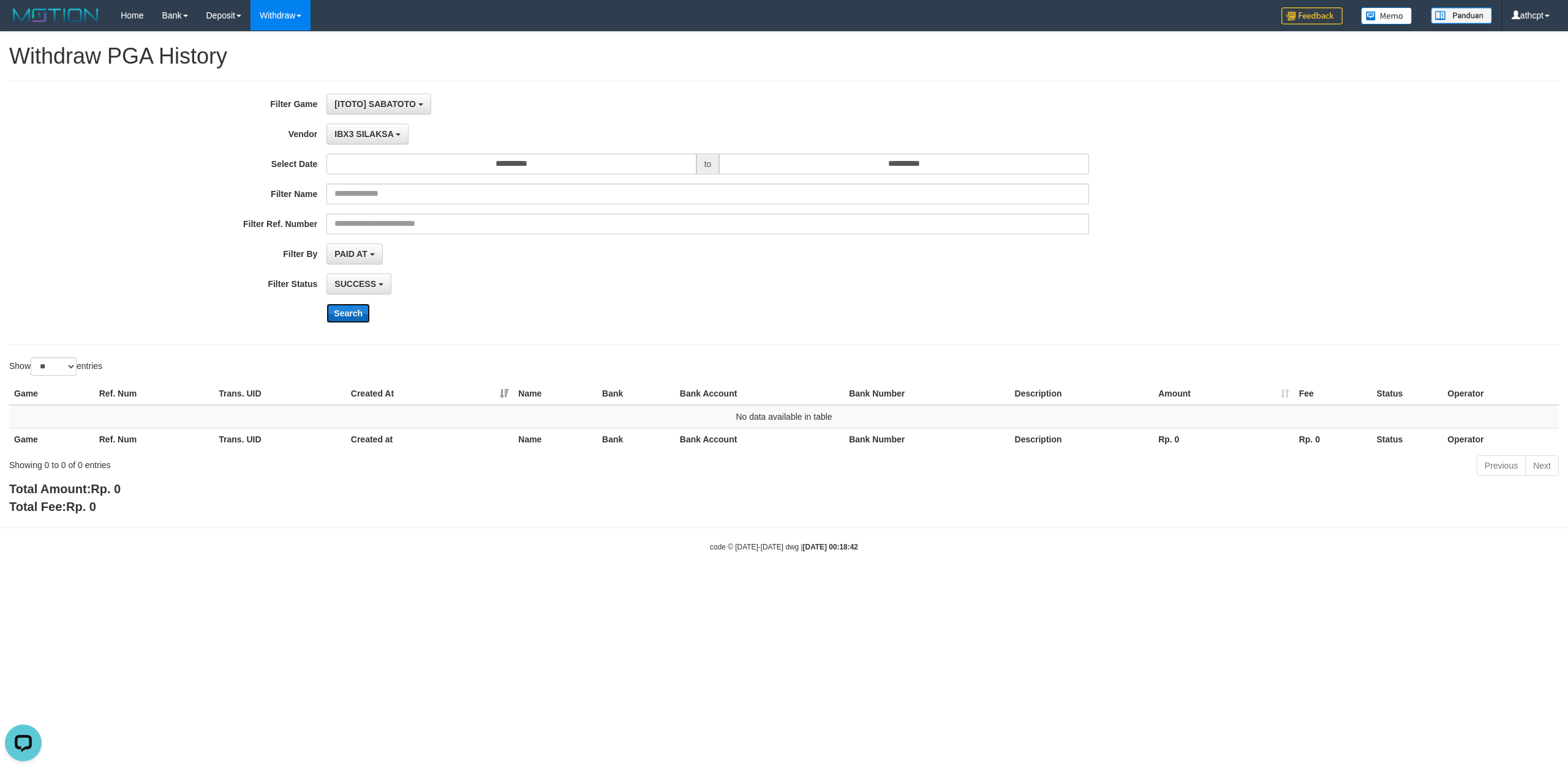
click at [346, 316] on button "Search" at bounding box center [348, 313] width 44 height 20
click at [379, 135] on span "IBX3 SILAKSA" at bounding box center [364, 134] width 59 height 10
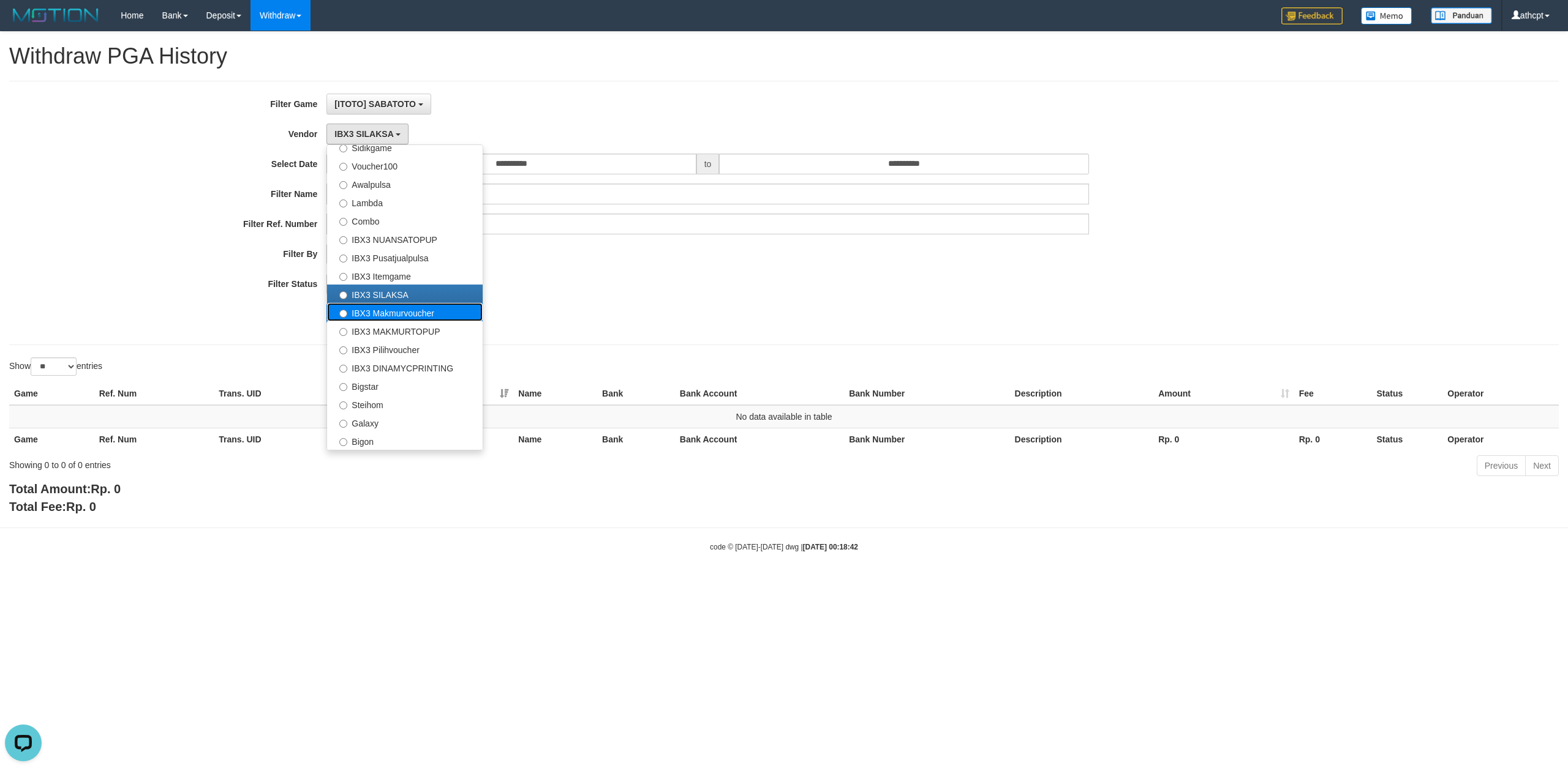
click at [395, 316] on label "IBX3 Makmurvoucher" at bounding box center [404, 312] width 156 height 18
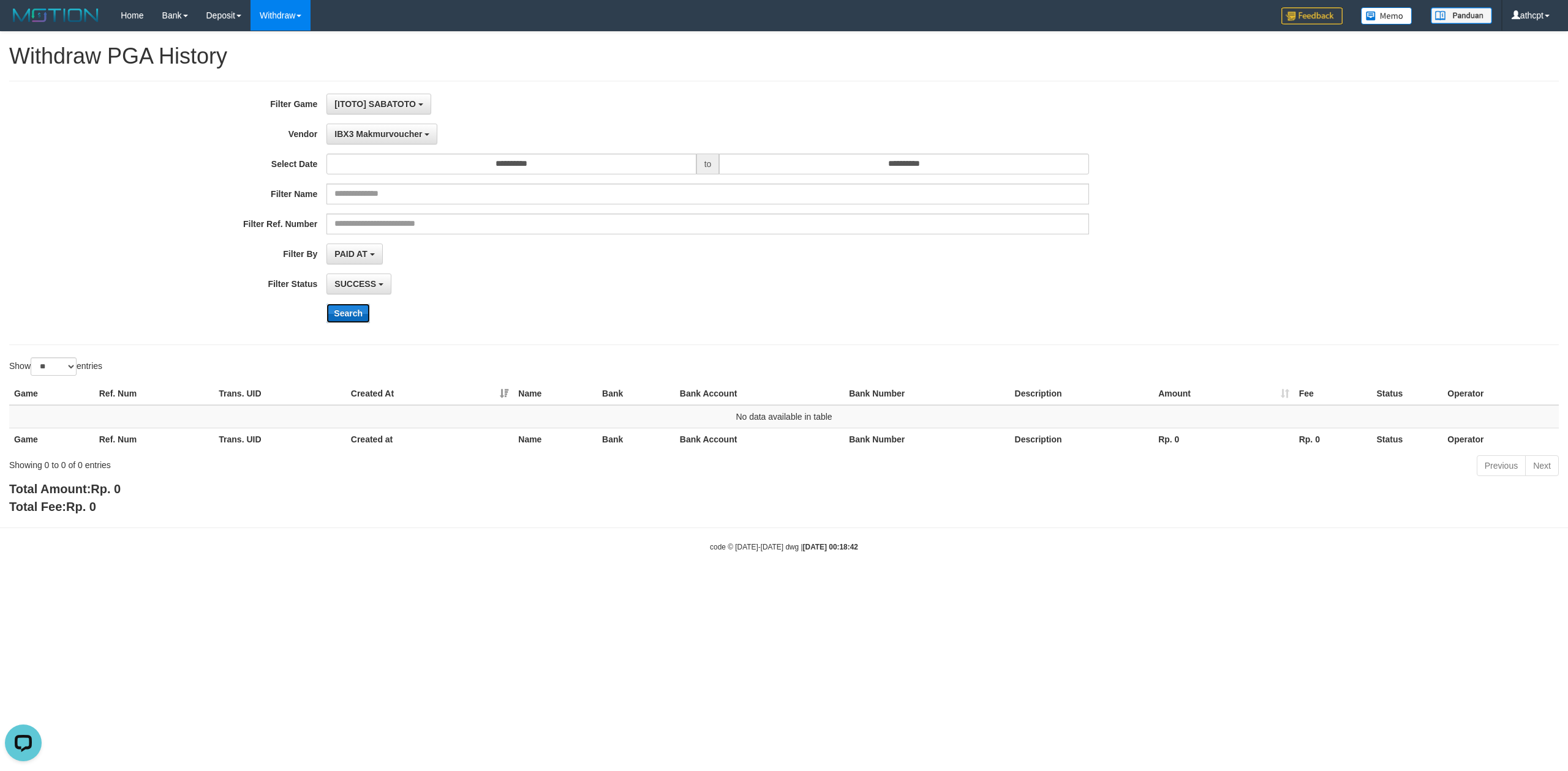
click at [358, 307] on button "Search" at bounding box center [348, 313] width 44 height 20
click at [377, 139] on button "IBX3 Makmurvoucher" at bounding box center [382, 134] width 111 height 21
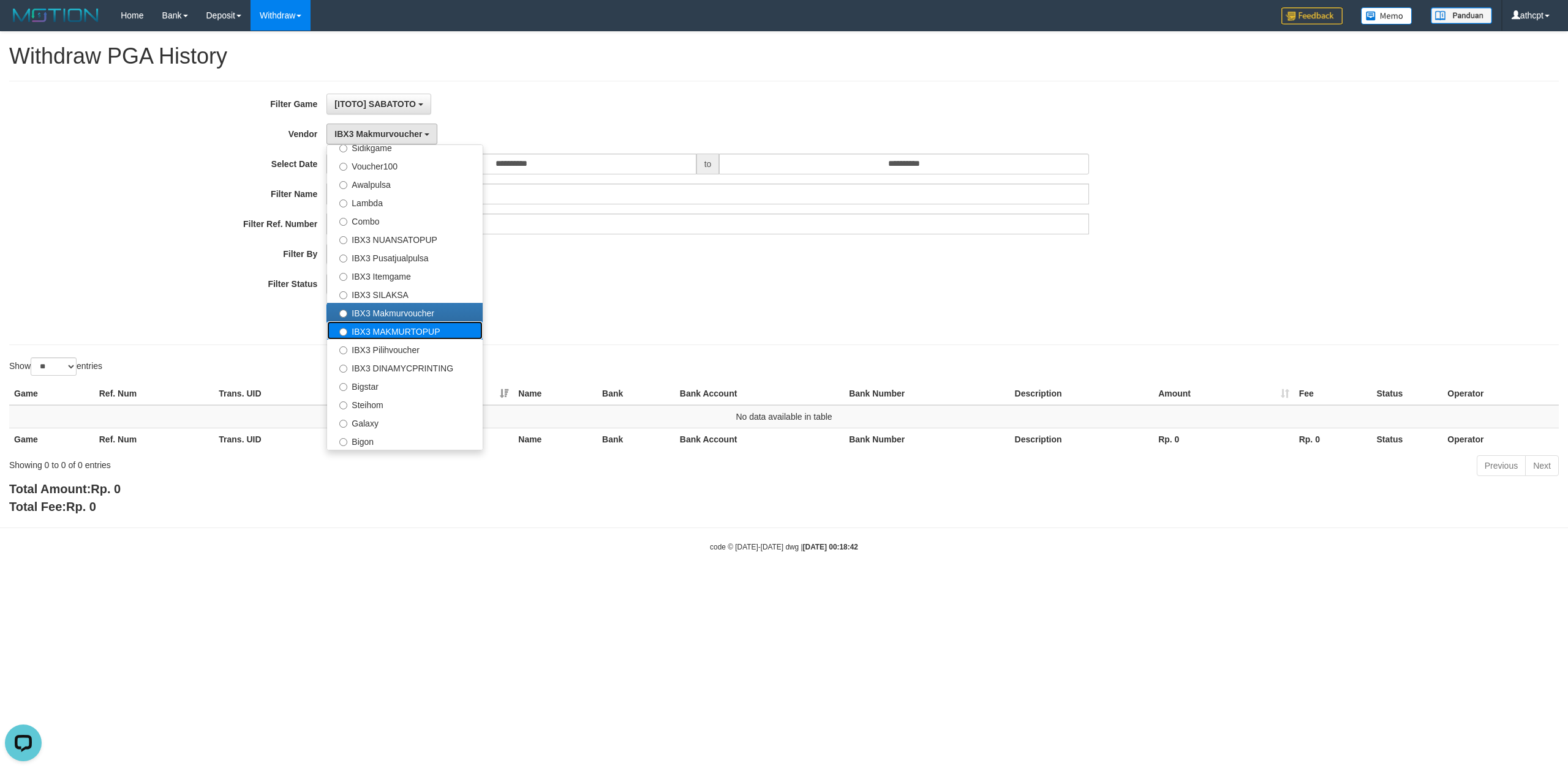
click at [408, 331] on label "IBX3 MAKMURTOPUP" at bounding box center [404, 331] width 156 height 18
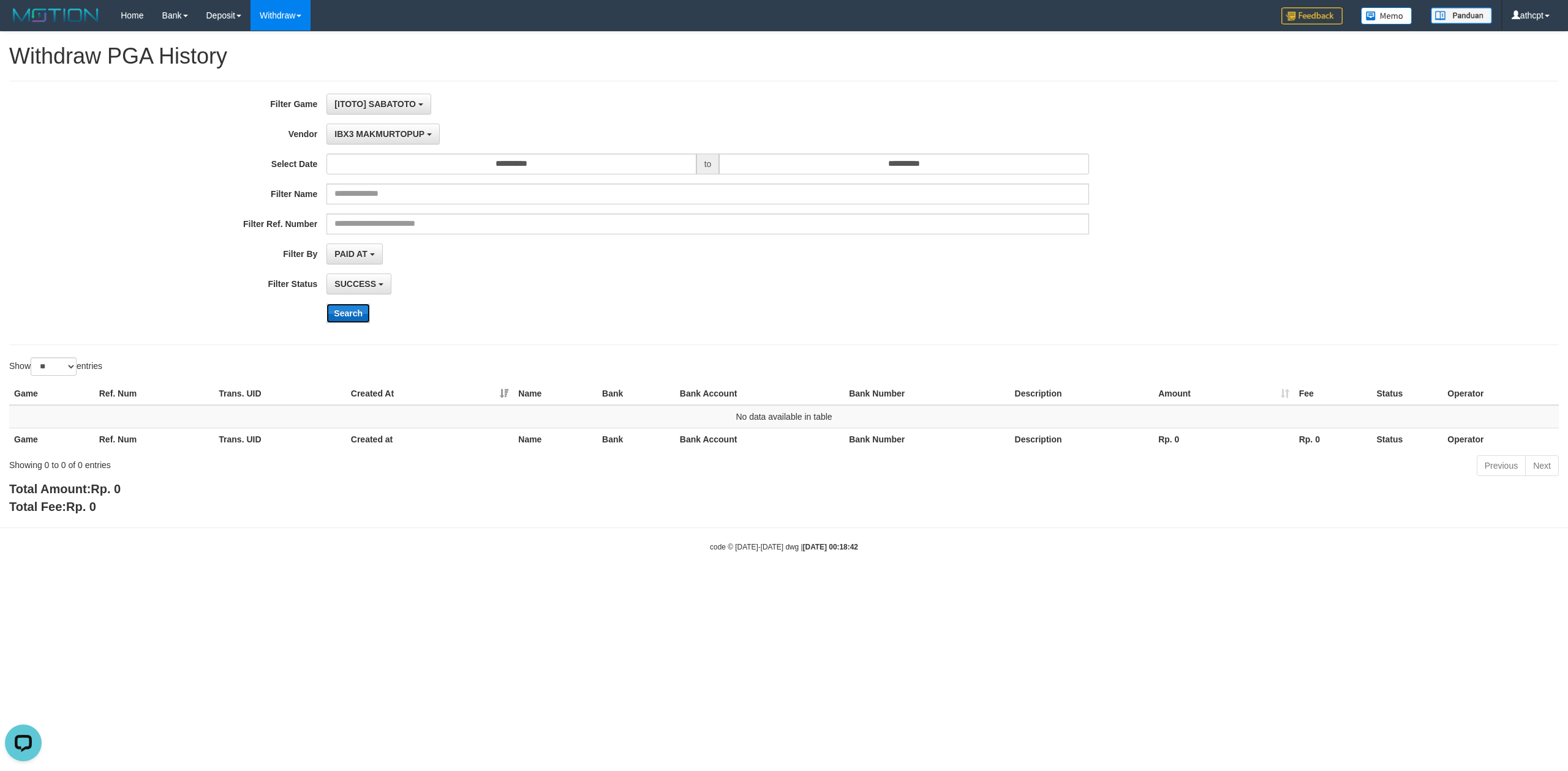
click at [346, 319] on button "Search" at bounding box center [348, 313] width 44 height 20
click at [388, 138] on span "IBX3 MAKMURTOPUP" at bounding box center [379, 134] width 90 height 10
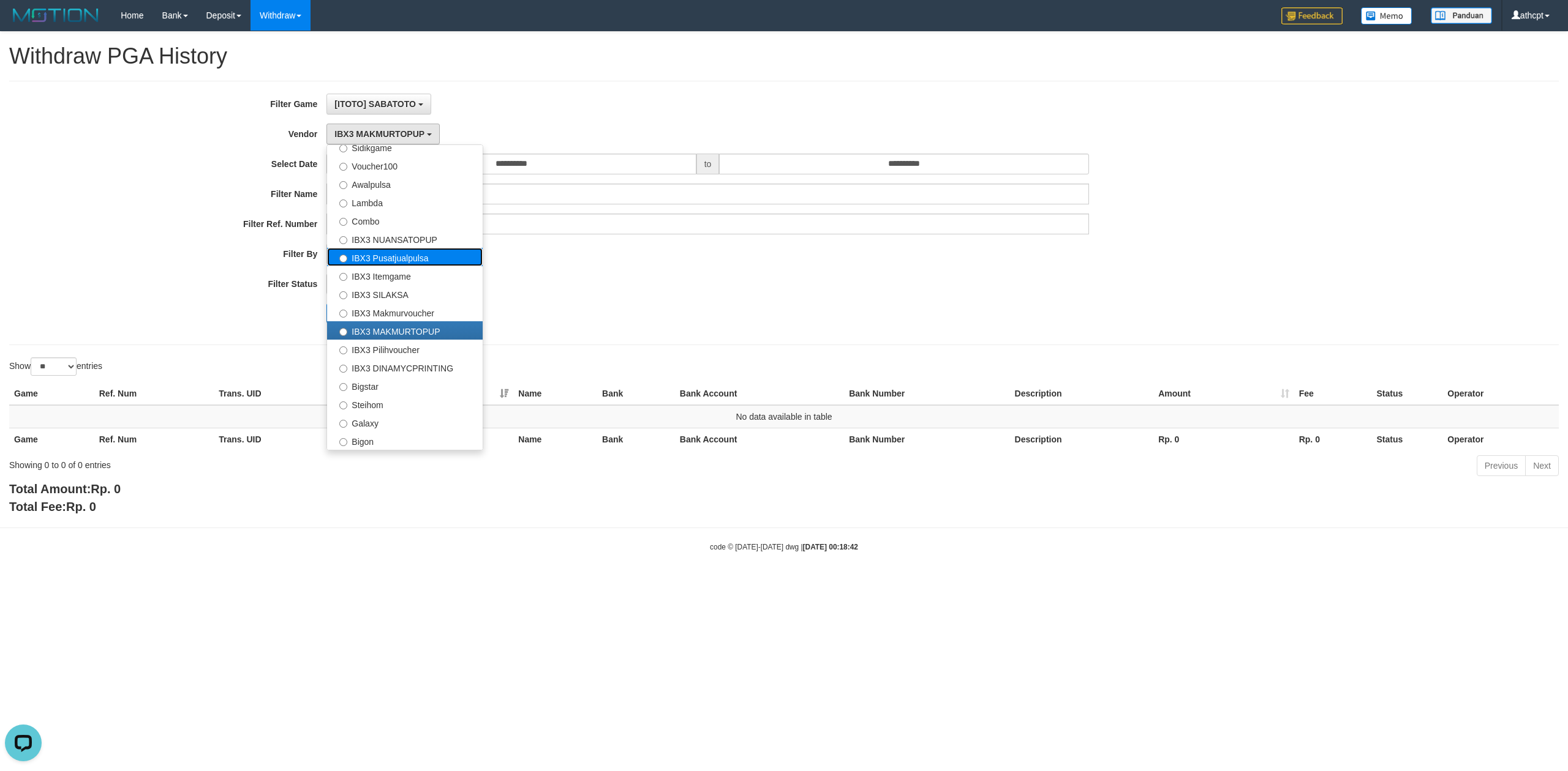
click at [427, 257] on label "IBX3 Pusatjualpulsa" at bounding box center [404, 257] width 156 height 18
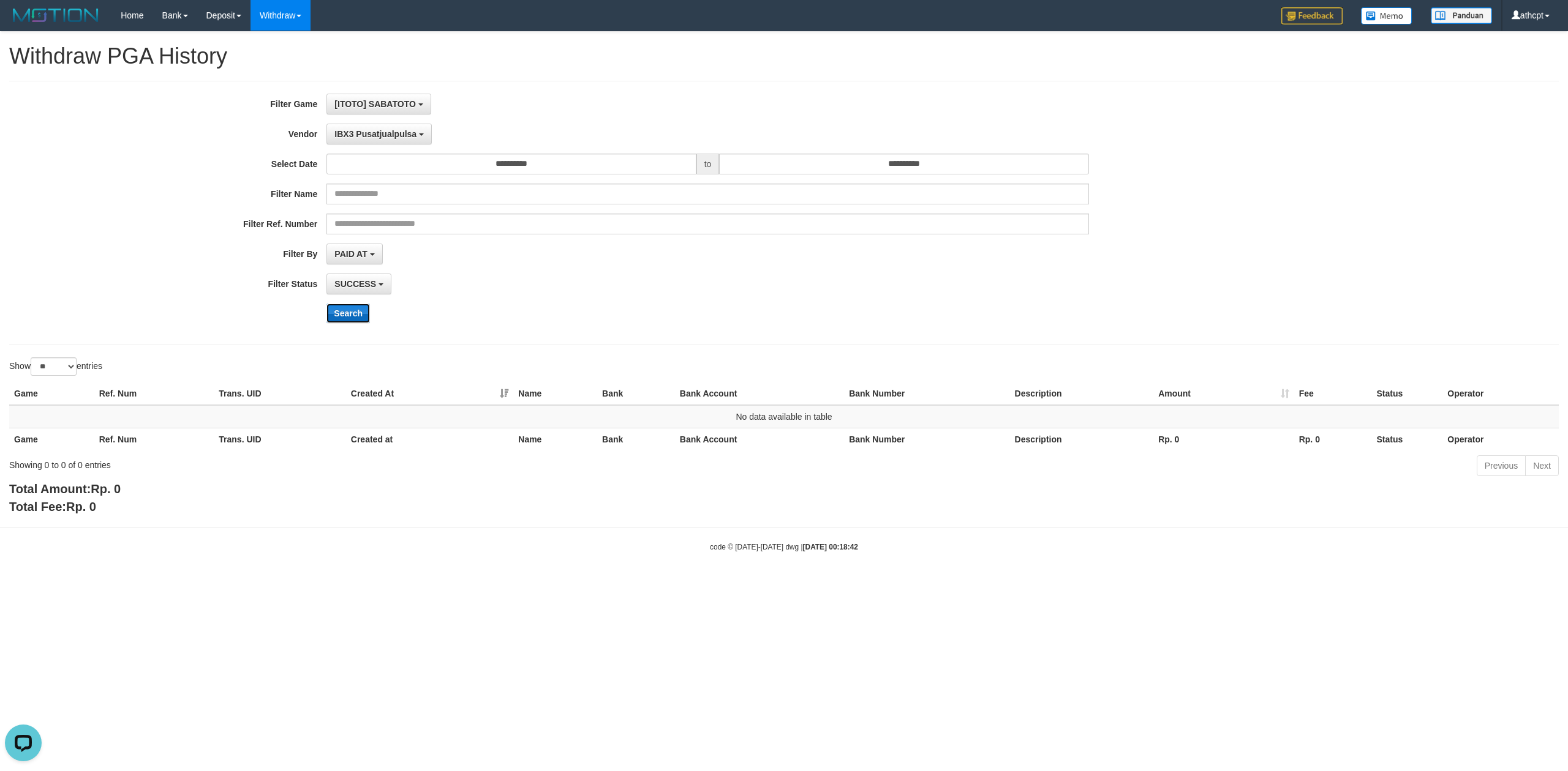
click at [345, 313] on button "Search" at bounding box center [348, 313] width 44 height 20
click at [364, 144] on button "IBX3 Pusatjualpulsa" at bounding box center [379, 134] width 105 height 21
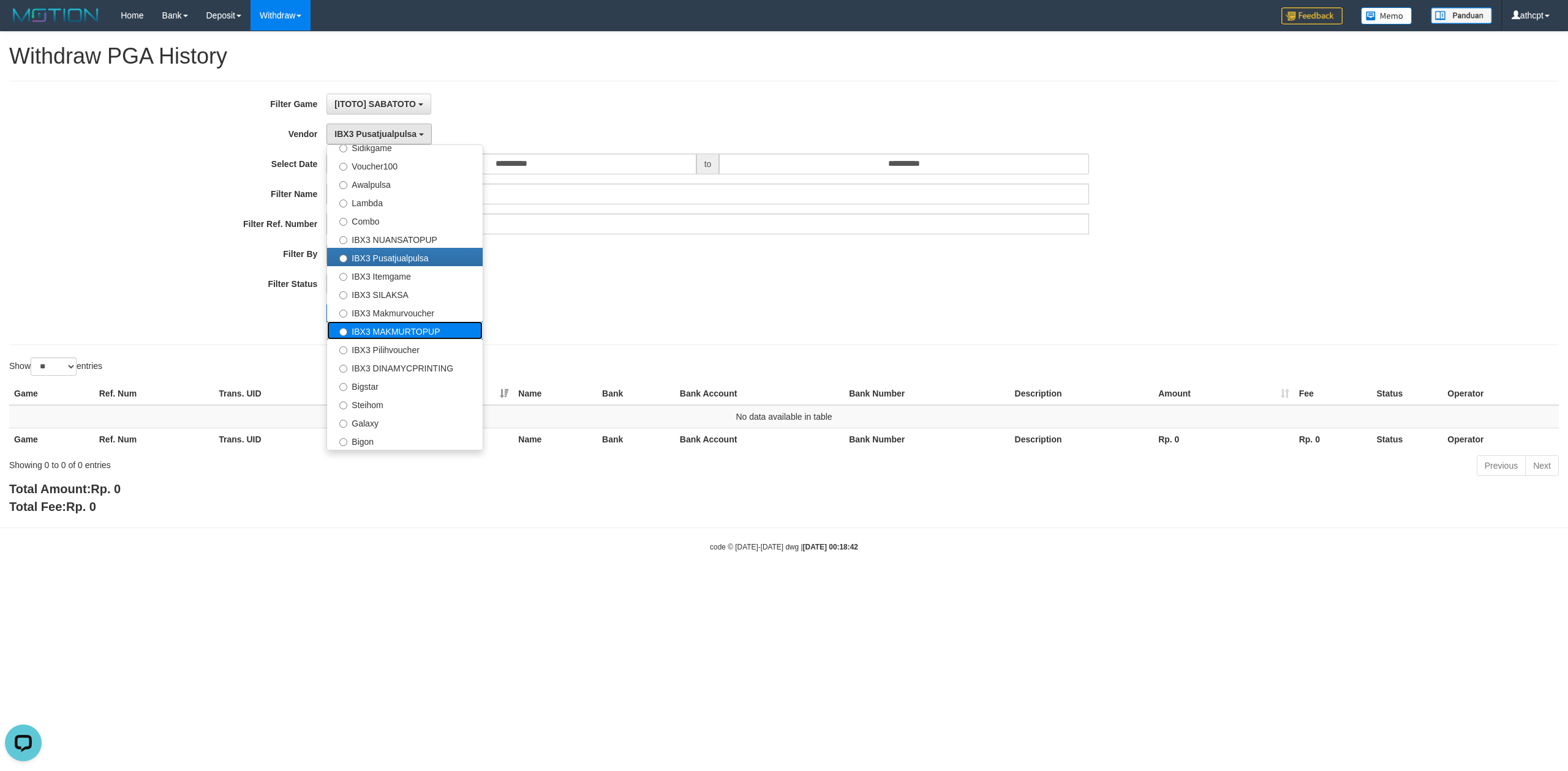
click at [398, 332] on label "IBX3 MAKMURTOPUP" at bounding box center [404, 331] width 156 height 18
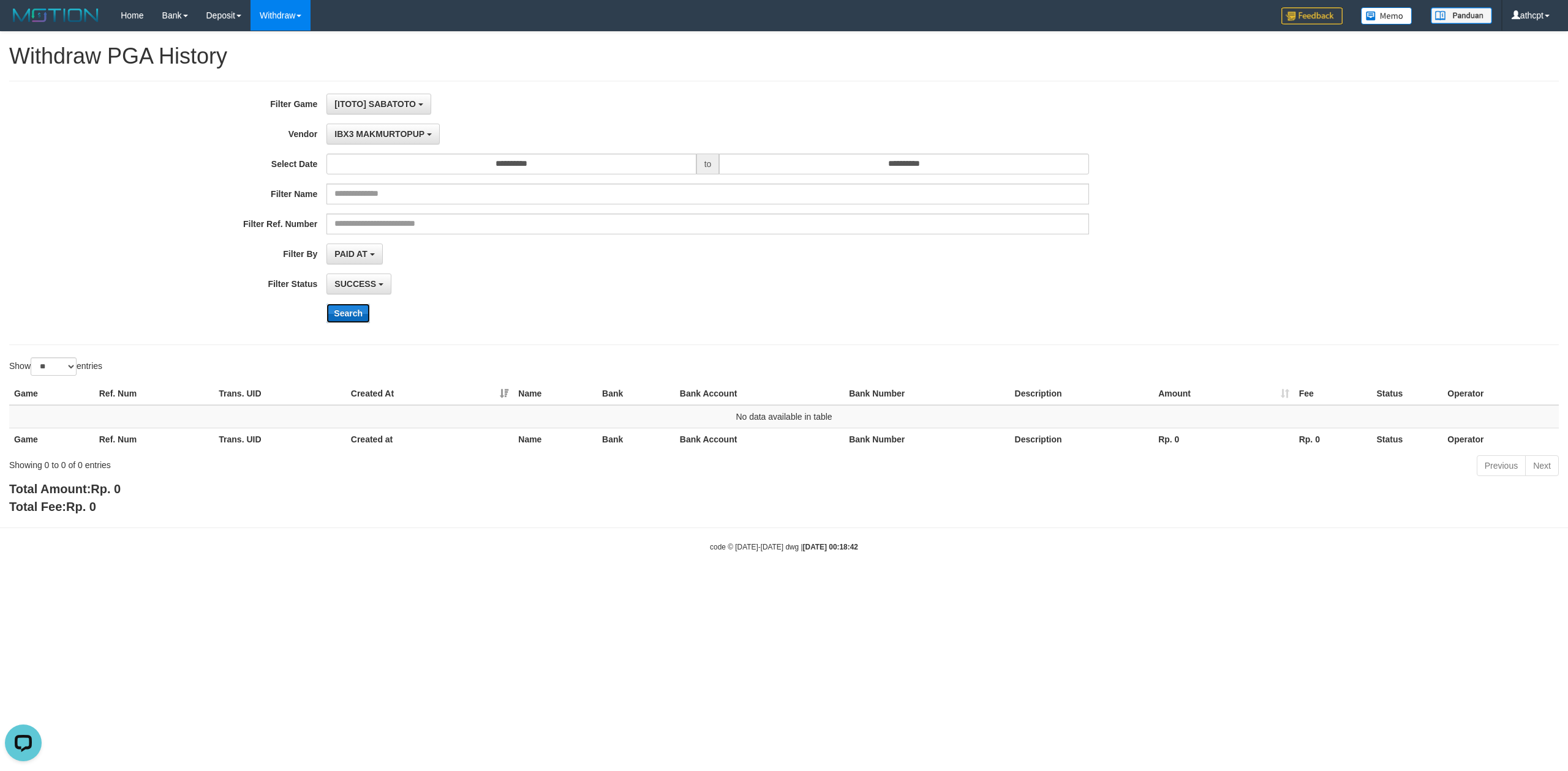
click at [360, 307] on button "Search" at bounding box center [348, 313] width 44 height 20
click at [395, 138] on span "IBX3 MAKMURTOPUP" at bounding box center [379, 134] width 90 height 10
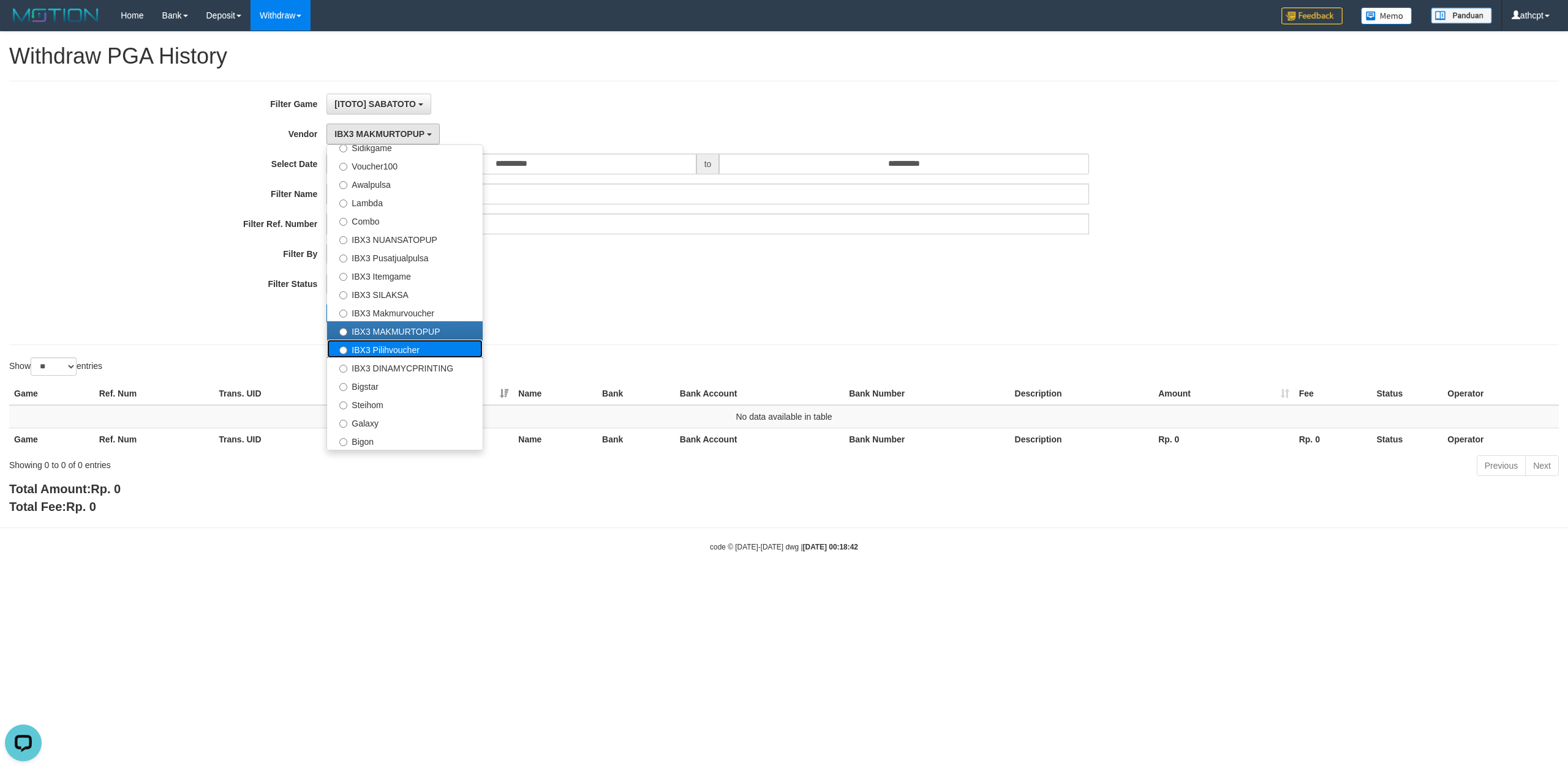
click at [402, 355] on label "IBX3 Pilihvoucher" at bounding box center [404, 349] width 156 height 18
select select "**********"
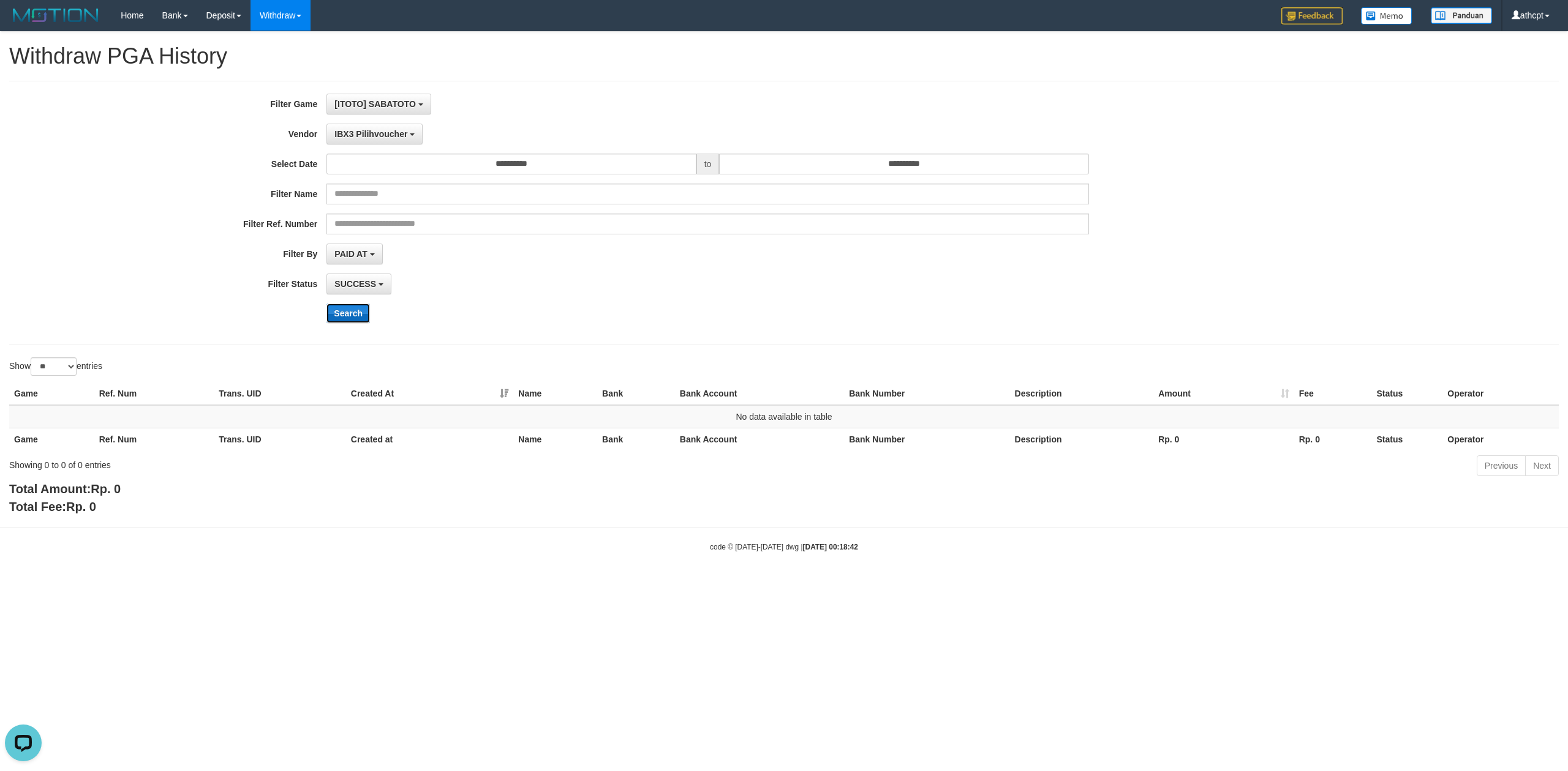
click at [353, 319] on button "Search" at bounding box center [348, 313] width 44 height 20
click at [375, 143] on button "IBX3 Pilihvoucher" at bounding box center [374, 134] width 96 height 21
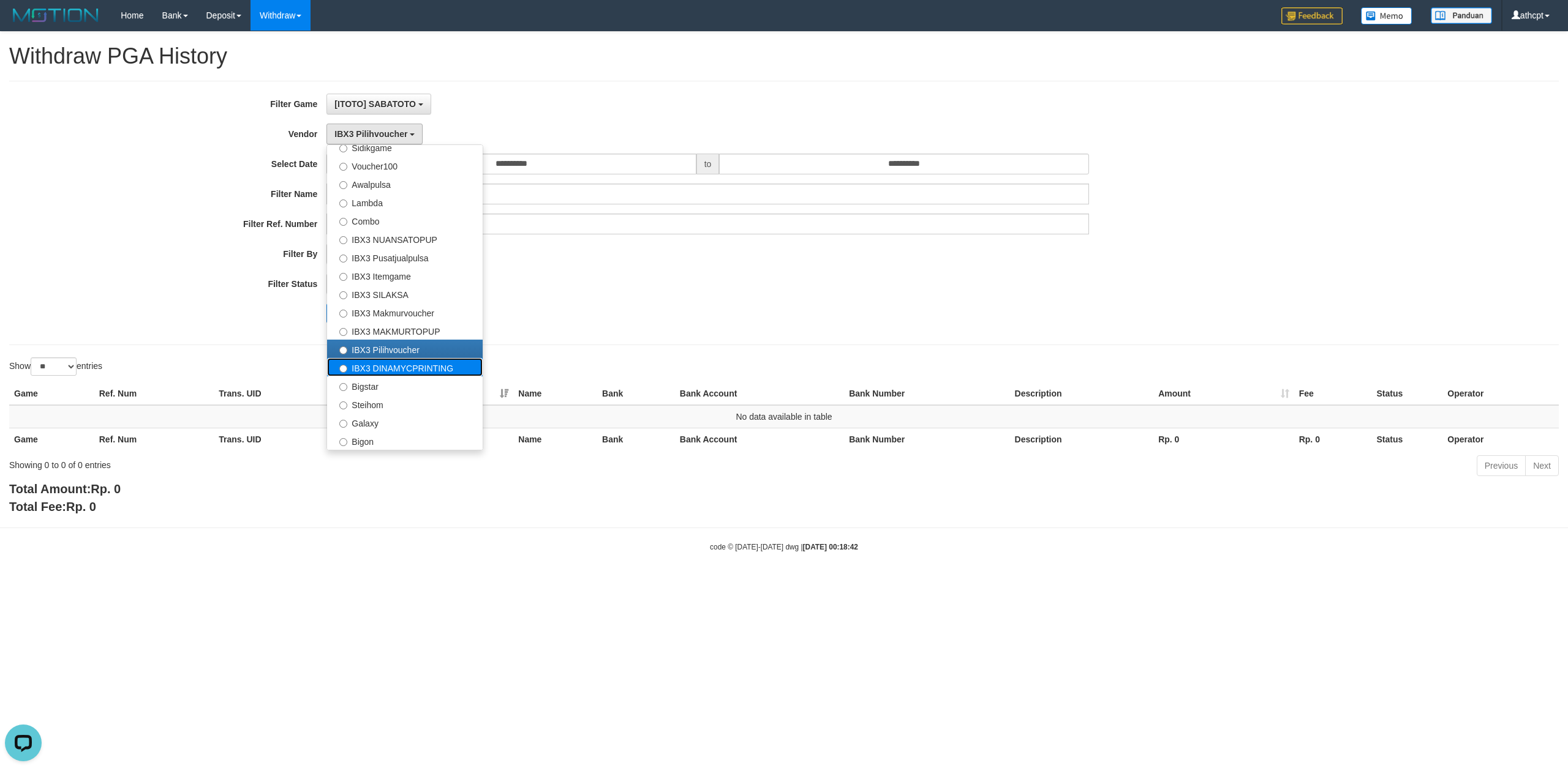
click at [385, 370] on label "IBX3 DINAMYCPRINTING" at bounding box center [404, 367] width 156 height 18
select select "**********"
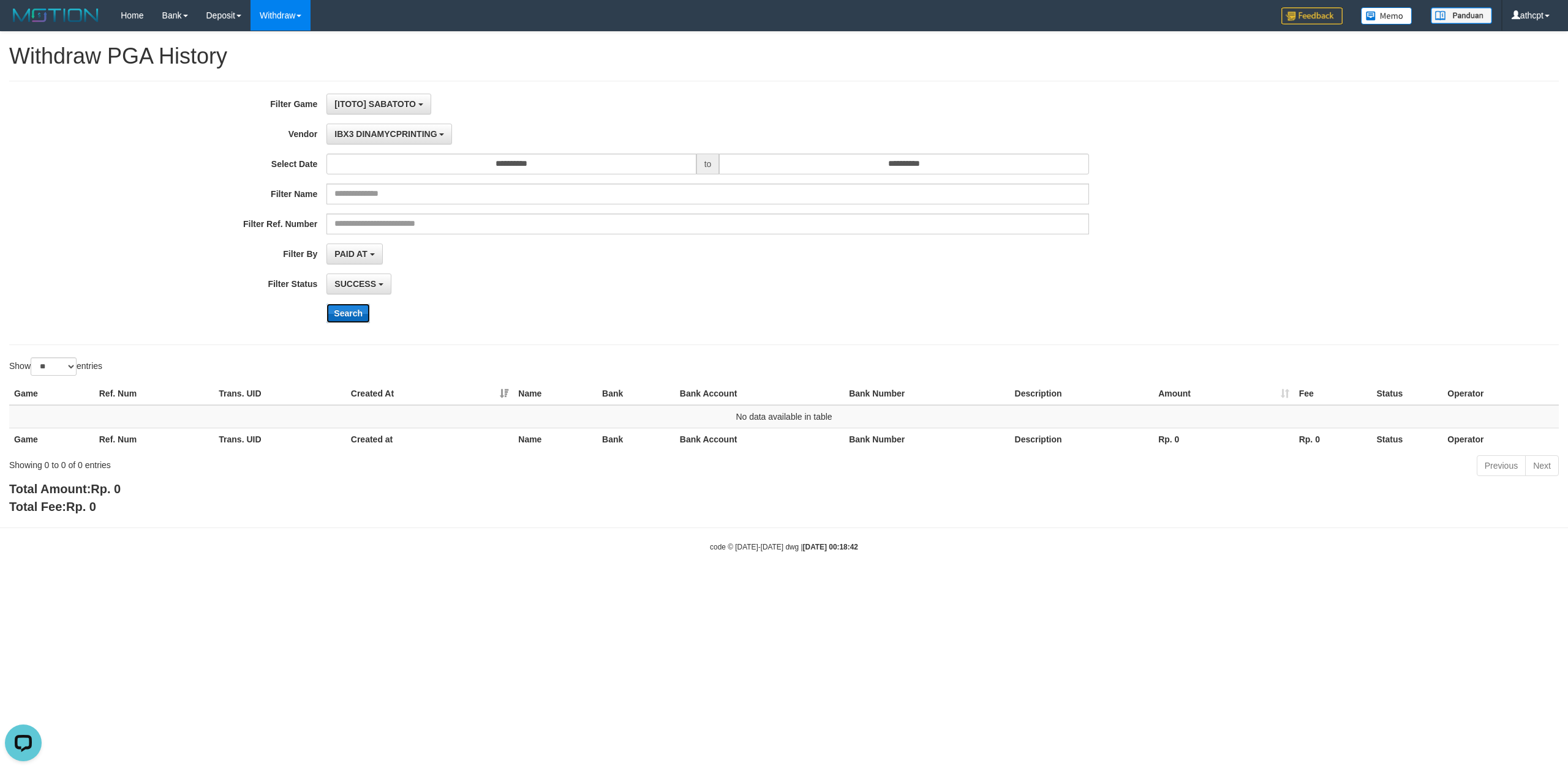
click at [341, 316] on button "Search" at bounding box center [348, 313] width 44 height 20
click at [378, 132] on span "IBX3 DINAMYCPRINTING" at bounding box center [385, 134] width 102 height 10
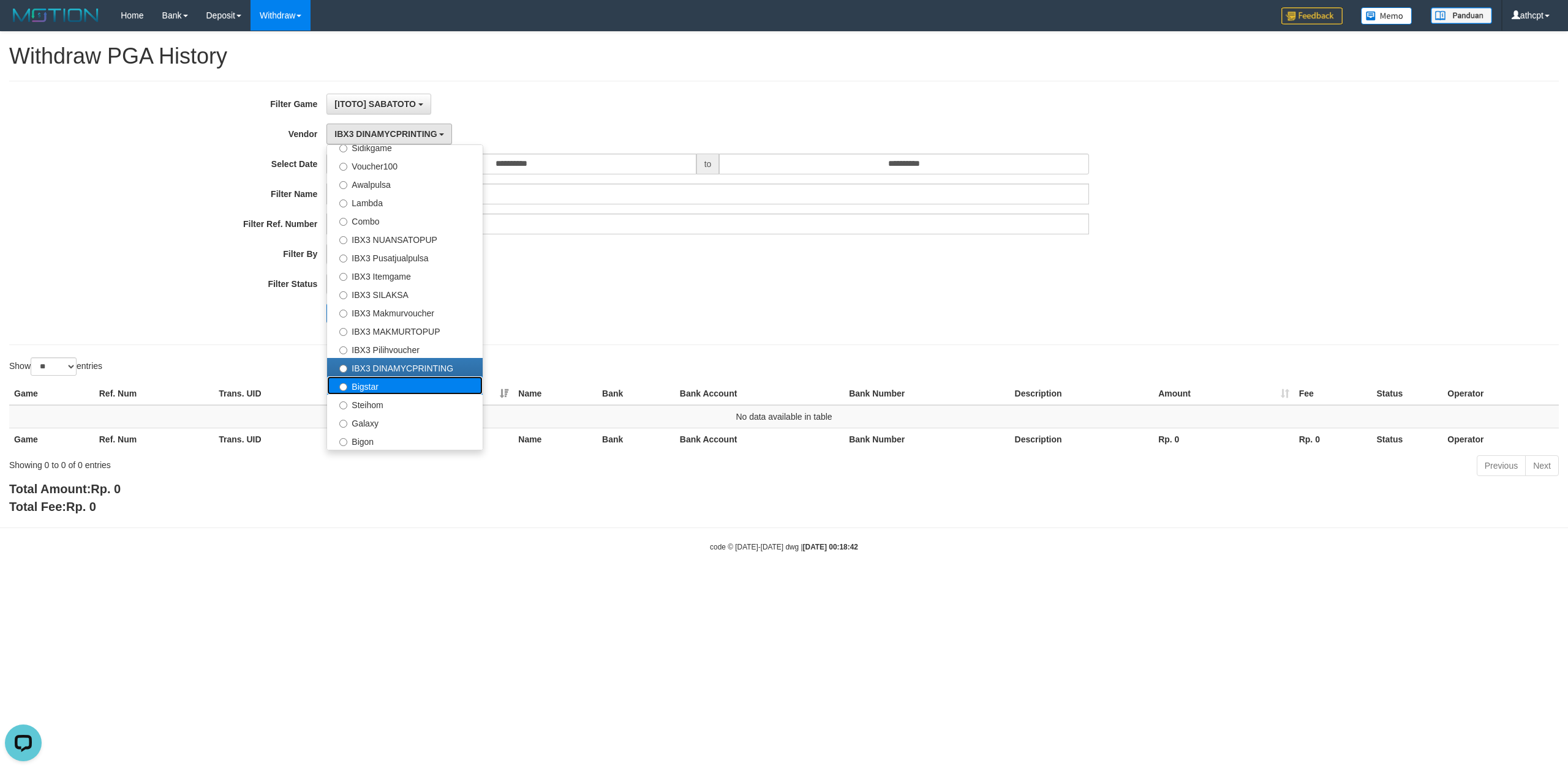
click at [384, 383] on label "Bigstar" at bounding box center [404, 386] width 156 height 18
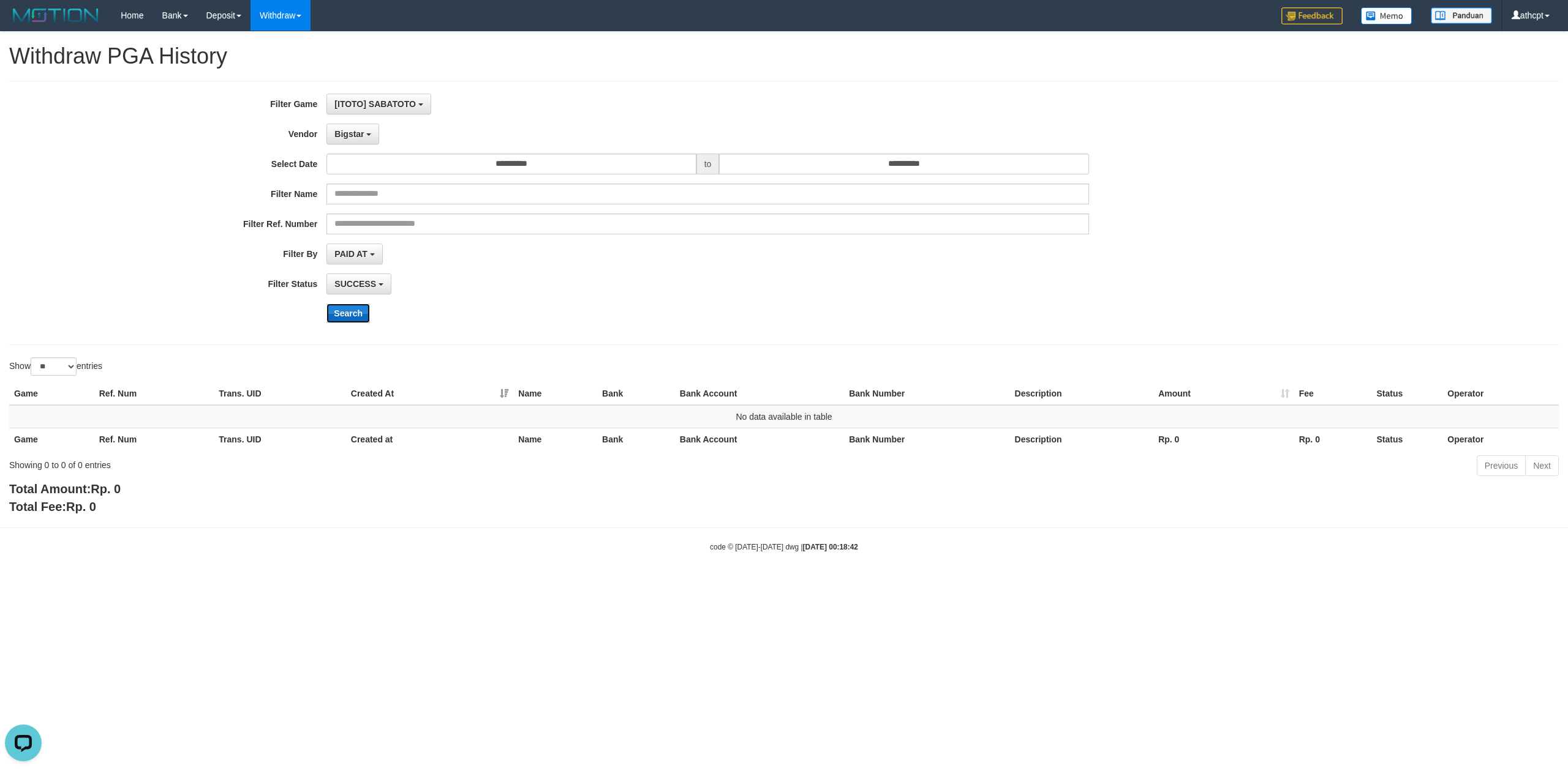
click at [348, 314] on button "Search" at bounding box center [348, 313] width 44 height 20
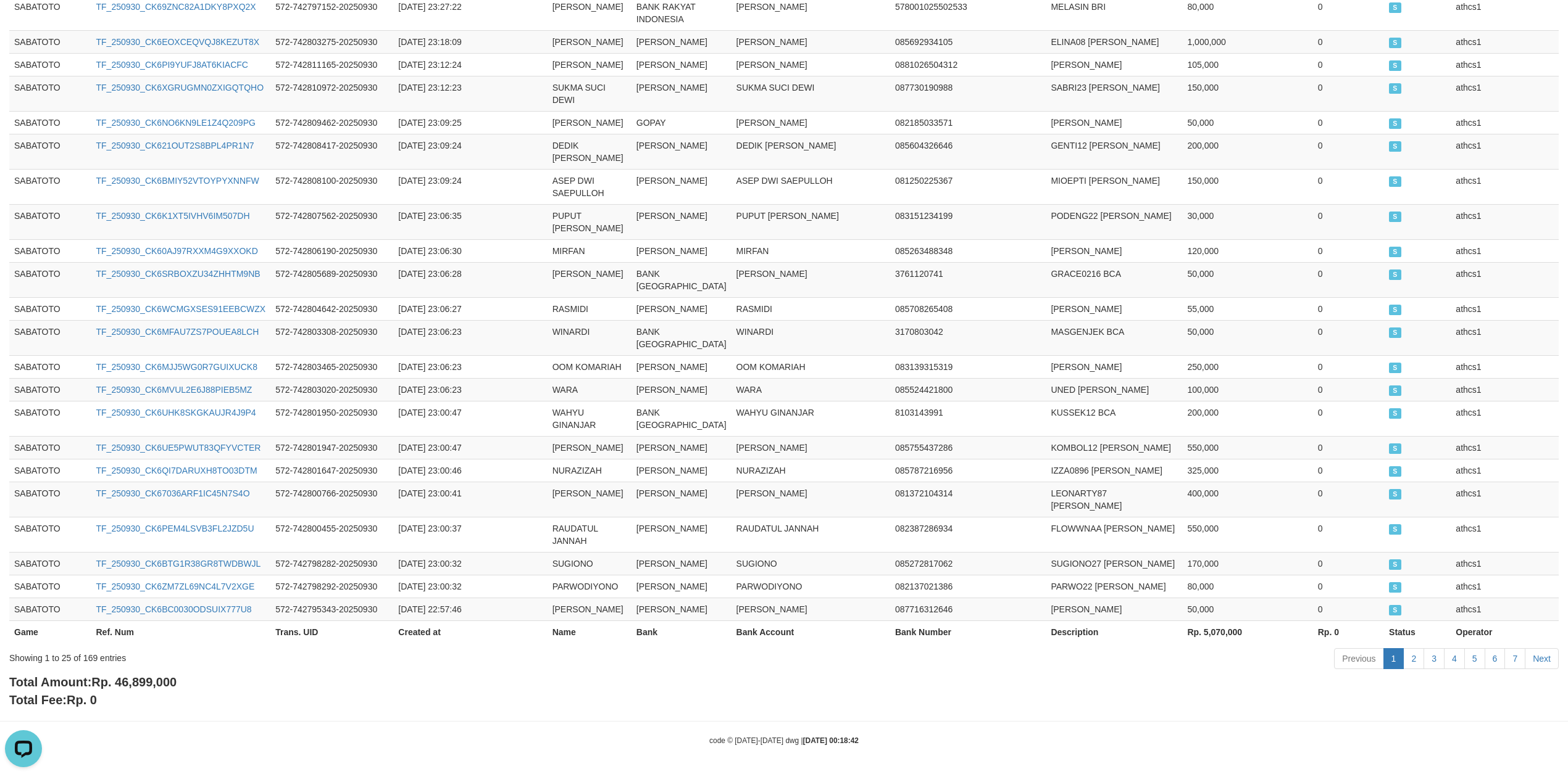
scroll to position [563, 0]
drag, startPoint x: 121, startPoint y: 682, endPoint x: 230, endPoint y: 681, distance: 109.0
click at [230, 681] on div "Total Amount: Rp. 46,899,000 Total Fee: Rp. 0" at bounding box center [784, 691] width 1549 height 35
click at [123, 684] on span "Rp. 46,899,000" at bounding box center [134, 682] width 85 height 14
drag, startPoint x: 120, startPoint y: 679, endPoint x: 228, endPoint y: 684, distance: 108.1
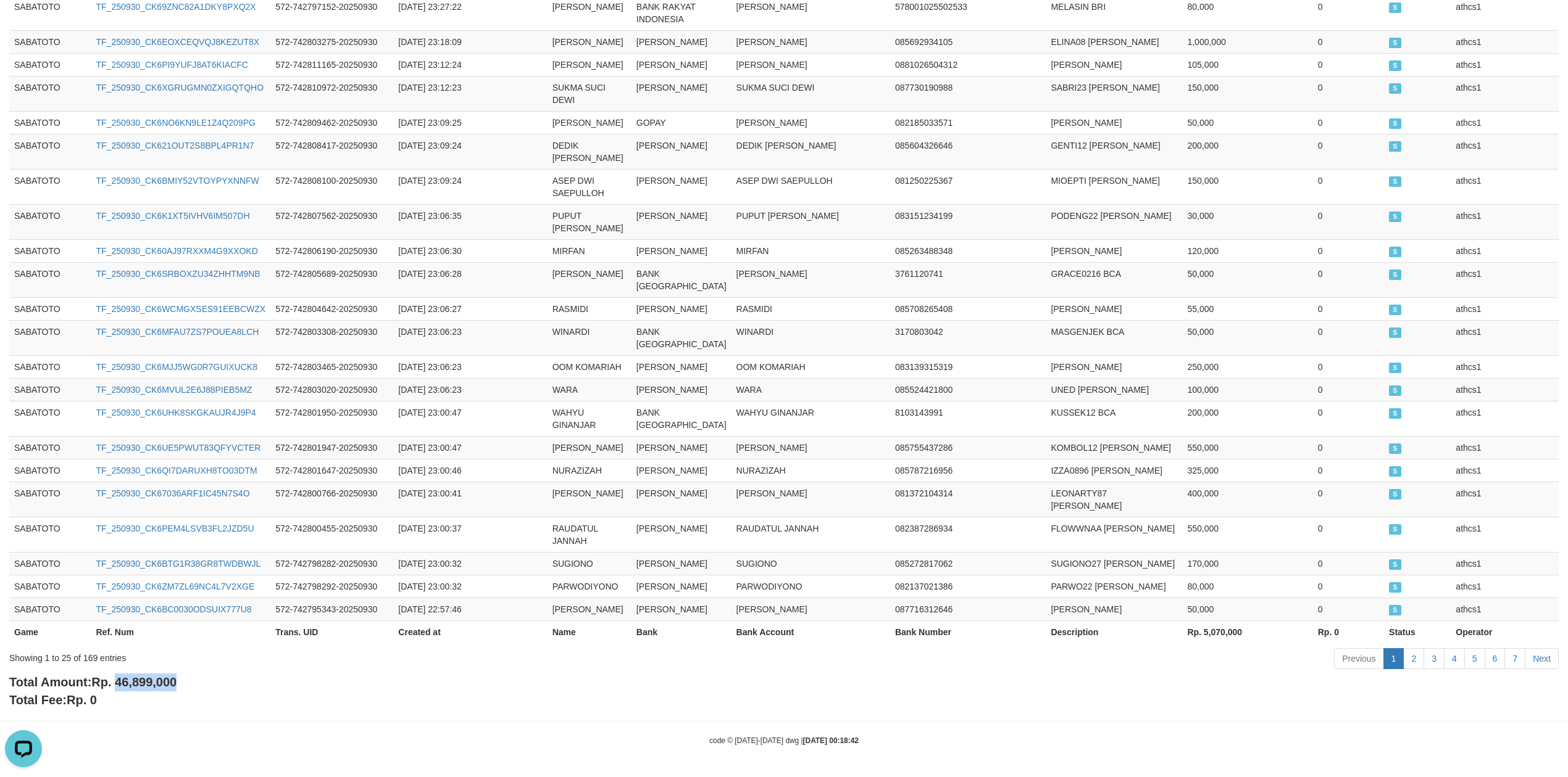
click at [227, 685] on div "Total Amount: Rp. 46,899,000 Total Fee: Rp. 0" at bounding box center [784, 691] width 1549 height 35
copy span "46,899,000"
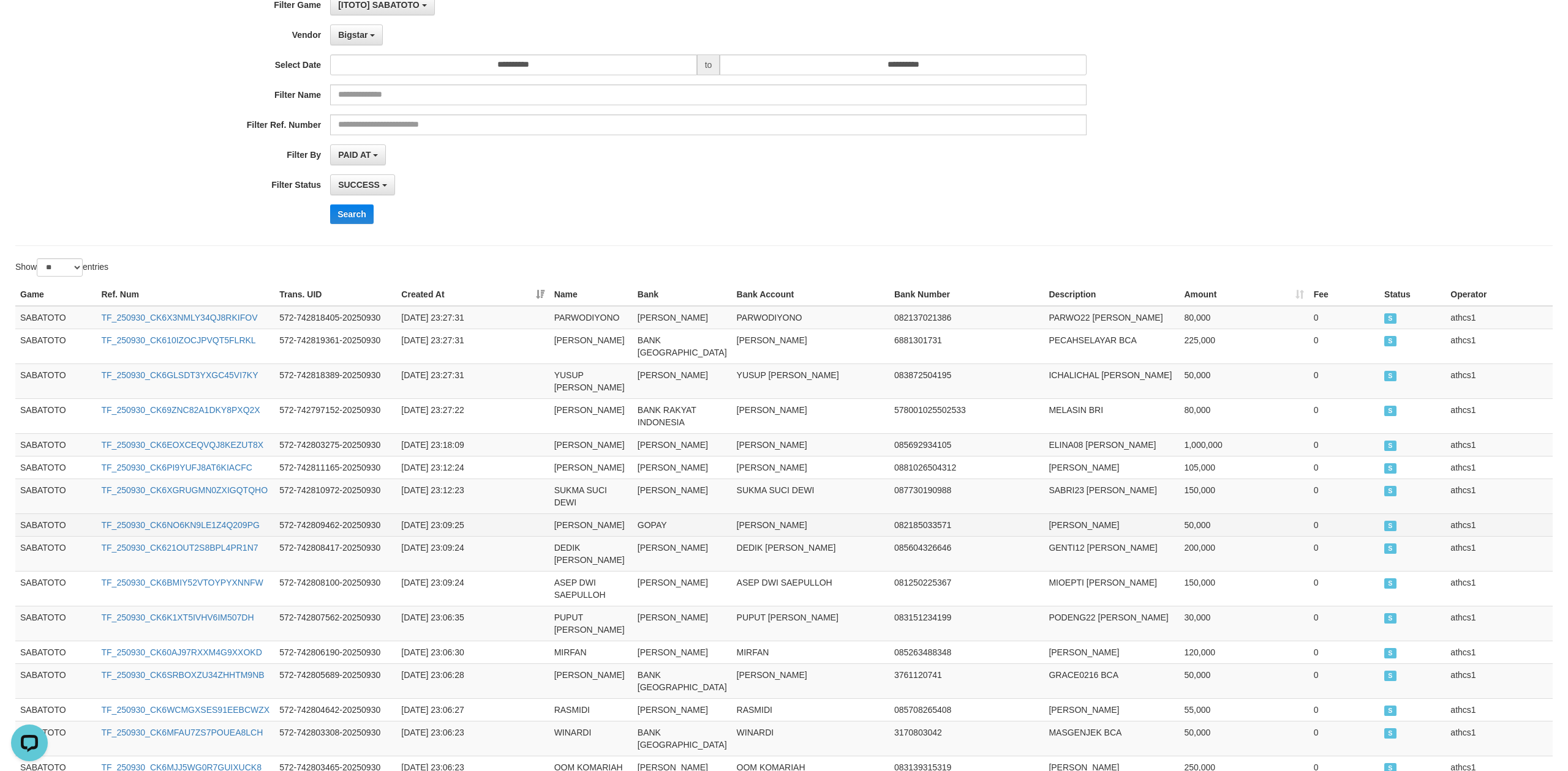
scroll to position [0, 0]
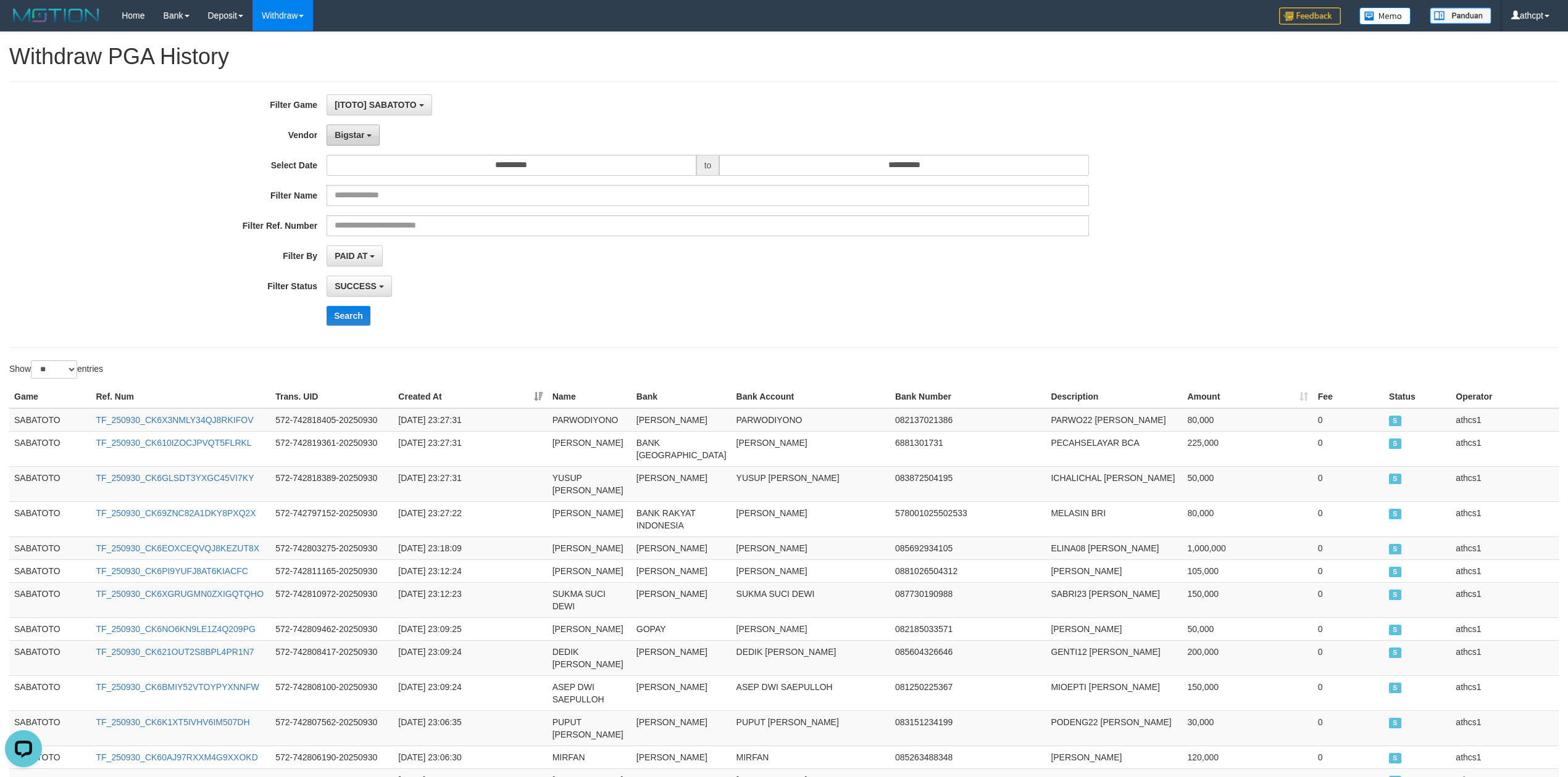
click at [356, 144] on button "Bigstar" at bounding box center [353, 135] width 53 height 21
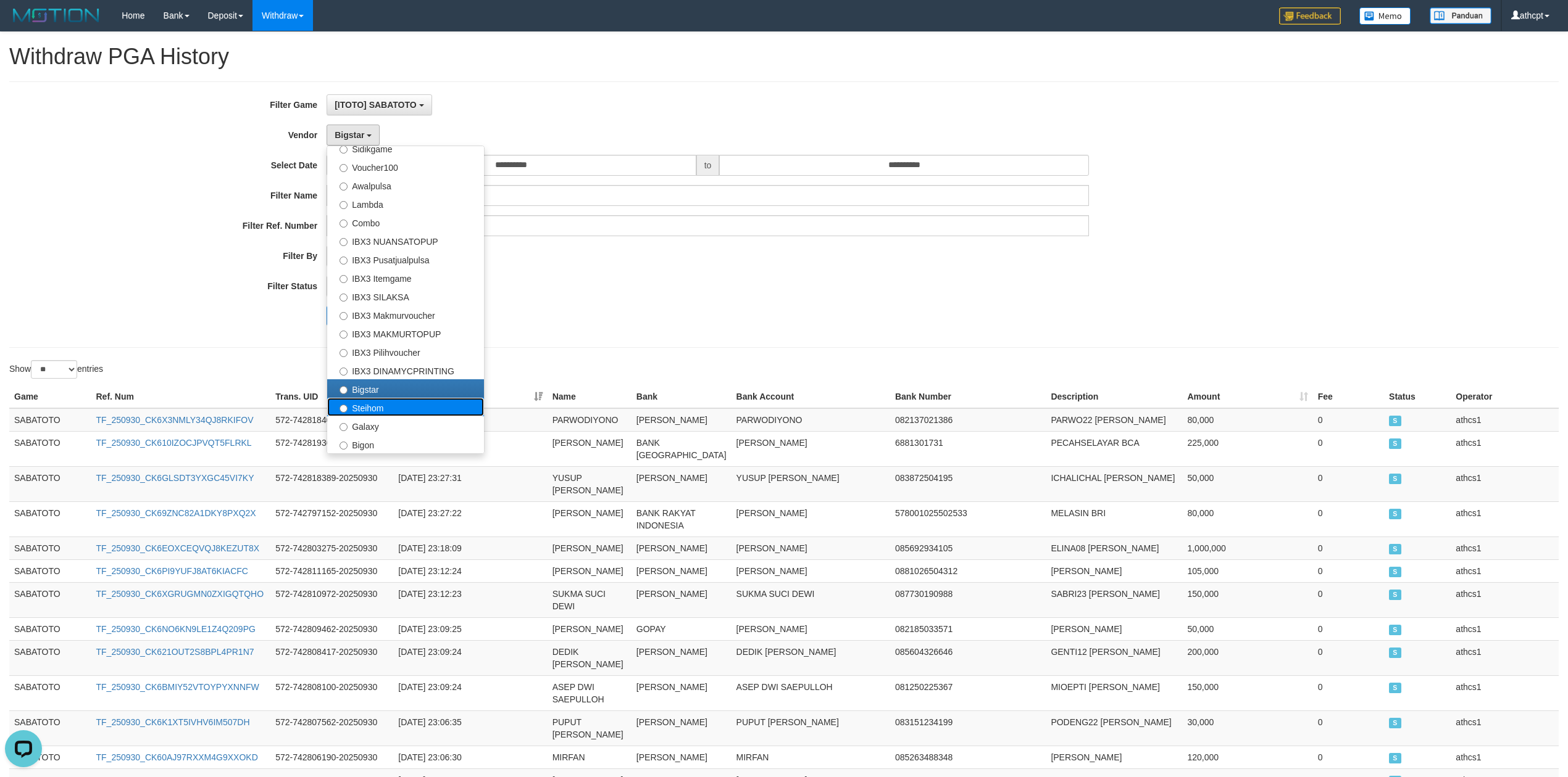
click at [380, 408] on label "Steihom" at bounding box center [405, 407] width 157 height 19
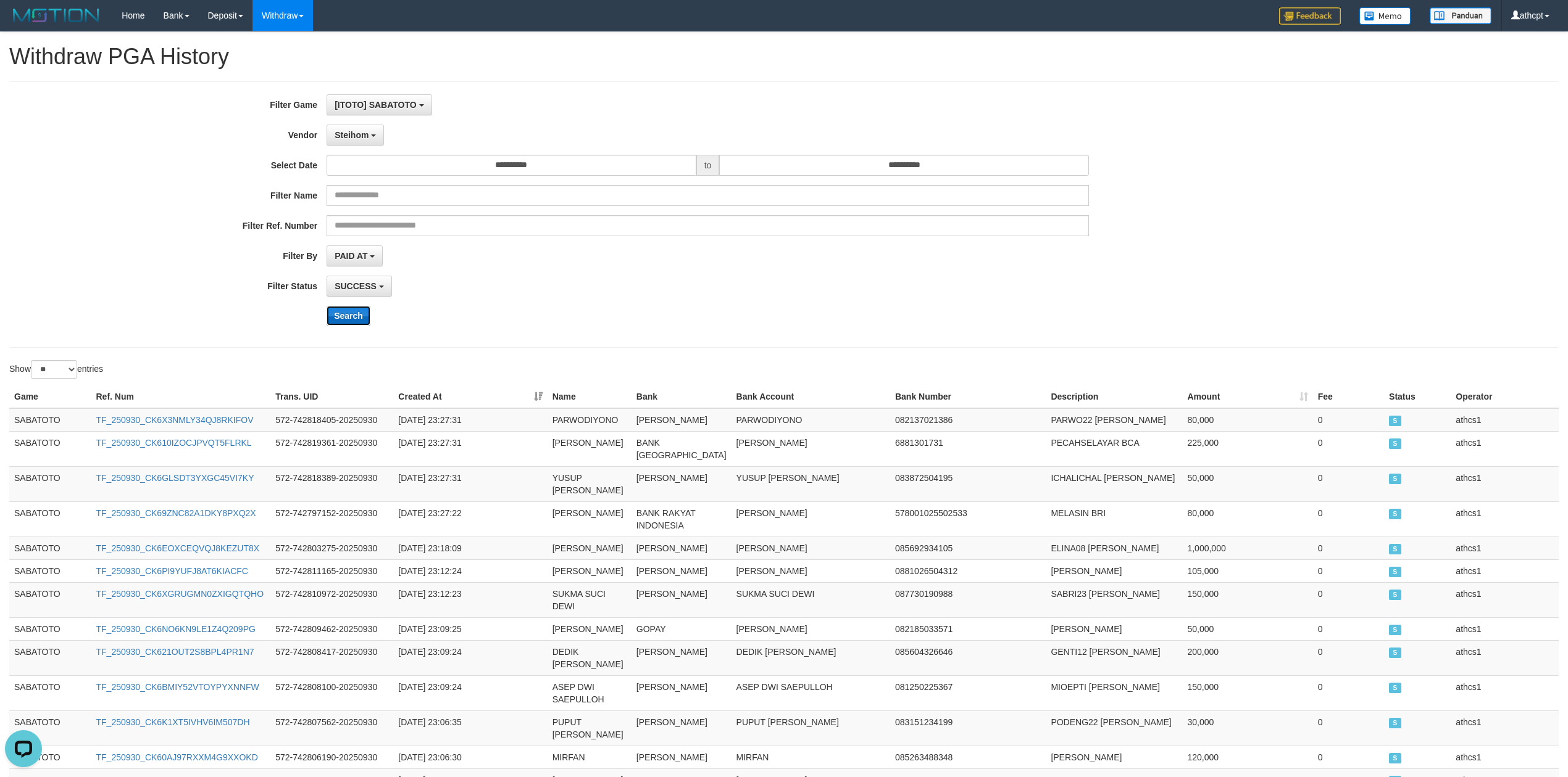
click at [349, 318] on button "Search" at bounding box center [348, 316] width 44 height 20
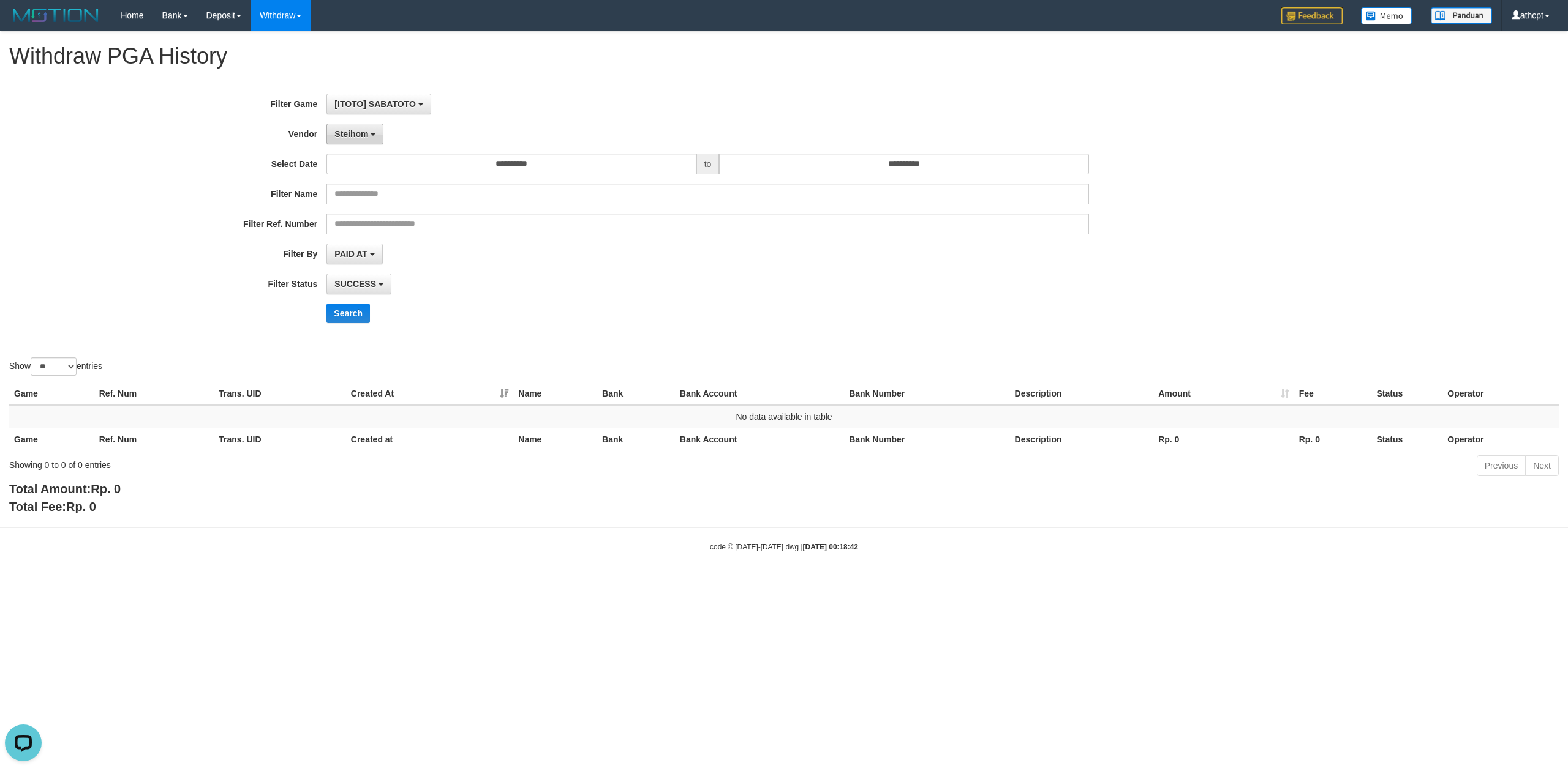
click at [359, 138] on span "Steihom" at bounding box center [351, 134] width 34 height 10
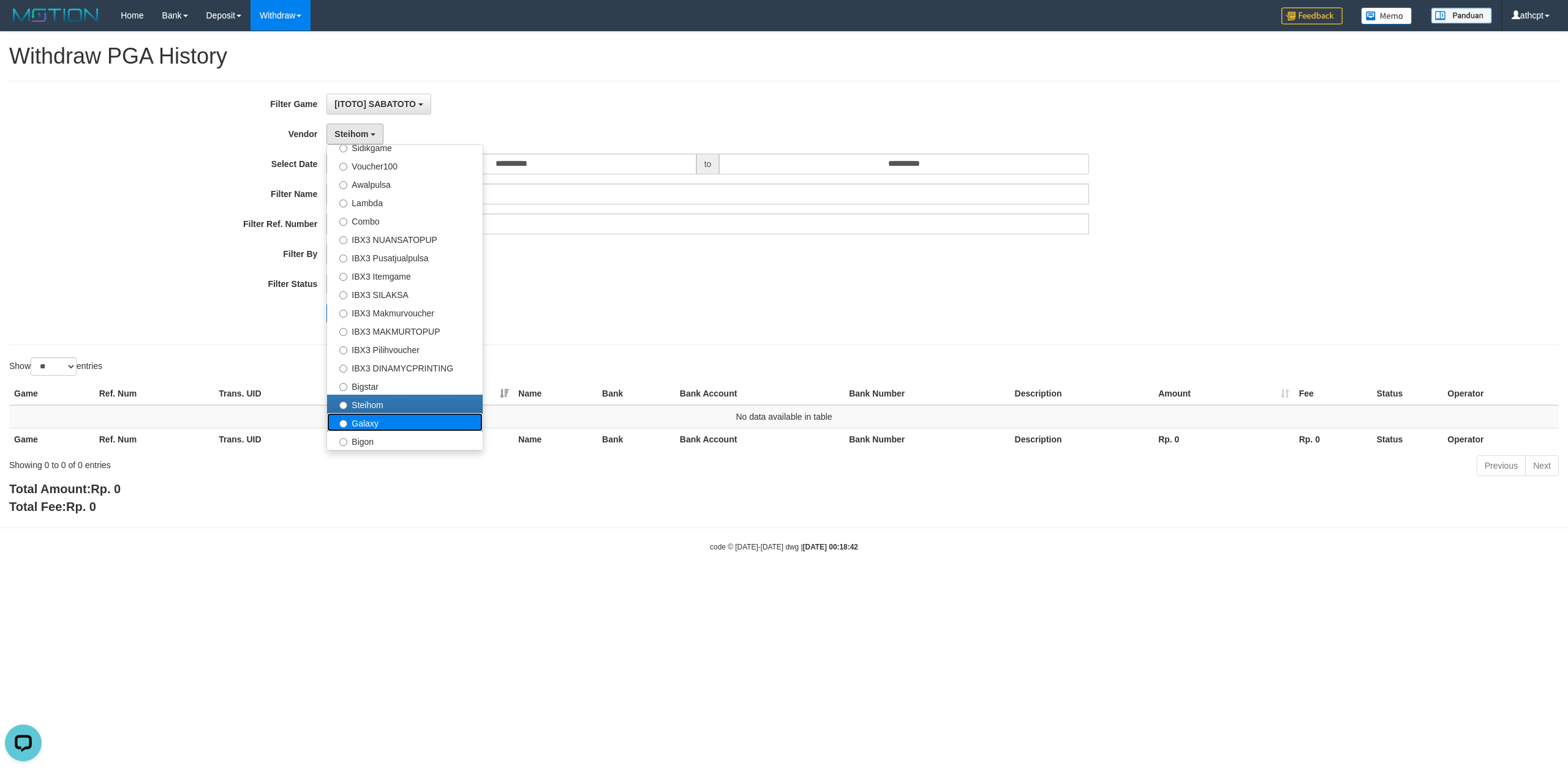
click at [376, 428] on label "Galaxy" at bounding box center [404, 423] width 156 height 18
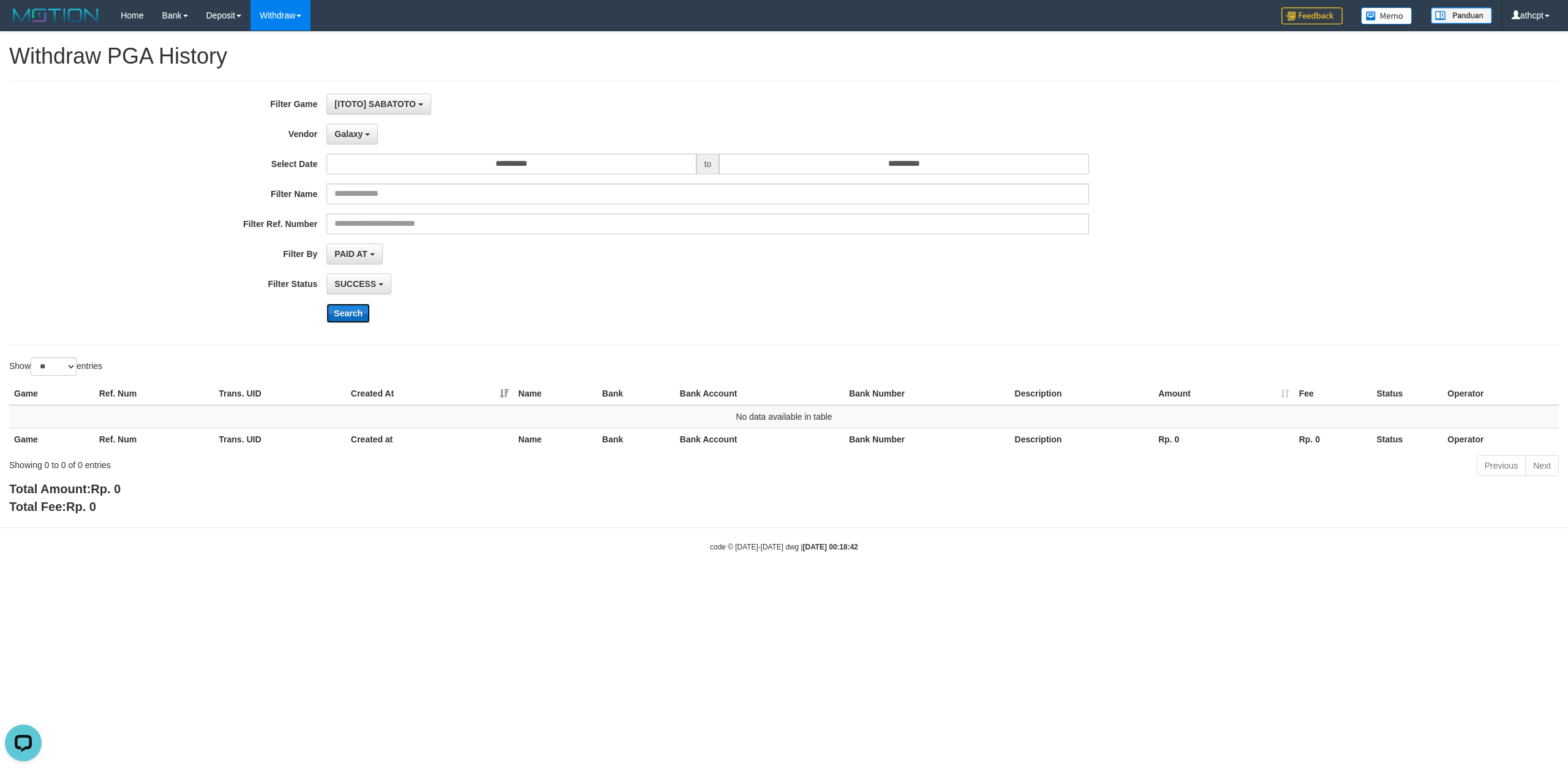
click at [349, 311] on button "Search" at bounding box center [348, 313] width 44 height 20
click at [352, 140] on button "Galaxy" at bounding box center [352, 134] width 52 height 21
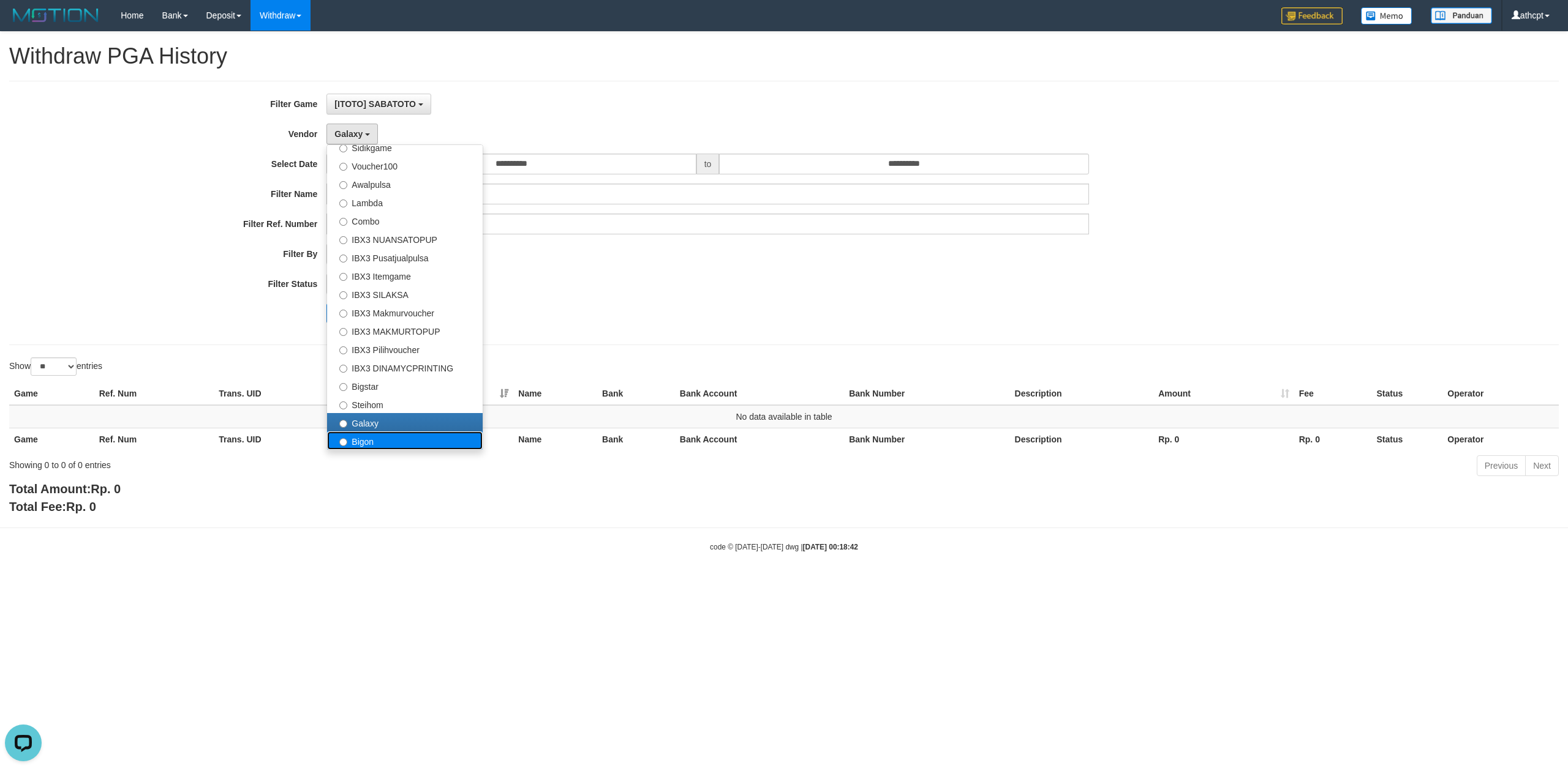
click at [369, 438] on label "Bigon" at bounding box center [404, 440] width 156 height 18
select select "**********"
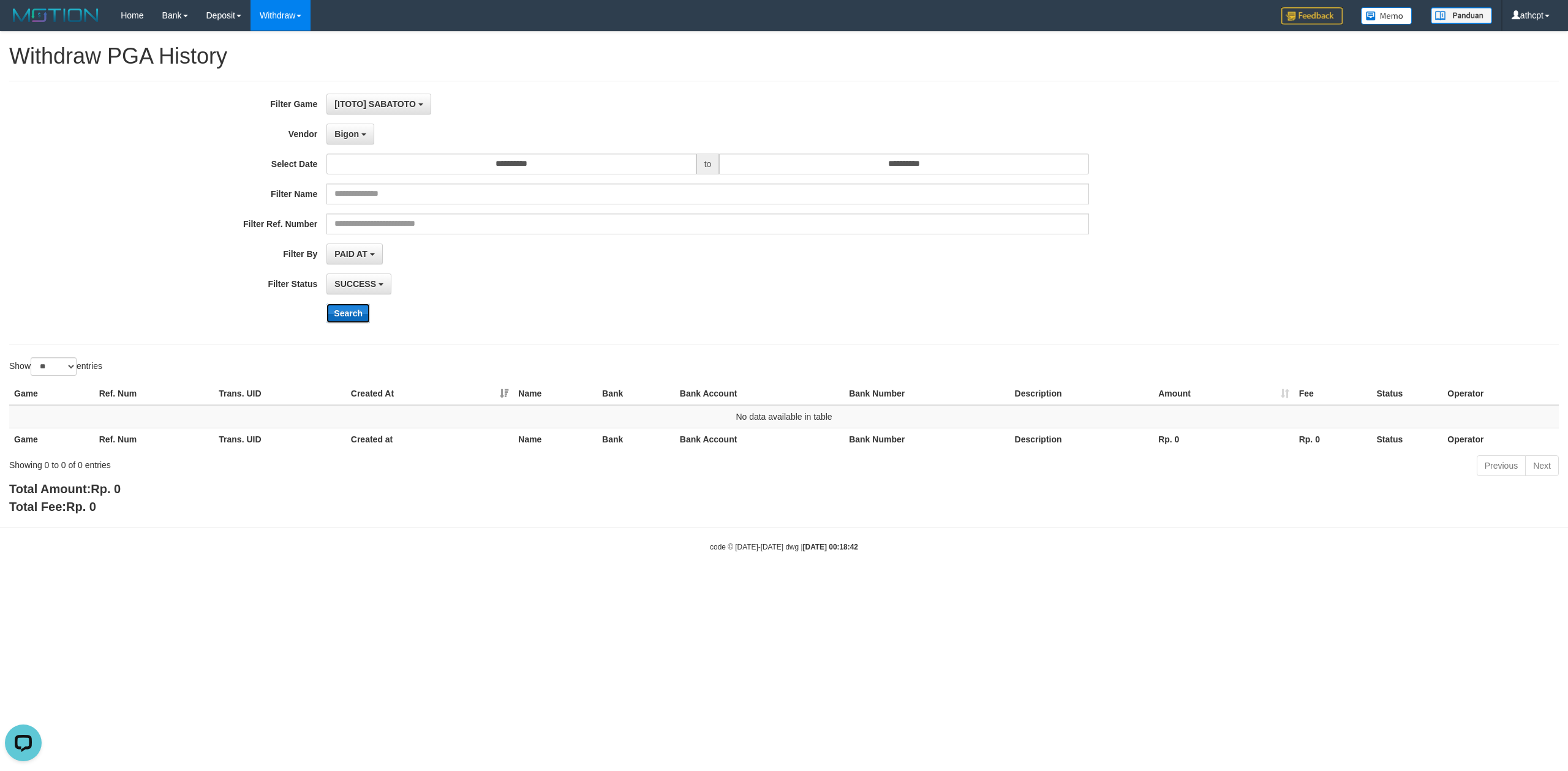
click at [351, 307] on button "Search" at bounding box center [348, 313] width 44 height 20
click at [361, 132] on button "Bigon" at bounding box center [350, 134] width 48 height 21
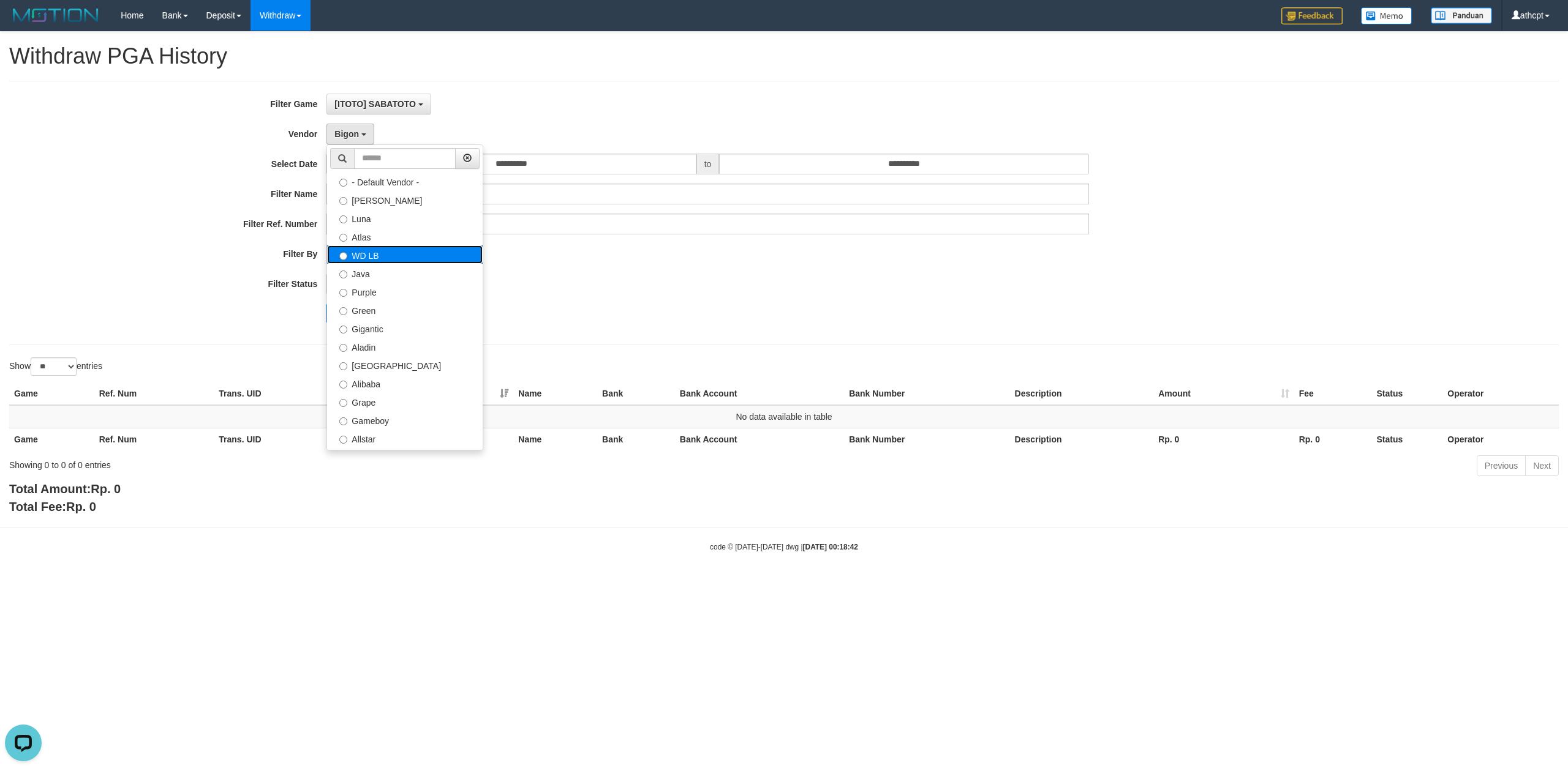
click at [393, 257] on label "WD LB" at bounding box center [404, 255] width 156 height 18
select select "**********"
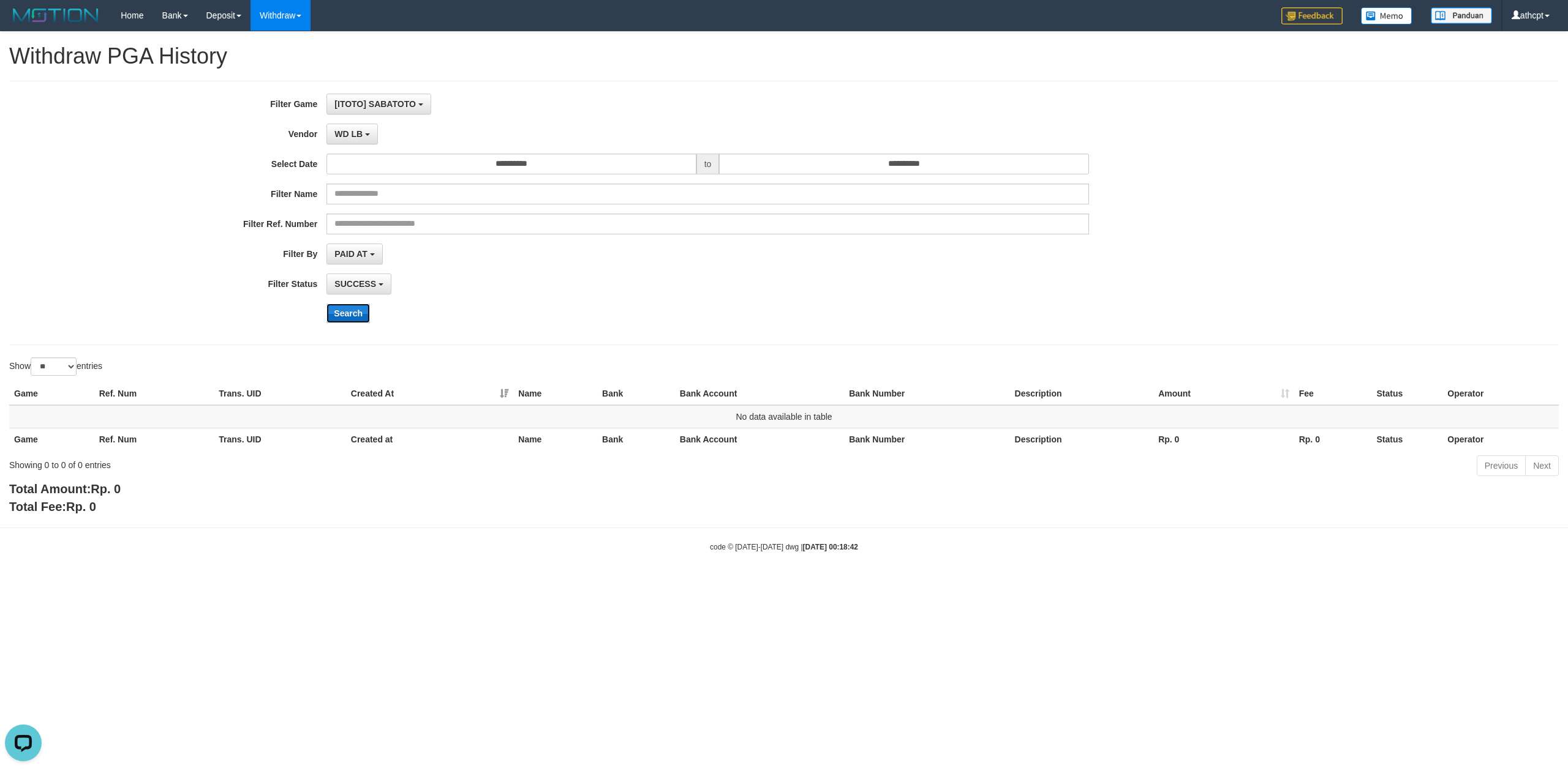
click at [355, 311] on button "Search" at bounding box center [348, 313] width 44 height 20
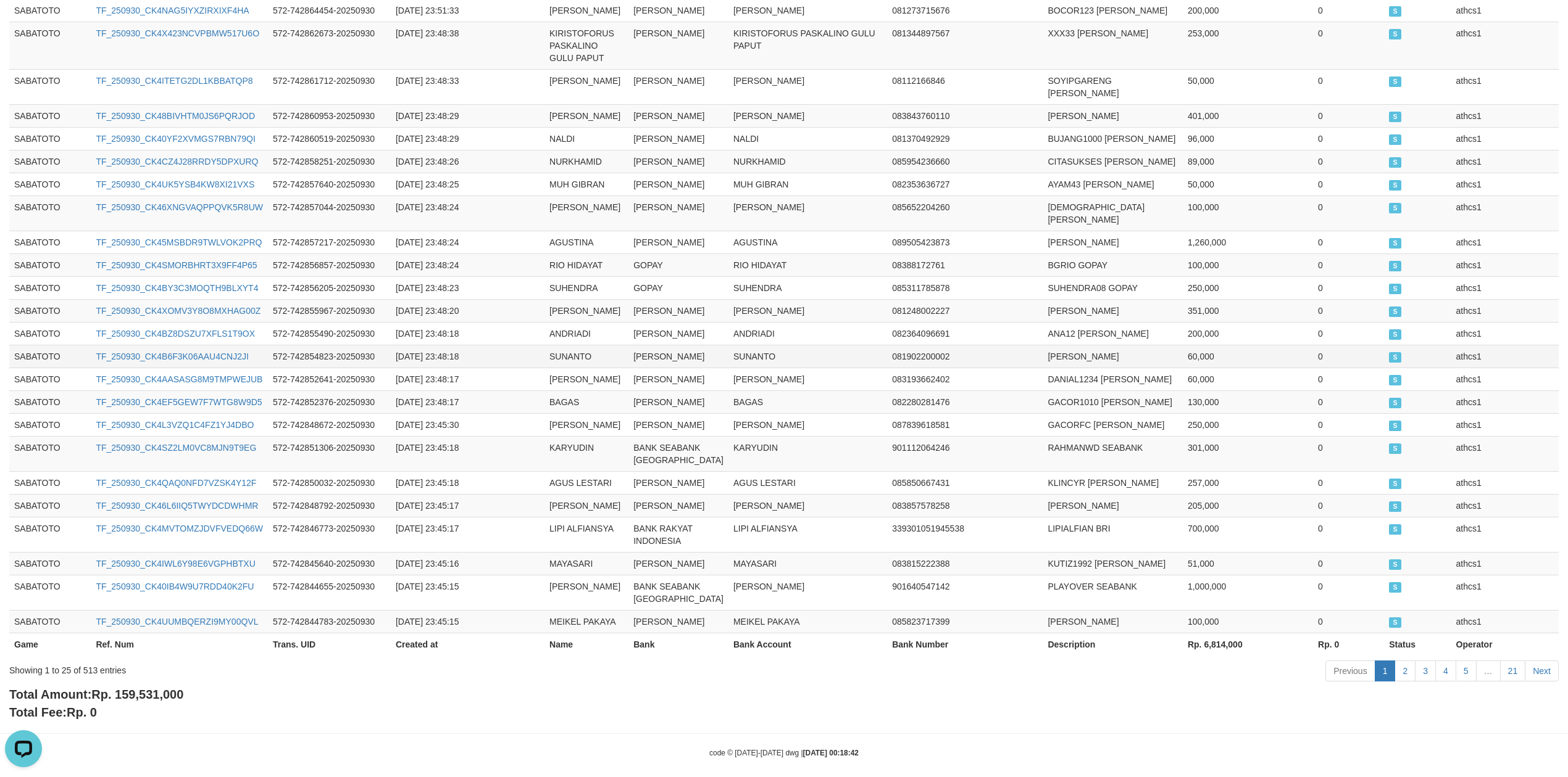
scroll to position [501, 0]
